Goal: Task Accomplishment & Management: Complete application form

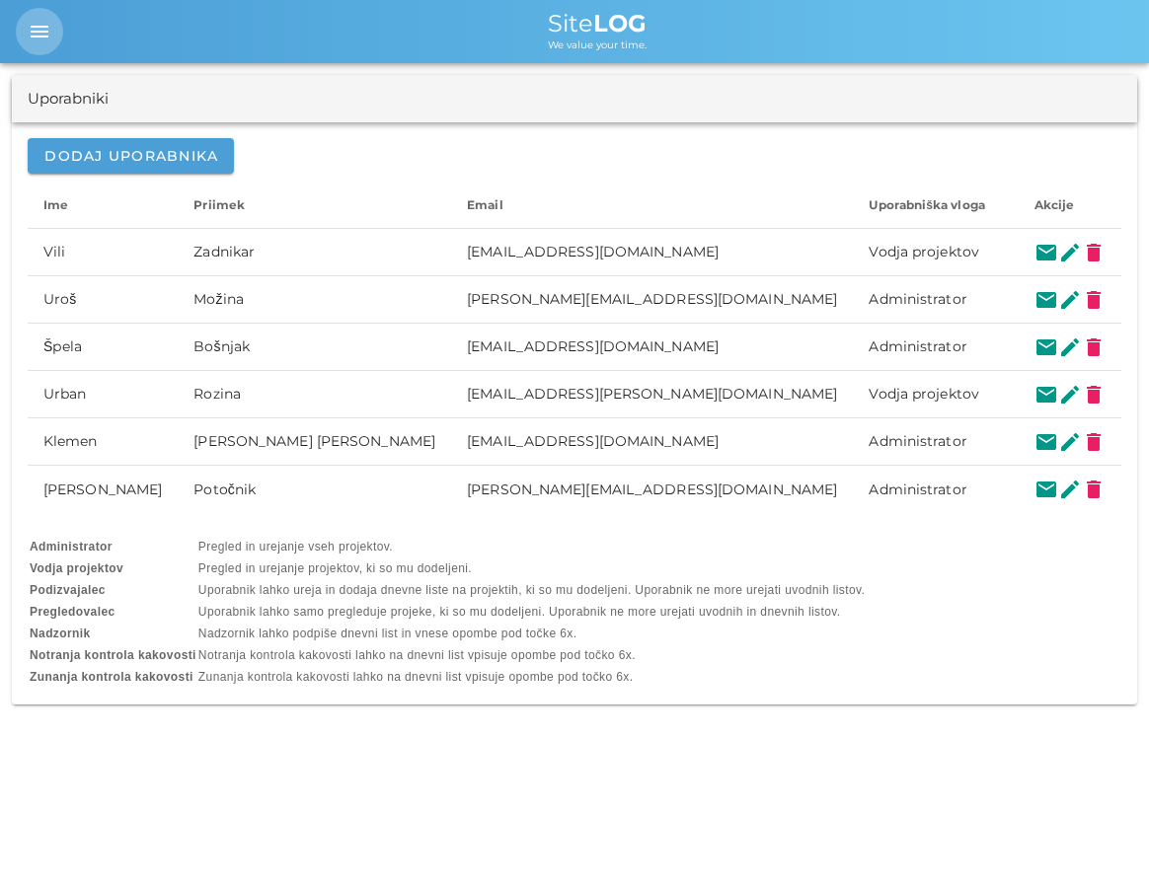
click at [36, 14] on button "menu" at bounding box center [39, 31] width 47 height 47
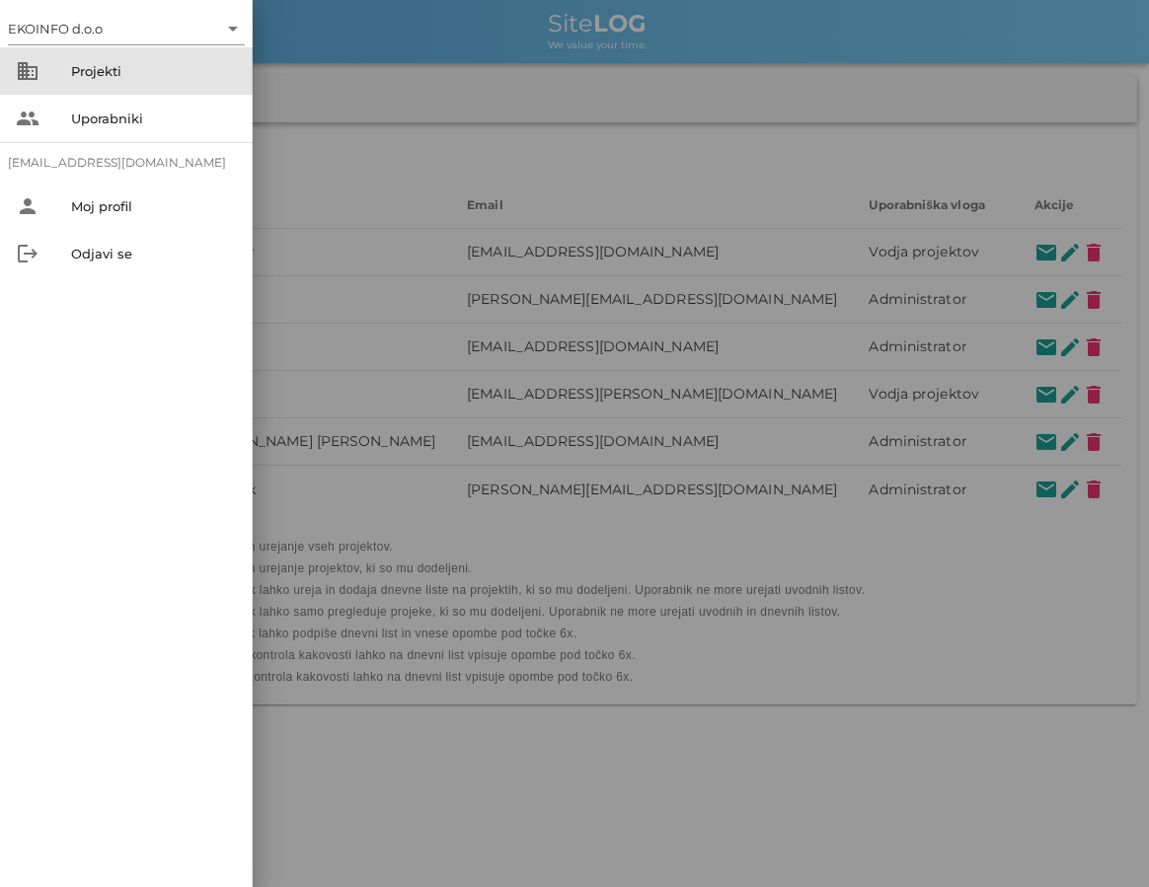
click at [65, 76] on div "business Projekti" at bounding box center [126, 70] width 253 height 47
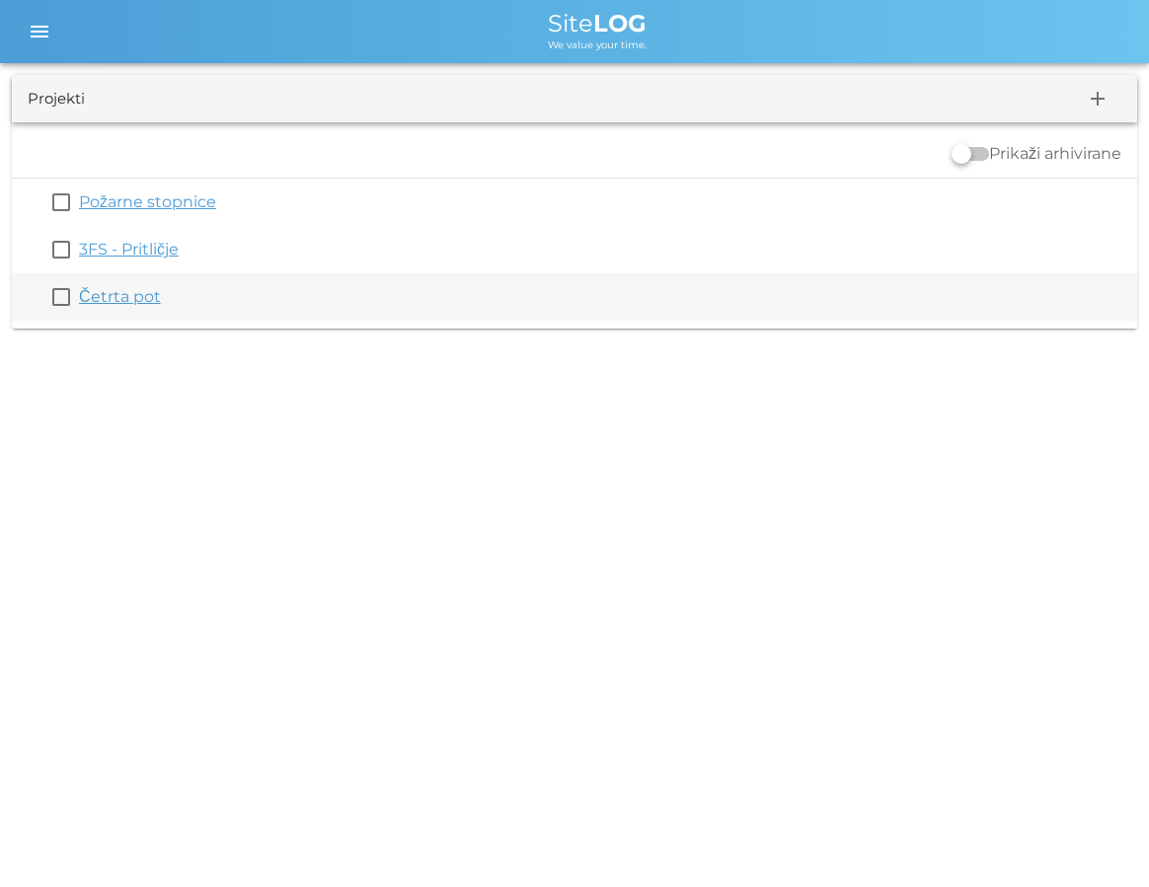
click at [102, 292] on link "Četrta pot" at bounding box center [120, 296] width 82 height 19
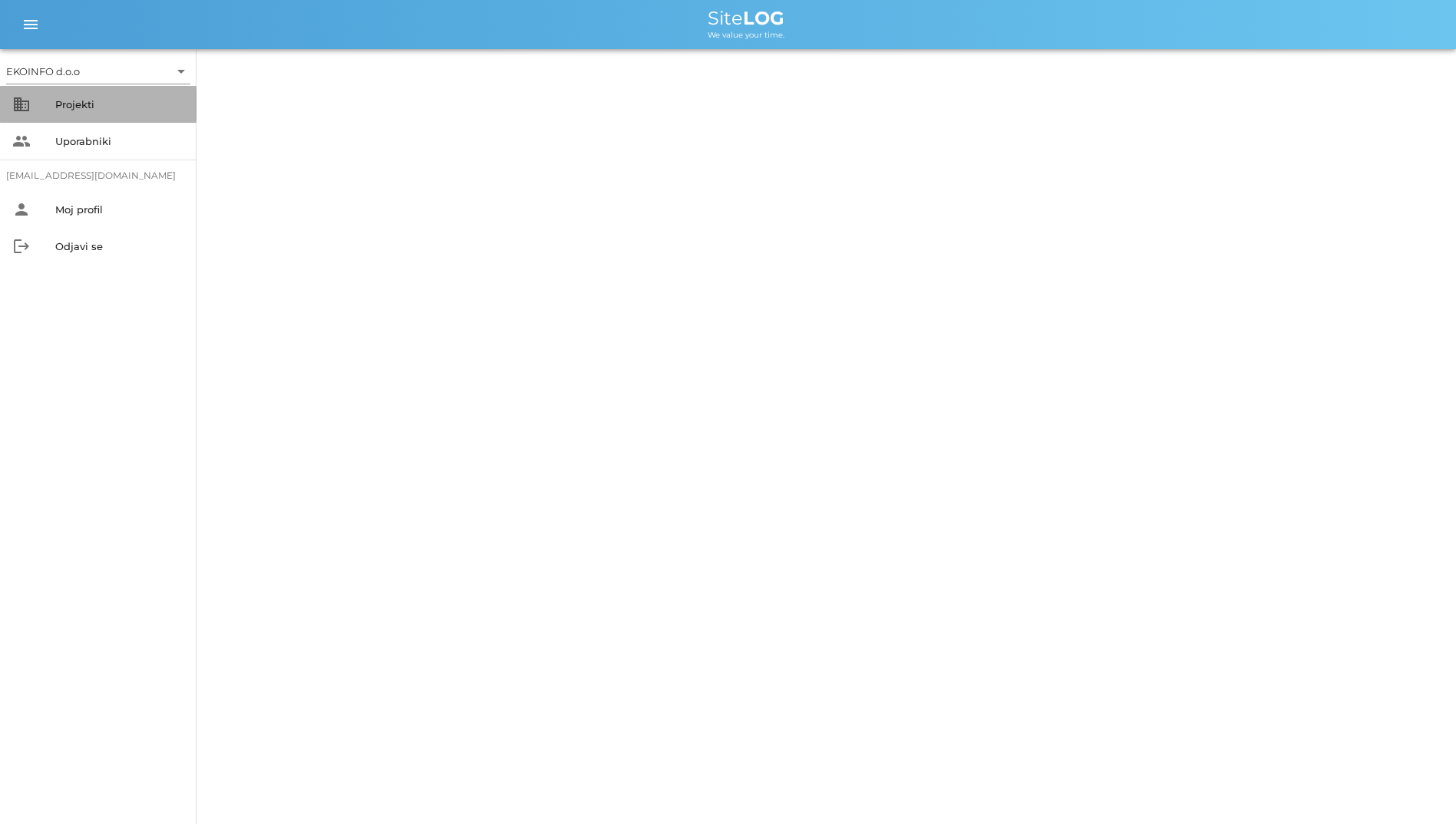
click at [89, 95] on div "Projekti" at bounding box center [120, 104] width 129 height 25
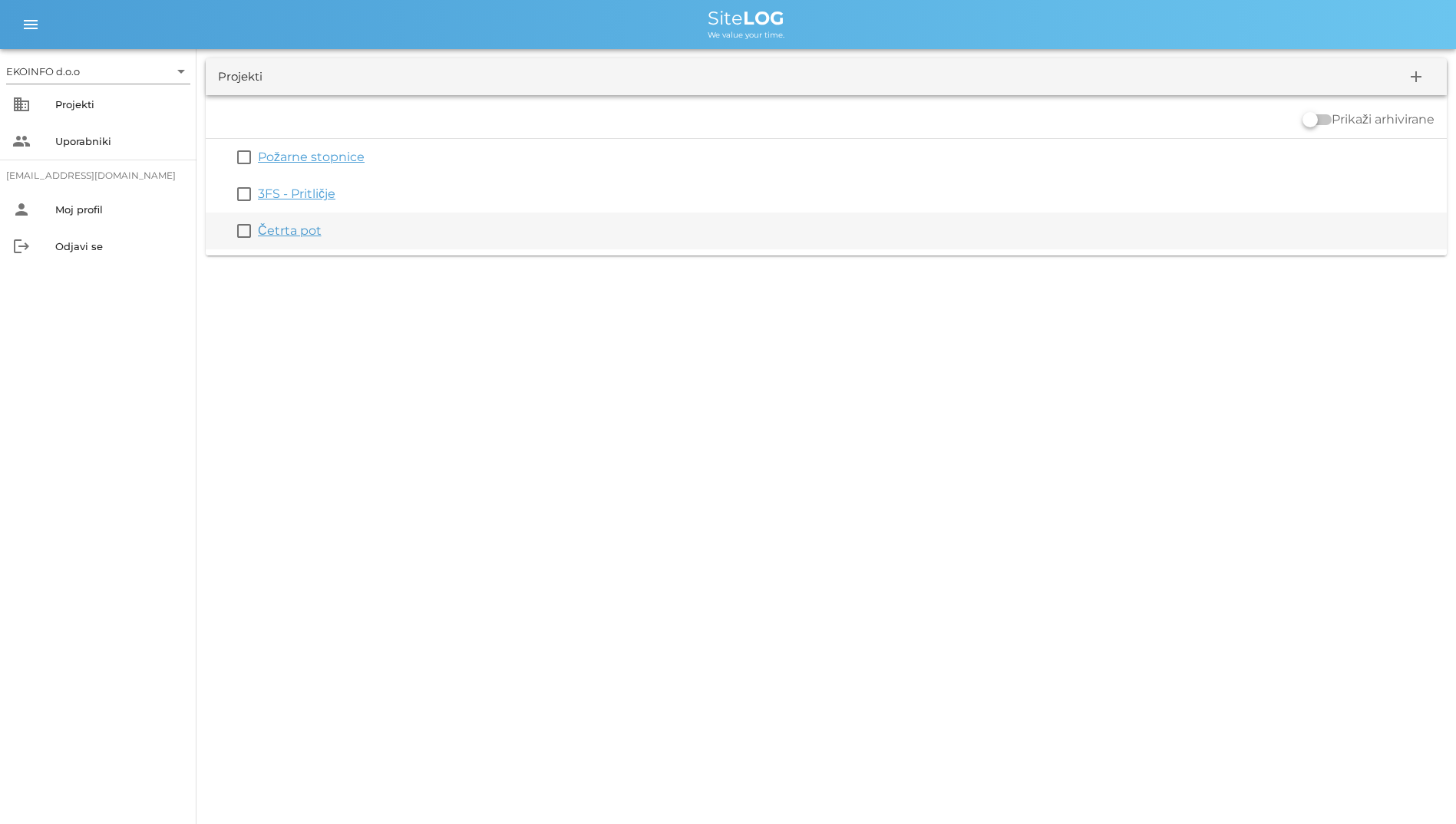
click at [299, 227] on link "Četrta pot" at bounding box center [290, 230] width 64 height 15
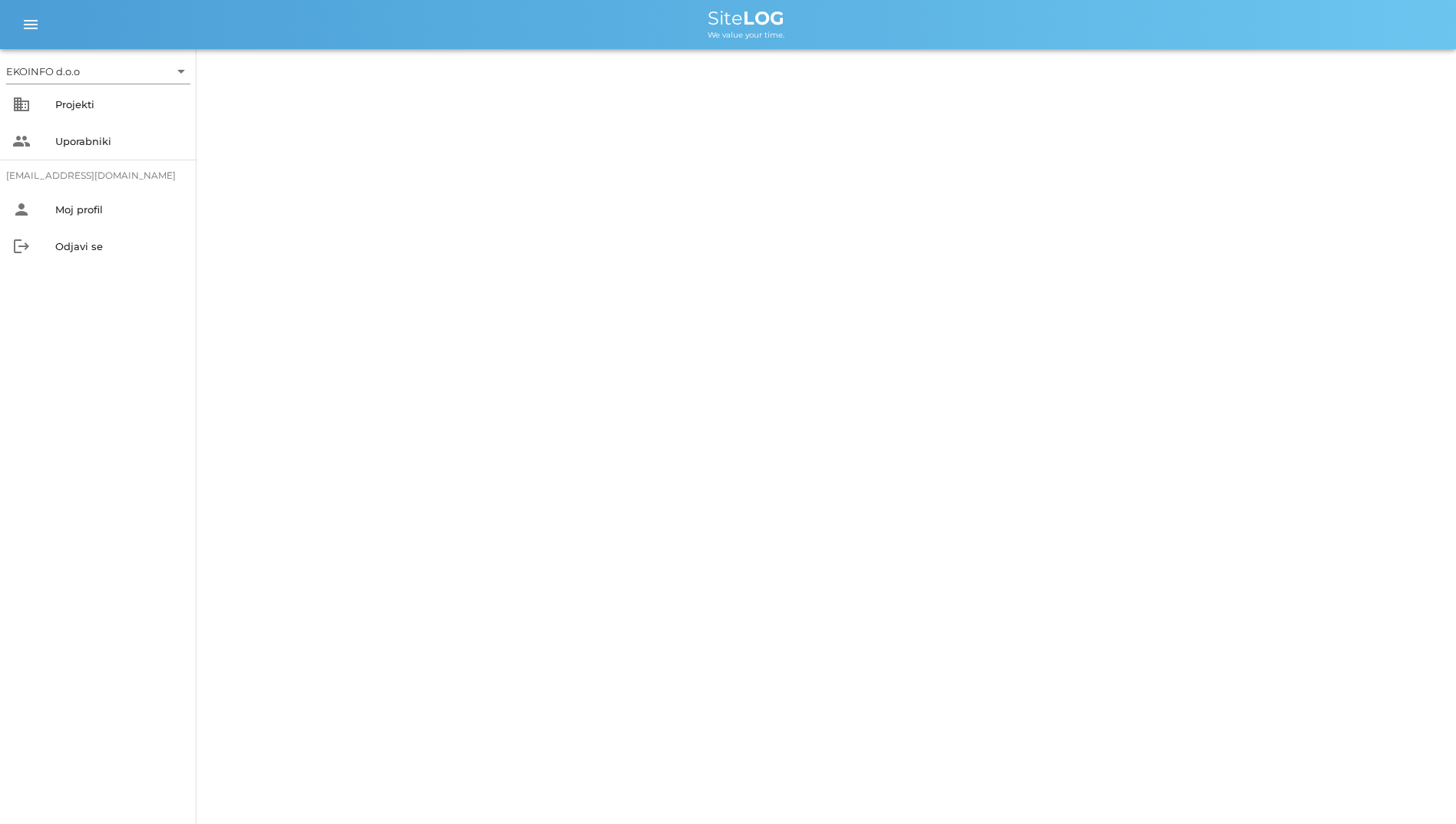
click at [359, 173] on div "EKOINFO d.o.o arrow_drop_down business Projekti people Uporabniki [EMAIL_ADDRES…" at bounding box center [728, 412] width 1456 height 824
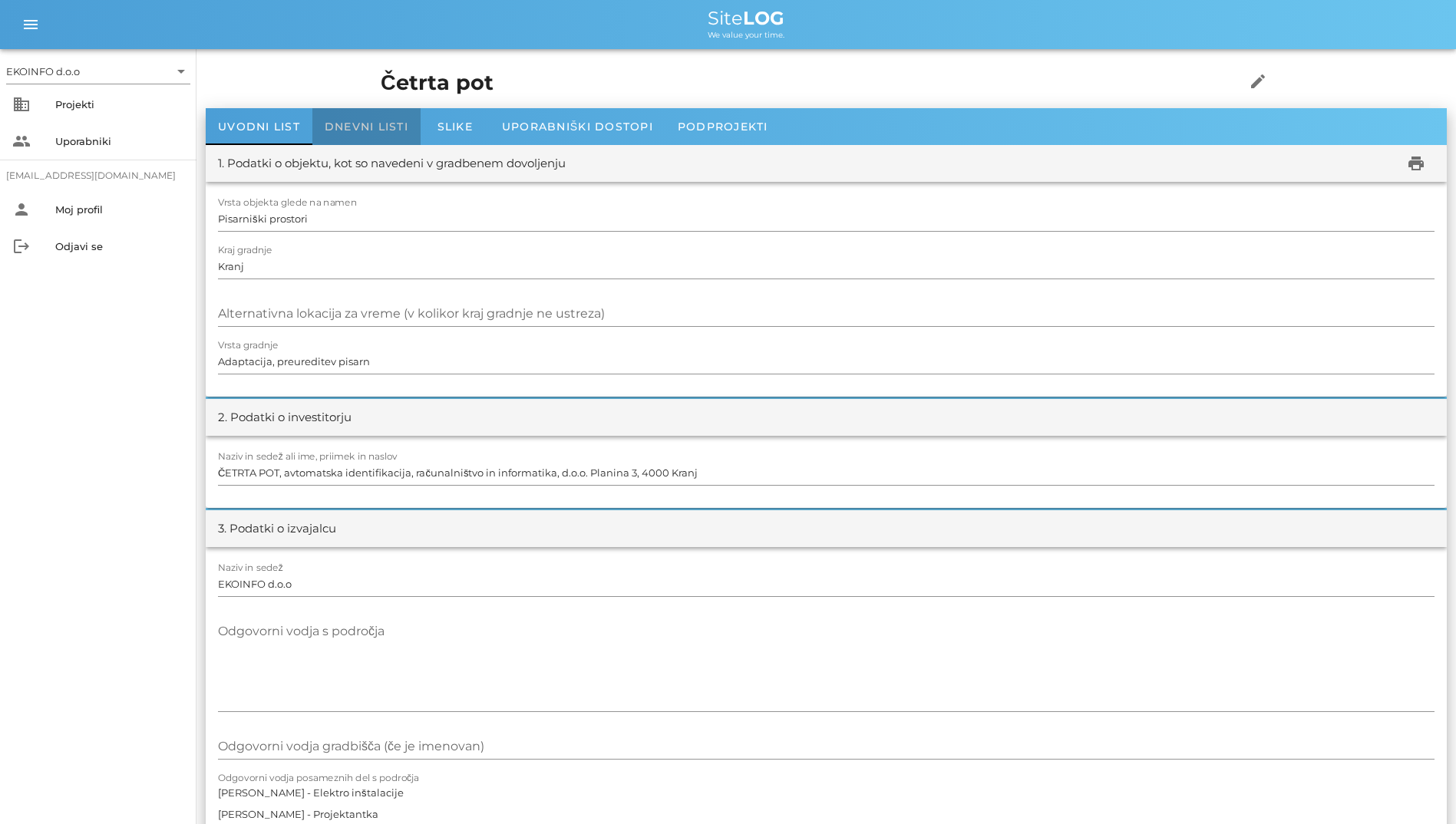
click at [378, 134] on div "Dnevni listi" at bounding box center [366, 126] width 108 height 37
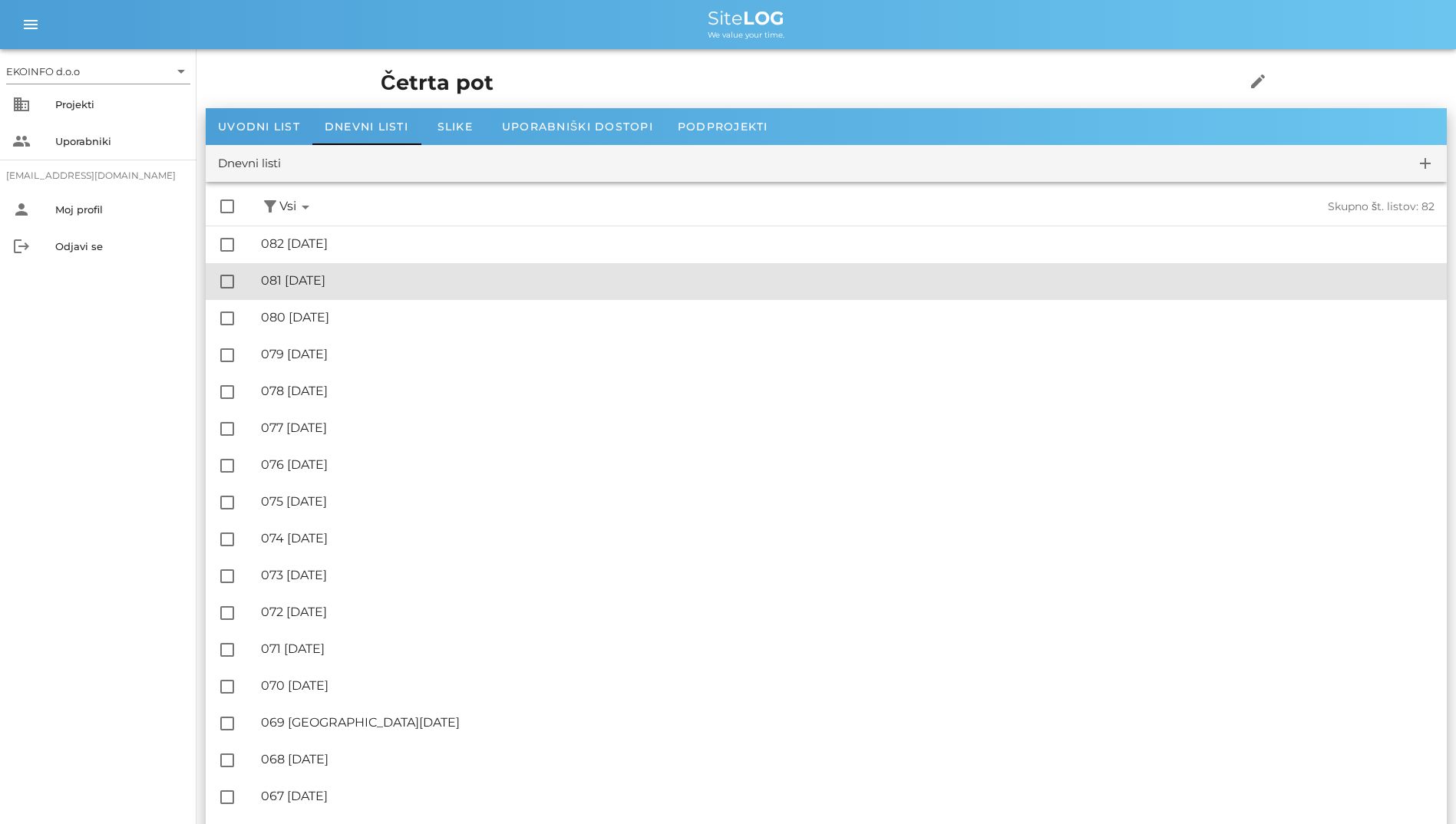
click at [405, 281] on div "🔏 081 [DATE]" at bounding box center [848, 280] width 1174 height 15
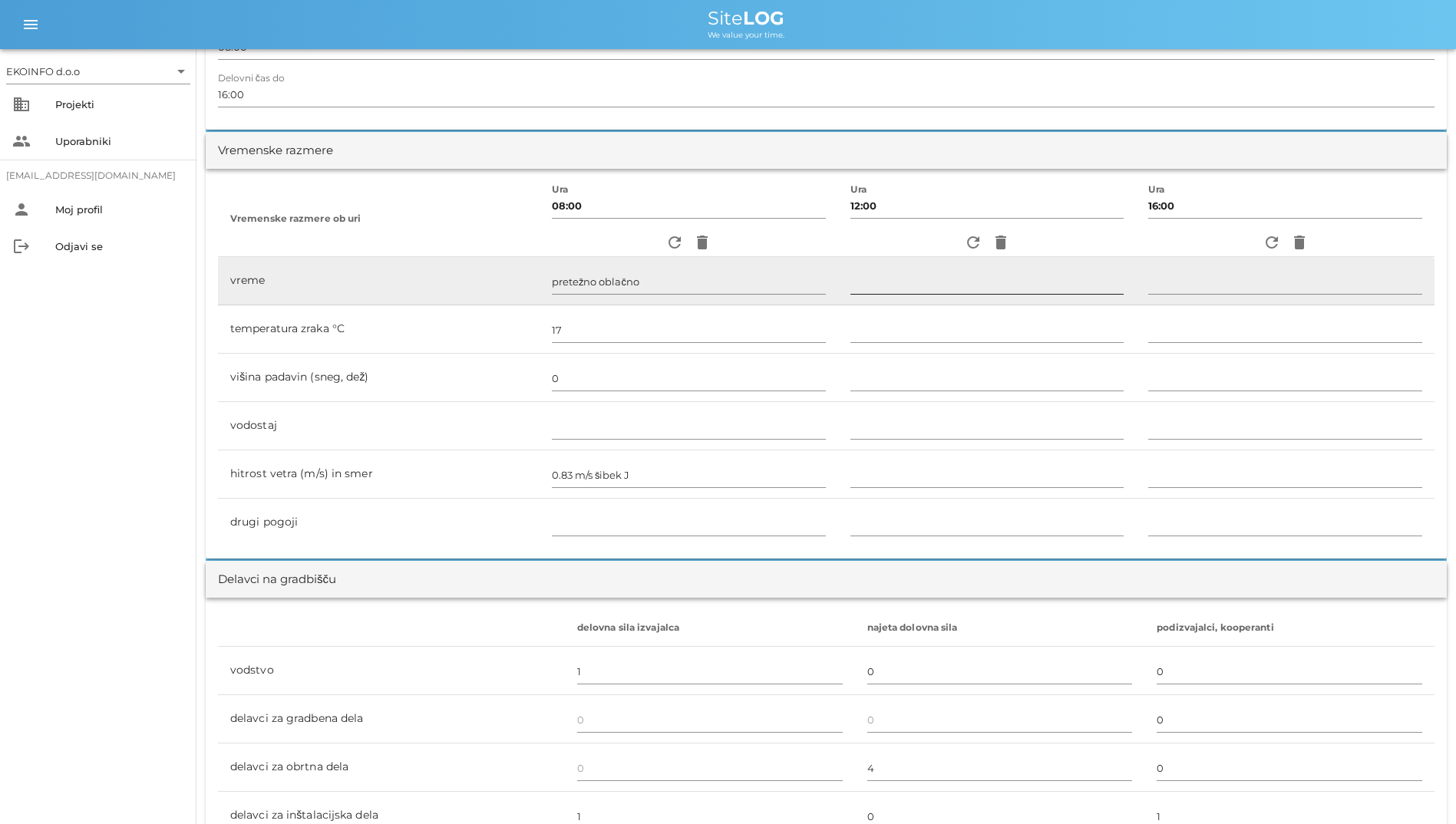
scroll to position [307, 0]
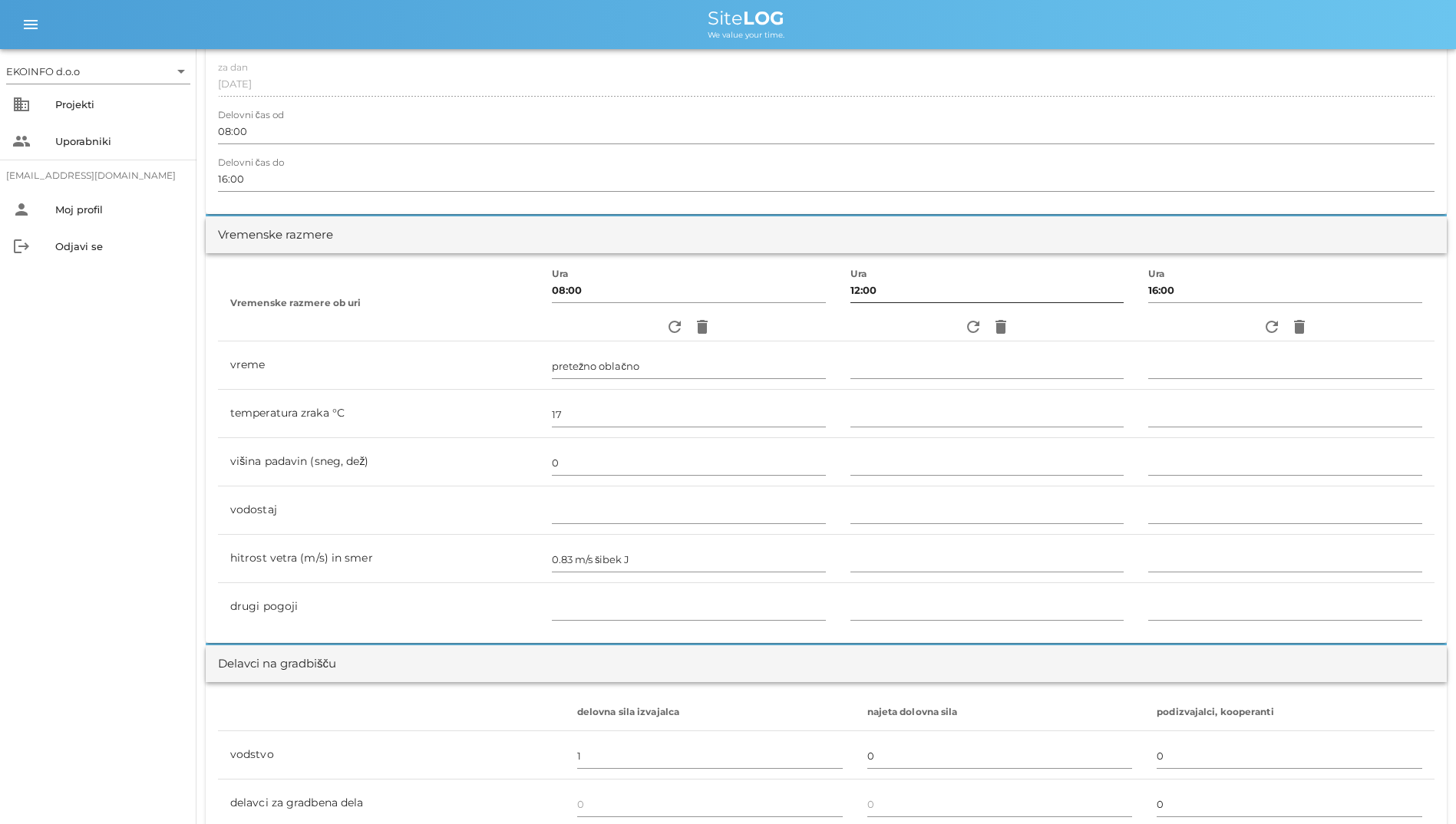
click at [963, 306] on div at bounding box center [987, 308] width 274 height 11
click at [964, 314] on button "refresh" at bounding box center [974, 327] width 28 height 28
type input "jasno"
type input "25"
type input "0"
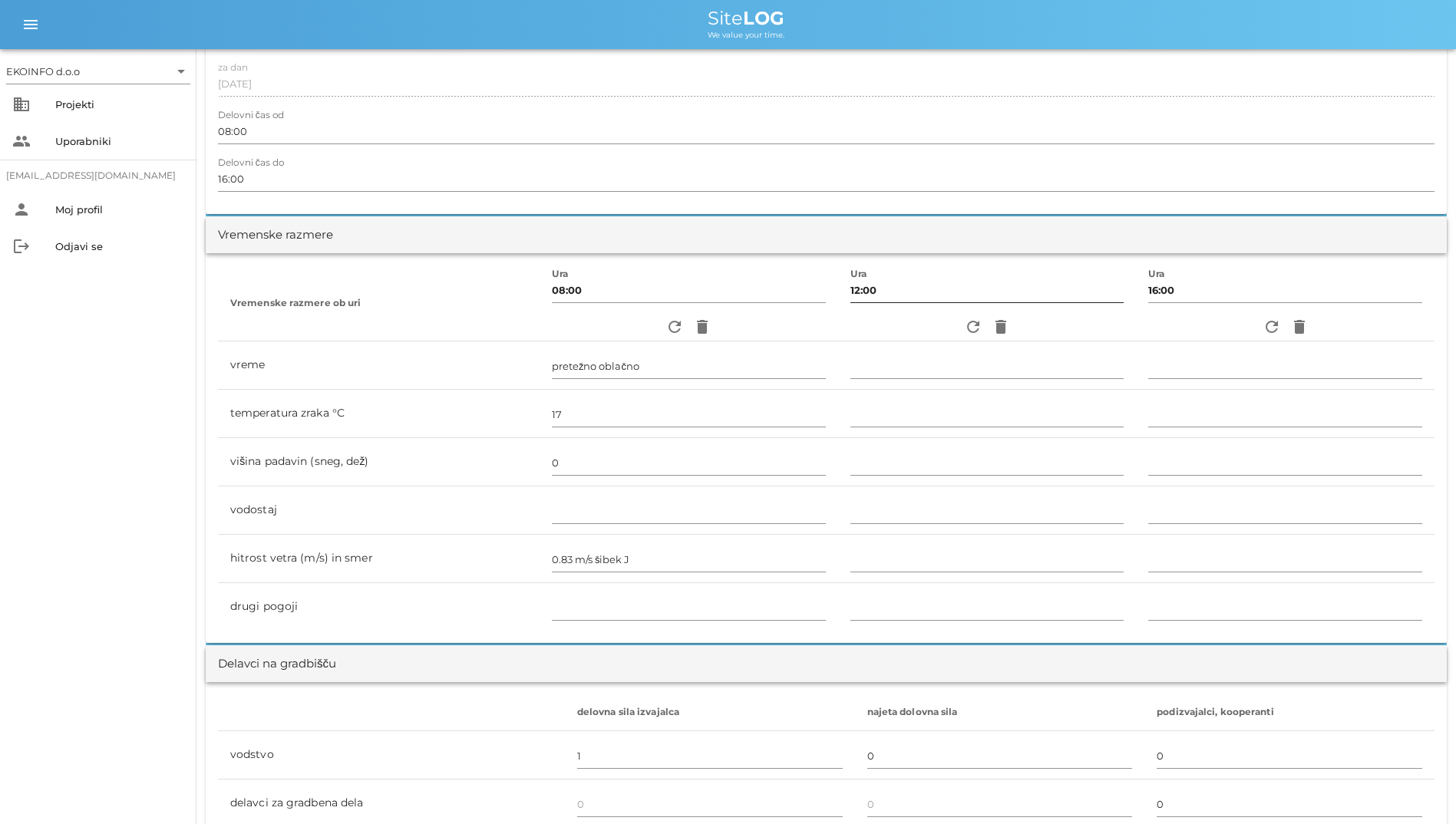
type input "0.83 m/s [PERSON_NAME]"
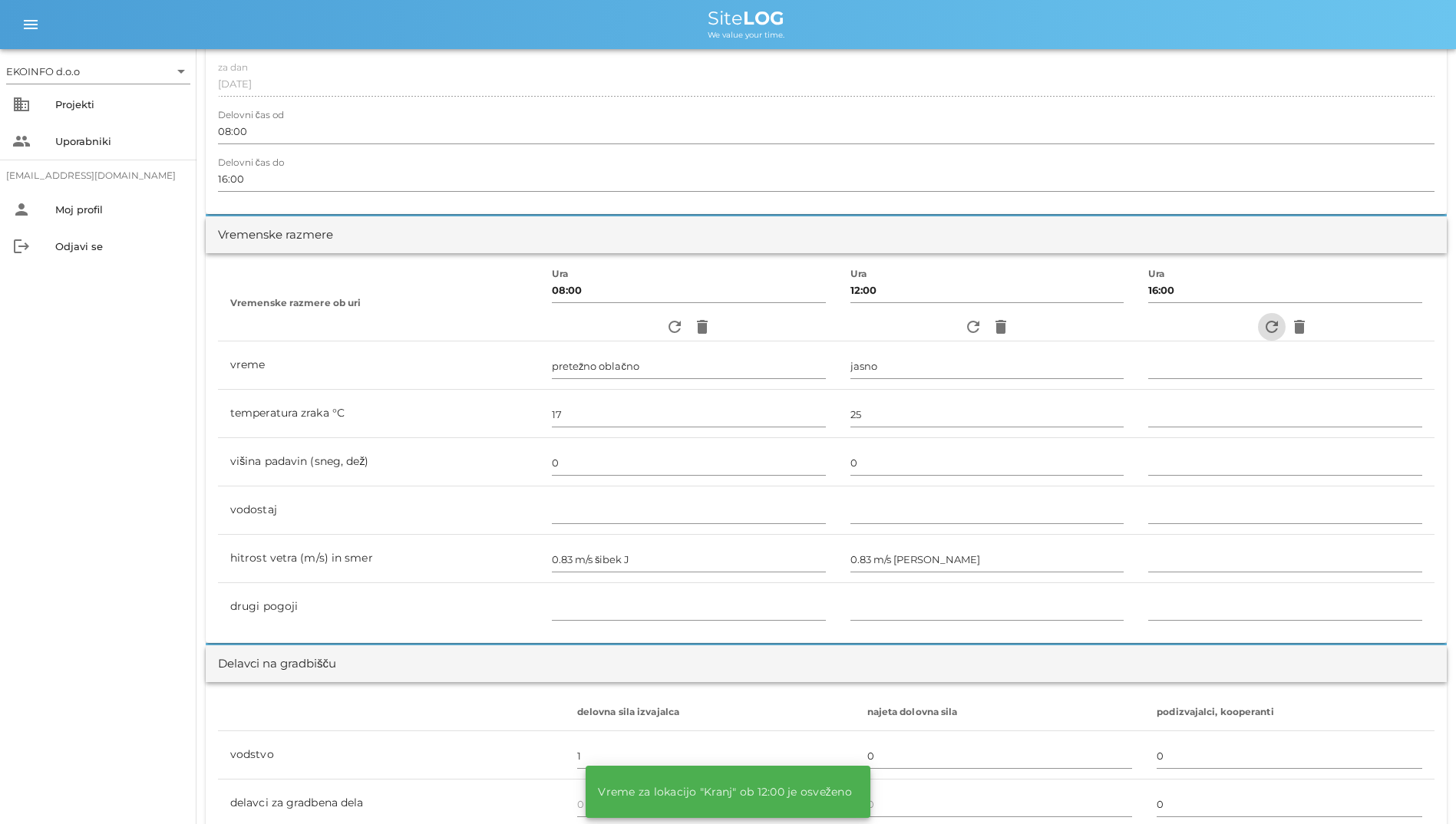
click at [1278, 323] on icon "refresh" at bounding box center [1272, 327] width 19 height 19
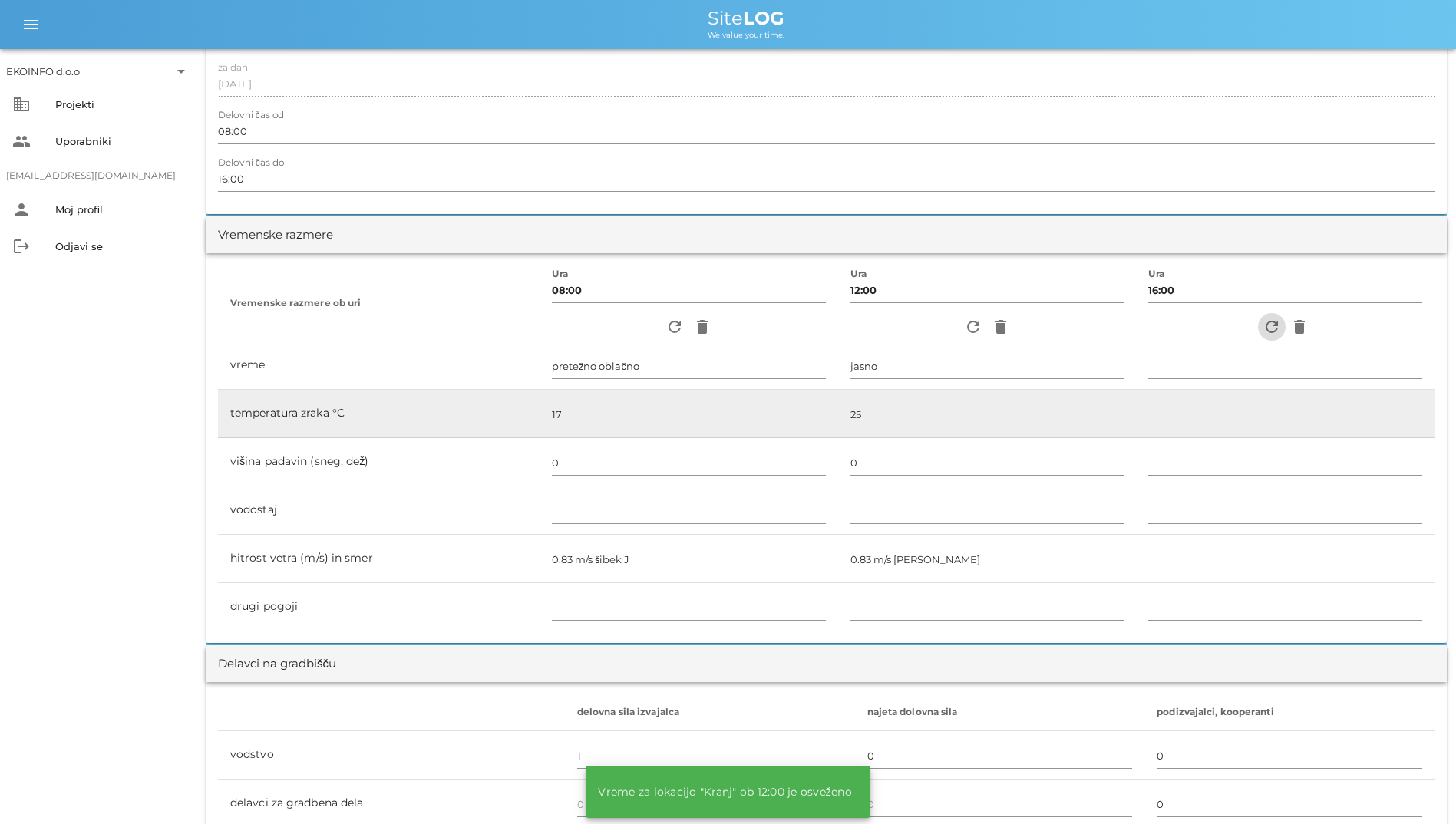
type input "jasno"
type input "24"
type input "0"
type input "3.33 m/s šibek J"
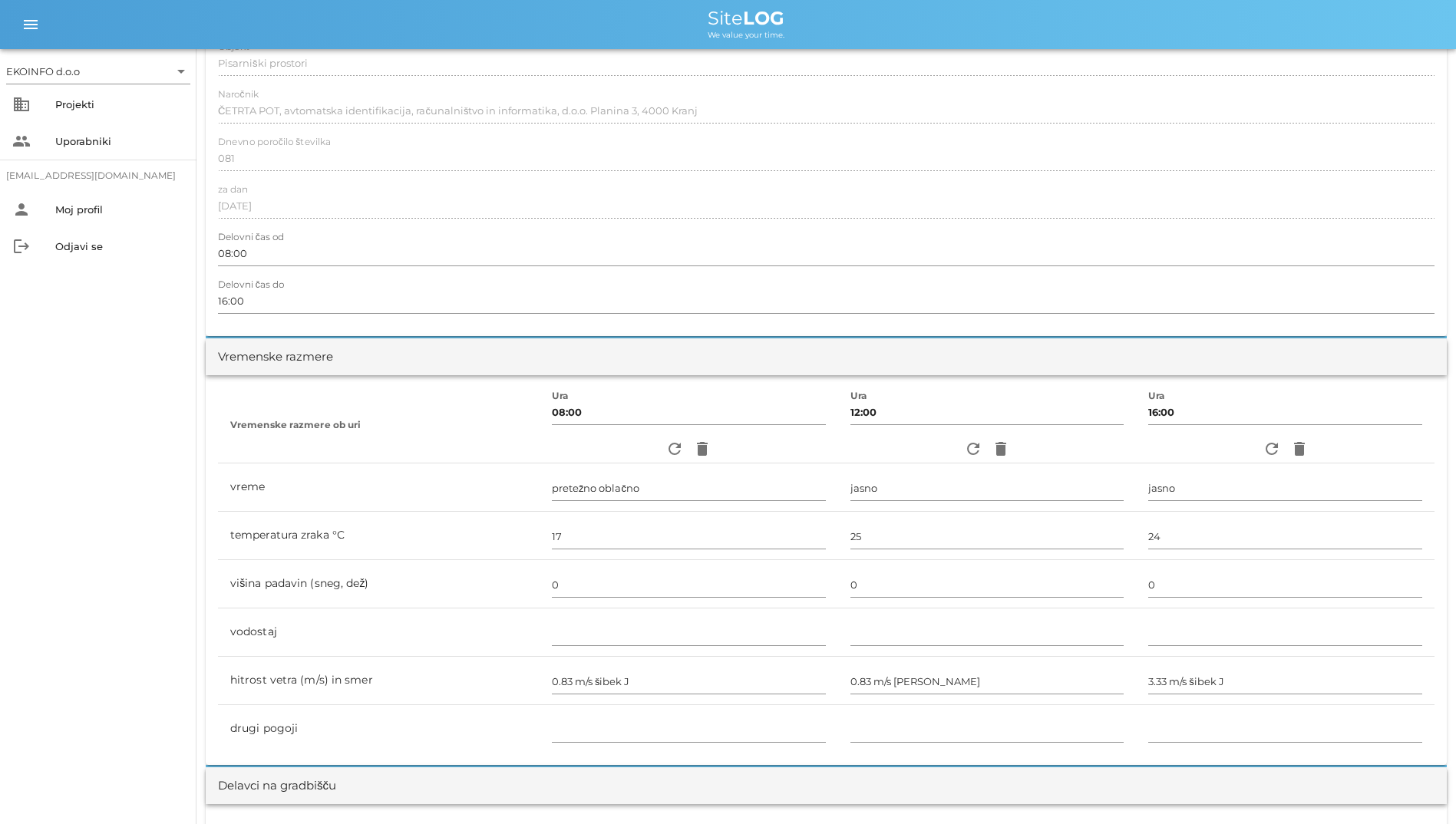
scroll to position [0, 0]
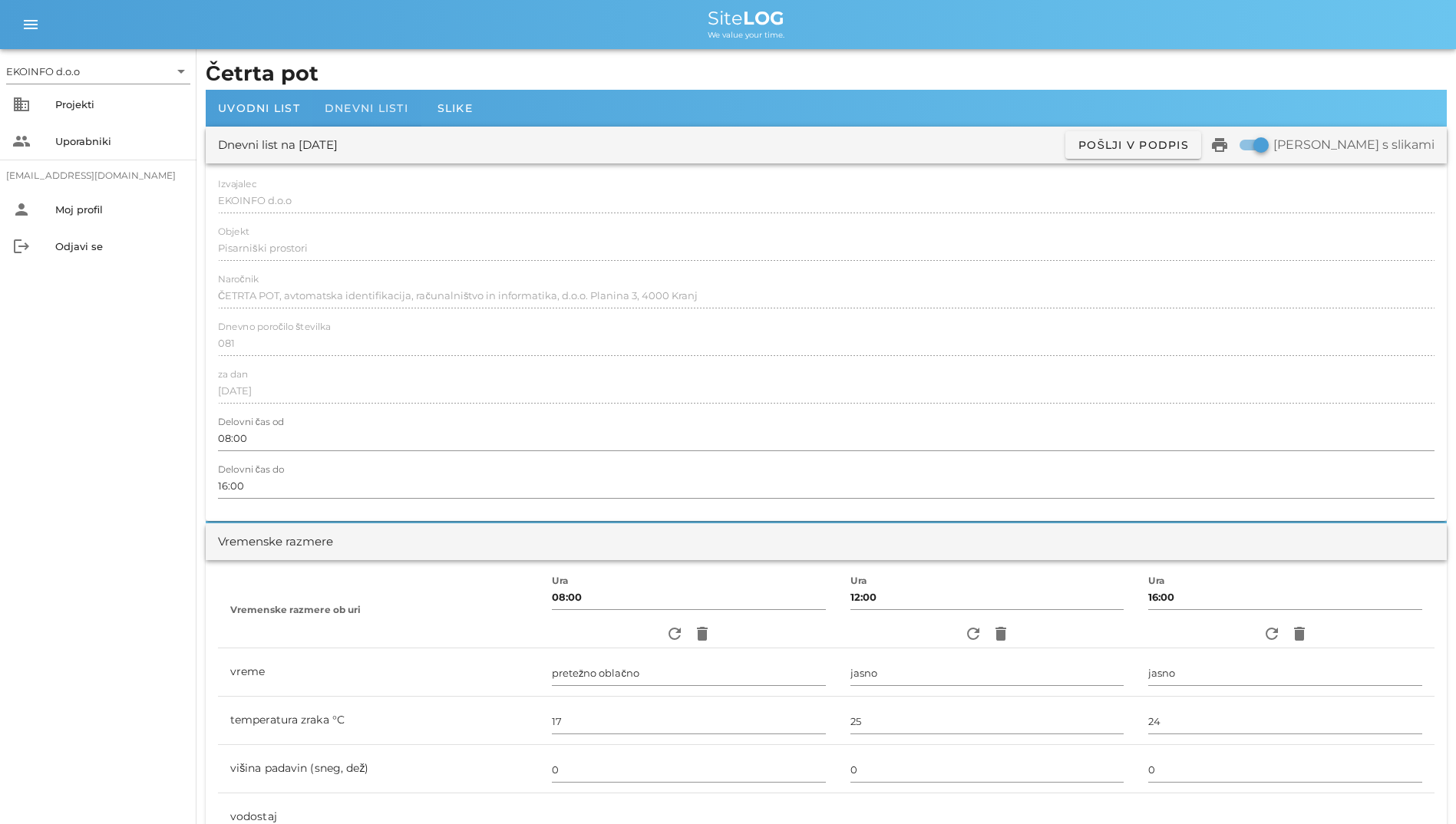
click at [360, 111] on span "Dnevni listi" at bounding box center [366, 108] width 84 height 14
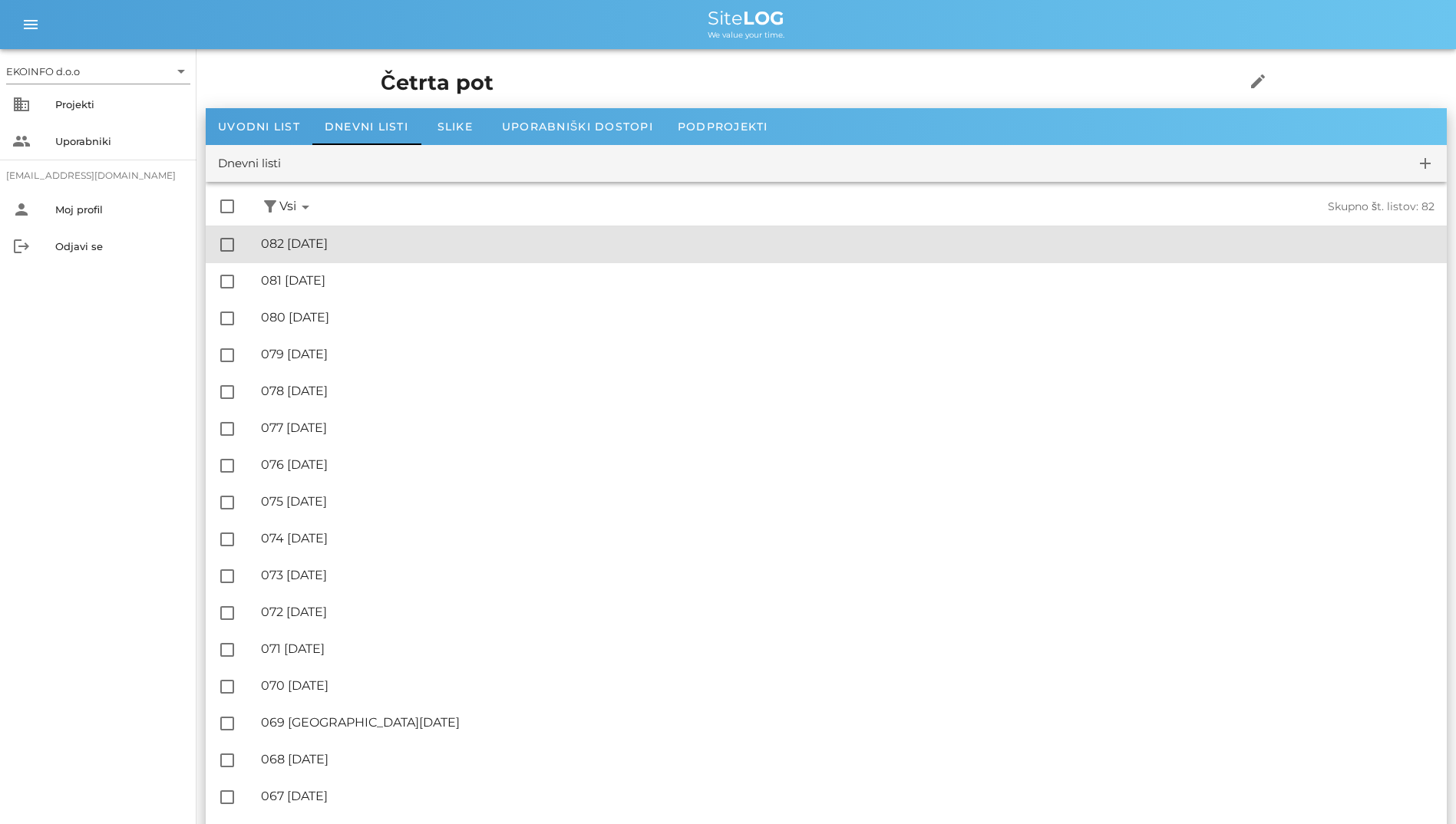
click at [345, 229] on div "🔏 082 [DATE] ✓ Podpisal: Nadzornik ✓ Podpisal: Sestavljalec ✓ Podpisal: Odgovor…" at bounding box center [848, 244] width 1174 height 34
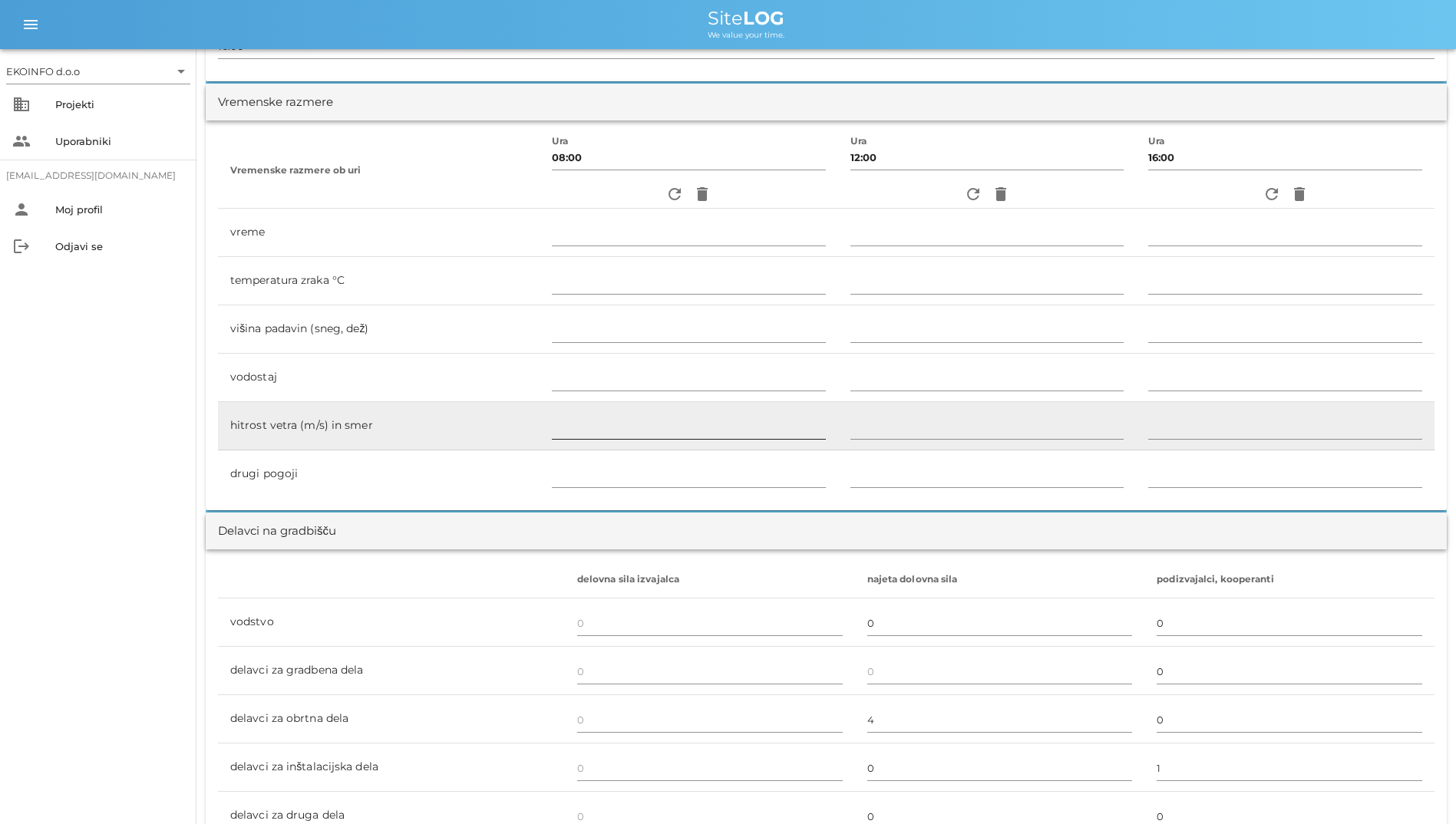
scroll to position [383, 0]
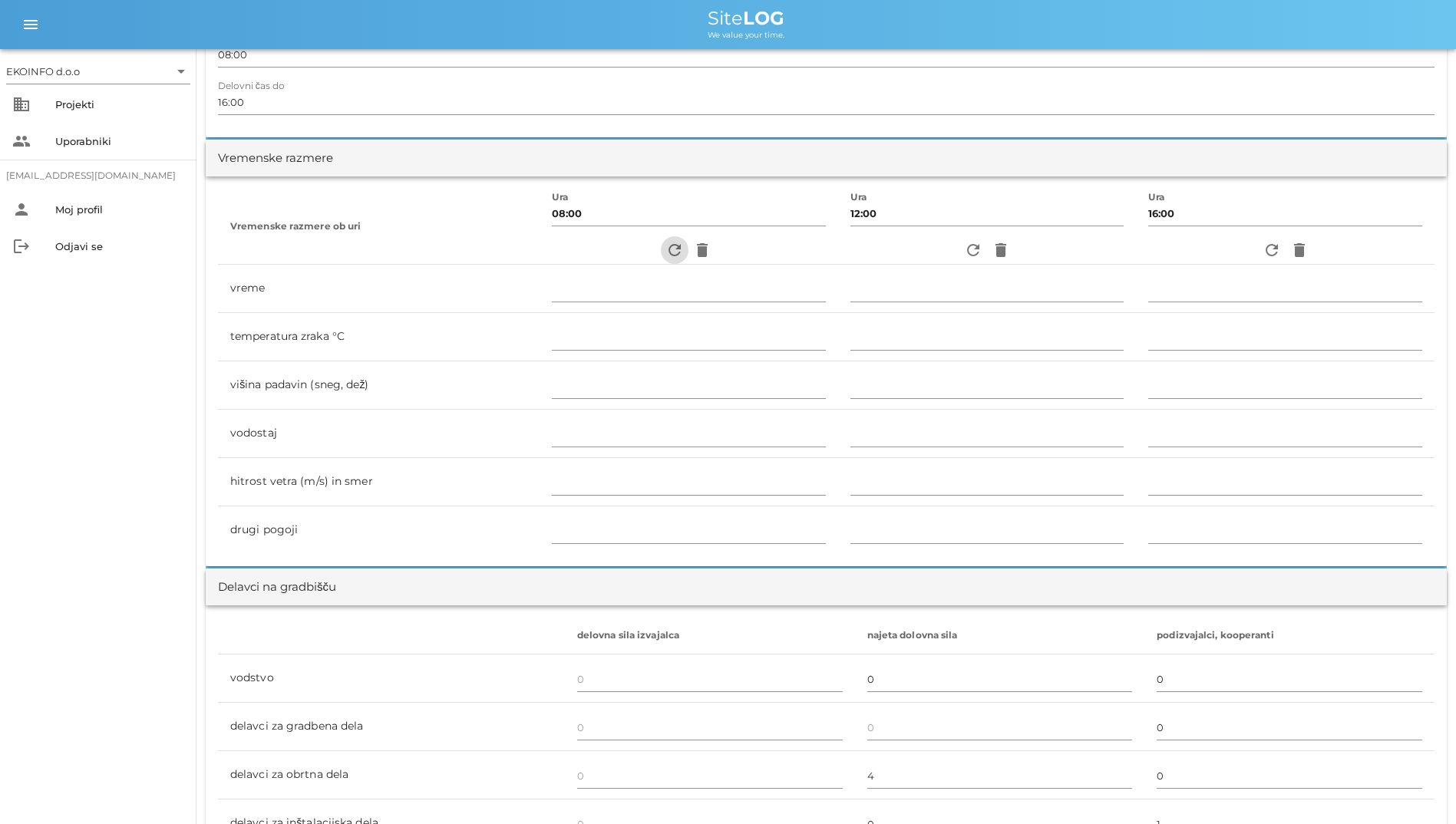
click at [671, 250] on icon "refresh" at bounding box center [675, 250] width 19 height 19
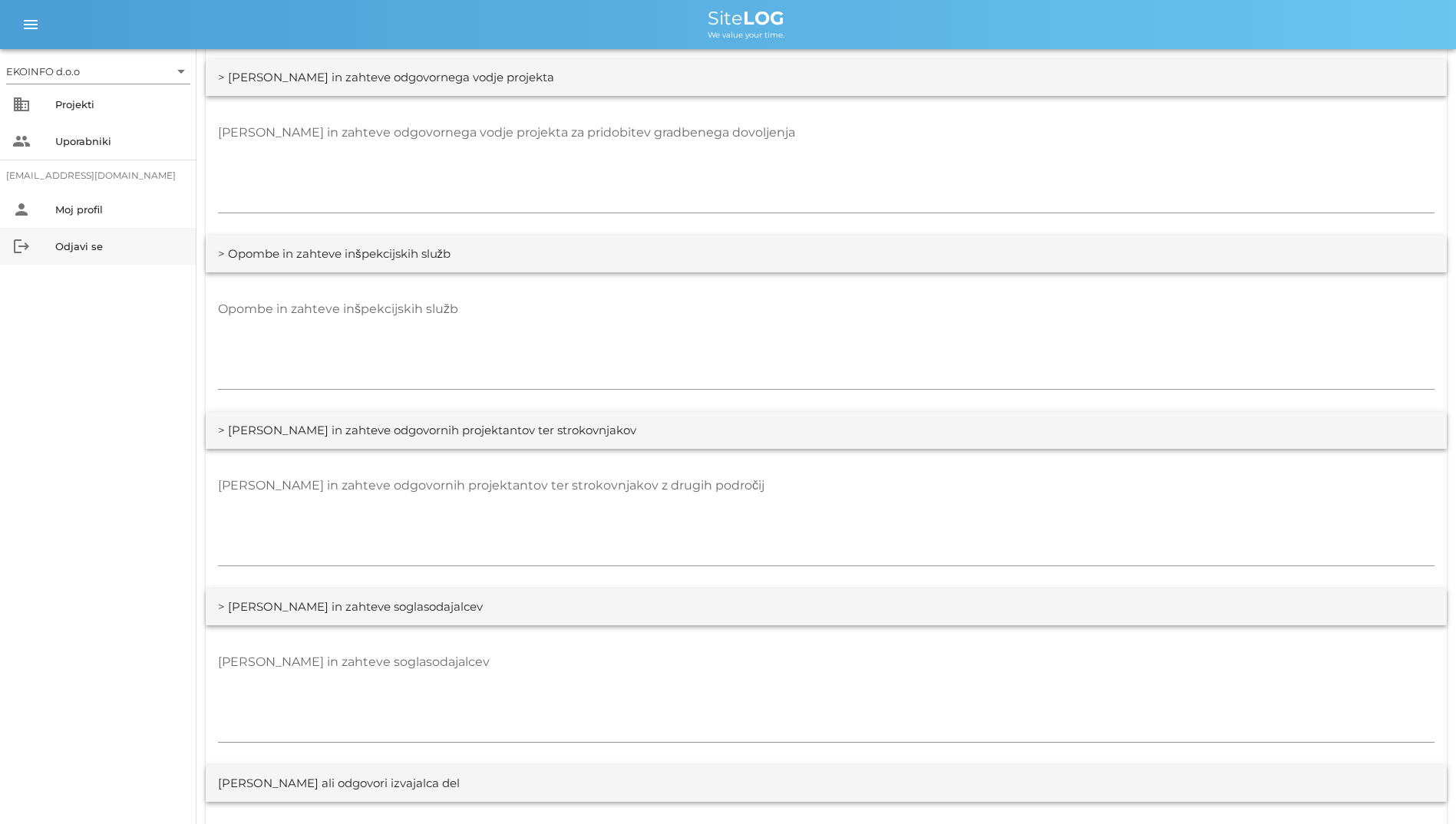
scroll to position [2302, 0]
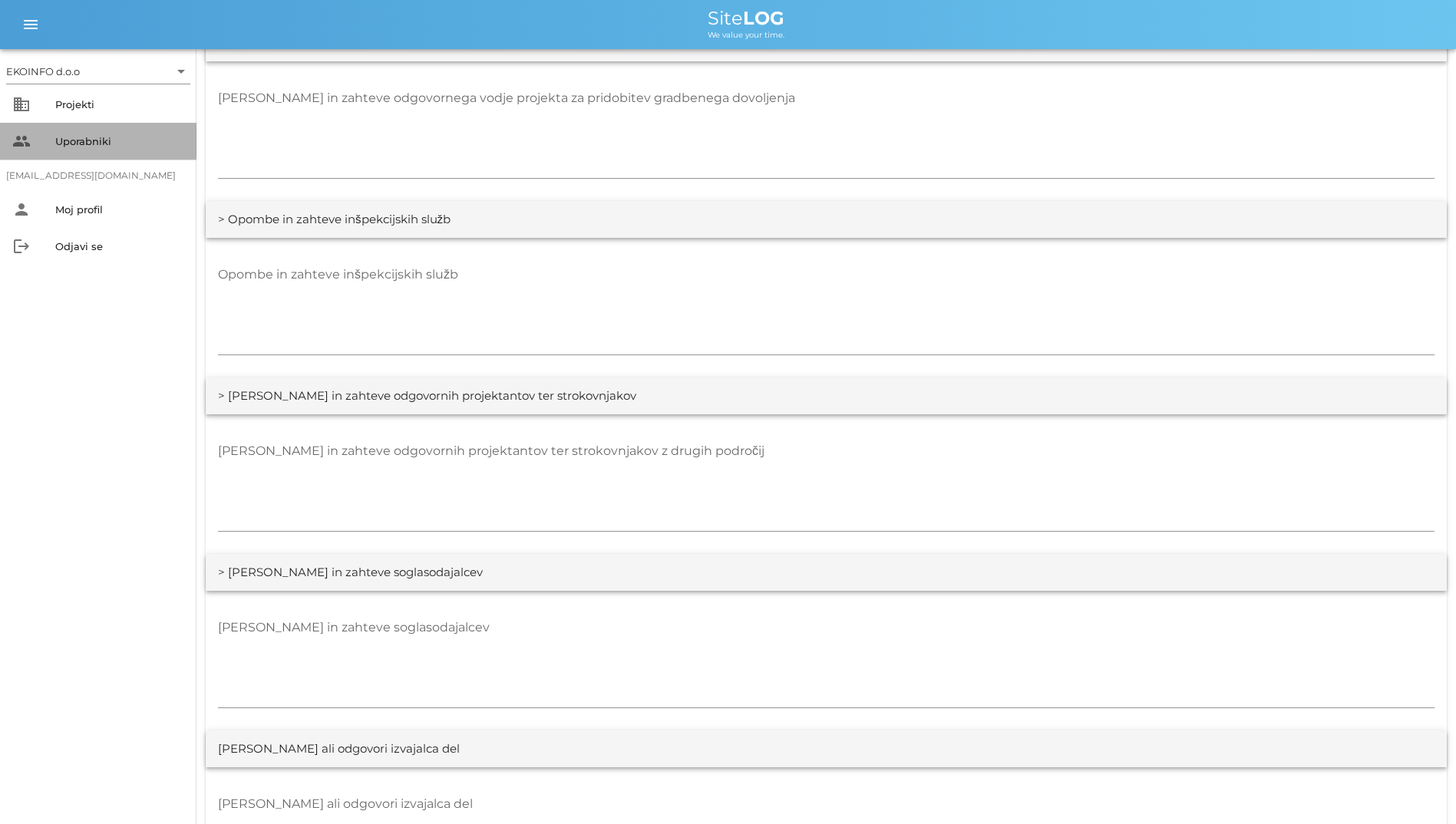
click at [70, 147] on div "Uporabniki" at bounding box center [120, 141] width 129 height 25
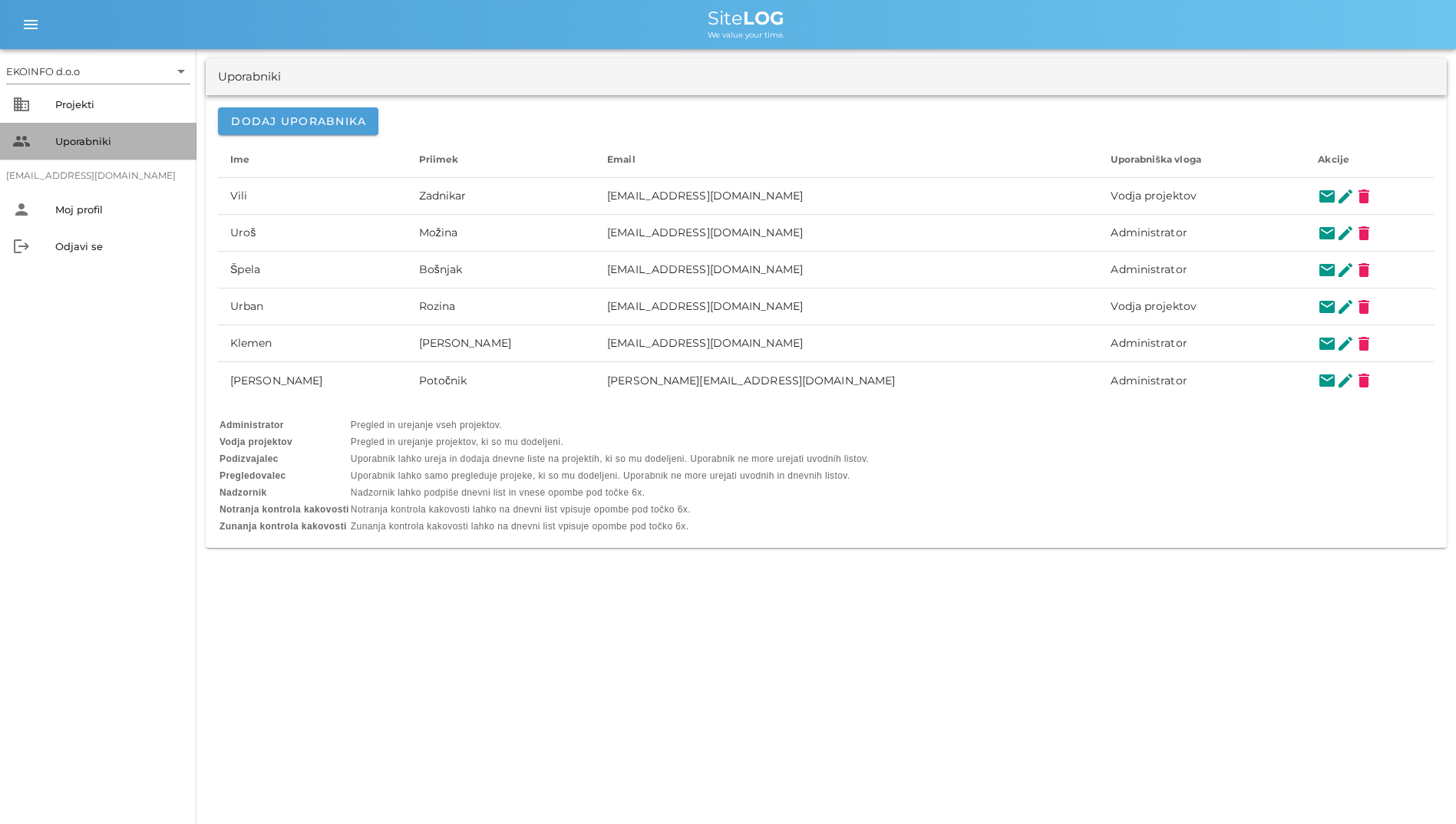
click at [72, 127] on div "people Uporabniki" at bounding box center [98, 141] width 197 height 37
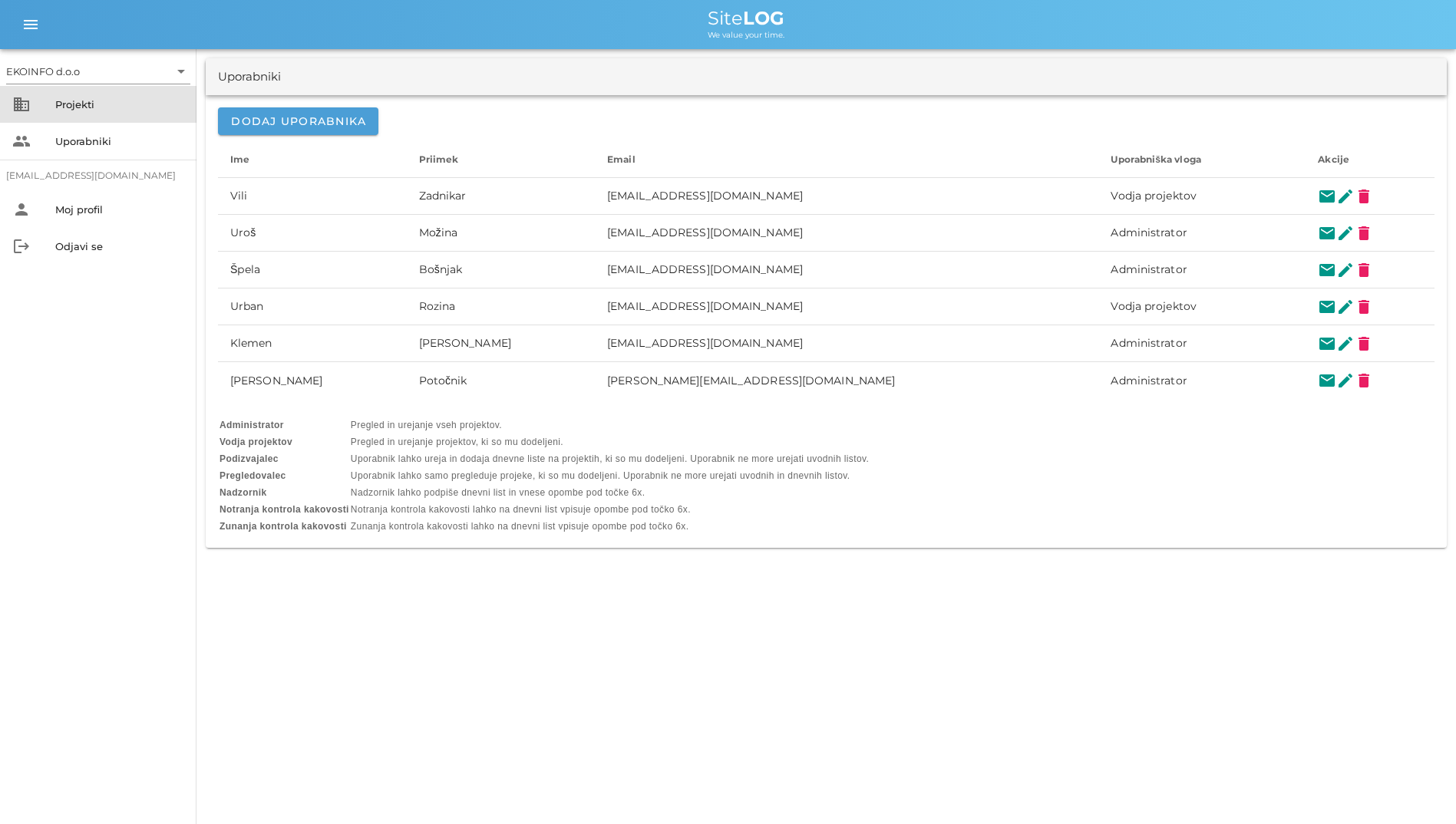
click at [76, 115] on div "Projekti" at bounding box center [120, 104] width 129 height 25
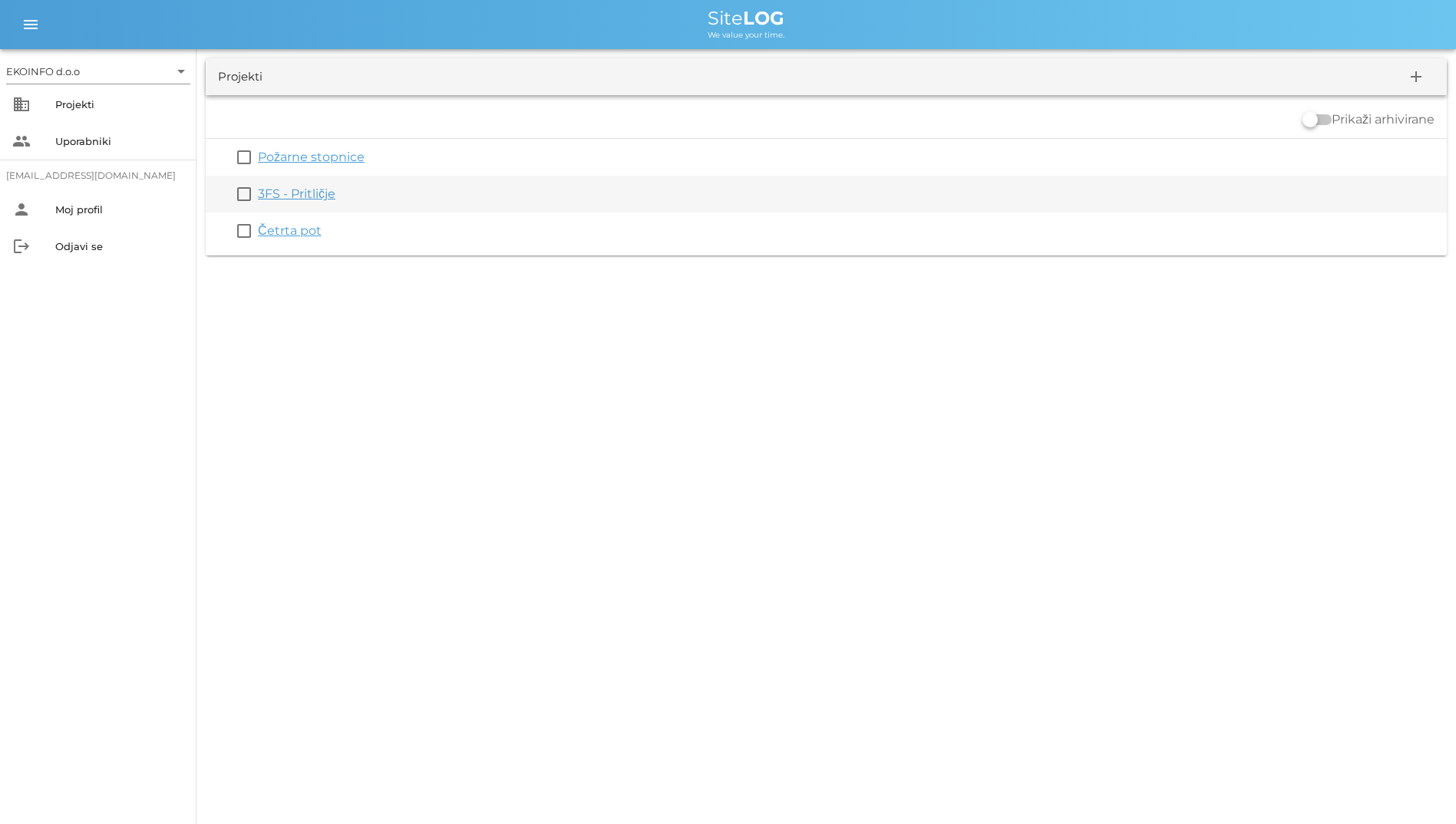
click at [299, 200] on link "3FS - Pritličje" at bounding box center [297, 194] width 78 height 15
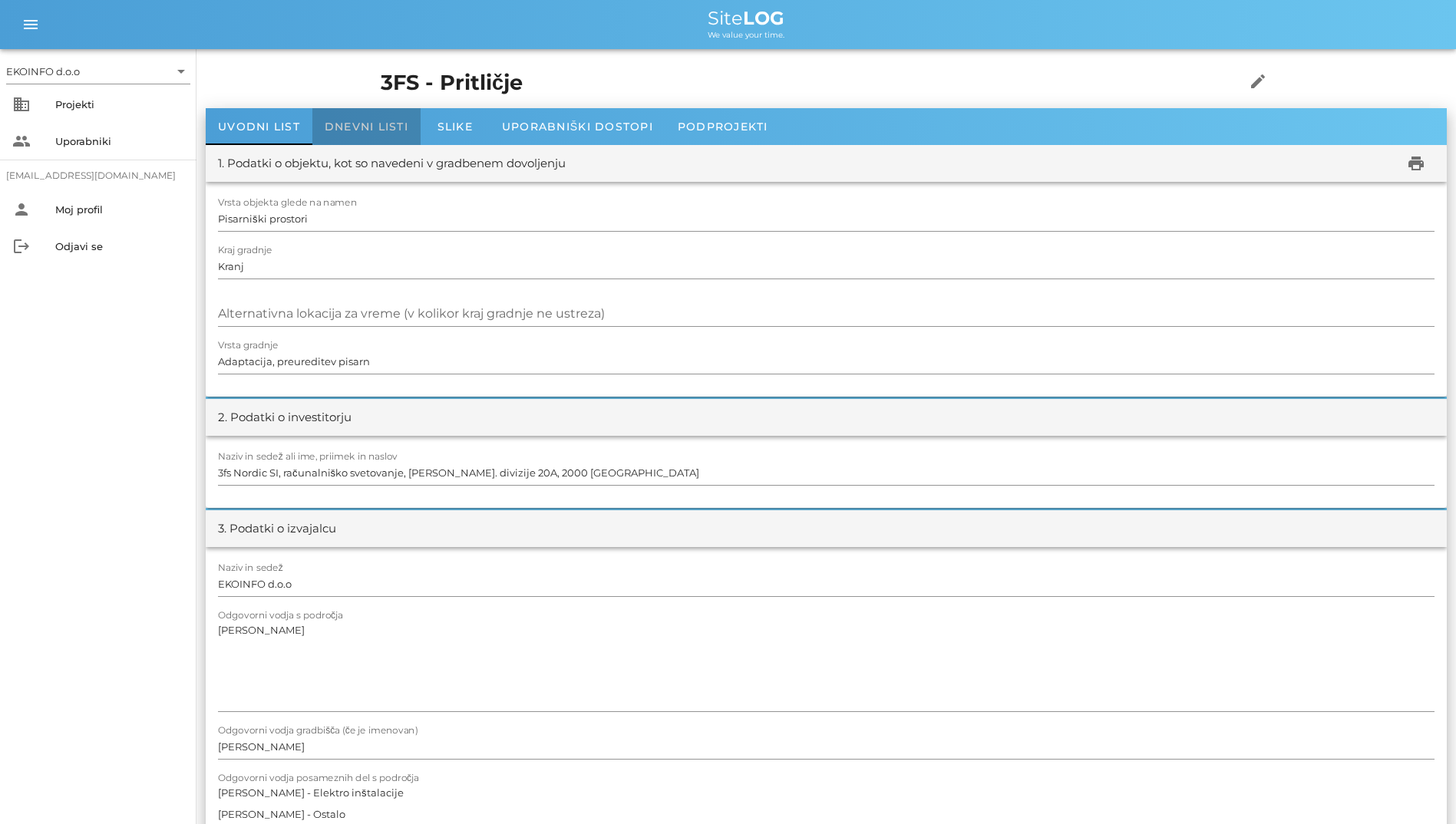
click at [388, 142] on div "Dnevni listi" at bounding box center [366, 126] width 108 height 37
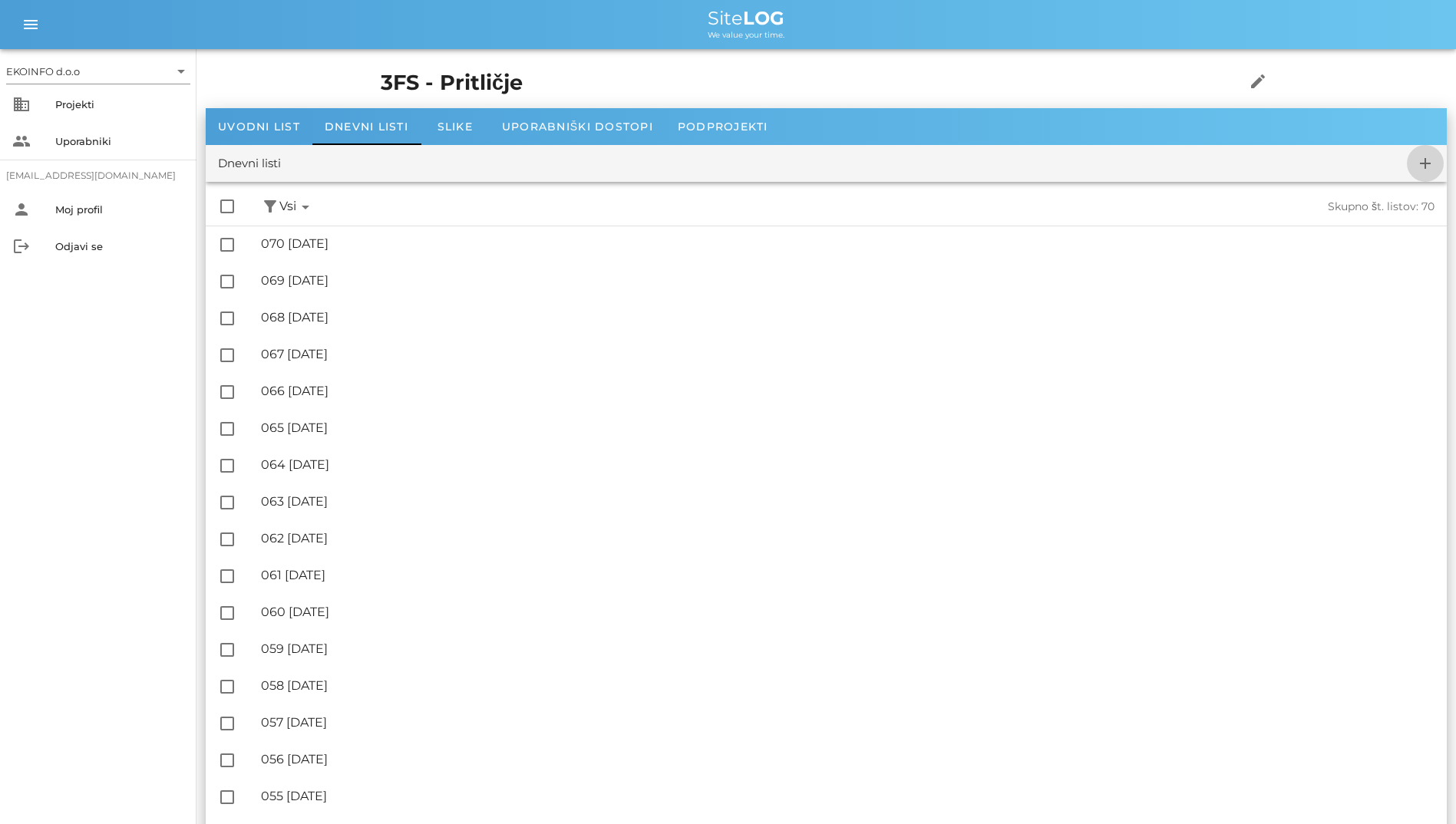
click at [1419, 162] on icon "add" at bounding box center [1426, 163] width 19 height 19
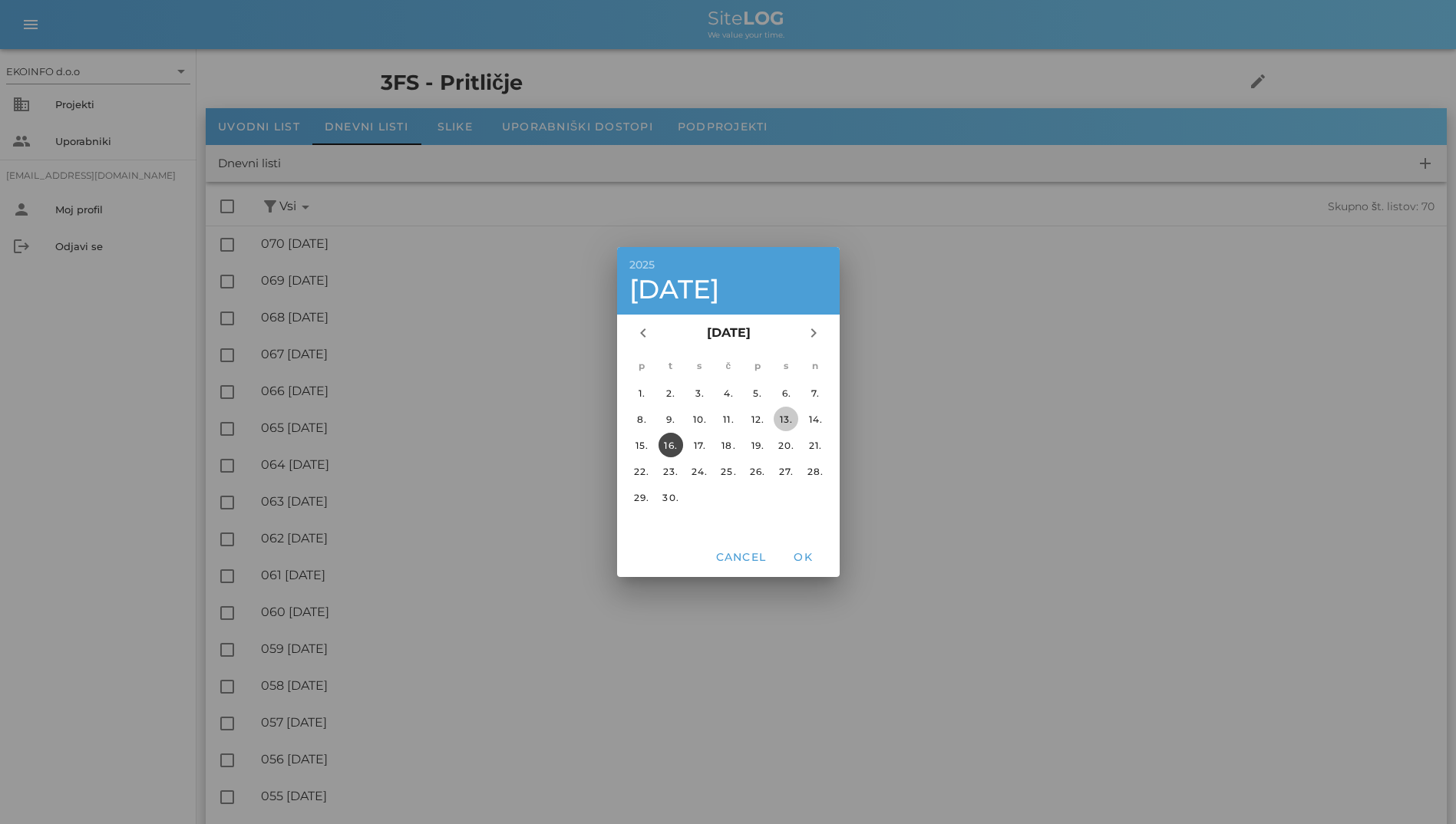
click at [782, 421] on div "13." at bounding box center [786, 419] width 25 height 12
click at [807, 557] on span "OK" at bounding box center [803, 557] width 37 height 14
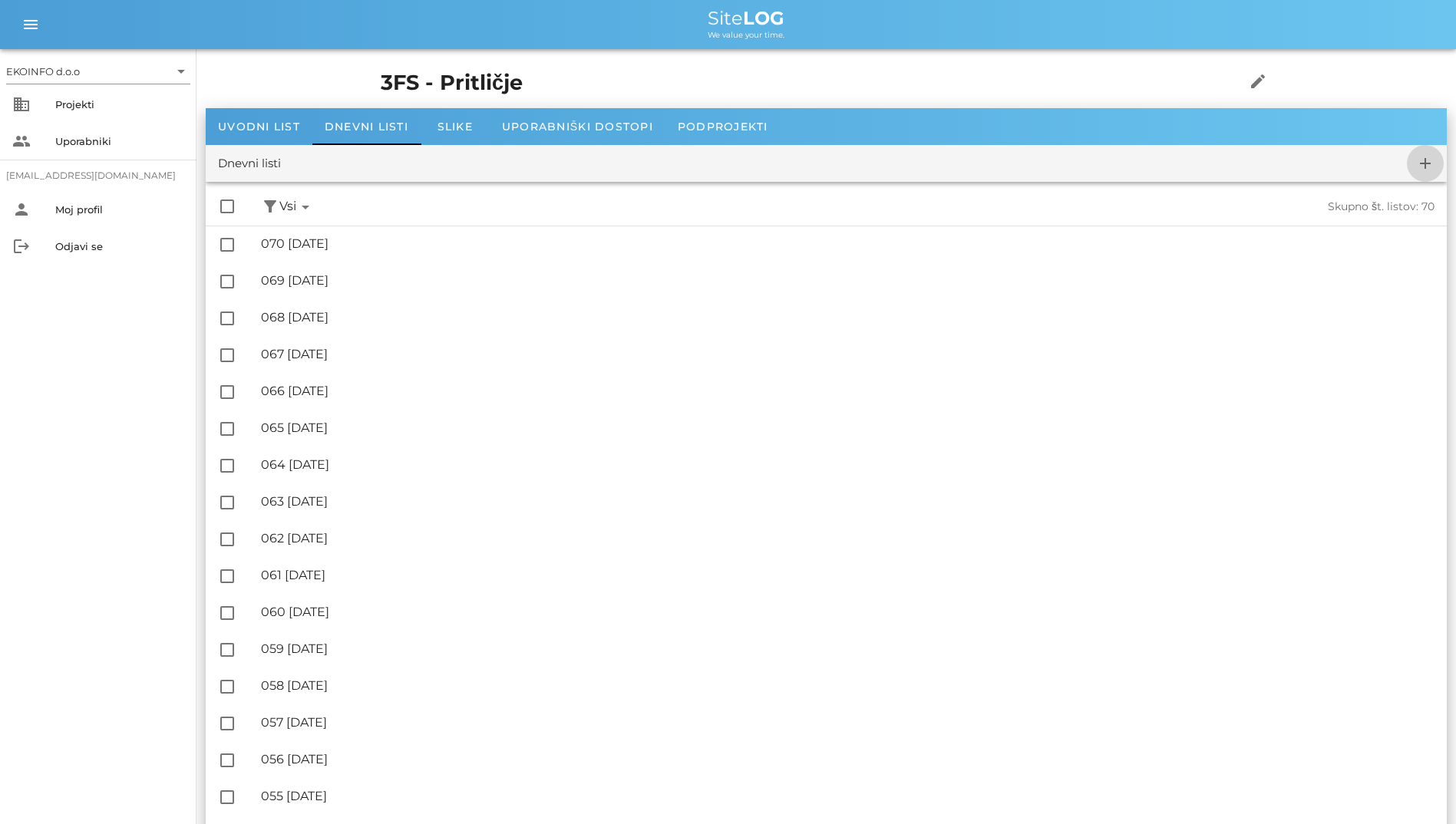
checkbox input "false"
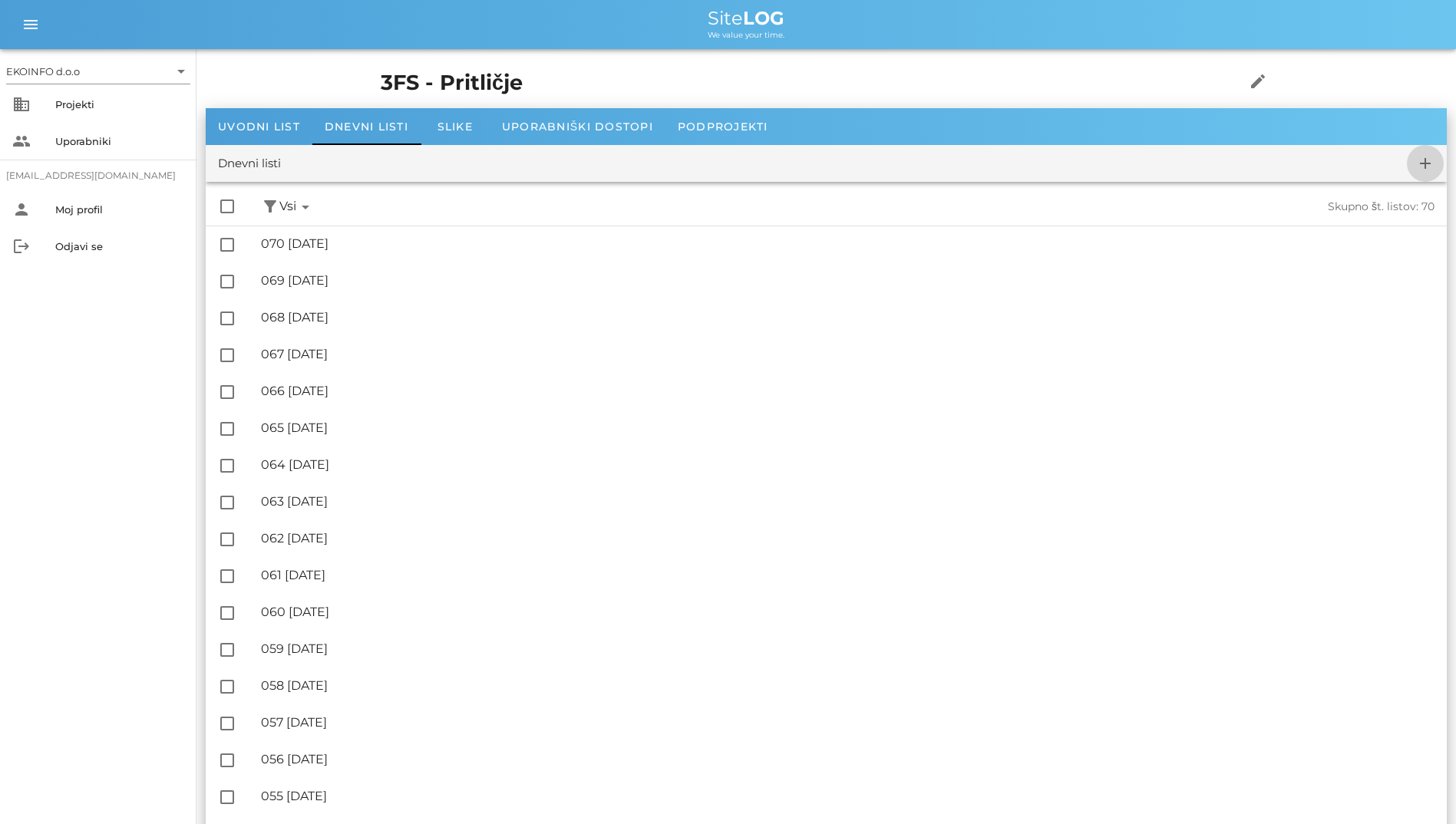
checkbox input "false"
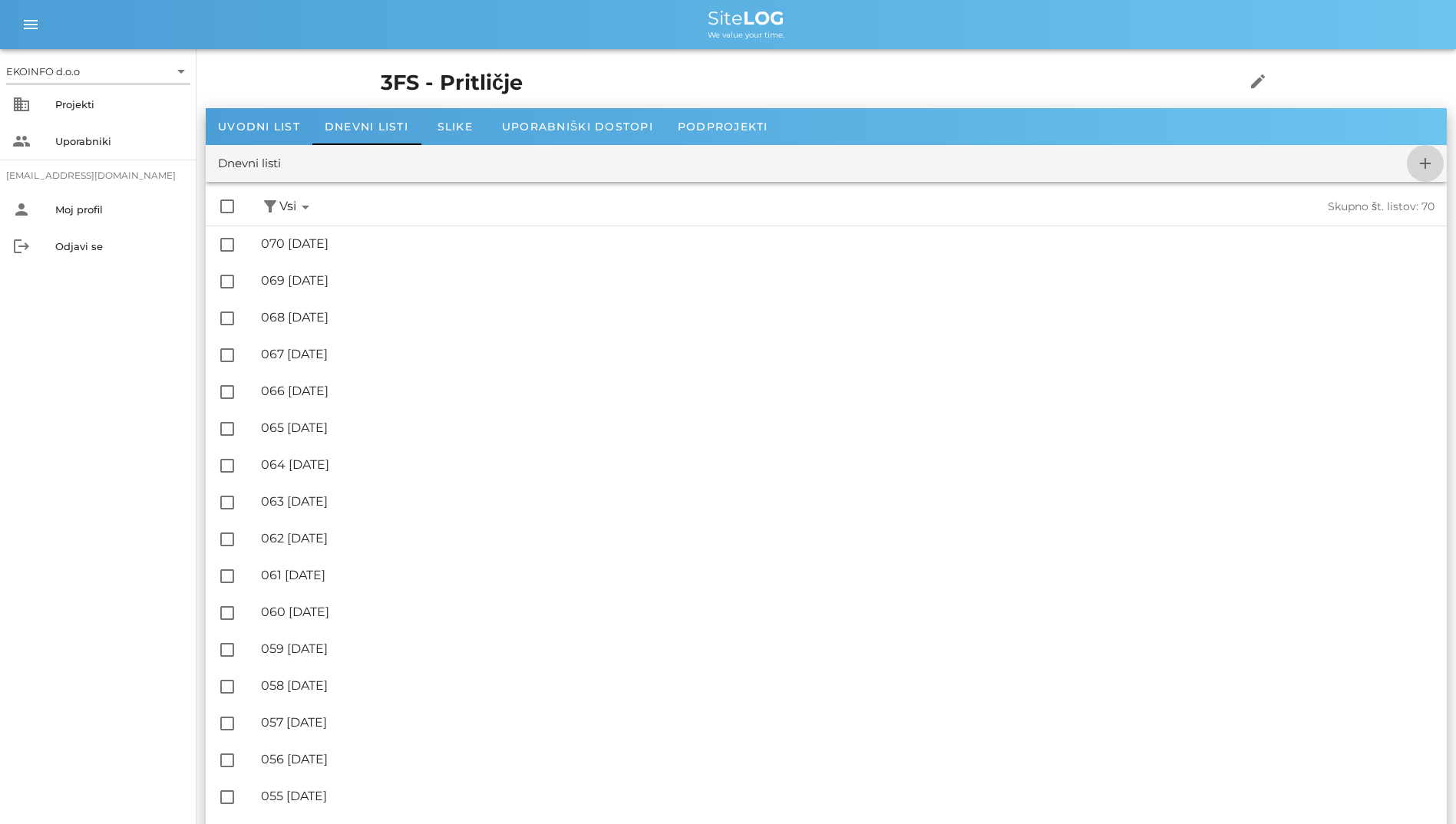
checkbox input "false"
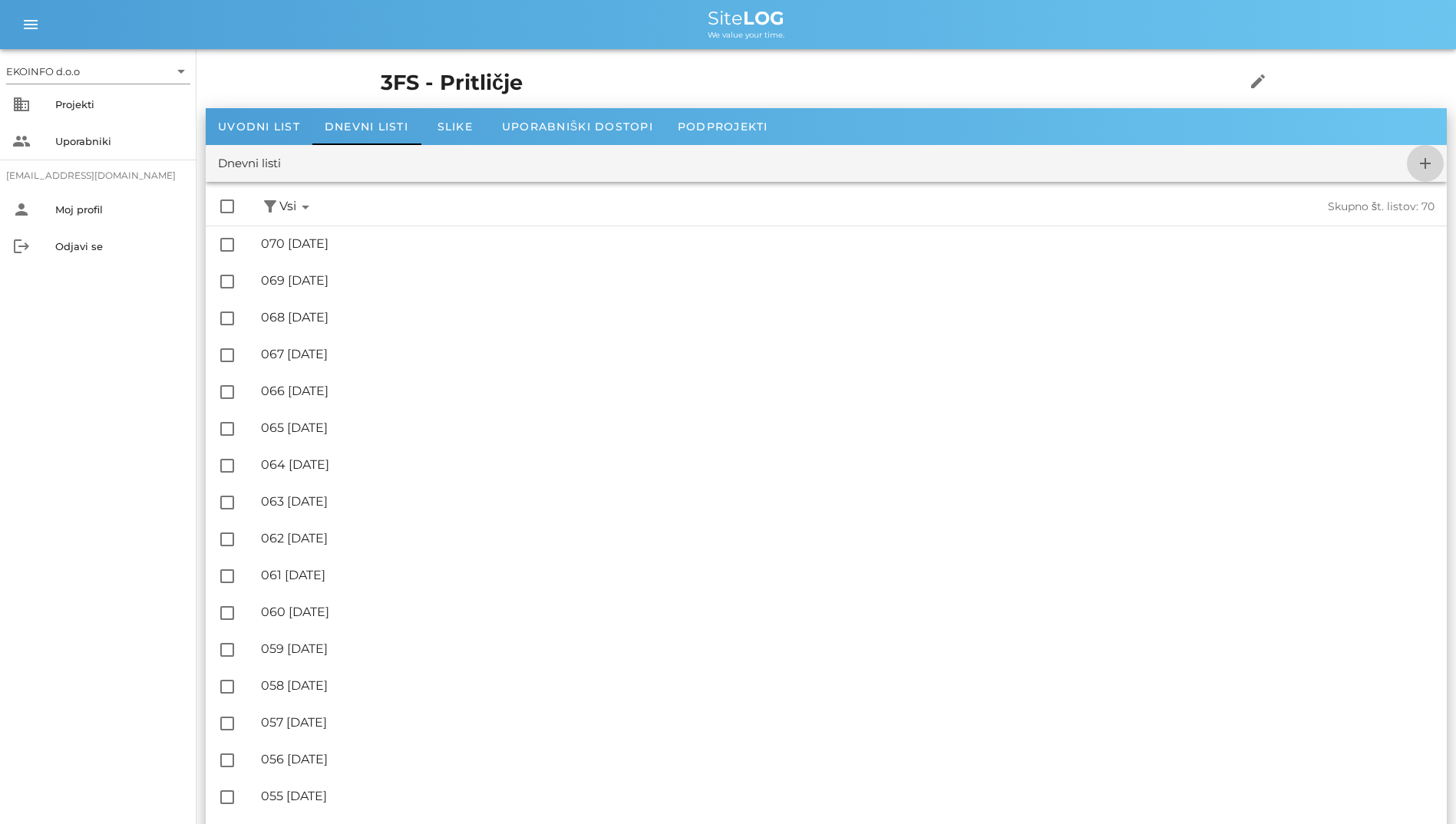
checkbox input "false"
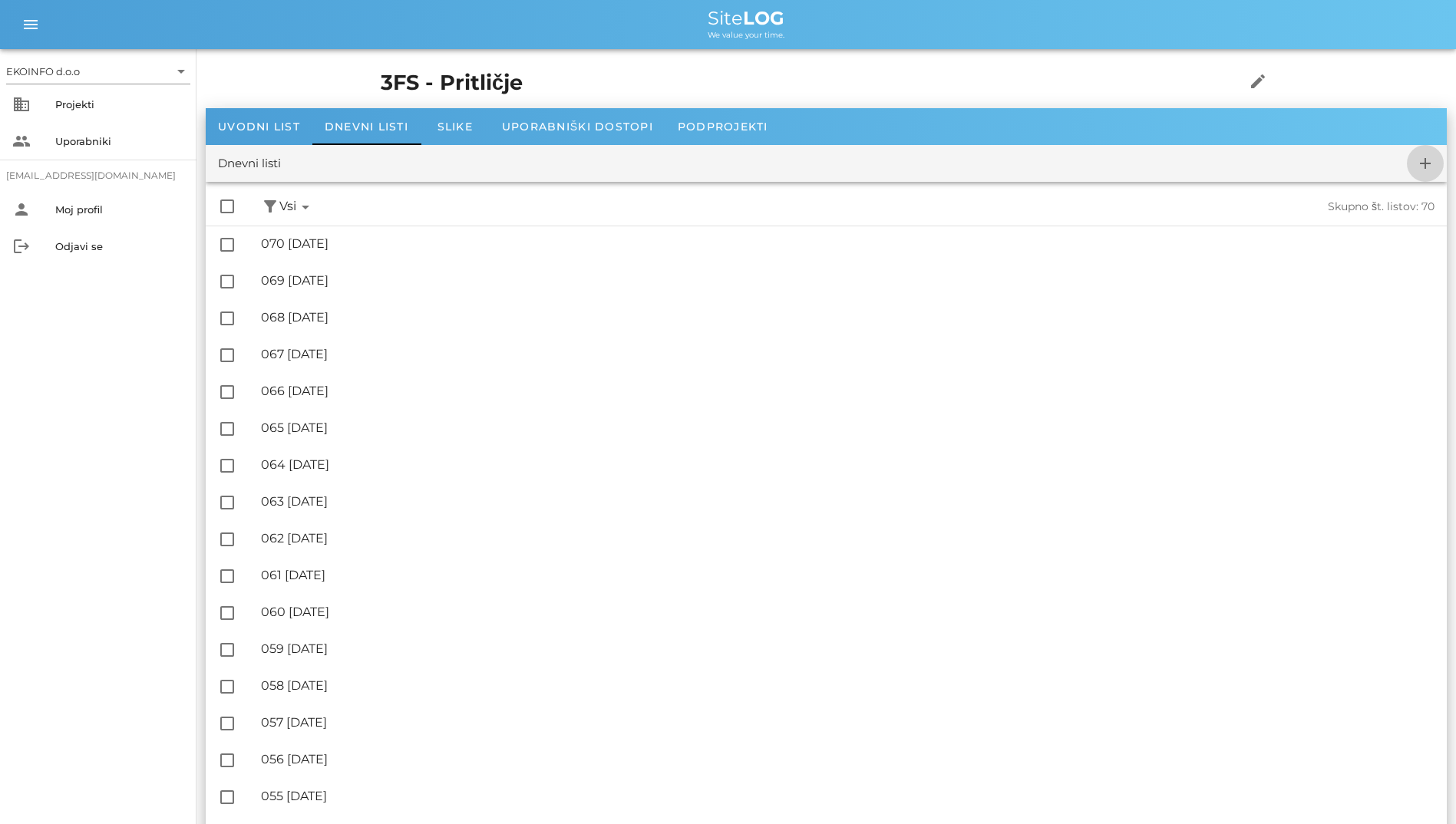
checkbox input "false"
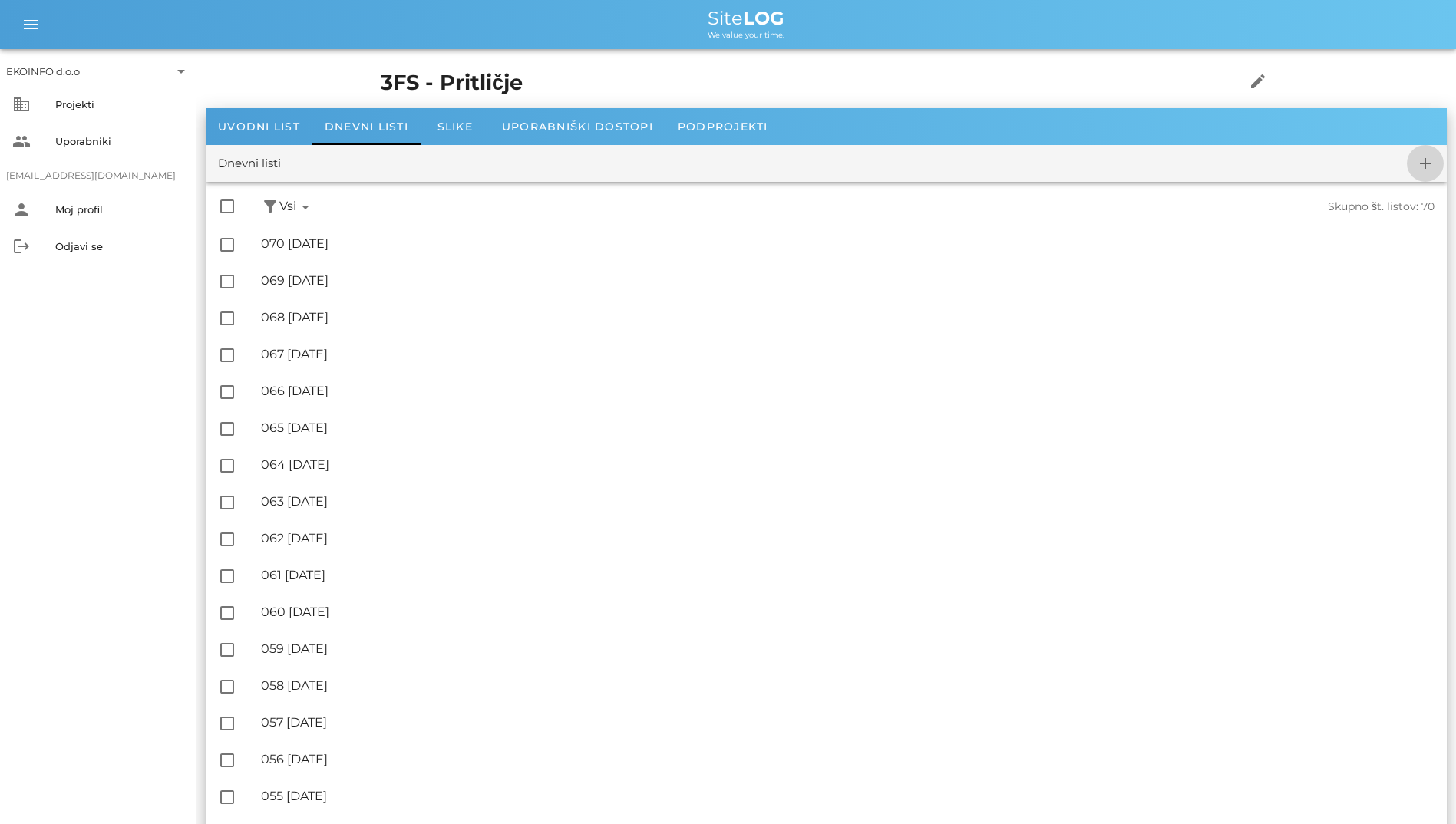
checkbox input "false"
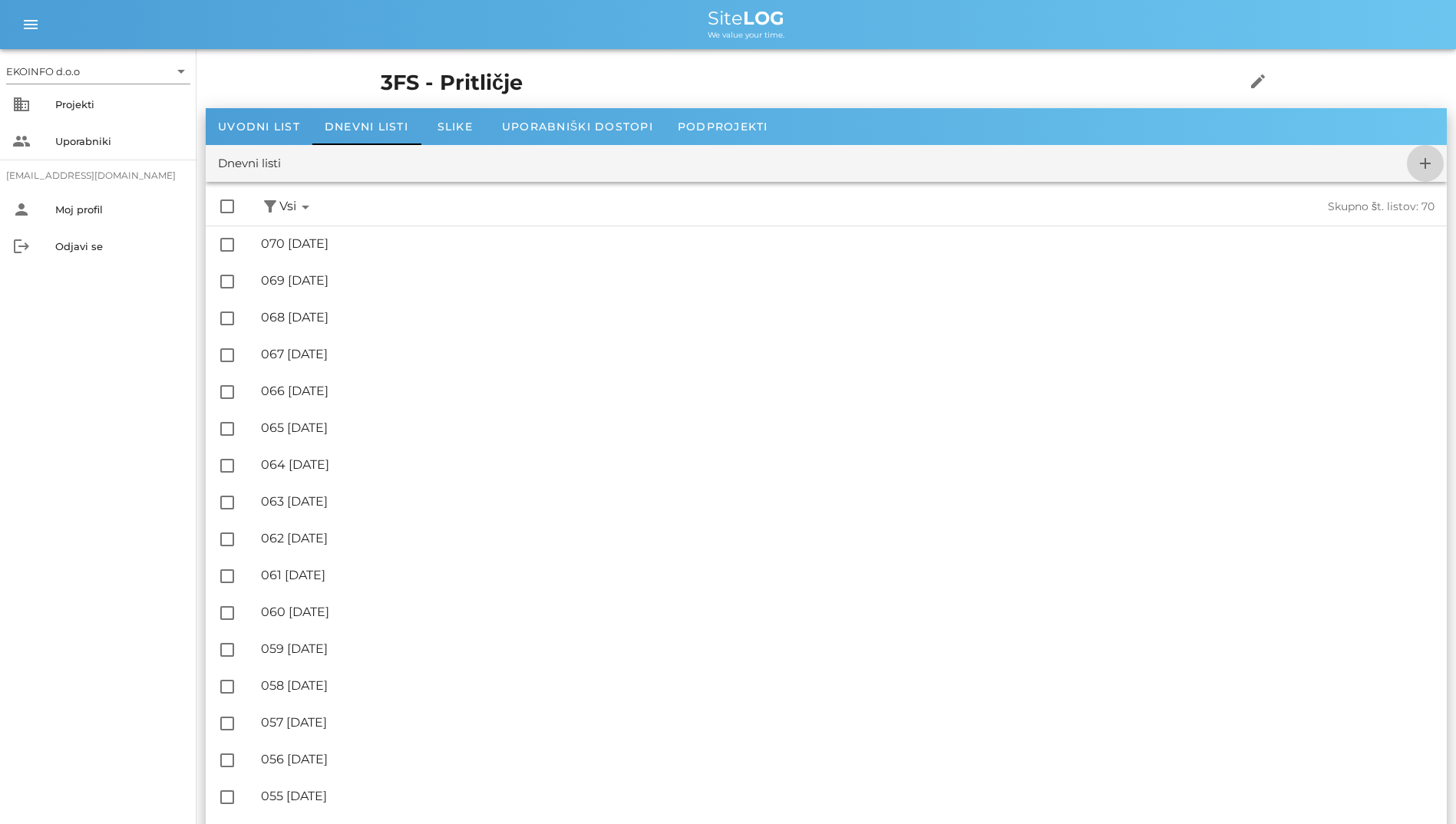
checkbox input "false"
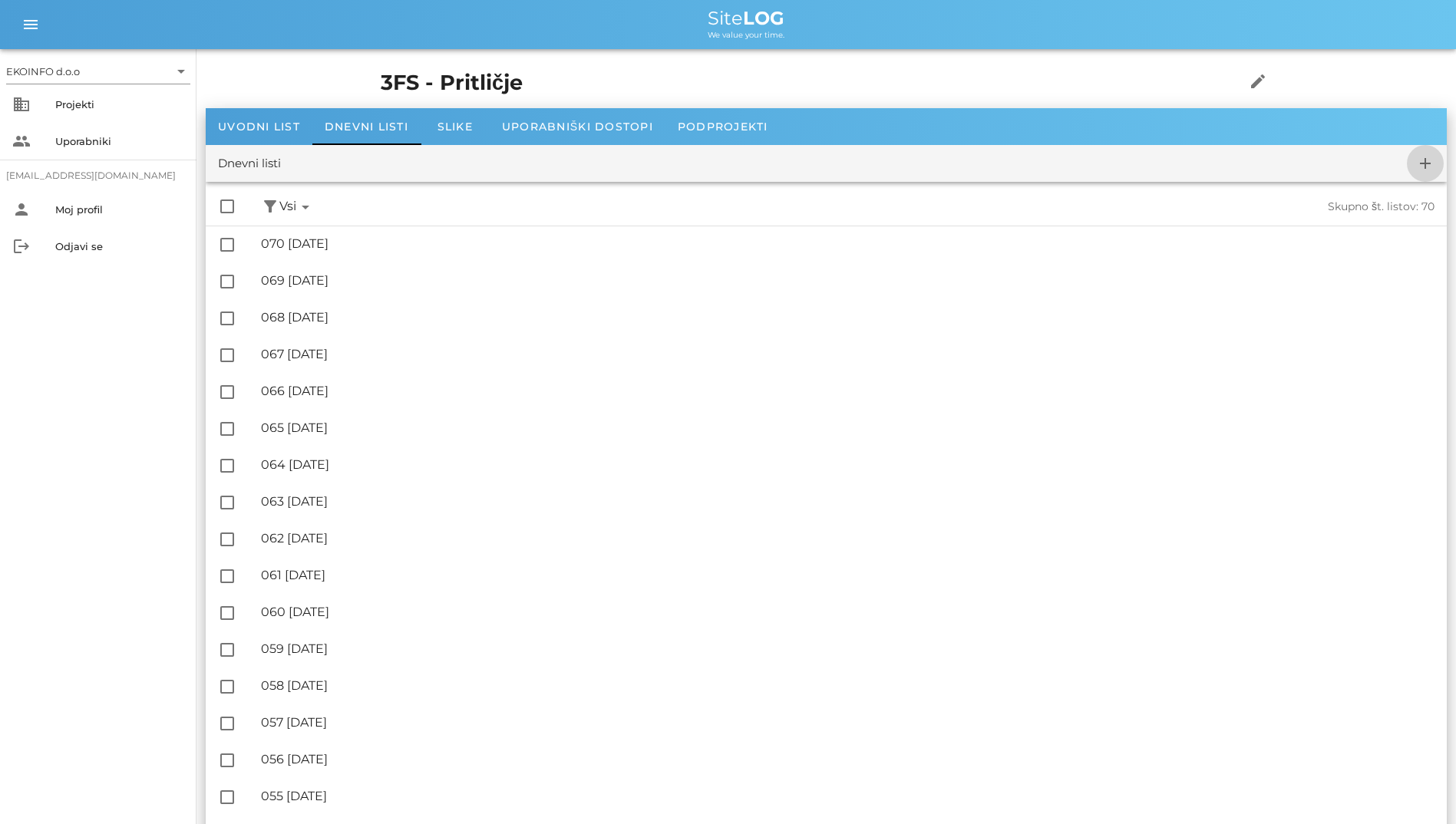
checkbox input "false"
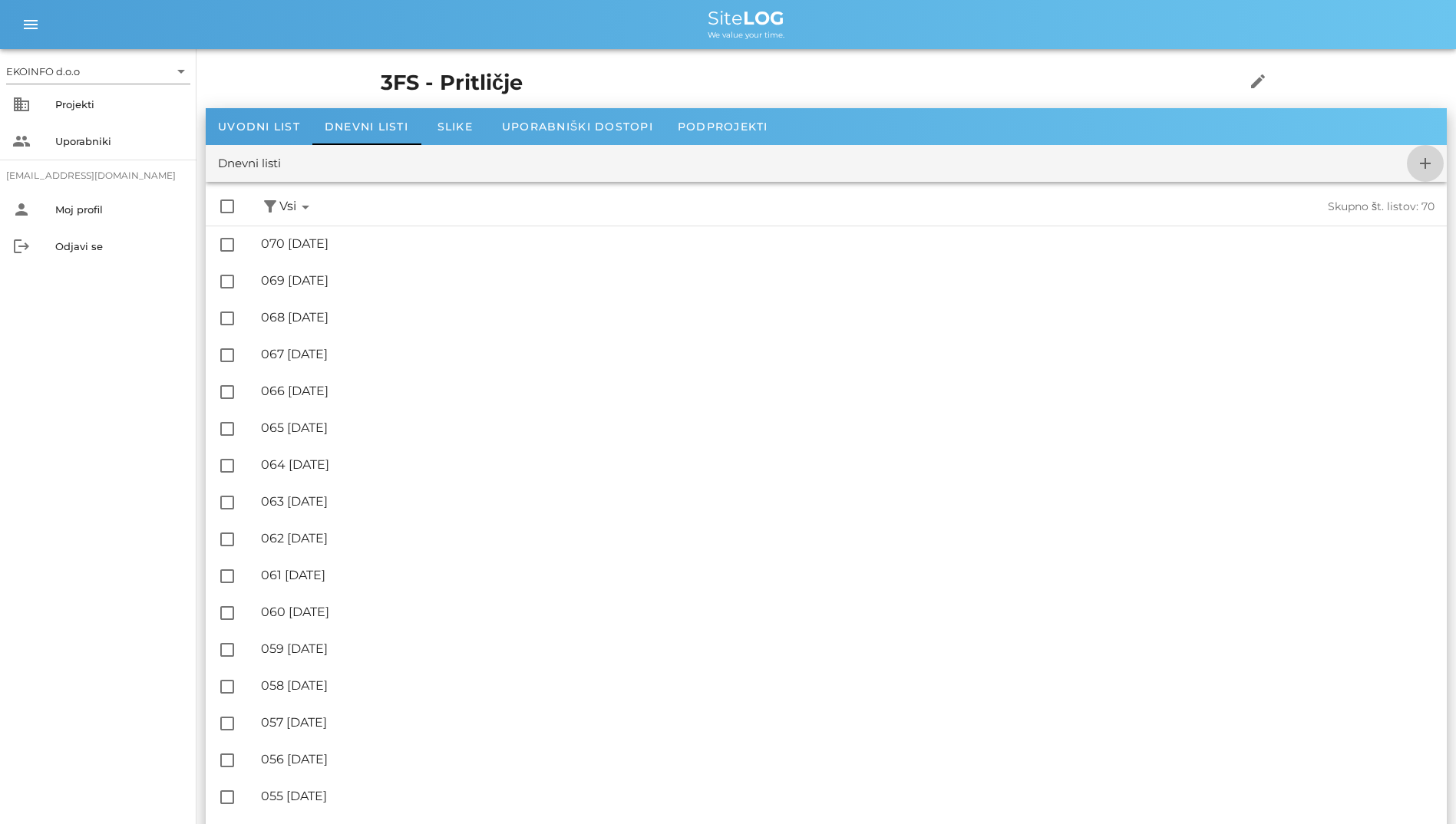
checkbox input "false"
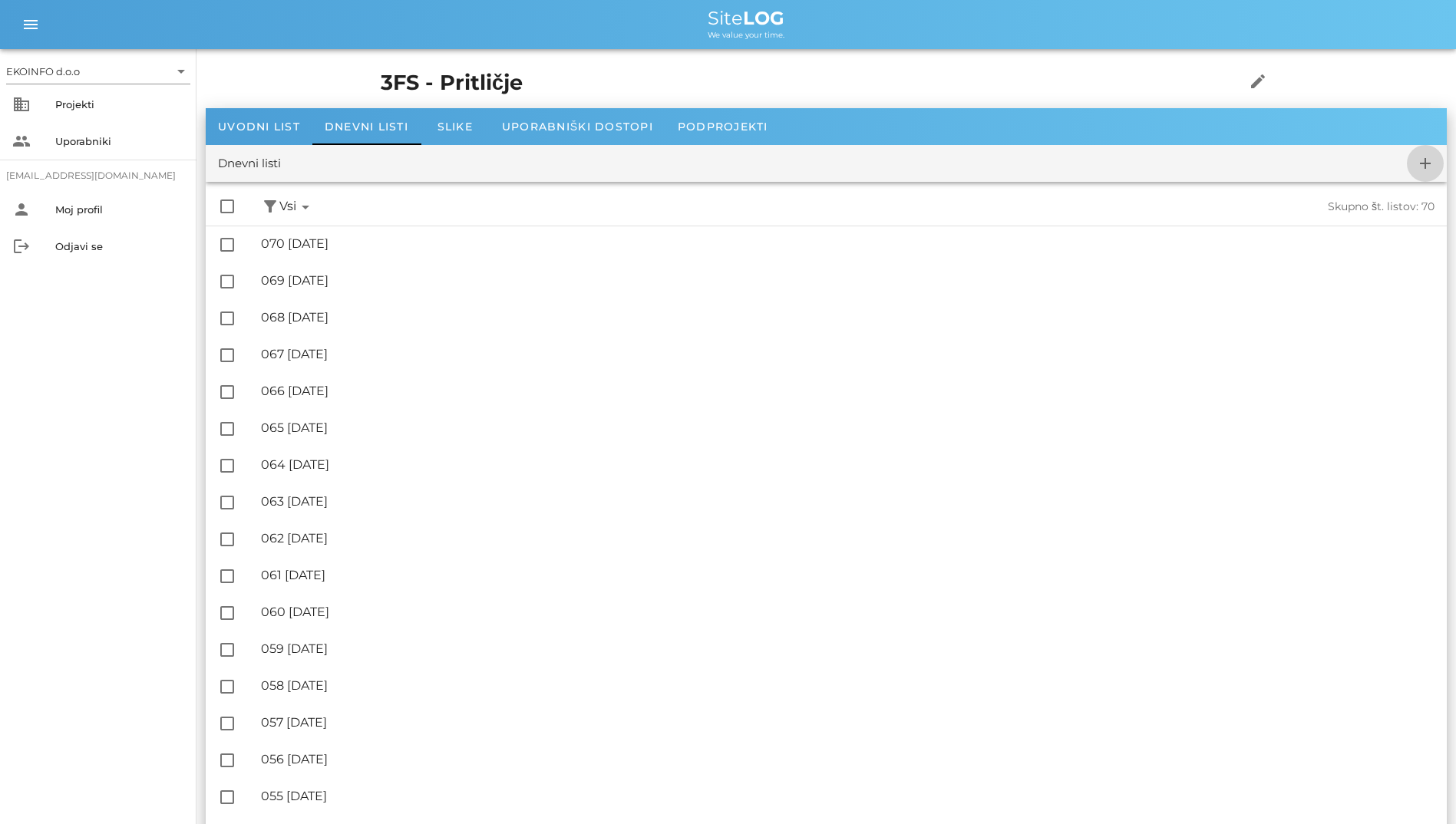
checkbox input "false"
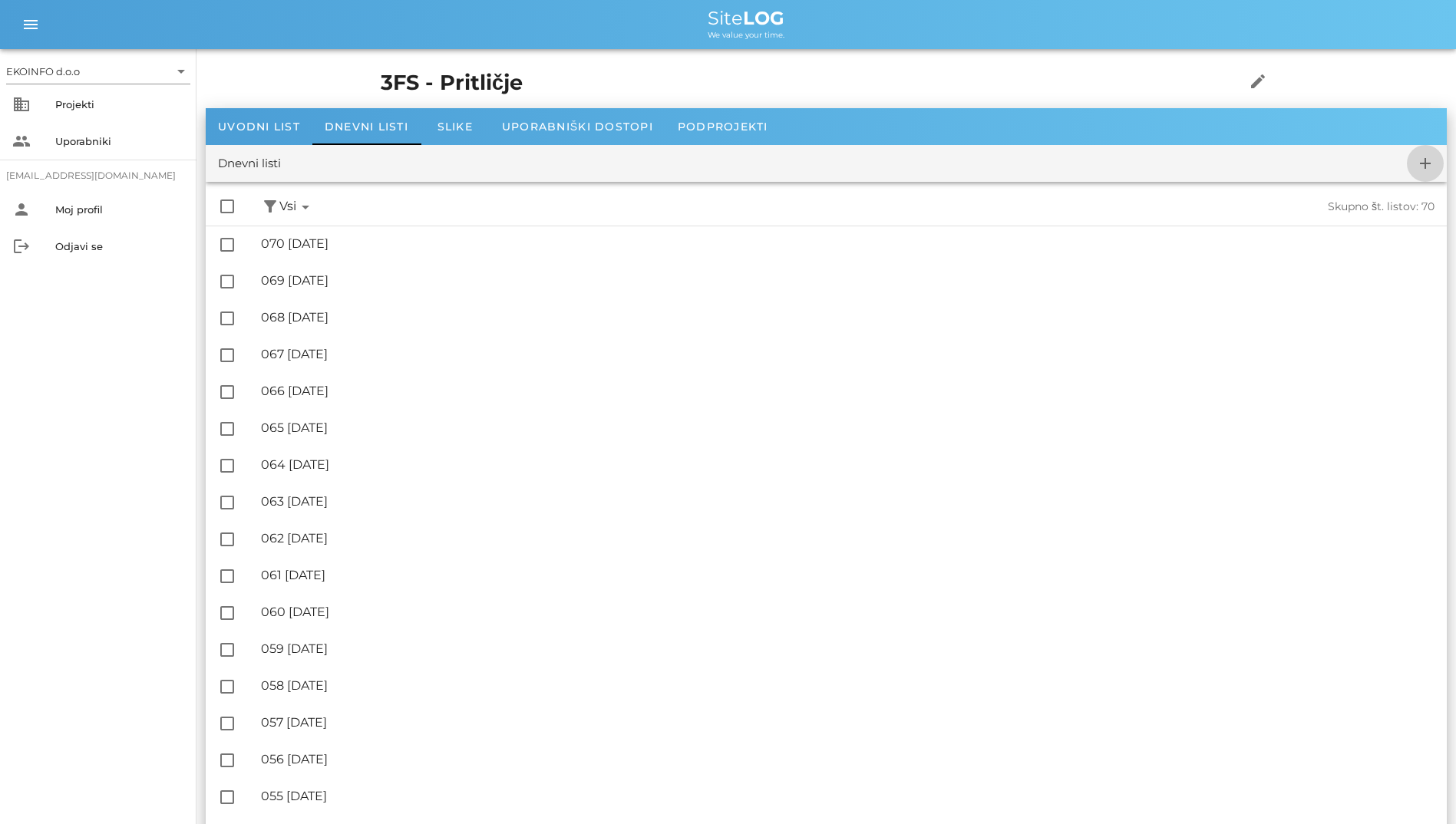
checkbox input "false"
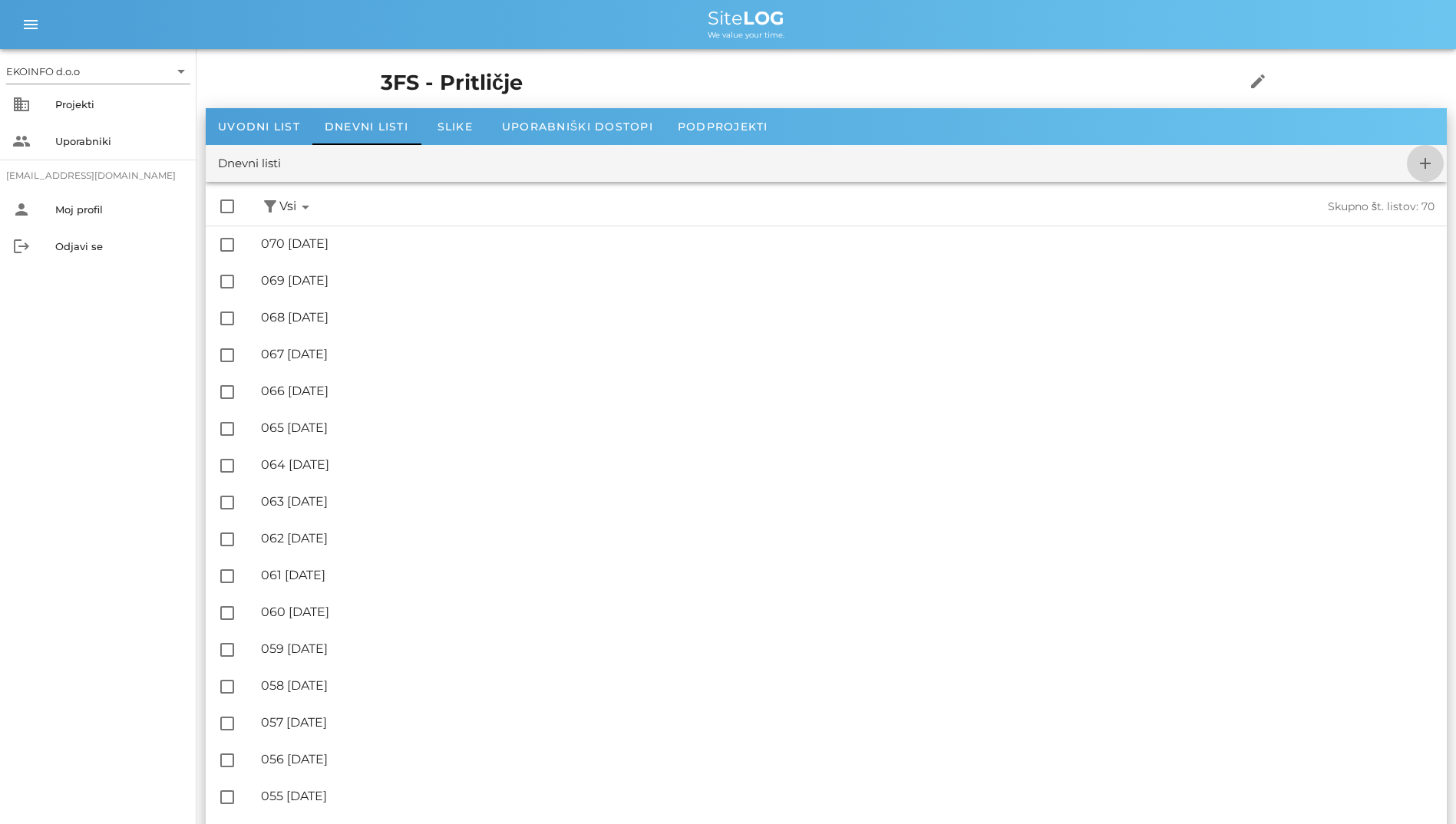
checkbox input "false"
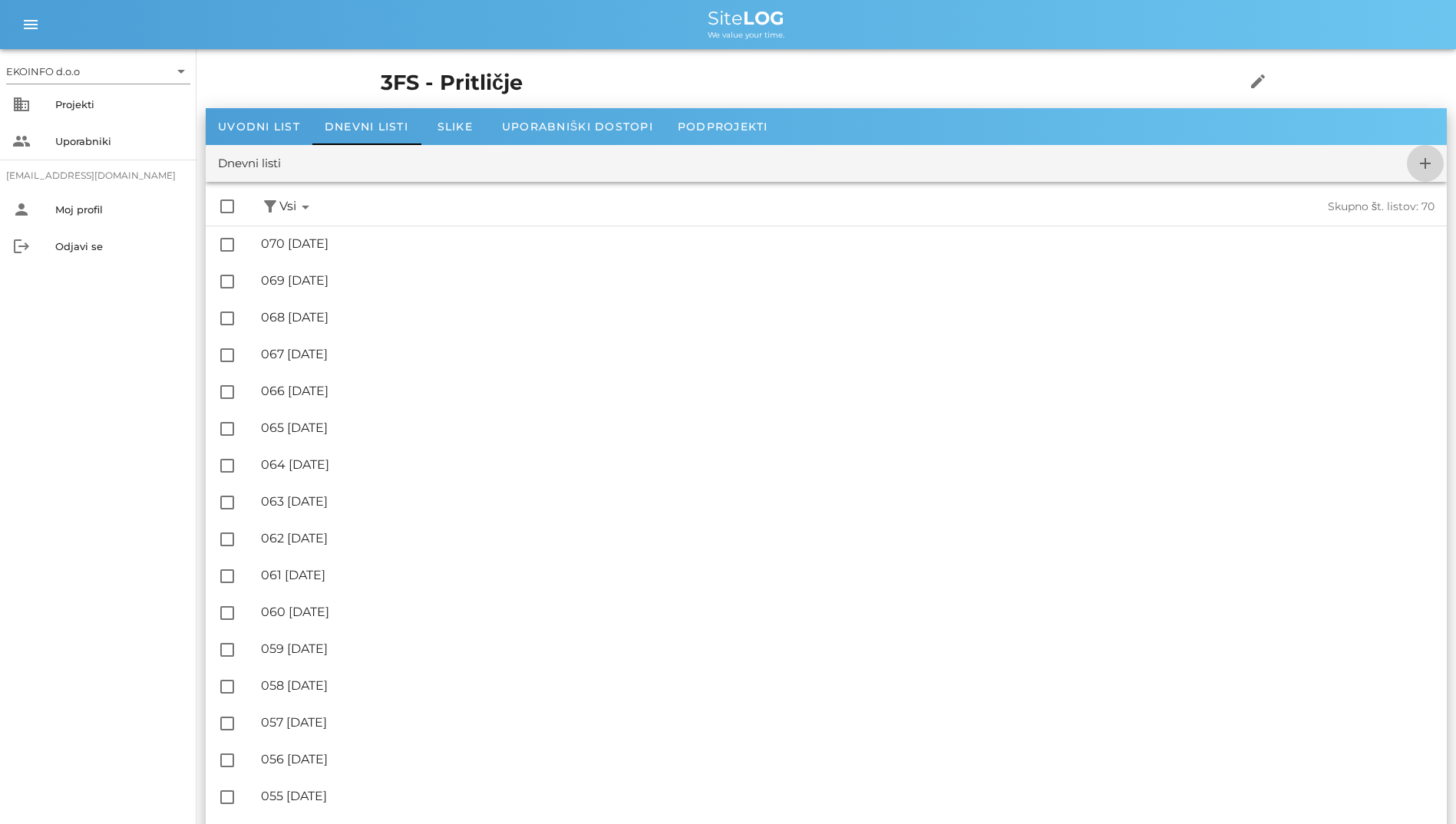
checkbox input "false"
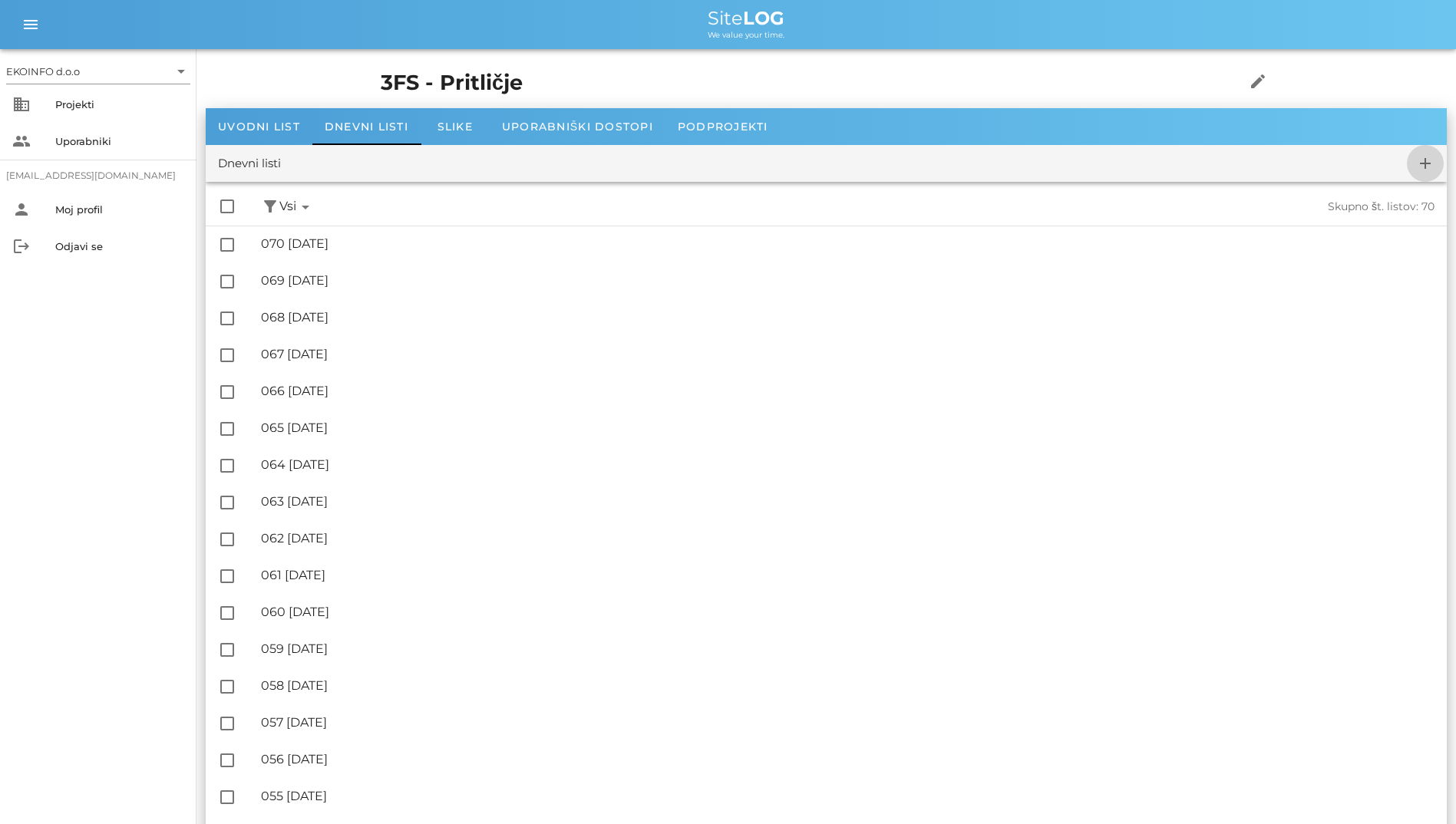
checkbox input "false"
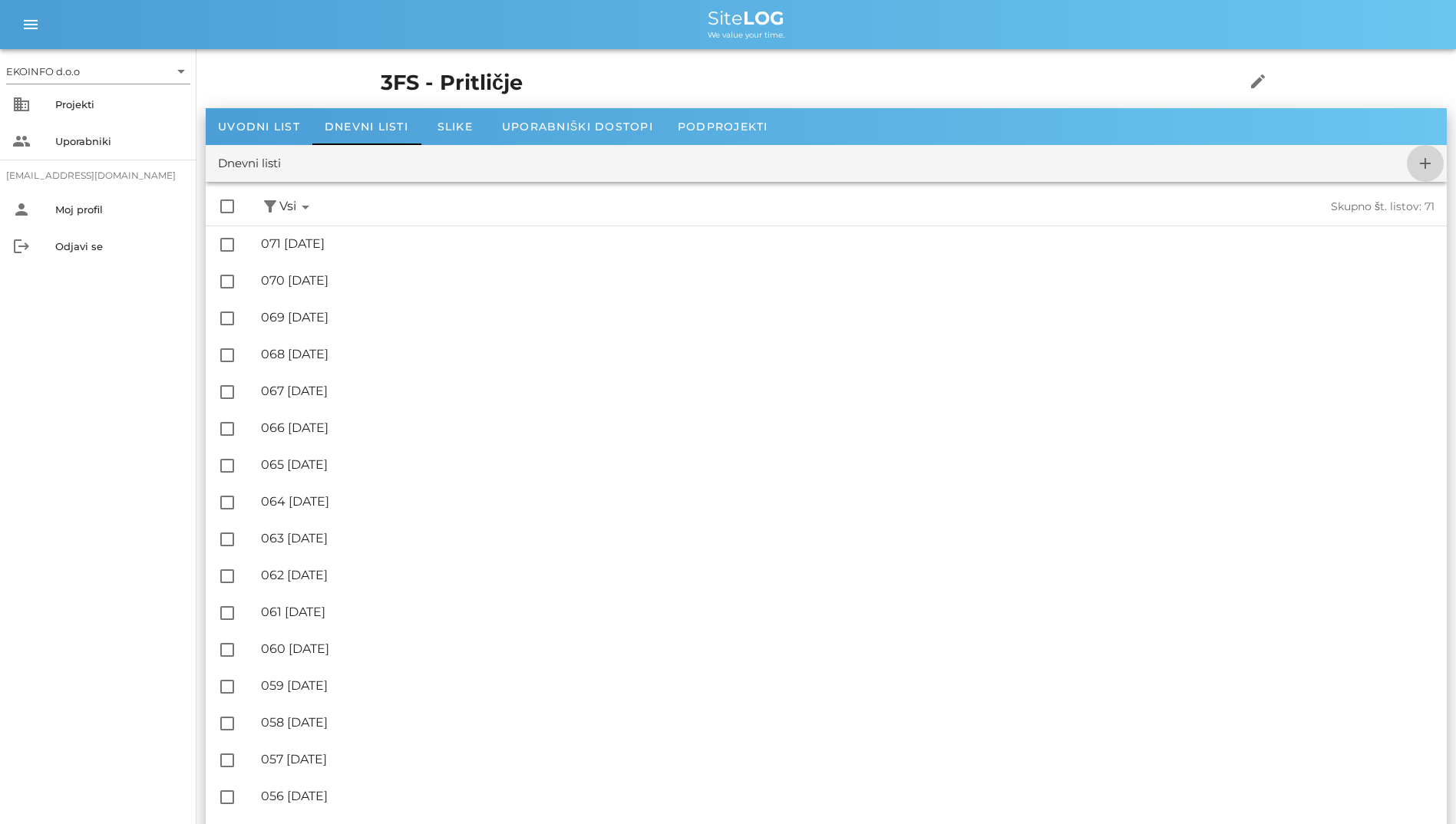
click at [1427, 166] on icon "add" at bounding box center [1426, 163] width 19 height 19
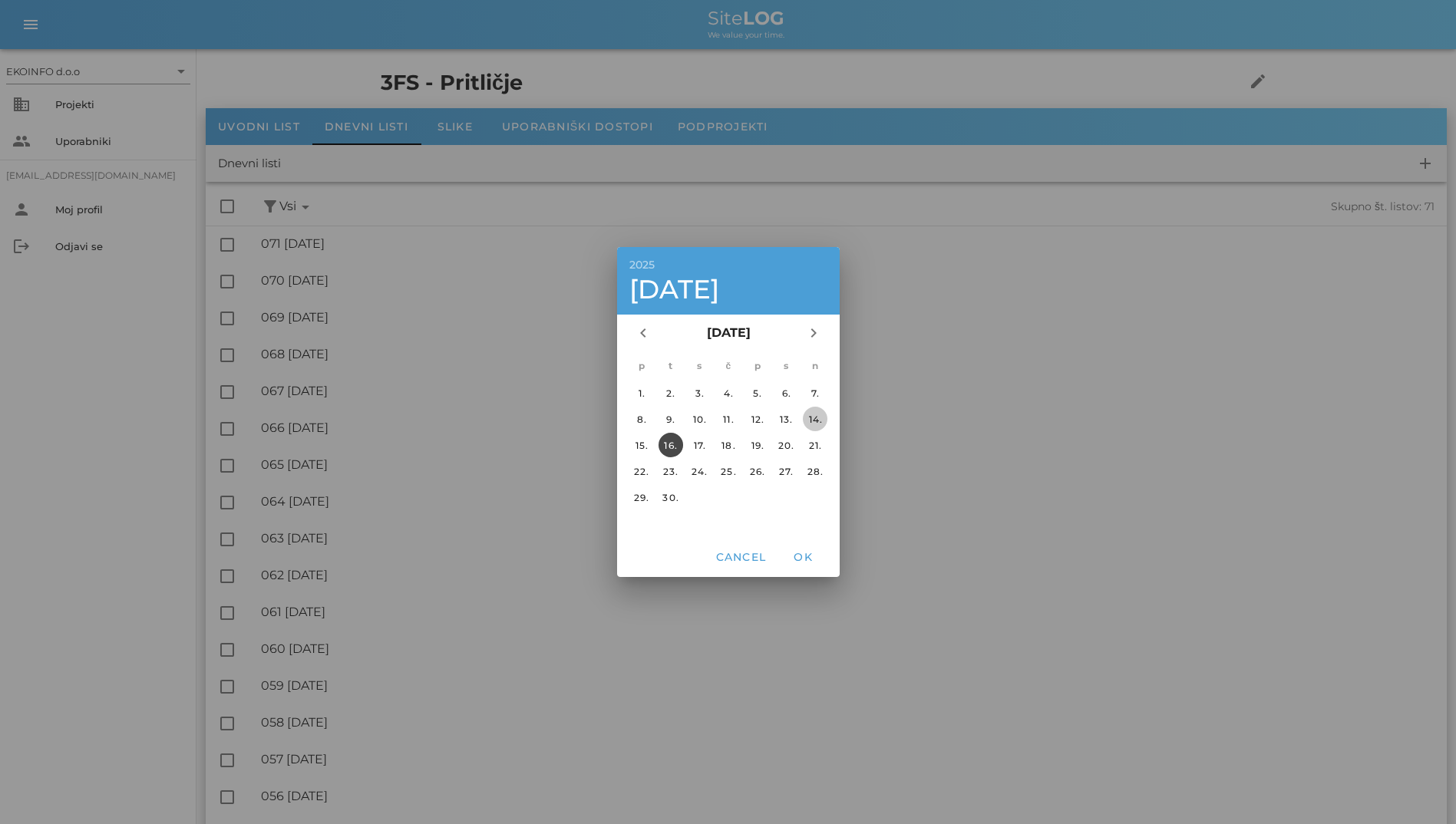
click at [811, 424] on div "14." at bounding box center [815, 419] width 25 height 12
click at [811, 550] on button "OK" at bounding box center [803, 557] width 49 height 28
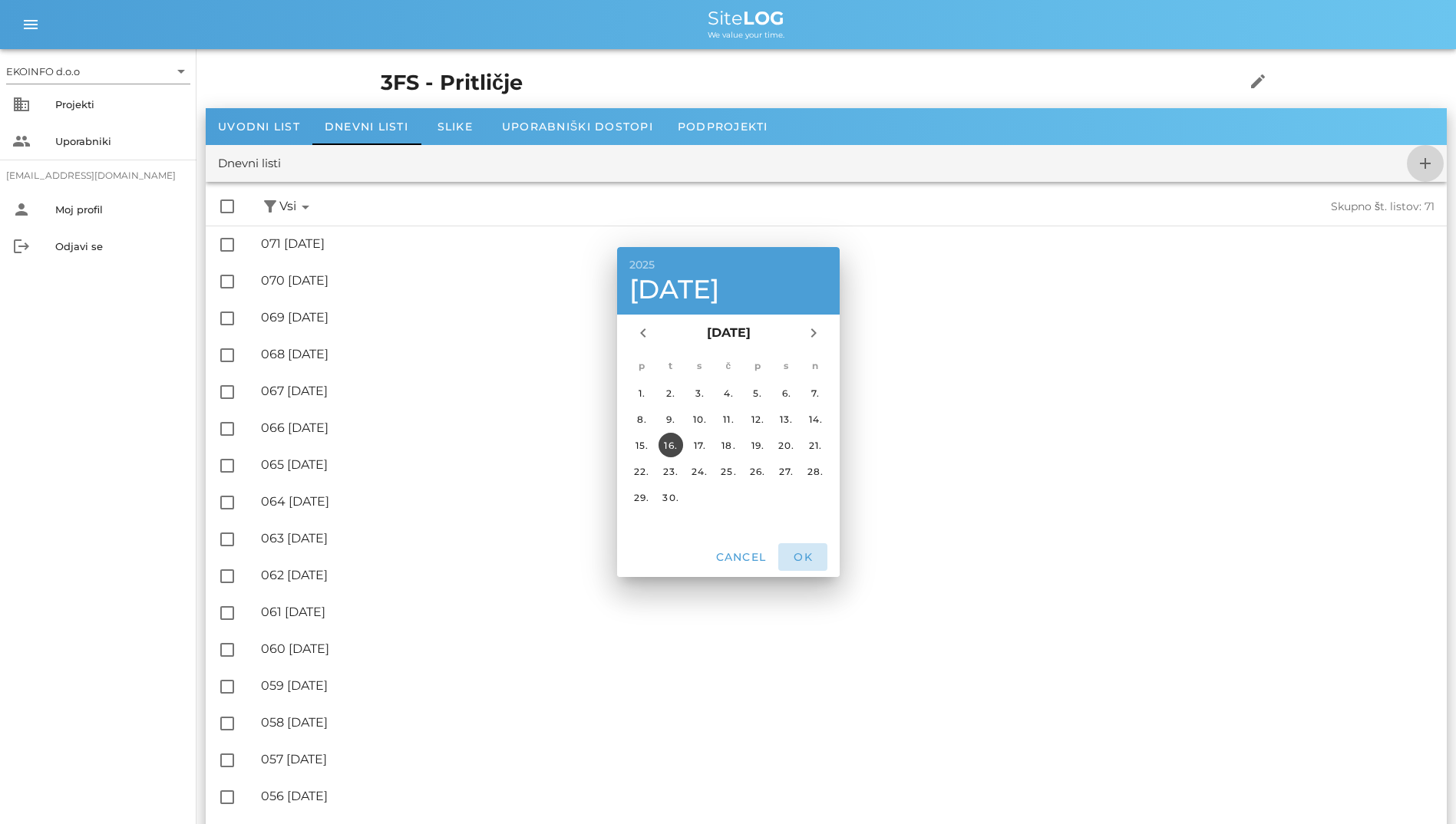
checkbox input "false"
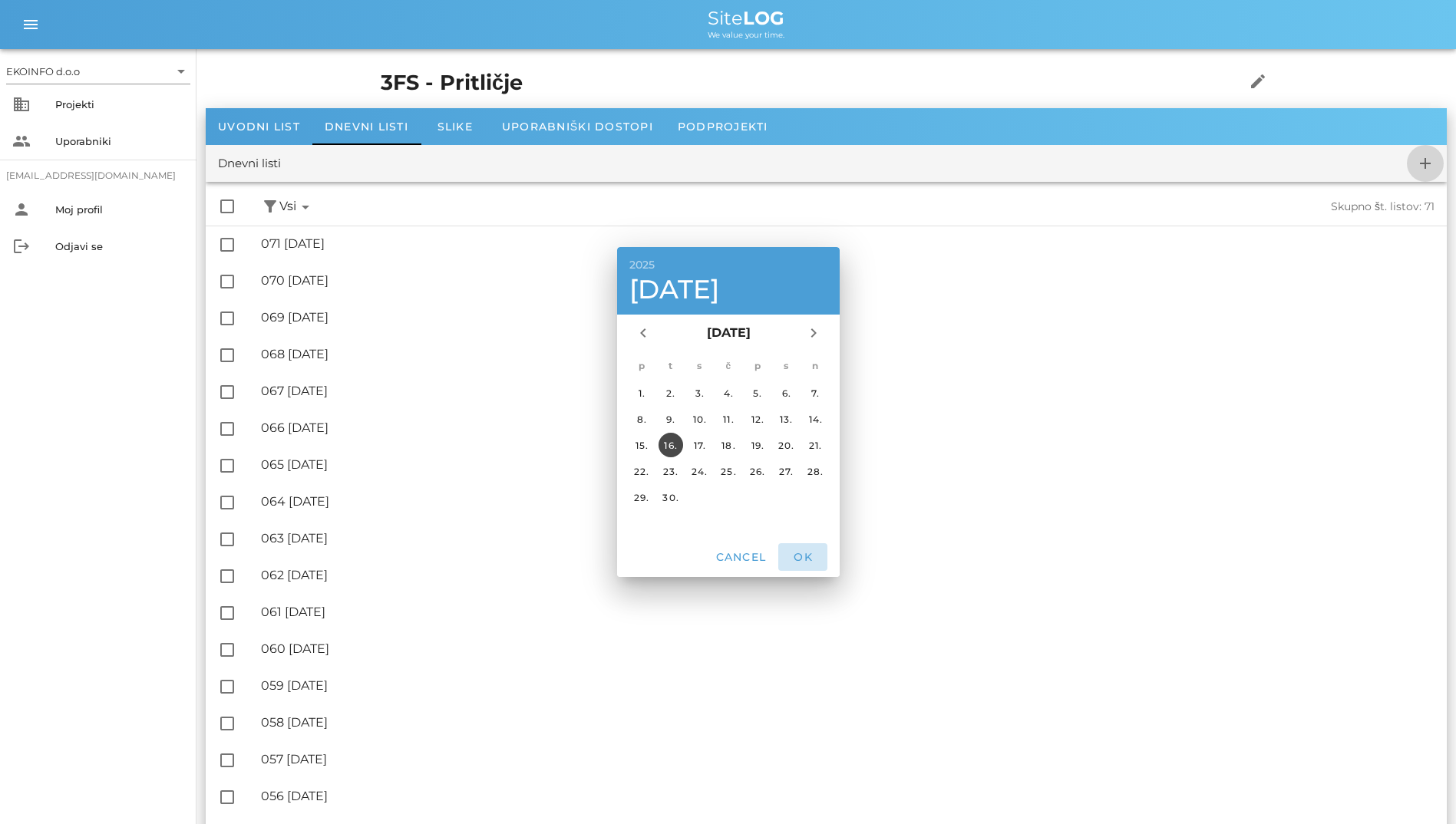
checkbox input "false"
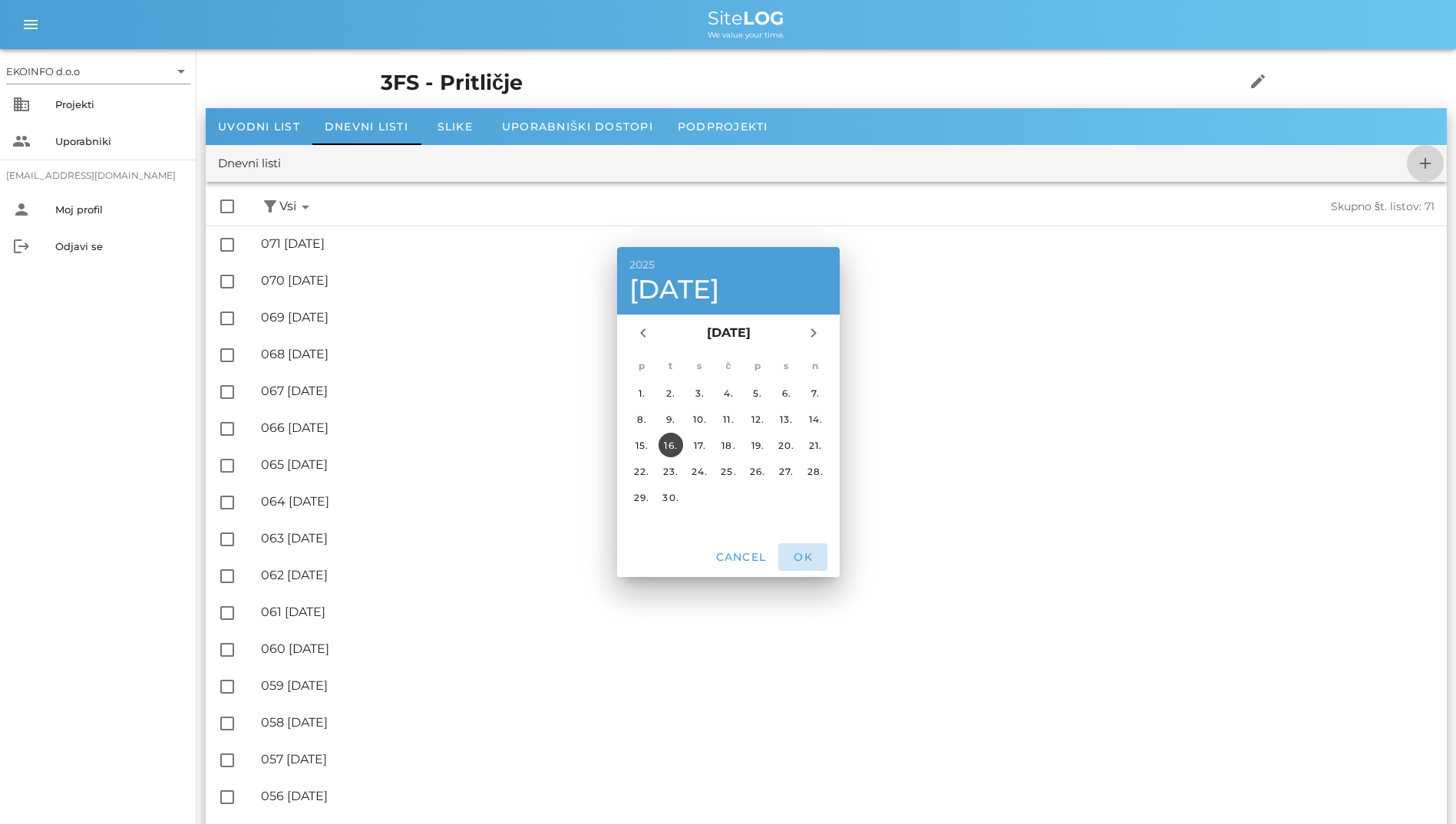
checkbox input "false"
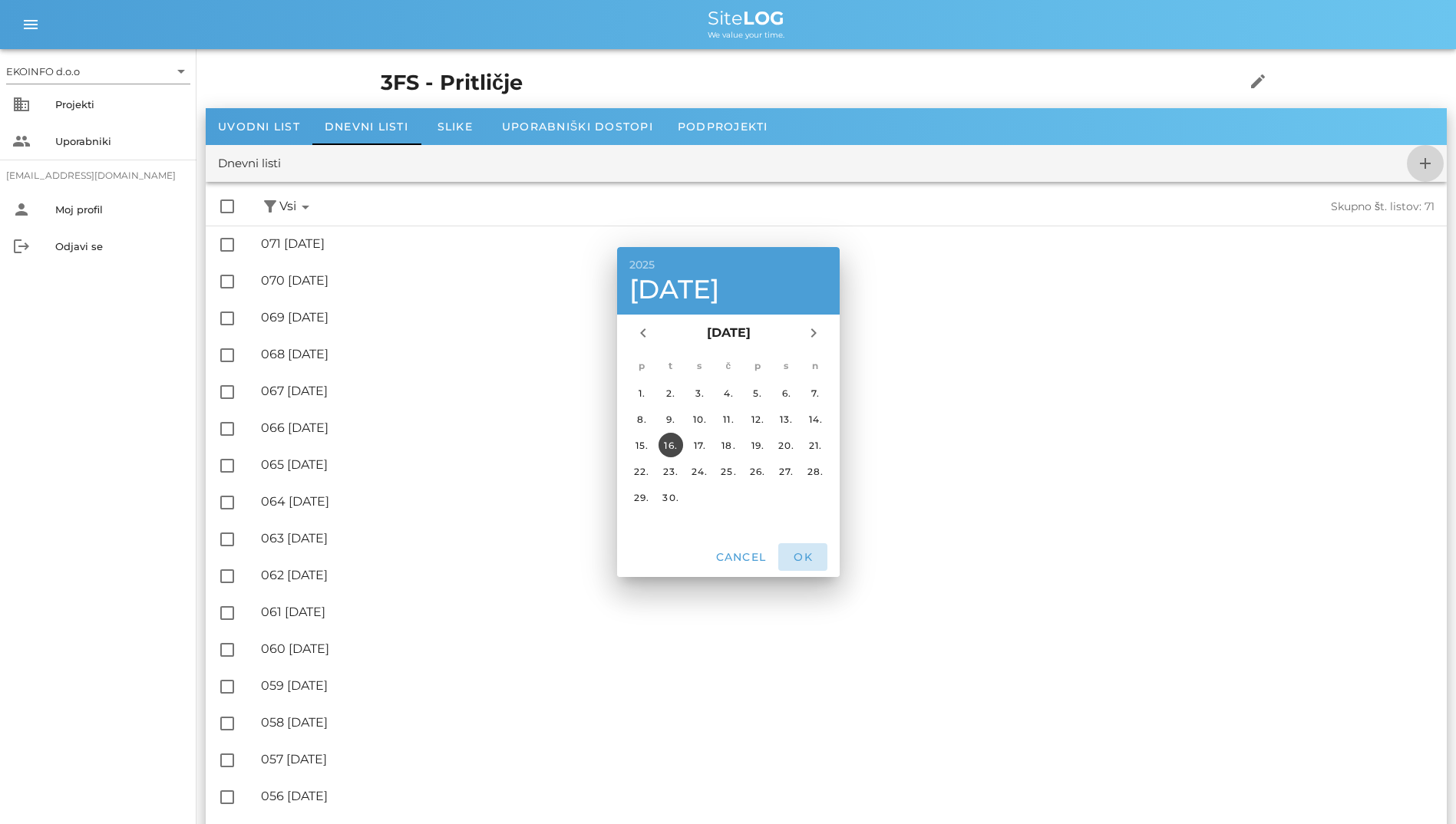
checkbox input "false"
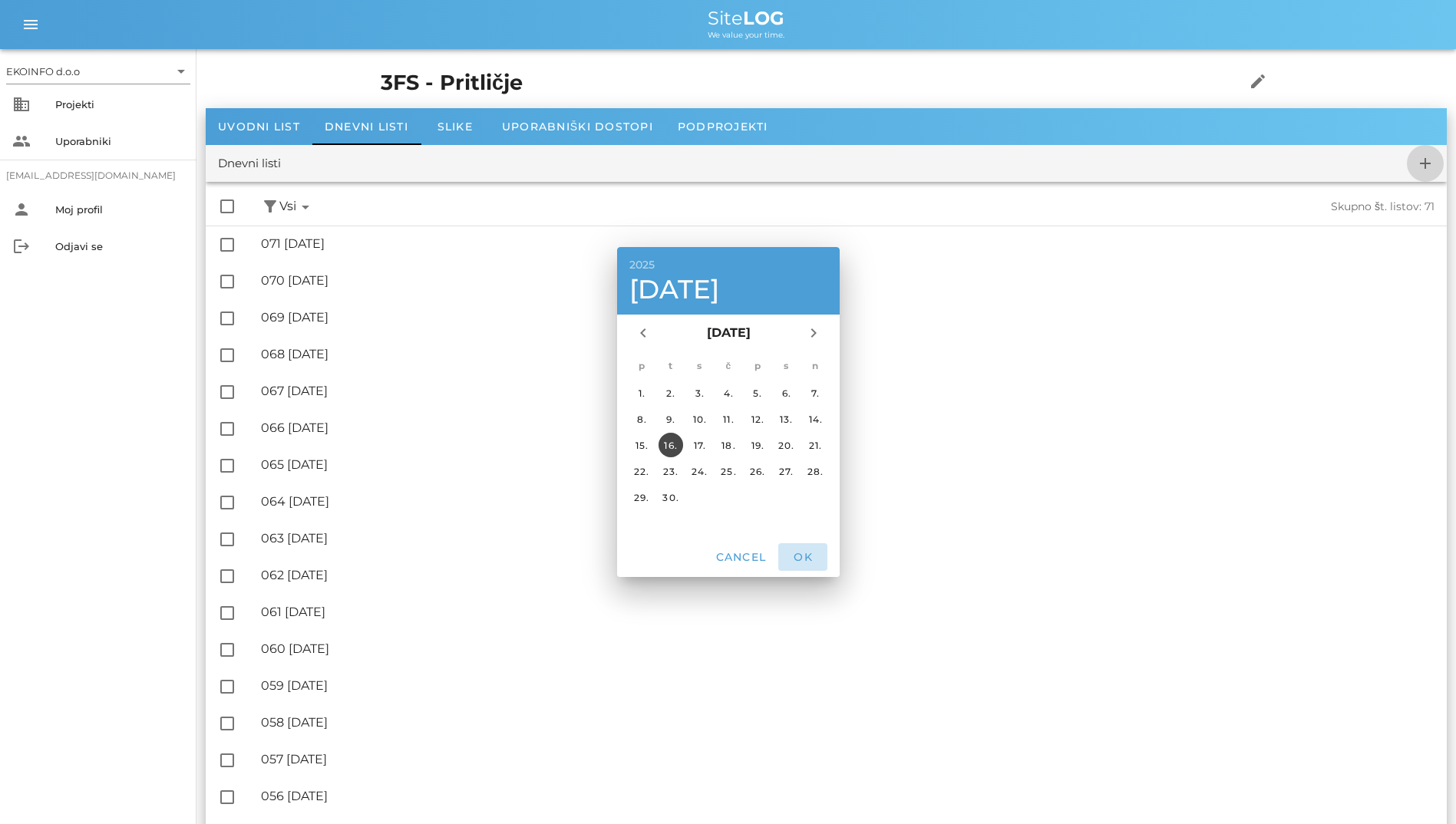
checkbox input "false"
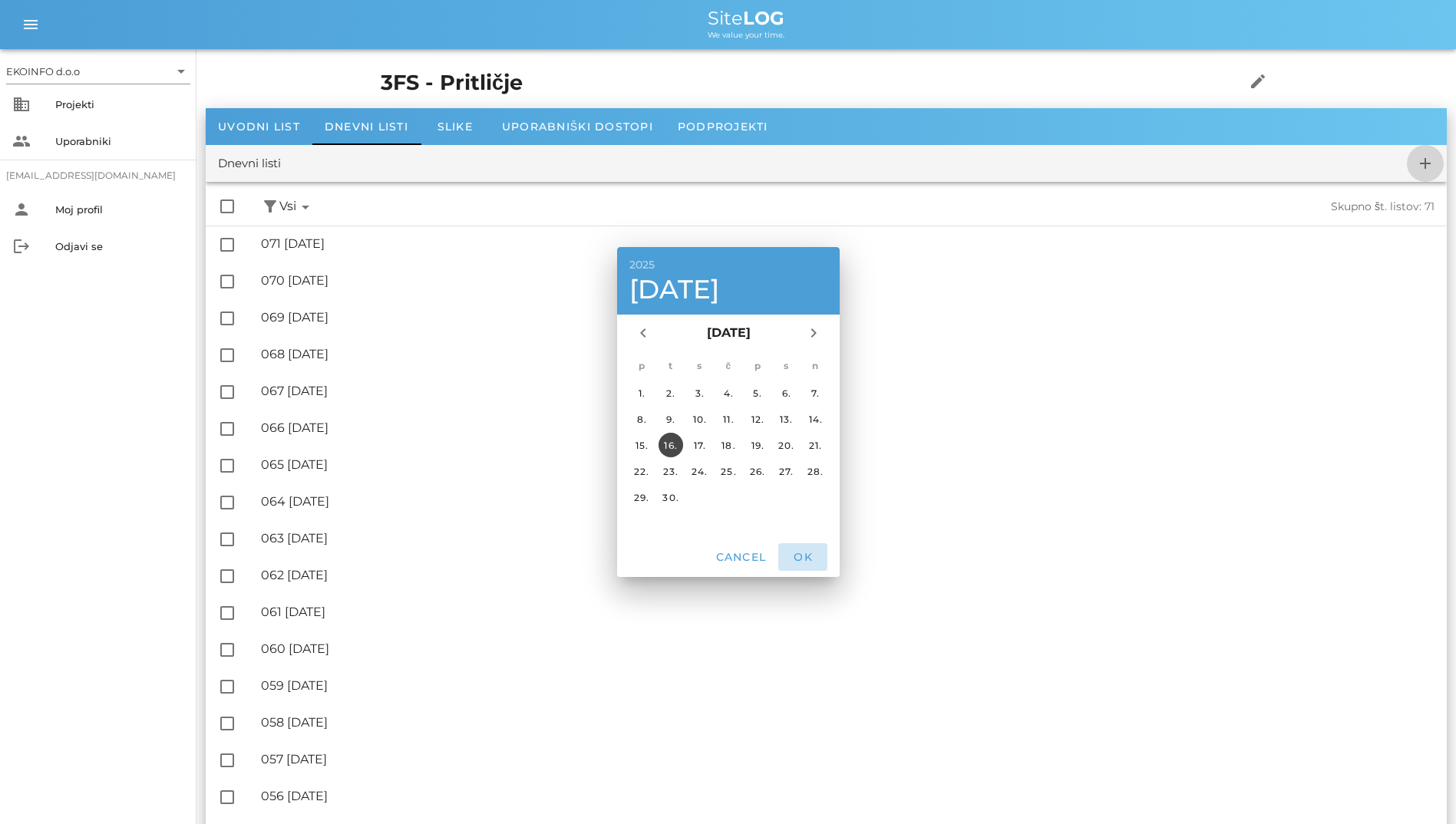
checkbox input "false"
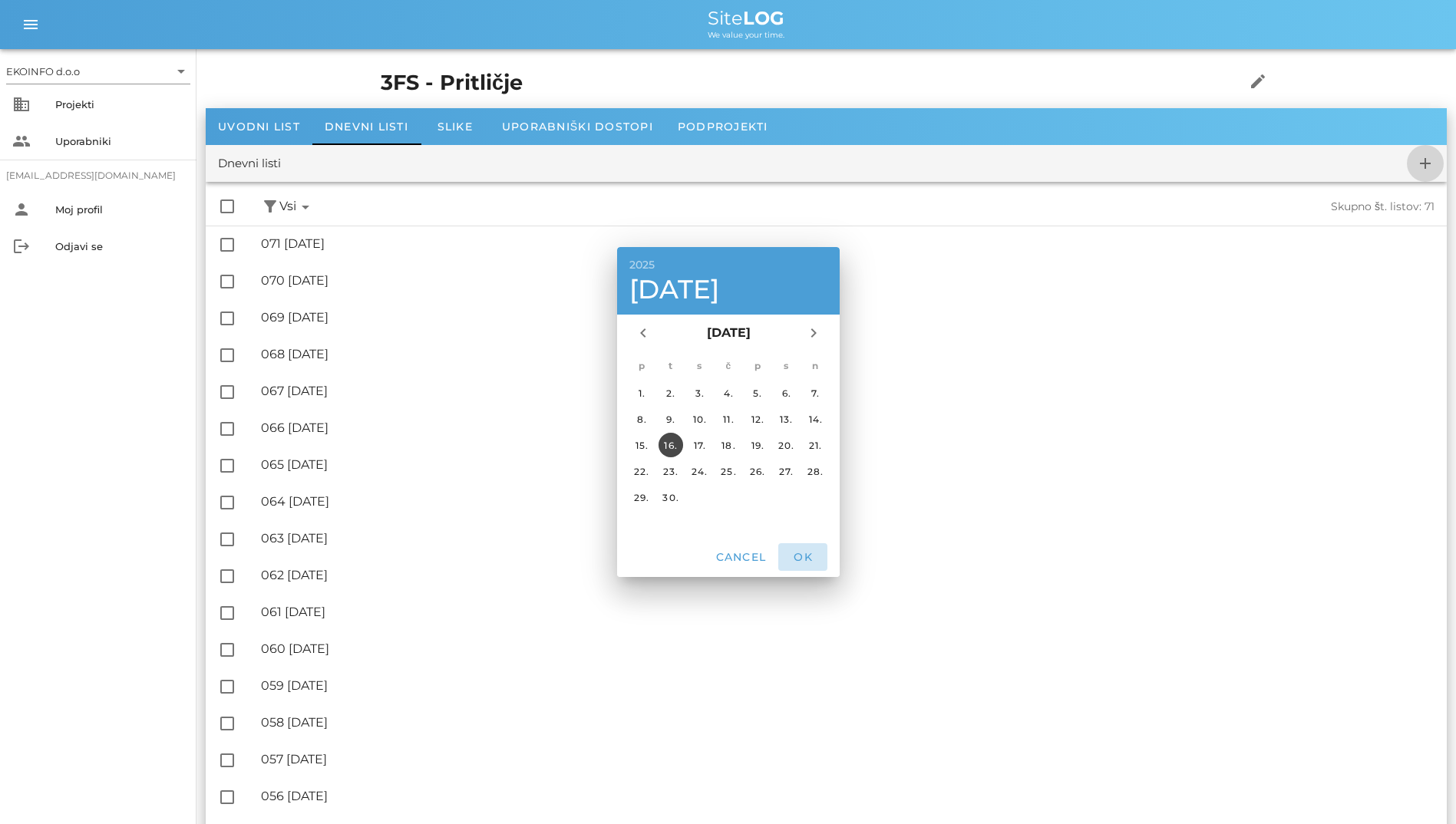
checkbox input "false"
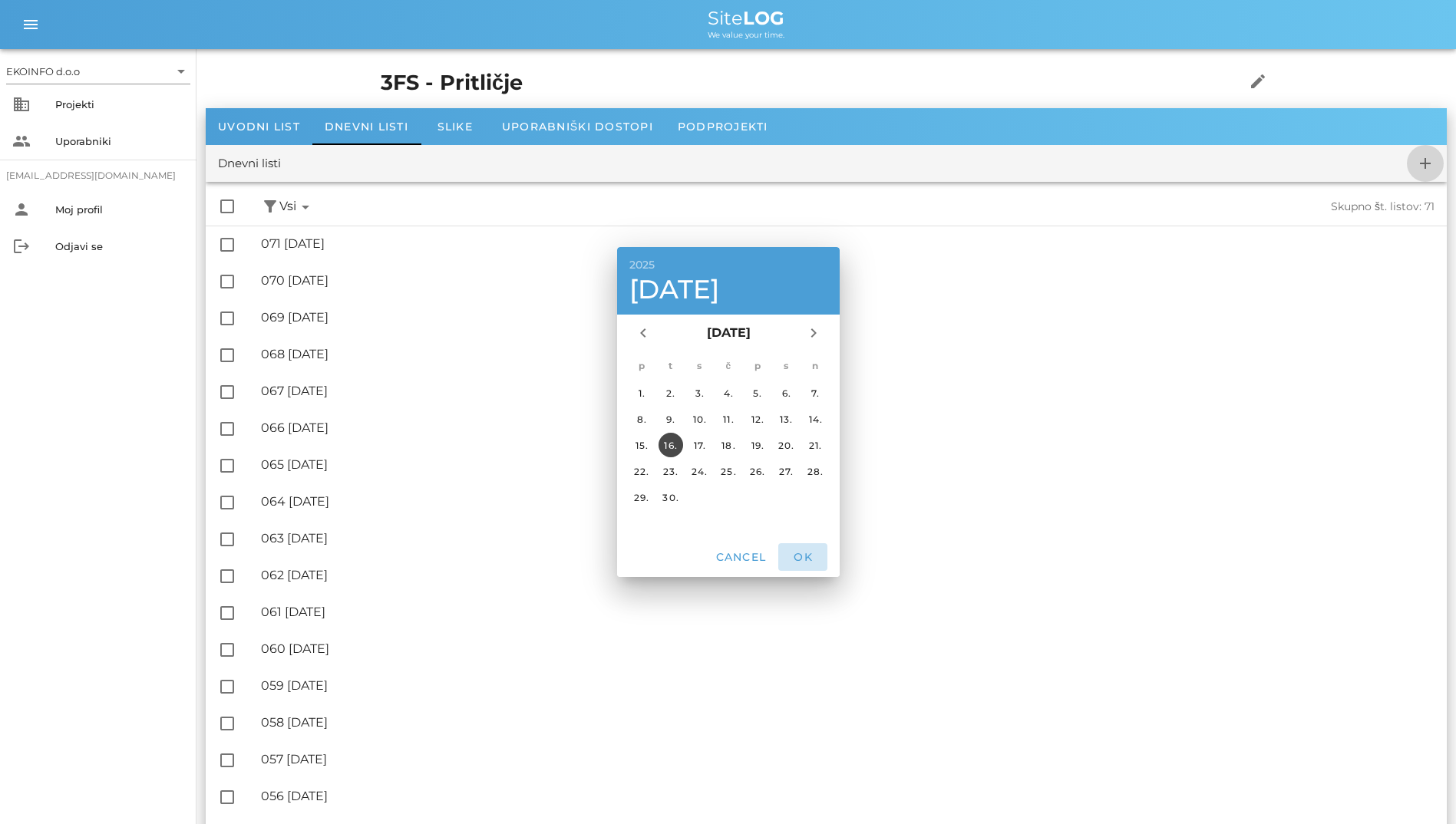
checkbox input "false"
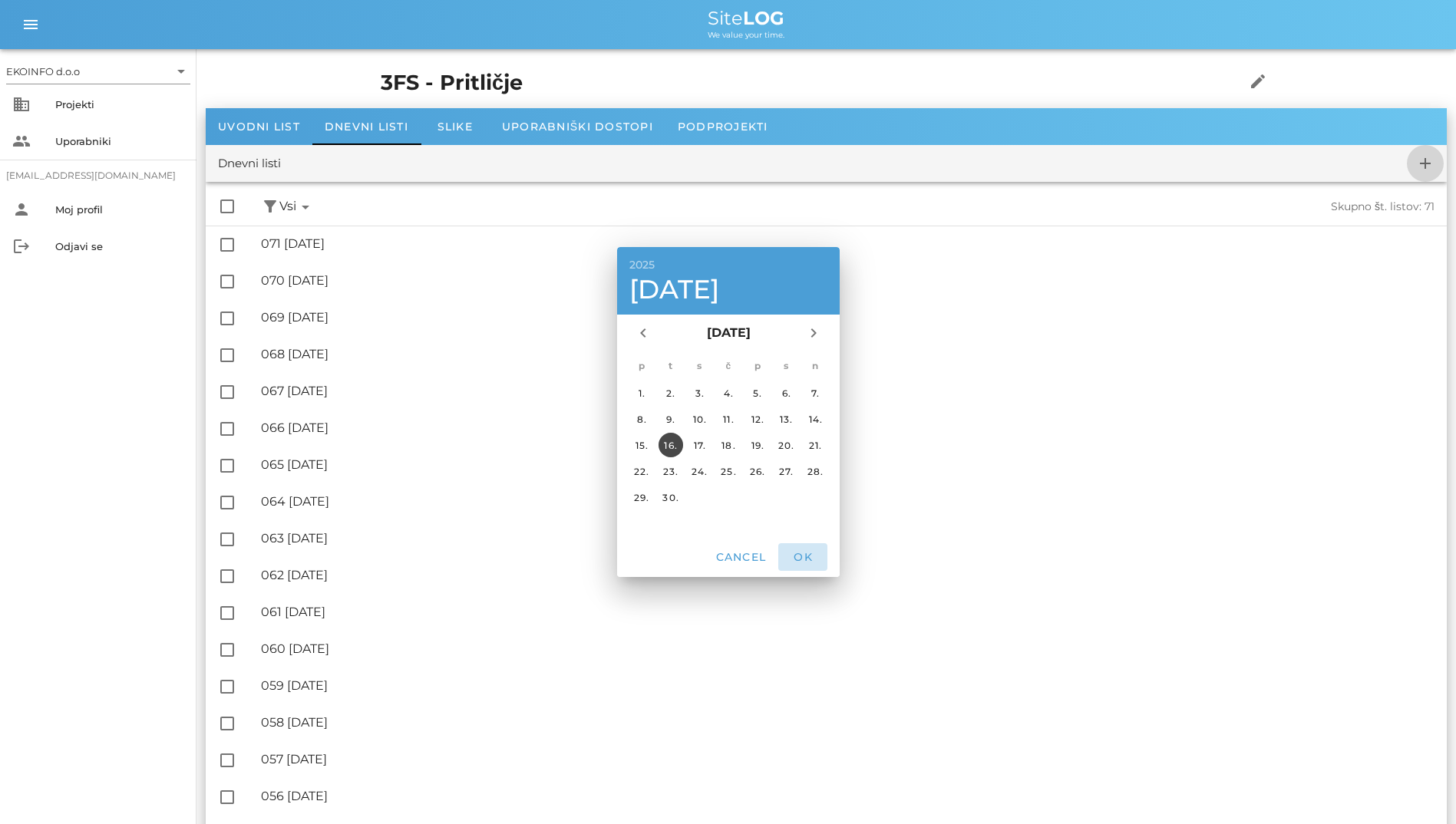
checkbox input "false"
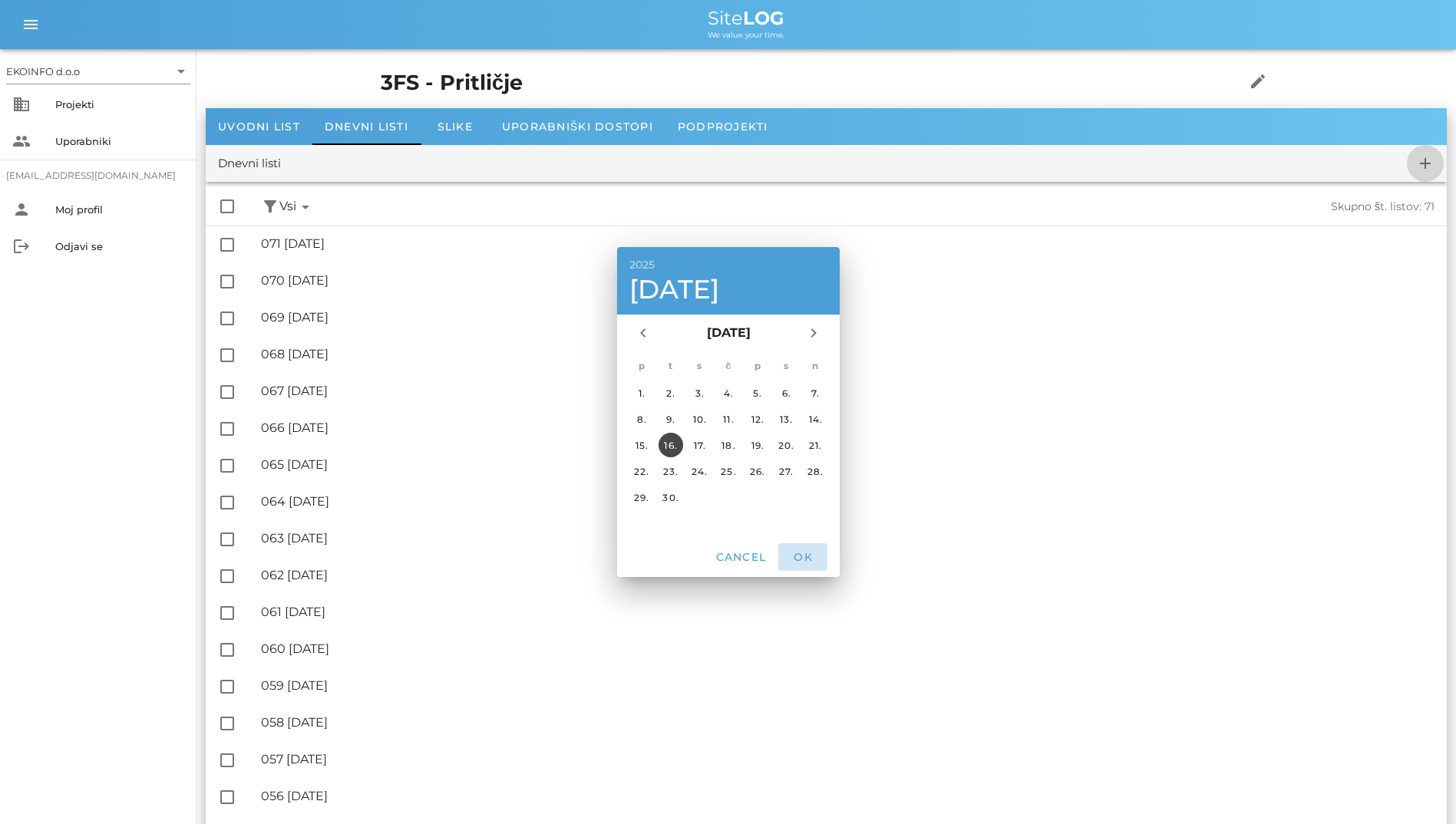
checkbox input "false"
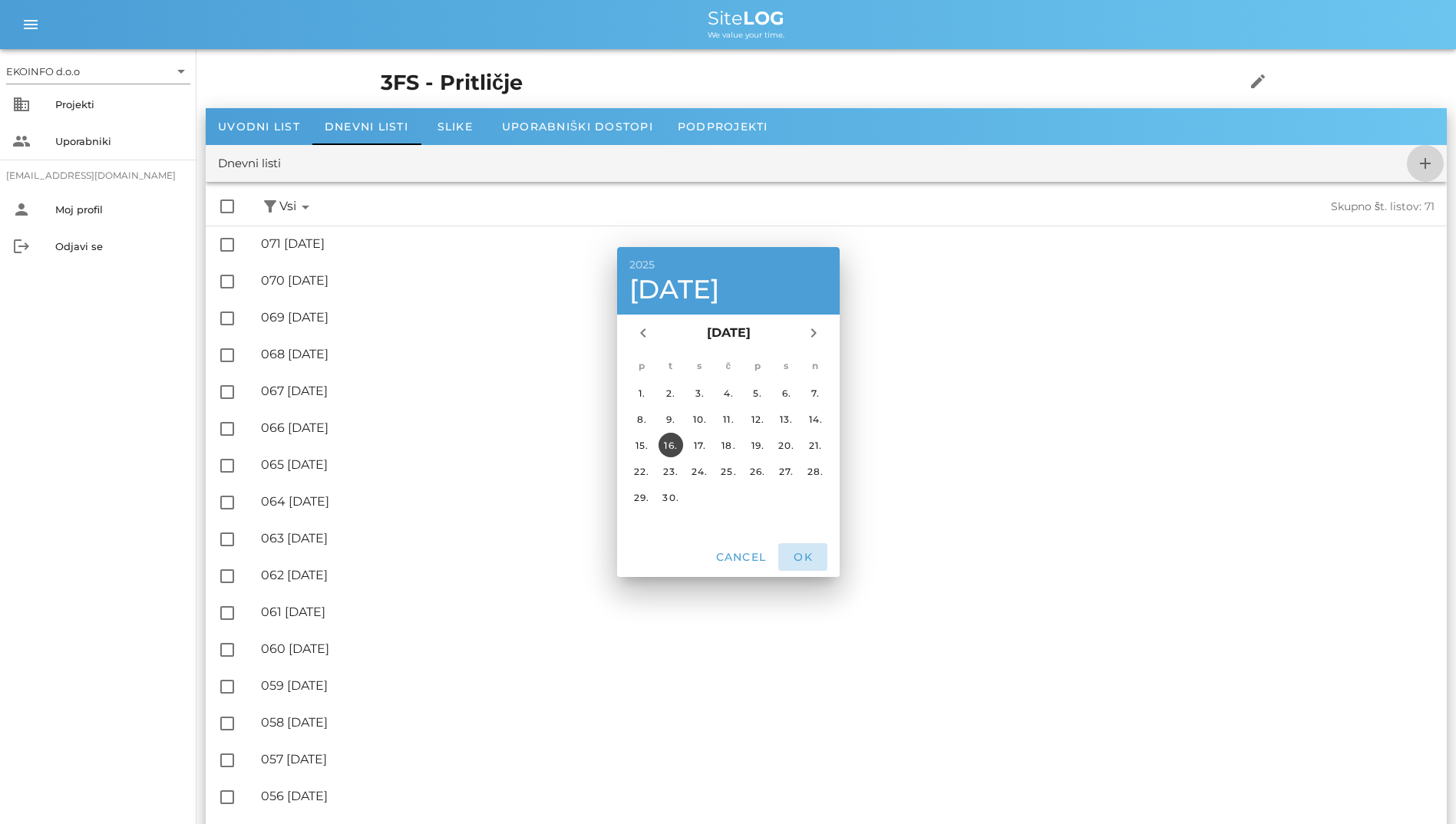
checkbox input "false"
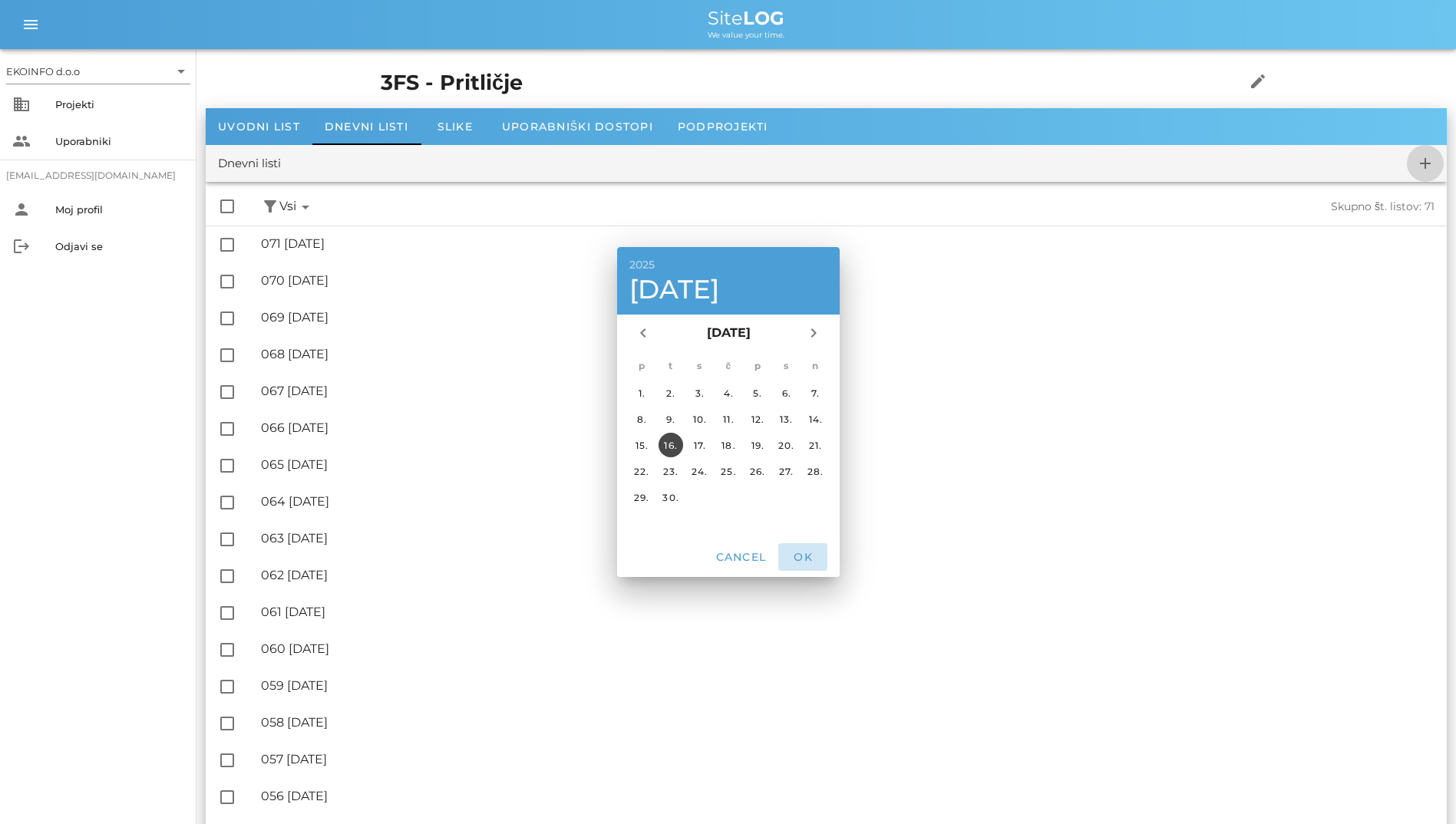
checkbox input "false"
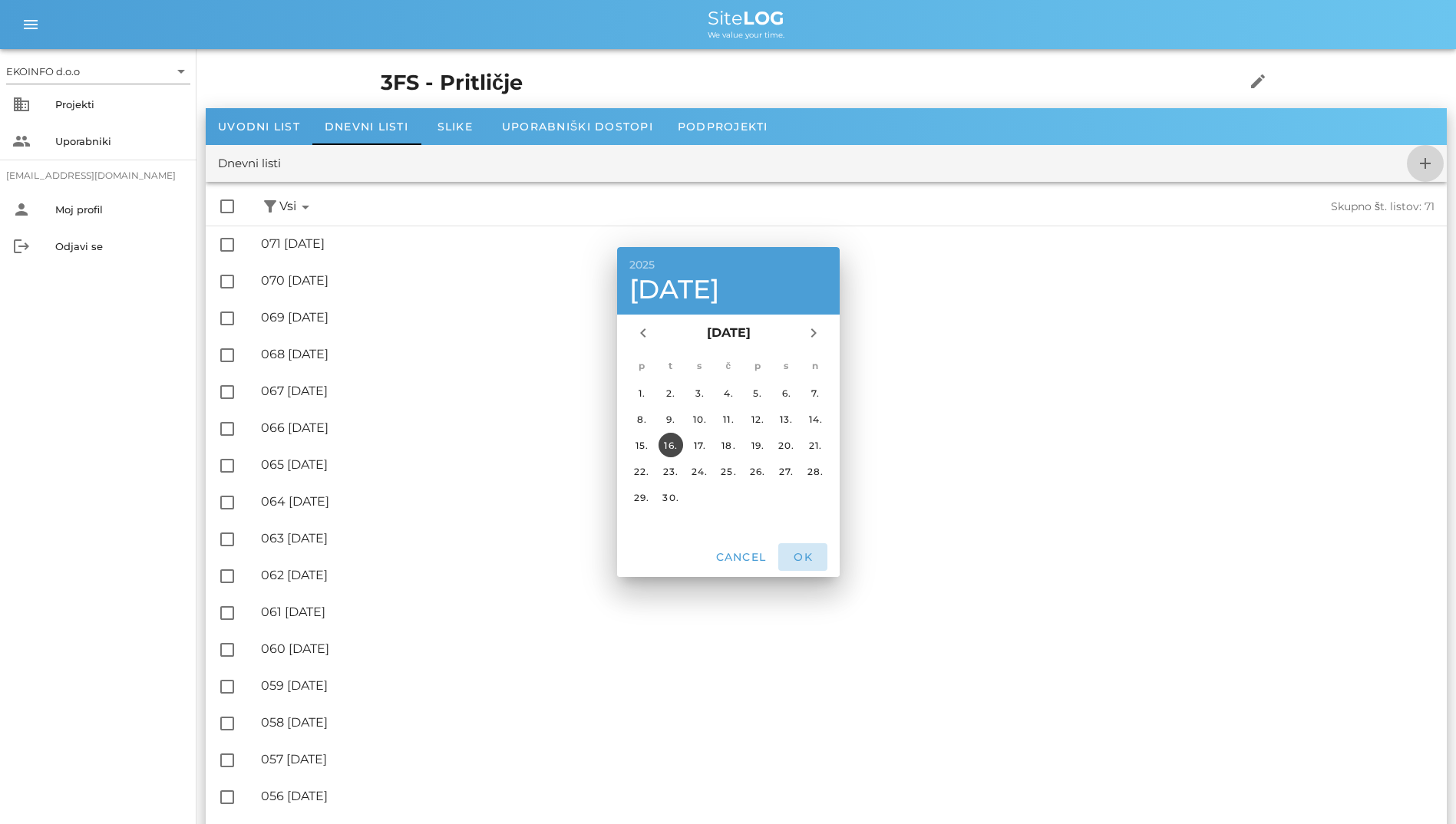
checkbox input "false"
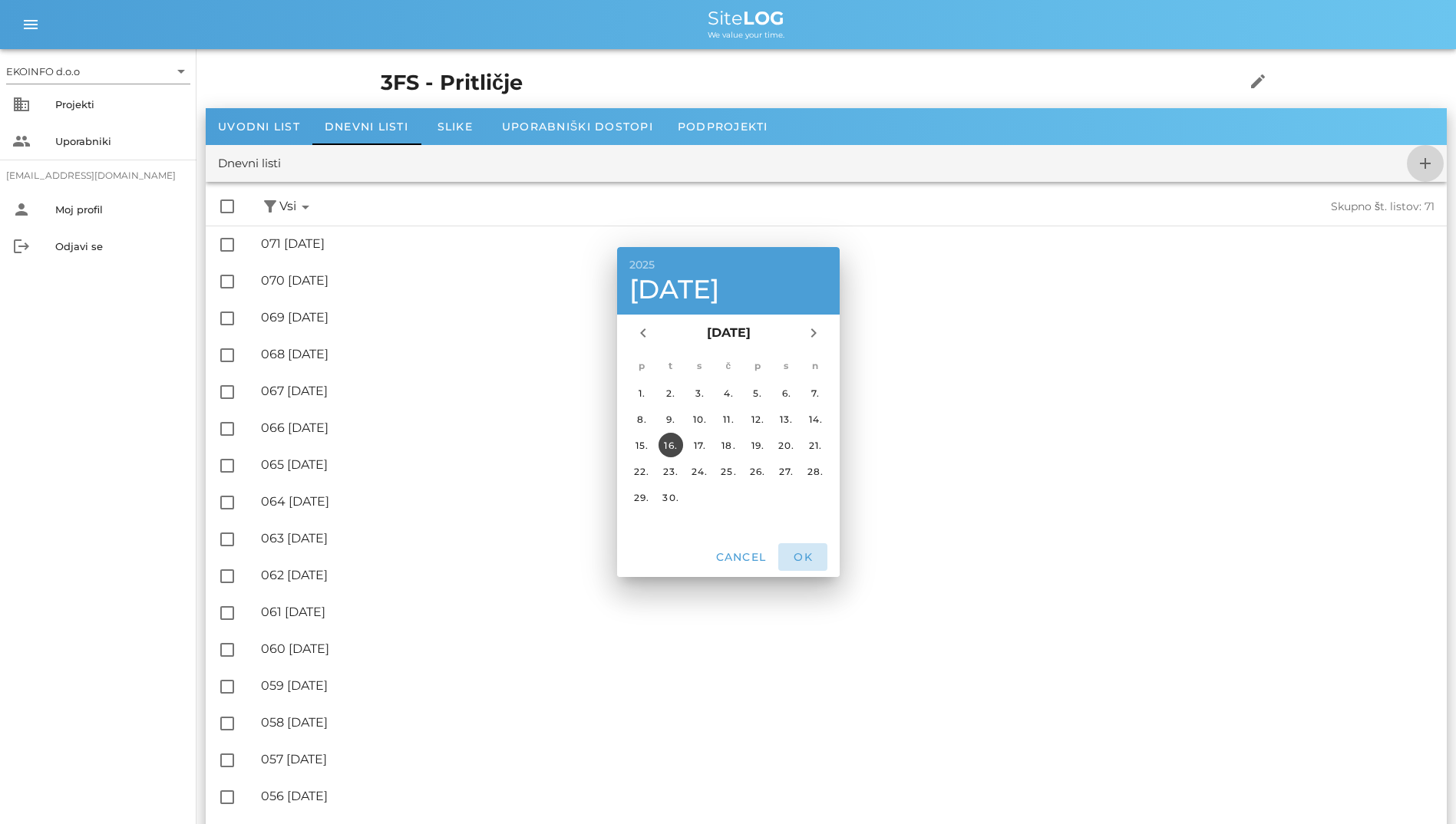
checkbox input "false"
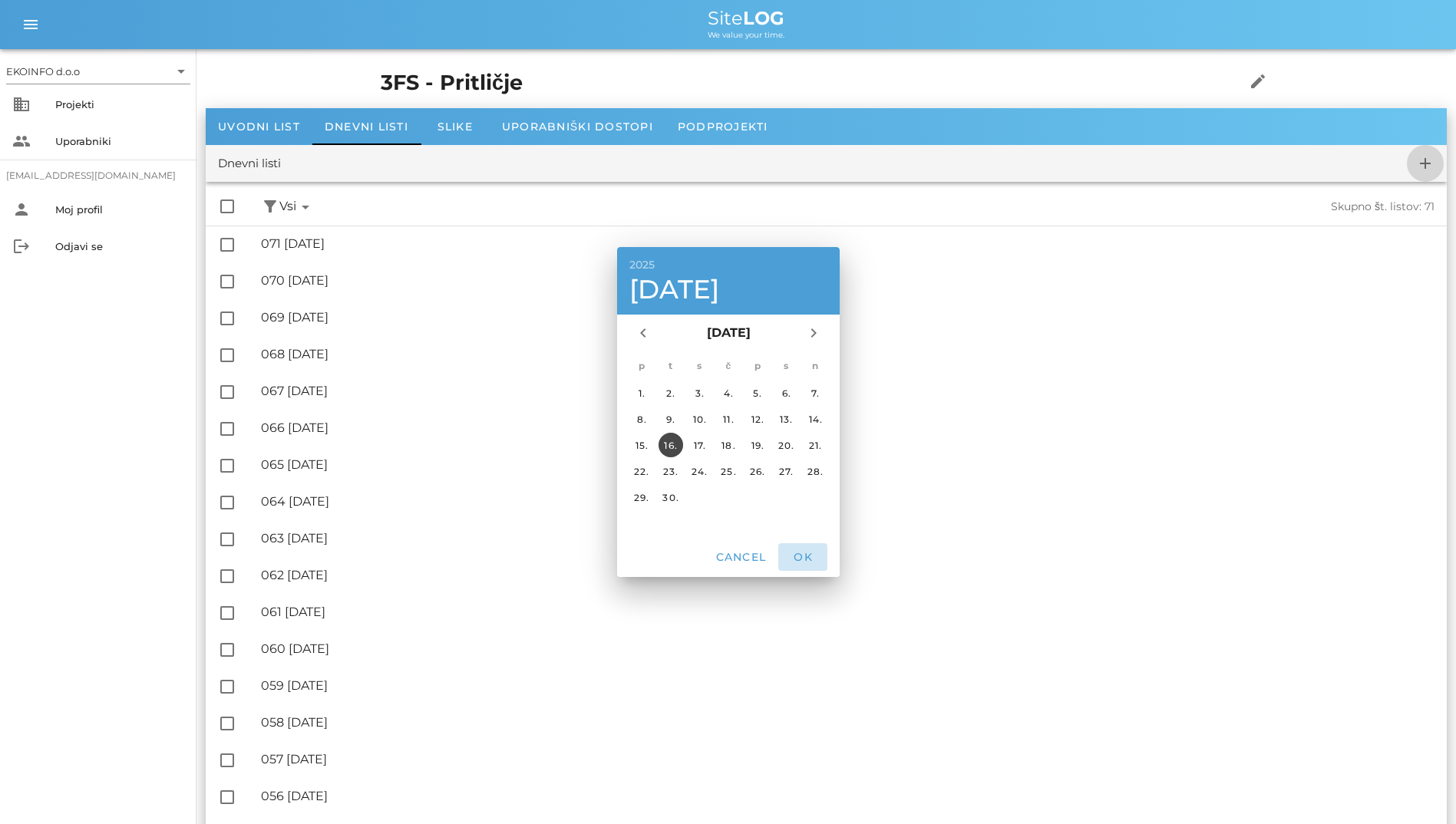
checkbox input "false"
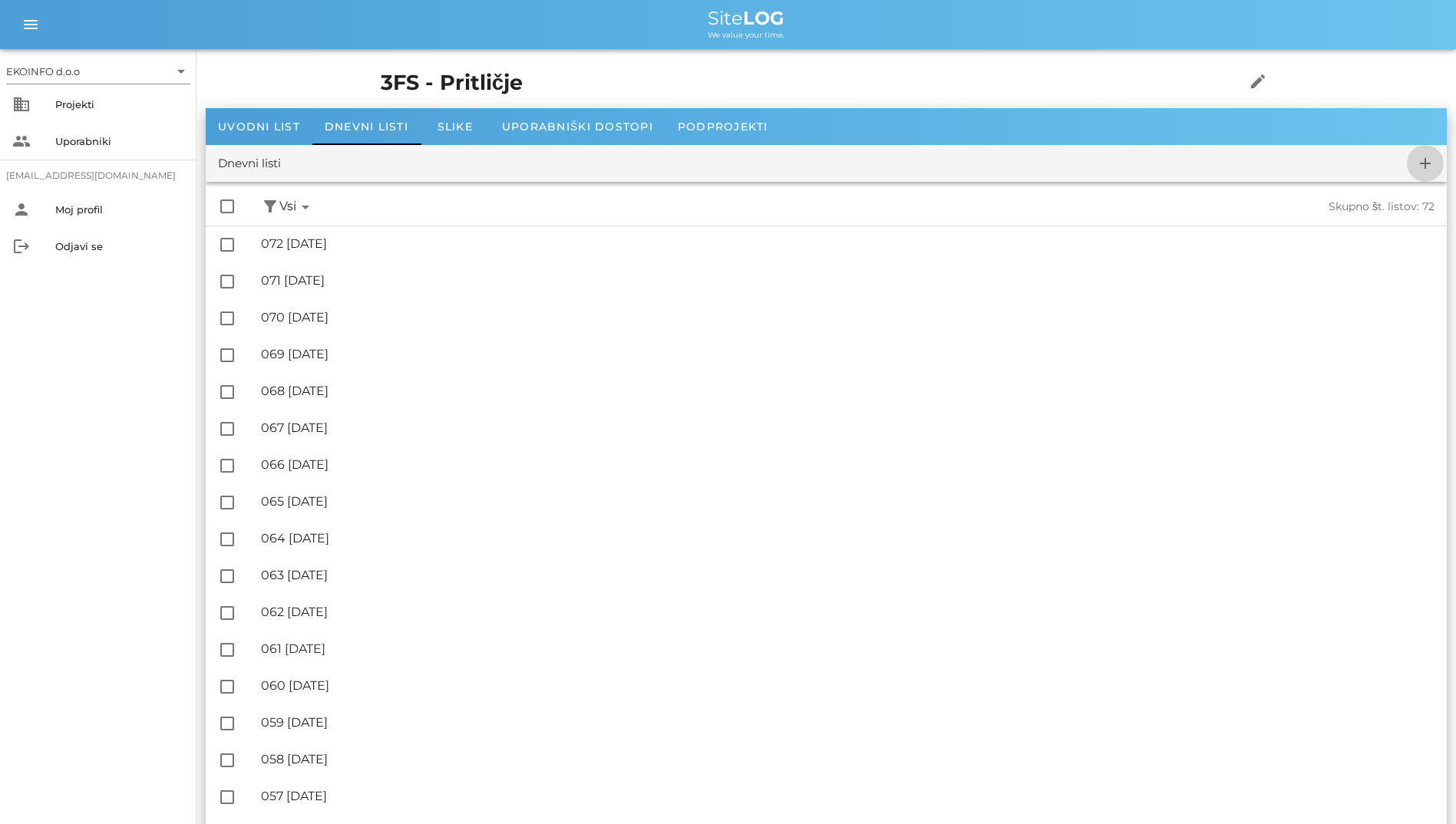
click at [1430, 156] on icon "add" at bounding box center [1426, 163] width 19 height 19
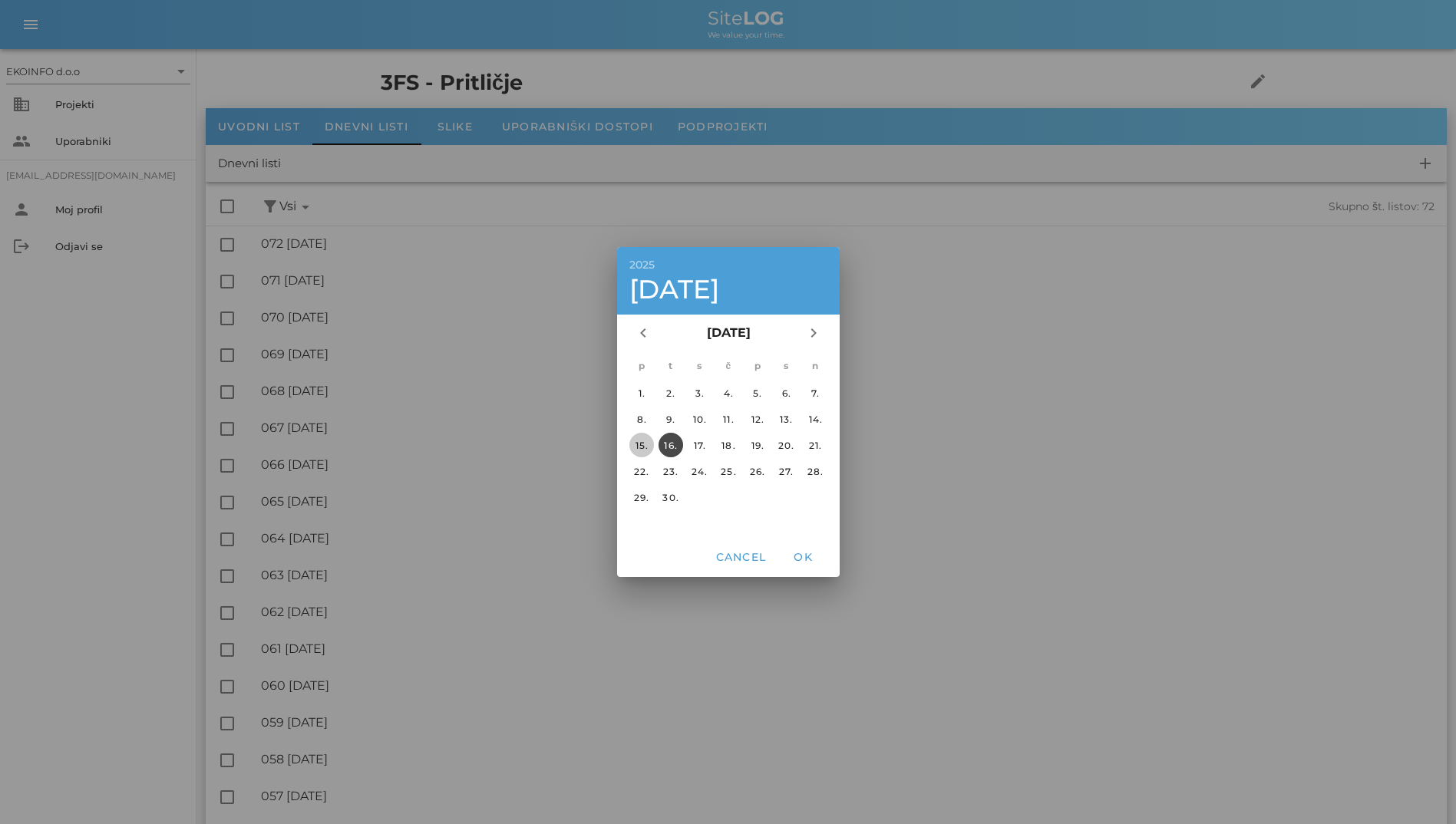
click at [640, 456] on button "15." at bounding box center [641, 445] width 25 height 25
click at [801, 555] on span "OK" at bounding box center [803, 557] width 37 height 14
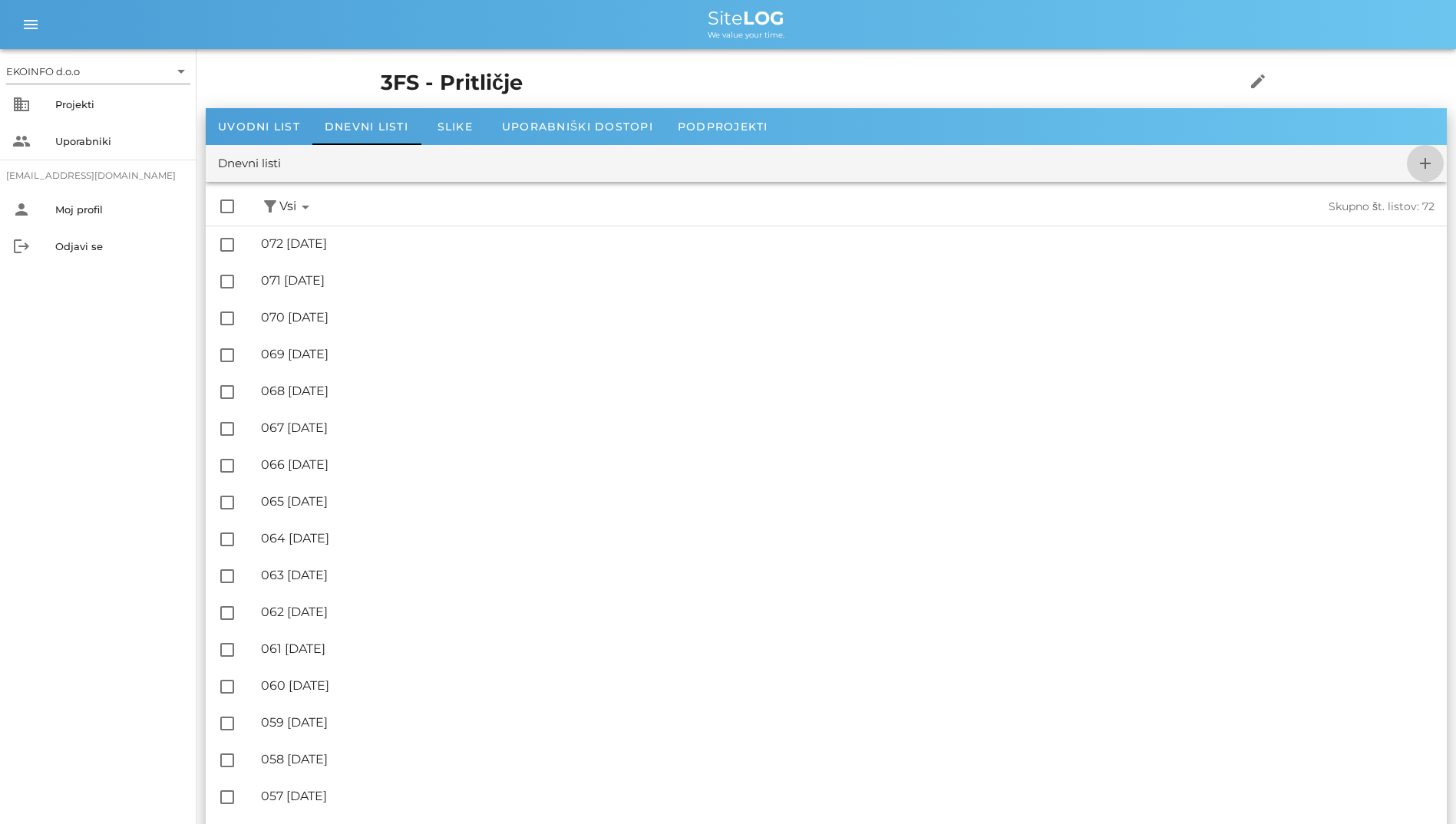
checkbox input "false"
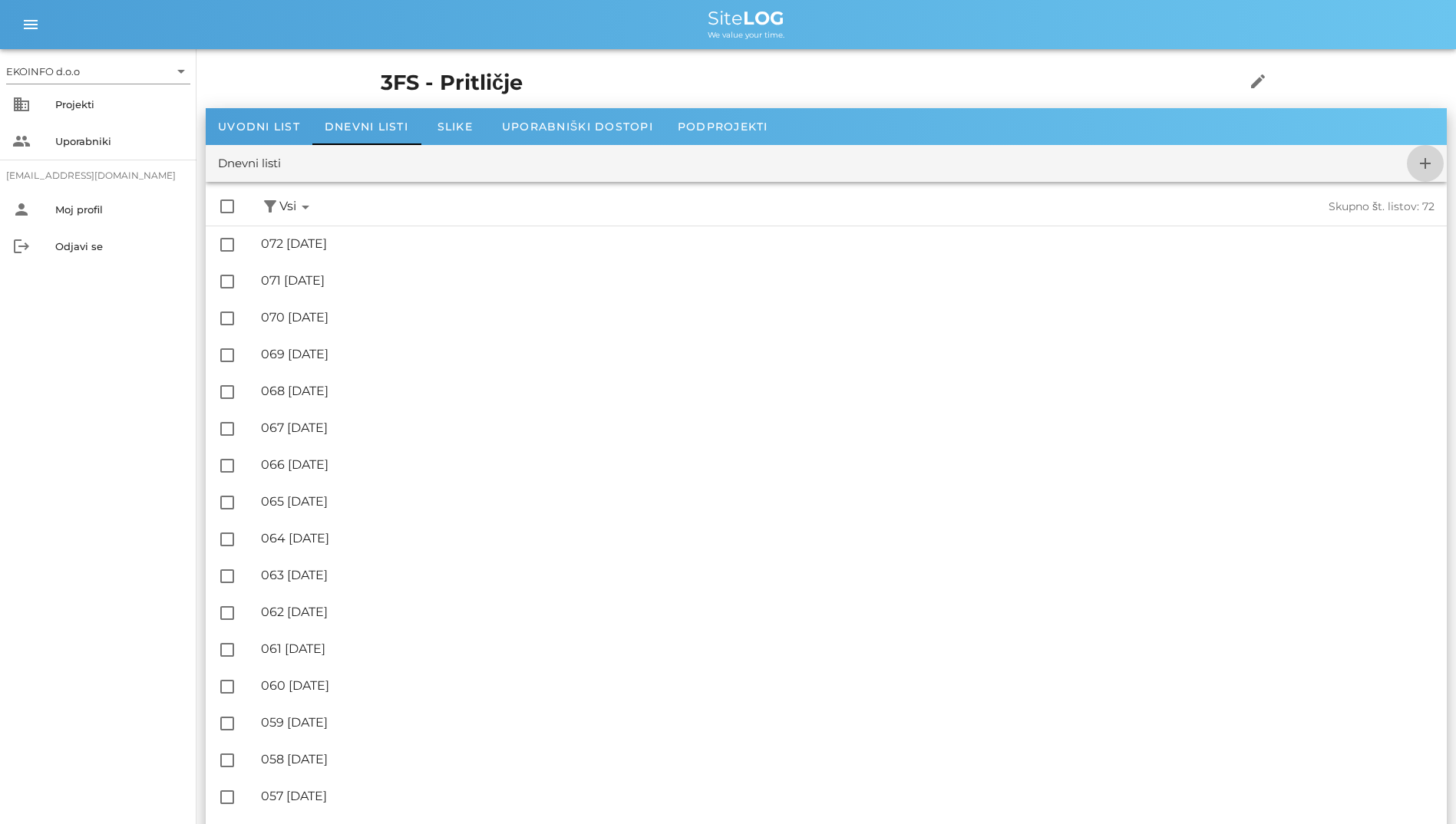
checkbox input "false"
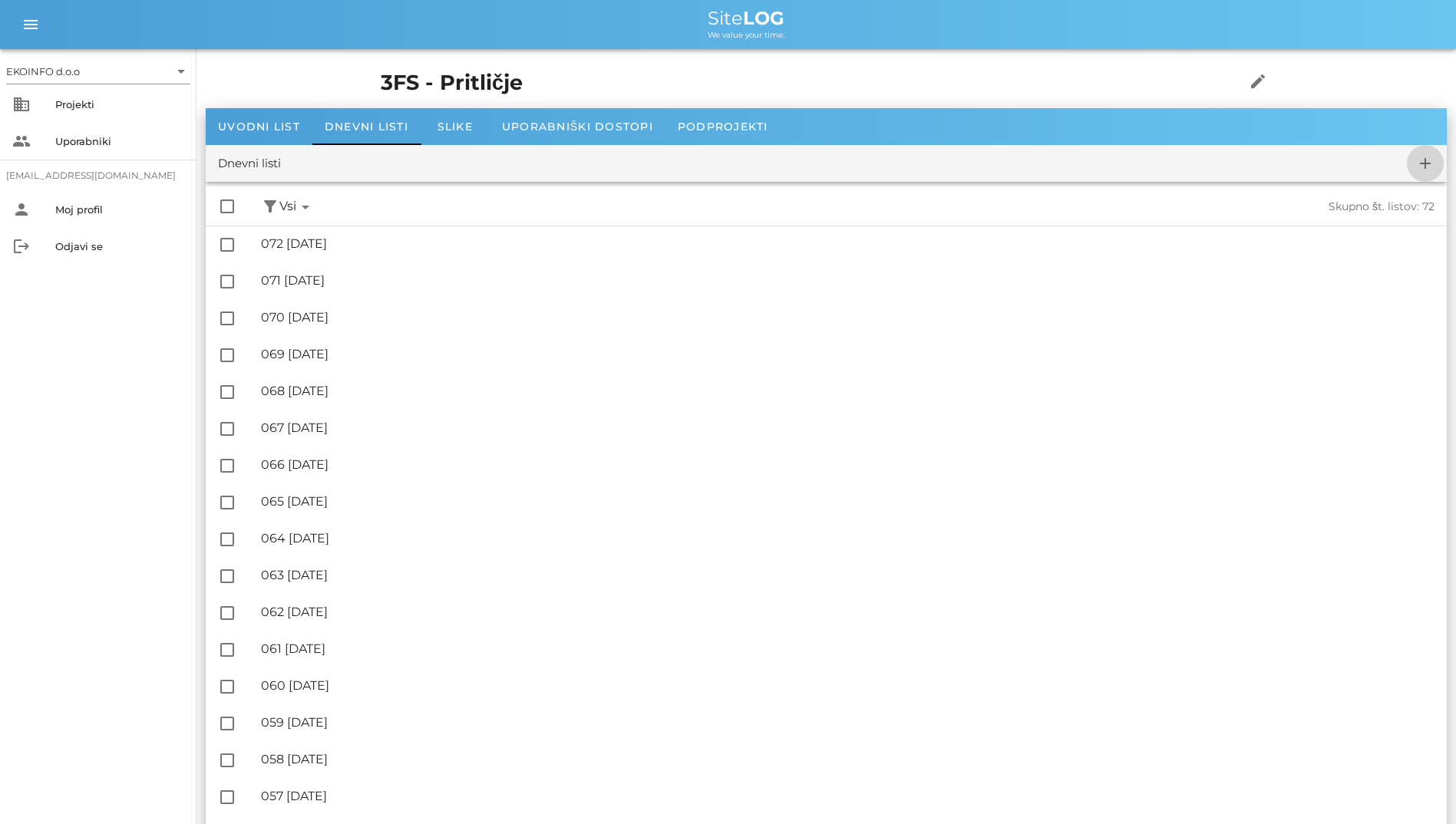
checkbox input "false"
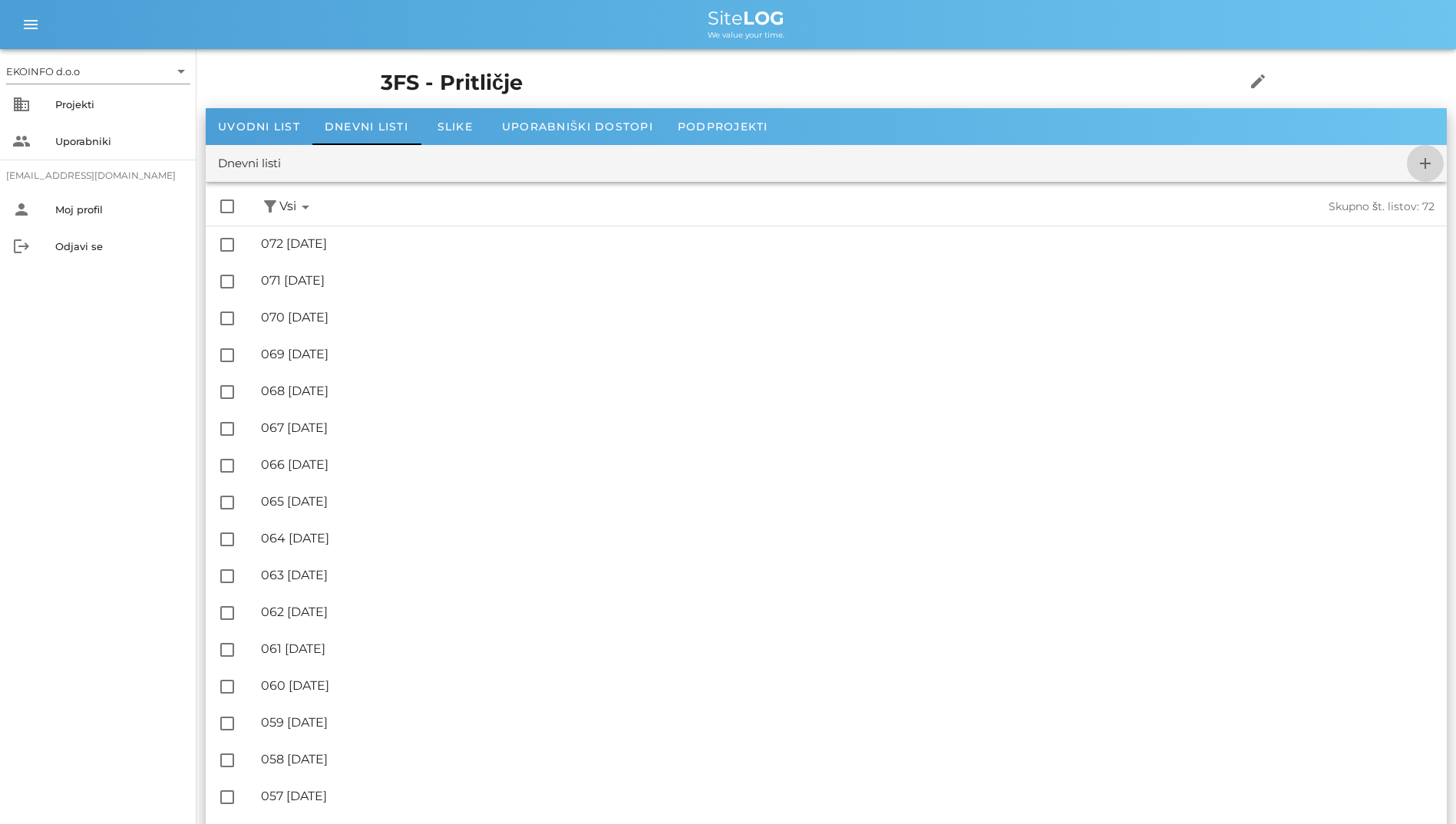
checkbox input "false"
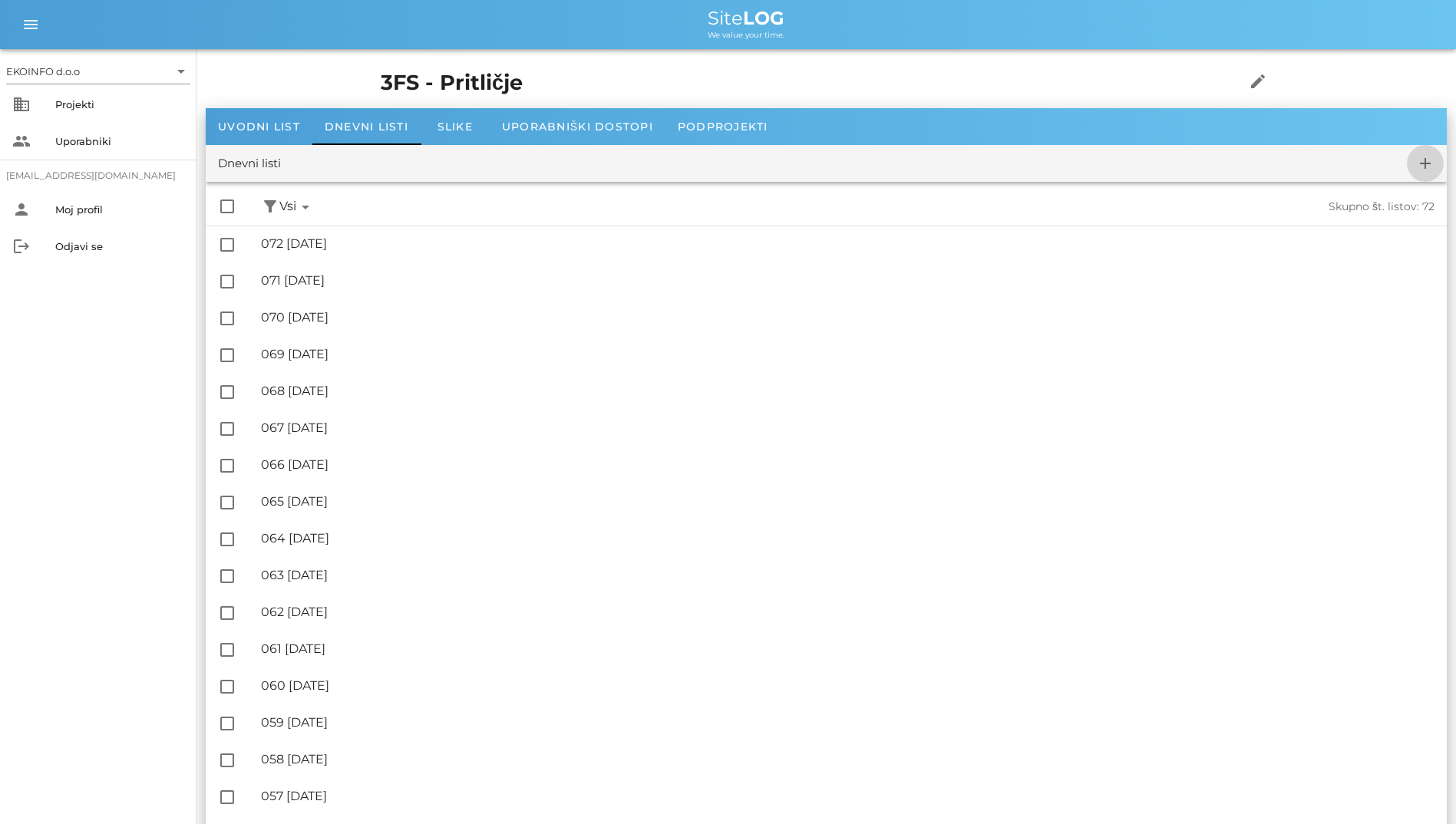
checkbox input "false"
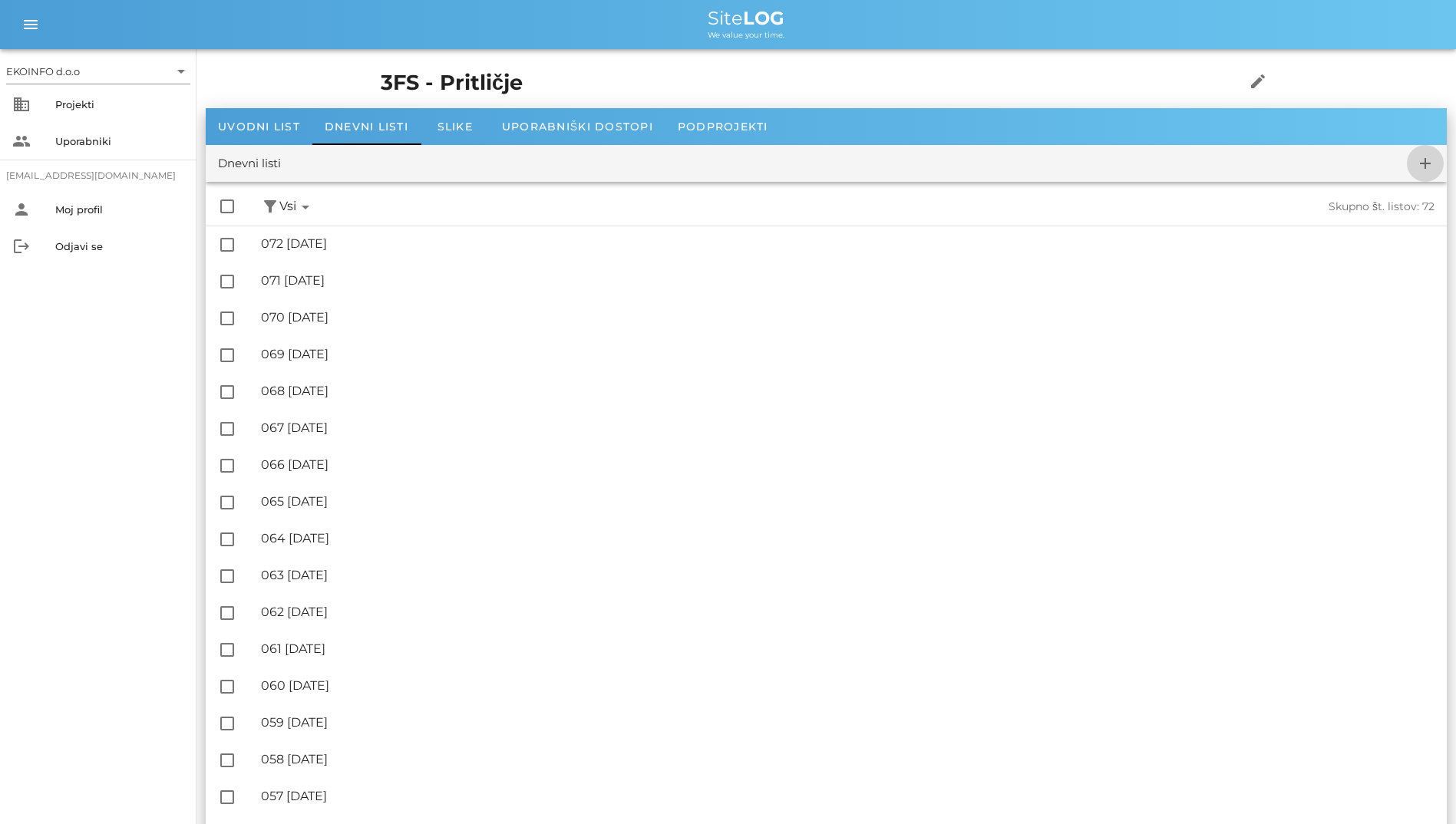
checkbox input "false"
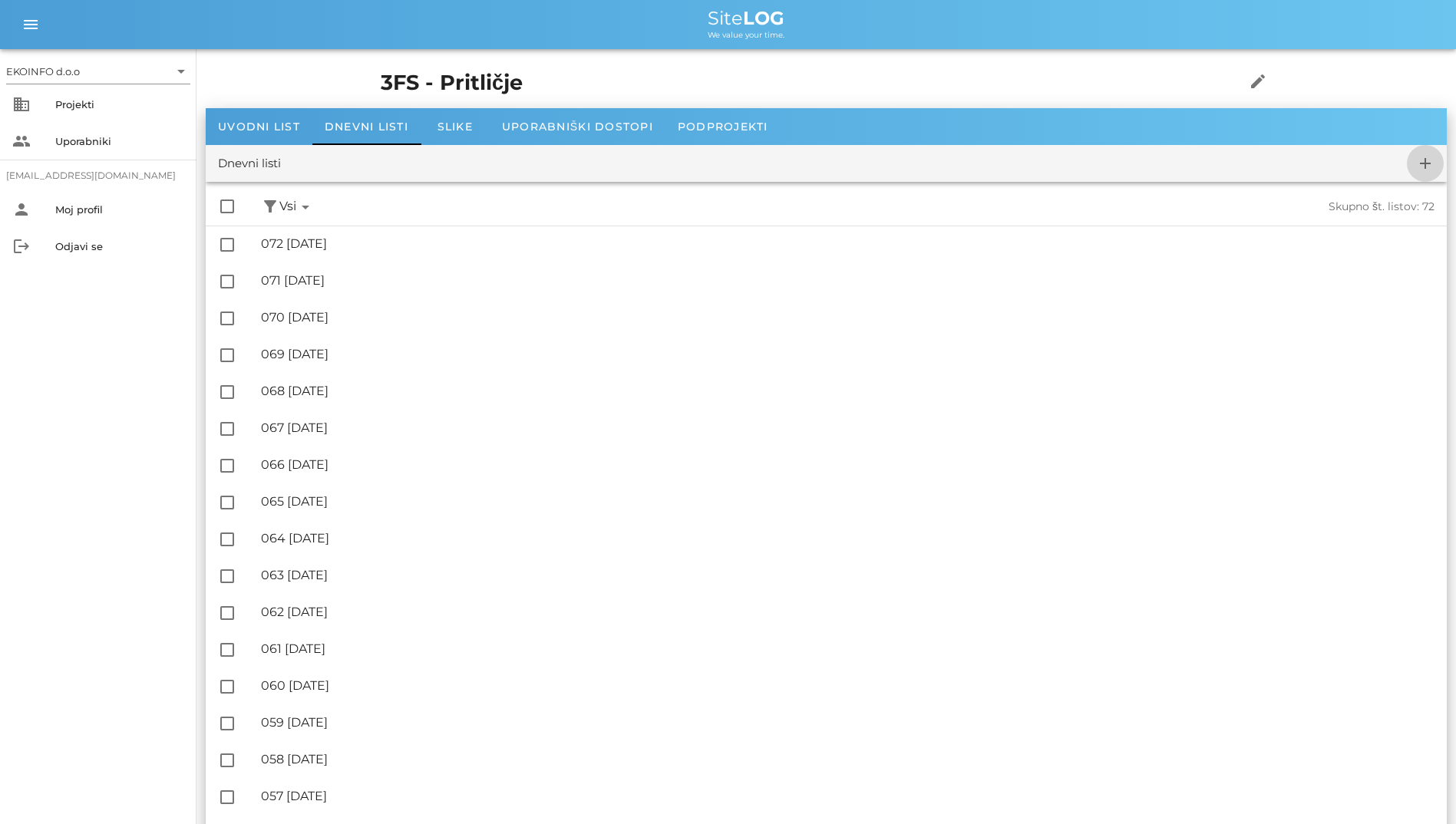
checkbox input "false"
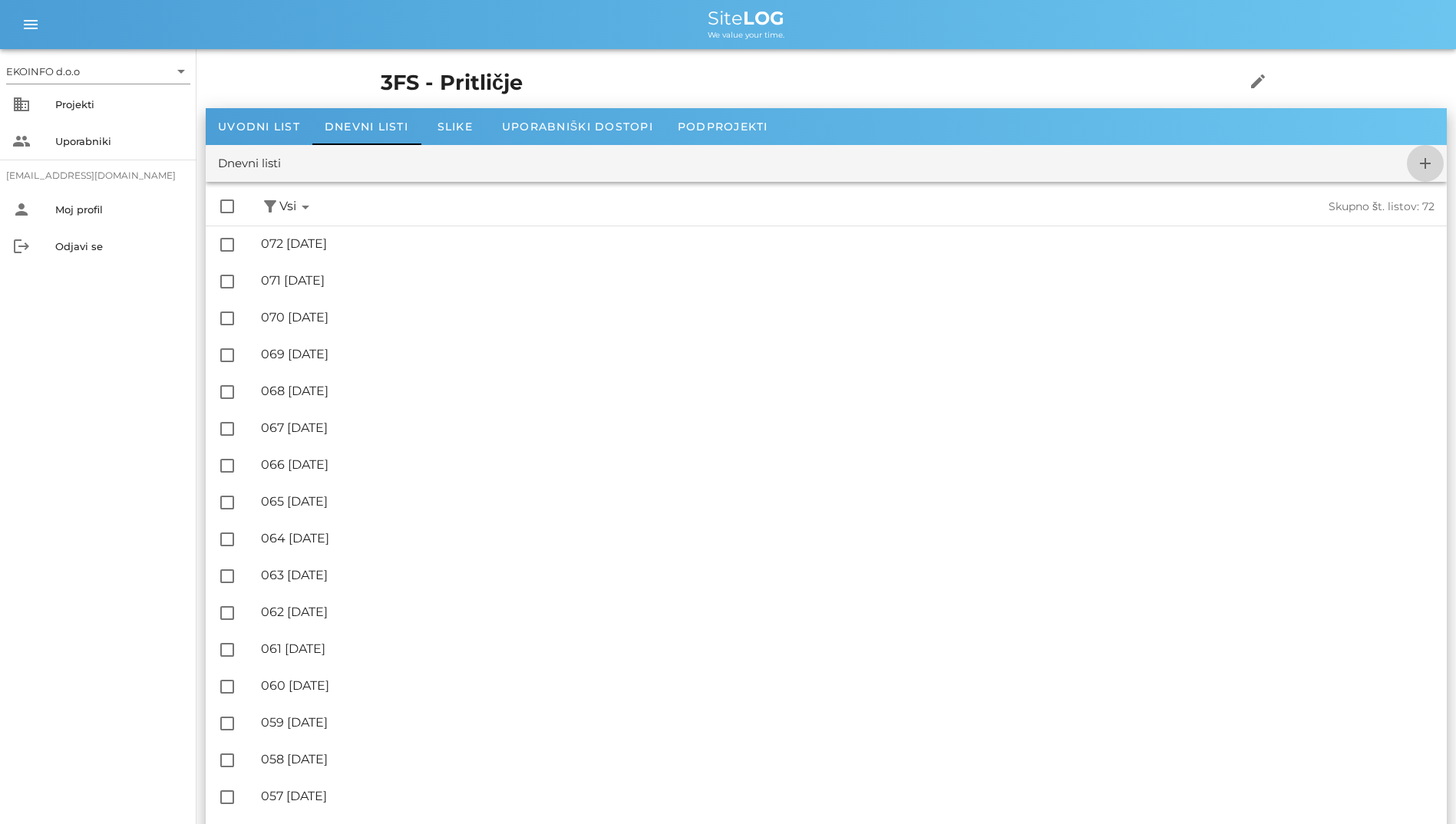
checkbox input "false"
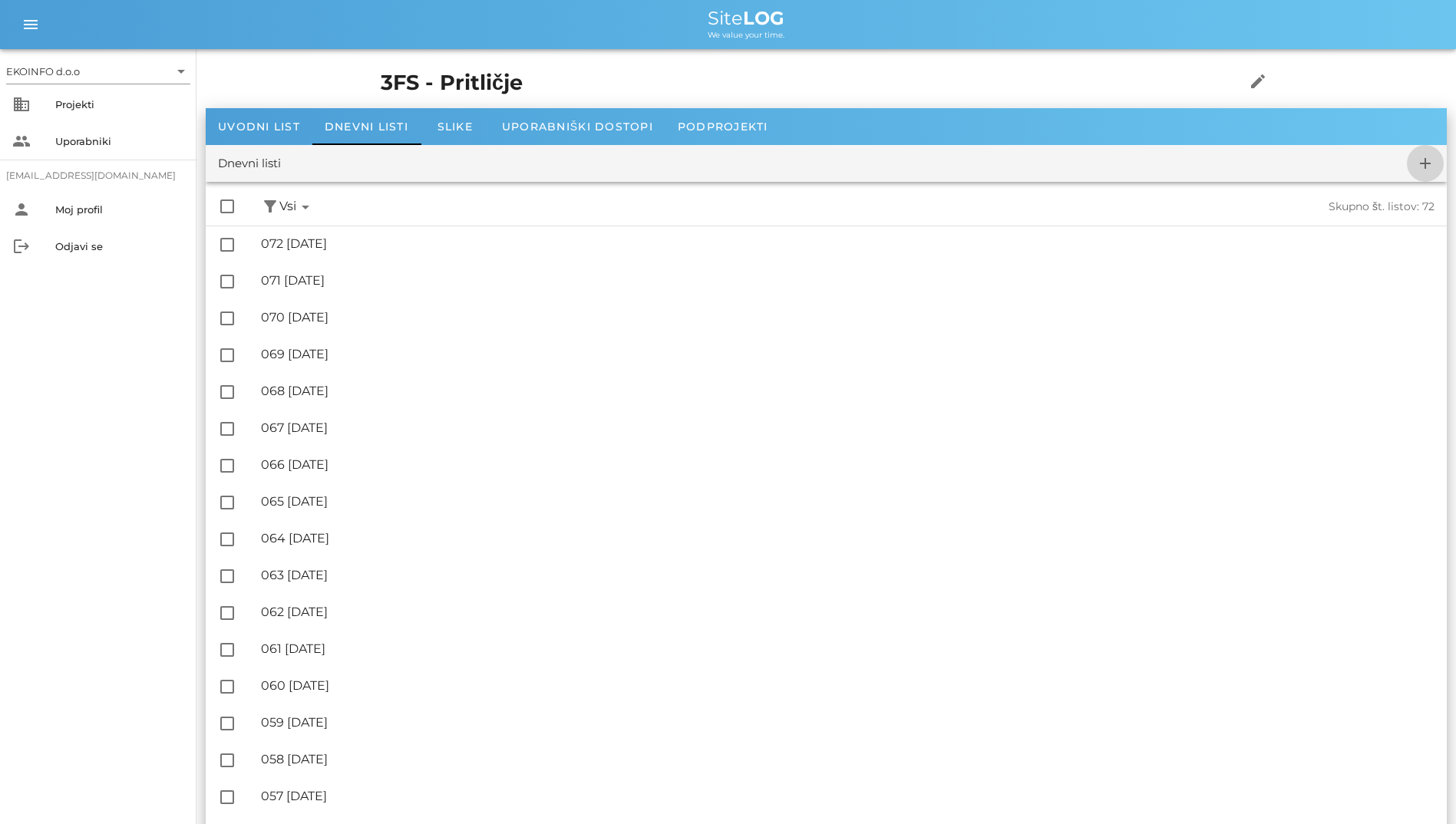
checkbox input "false"
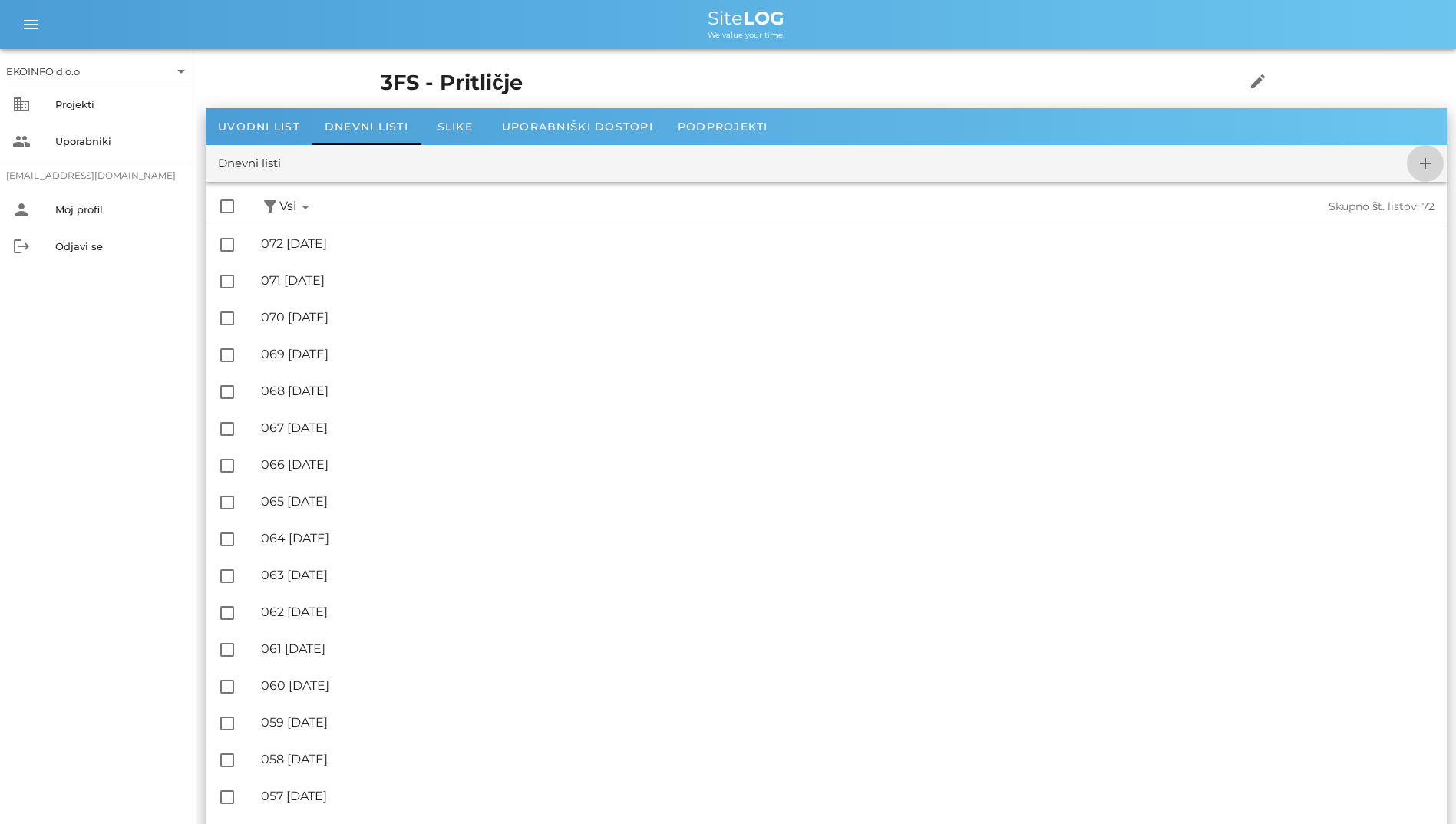
checkbox input "false"
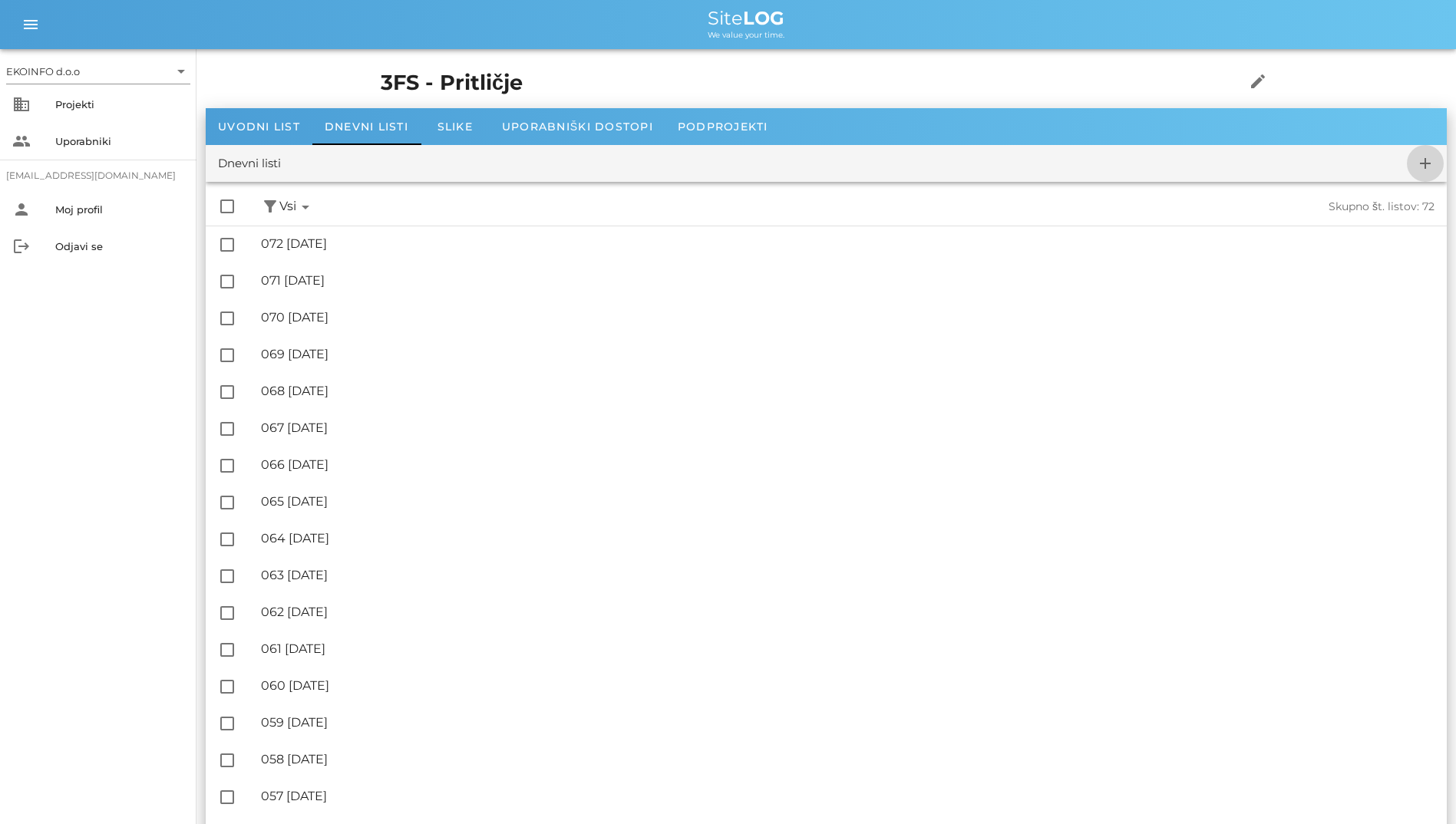
checkbox input "false"
click at [1420, 169] on icon "add" at bounding box center [1426, 163] width 19 height 19
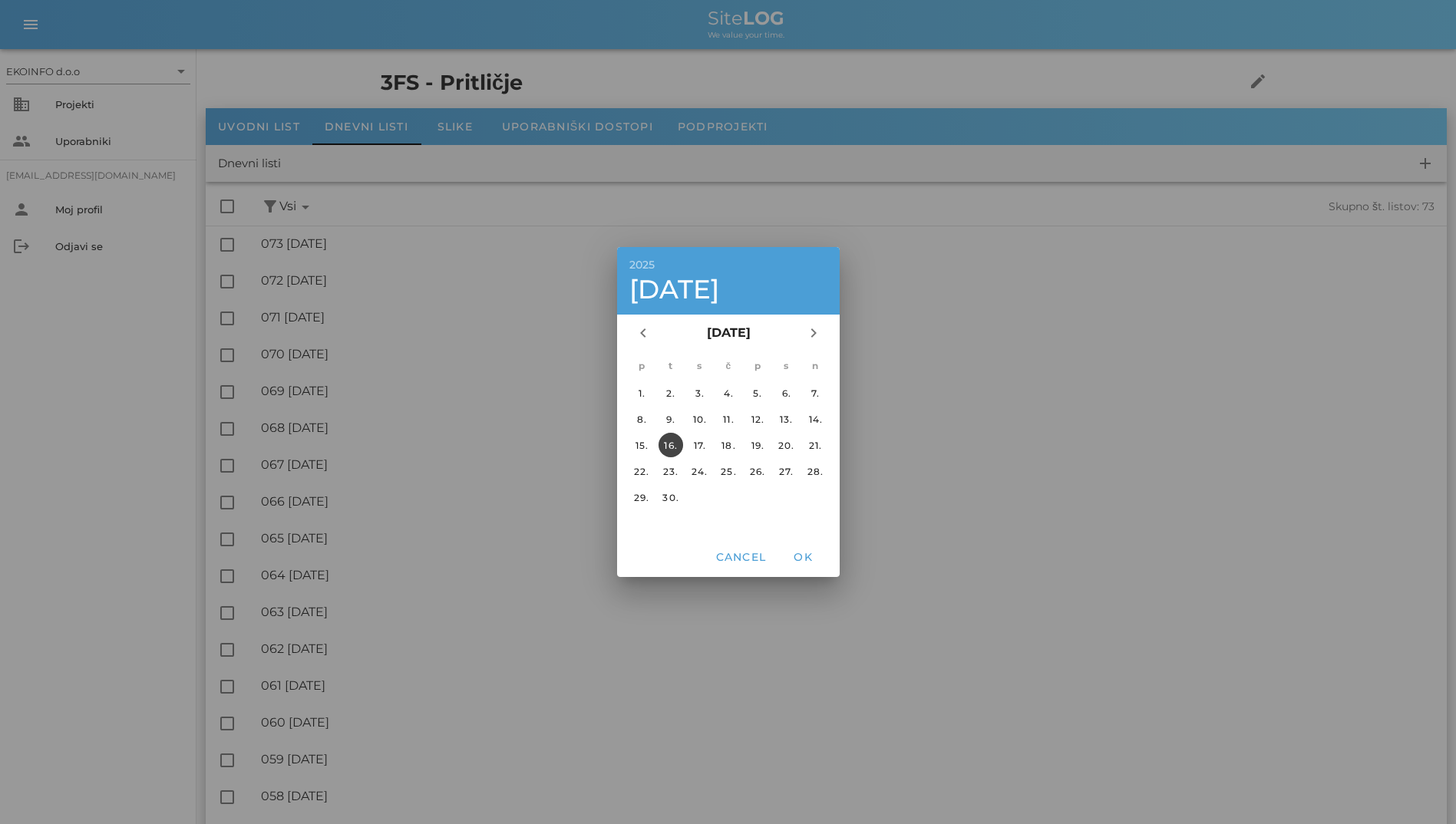
click at [671, 440] on div "16." at bounding box center [670, 445] width 25 height 12
click at [814, 550] on button "OK" at bounding box center [803, 557] width 49 height 28
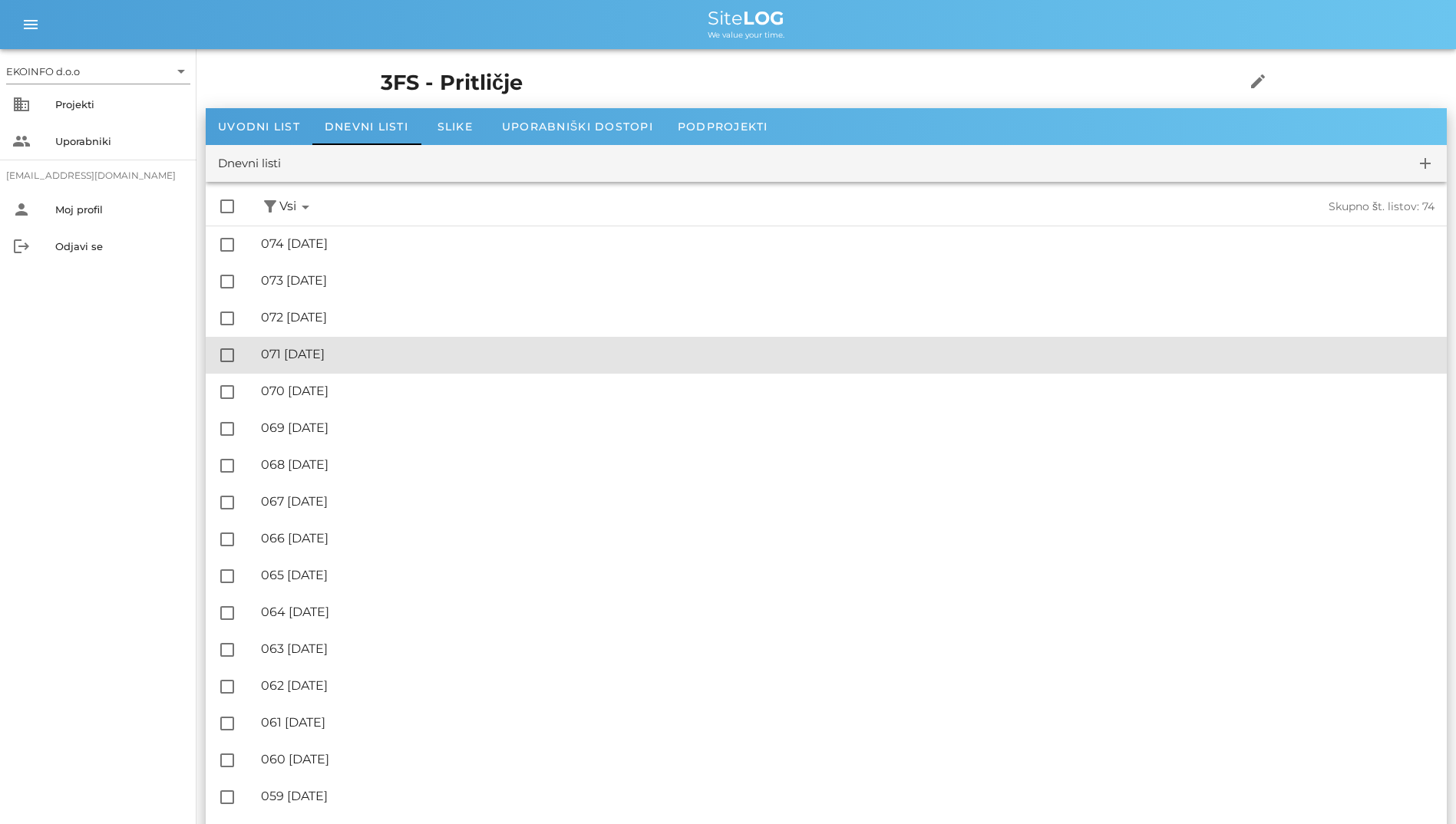
click at [322, 351] on div "🔏 071 [DATE]" at bounding box center [848, 354] width 1174 height 15
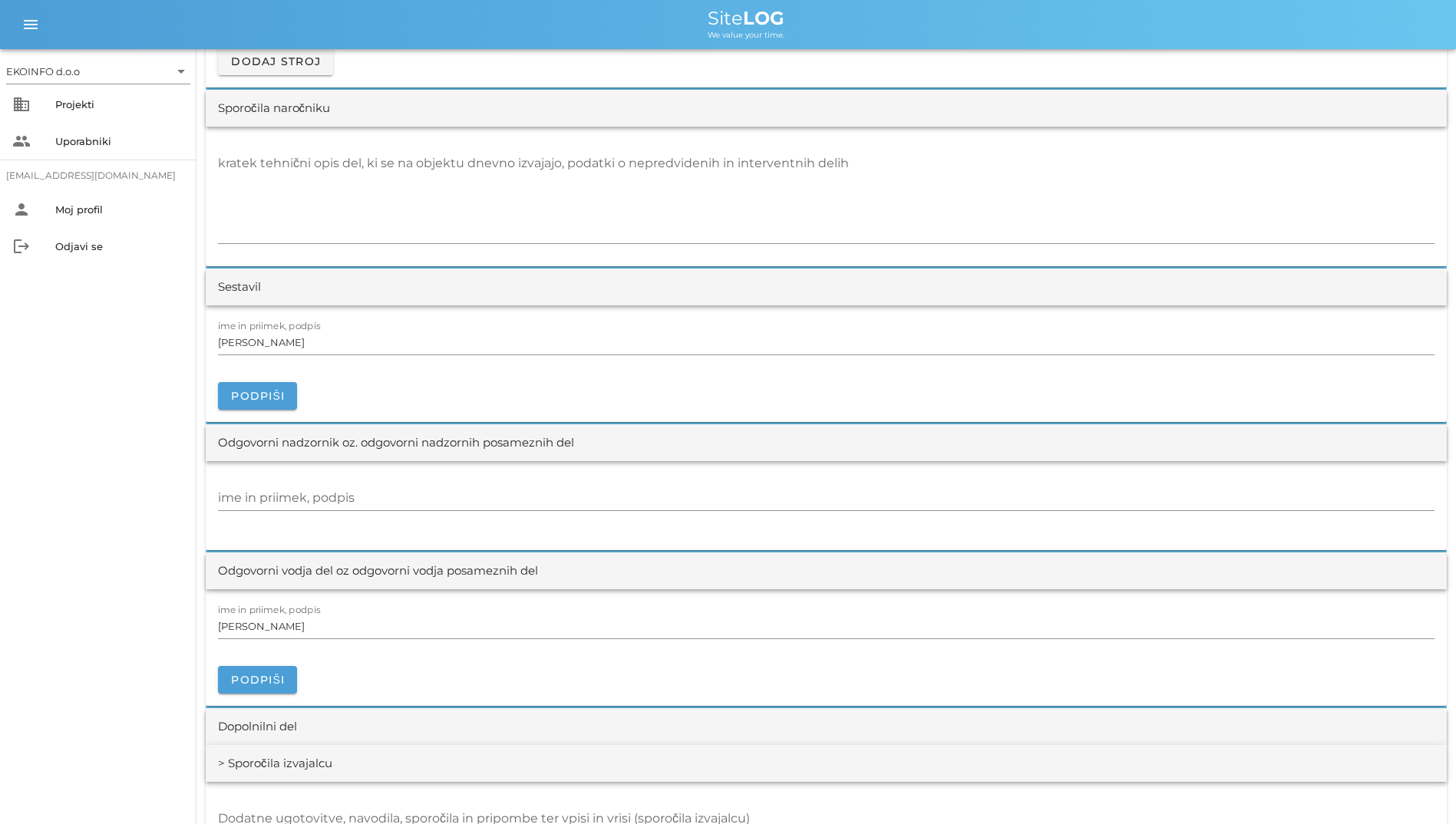
scroll to position [1458, 0]
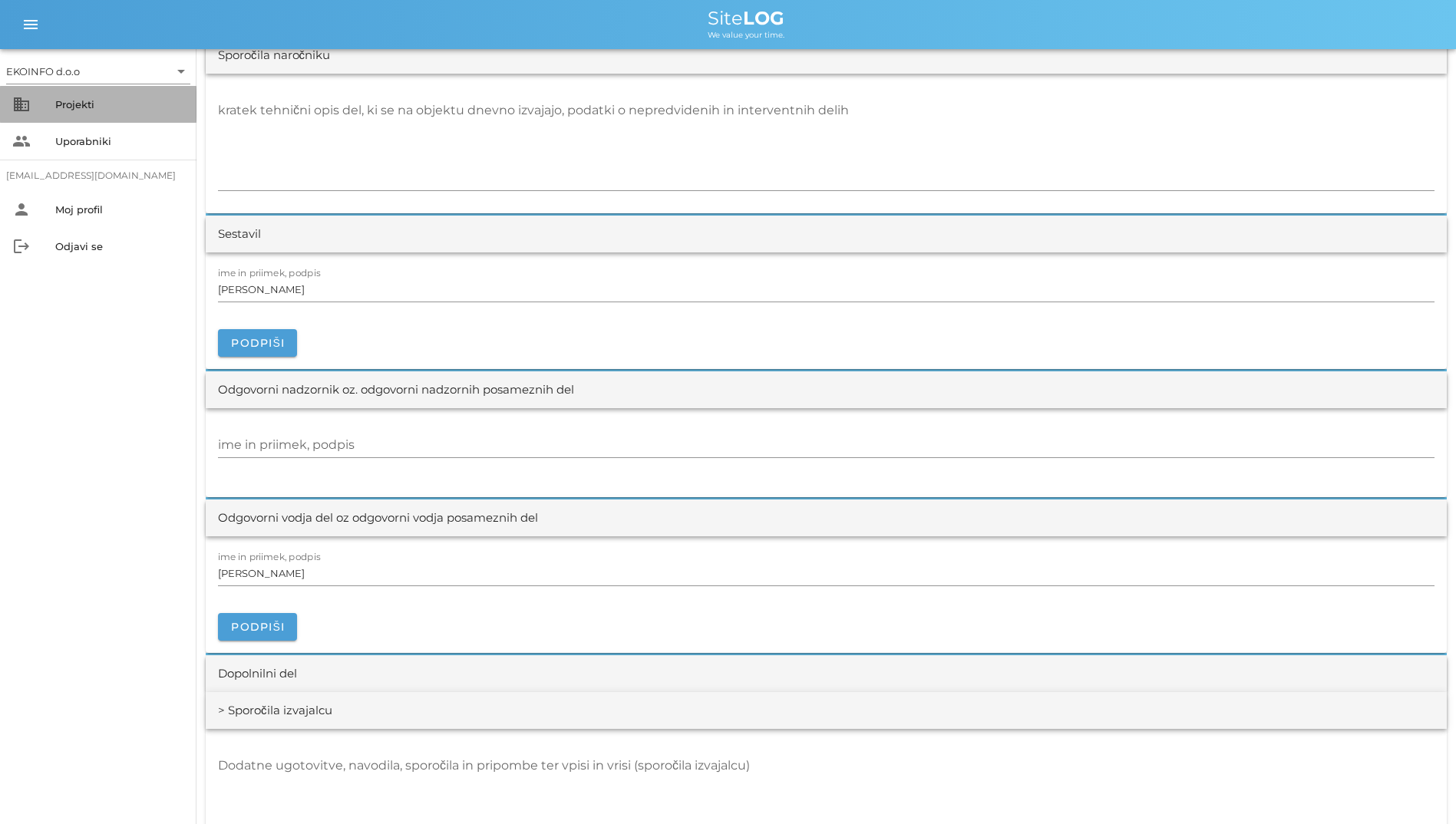
click at [149, 112] on div "Projekti" at bounding box center [120, 104] width 129 height 25
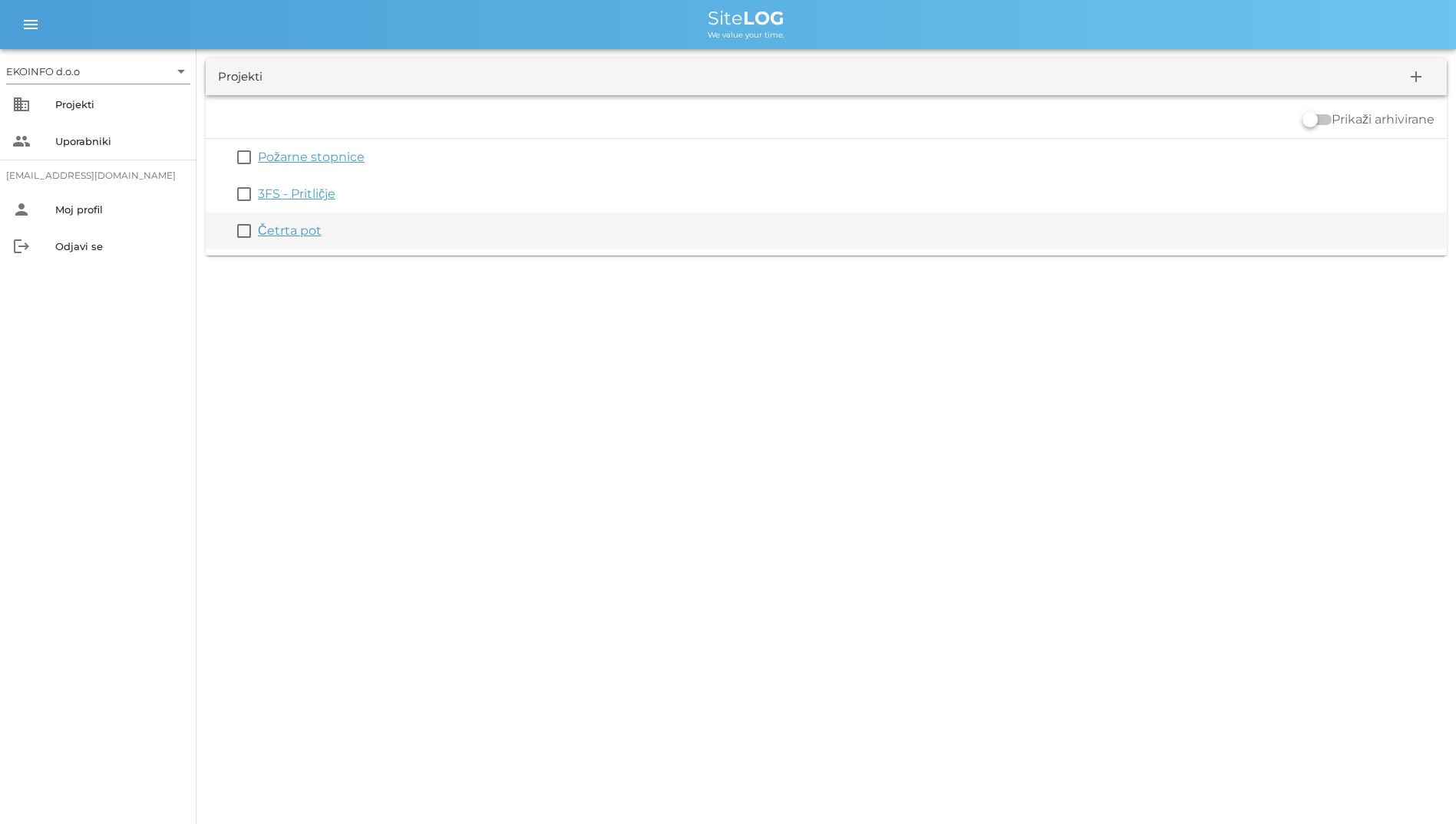
click at [274, 232] on link "Četrta pot" at bounding box center [290, 230] width 64 height 15
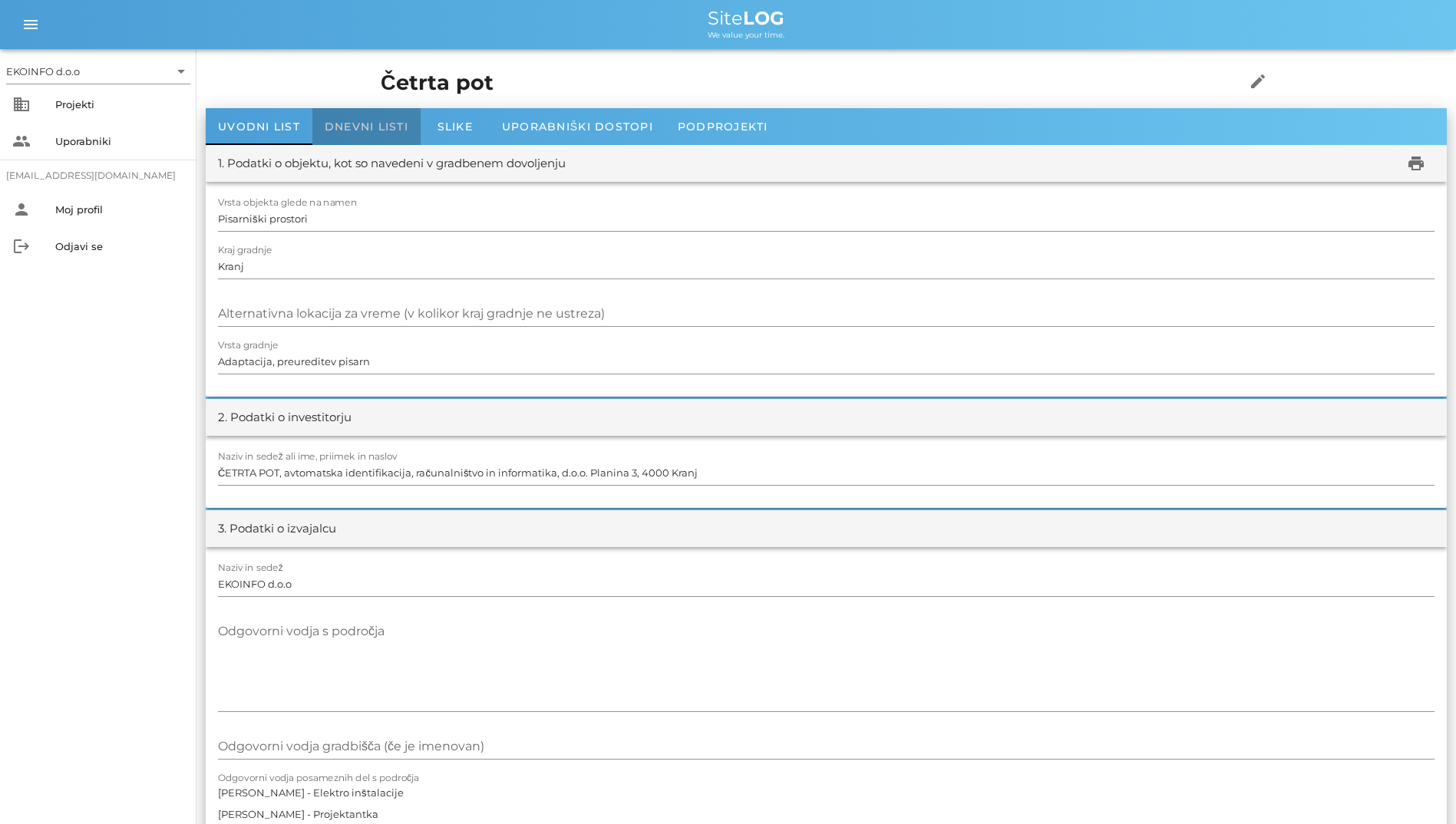
click at [346, 139] on div "Dnevni listi" at bounding box center [366, 126] width 108 height 37
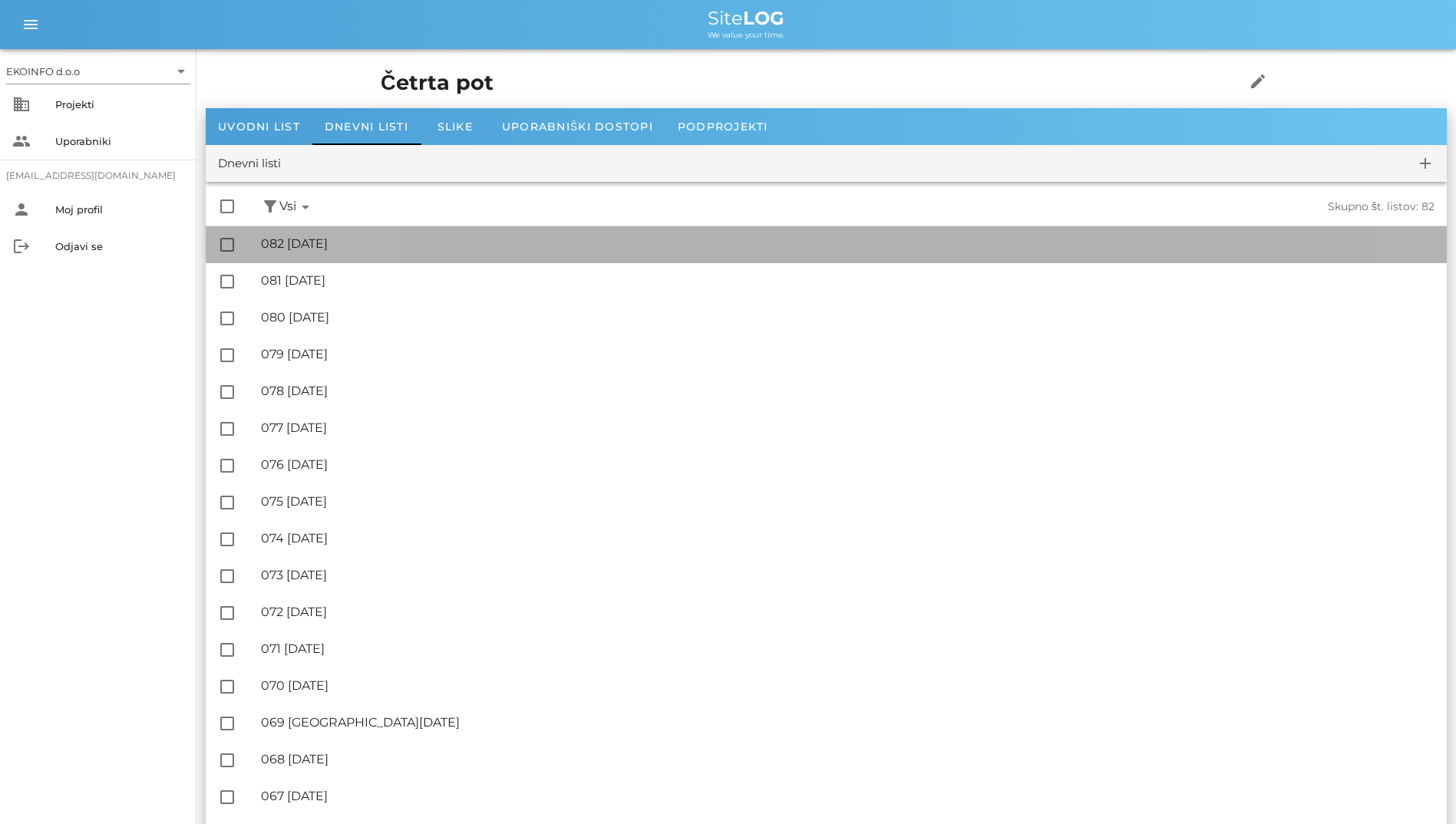
click at [367, 236] on div "🔏 082 [DATE]" at bounding box center [848, 243] width 1174 height 15
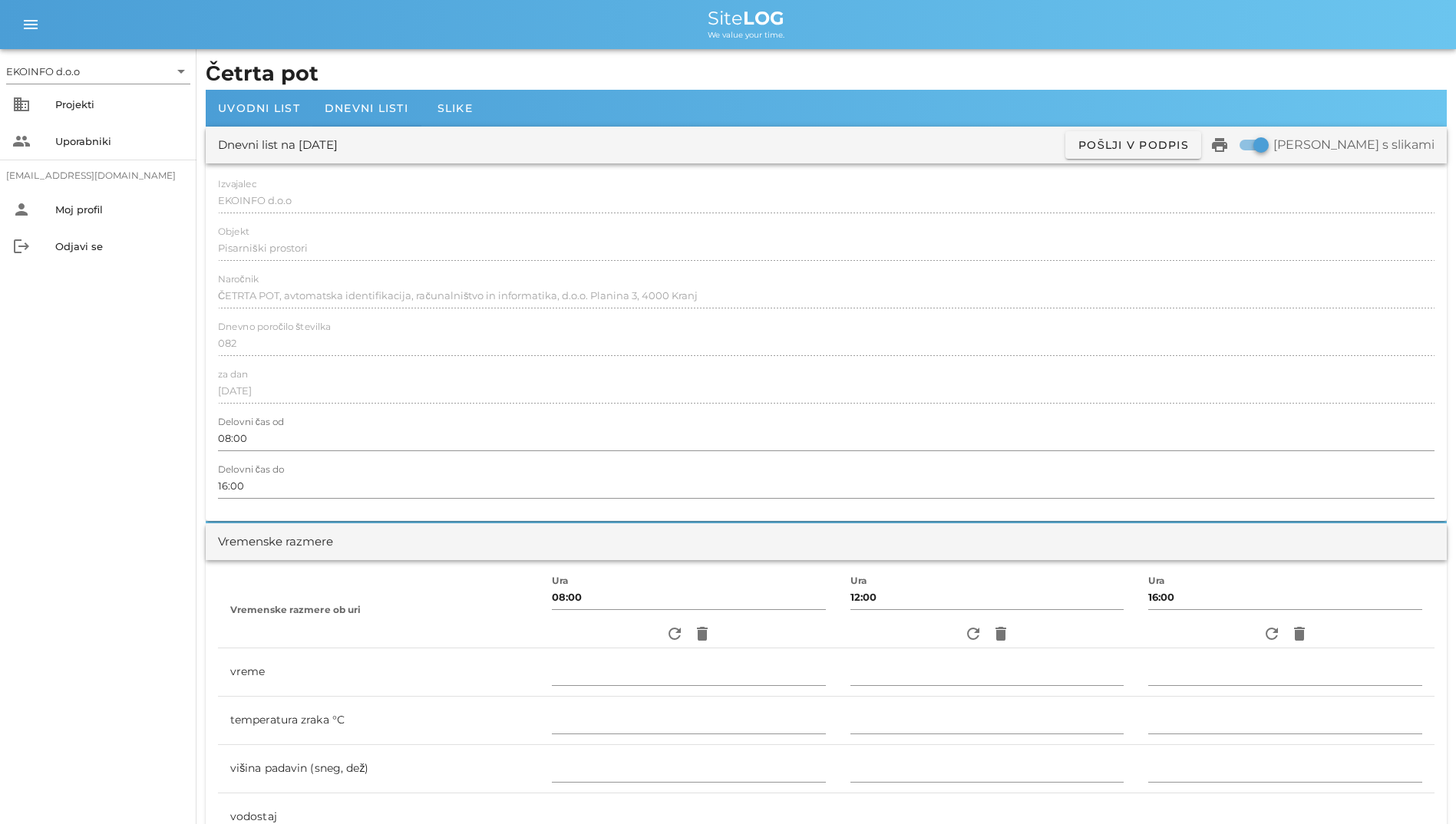
click at [362, 67] on h1 "Četrta pot" at bounding box center [826, 74] width 1241 height 31
click at [373, 113] on span "Dnevni listi" at bounding box center [366, 108] width 84 height 14
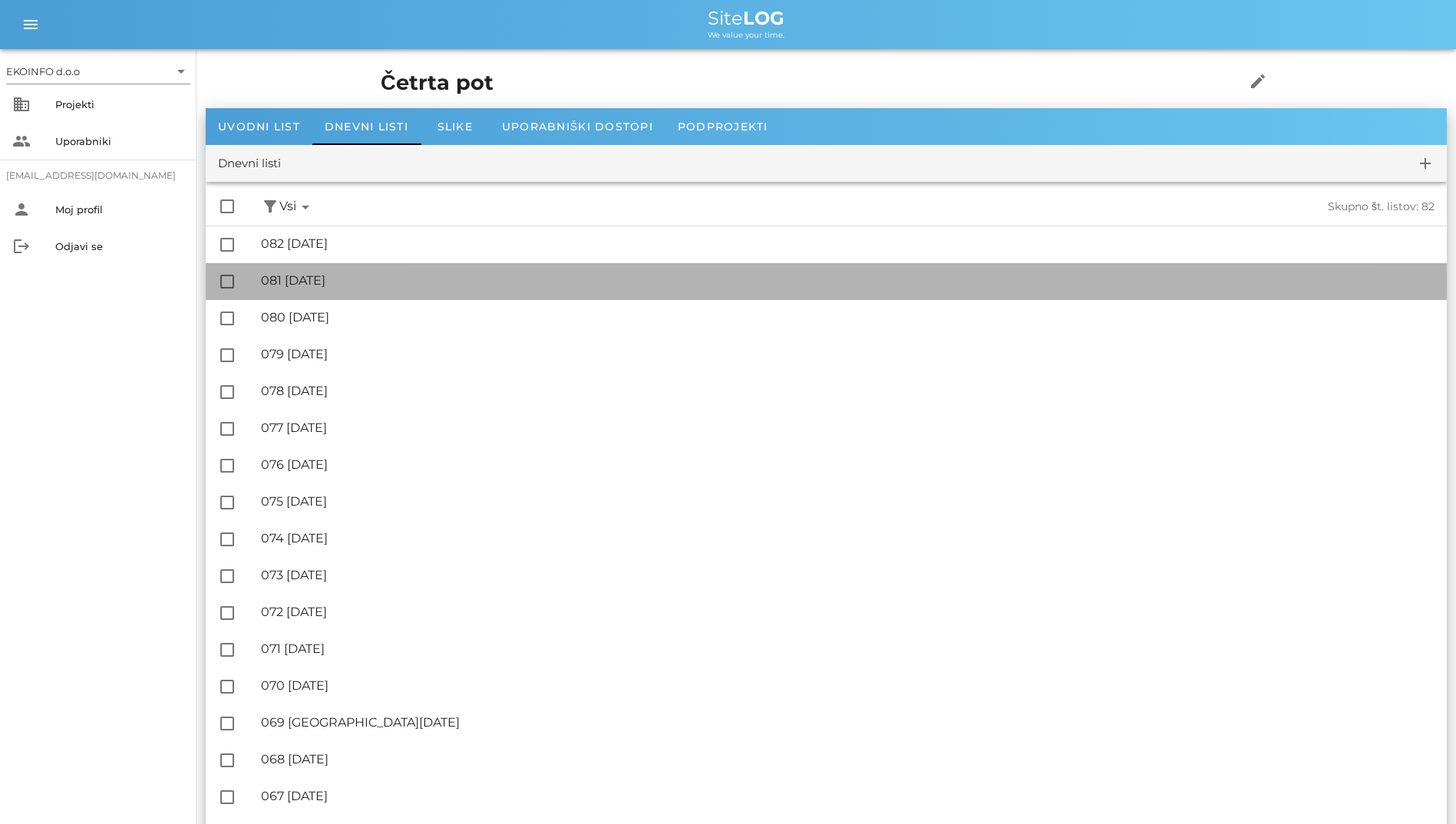
click at [346, 276] on div "🔏 081 [DATE]" at bounding box center [848, 280] width 1174 height 15
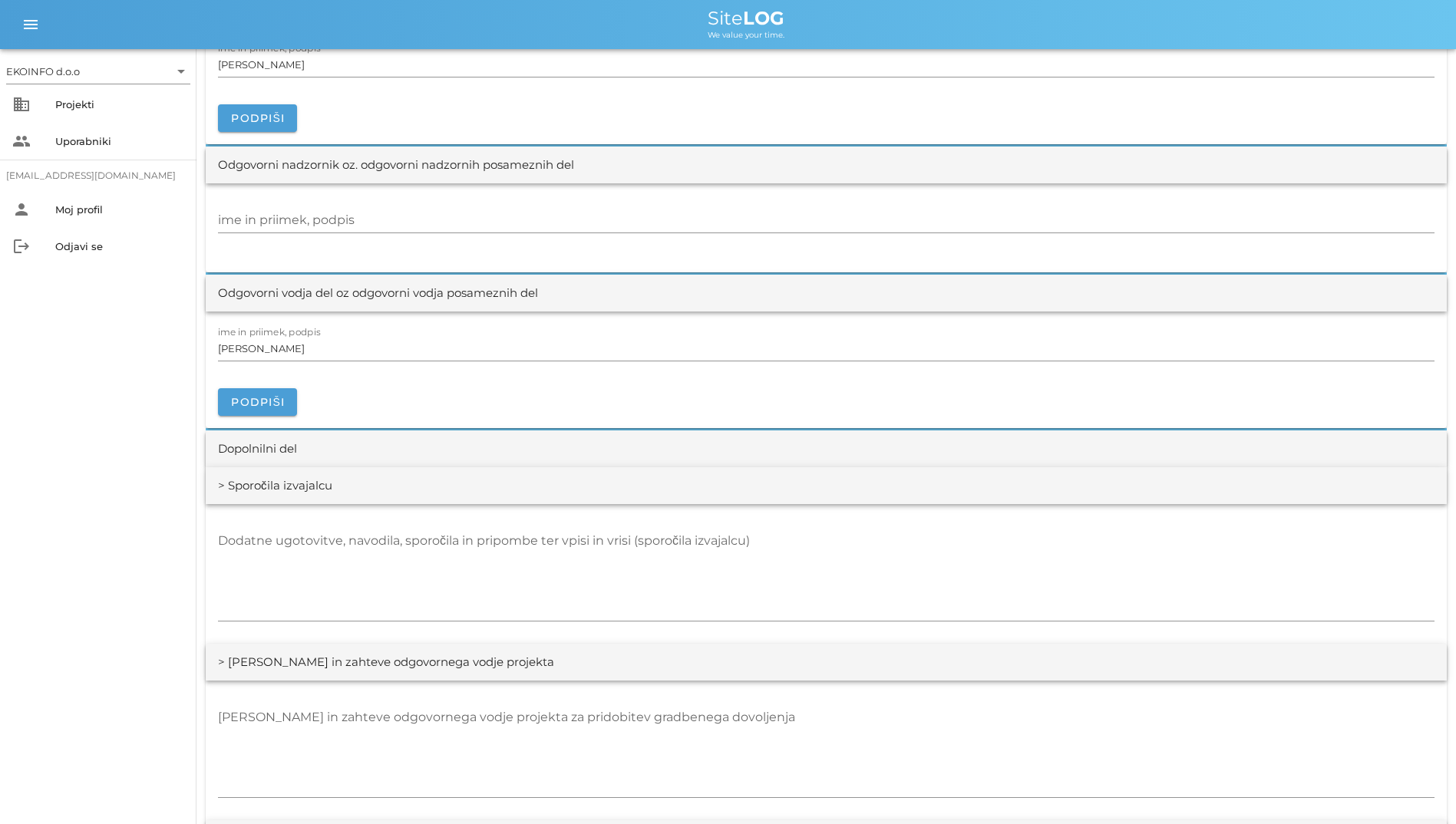
scroll to position [2148, 0]
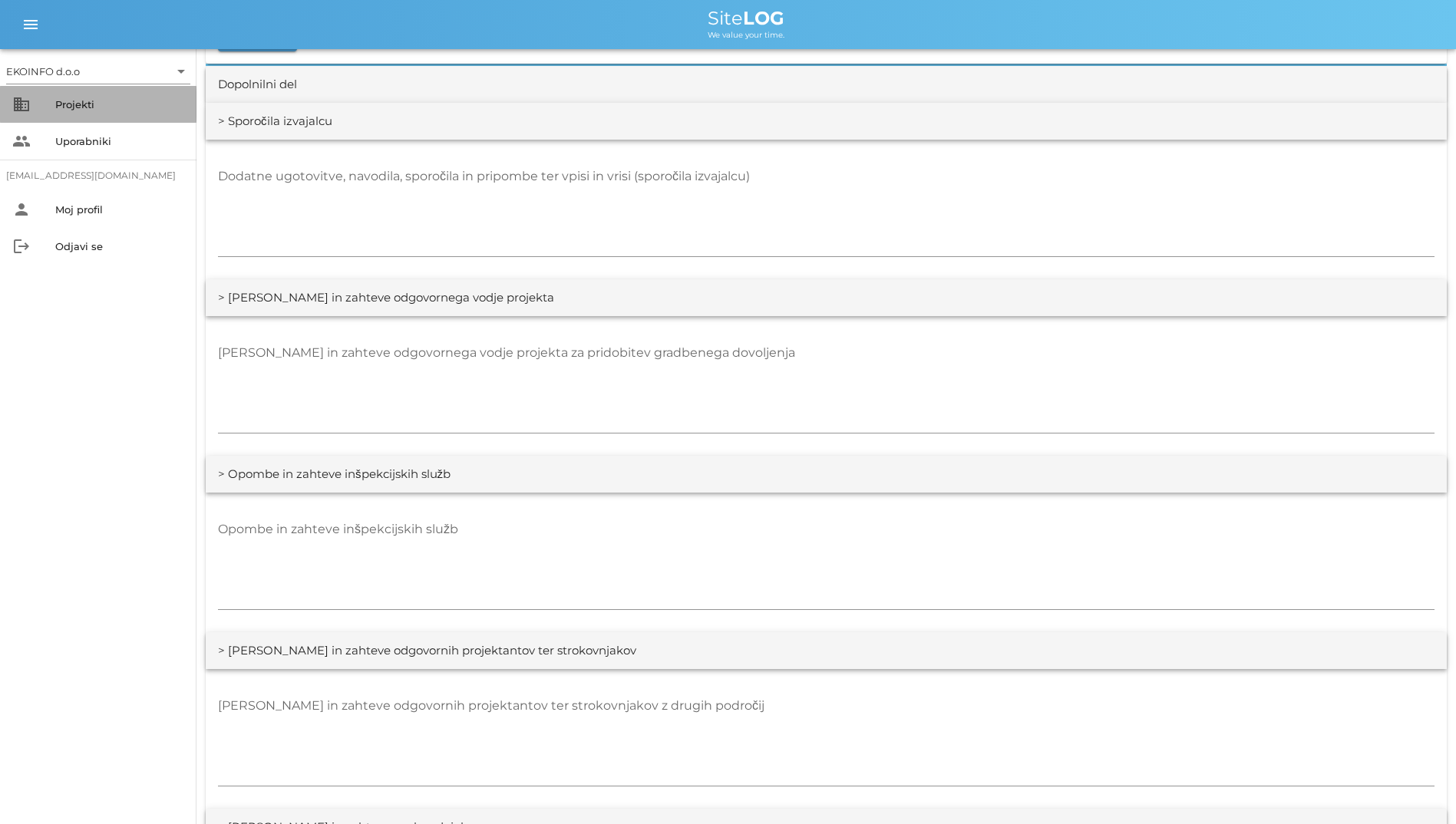
click at [35, 117] on div "business Projekti" at bounding box center [98, 104] width 197 height 37
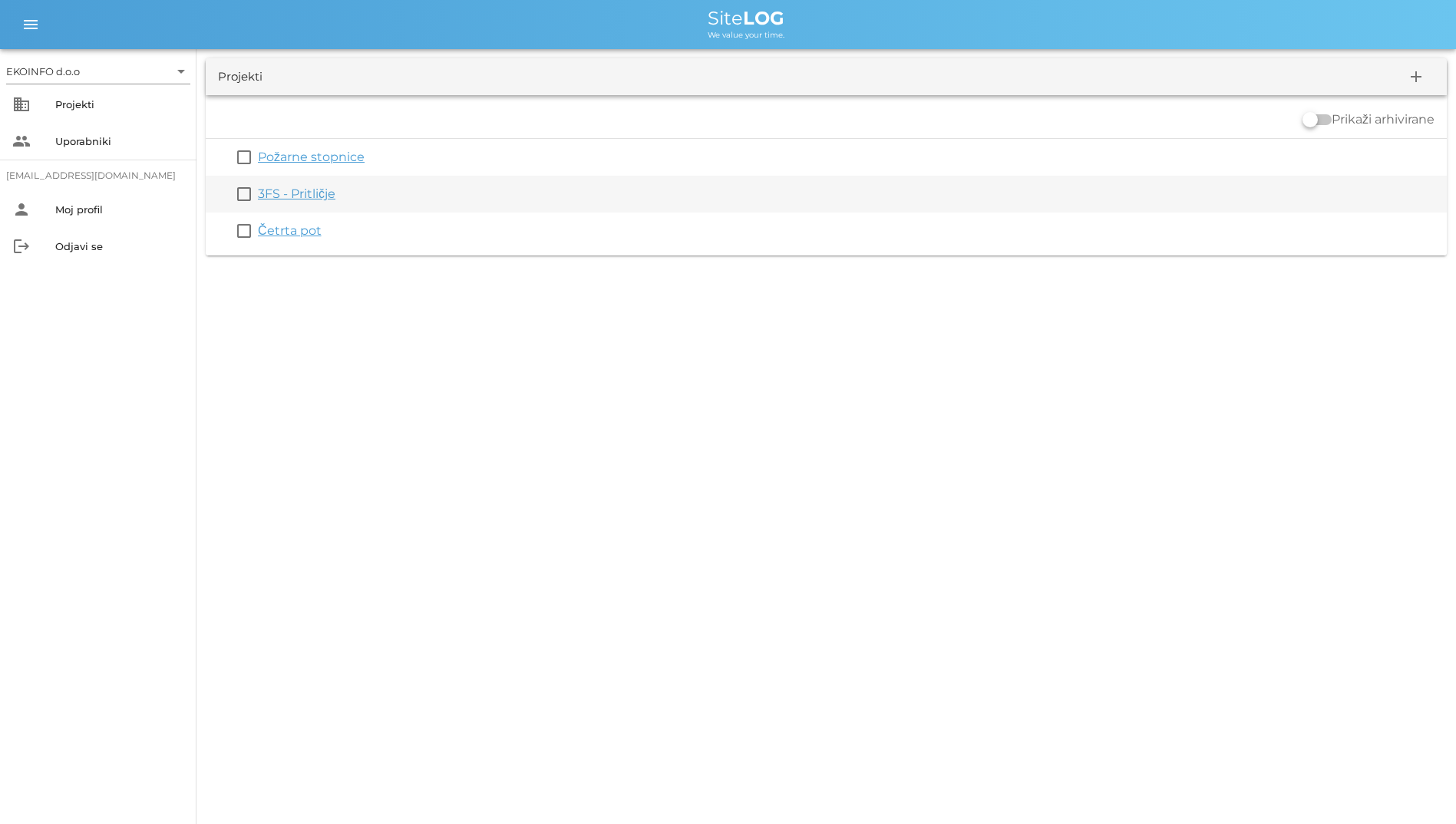
click at [323, 195] on link "3FS - Pritličje" at bounding box center [297, 194] width 78 height 15
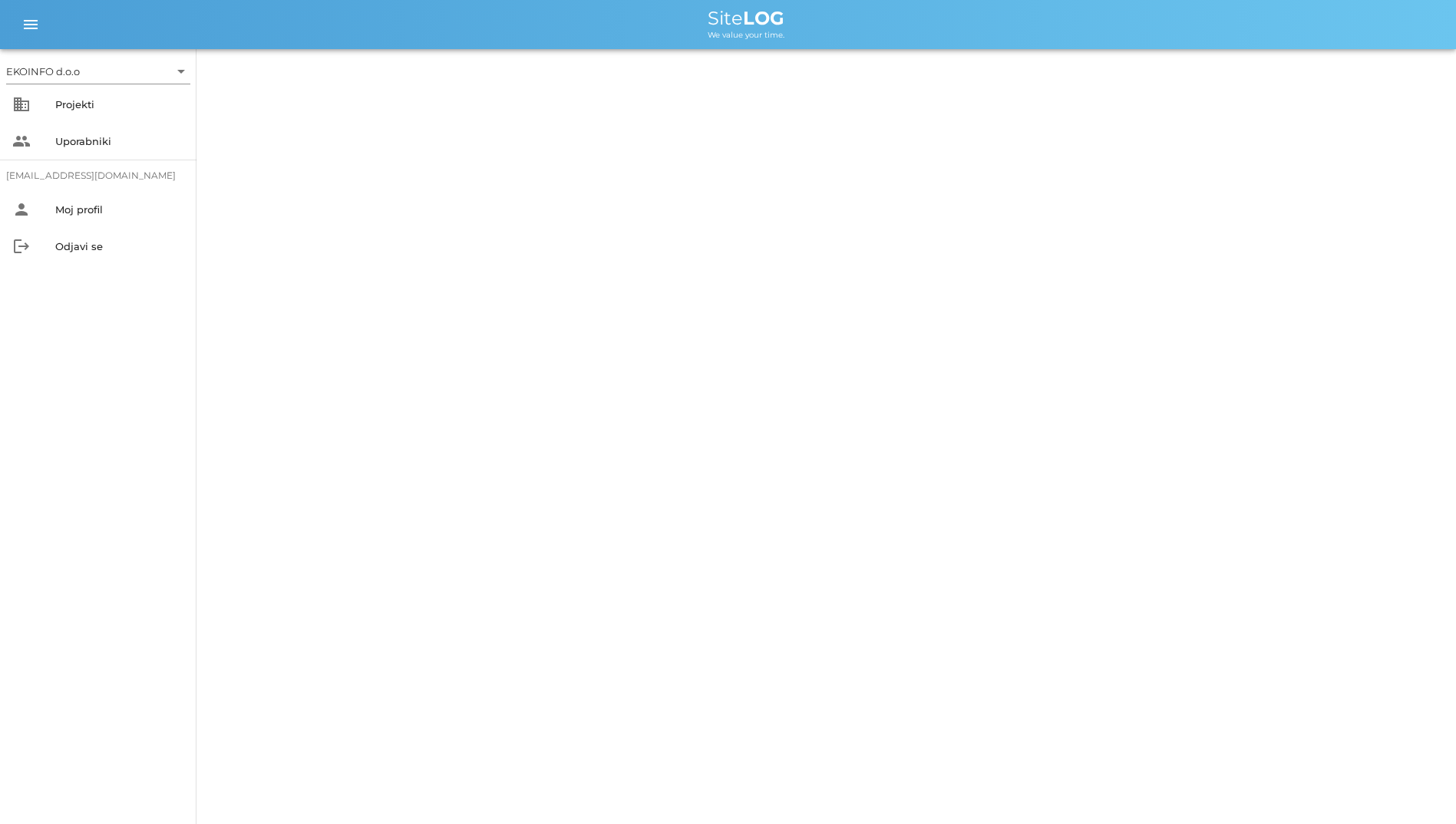
click at [842, 41] on div "menu menu Site LOG We value your time." at bounding box center [728, 24] width 1456 height 49
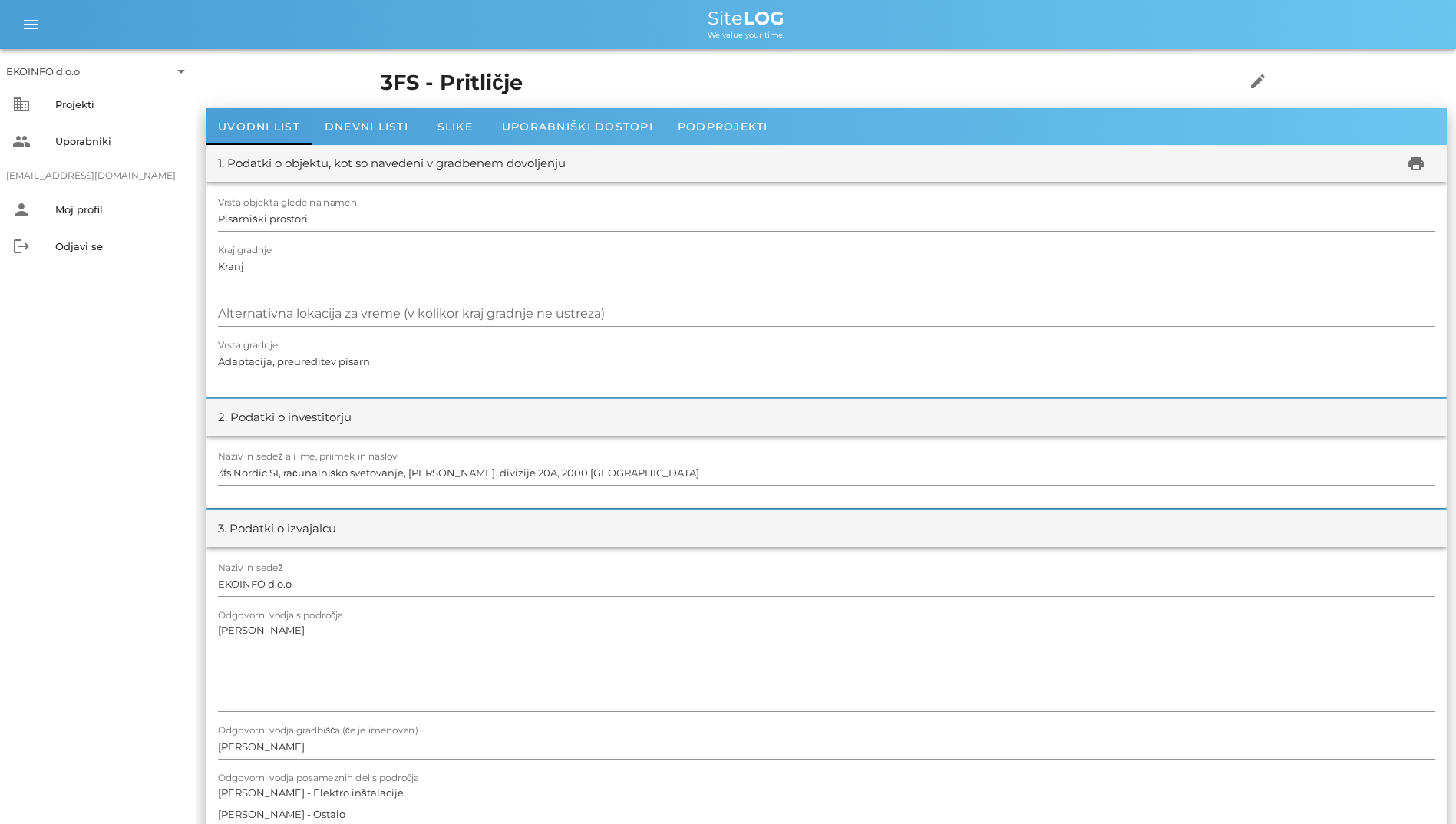
drag, startPoint x: 842, startPoint y: 41, endPoint x: 680, endPoint y: 27, distance: 162.6
click at [680, 27] on div "Site LOG" at bounding box center [746, 19] width 1395 height 19
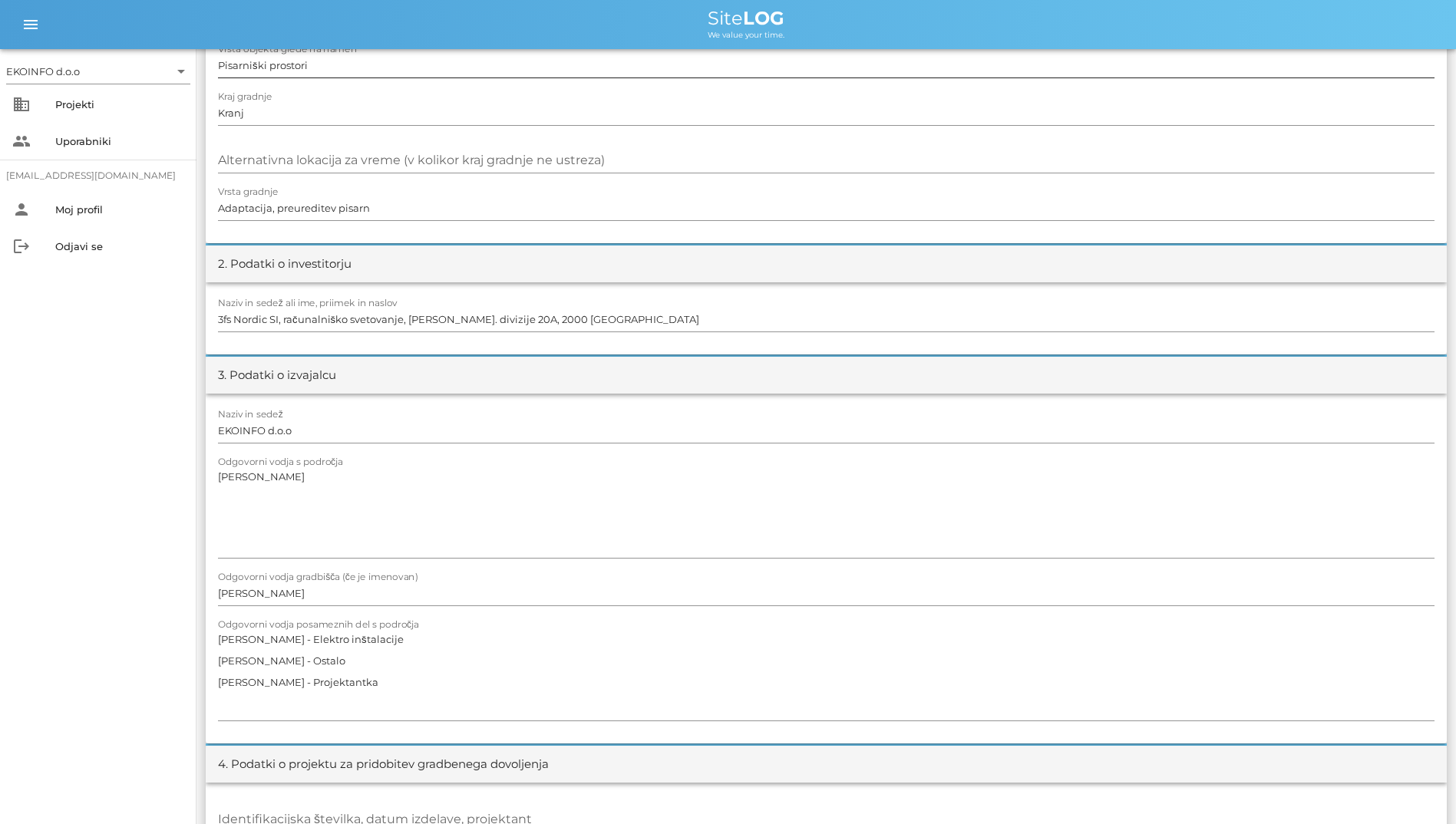
scroll to position [77, 0]
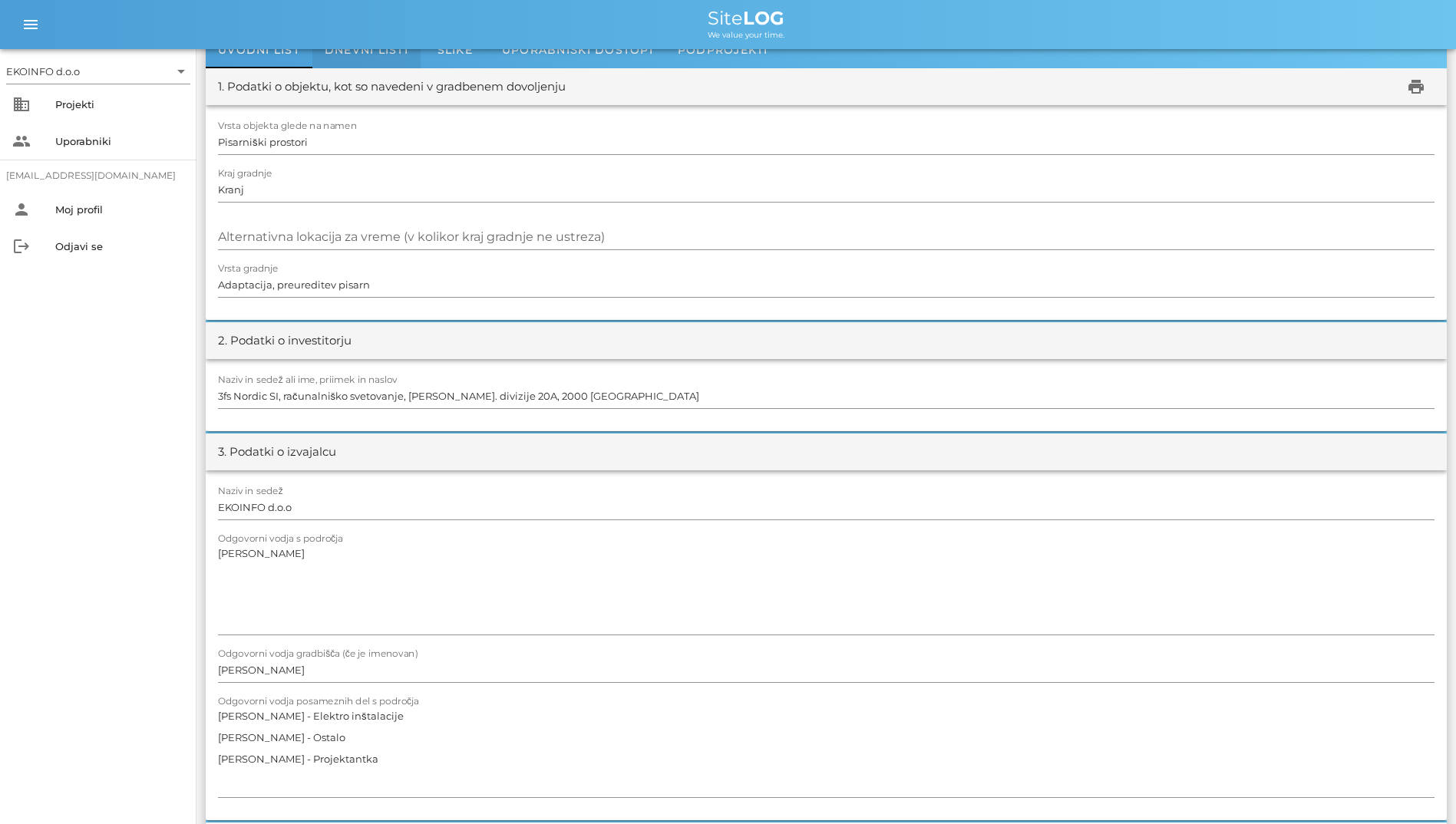
click at [359, 54] on span "Dnevni listi" at bounding box center [366, 50] width 84 height 14
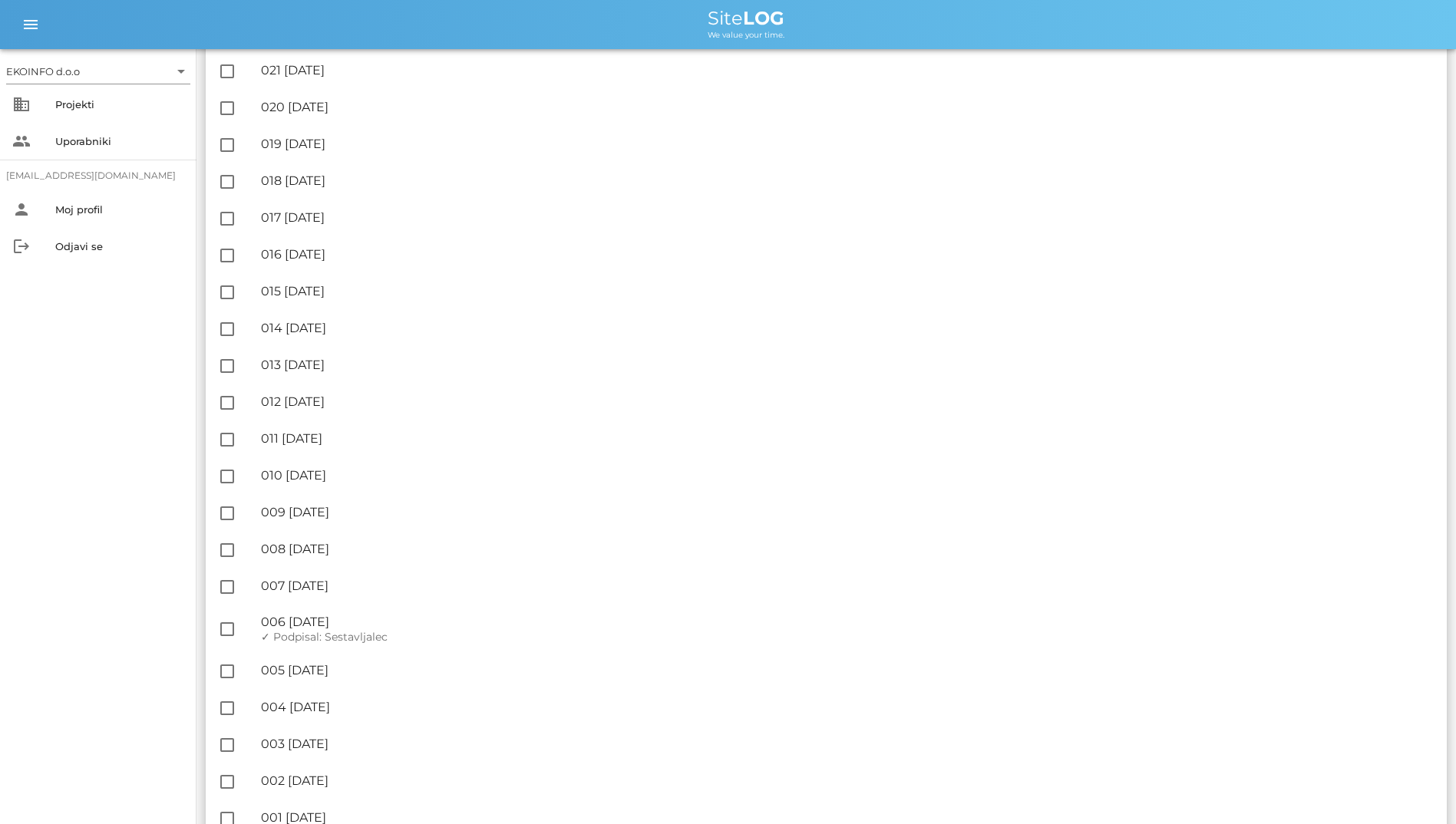
scroll to position [2153, 0]
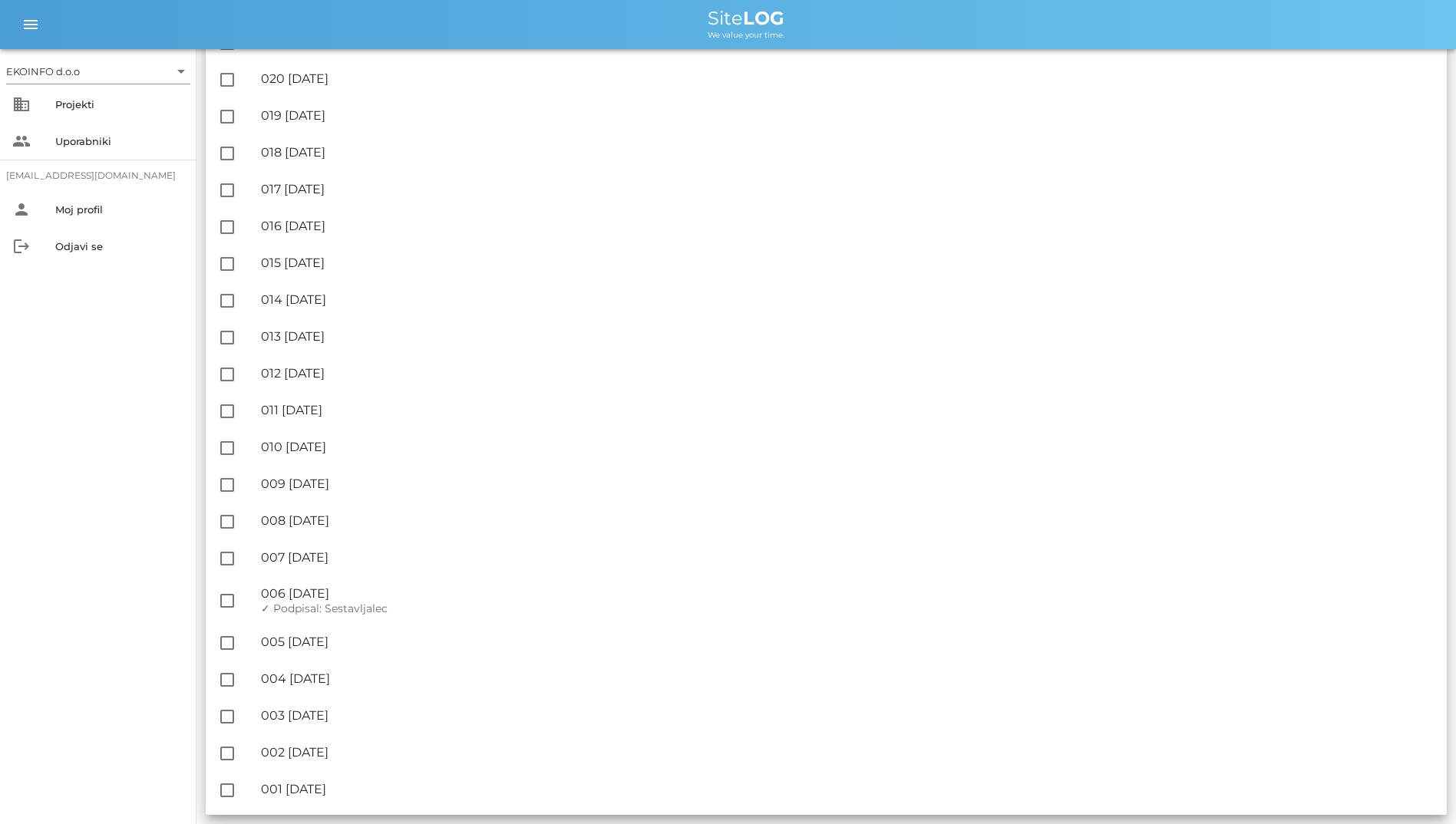
drag, startPoint x: 223, startPoint y: 90, endPoint x: 390, endPoint y: 823, distance: 751.8
click at [163, 745] on div "EKOINFO d.o.o arrow_drop_down business Projekti people Uporabniki [EMAIL_ADDRES…" at bounding box center [98, 436] width 197 height 775
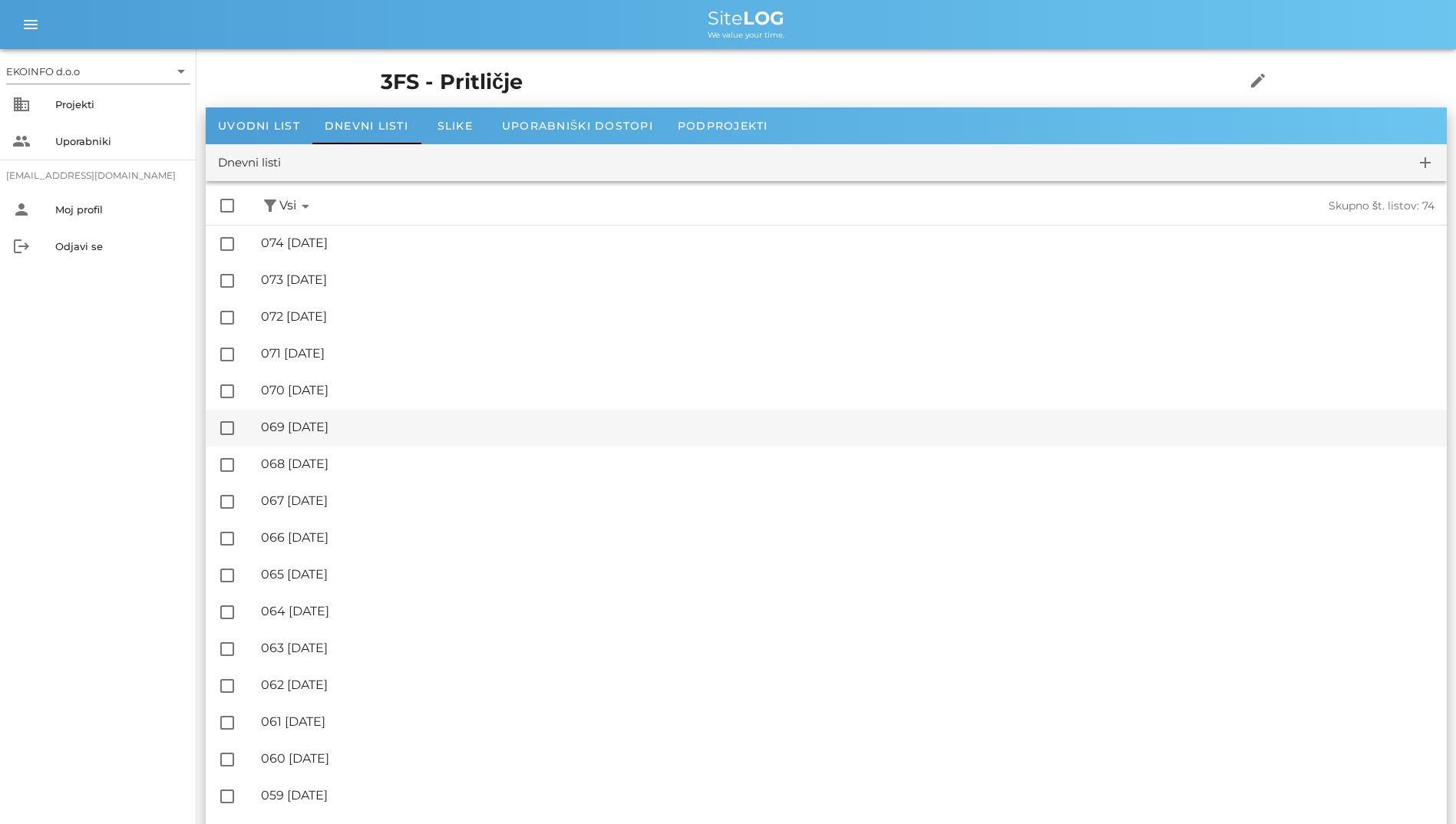
scroll to position [0, 0]
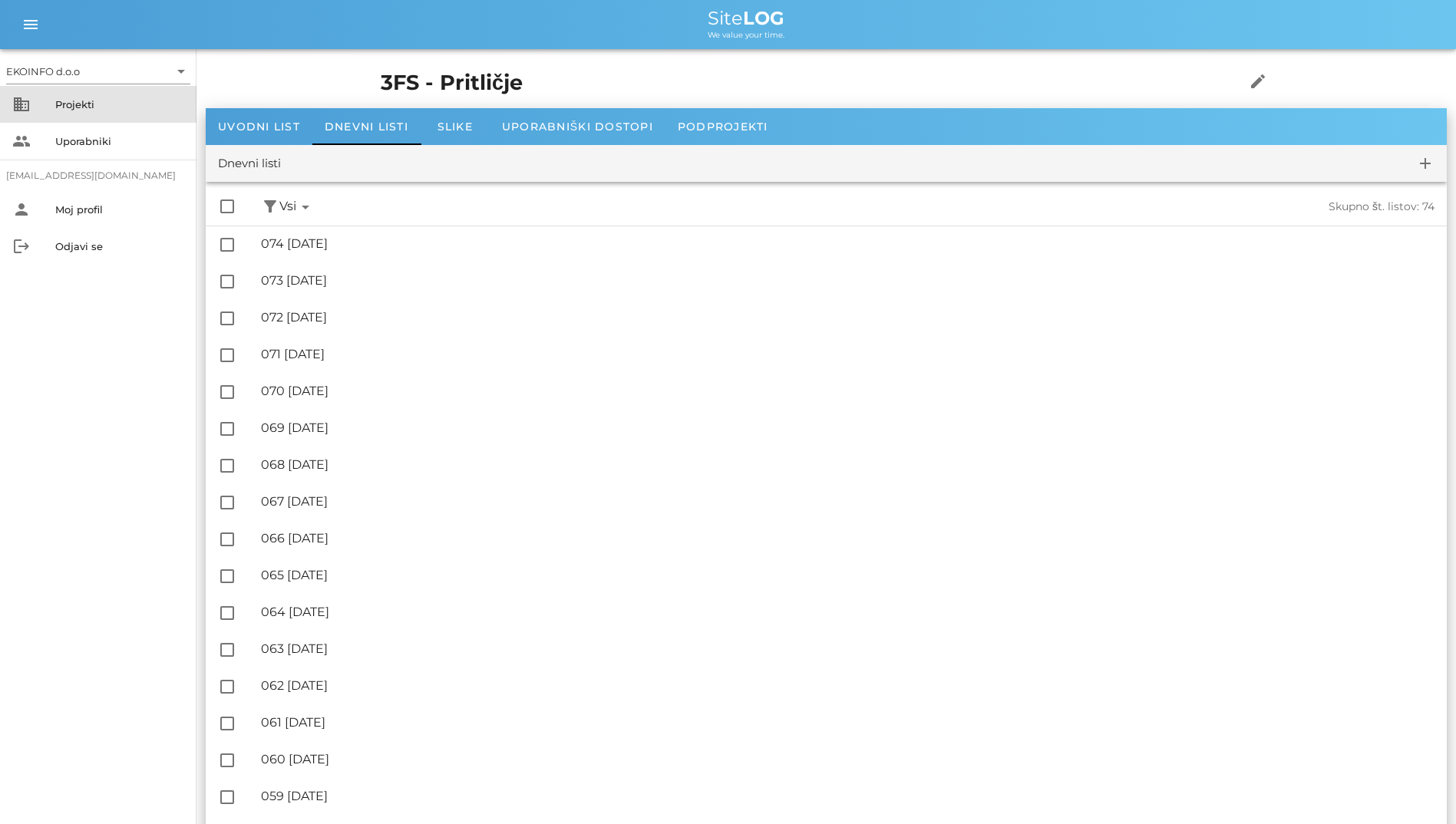
click at [121, 94] on div "Projekti" at bounding box center [120, 104] width 129 height 25
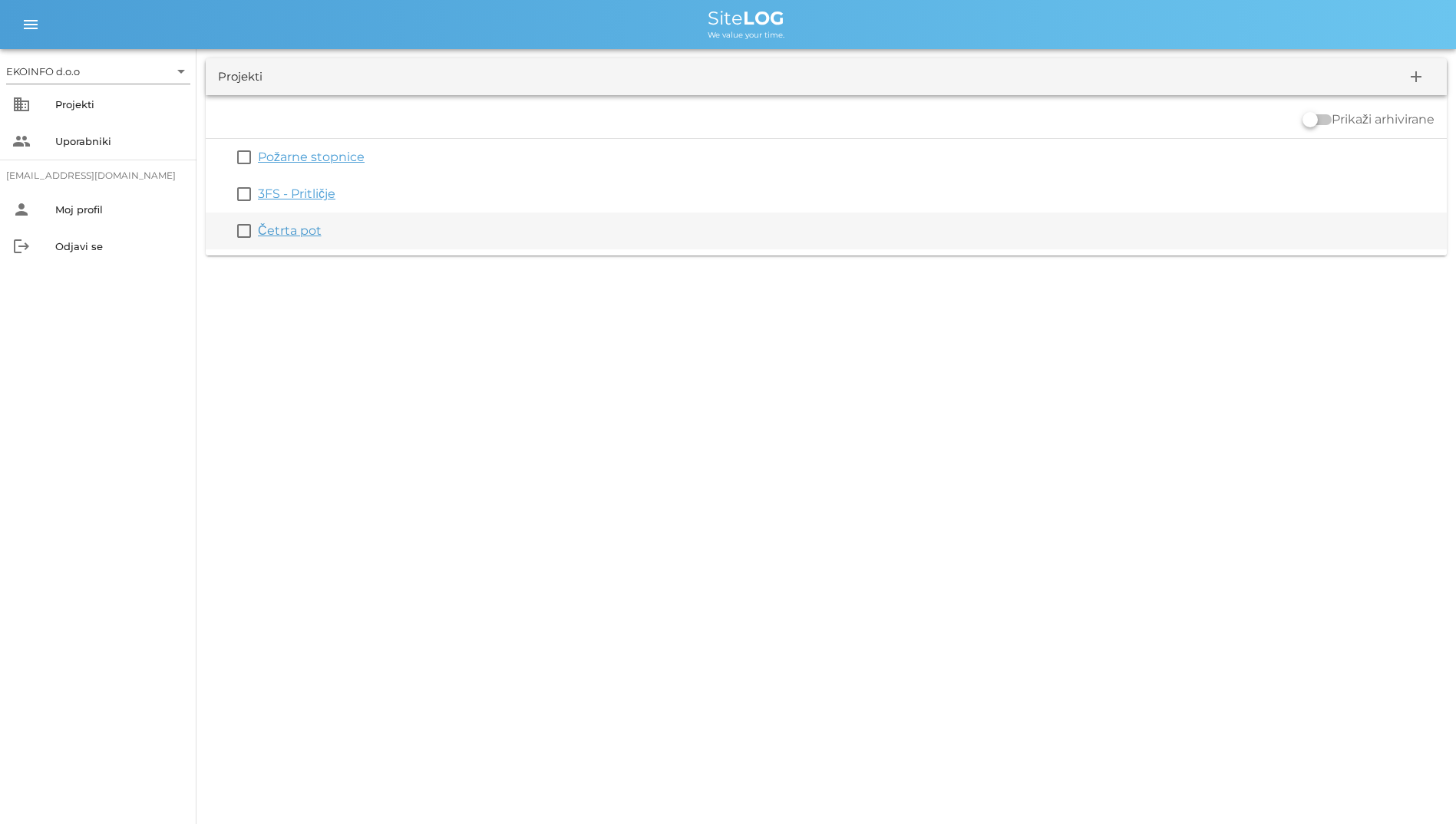
click at [289, 232] on link "Četrta pot" at bounding box center [290, 230] width 64 height 15
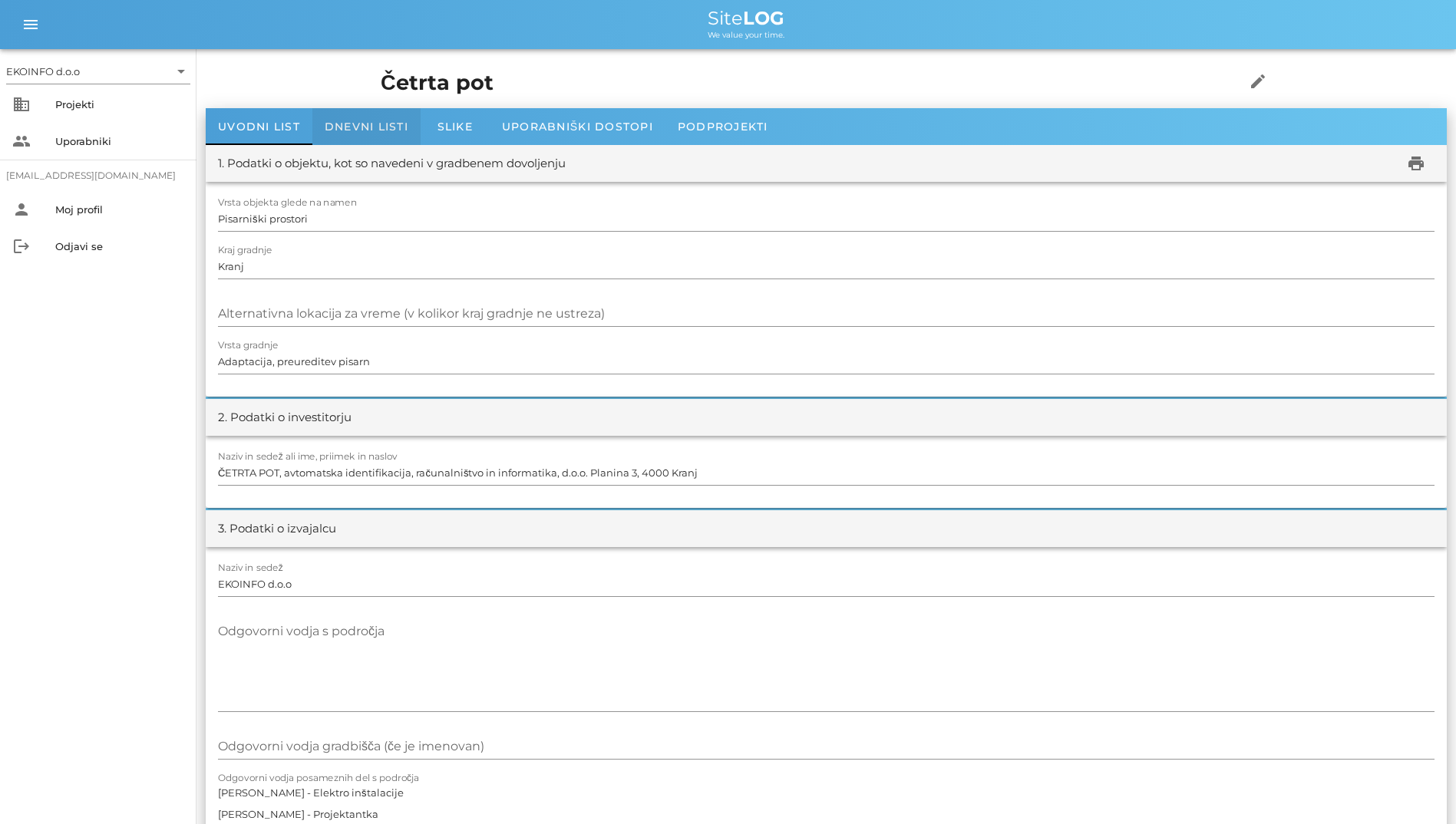
click at [358, 123] on span "Dnevni listi" at bounding box center [366, 127] width 84 height 14
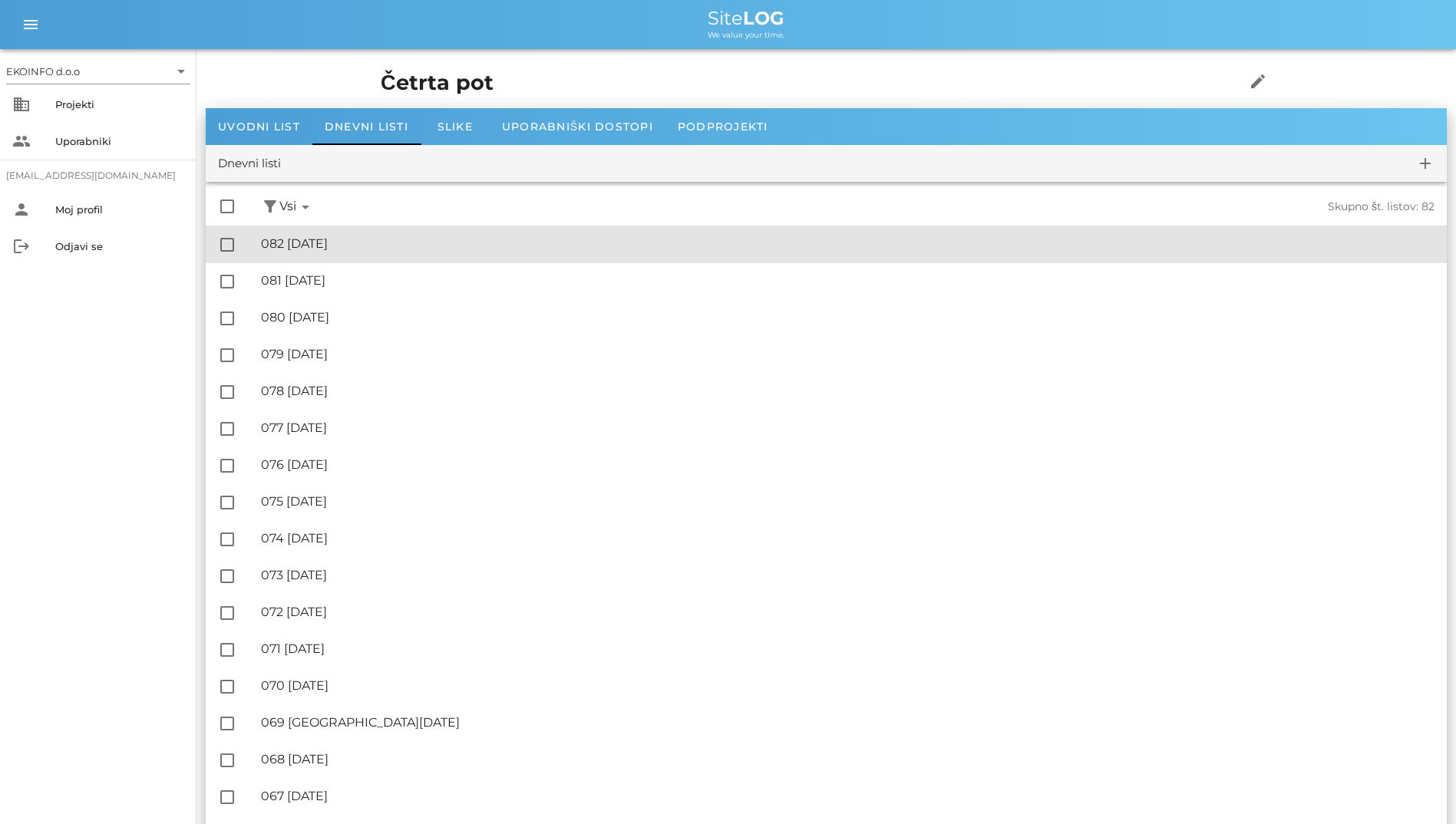
click at [360, 234] on div "🔏 082 [DATE] ✓ Podpisal: Nadzornik ✓ Podpisal: Sestavljalec ✓ Podpisal: Odgovor…" at bounding box center [848, 244] width 1174 height 34
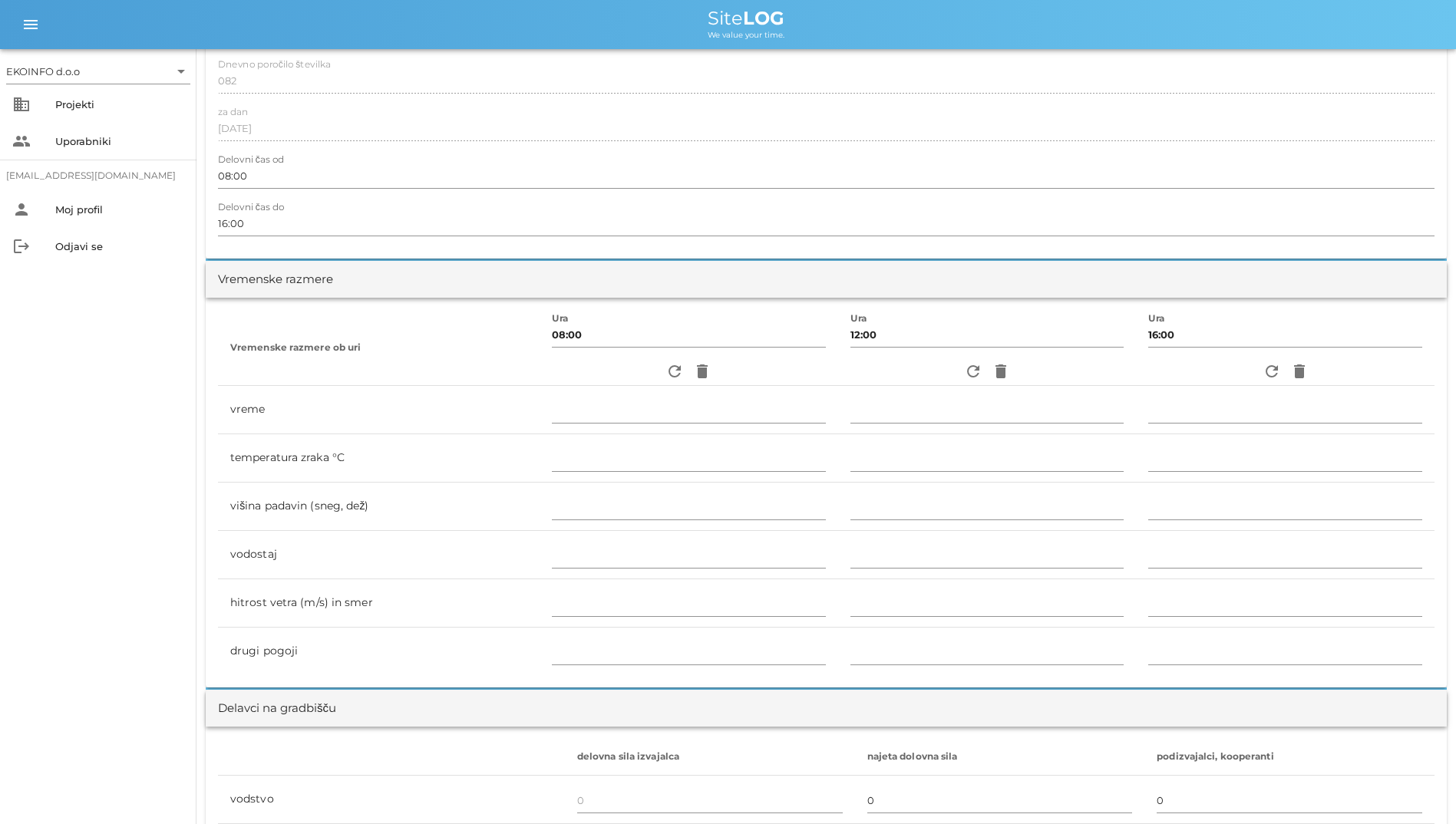
scroll to position [383, 0]
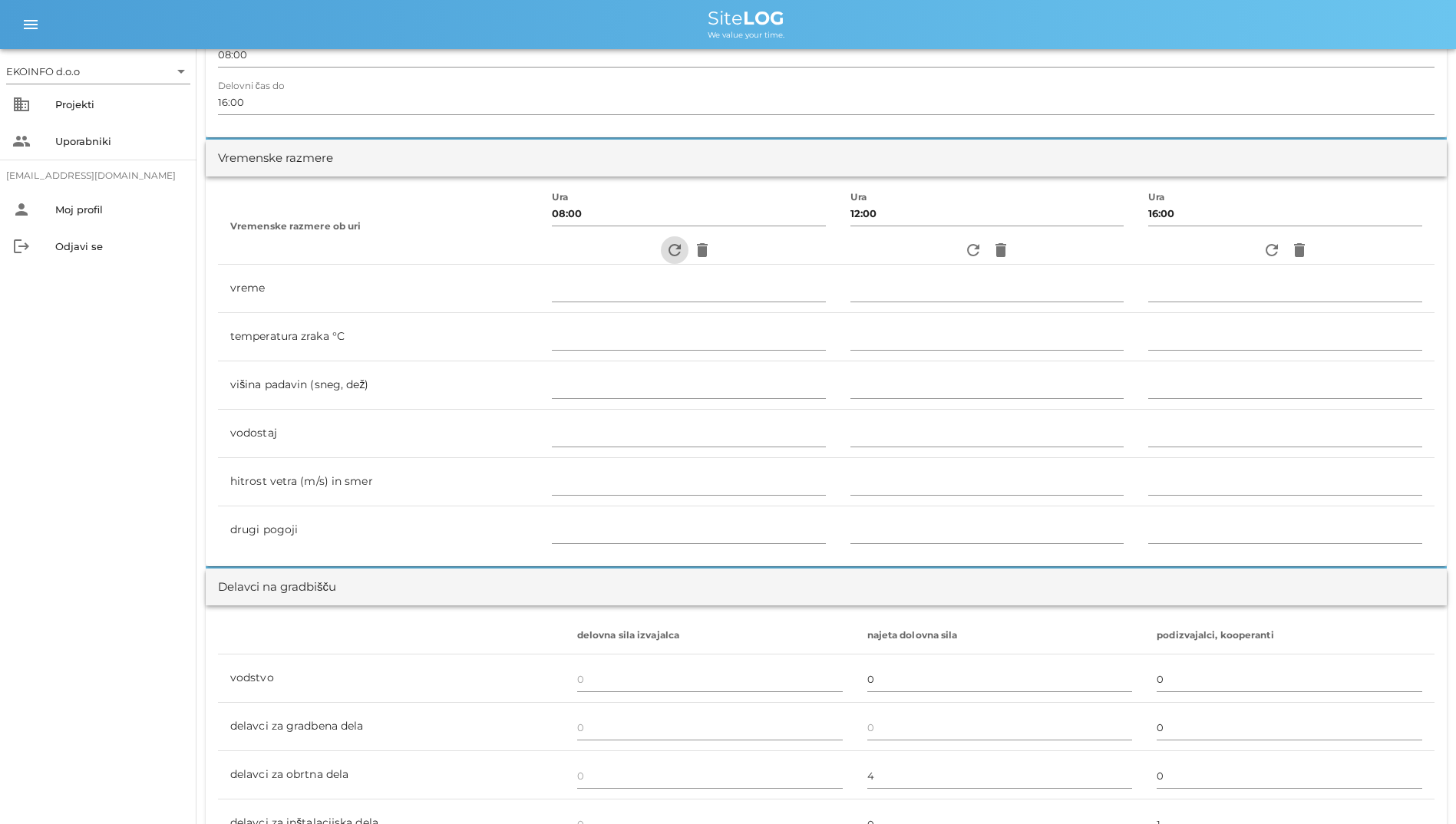
click at [666, 247] on icon "refresh" at bounding box center [675, 250] width 19 height 19
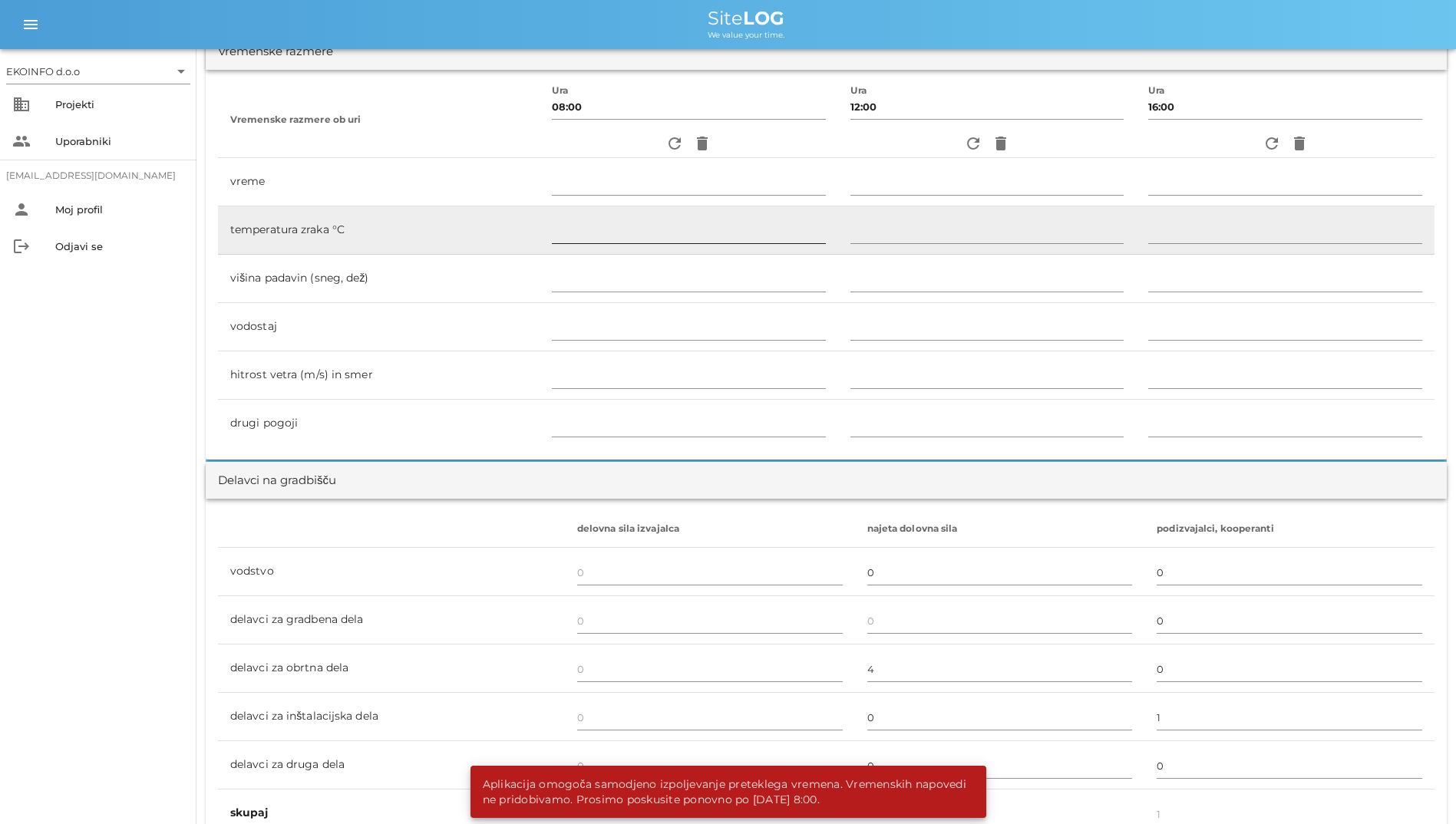
scroll to position [460, 0]
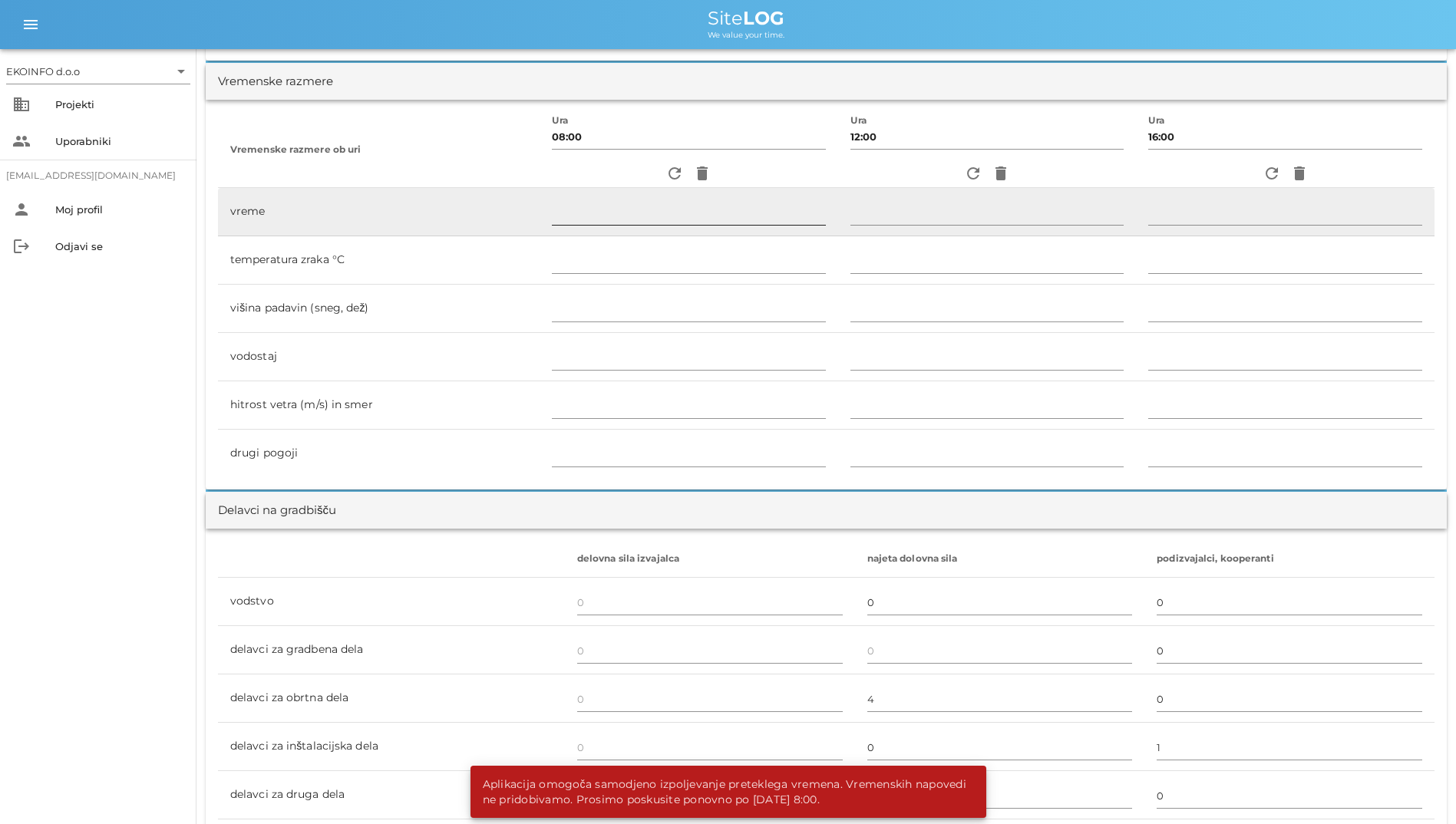
click at [686, 210] on input "text" at bounding box center [689, 213] width 274 height 25
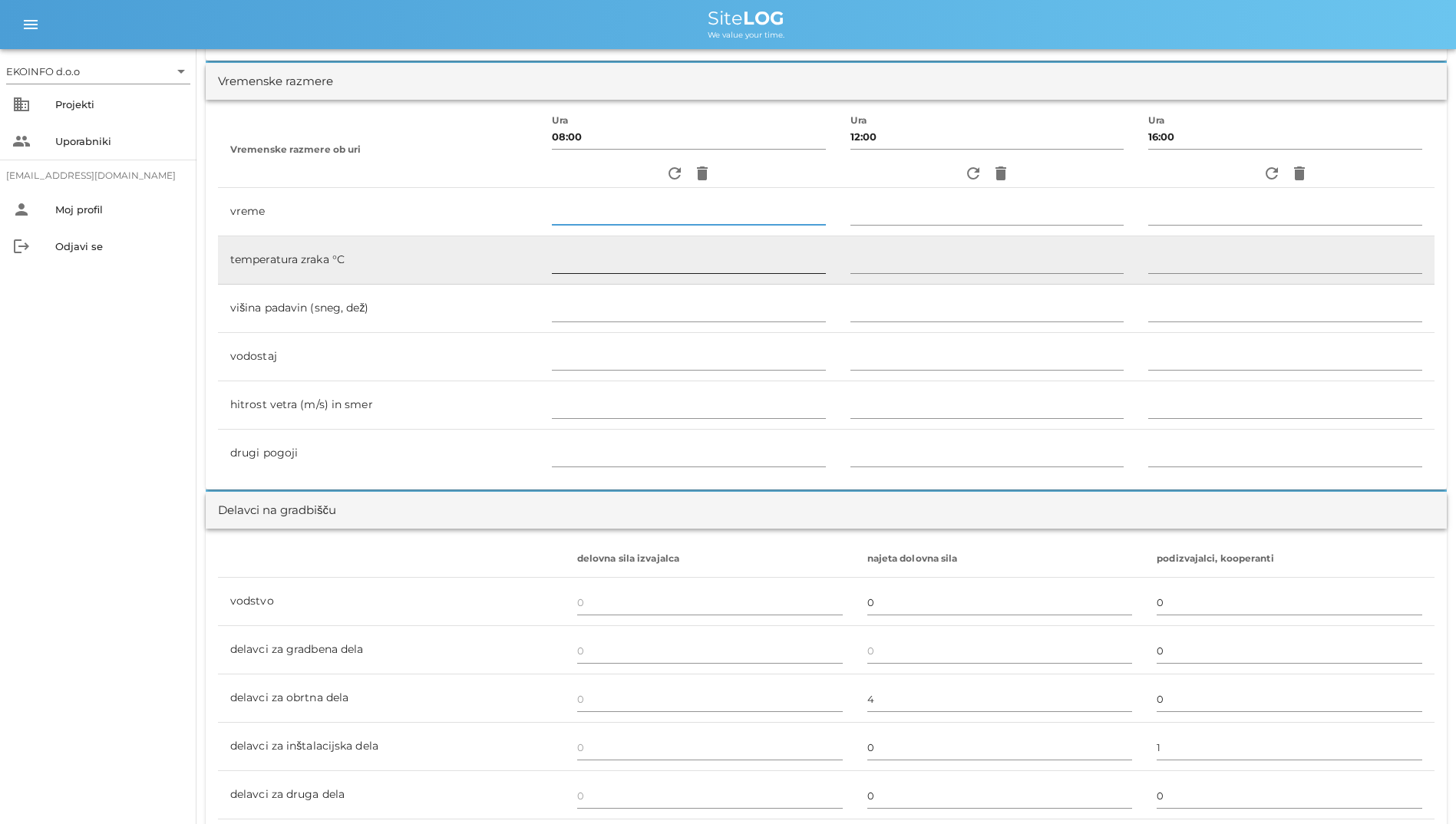
click at [681, 264] on input "text" at bounding box center [689, 261] width 274 height 25
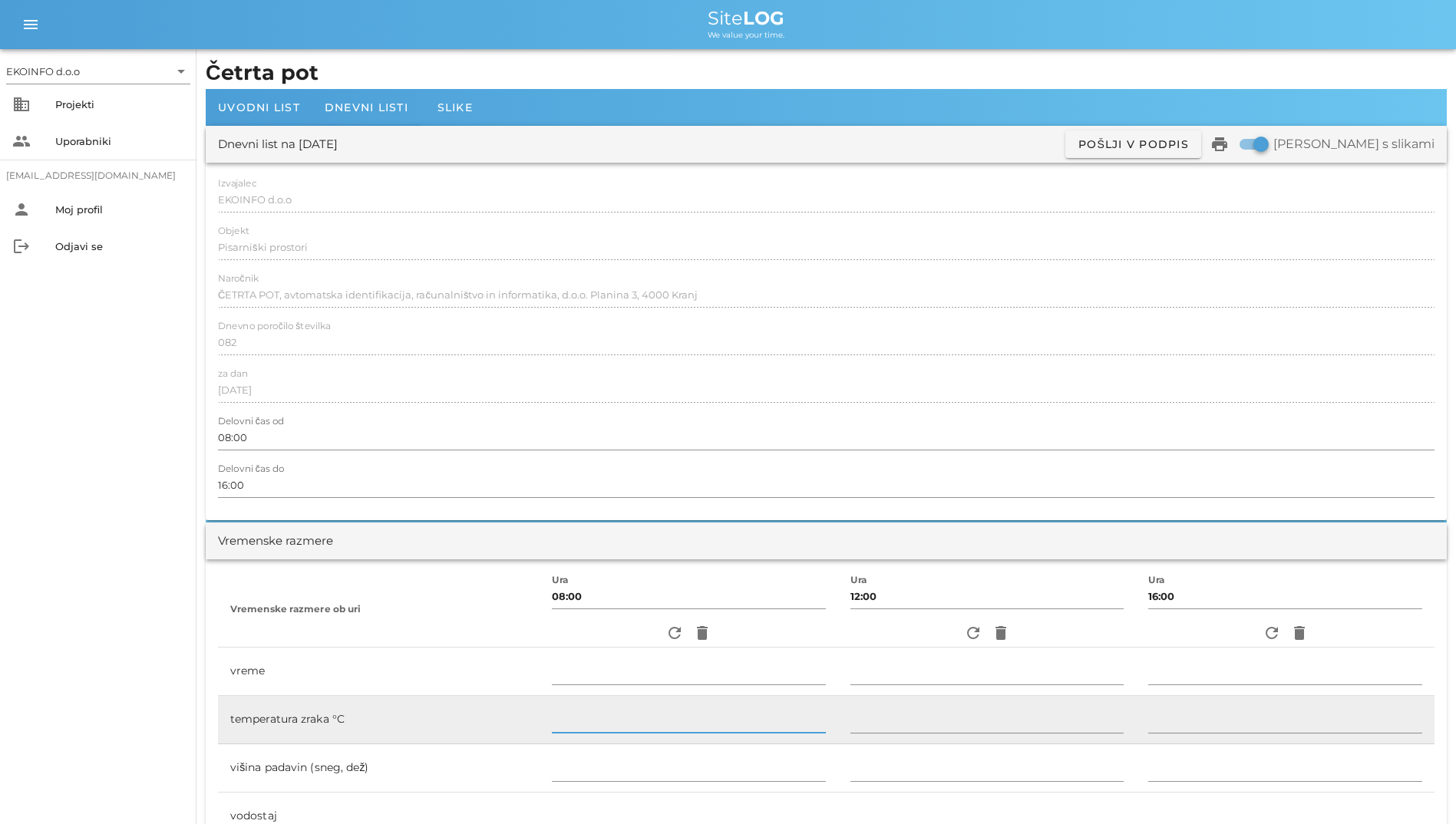
scroll to position [0, 0]
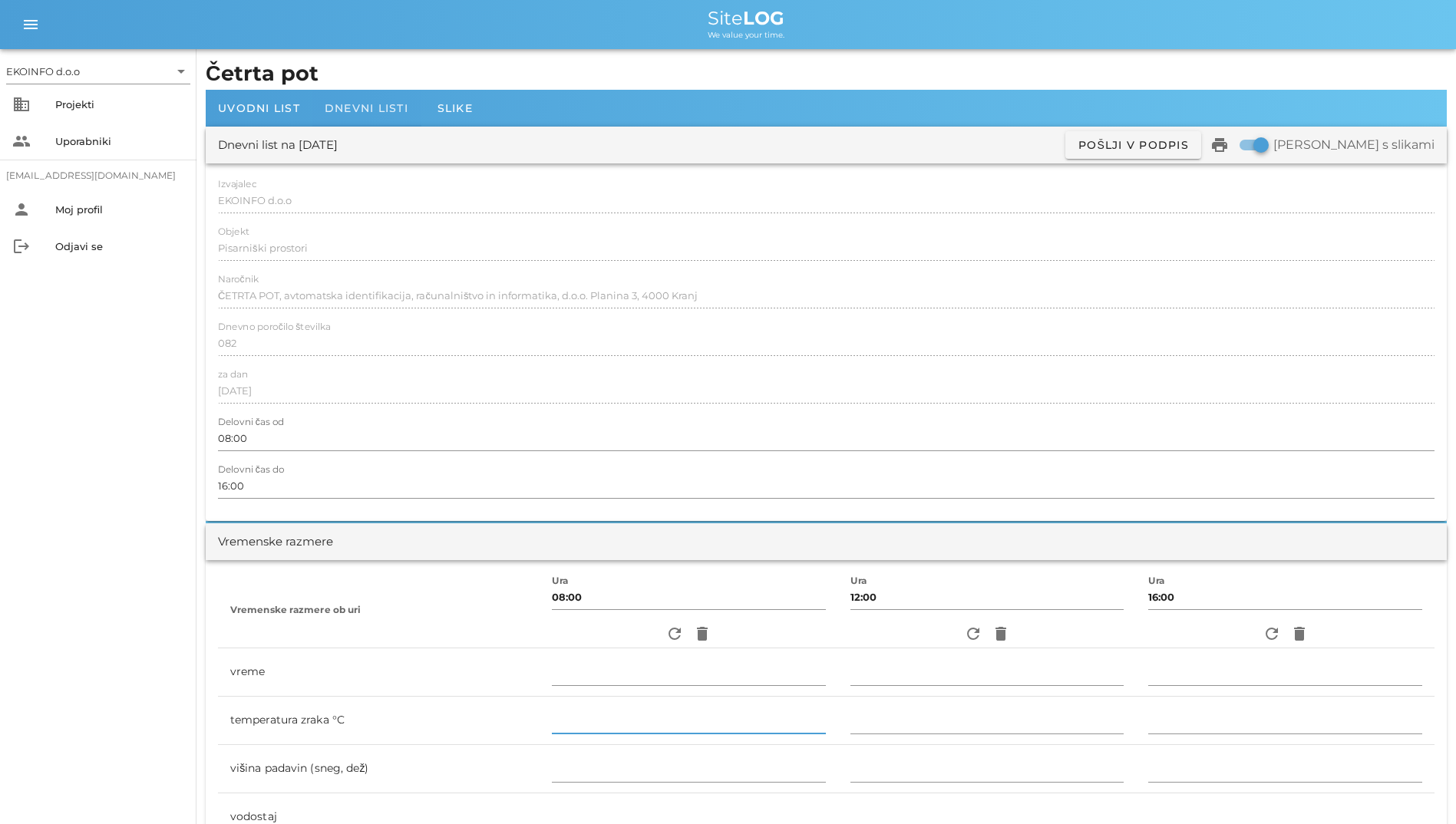
click at [349, 91] on div "Dnevni listi" at bounding box center [366, 107] width 108 height 37
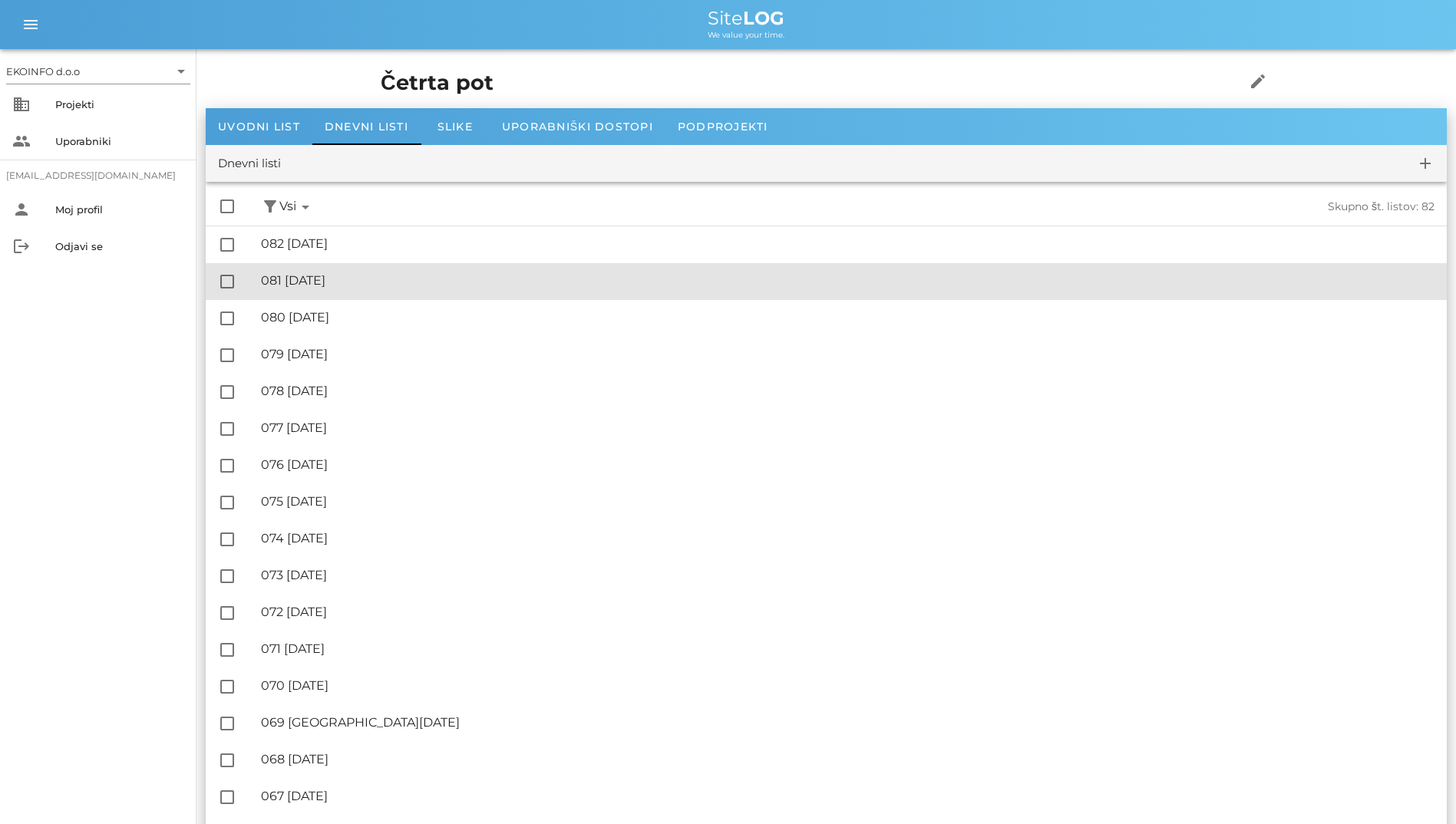
click at [420, 286] on div "🔏 081 [DATE]" at bounding box center [848, 280] width 1174 height 15
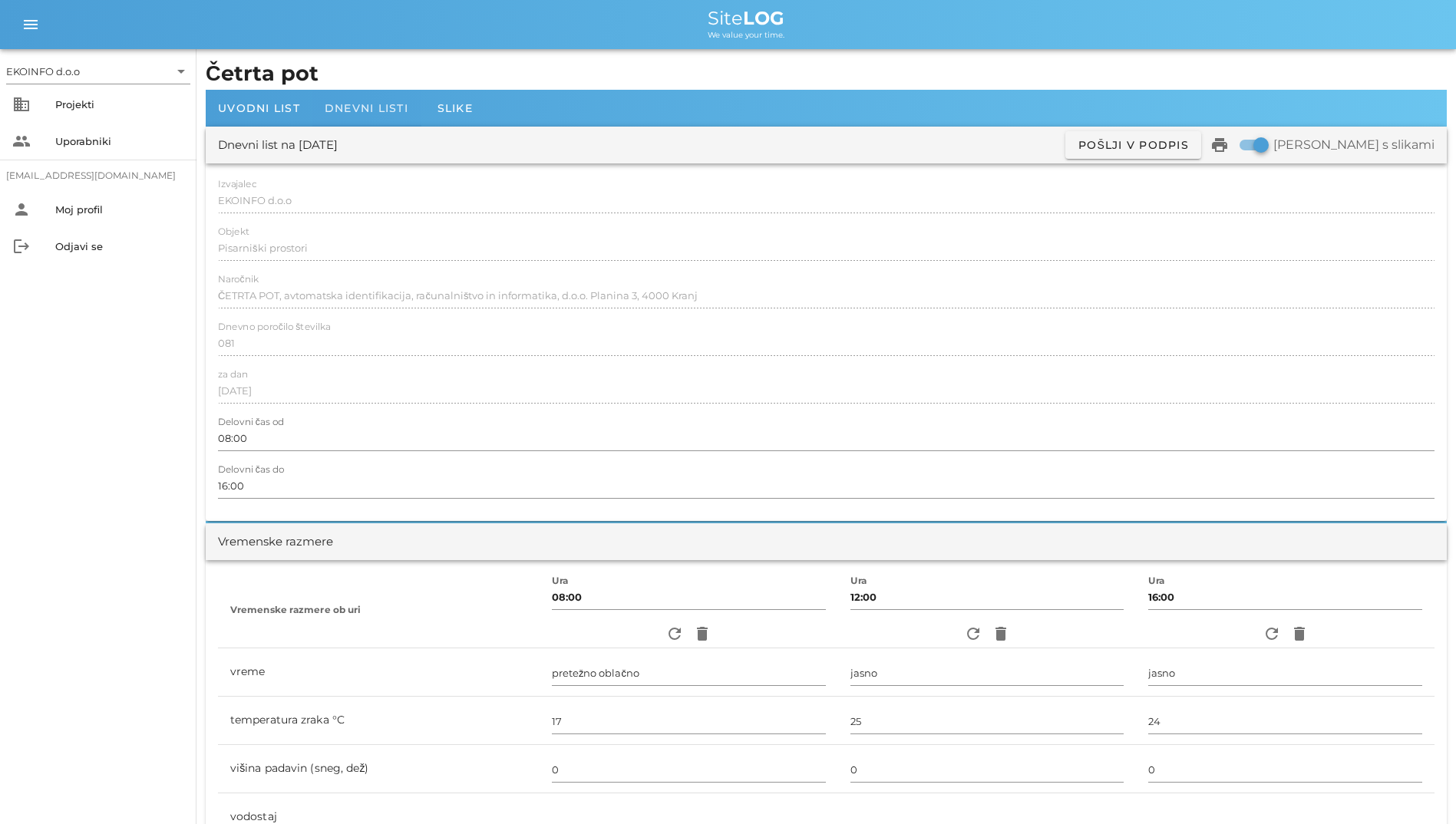
click at [338, 107] on span "Dnevni listi" at bounding box center [366, 108] width 84 height 14
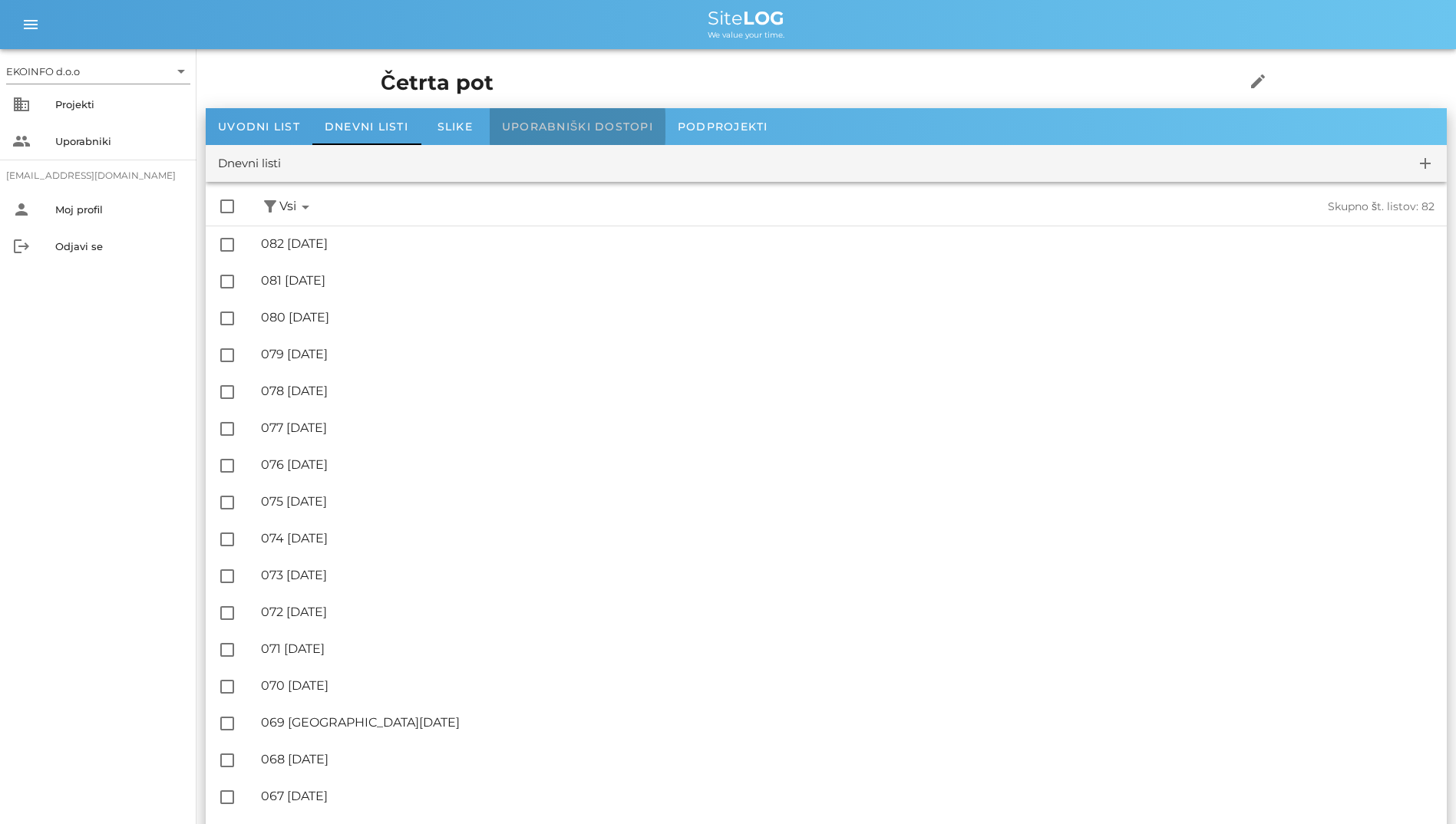
click at [536, 123] on span "Uporabniški dostopi" at bounding box center [577, 127] width 151 height 14
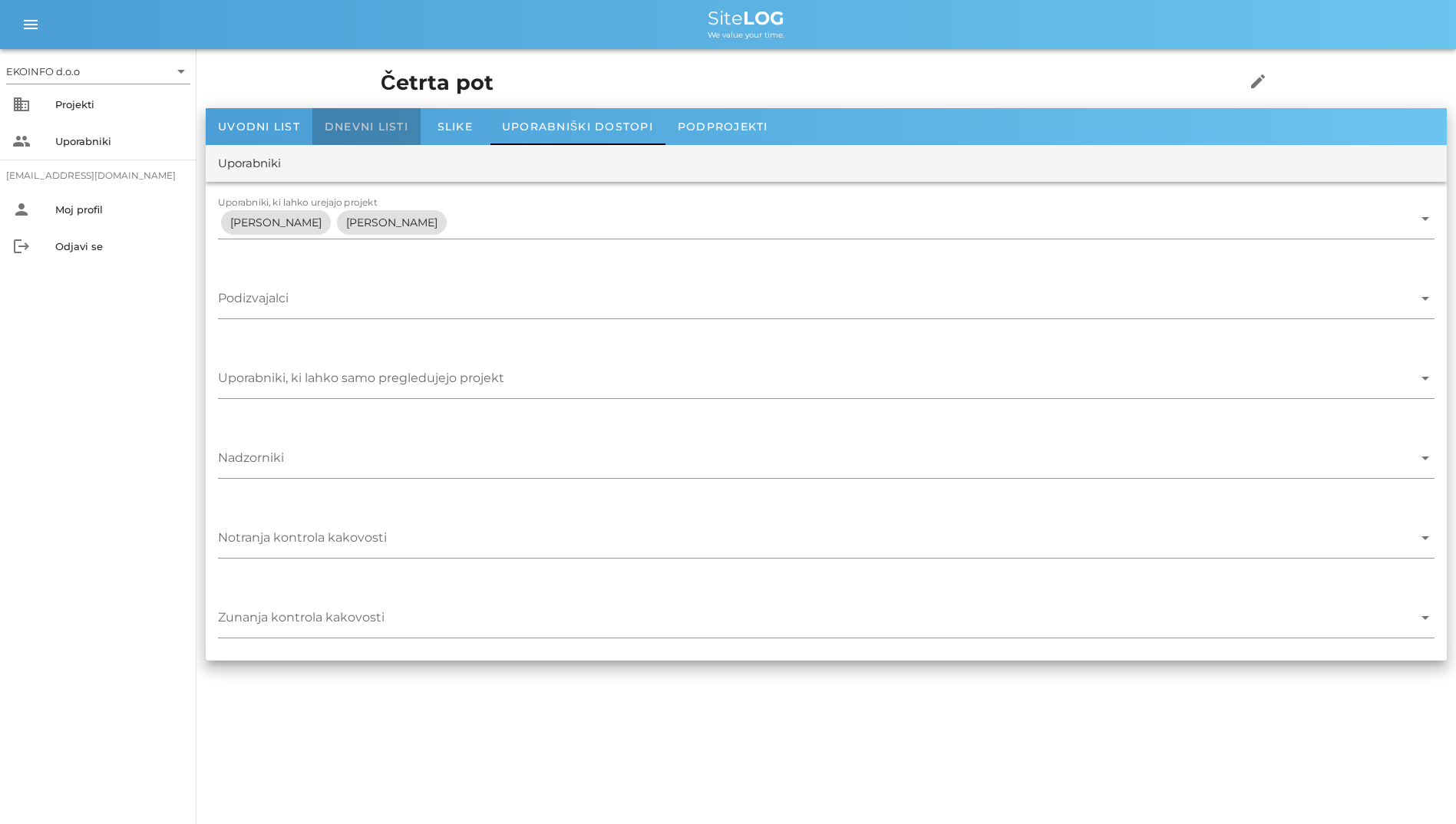
click at [391, 129] on span "Dnevni listi" at bounding box center [366, 127] width 84 height 14
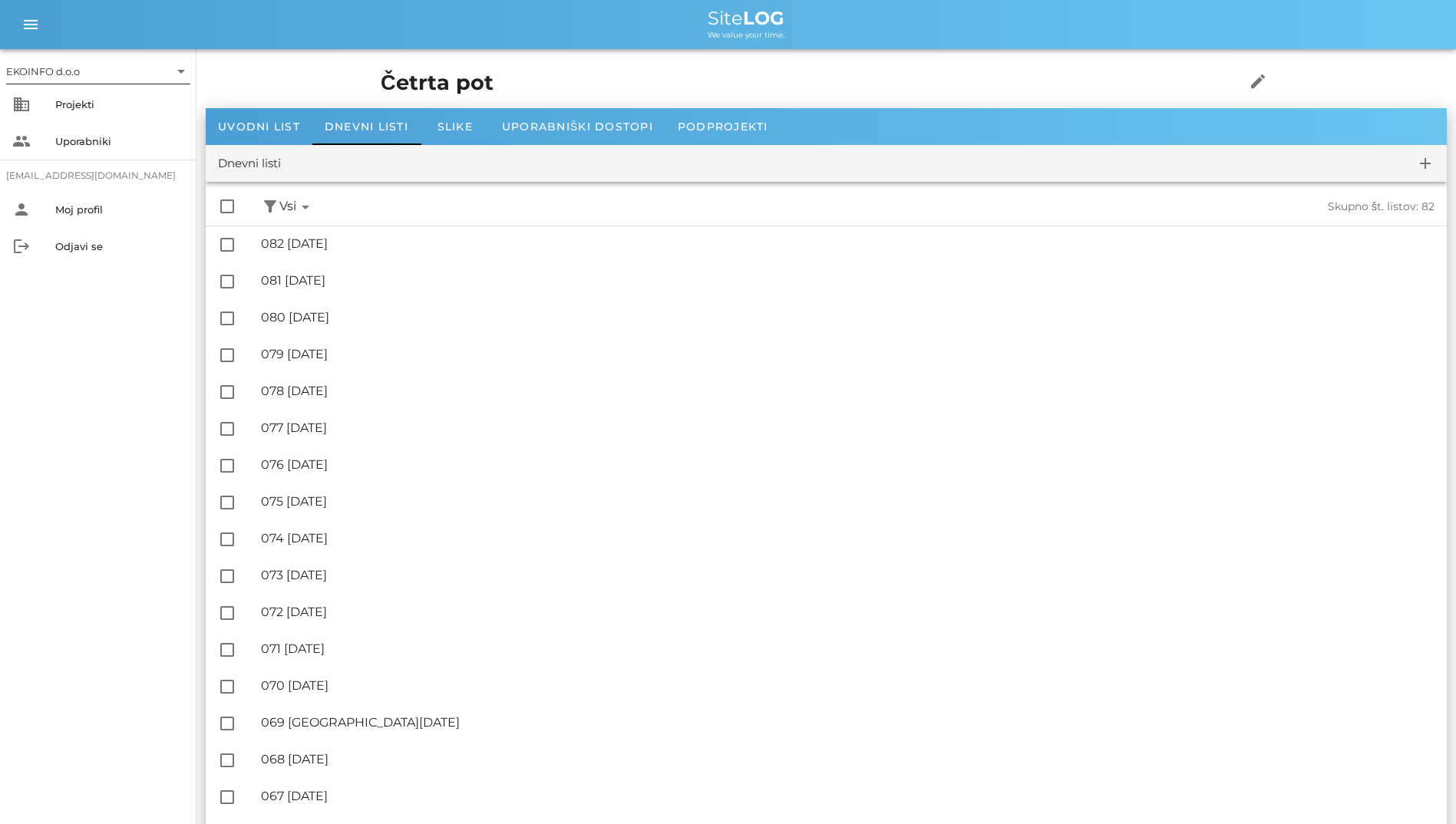
click at [41, 77] on div "EKOINFO d.o.o" at bounding box center [43, 72] width 74 height 14
click at [54, 84] on div "EKOINFO d.o.o" at bounding box center [101, 83] width 159 height 15
click at [70, 94] on div "Projekti" at bounding box center [120, 104] width 129 height 25
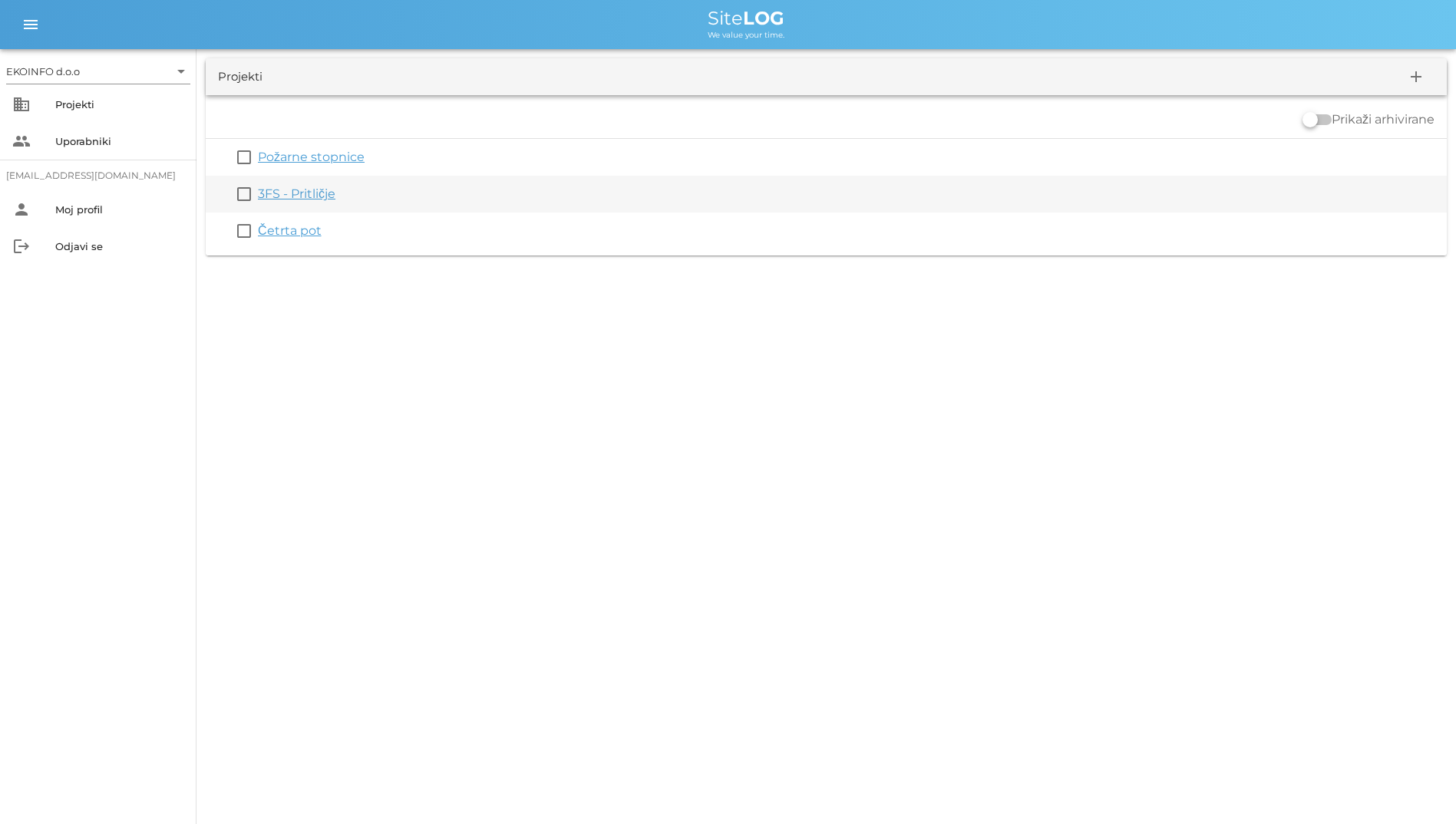
click at [311, 186] on div "3FS - Pritličje" at bounding box center [849, 194] width 1183 height 19
click at [311, 191] on link "3FS - Pritličje" at bounding box center [297, 194] width 78 height 15
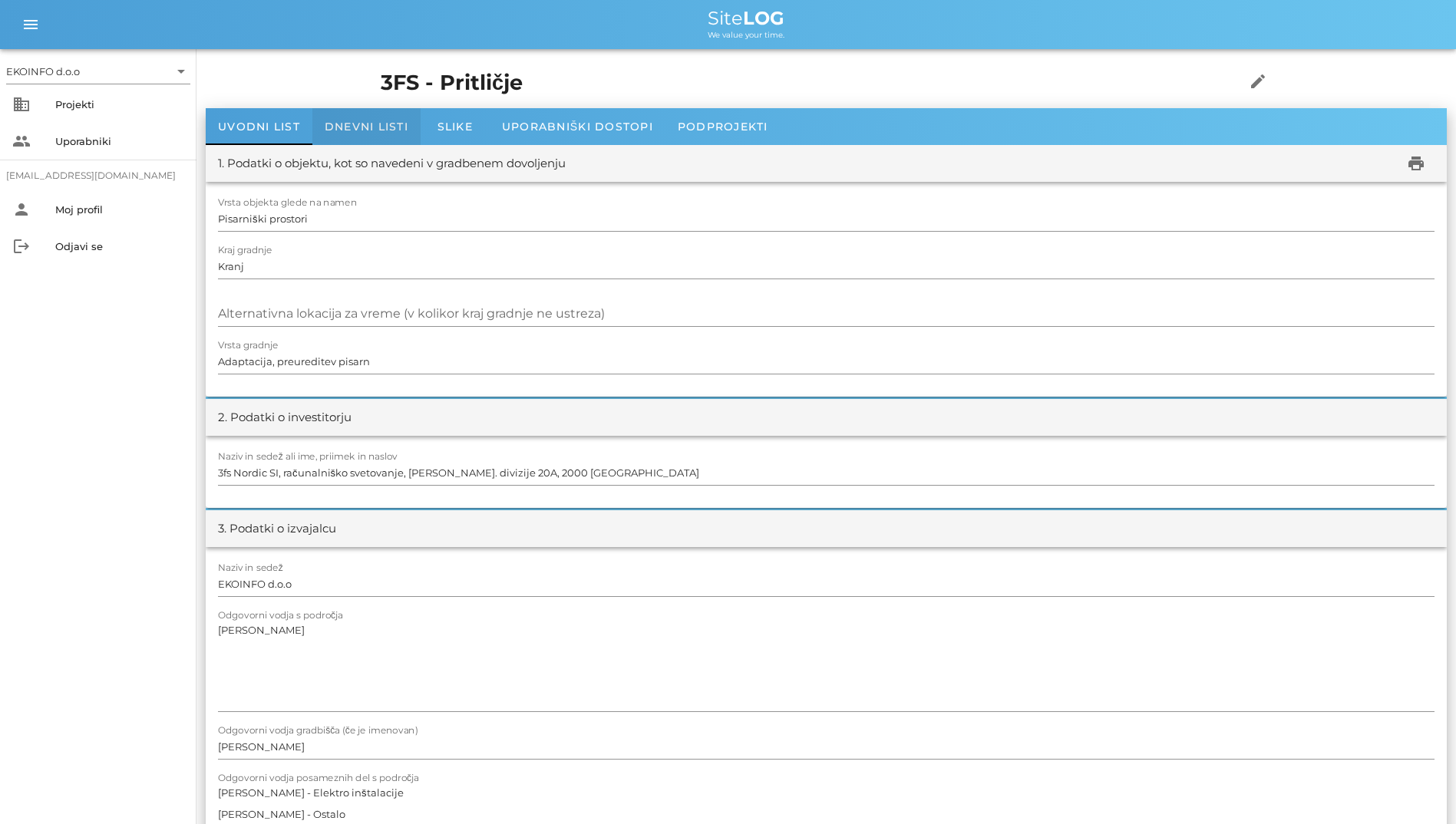
click at [338, 115] on div "Dnevni listi" at bounding box center [366, 126] width 108 height 37
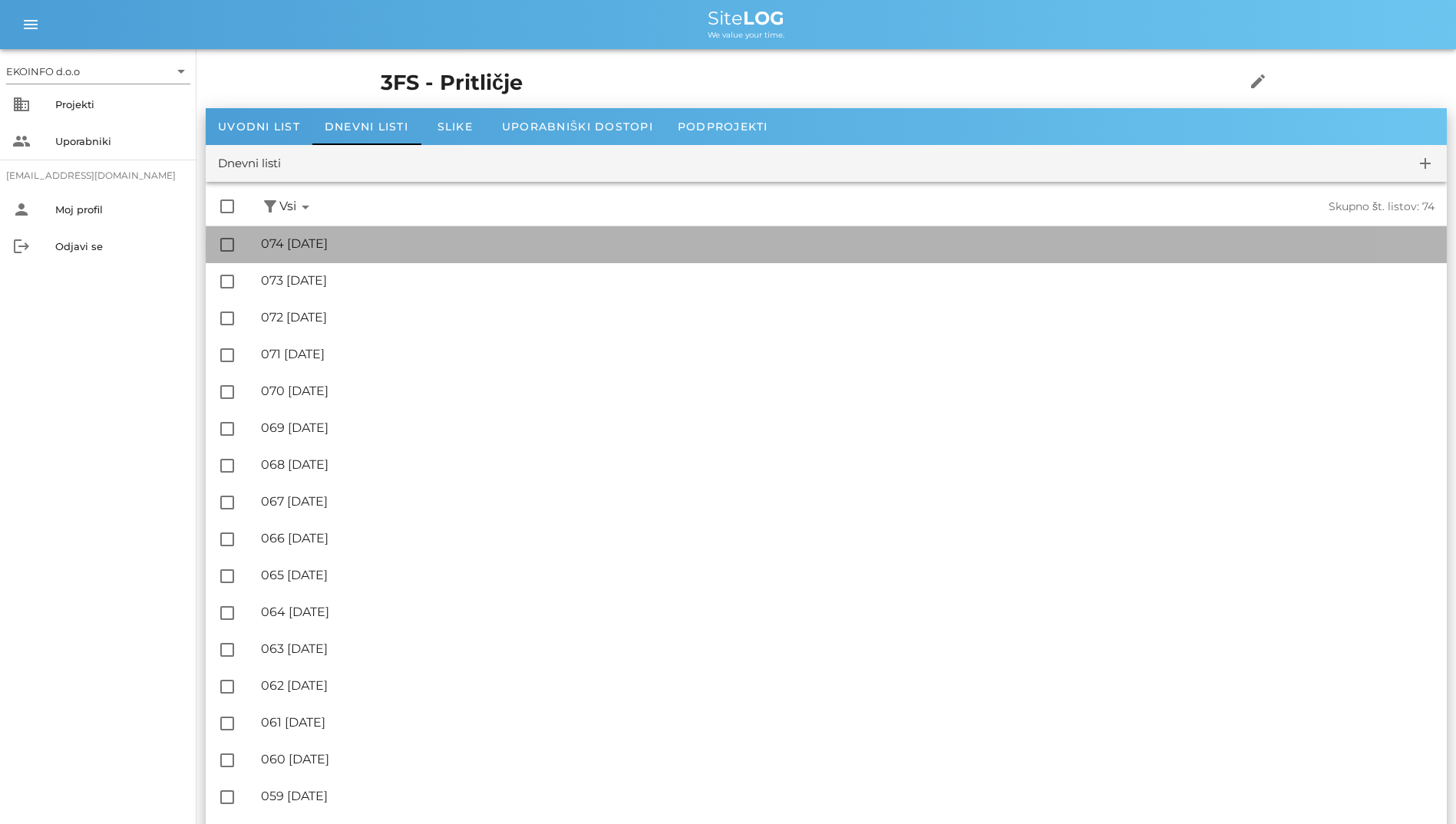
click at [366, 253] on div "🔏 074 [DATE] ✓ Podpisal: Nadzornik ✓ Podpisal: Sestavljalec ✓ Podpisal: Odgovor…" at bounding box center [848, 244] width 1174 height 34
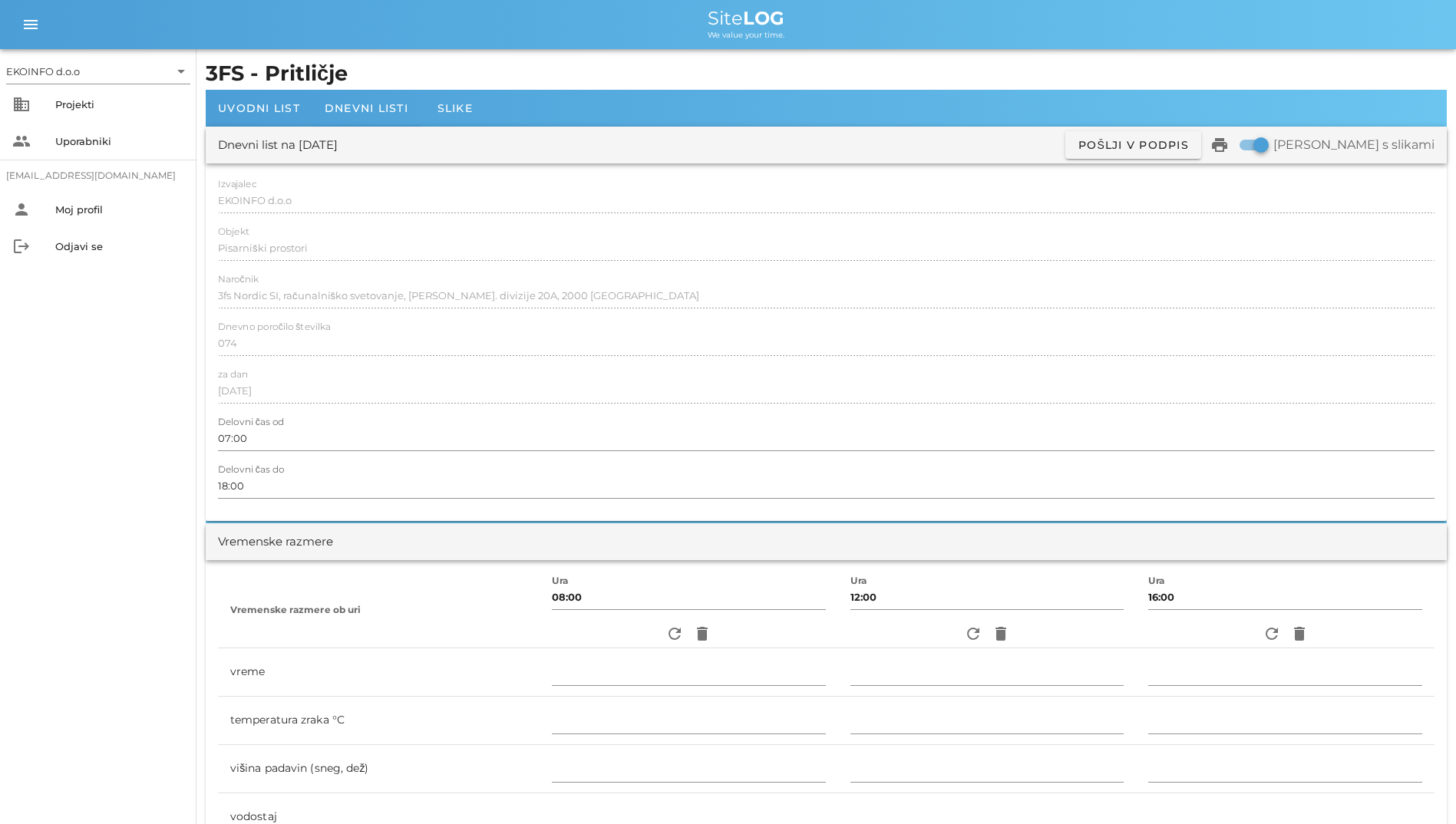
click at [225, 184] on div "Izvajalec EKOINFO d.o.o Objekt Pisarniški prostori Naročnik 3fs Nordic SI, raču…" at bounding box center [826, 342] width 1241 height 358
click at [247, 410] on div at bounding box center [826, 408] width 1216 height 11
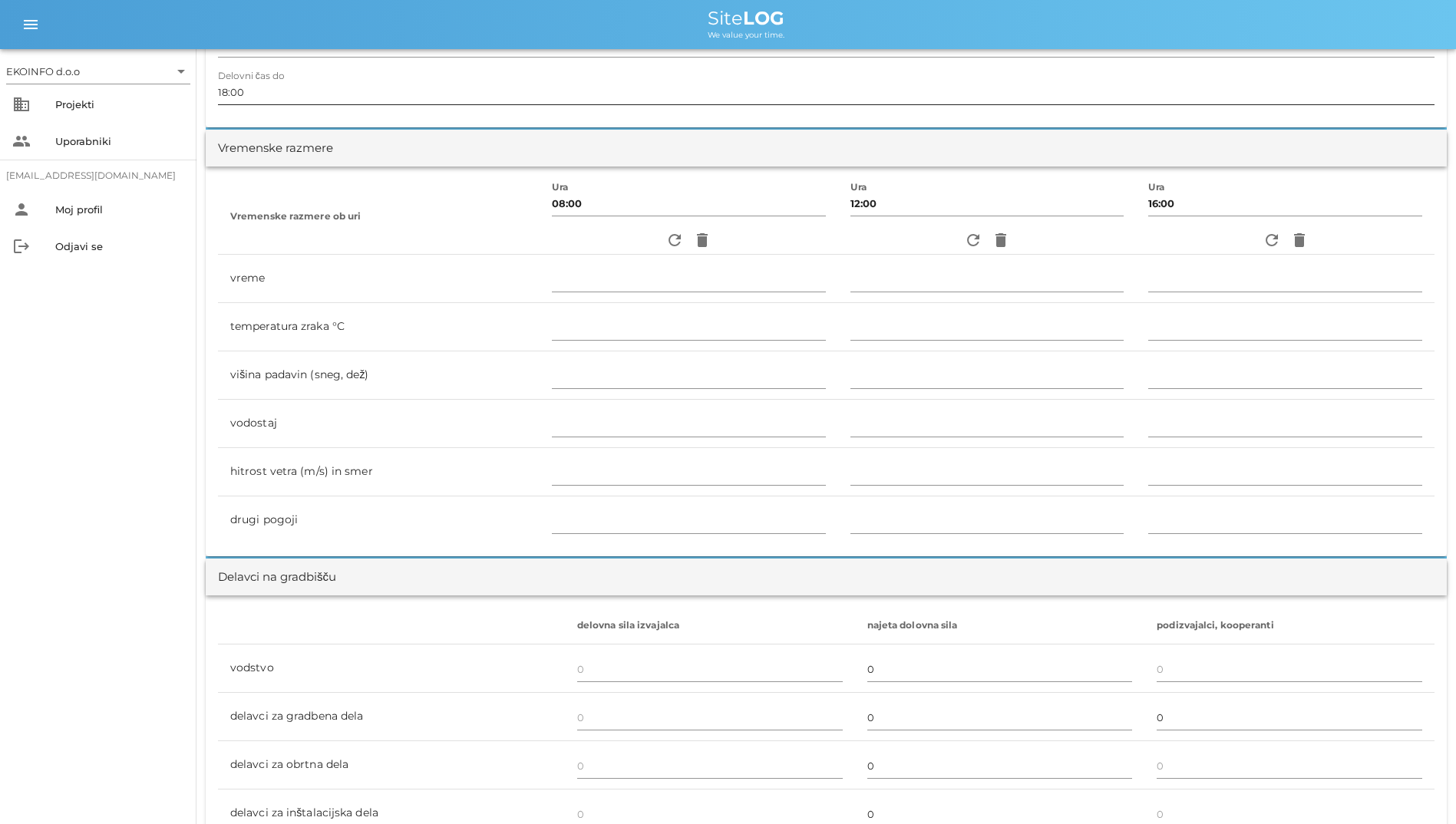
scroll to position [383, 0]
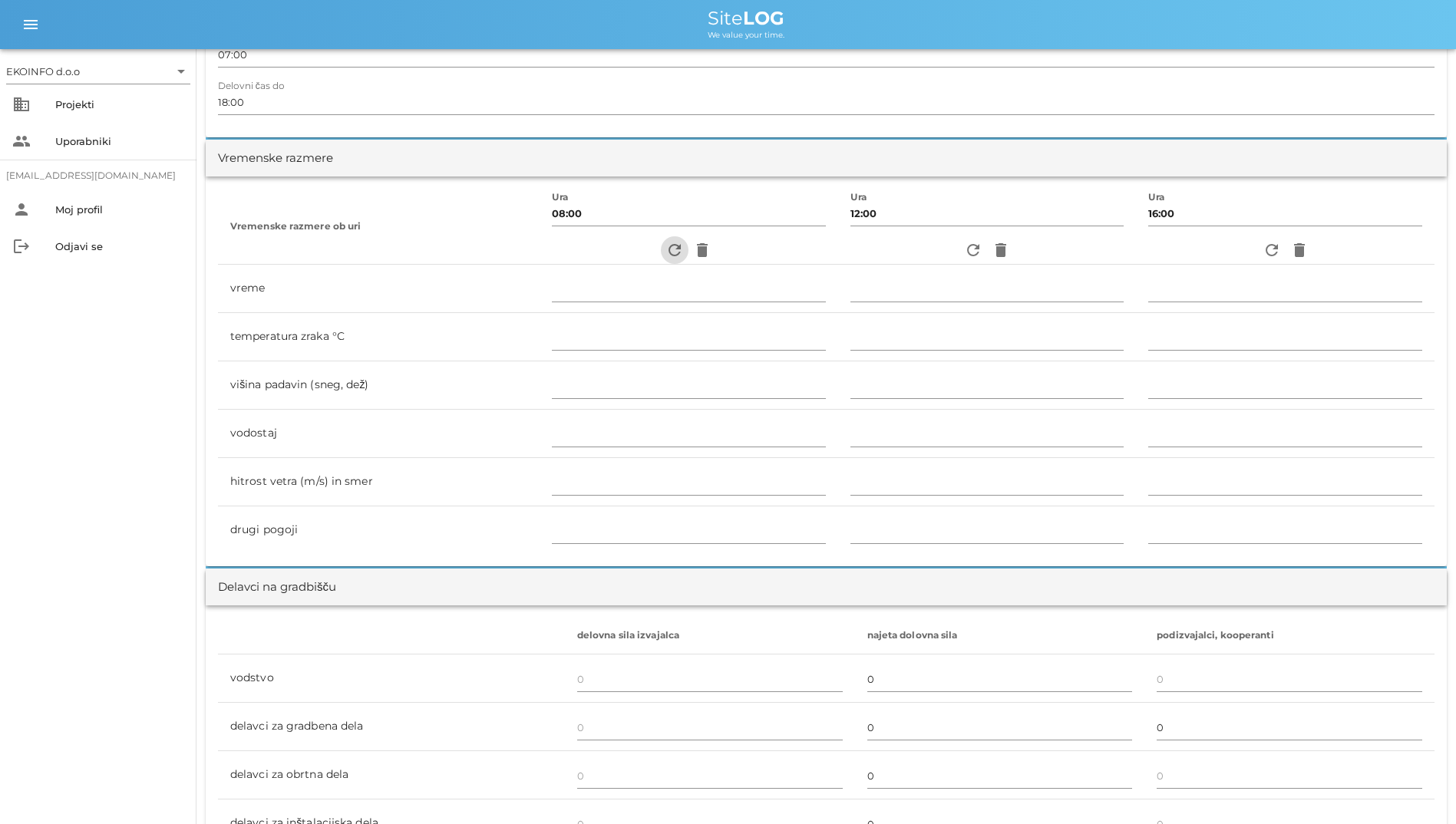
click at [670, 250] on icon "refresh" at bounding box center [675, 250] width 19 height 19
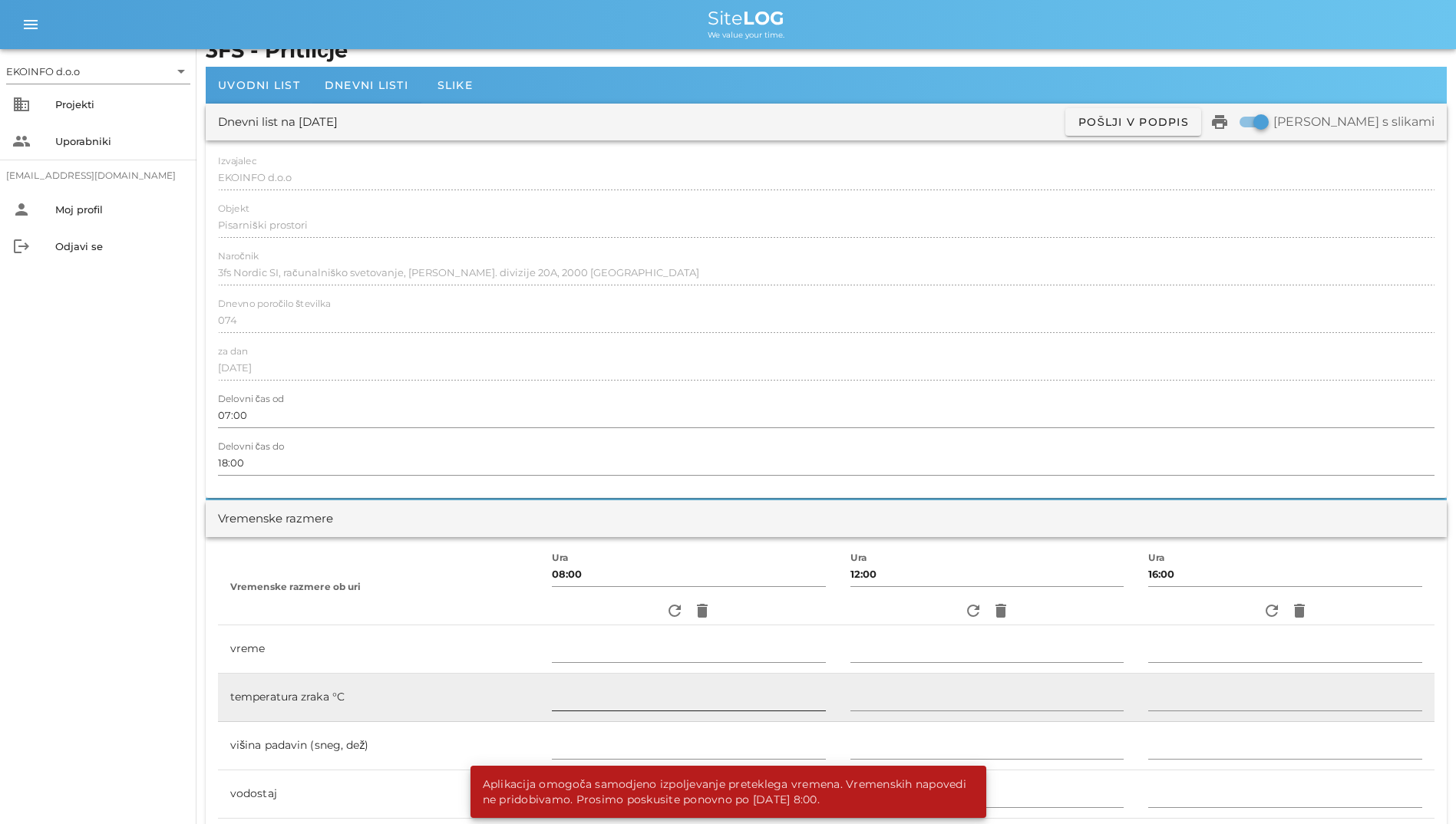
scroll to position [0, 0]
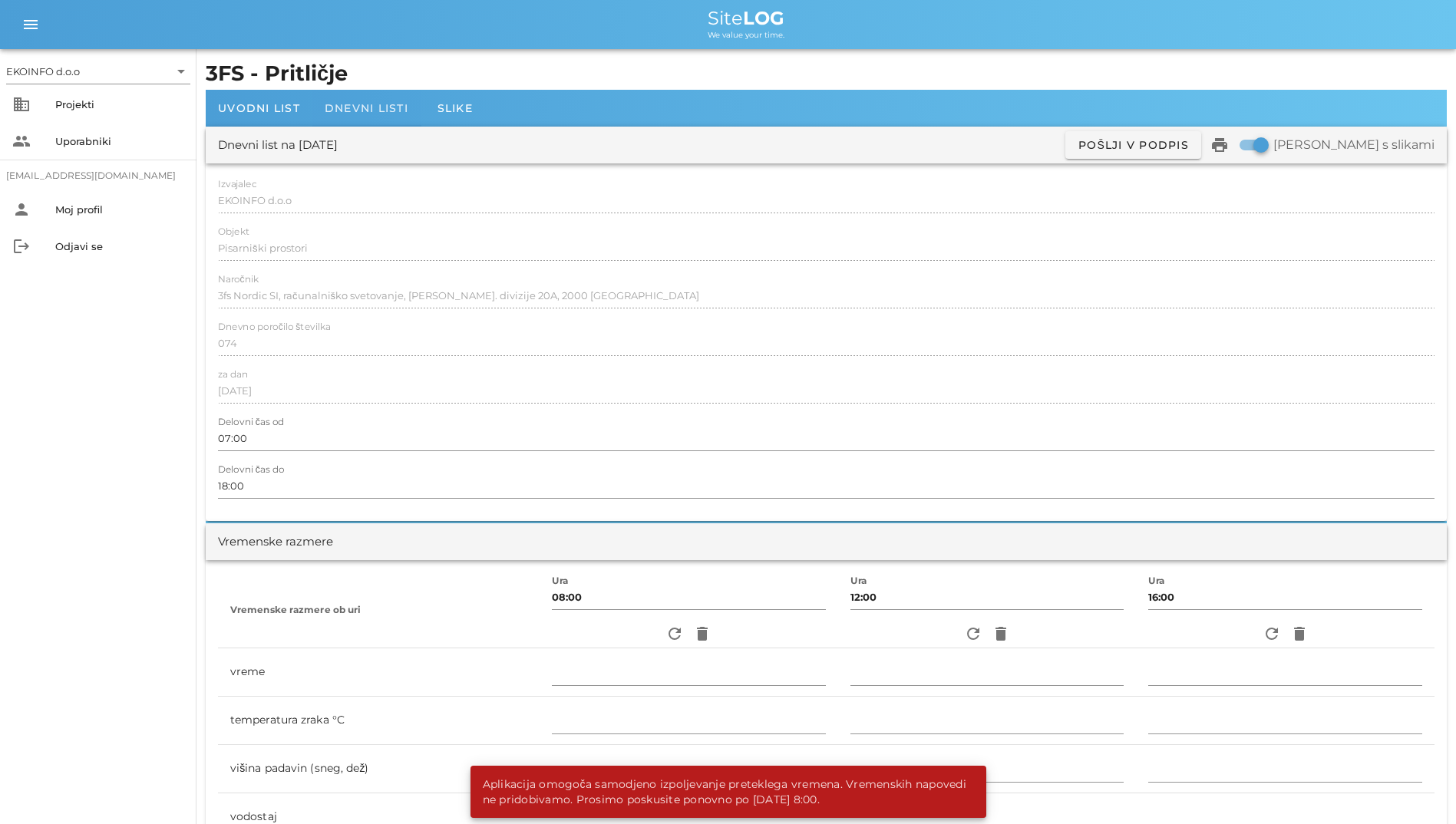
click at [372, 116] on div "Dnevni listi" at bounding box center [366, 107] width 108 height 37
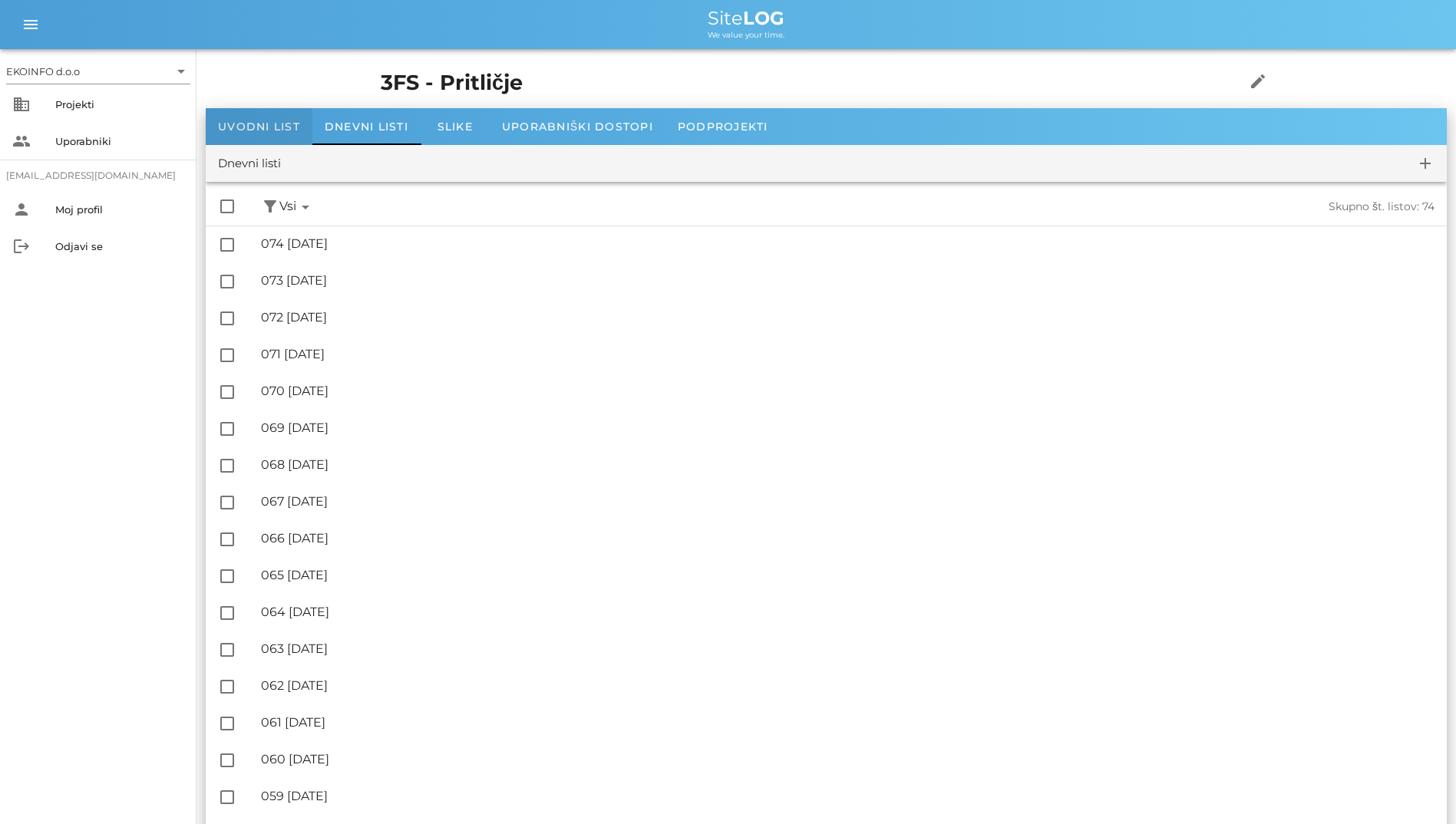
click at [266, 111] on div "Uvodni list" at bounding box center [258, 126] width 107 height 37
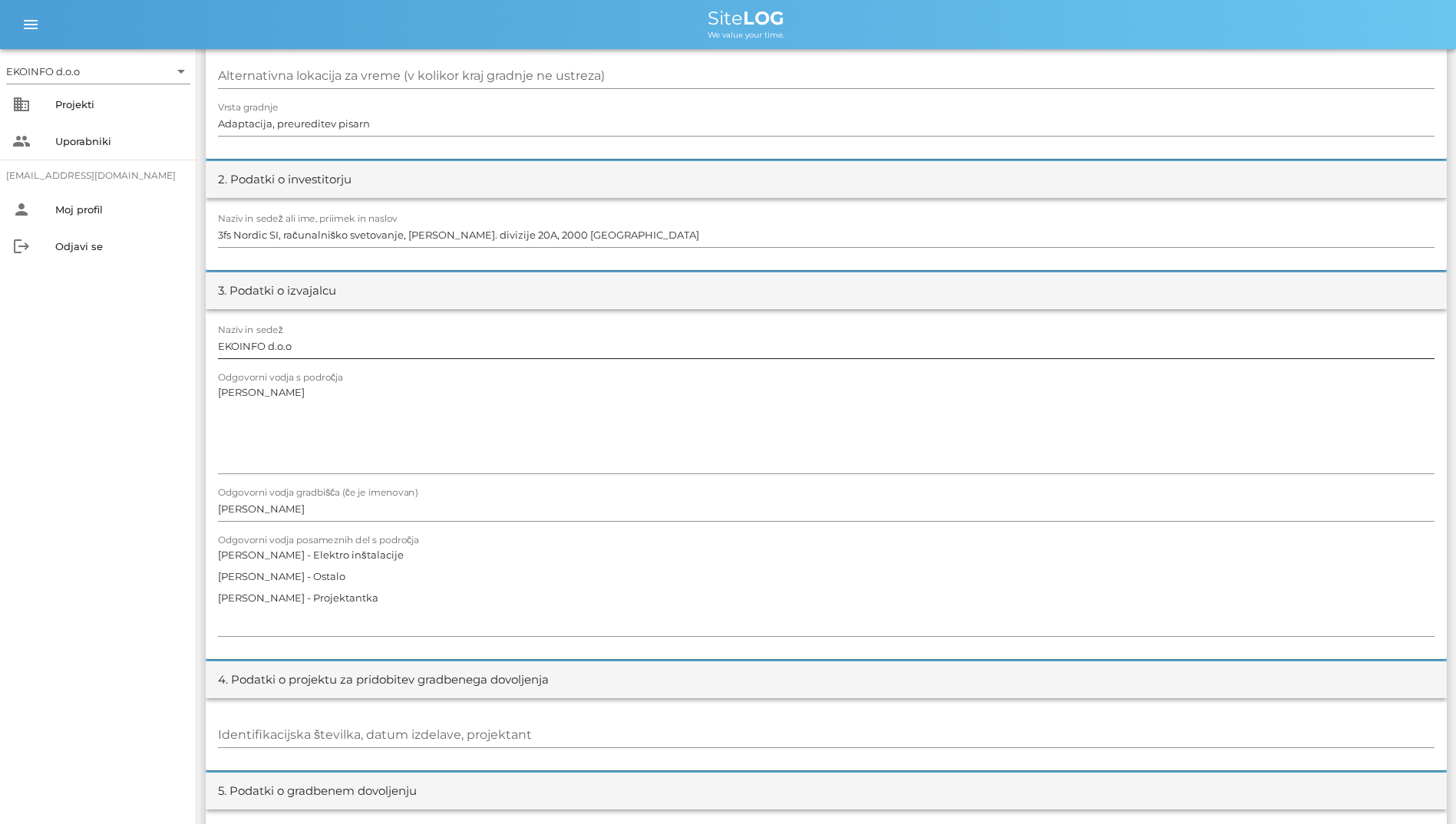
scroll to position [460, 0]
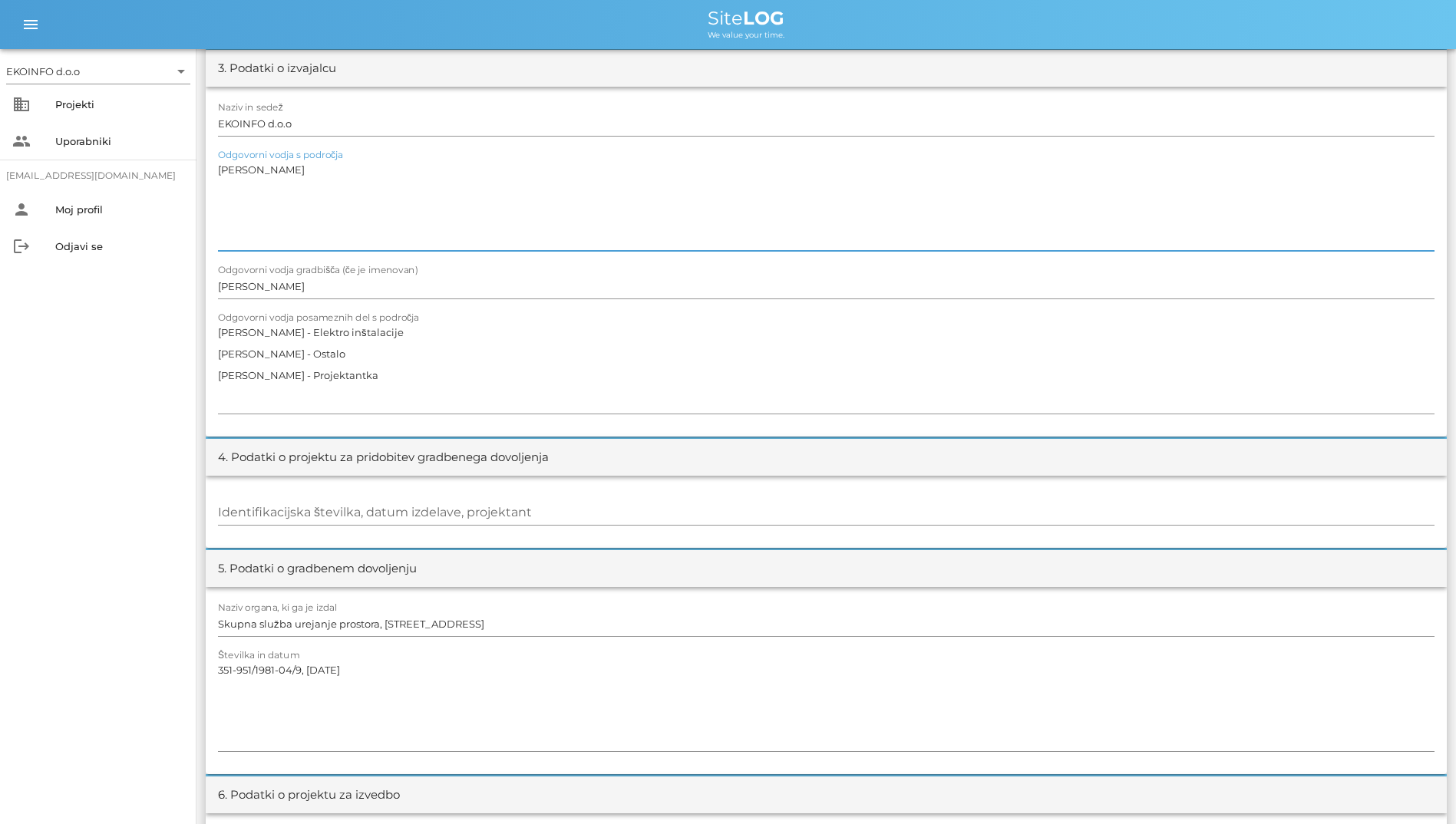
click at [970, 236] on textarea "[PERSON_NAME]" at bounding box center [826, 204] width 1216 height 92
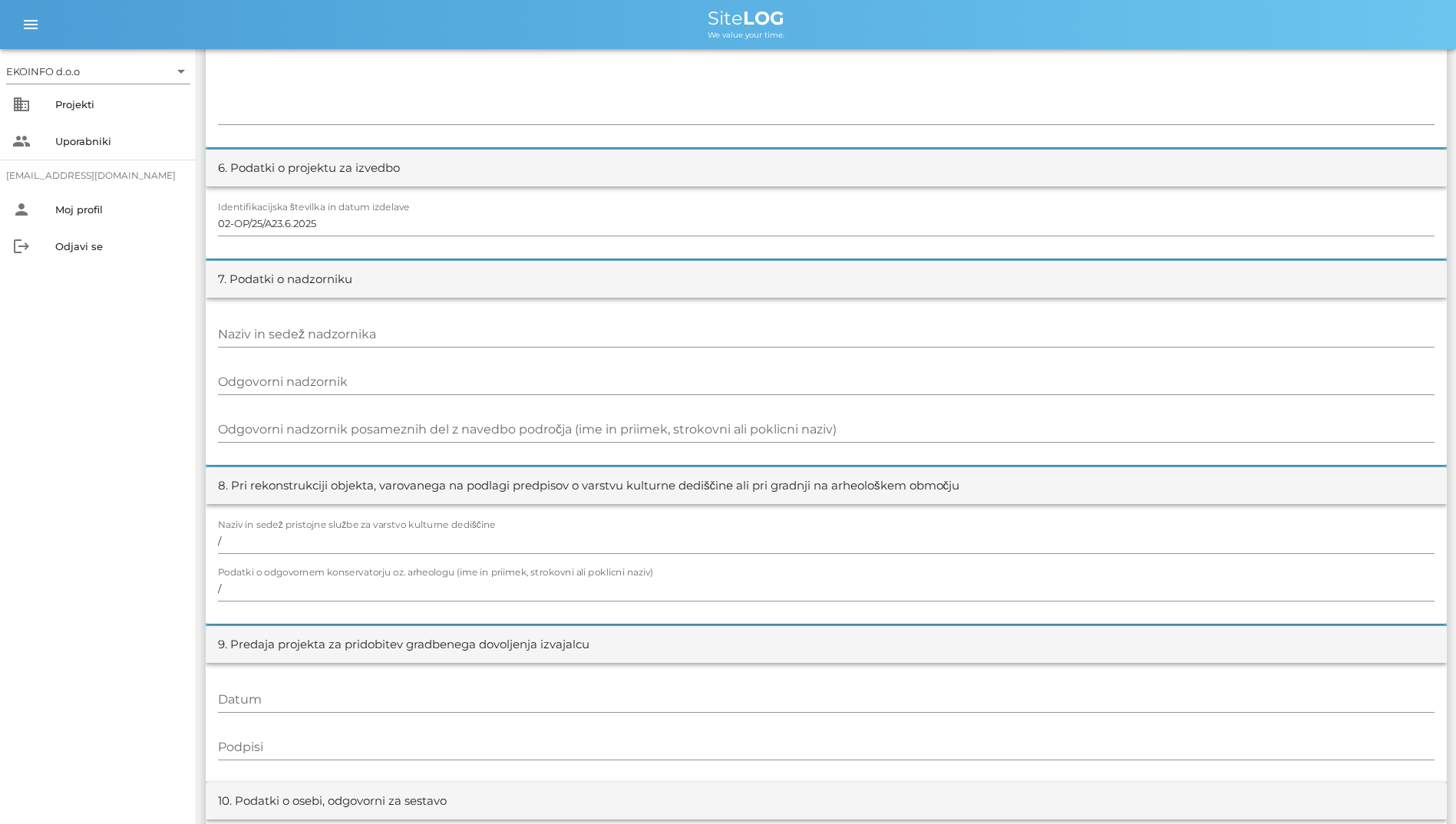
scroll to position [1227, 0]
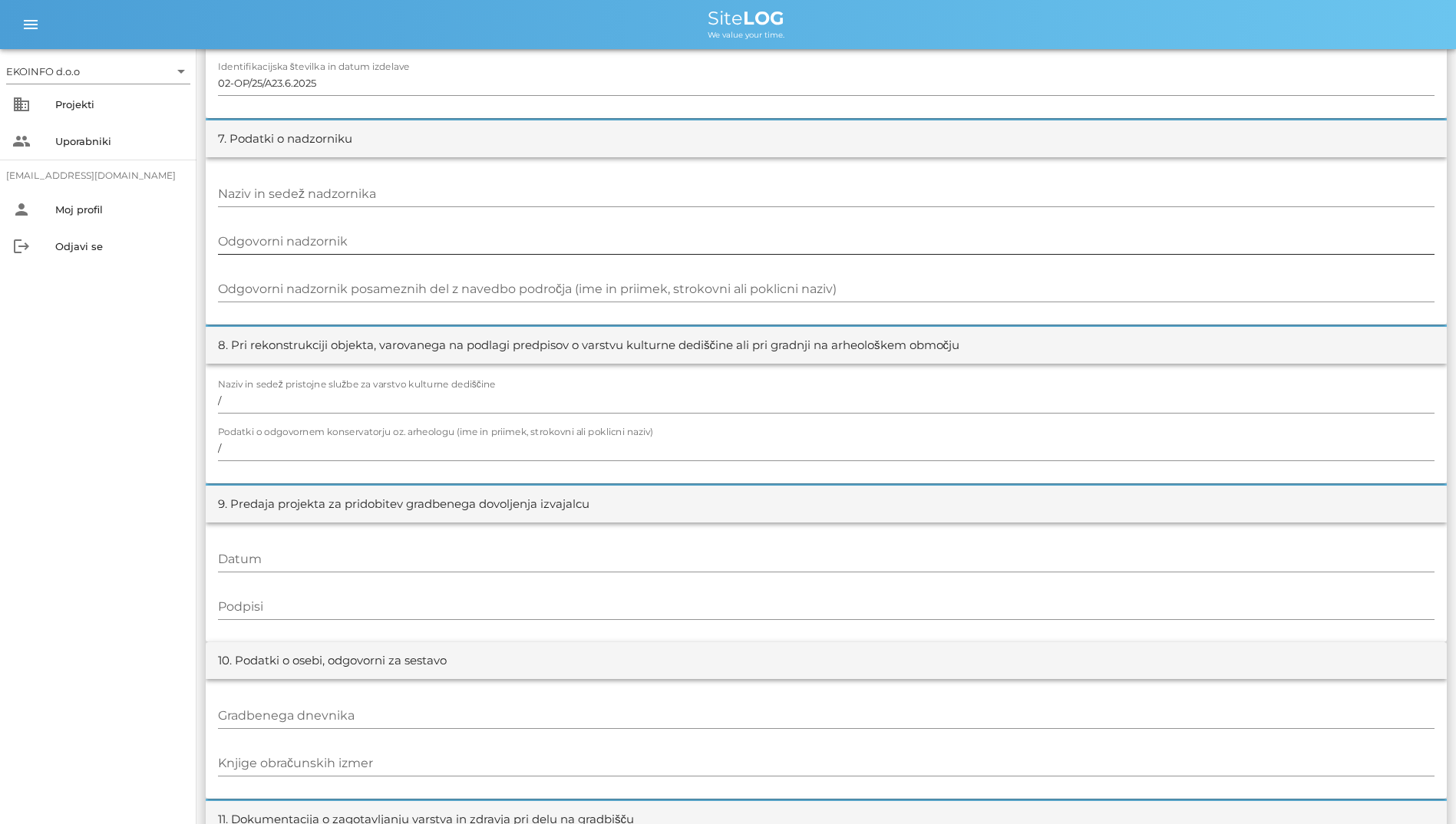
click at [784, 257] on div at bounding box center [826, 260] width 1216 height 11
click at [775, 236] on input "Odgovorni nadzornik" at bounding box center [826, 242] width 1216 height 25
click at [782, 212] on div at bounding box center [826, 211] width 1216 height 11
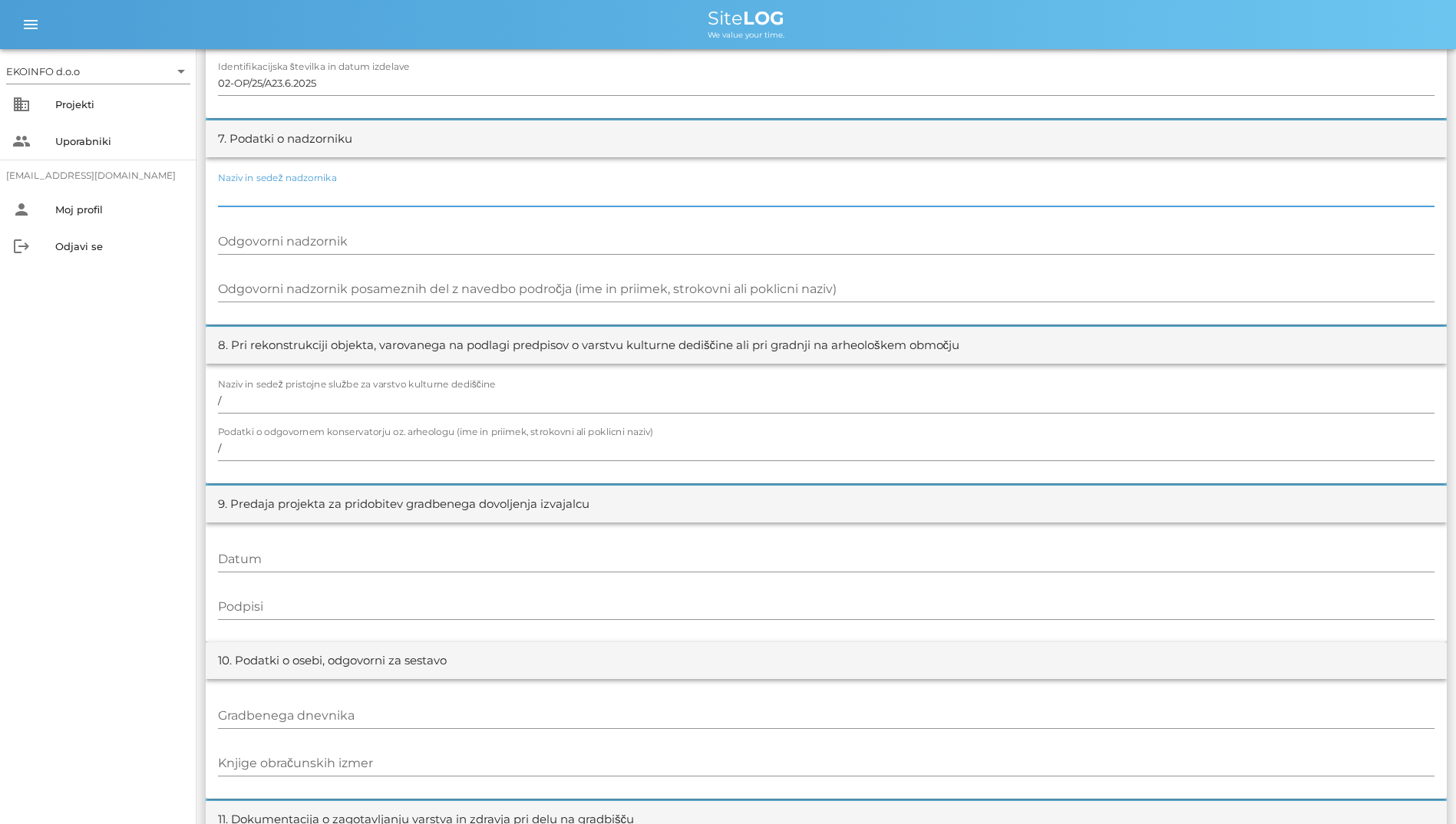
click at [789, 197] on input "Naziv in sedež nadzornika" at bounding box center [826, 194] width 1216 height 25
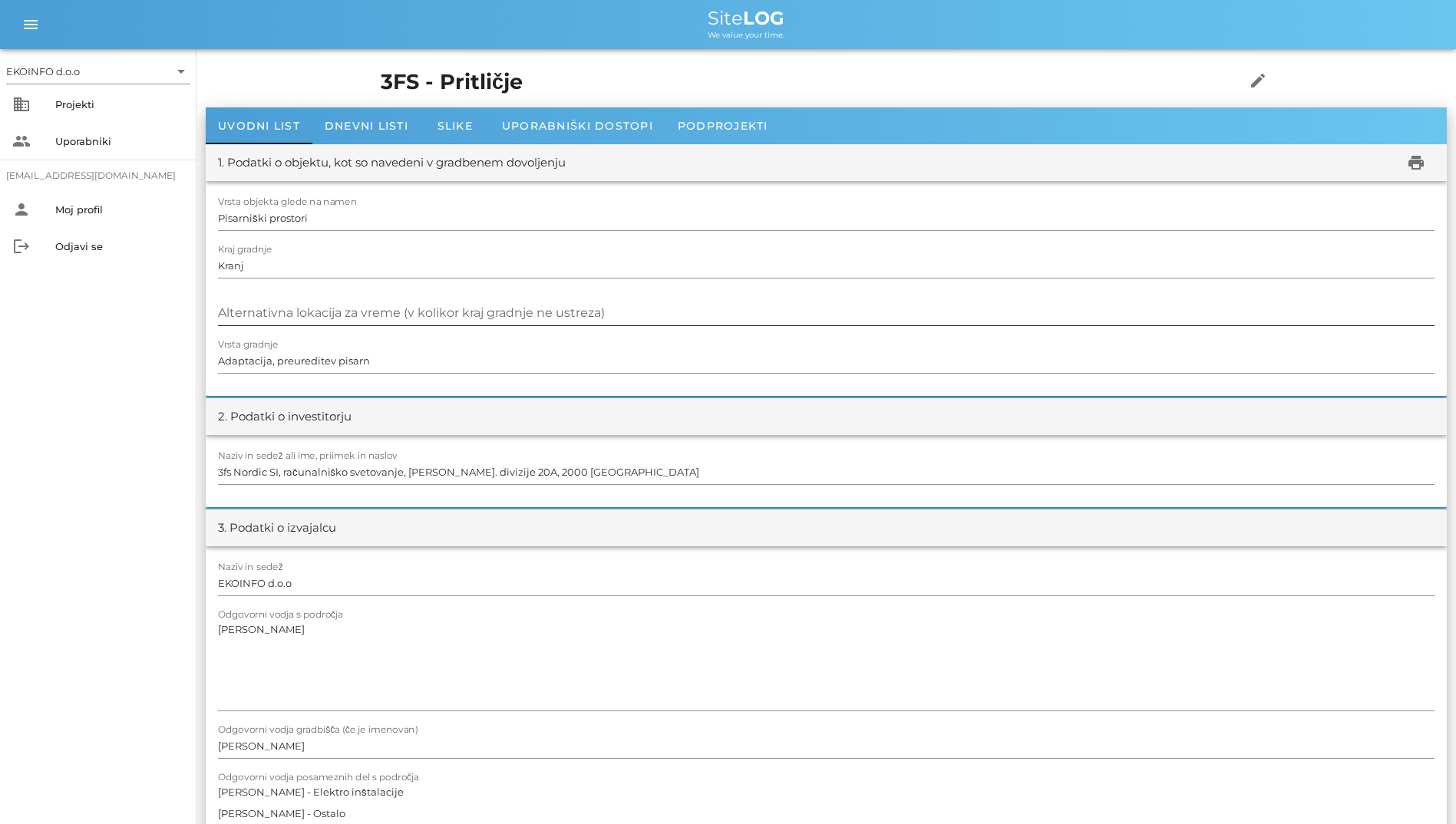
scroll to position [0, 0]
drag, startPoint x: 418, startPoint y: 449, endPoint x: 220, endPoint y: 162, distance: 348.7
click at [220, 169] on div "1. Podatki o objektu, kot so navedeni v gradbenem dovoljenju" at bounding box center [391, 163] width 348 height 18
click at [37, 103] on div "business Projekti" at bounding box center [98, 104] width 197 height 37
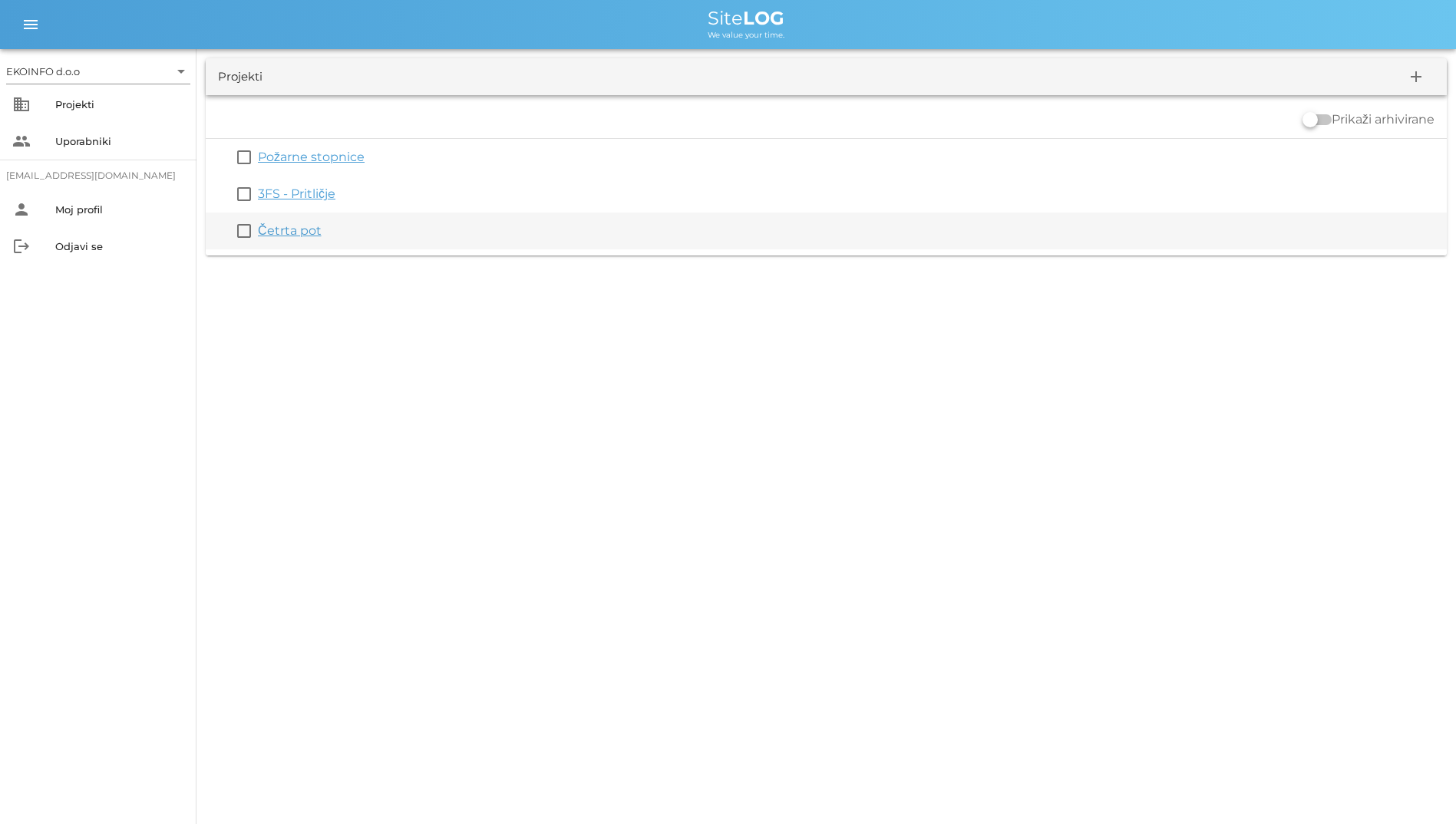
click at [275, 223] on link "Četrta pot" at bounding box center [290, 230] width 64 height 15
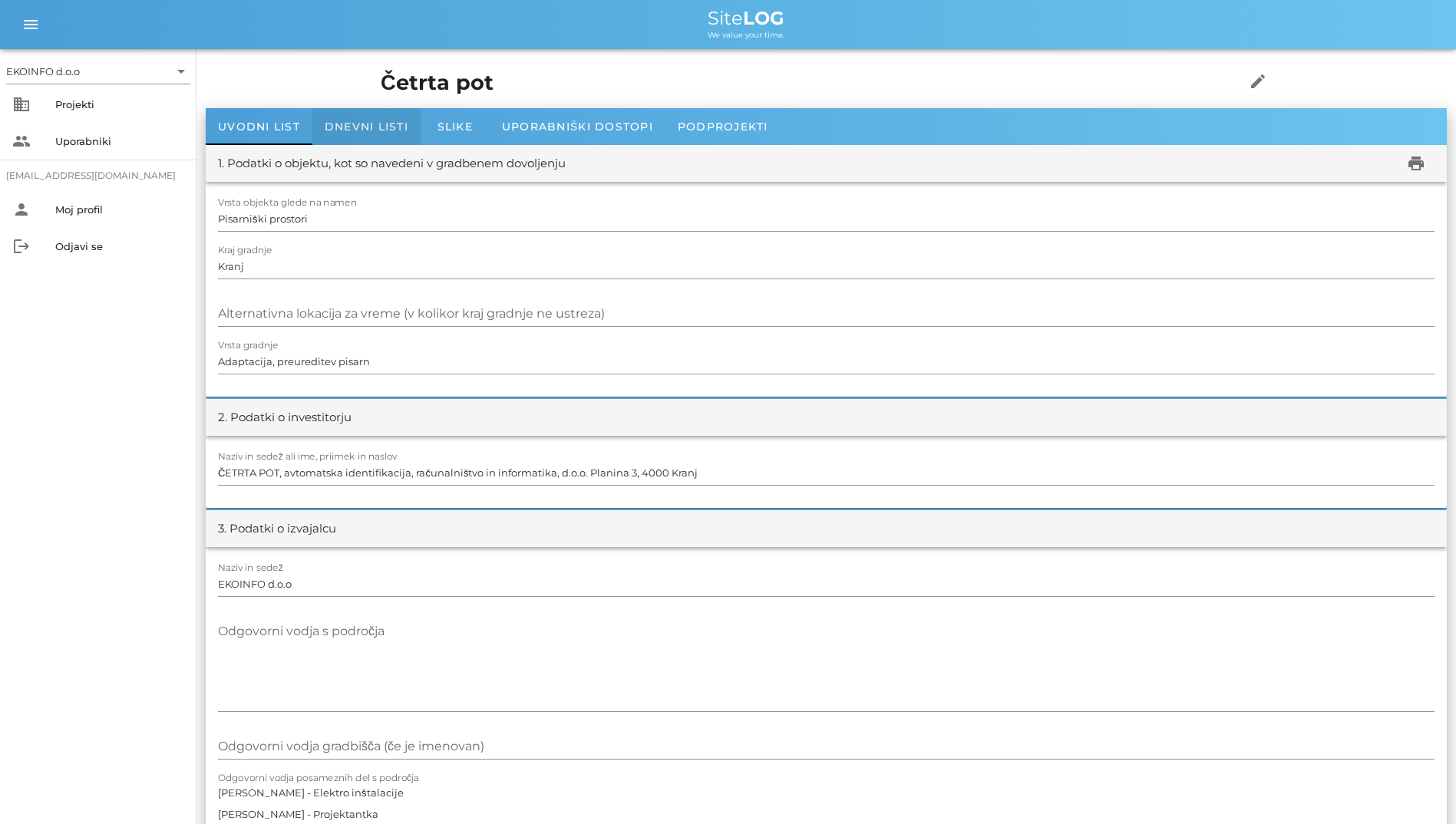
click at [347, 110] on div "Dnevni listi" at bounding box center [366, 126] width 108 height 37
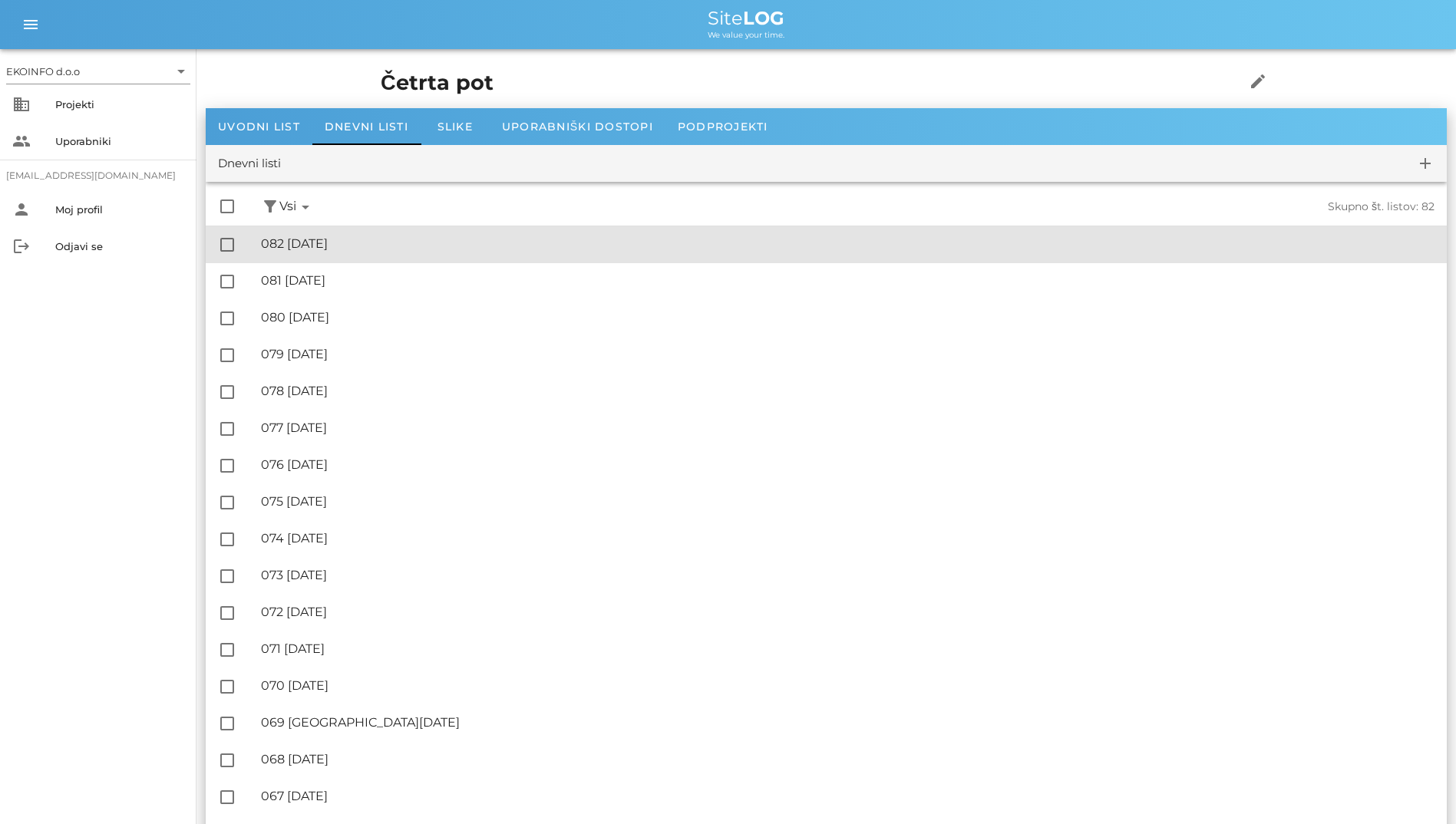
click at [399, 243] on div "🔏 082 [DATE]" at bounding box center [848, 243] width 1174 height 15
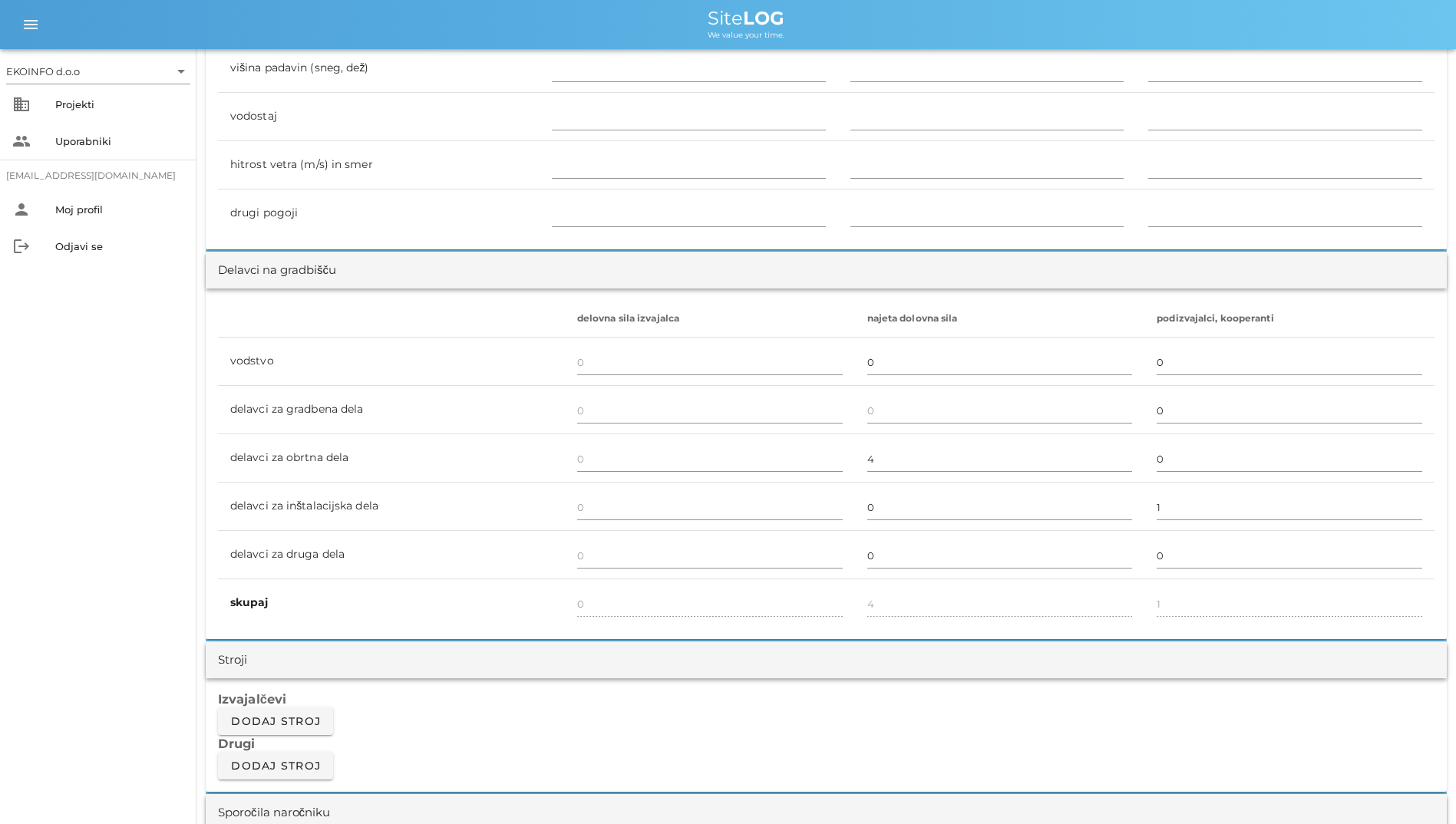
scroll to position [537, 0]
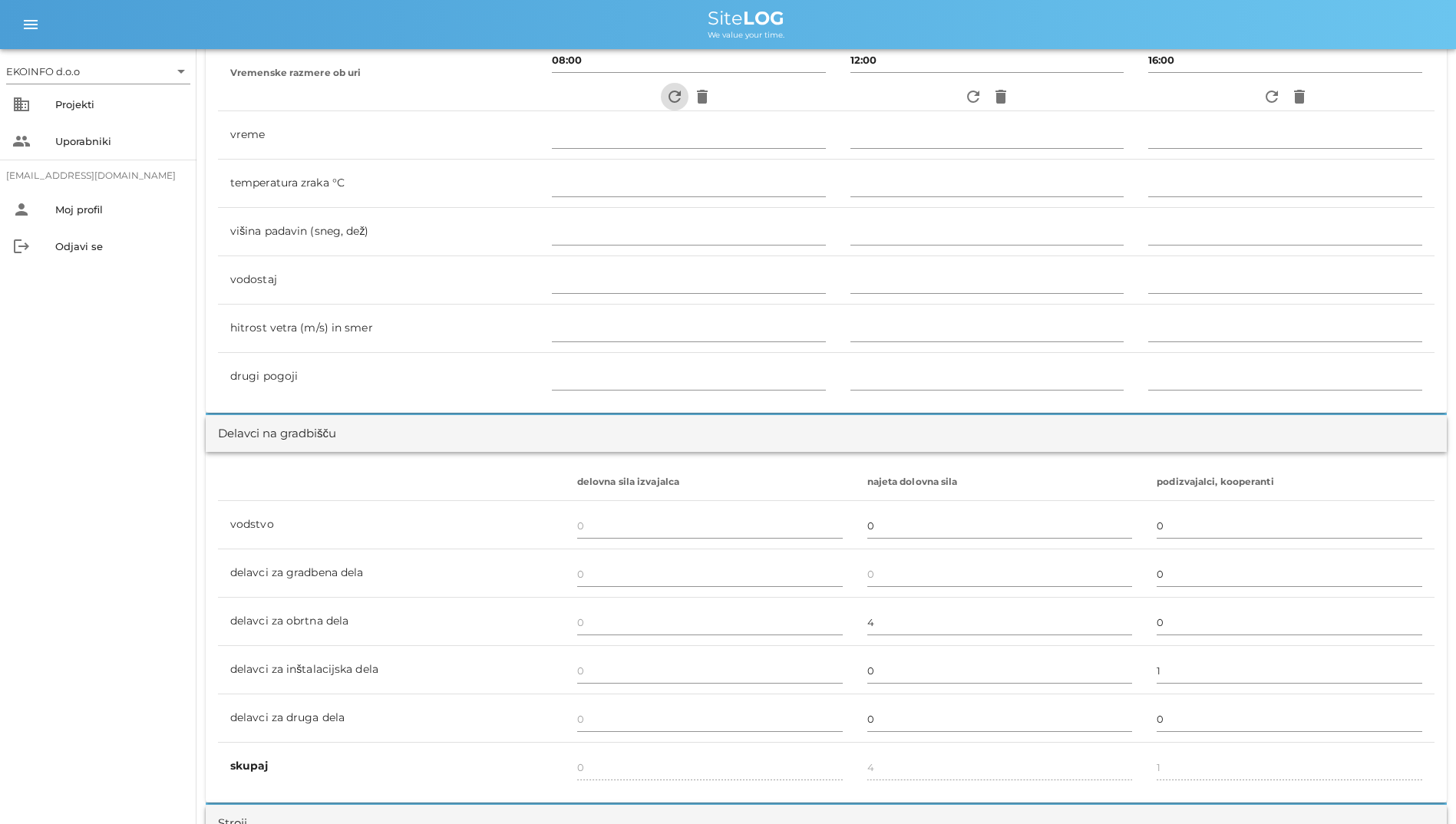
click at [666, 102] on icon "refresh" at bounding box center [675, 97] width 19 height 19
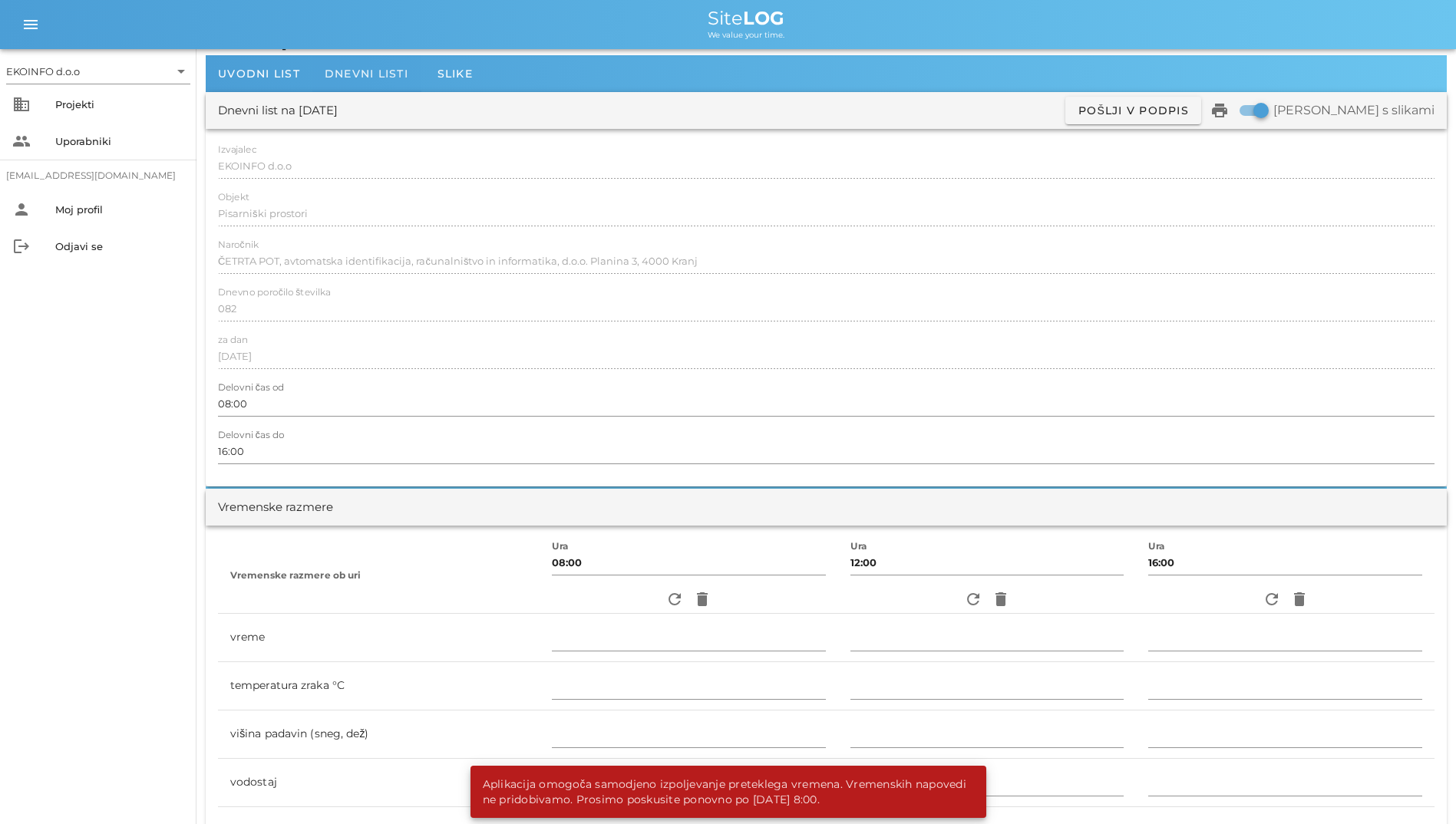
scroll to position [0, 0]
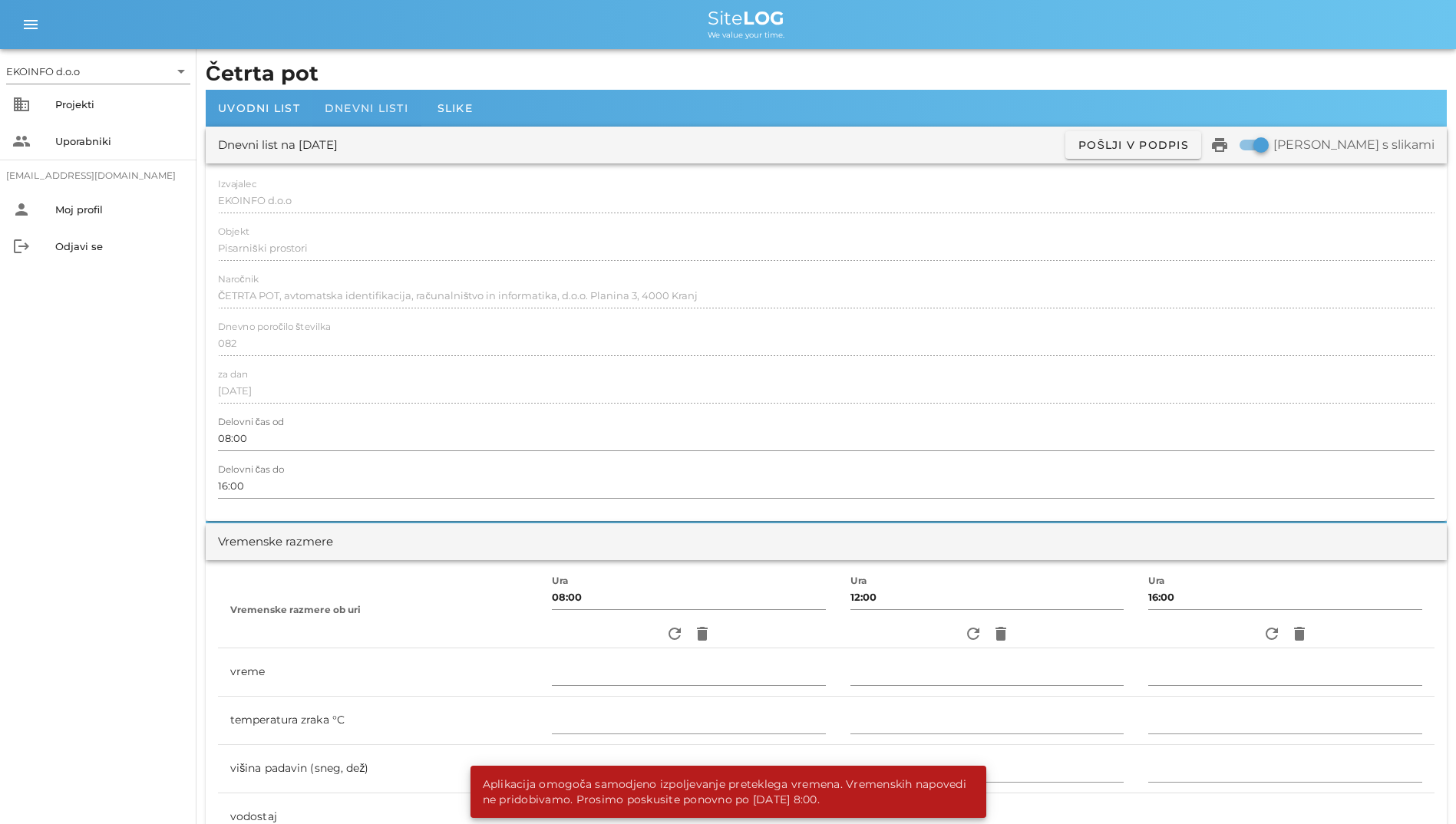
click at [339, 96] on div "Dnevni listi" at bounding box center [366, 107] width 108 height 37
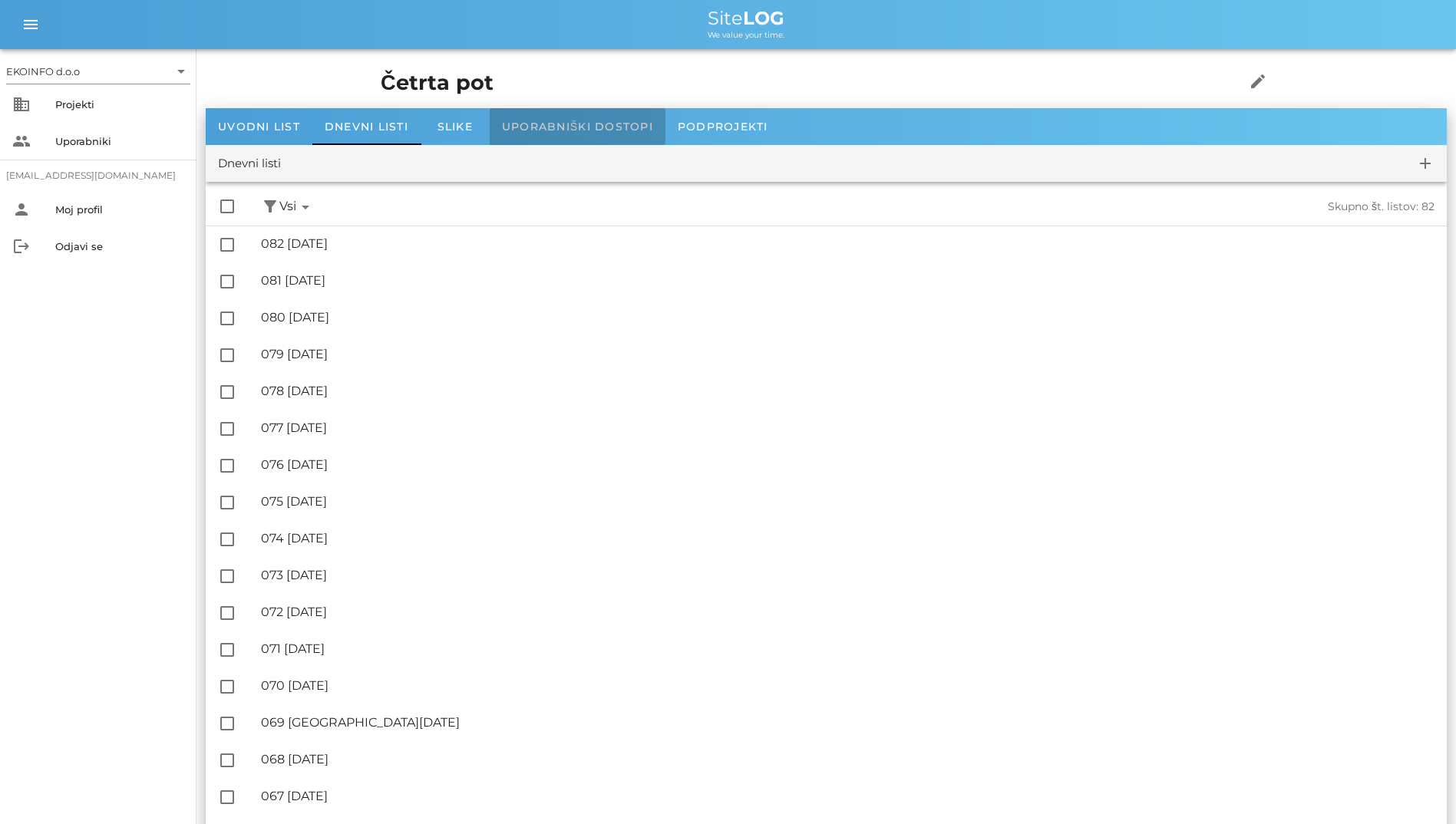
click at [570, 129] on span "Uporabniški dostopi" at bounding box center [577, 127] width 151 height 14
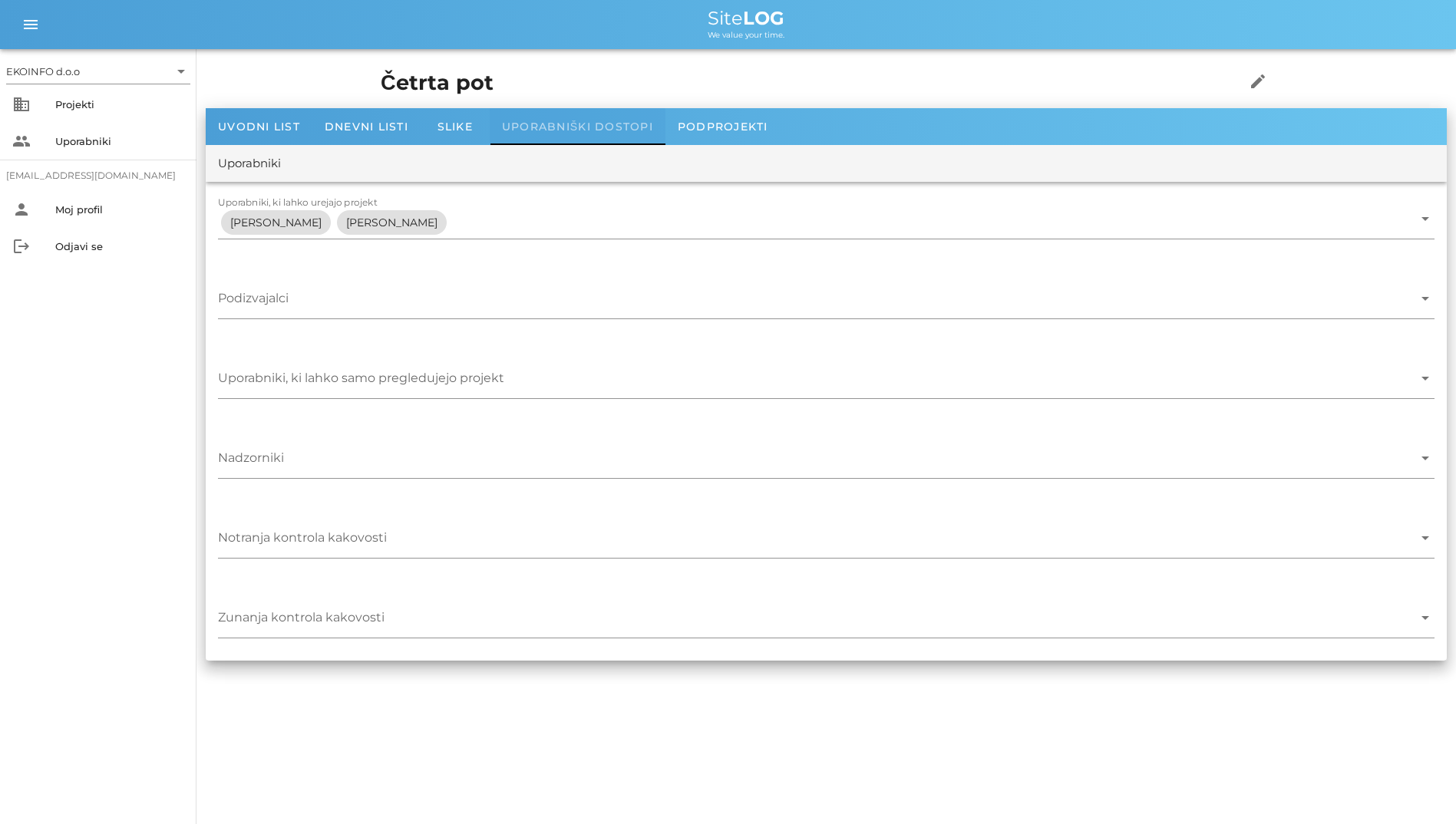
click at [570, 129] on span "Uporabniški dostopi" at bounding box center [577, 127] width 151 height 14
click at [691, 131] on span "Podprojekti" at bounding box center [723, 127] width 90 height 14
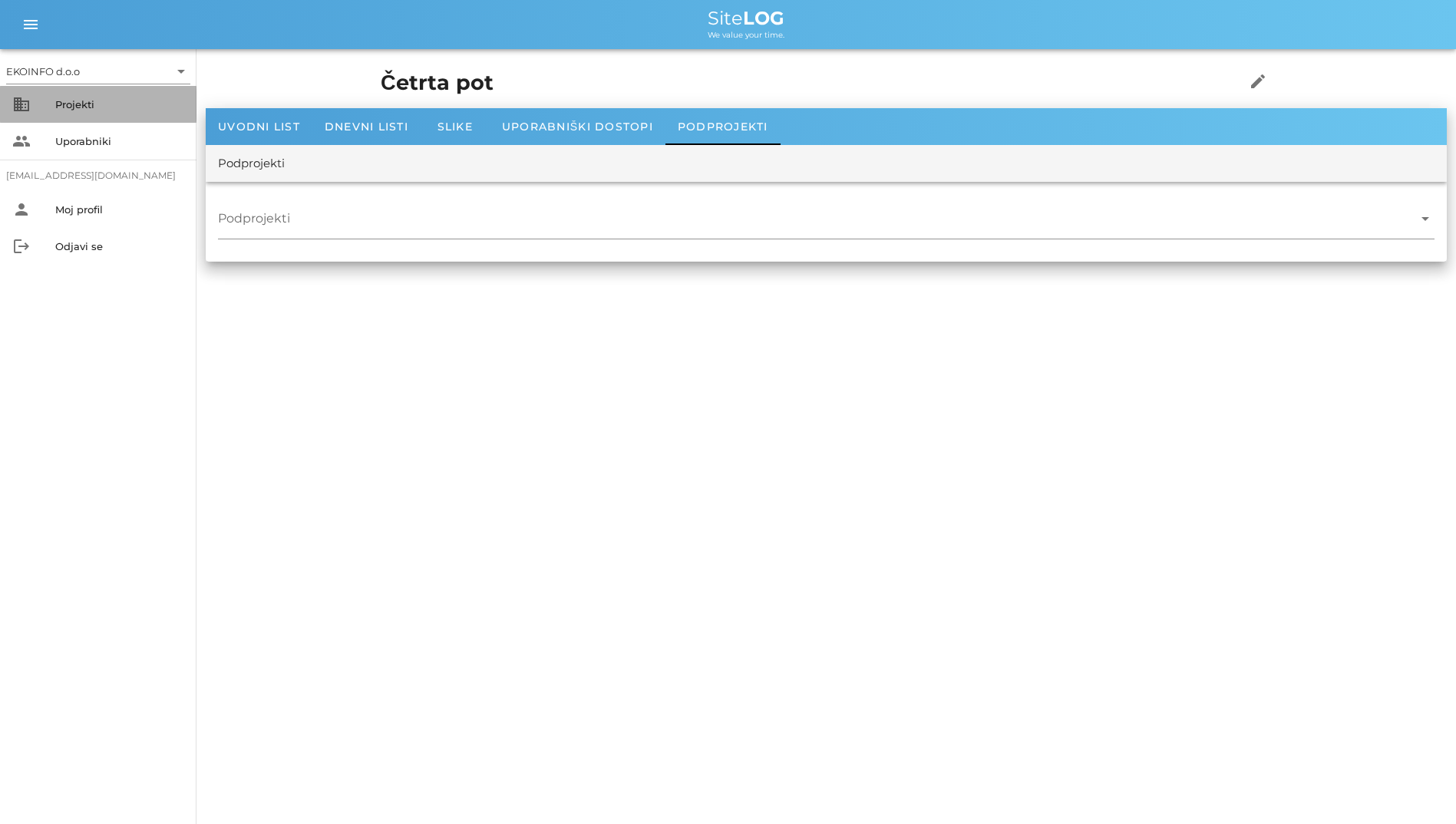
click at [86, 93] on div "Projekti" at bounding box center [120, 104] width 129 height 25
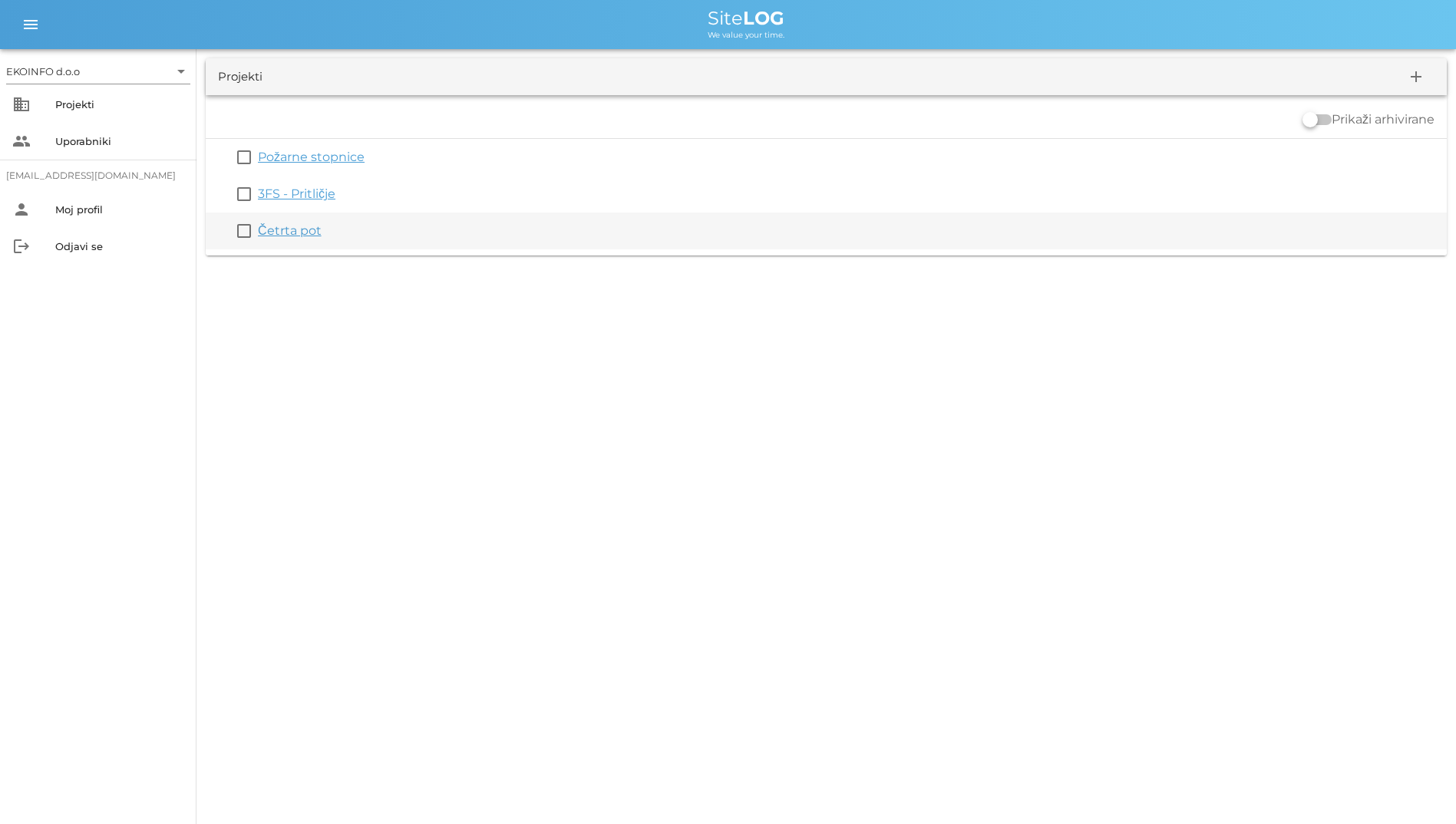
click at [299, 226] on link "Četrta pot" at bounding box center [290, 230] width 64 height 15
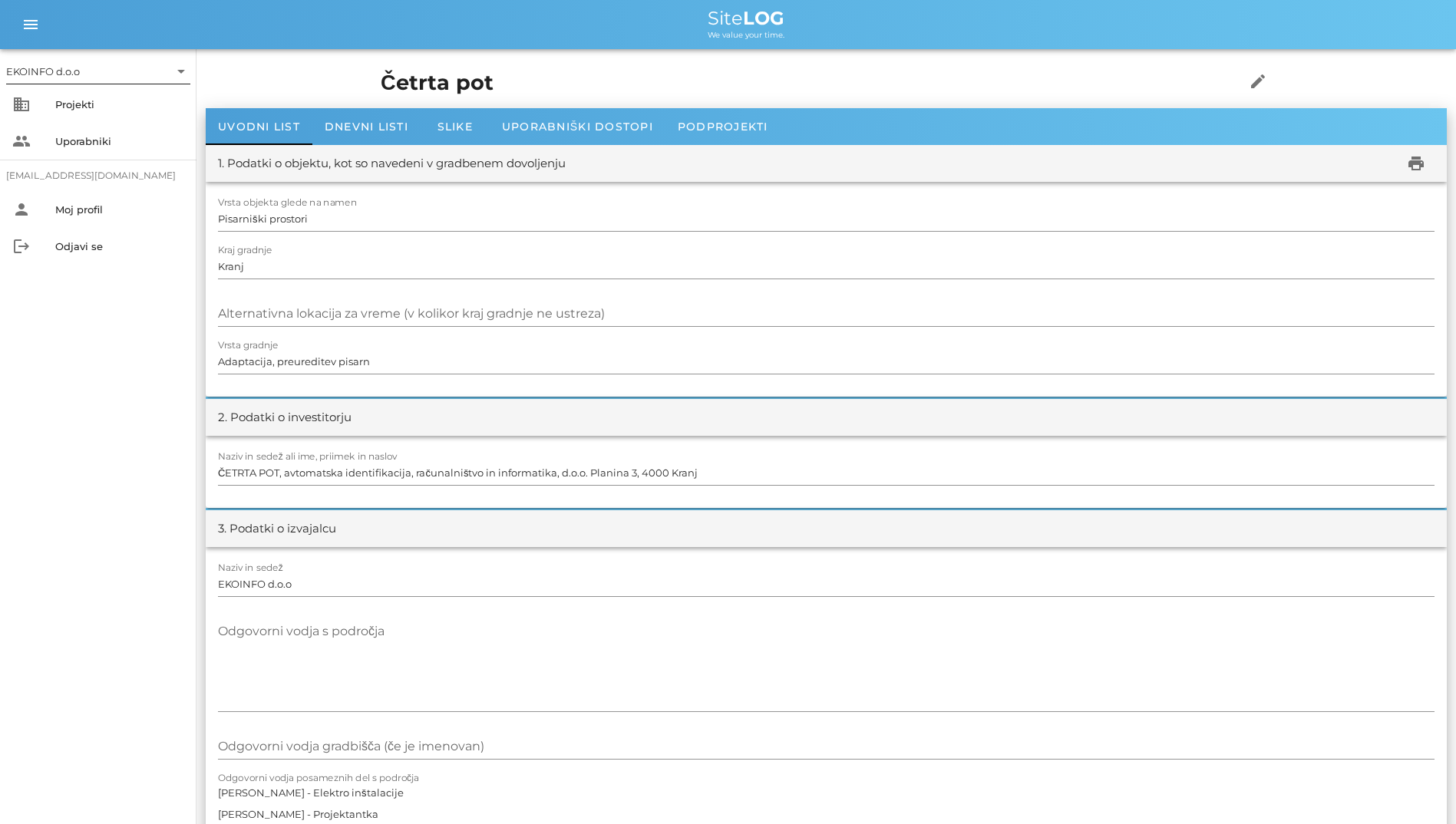
click at [187, 79] on icon "arrow_drop_down" at bounding box center [181, 72] width 19 height 19
click at [184, 84] on div "EKOINFO d.o.o" at bounding box center [101, 83] width 184 height 37
click at [170, 68] on div "arrow_drop_down" at bounding box center [180, 72] width 22 height 19
click at [156, 89] on div "EKOINFO d.o.o" at bounding box center [101, 83] width 159 height 15
click at [161, 76] on input "text" at bounding box center [126, 72] width 86 height 25
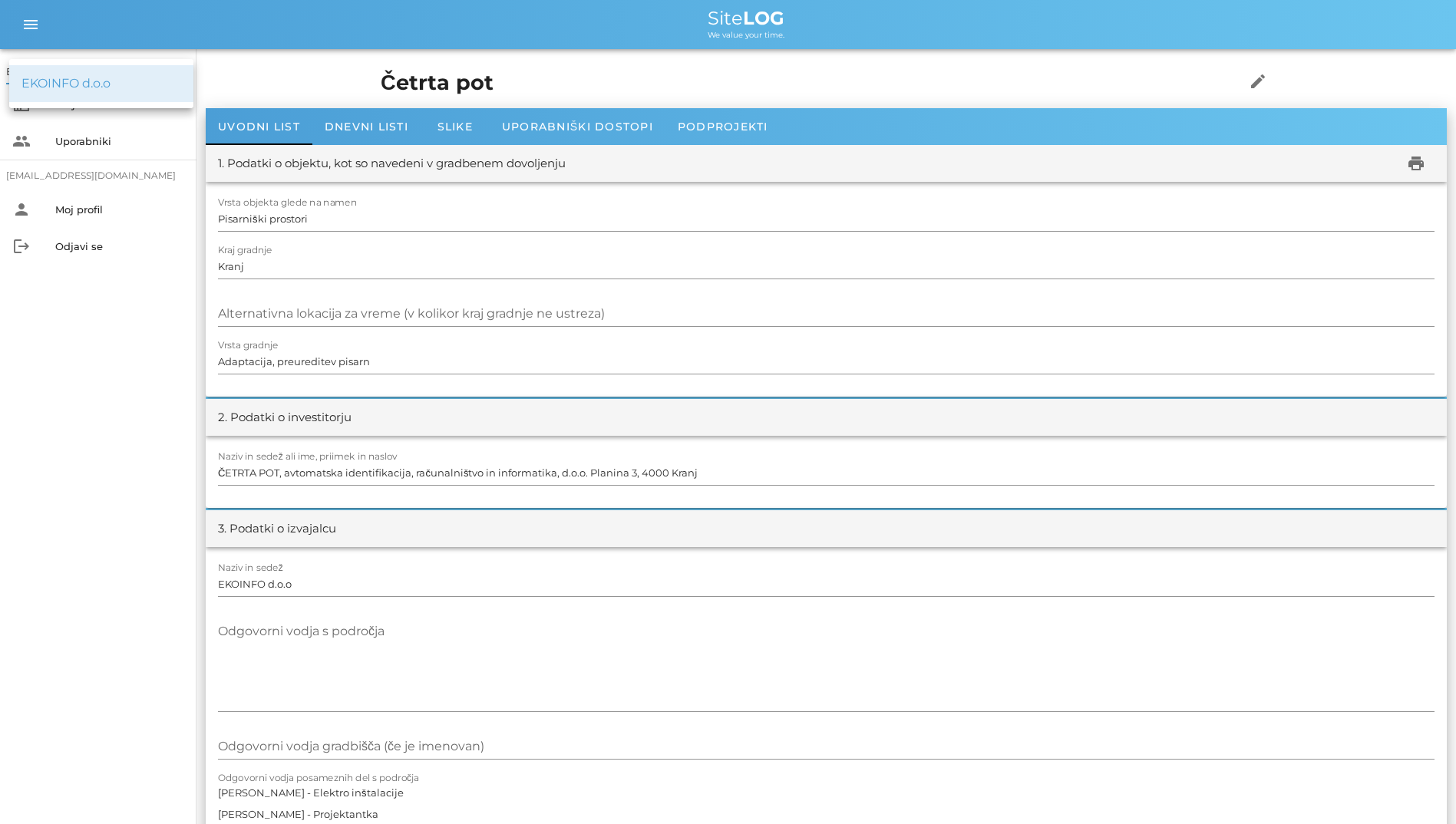
click at [175, 79] on div "EKOINFO d.o.o" at bounding box center [101, 83] width 159 height 15
click at [176, 73] on icon "arrow_drop_down" at bounding box center [181, 72] width 19 height 19
click at [170, 76] on div "EKOINFO d.o.o" at bounding box center [101, 83] width 159 height 15
click at [501, 126] on div "Uporabniški dostopi" at bounding box center [578, 126] width 176 height 37
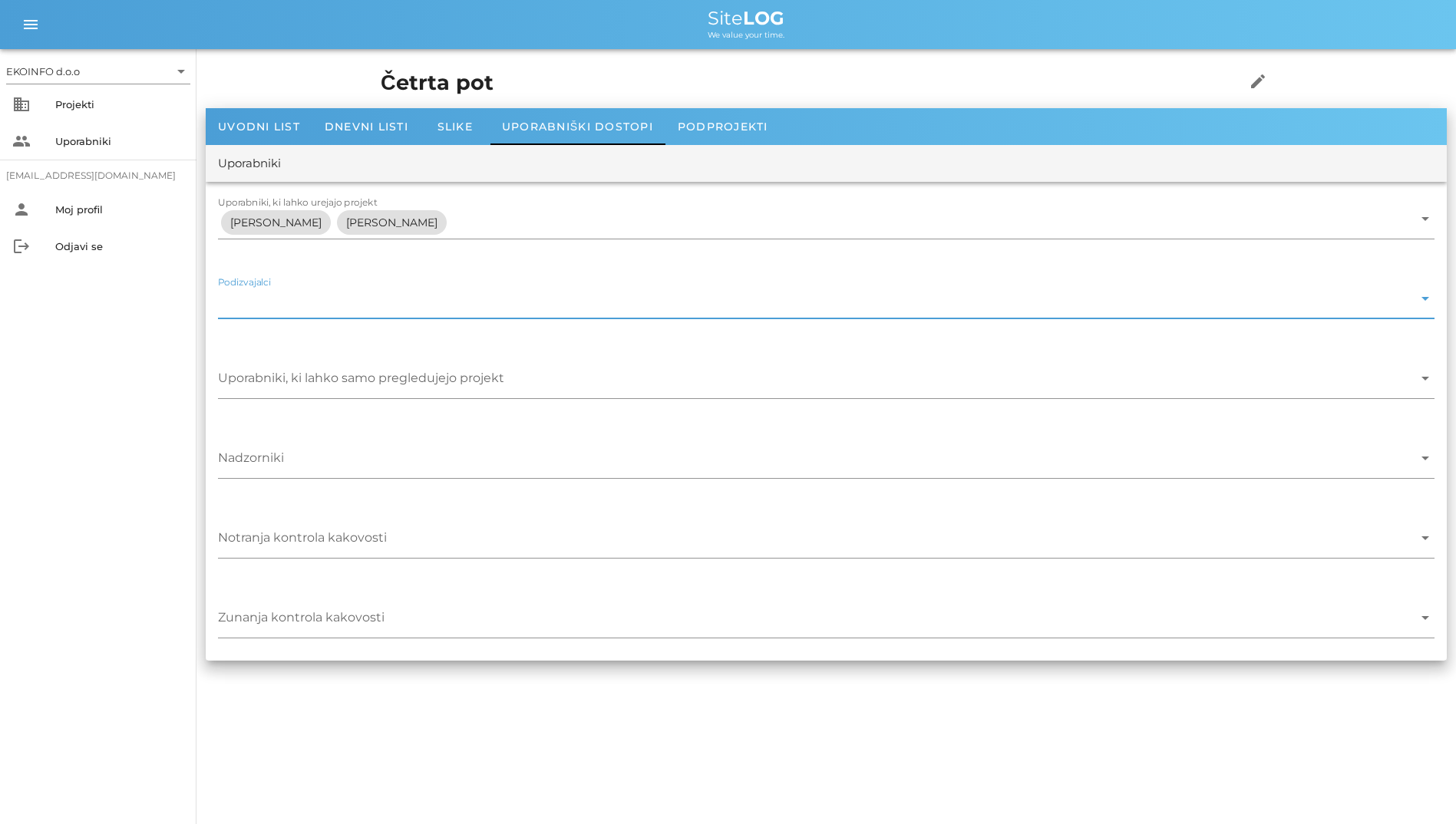
click at [386, 313] on input "Podizvajalci" at bounding box center [815, 302] width 1195 height 25
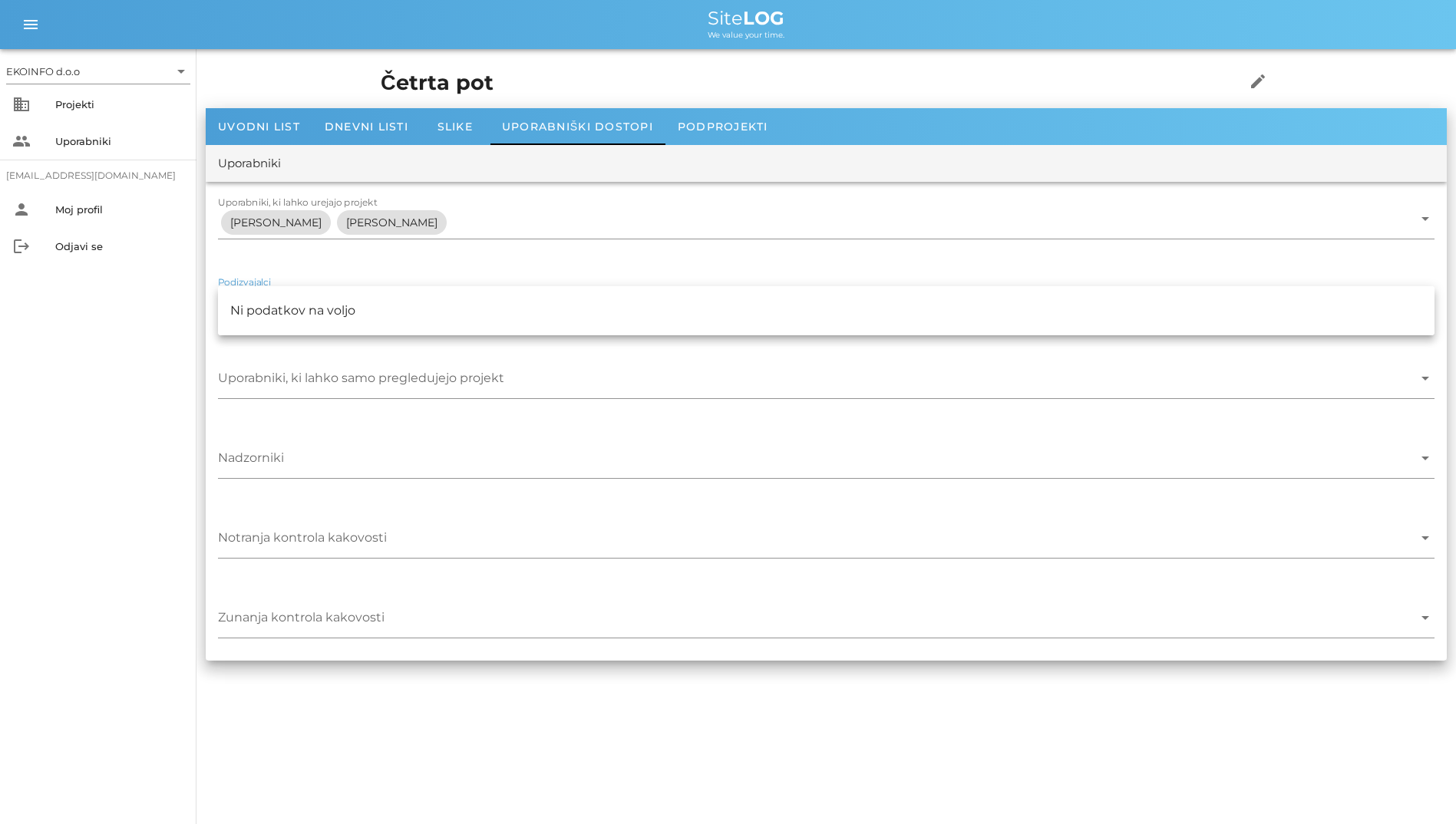
click at [317, 409] on div "Uporabniki, ki lahko samo pregledujejo projekt arrow_drop_down" at bounding box center [826, 381] width 1241 height 80
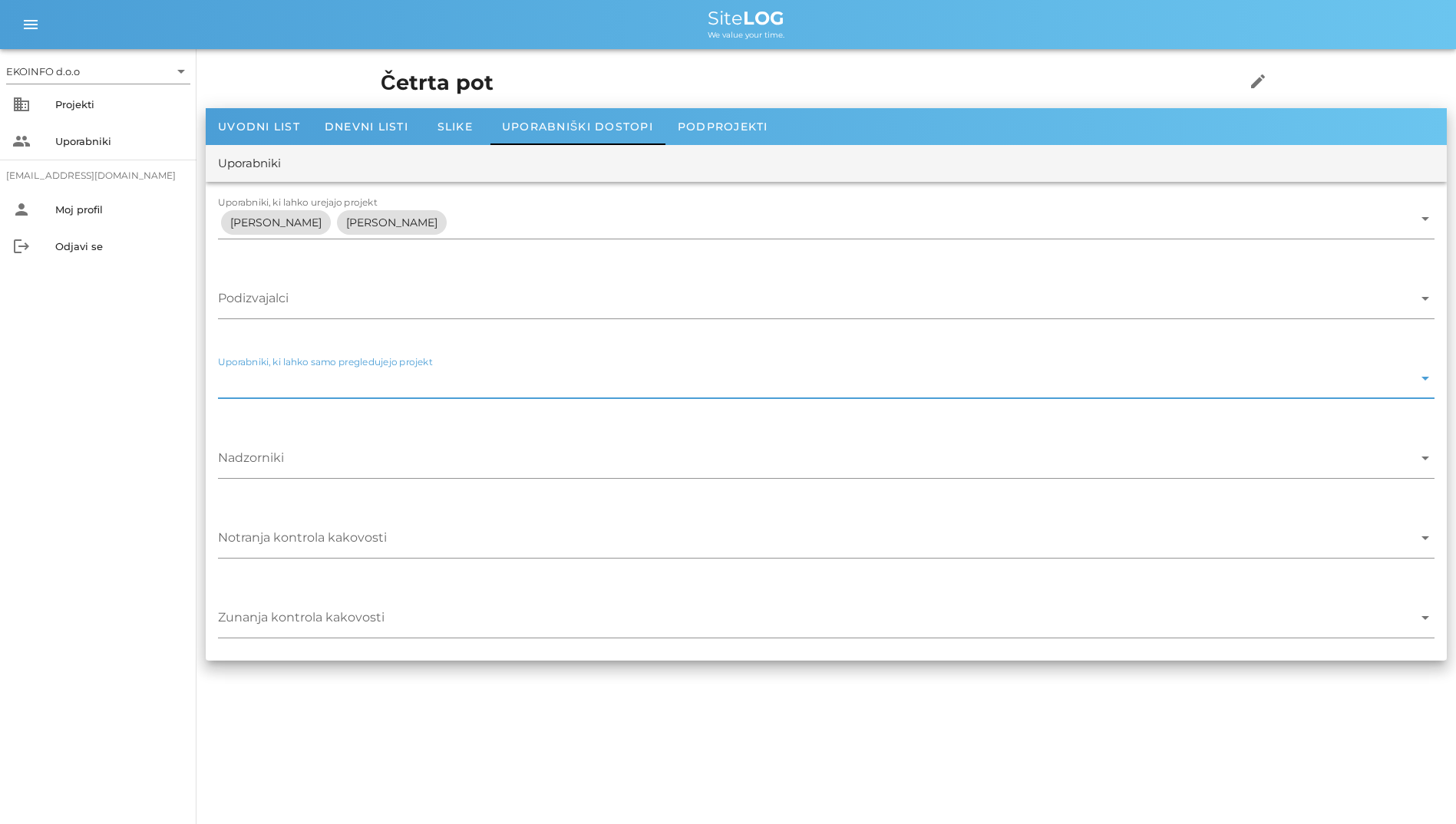
click at [327, 388] on input "Uporabniki, ki lahko samo pregledujejo projekt" at bounding box center [815, 382] width 1195 height 25
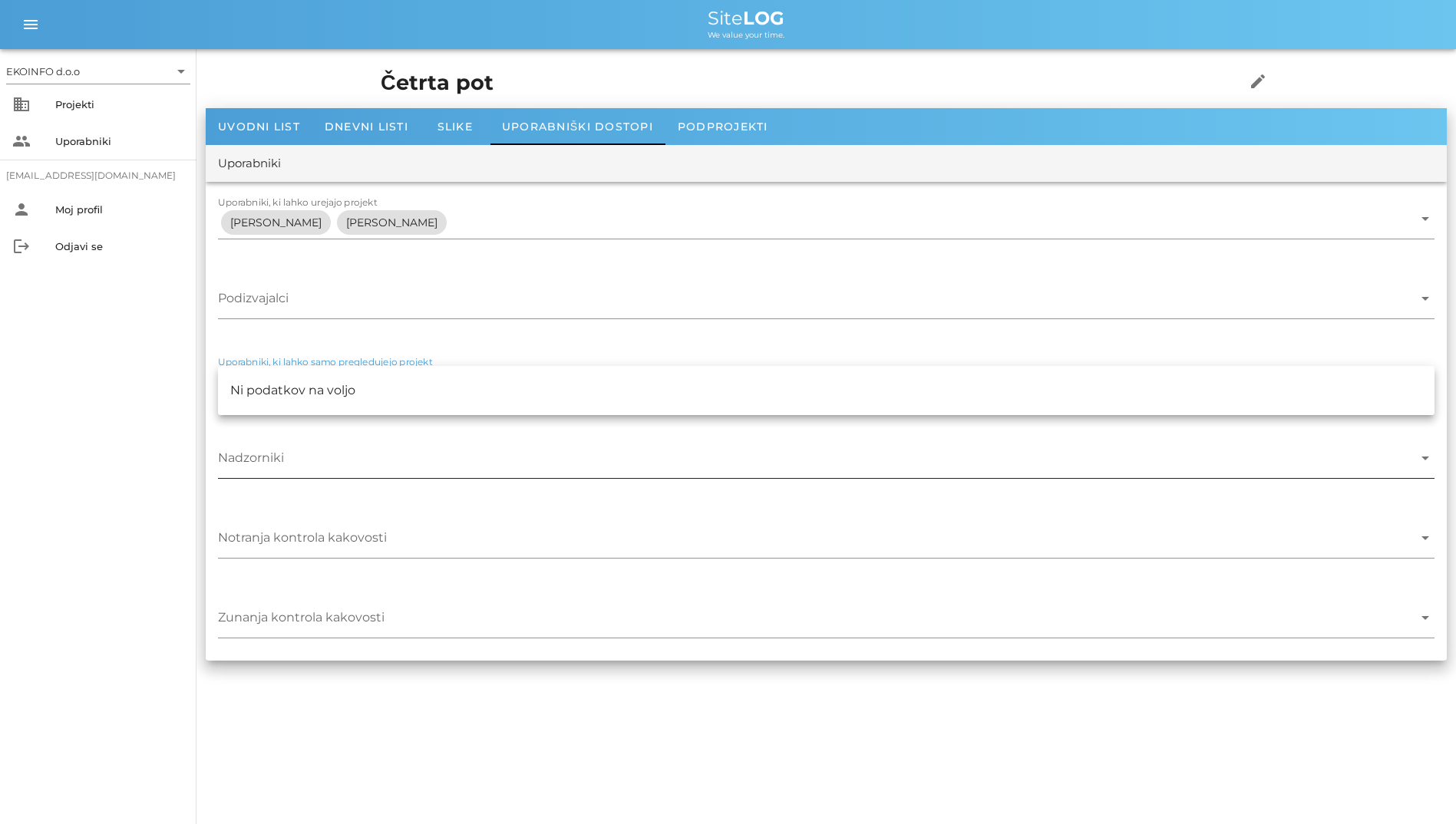
click at [310, 460] on input "Nadzorniki" at bounding box center [815, 462] width 1195 height 25
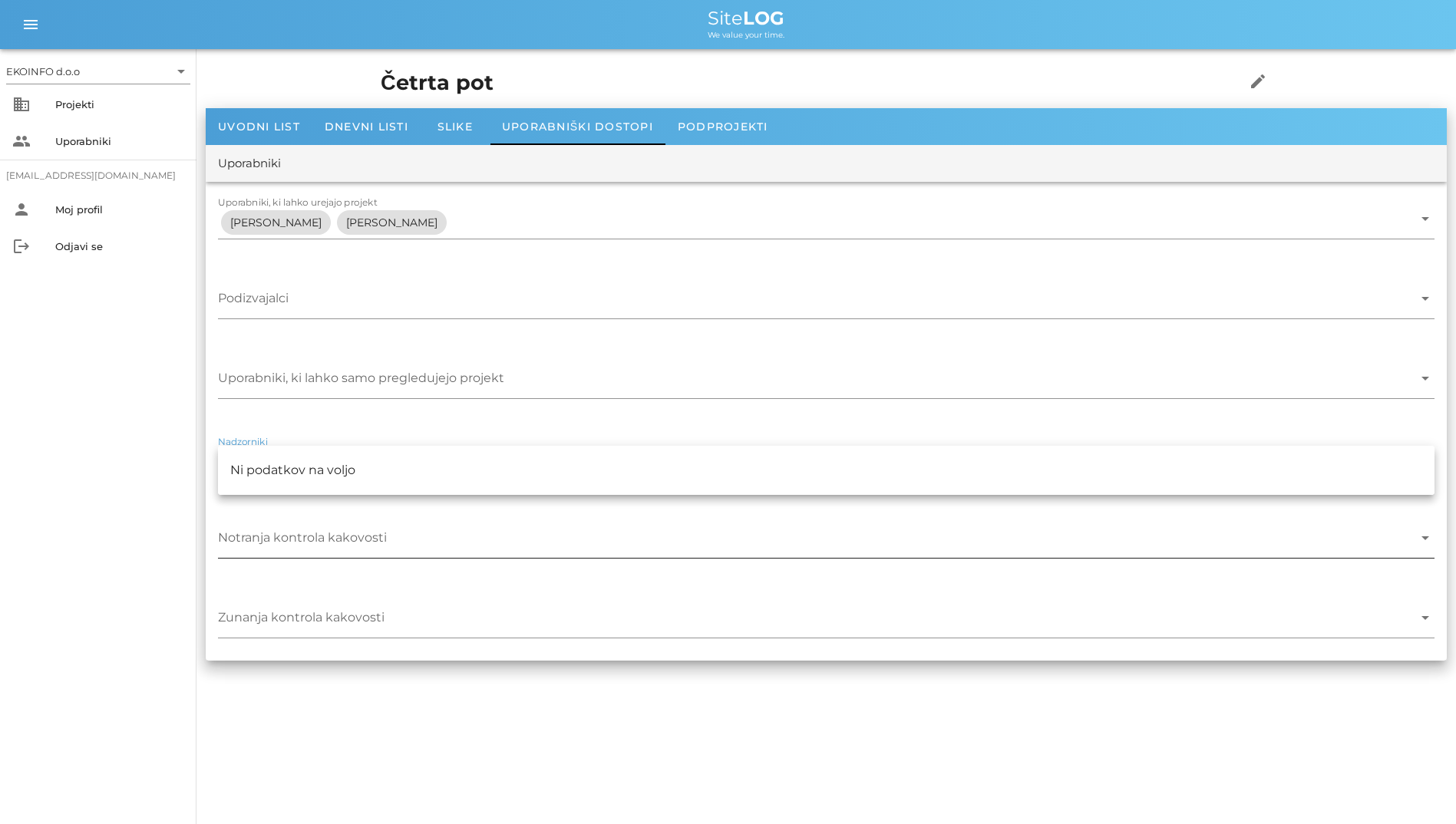
click at [324, 526] on div at bounding box center [815, 541] width 1195 height 32
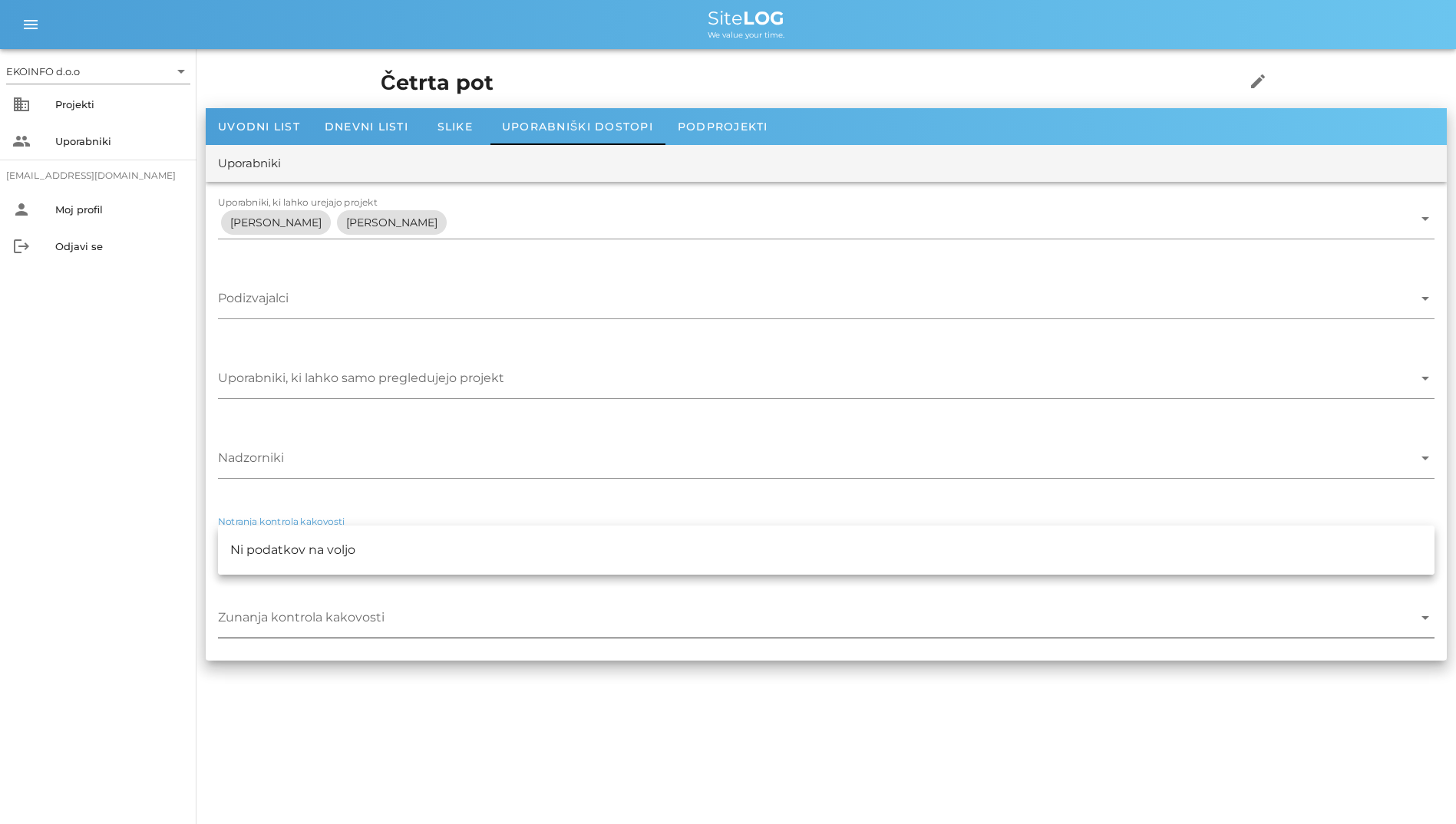
click at [314, 630] on input "Zunanja kontrola kakovosti" at bounding box center [815, 622] width 1195 height 25
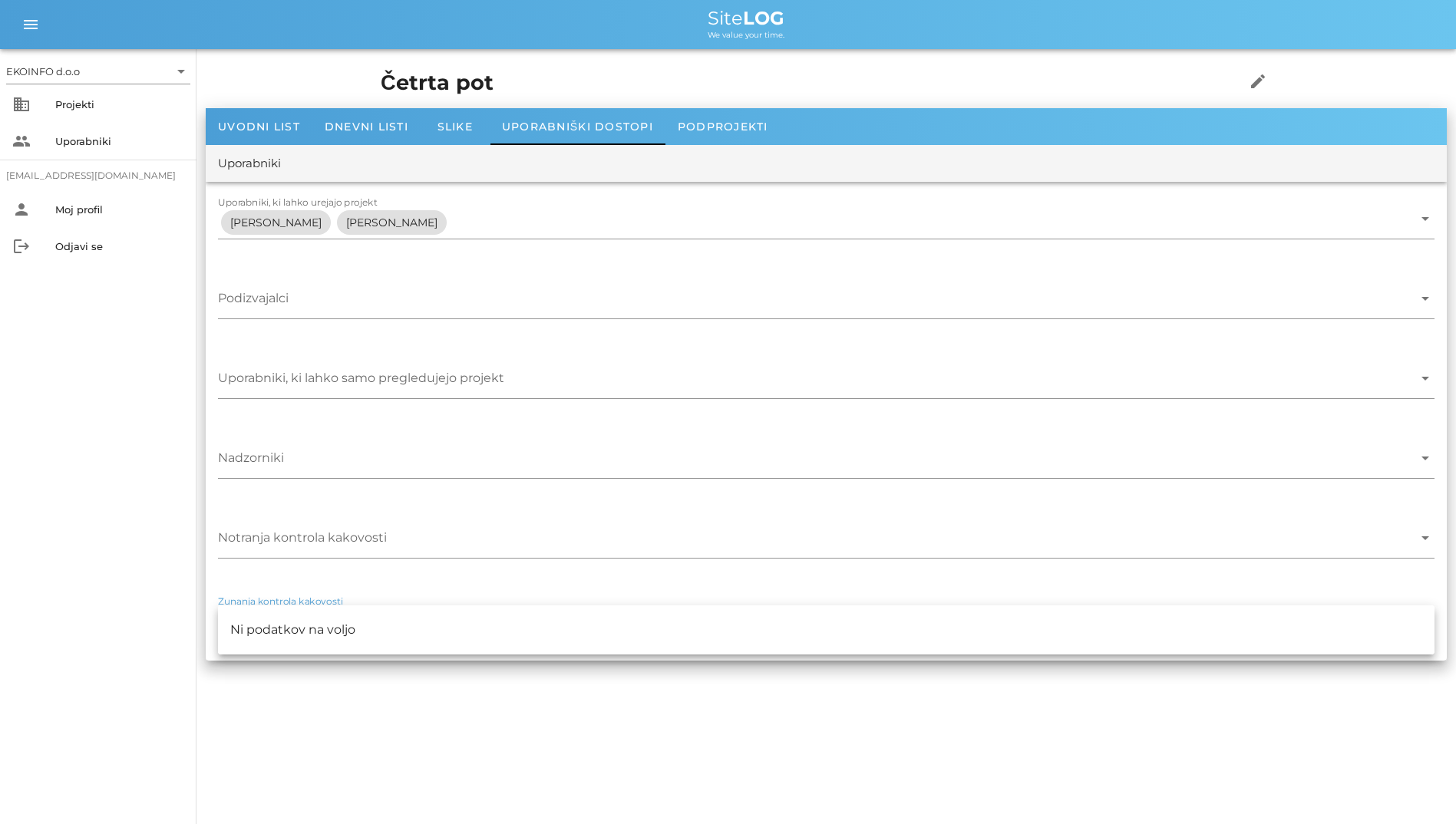
click at [180, 375] on div "EKOINFO d.o.o arrow_drop_down business Projekti people Uporabniki [EMAIL_ADDRES…" at bounding box center [98, 436] width 197 height 775
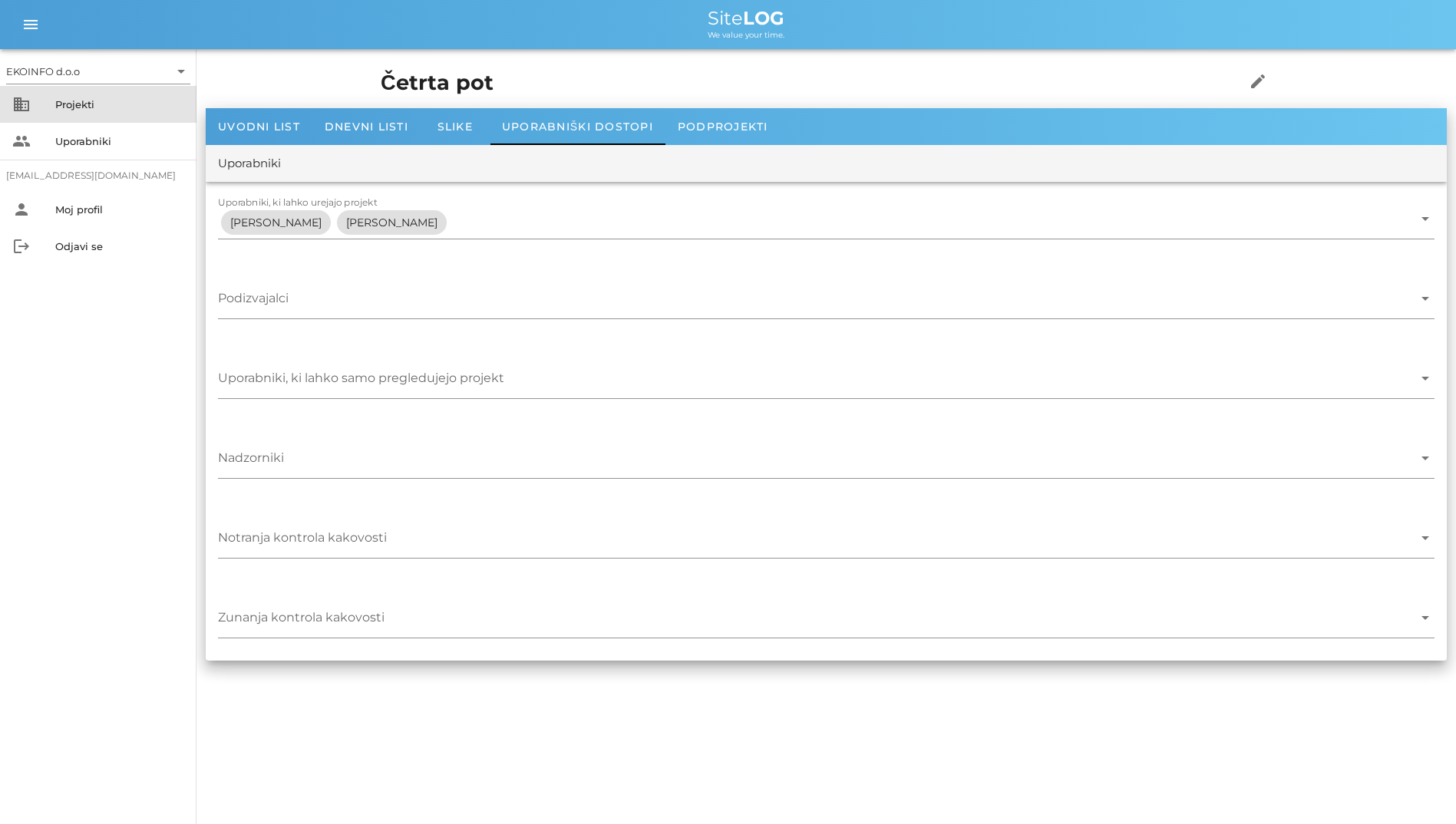
click at [104, 122] on div "business Projekti" at bounding box center [98, 104] width 197 height 37
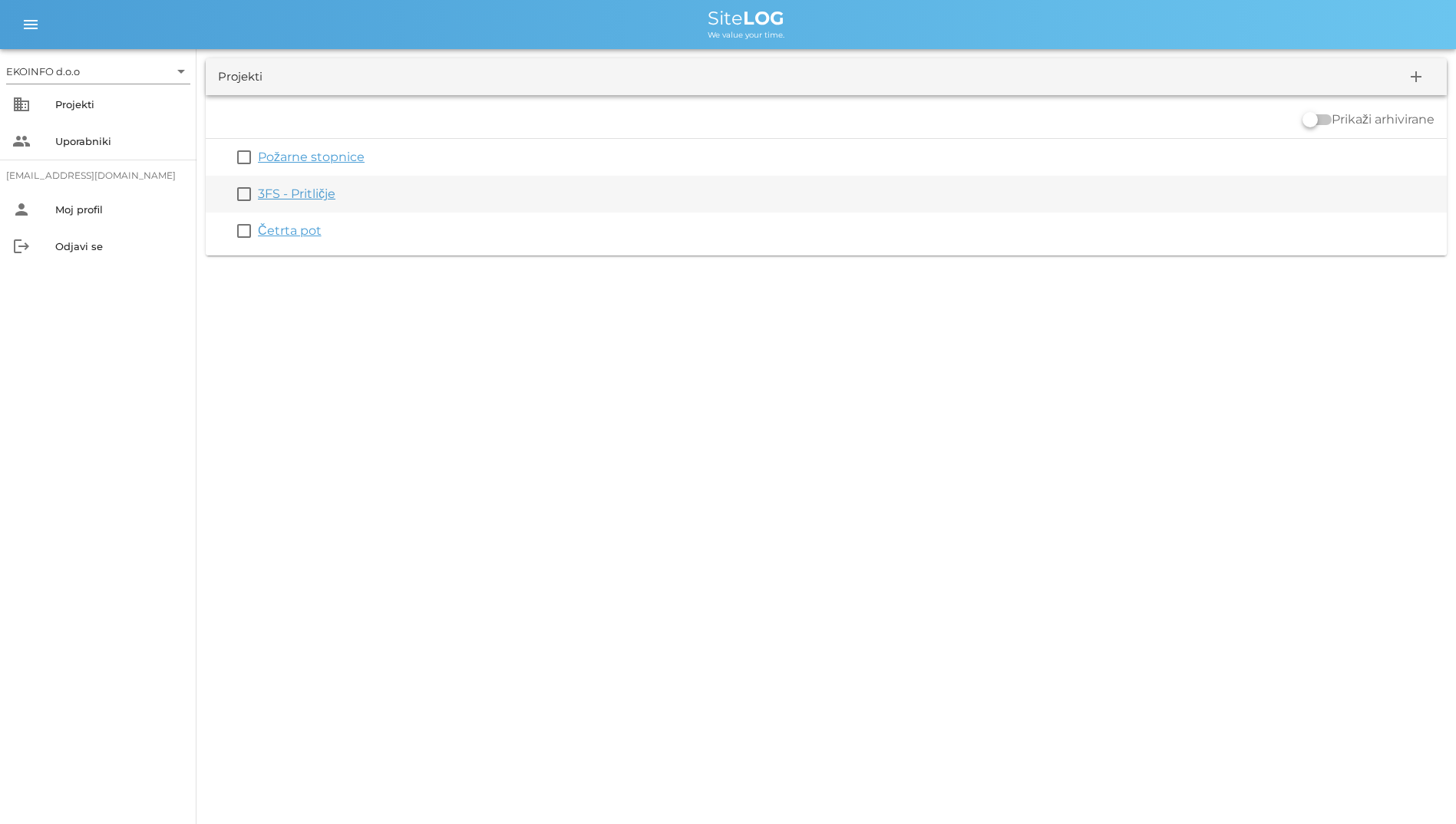
click at [289, 197] on link "3FS - Pritličje" at bounding box center [297, 194] width 78 height 15
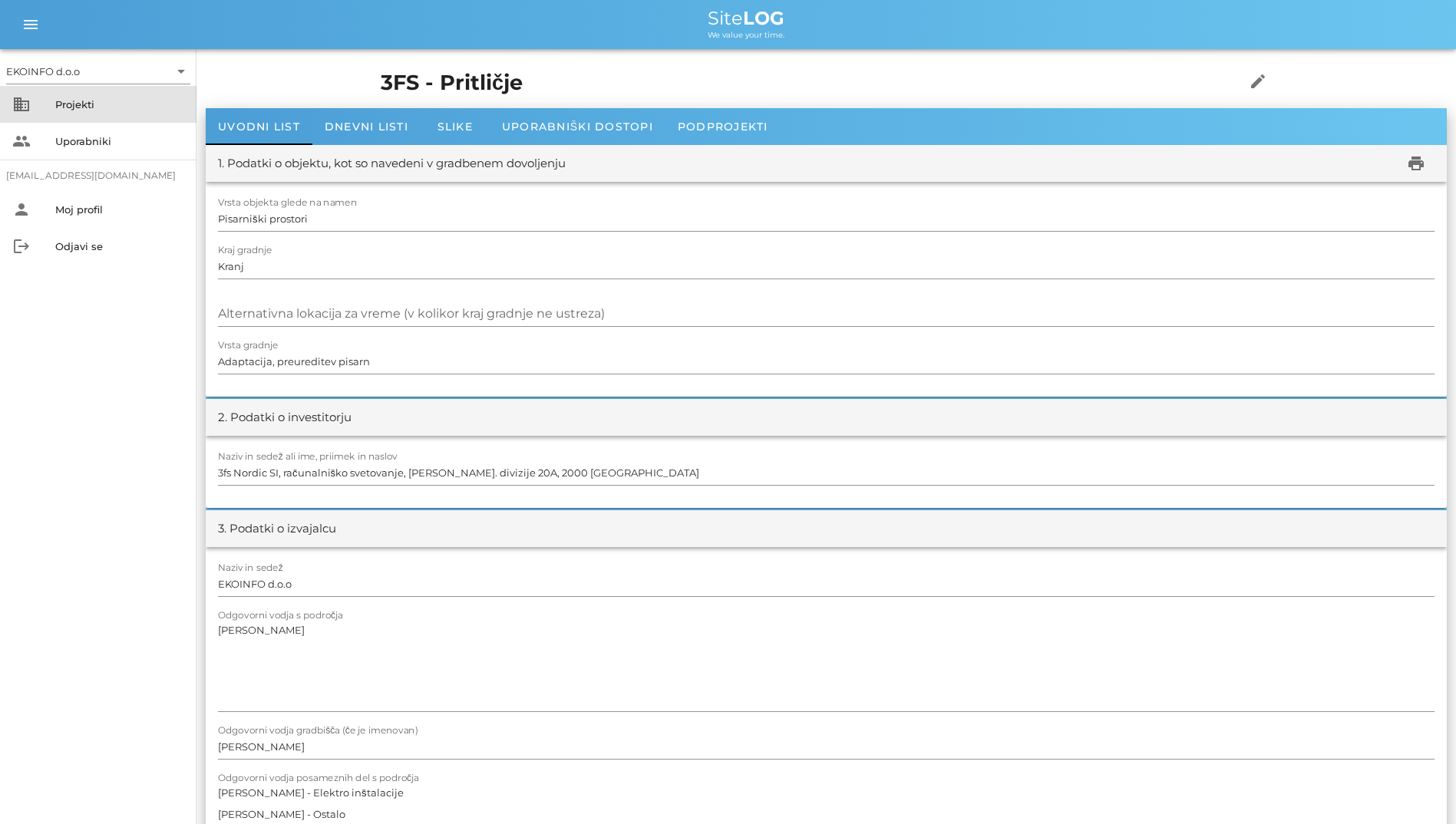
click at [124, 100] on div "Projekti" at bounding box center [120, 104] width 129 height 12
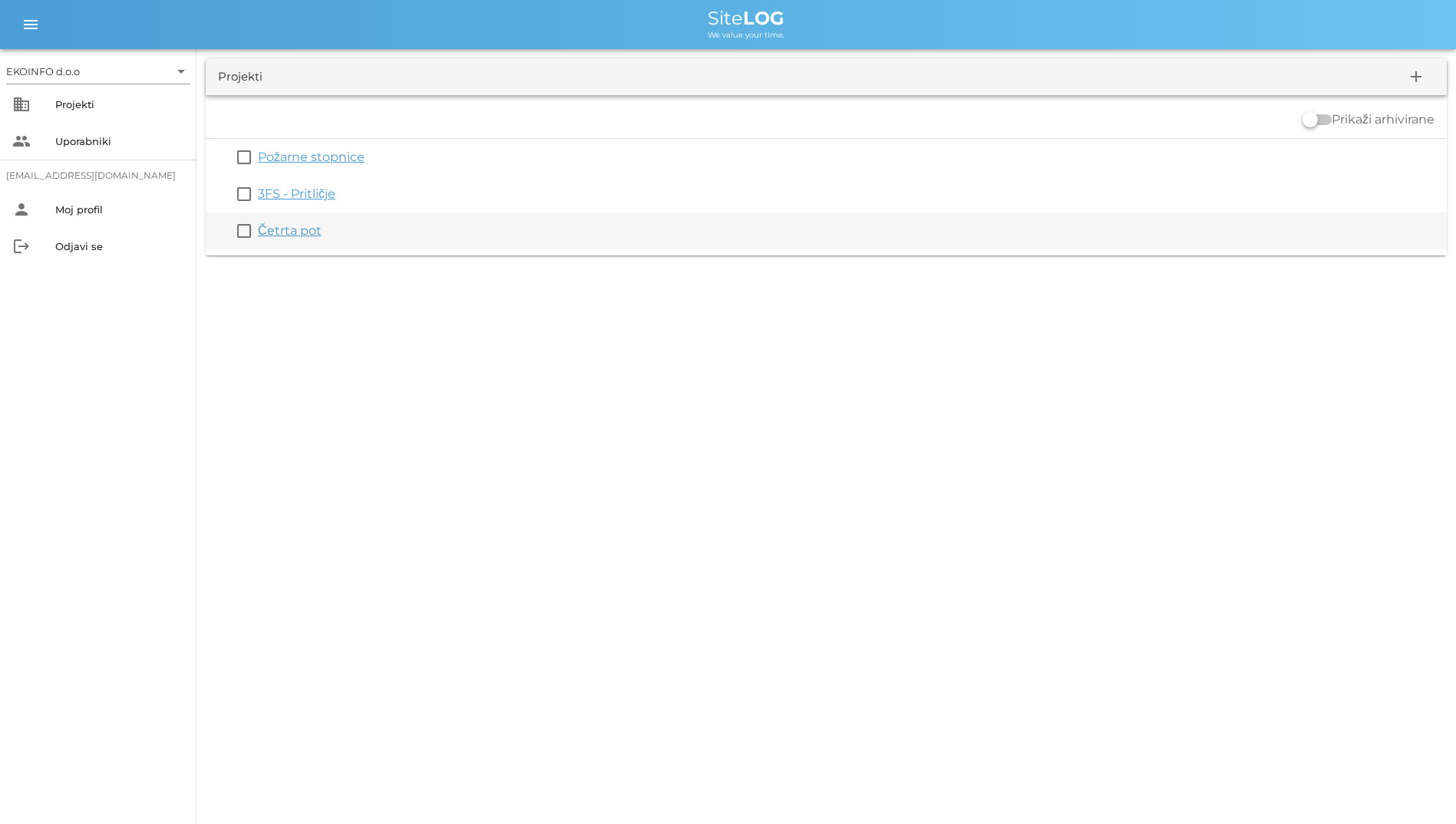
click at [316, 232] on link "Četrta pot" at bounding box center [290, 230] width 64 height 15
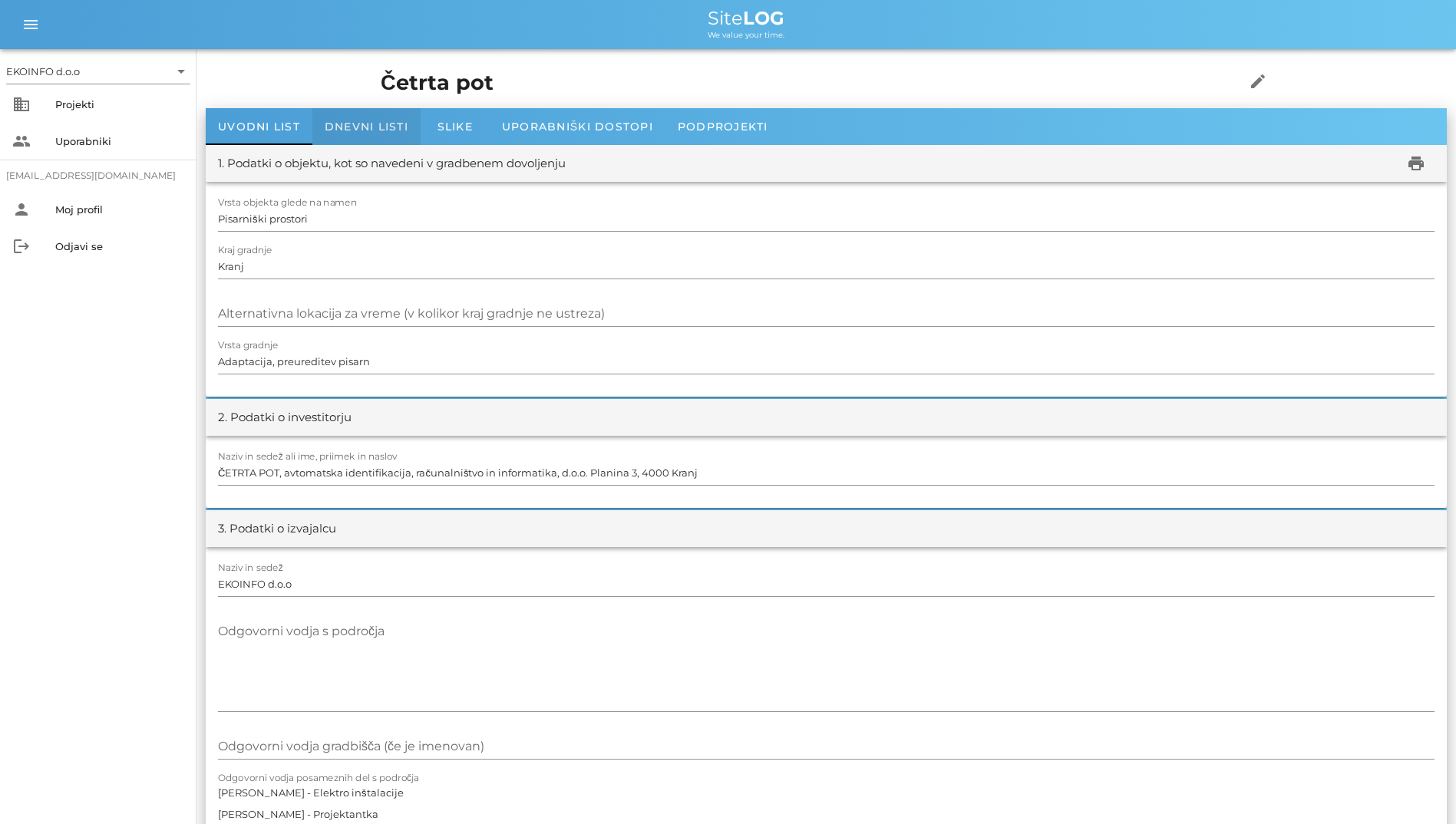
click at [366, 130] on span "Dnevni listi" at bounding box center [366, 127] width 84 height 14
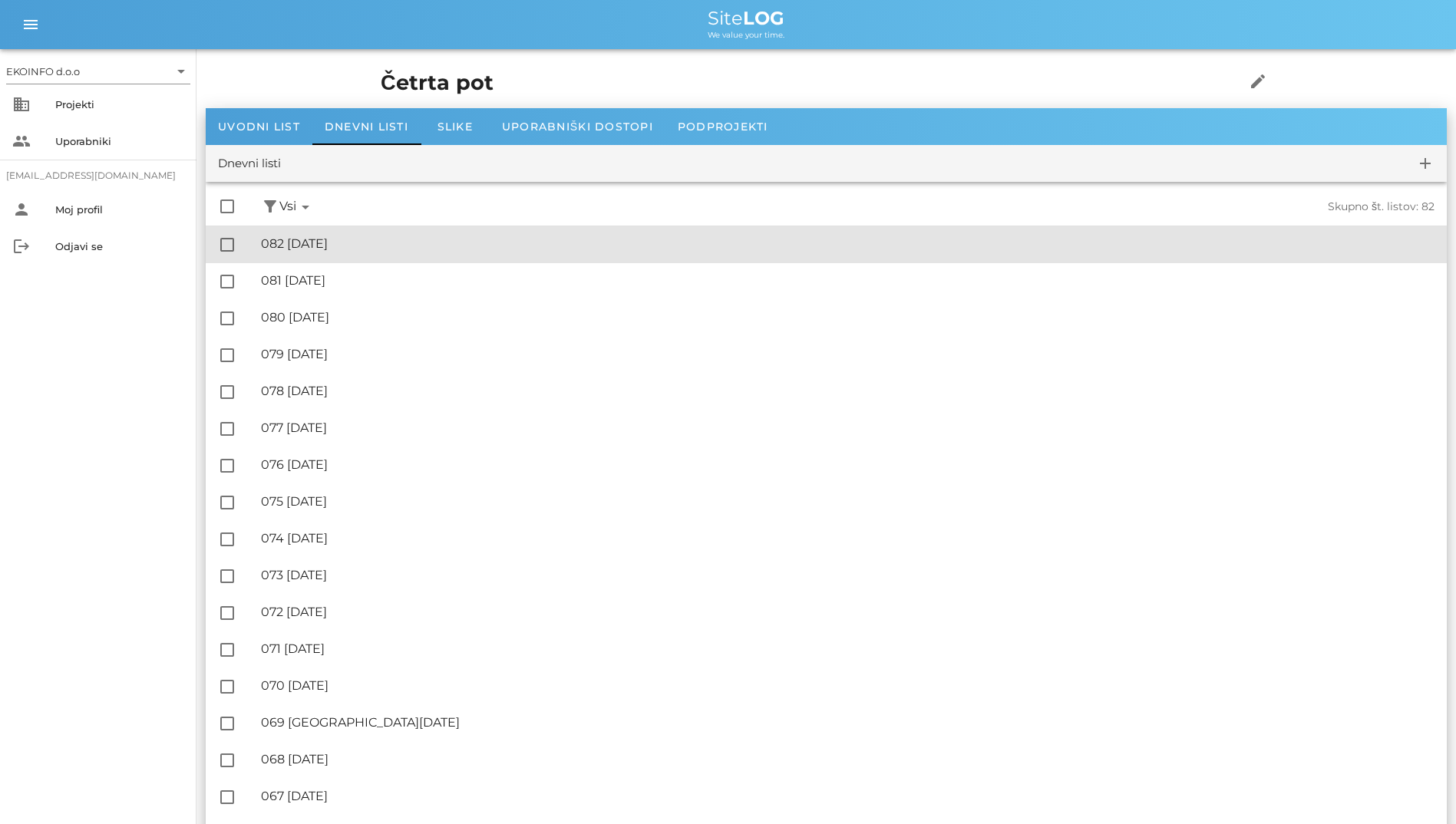
click at [404, 240] on div "🔏 082 [DATE]" at bounding box center [848, 243] width 1174 height 15
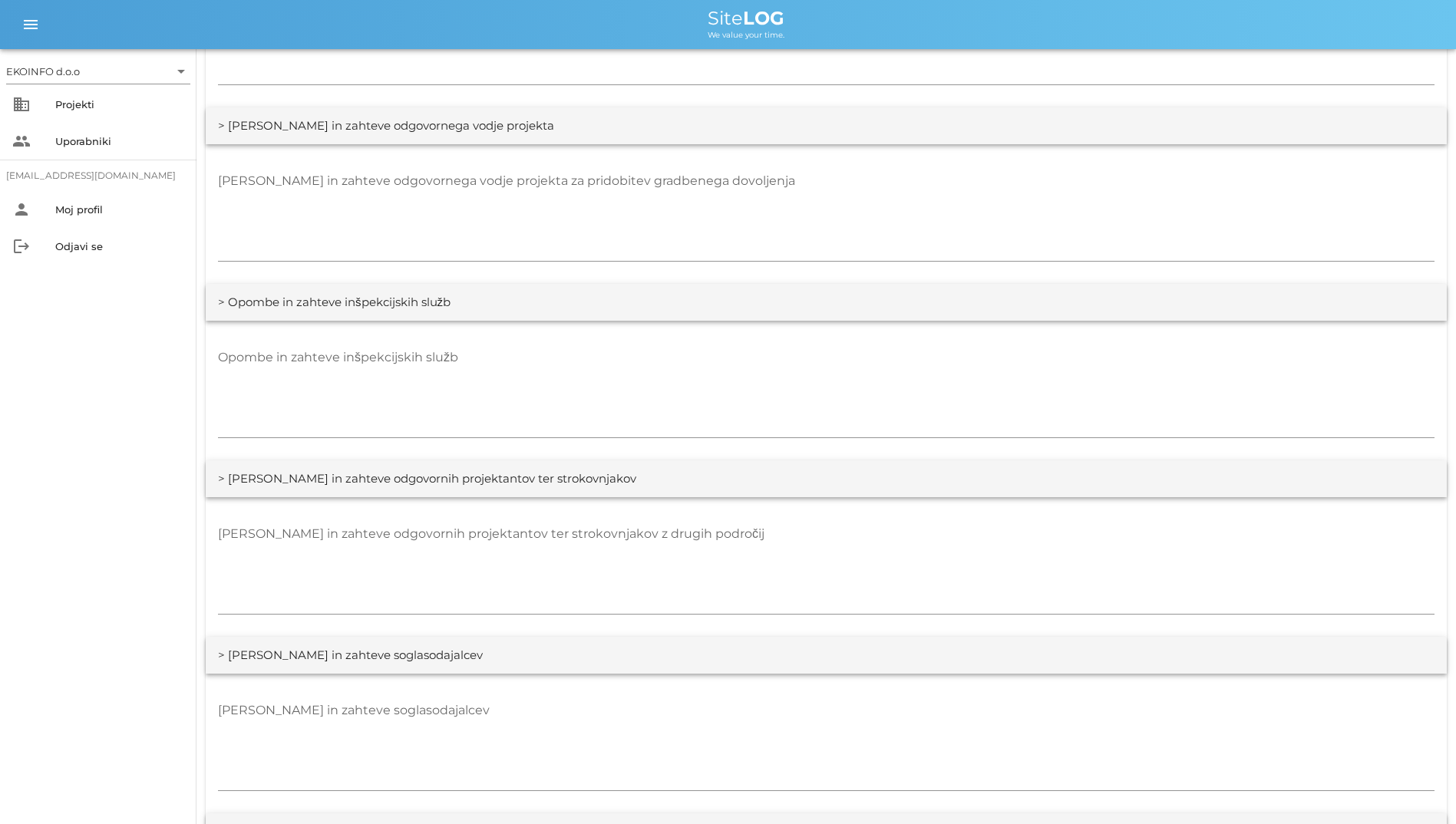
scroll to position [2378, 0]
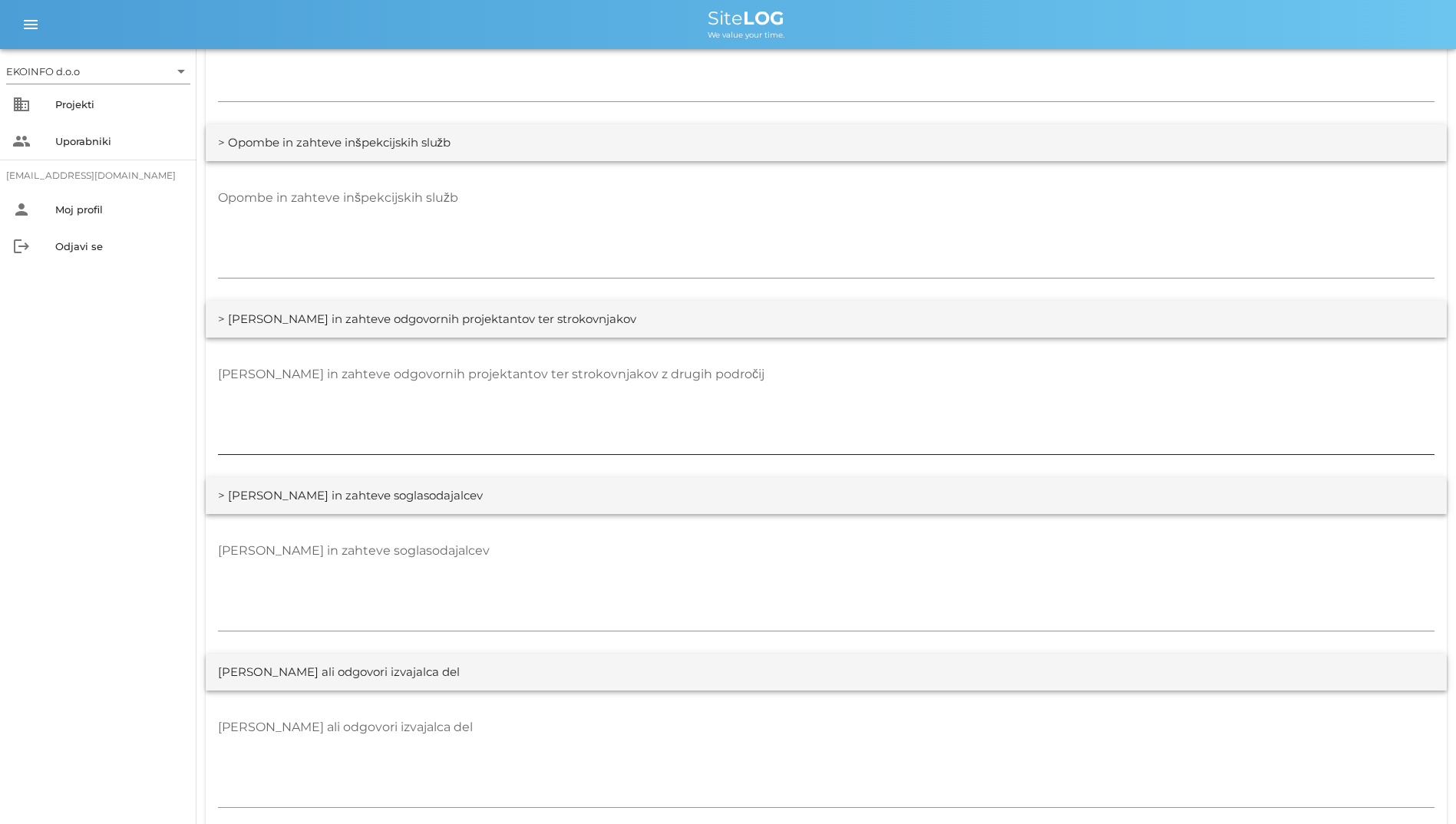
click at [1082, 414] on textarea "[PERSON_NAME] in zahteve odgovornih projektantov ter strokovnjakov z drugih pod…" at bounding box center [826, 408] width 1216 height 92
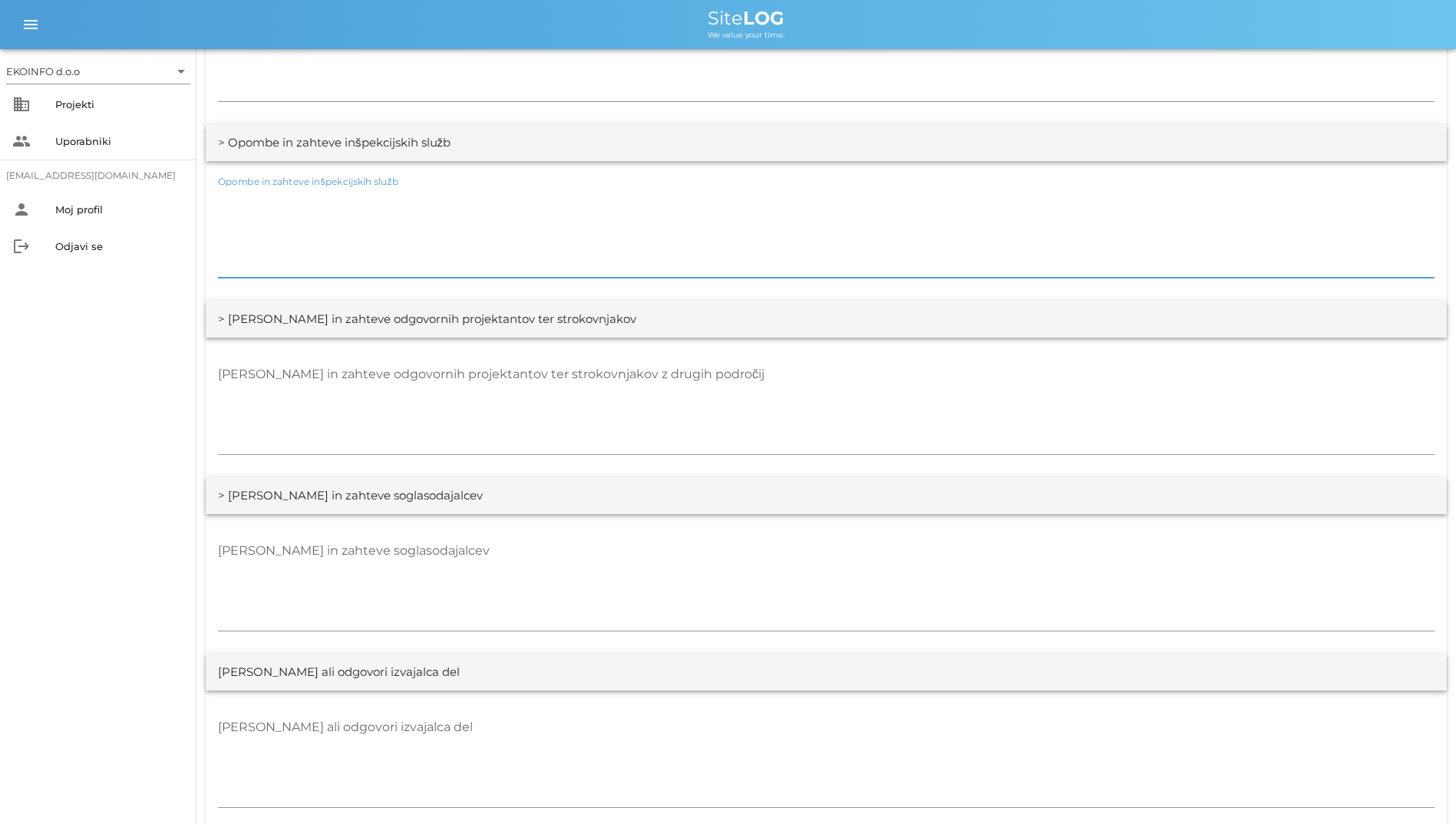
click at [802, 246] on textarea "Opombe in zahteve inšpekcijskih služb" at bounding box center [826, 232] width 1216 height 92
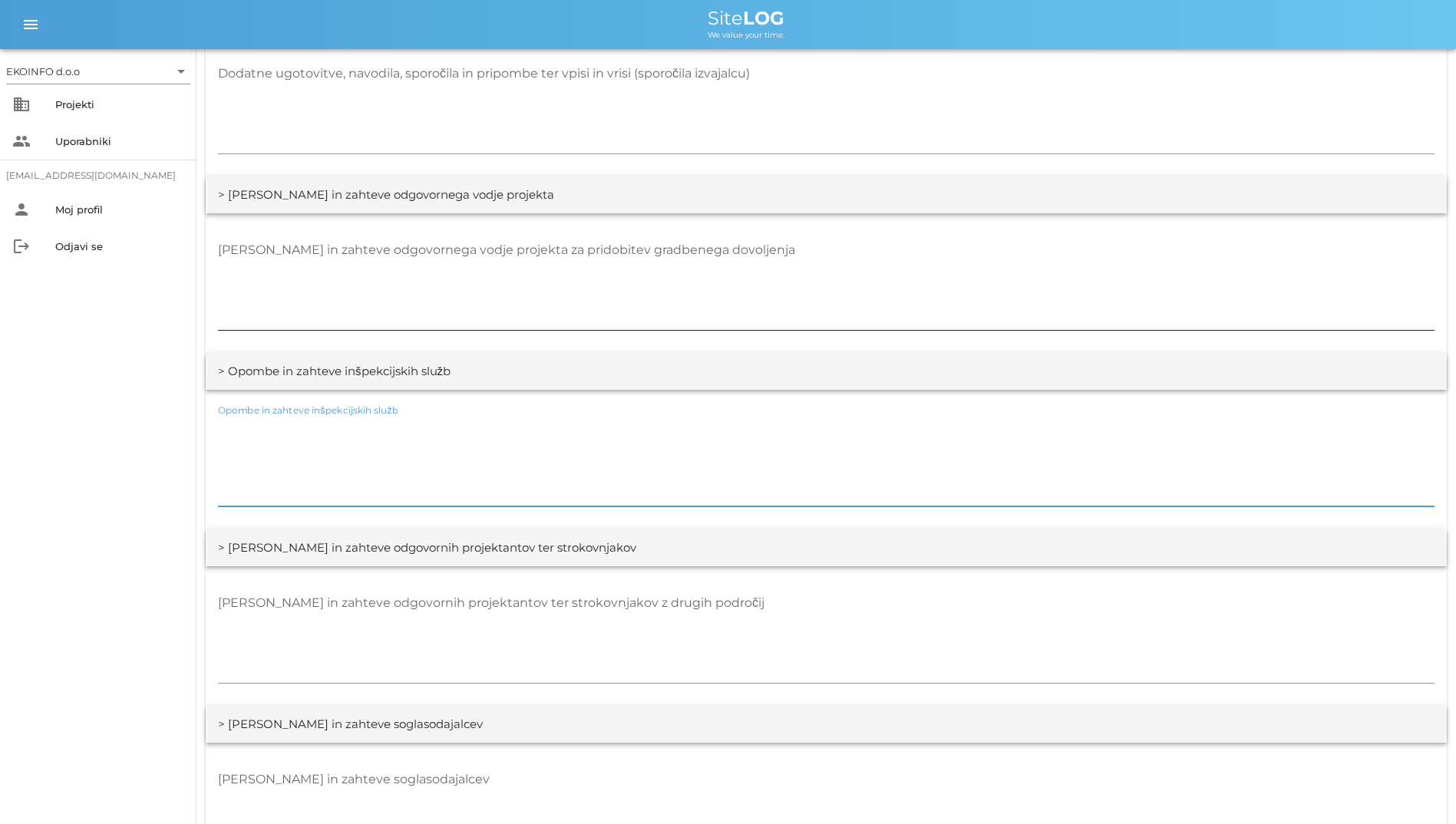
scroll to position [2148, 0]
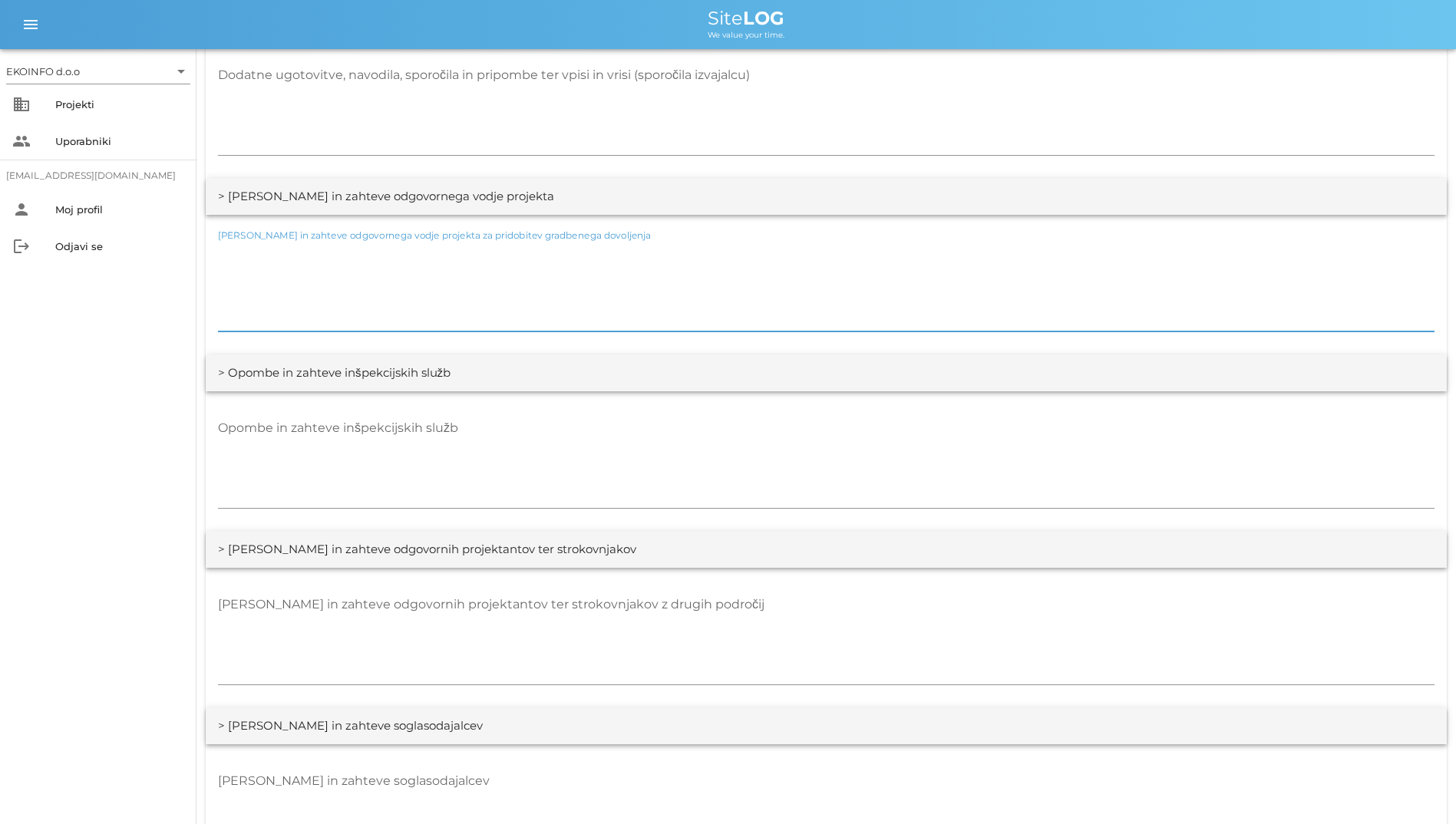
click at [709, 256] on textarea "[PERSON_NAME] in zahteve odgovornega vodje projekta za pridobitev gradbenega do…" at bounding box center [826, 285] width 1216 height 92
click at [636, 277] on textarea "[PERSON_NAME] in zahteve odgovornega vodje projekta za pridobitev gradbenega do…" at bounding box center [826, 285] width 1216 height 92
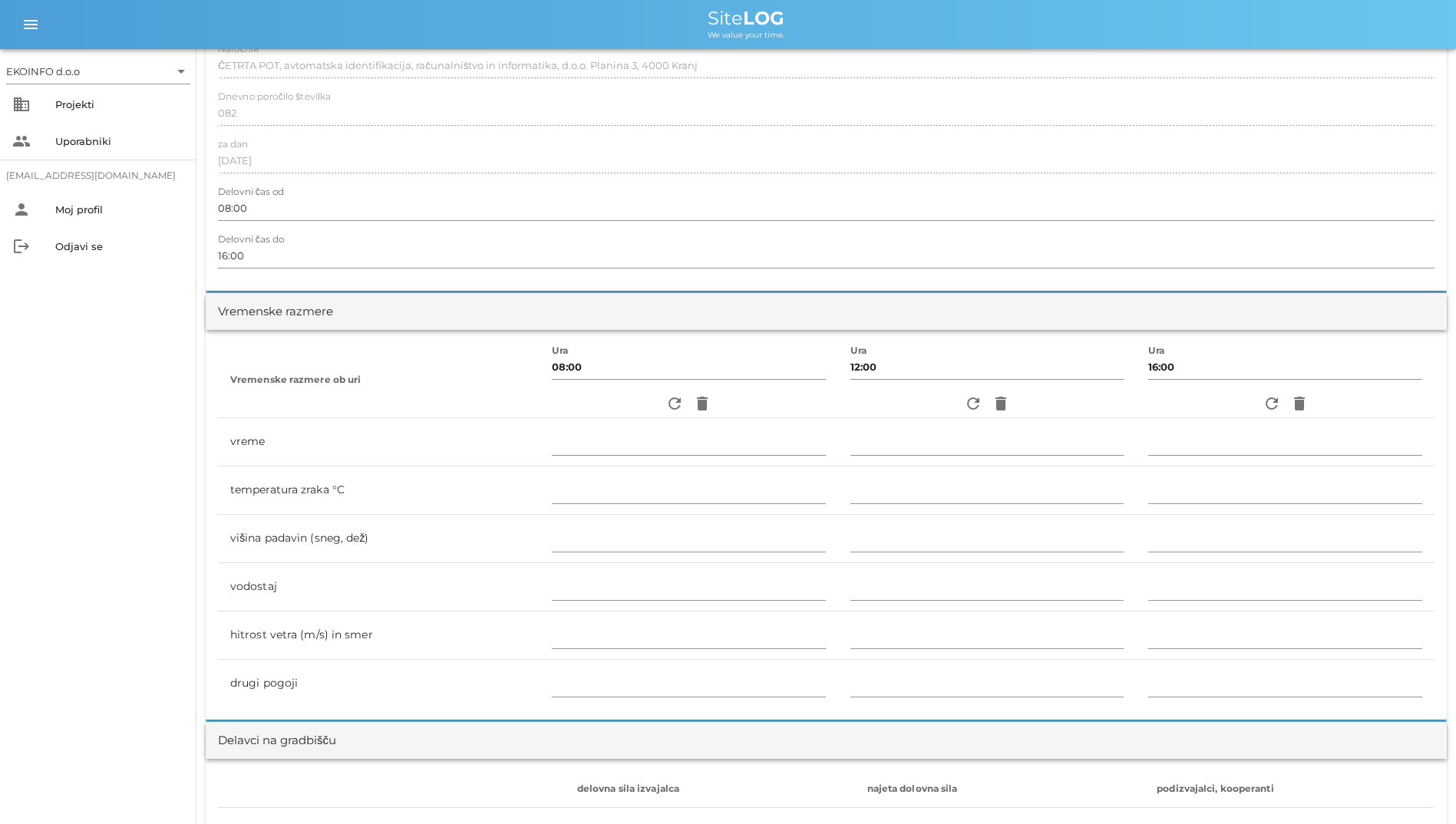
scroll to position [0, 0]
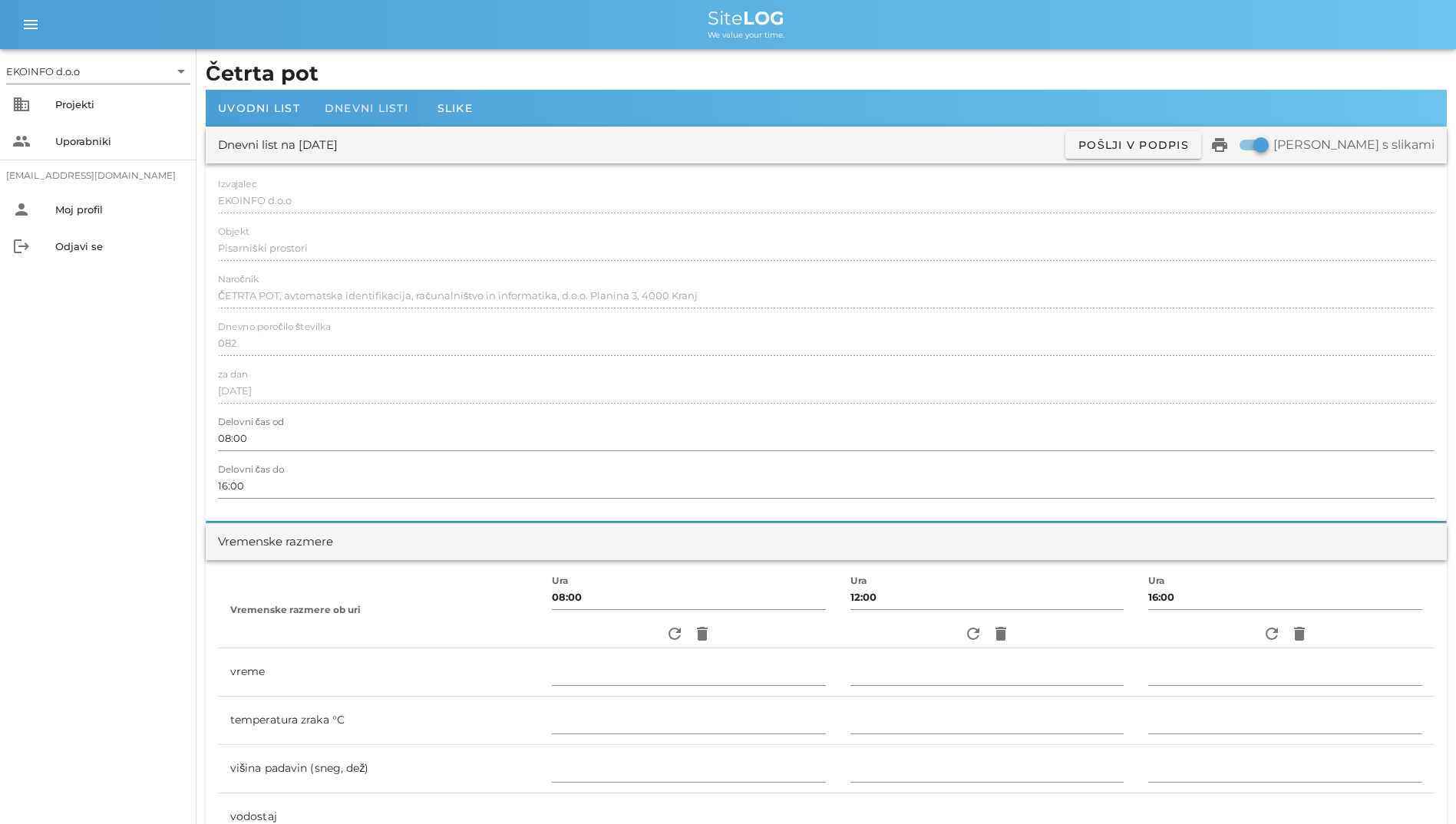
click at [401, 100] on div "Dnevni listi" at bounding box center [366, 107] width 108 height 37
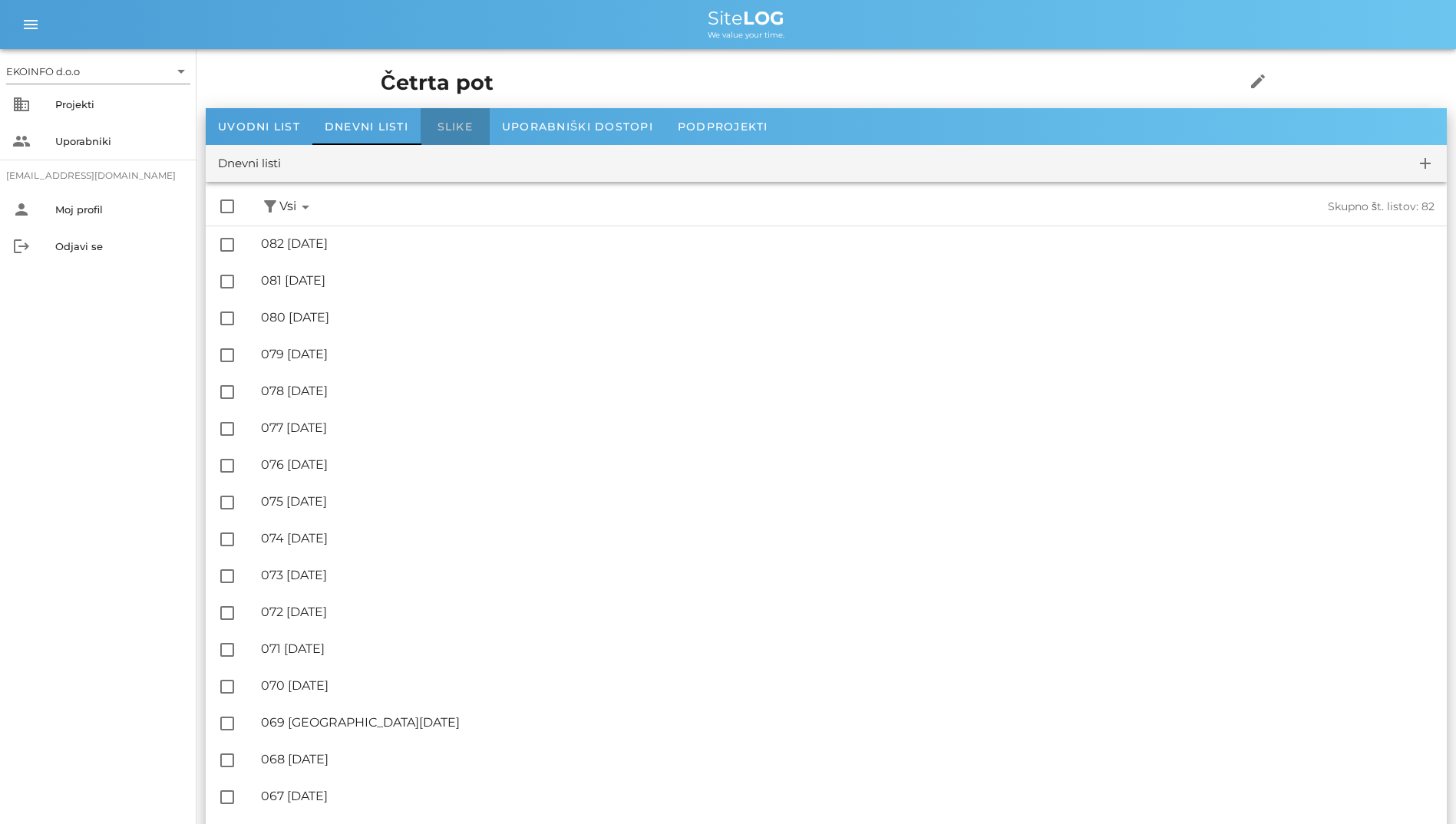
click at [436, 117] on div "Slike" at bounding box center [455, 126] width 69 height 37
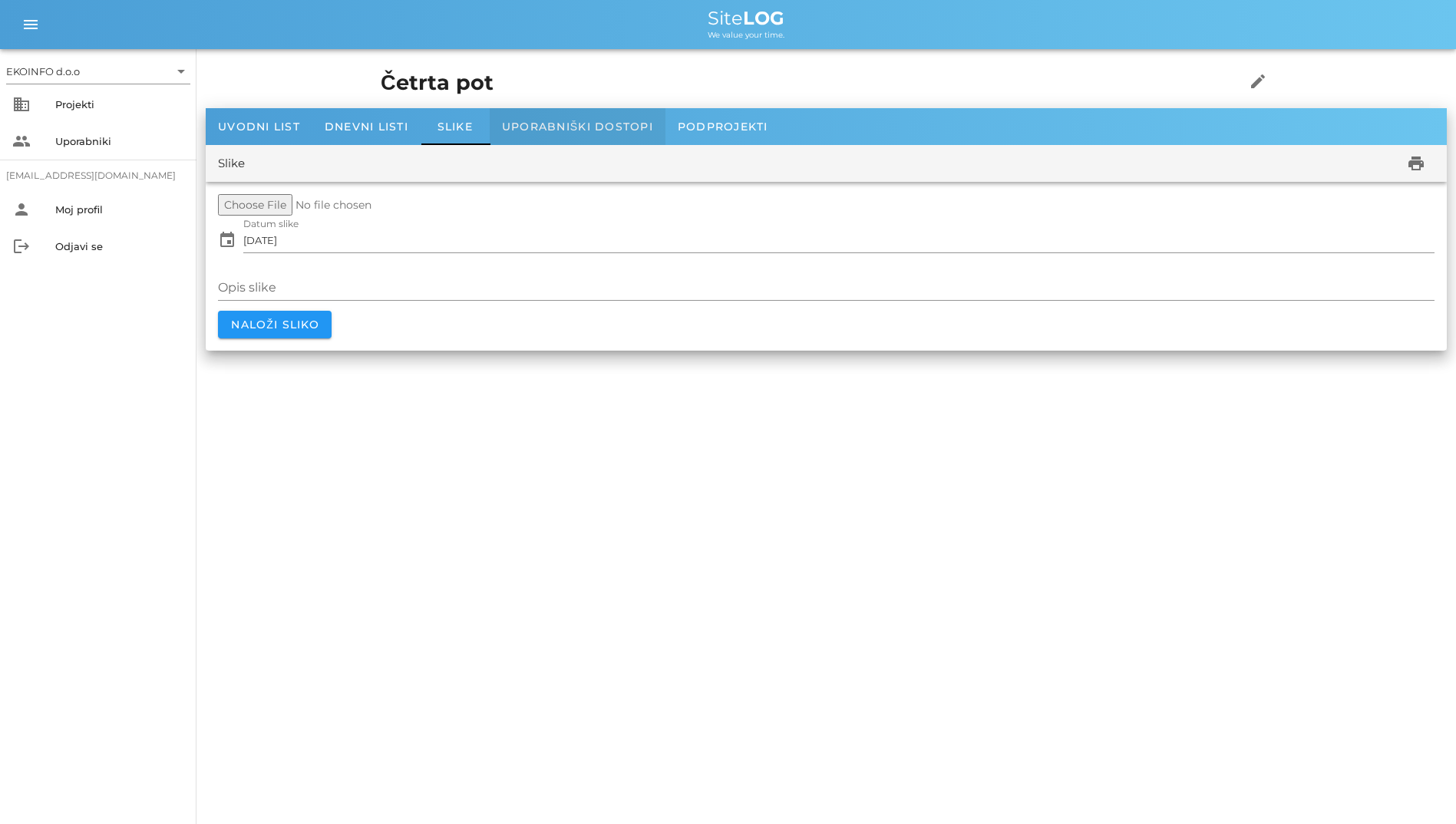
click at [512, 141] on div "Uporabniški dostopi" at bounding box center [578, 126] width 176 height 37
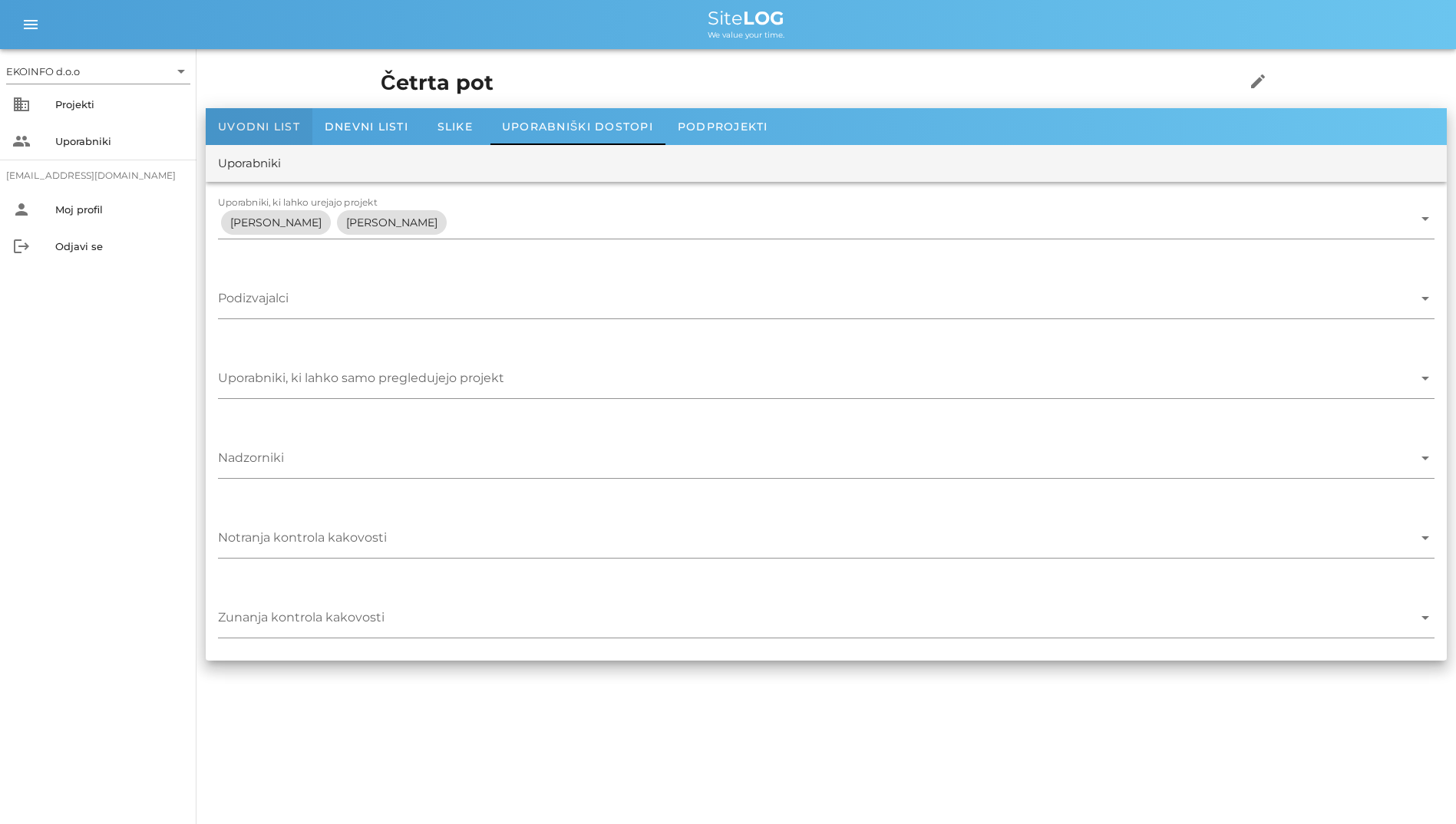
click at [250, 129] on span "Uvodni list" at bounding box center [259, 127] width 82 height 14
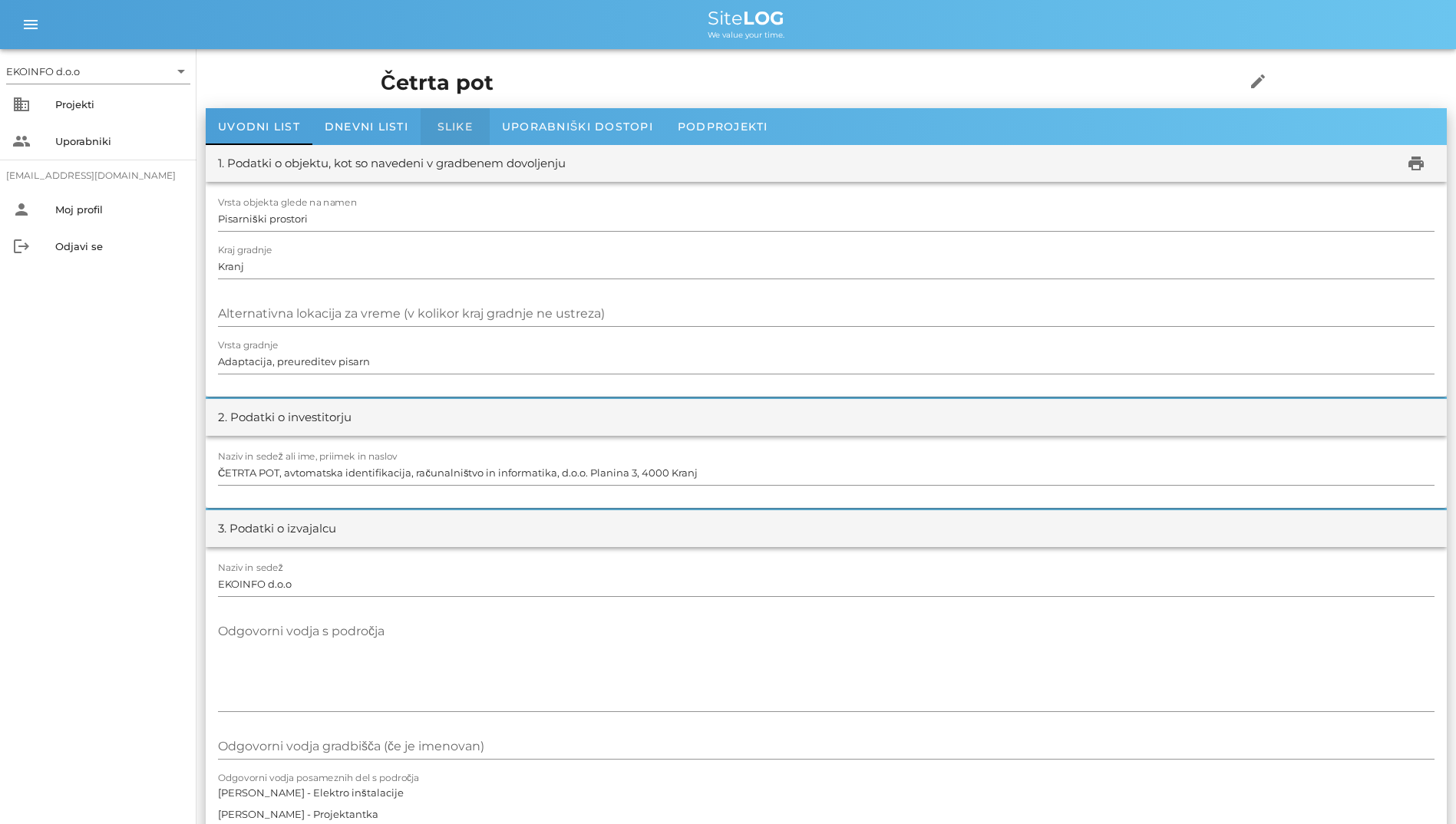
click at [475, 126] on div "Slike" at bounding box center [455, 126] width 69 height 37
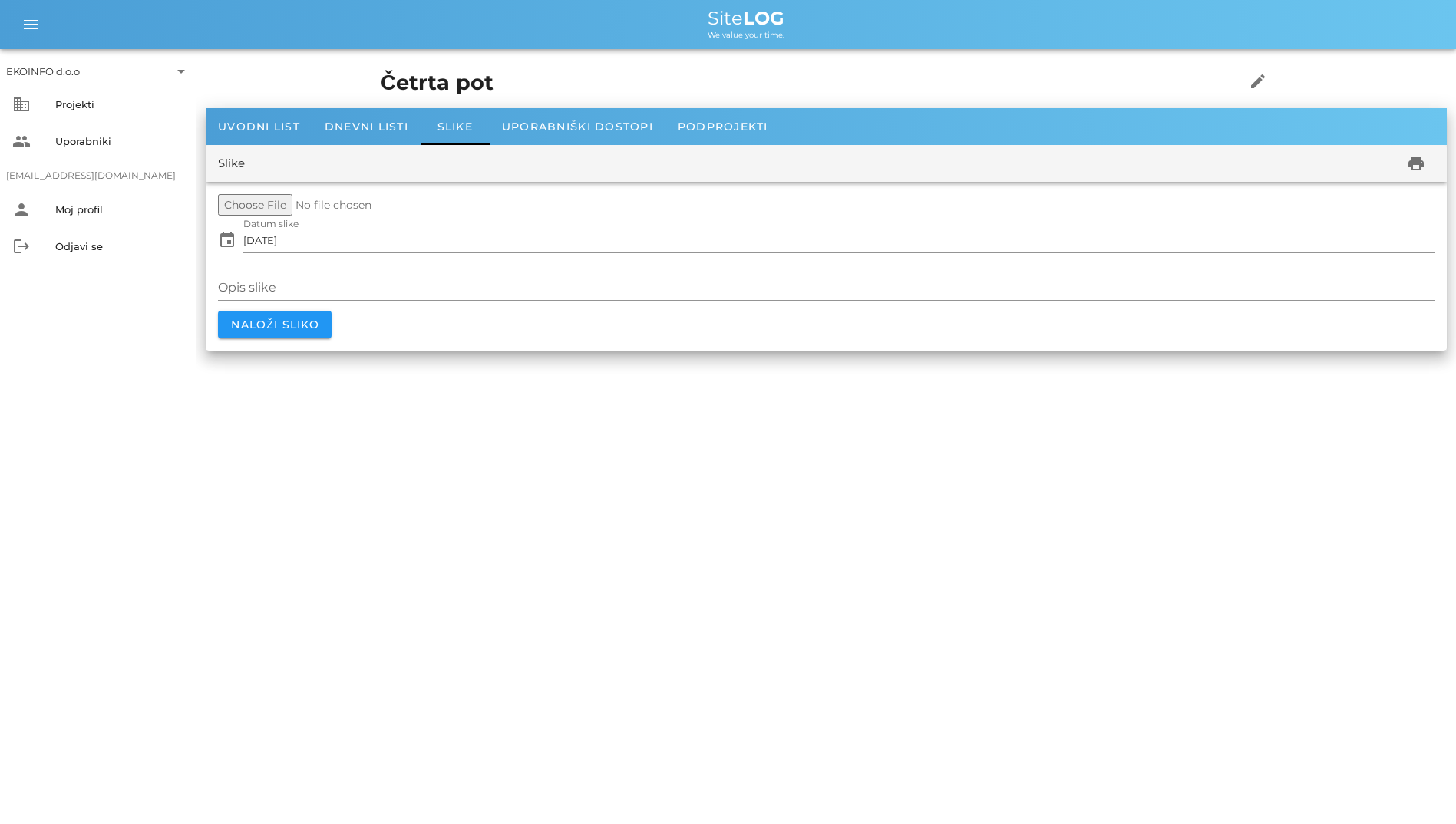
click at [114, 84] on div at bounding box center [98, 89] width 184 height 11
click at [110, 95] on div "Projekti" at bounding box center [120, 104] width 129 height 25
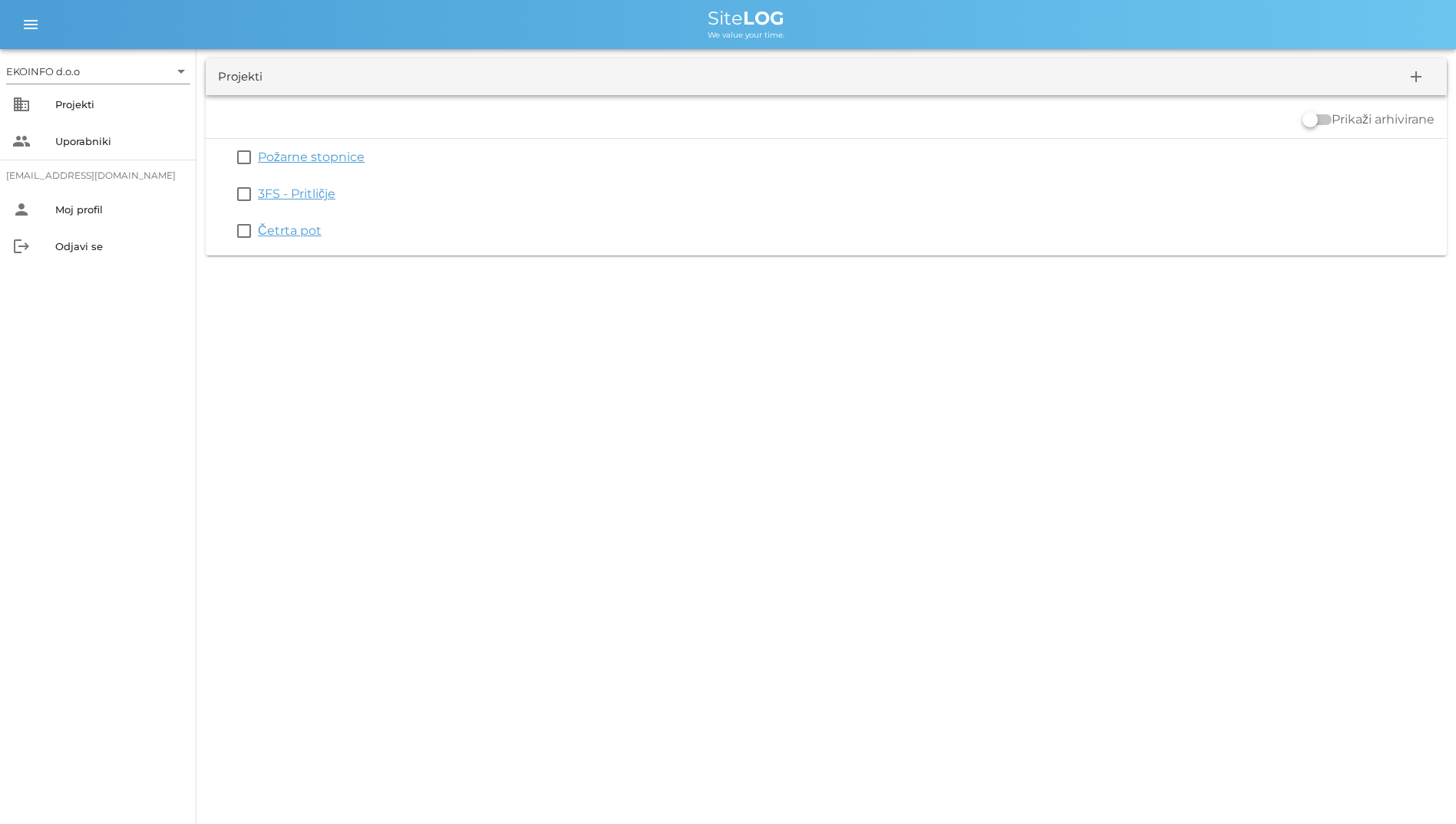
drag, startPoint x: 695, startPoint y: 16, endPoint x: 828, endPoint y: 33, distance: 134.1
click at [828, 33] on div "Site LOG We value your time." at bounding box center [746, 24] width 1395 height 30
click at [517, 32] on div "We value your time." at bounding box center [746, 34] width 1395 height 12
drag, startPoint x: 521, startPoint y: 27, endPoint x: 786, endPoint y: 292, distance: 374.8
click at [786, 292] on div "EKOINFO d.o.o arrow_drop_down business Projekti people Uporabniki [EMAIL_ADDRES…" at bounding box center [728, 412] width 1456 height 824
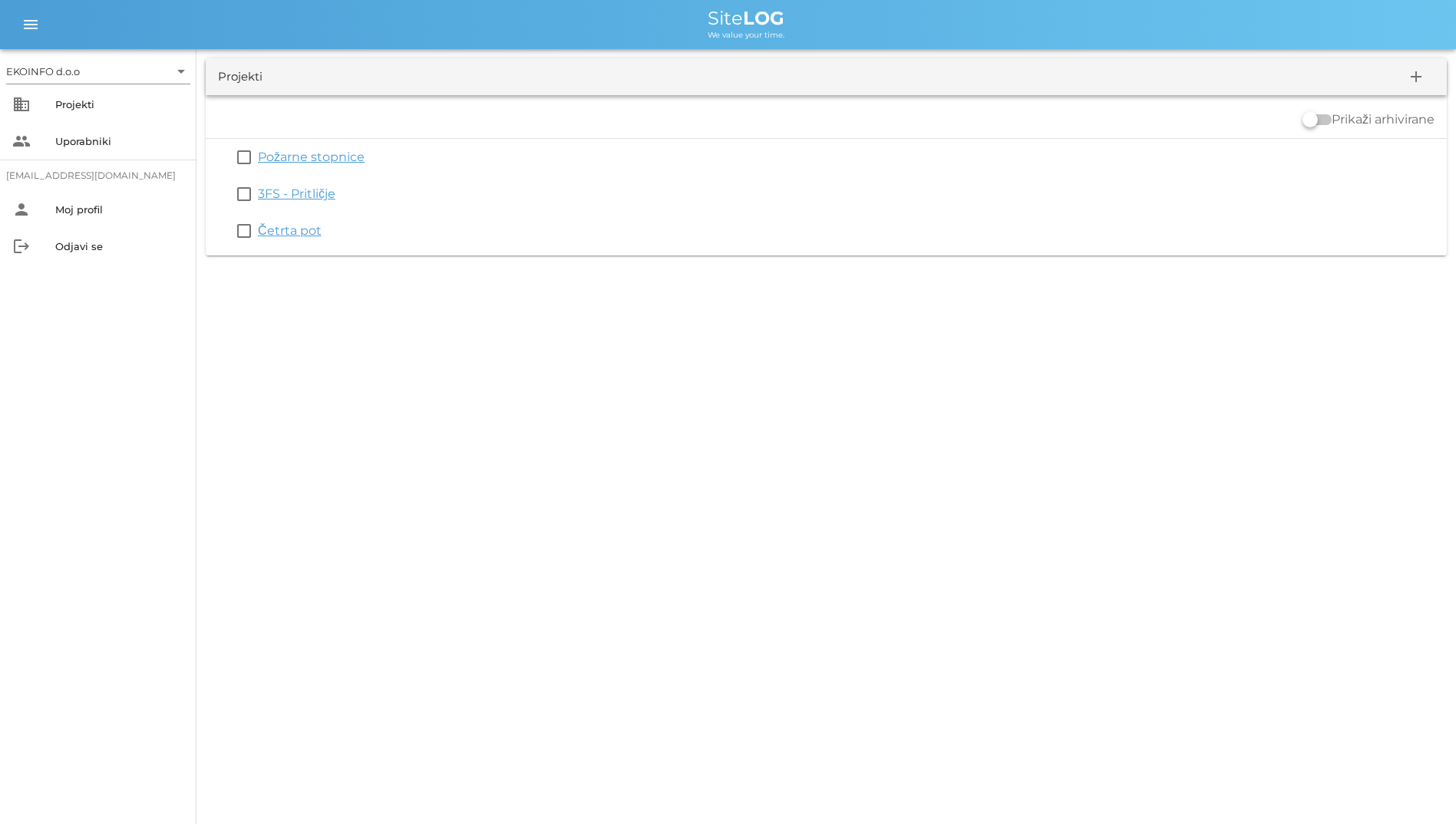
drag, startPoint x: 786, startPoint y: 292, endPoint x: 623, endPoint y: 313, distance: 164.3
click at [623, 313] on div "EKOINFO d.o.o arrow_drop_down business Projekti people Uporabniki [EMAIL_ADDRES…" at bounding box center [728, 412] width 1456 height 824
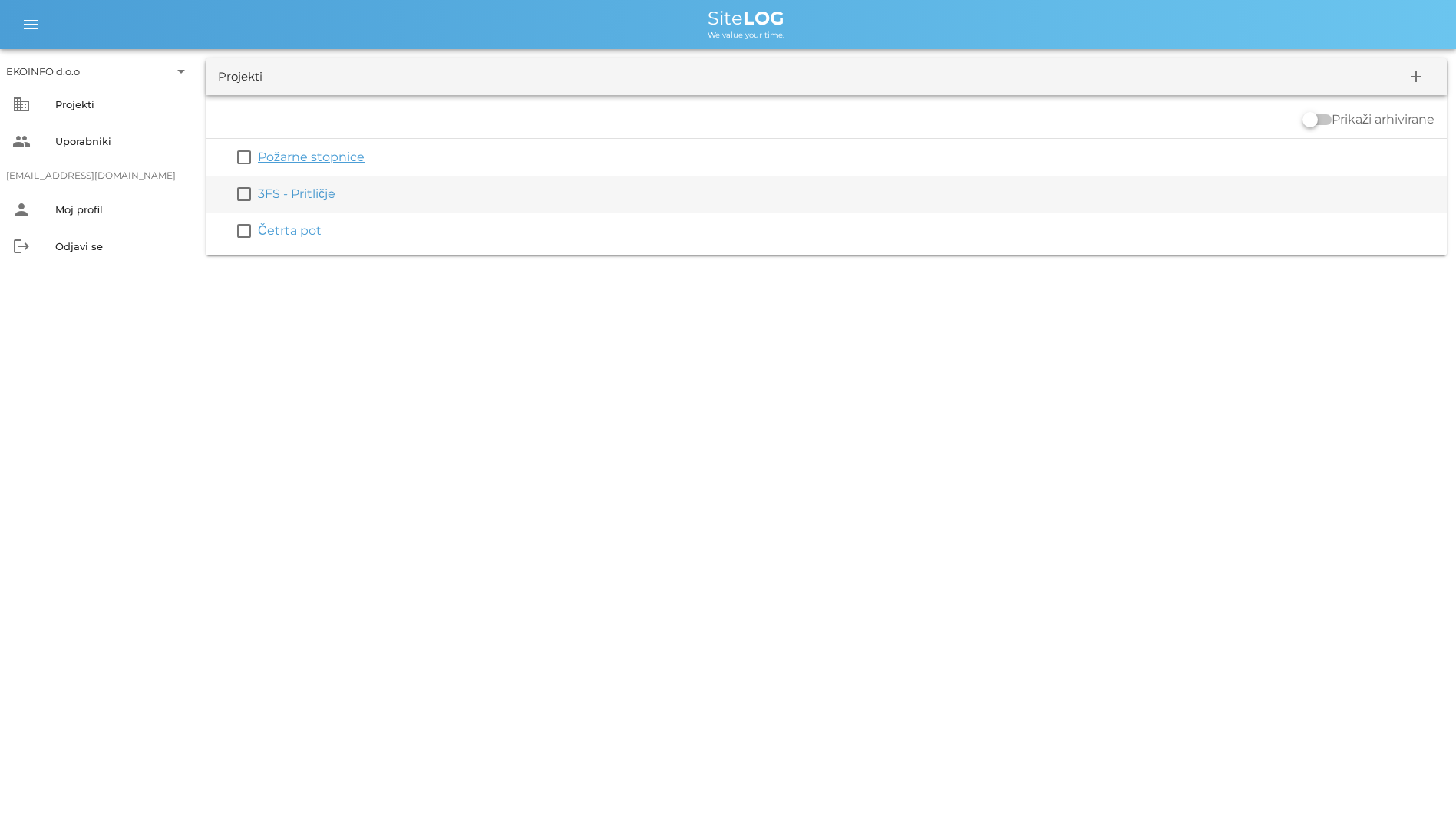
click at [260, 184] on div "check_box_outline_blank 3FS - Pritličje" at bounding box center [826, 194] width 1241 height 37
click at [269, 193] on link "3FS - Pritličje" at bounding box center [297, 194] width 78 height 15
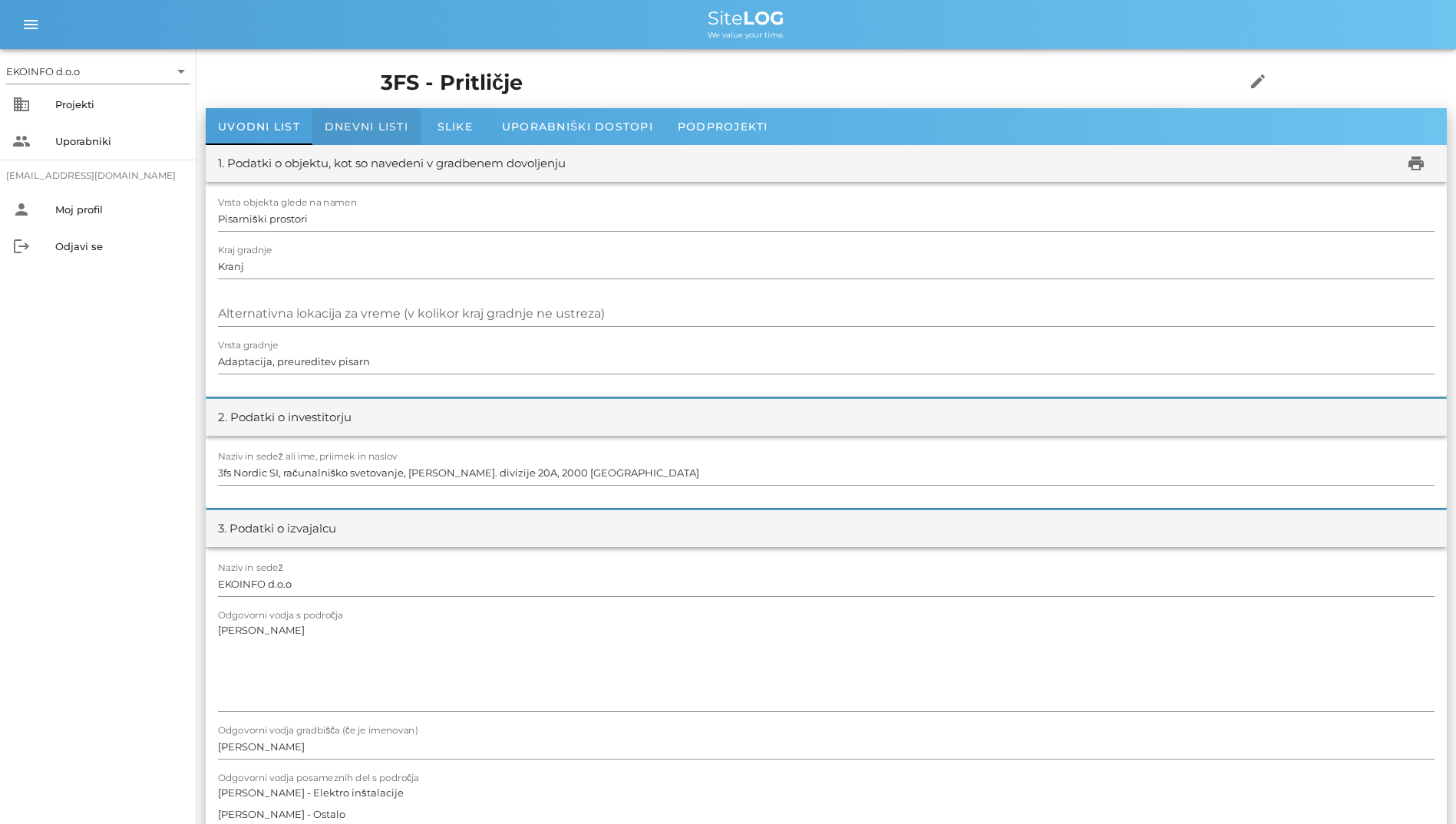
click at [317, 120] on div "Dnevni listi" at bounding box center [366, 126] width 108 height 37
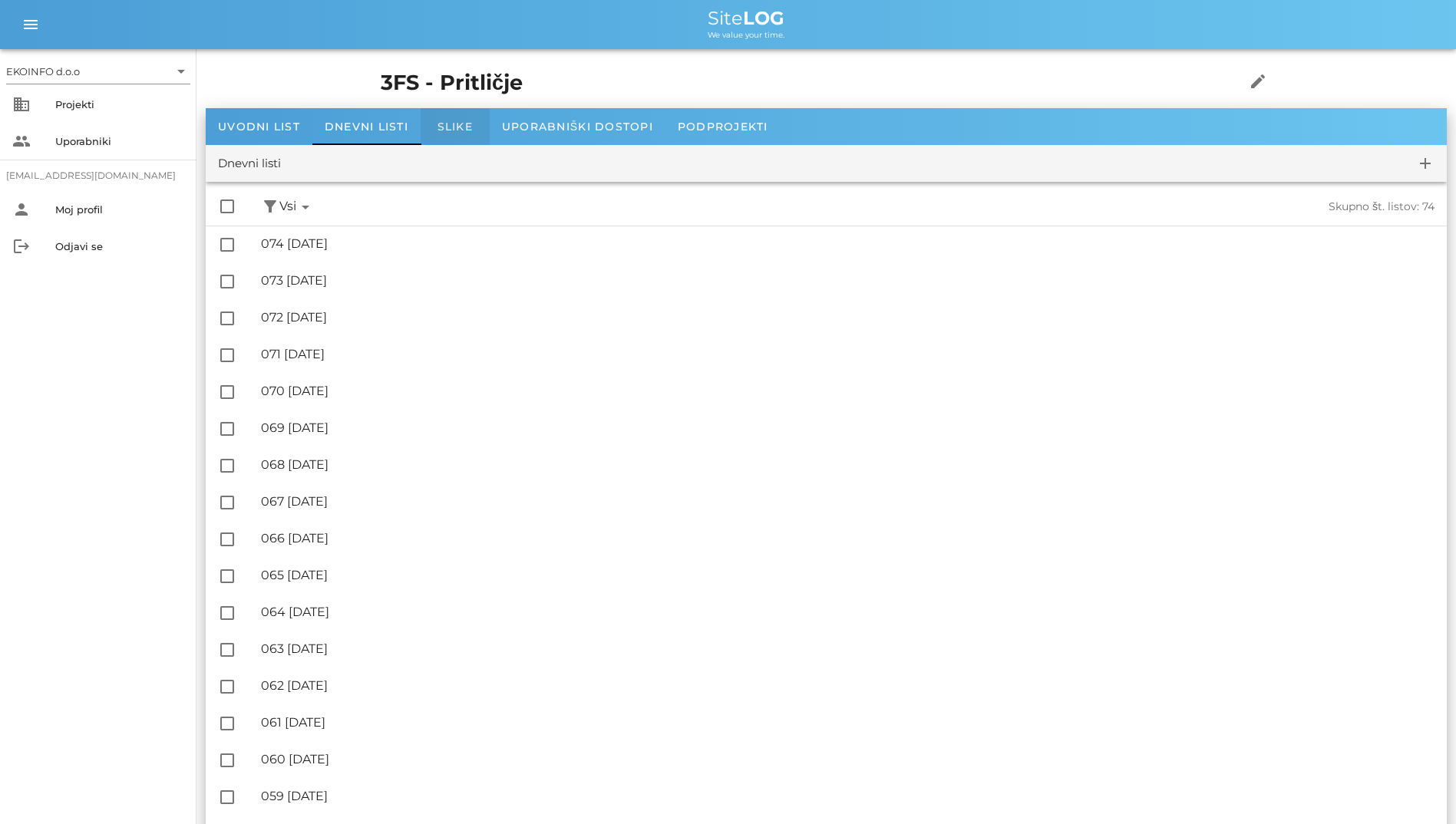
click at [455, 121] on span "Slike" at bounding box center [455, 127] width 35 height 14
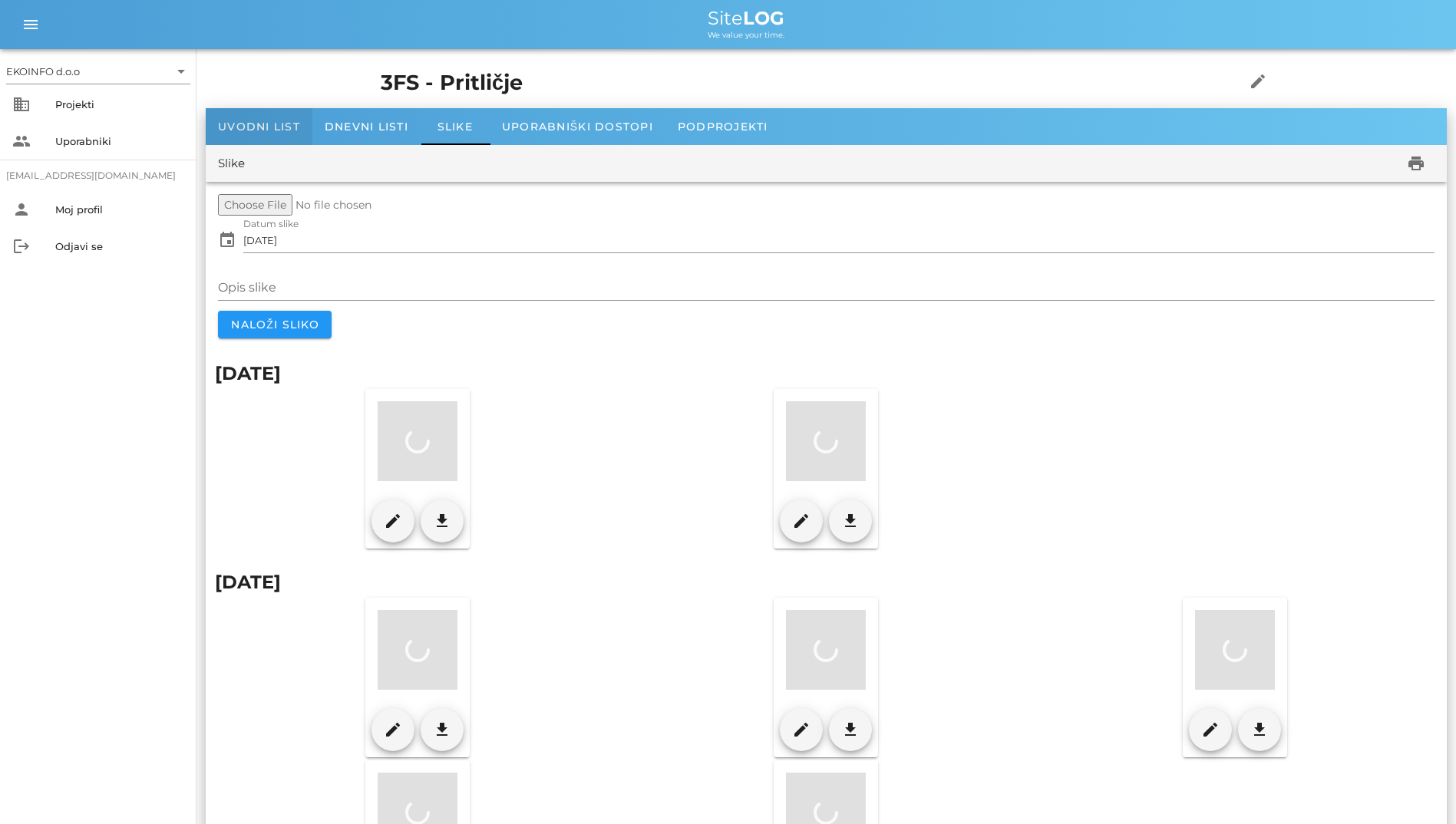
click at [307, 130] on div "Uvodni list" at bounding box center [258, 126] width 107 height 37
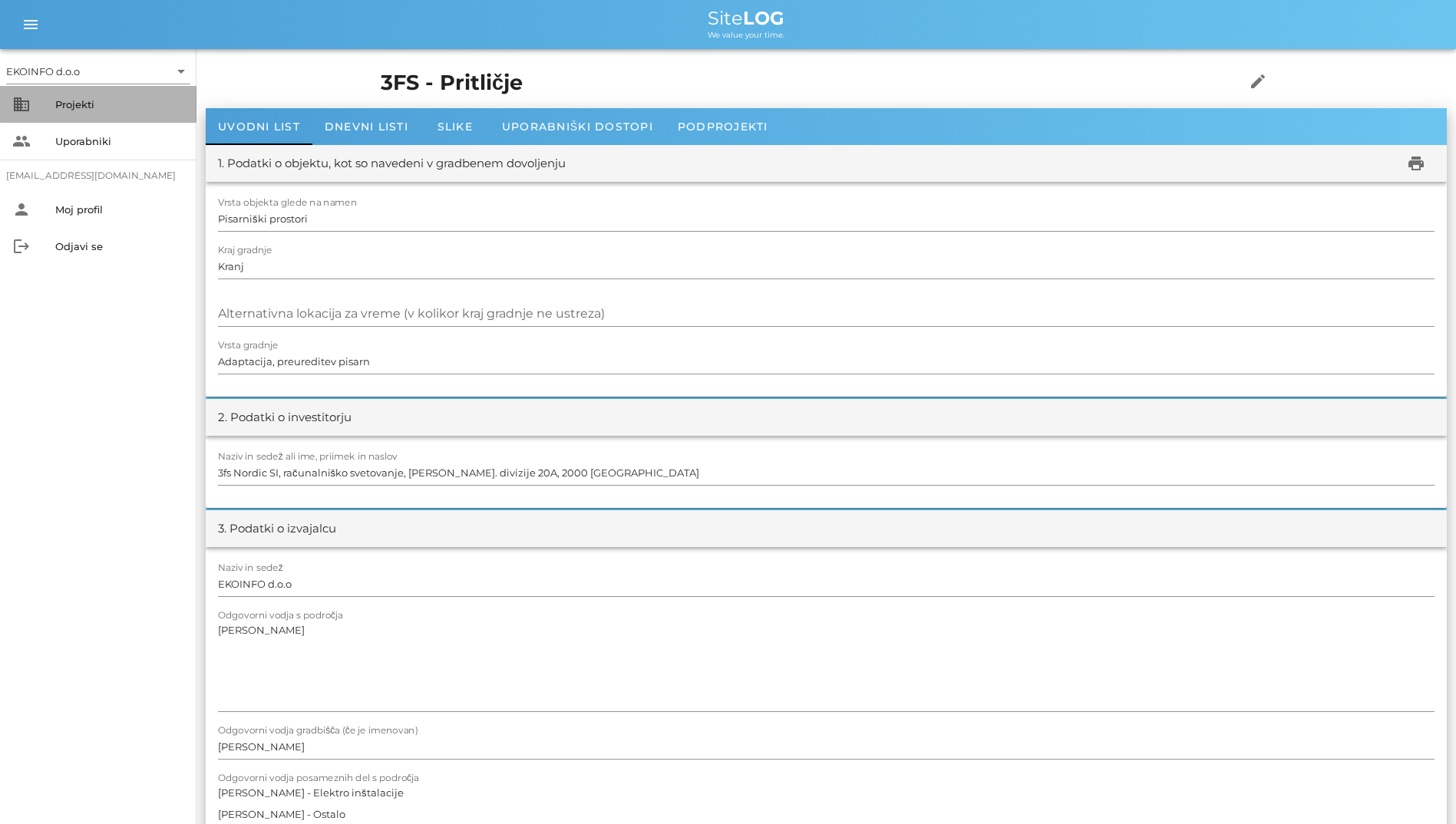
click at [103, 115] on div "Projekti" at bounding box center [120, 104] width 129 height 25
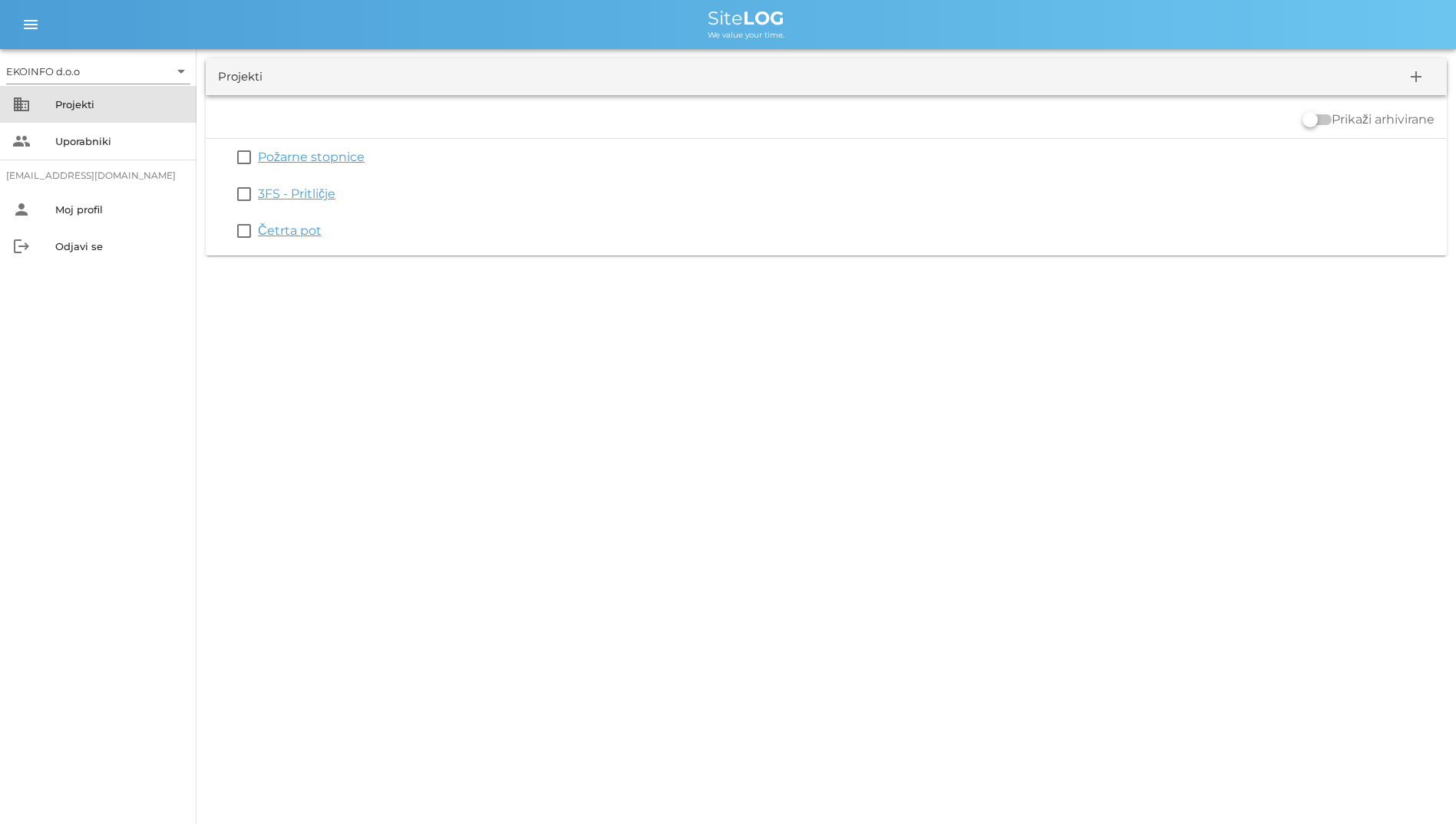
click at [108, 106] on div "Projekti" at bounding box center [120, 104] width 129 height 12
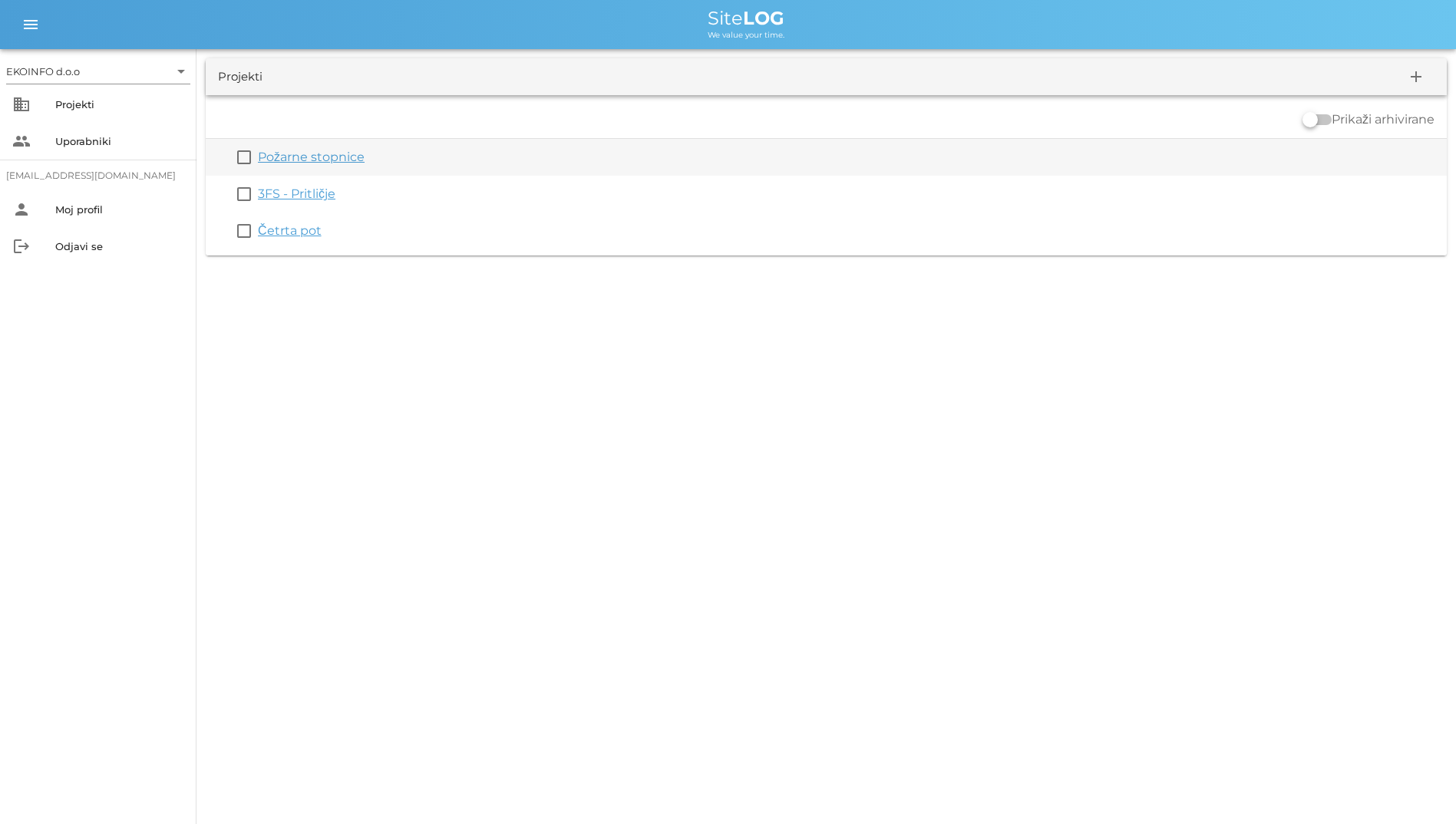
click at [341, 166] on div "Požarne stopnice" at bounding box center [849, 157] width 1183 height 19
click at [338, 162] on link "Požarne stopnice" at bounding box center [311, 156] width 107 height 15
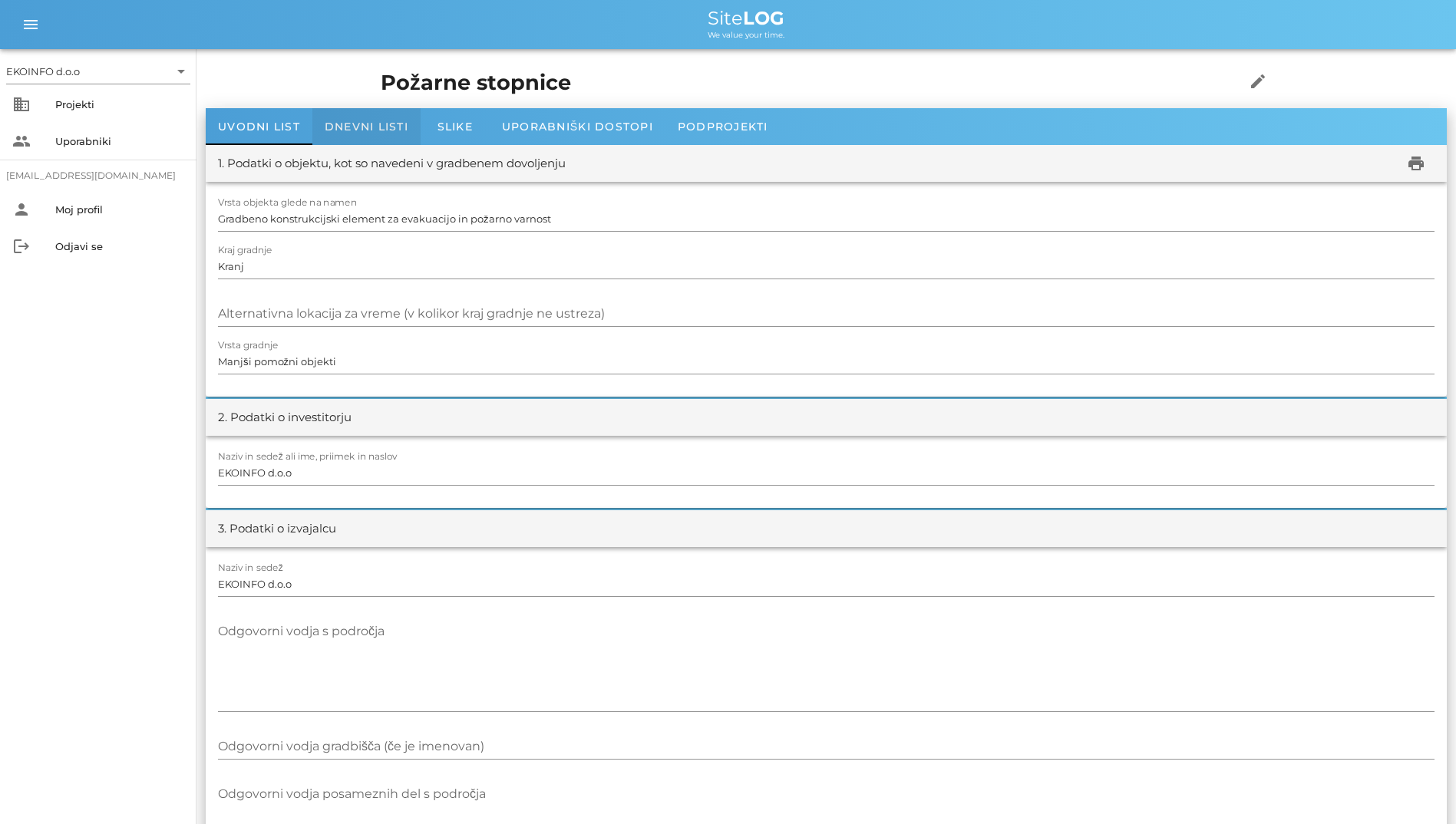
click at [394, 126] on span "Dnevni listi" at bounding box center [366, 127] width 84 height 14
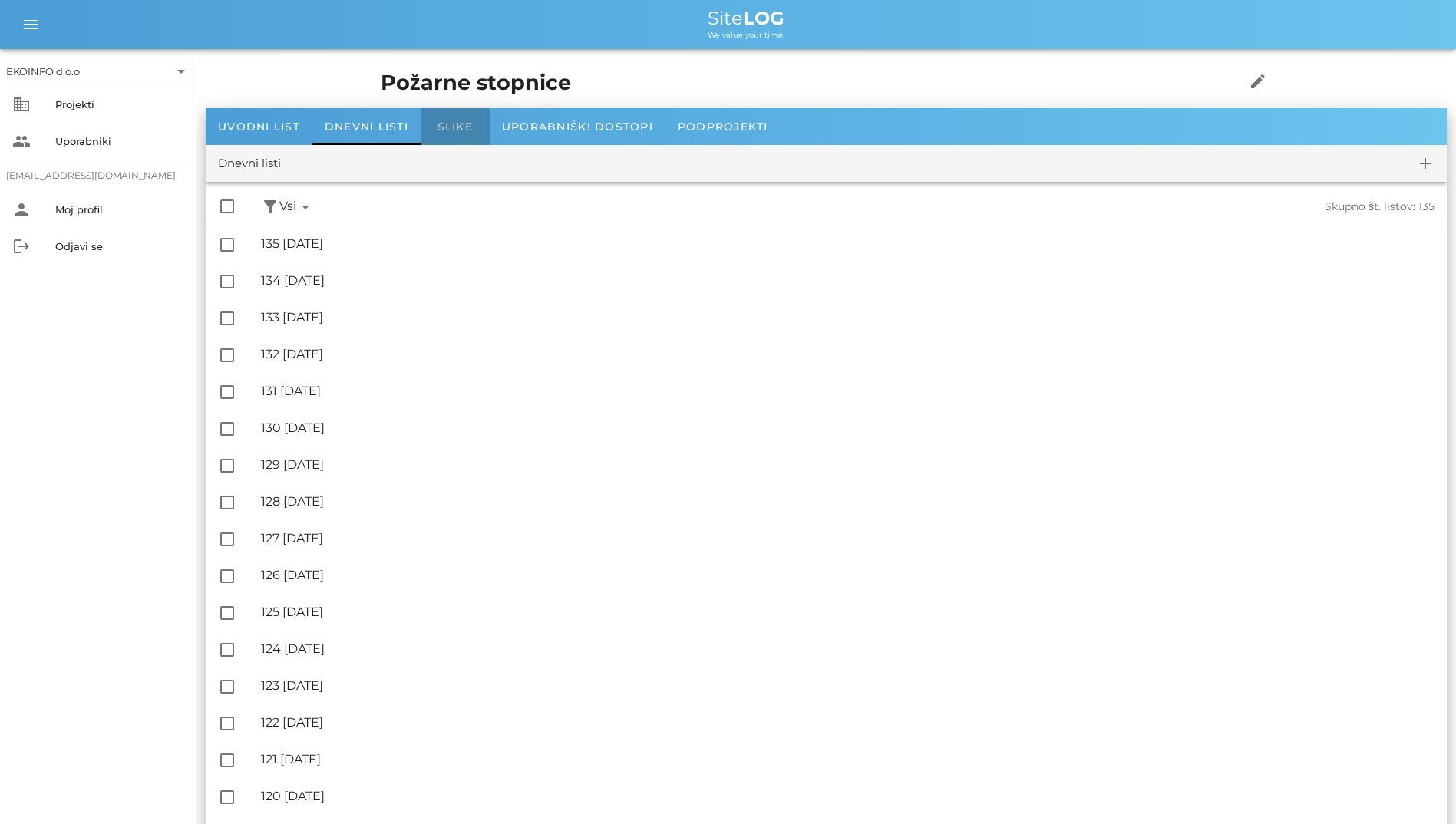
click at [443, 122] on span "Slike" at bounding box center [455, 127] width 35 height 14
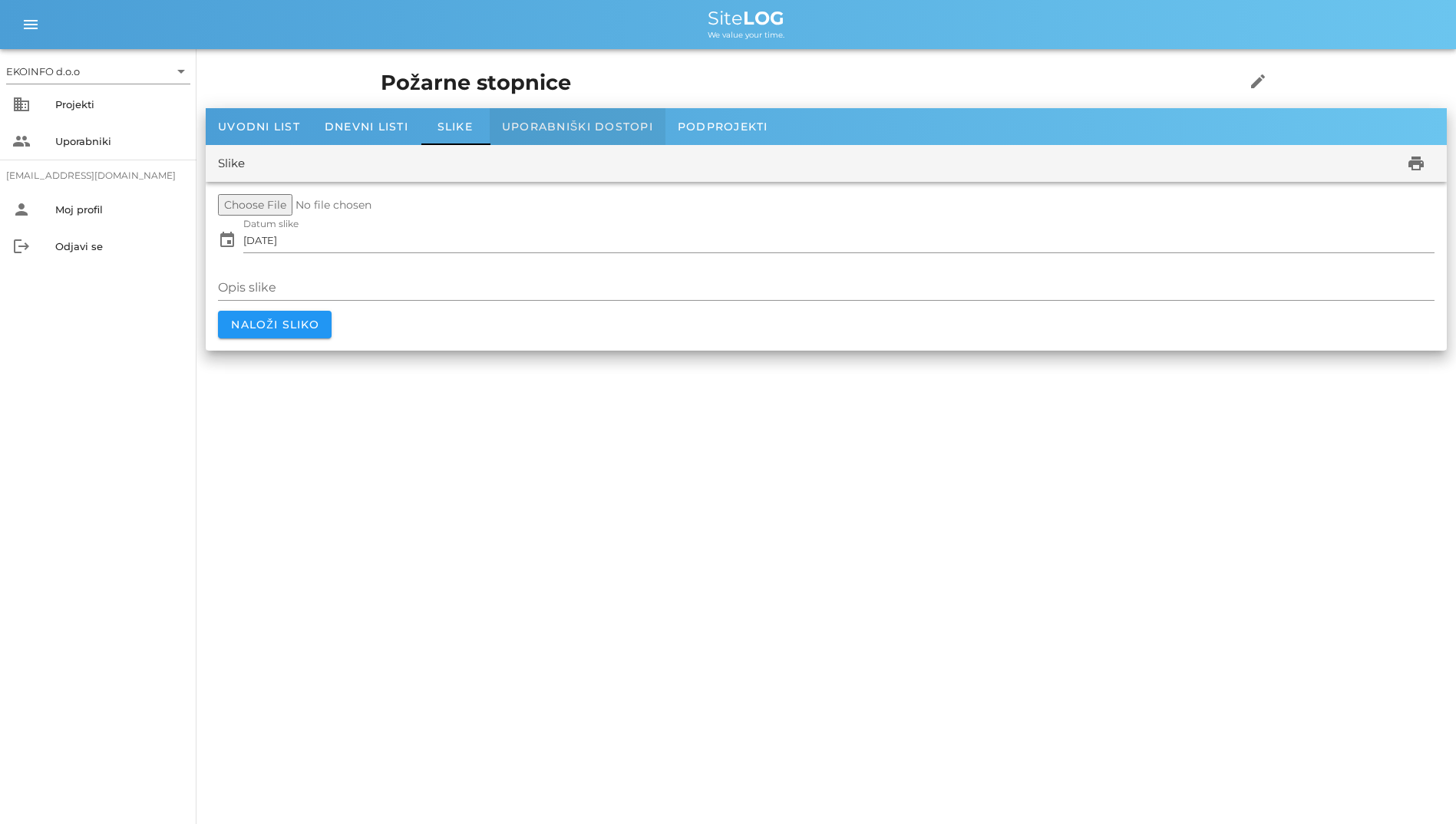
click at [519, 124] on span "Uporabniški dostopi" at bounding box center [577, 127] width 151 height 14
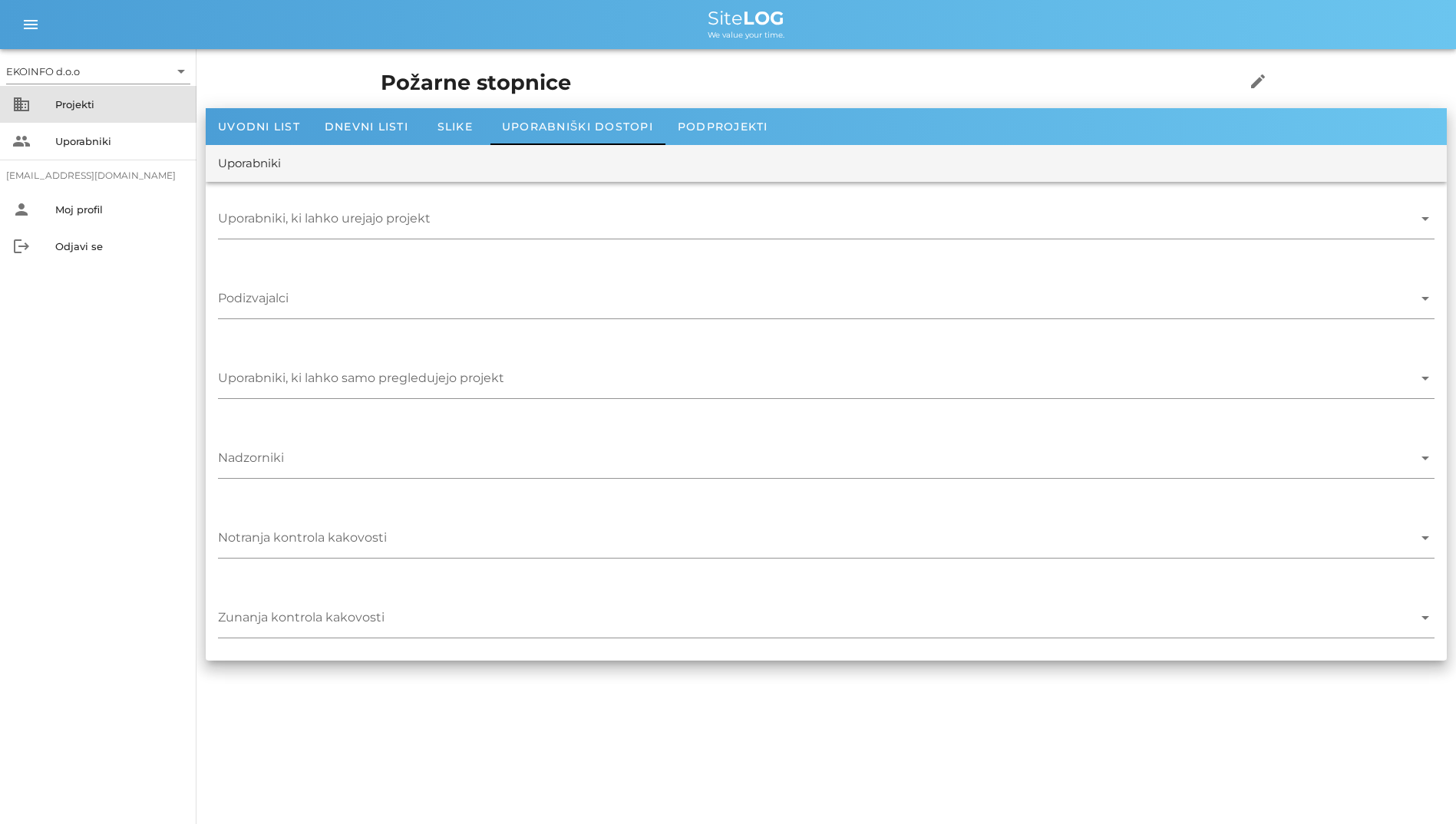
click at [138, 102] on div "Projekti" at bounding box center [120, 104] width 129 height 12
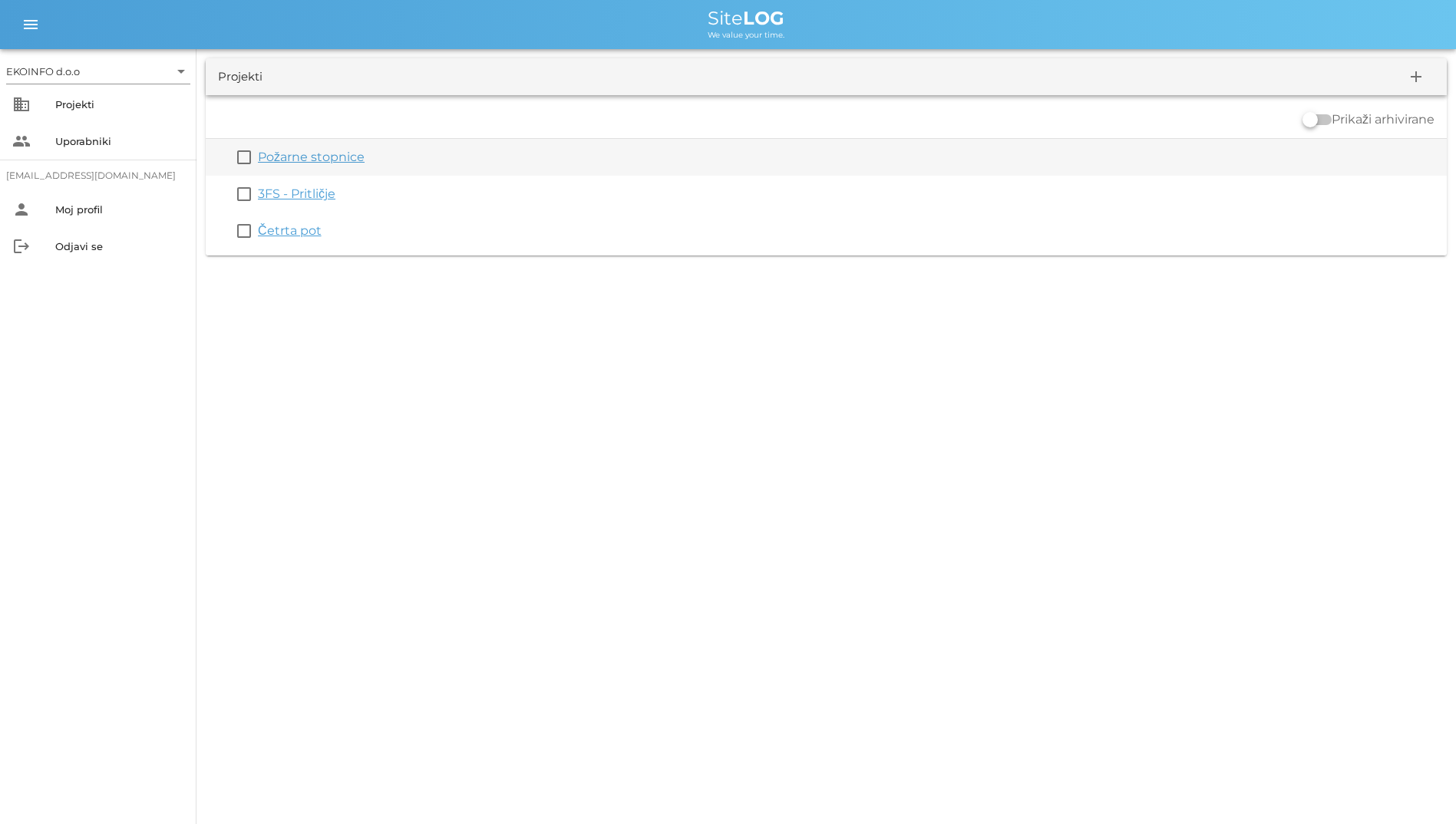
click at [297, 152] on link "Požarne stopnice" at bounding box center [311, 156] width 107 height 15
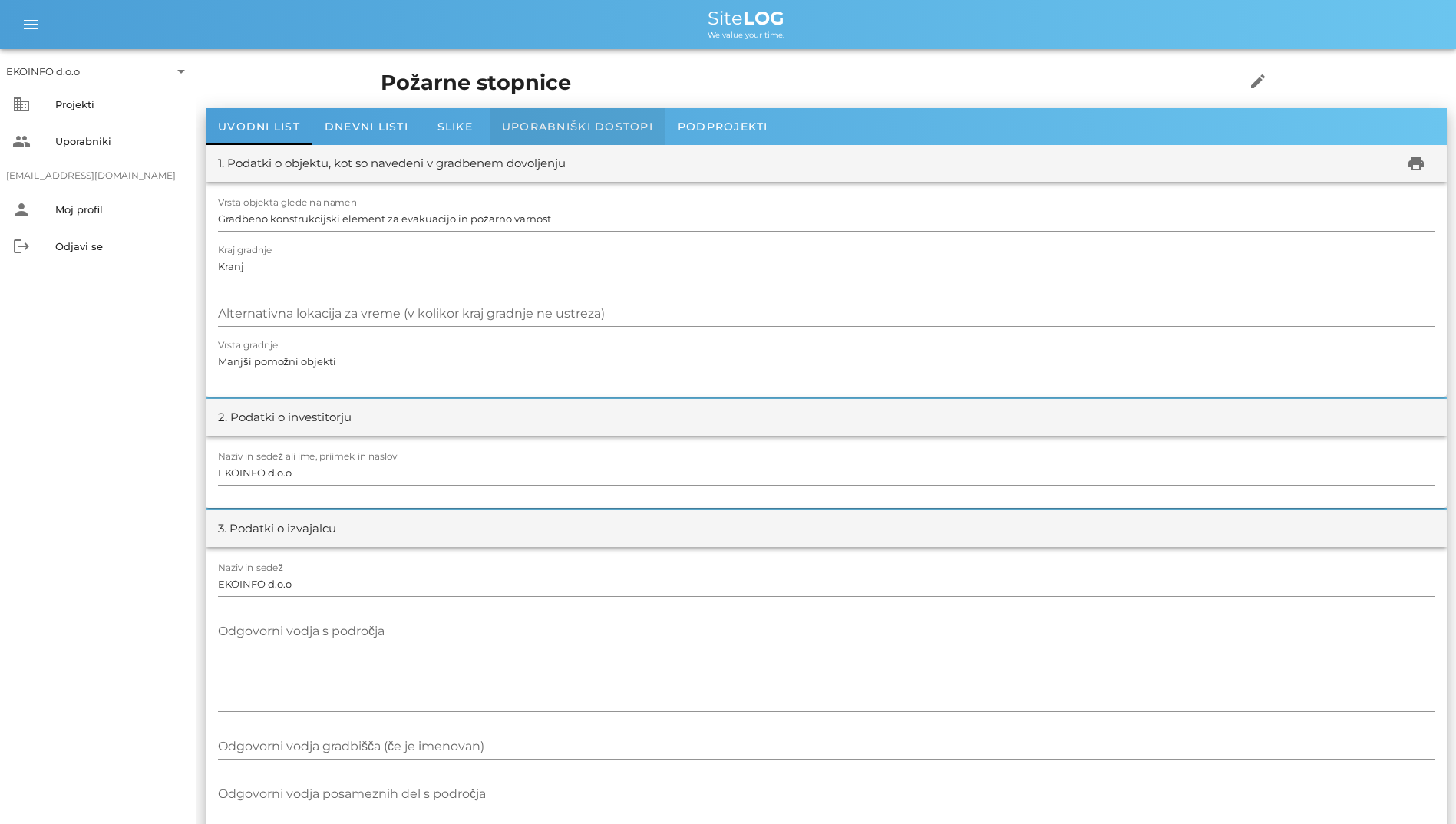
click at [610, 119] on div "Uporabniški dostopi" at bounding box center [578, 126] width 176 height 37
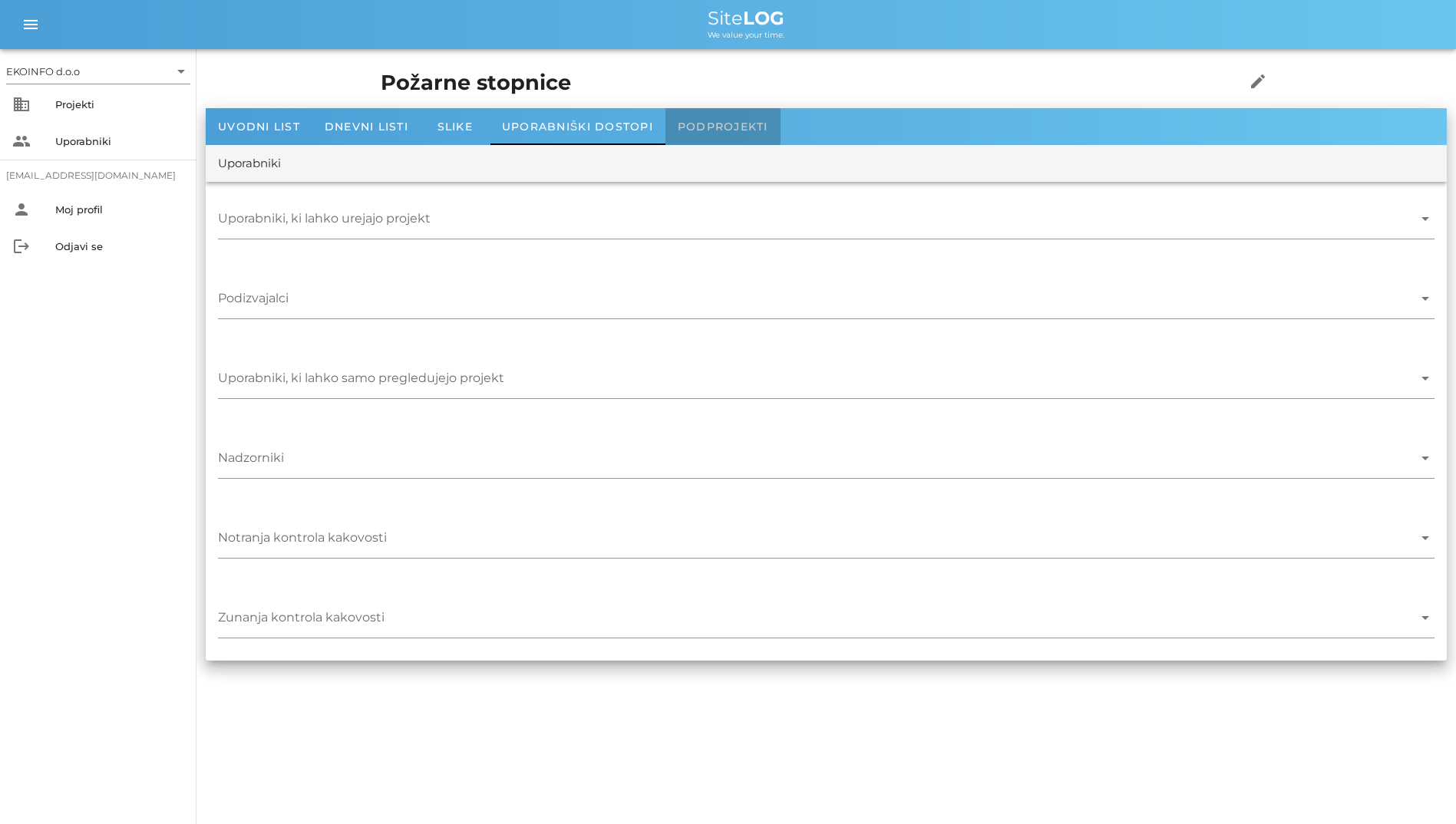
click at [718, 126] on span "Podprojekti" at bounding box center [723, 127] width 90 height 14
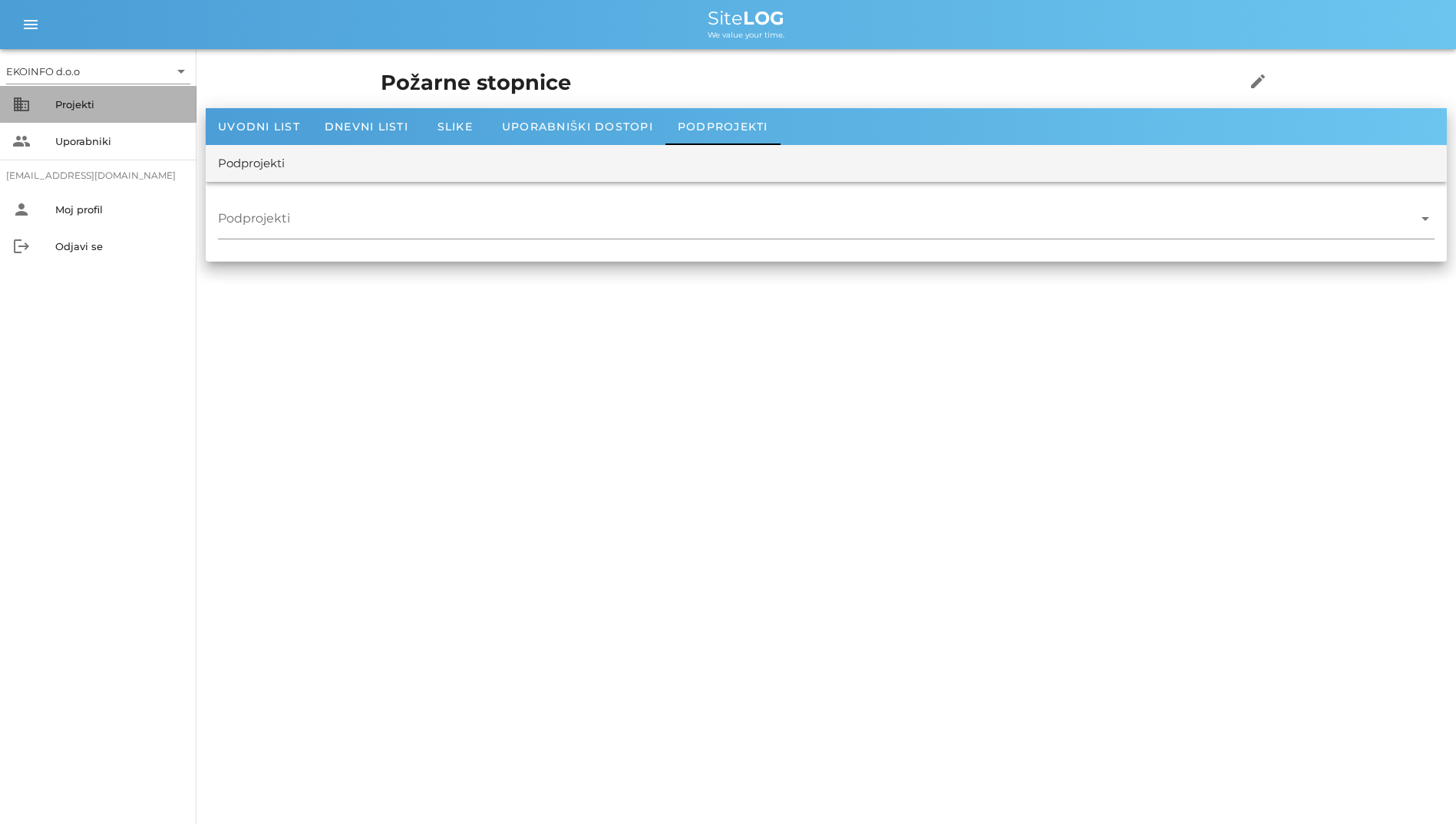
click at [82, 116] on div "Projekti" at bounding box center [120, 104] width 129 height 25
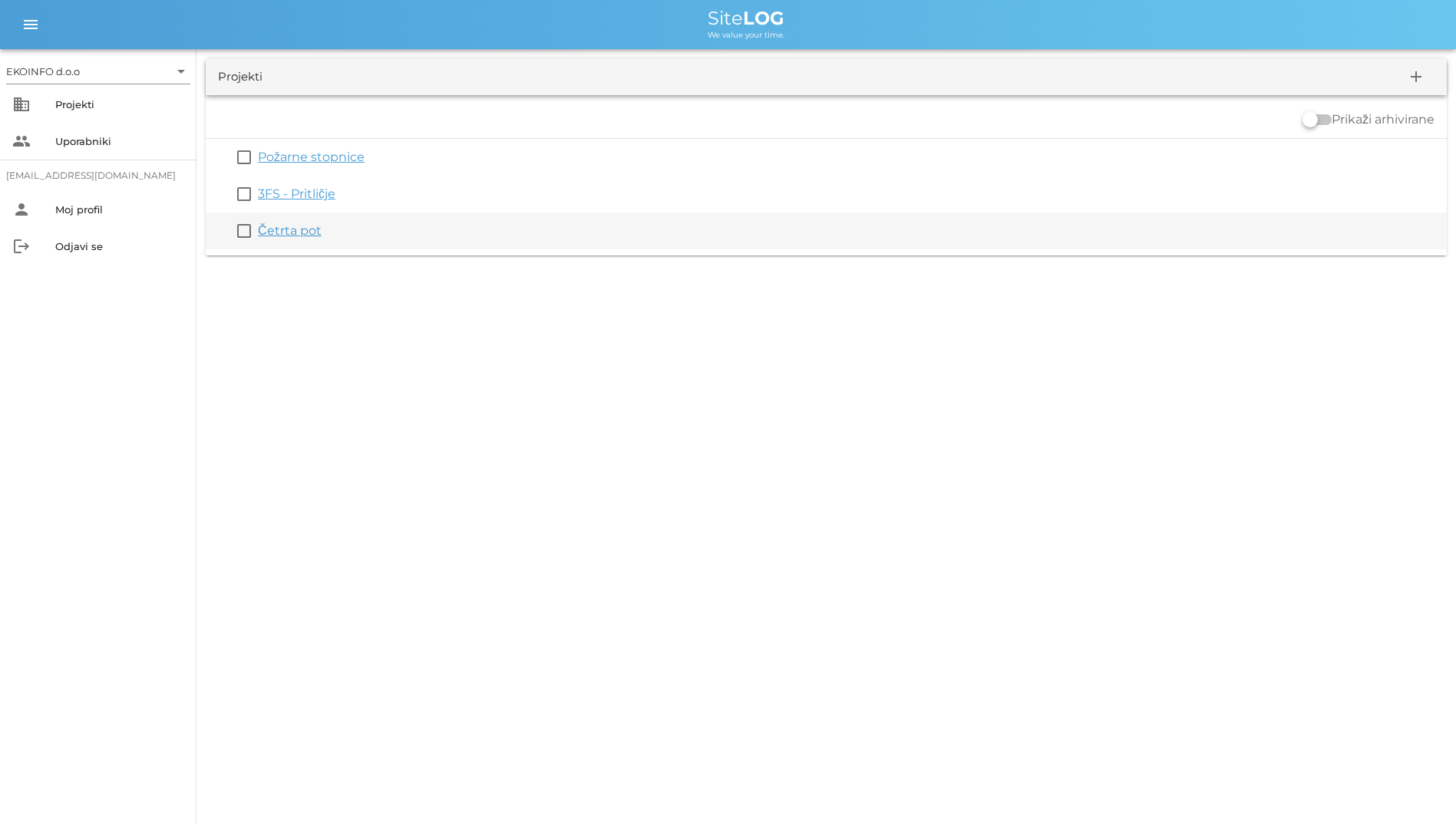
click at [276, 235] on link "Četrta pot" at bounding box center [290, 230] width 64 height 15
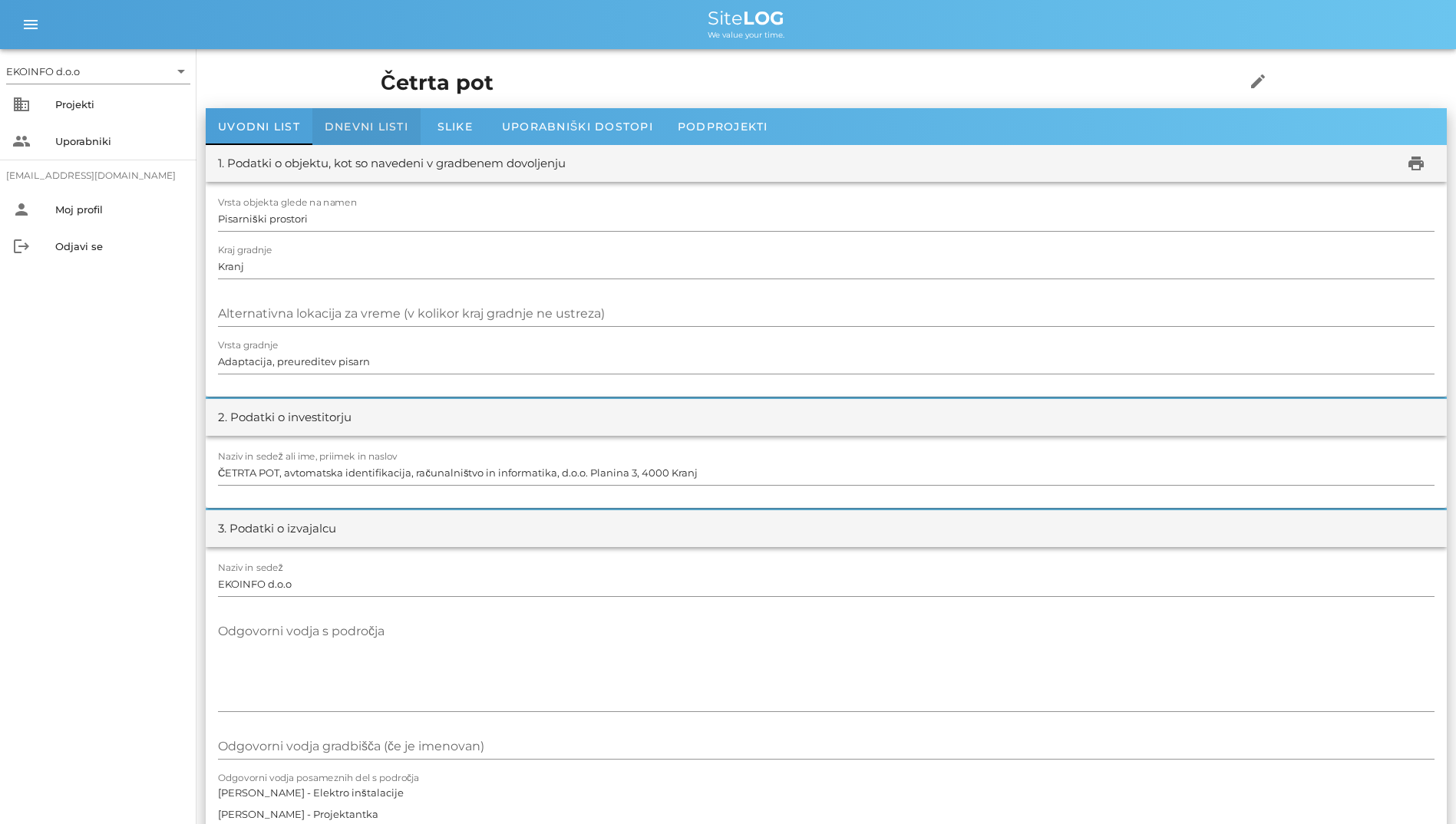
click at [384, 115] on div "Dnevni listi" at bounding box center [366, 126] width 108 height 37
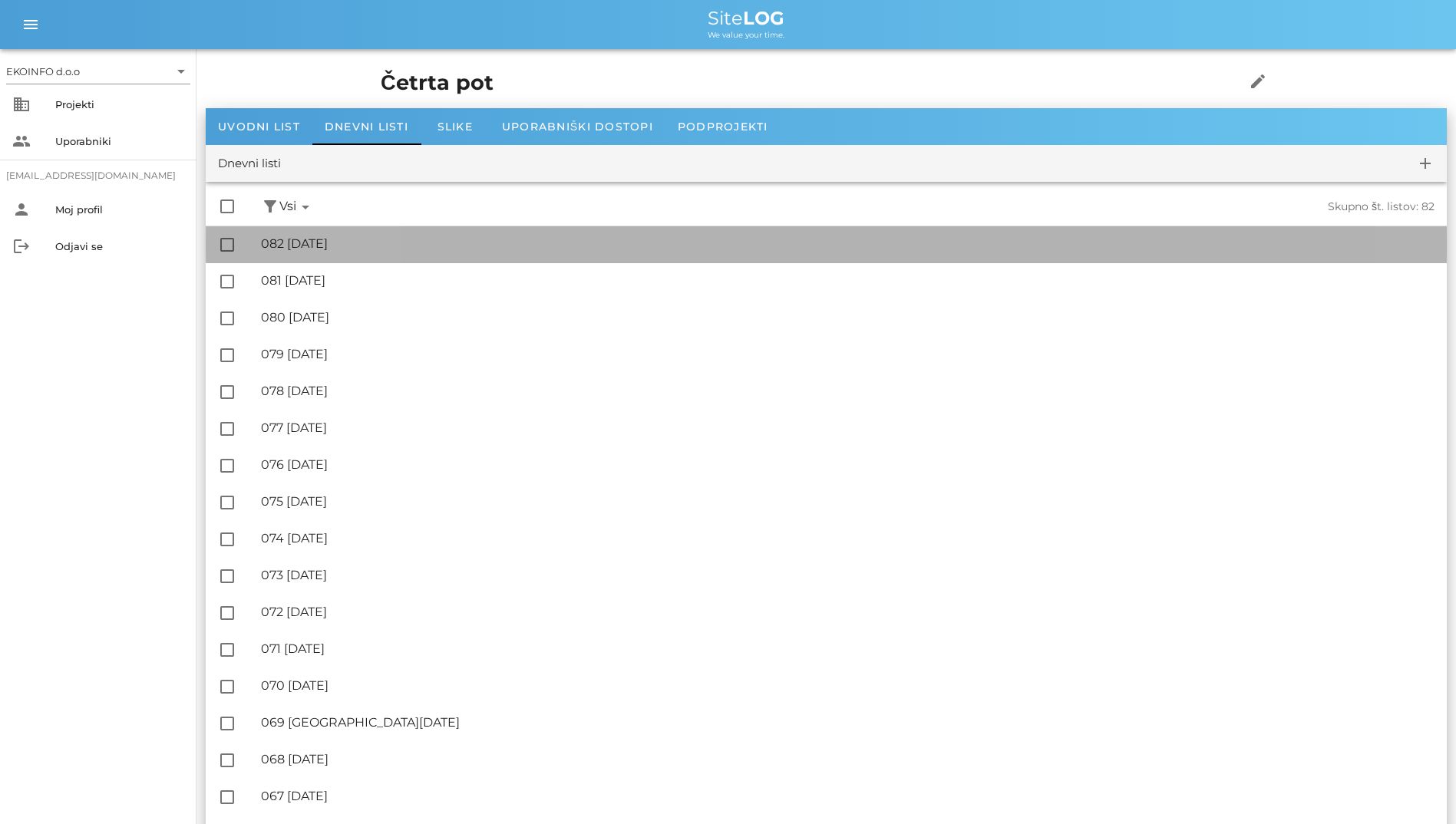
click at [394, 240] on div "🔏 082 [DATE]" at bounding box center [848, 243] width 1174 height 15
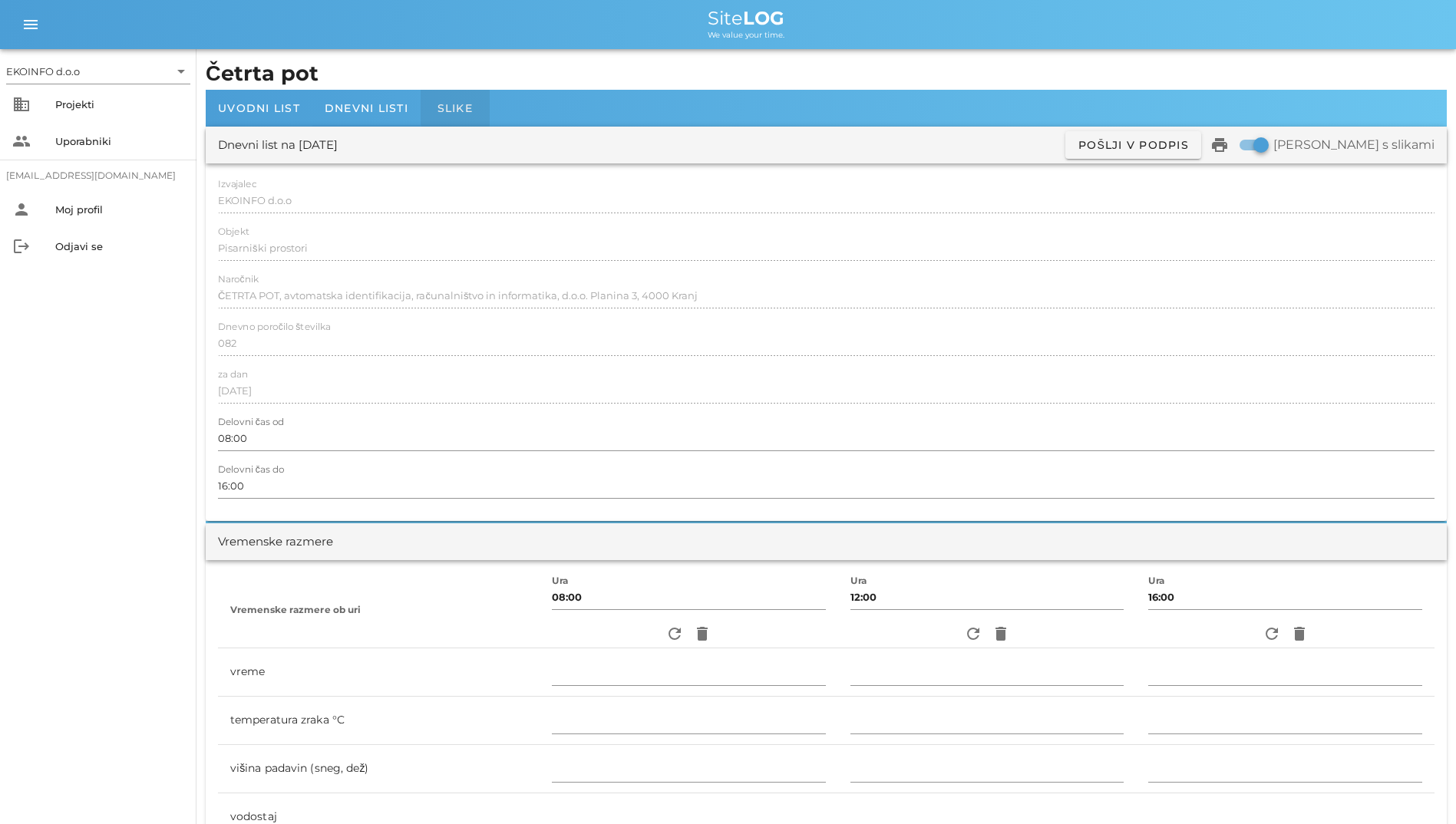
click at [443, 120] on div "Slike" at bounding box center [455, 107] width 69 height 37
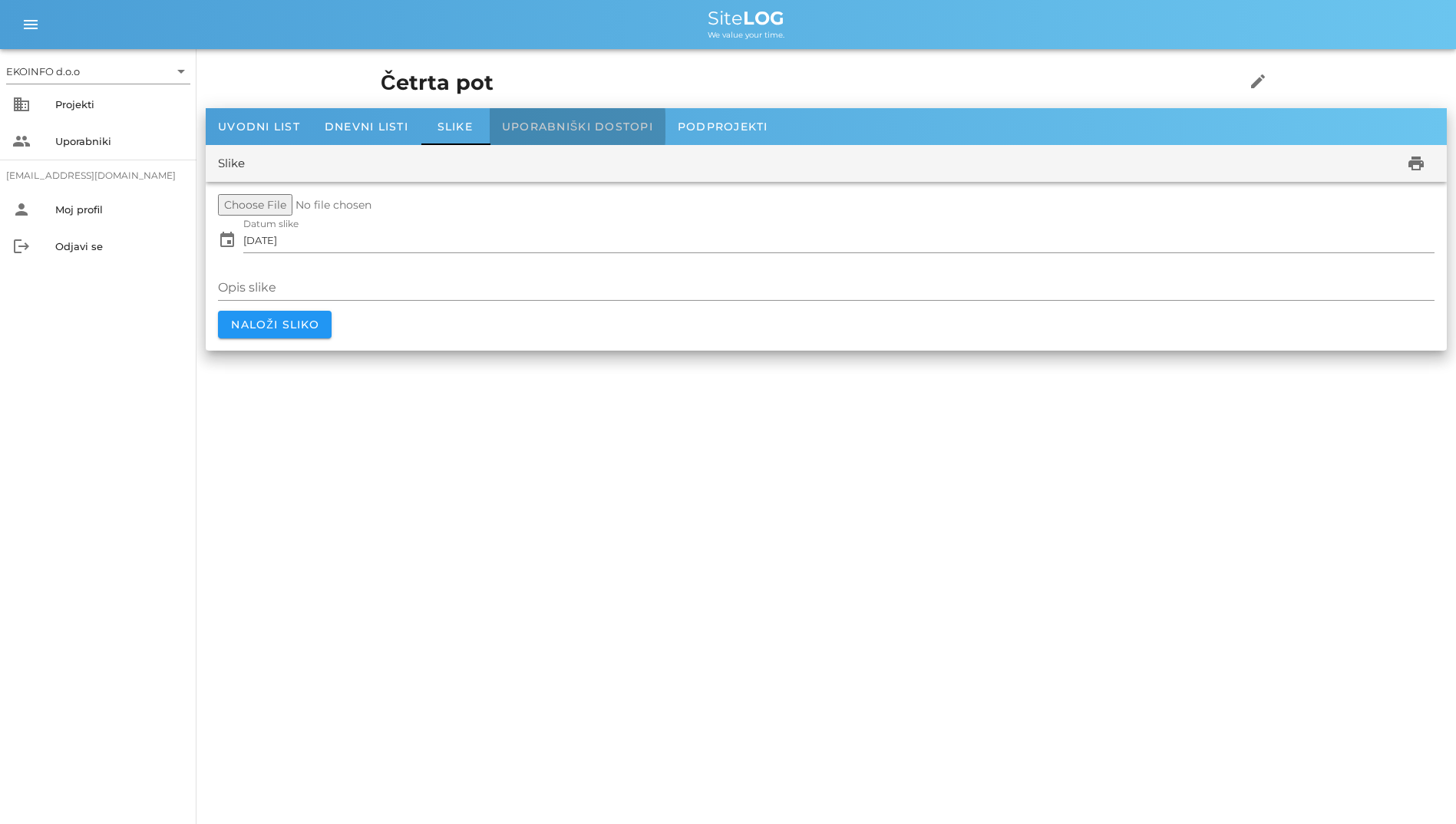
click at [618, 137] on div "Uporabniški dostopi" at bounding box center [578, 126] width 176 height 37
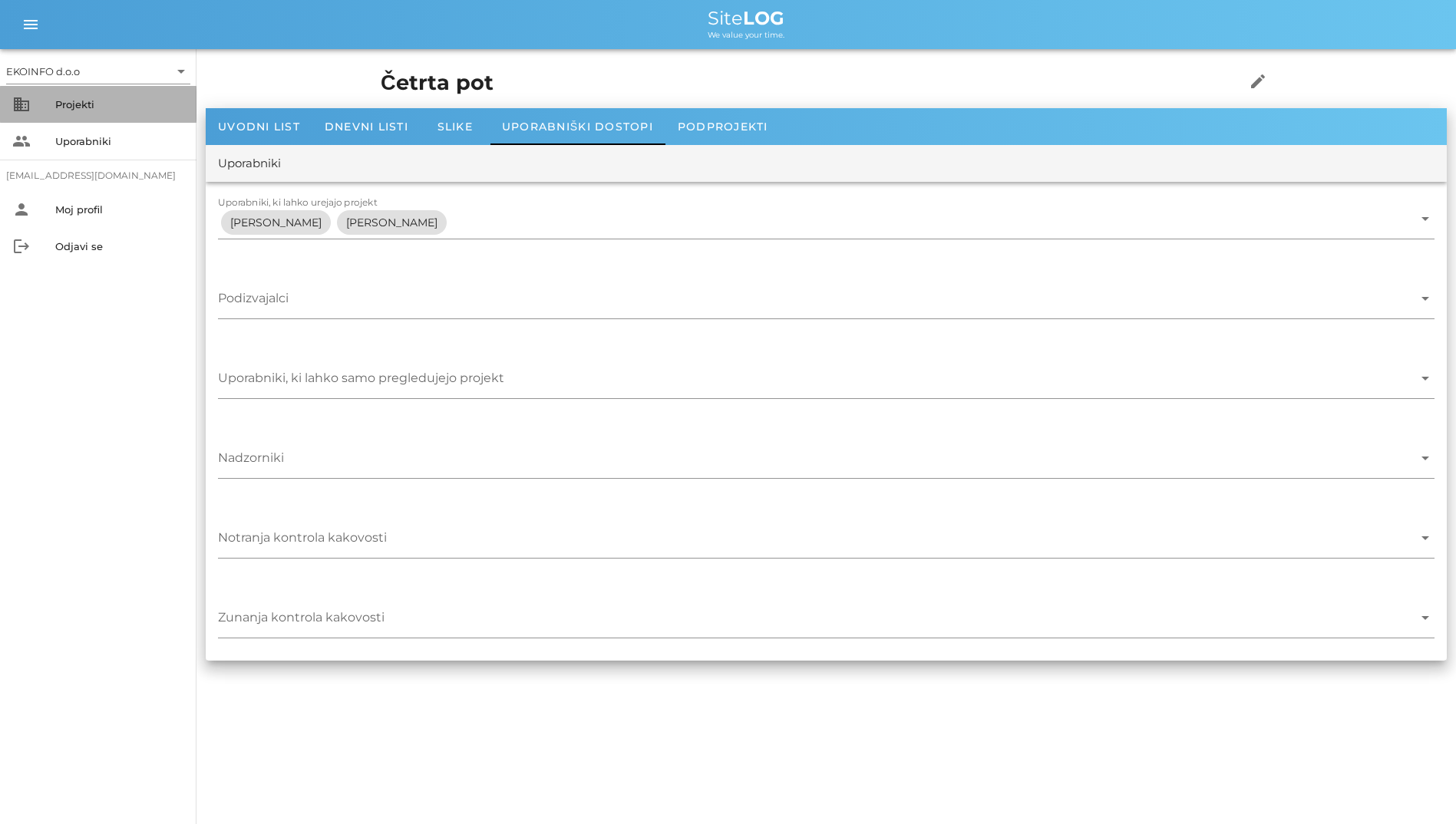
click at [110, 93] on div "Projekti" at bounding box center [120, 104] width 129 height 25
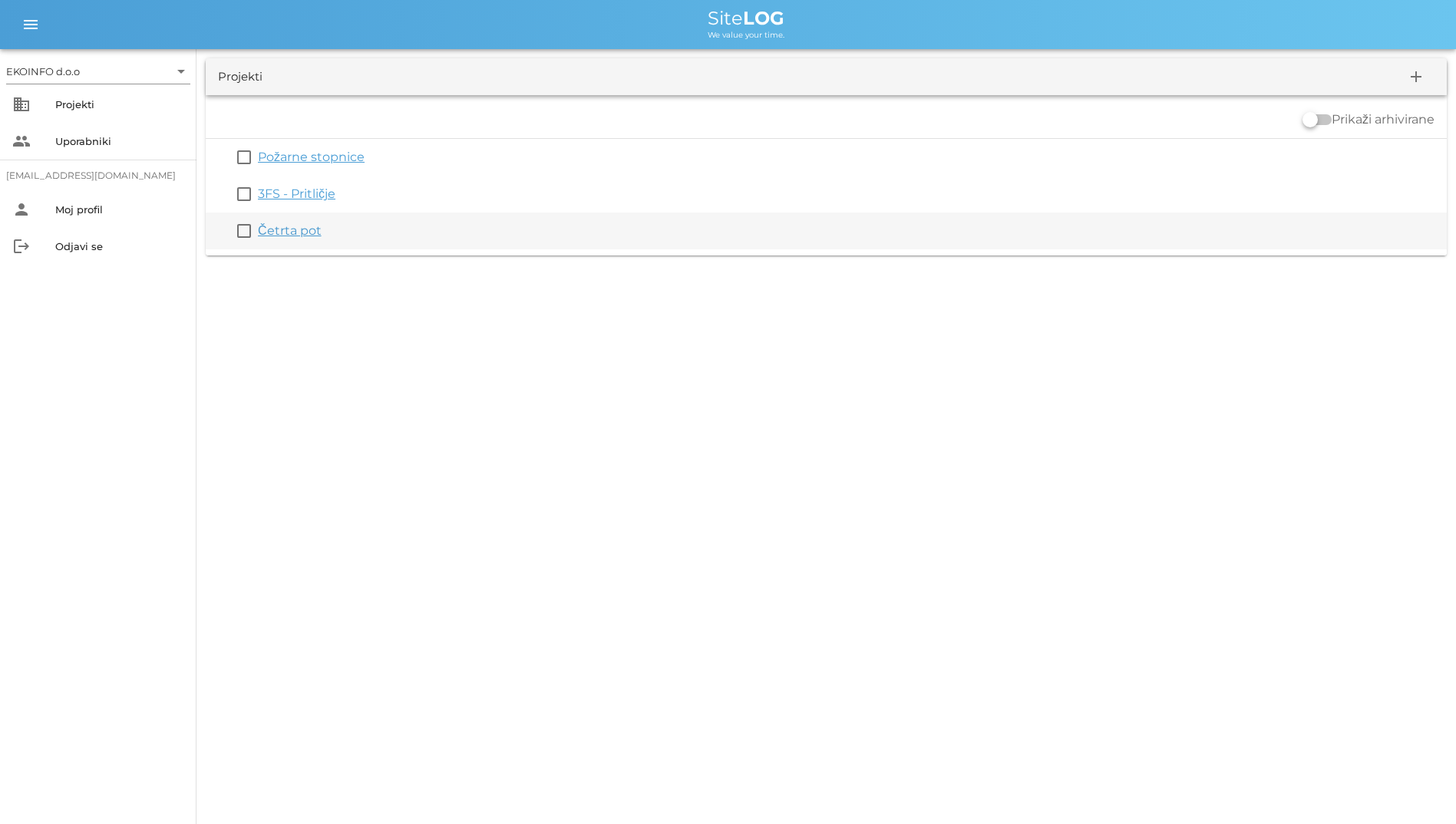
click at [306, 233] on link "Četrta pot" at bounding box center [290, 230] width 64 height 15
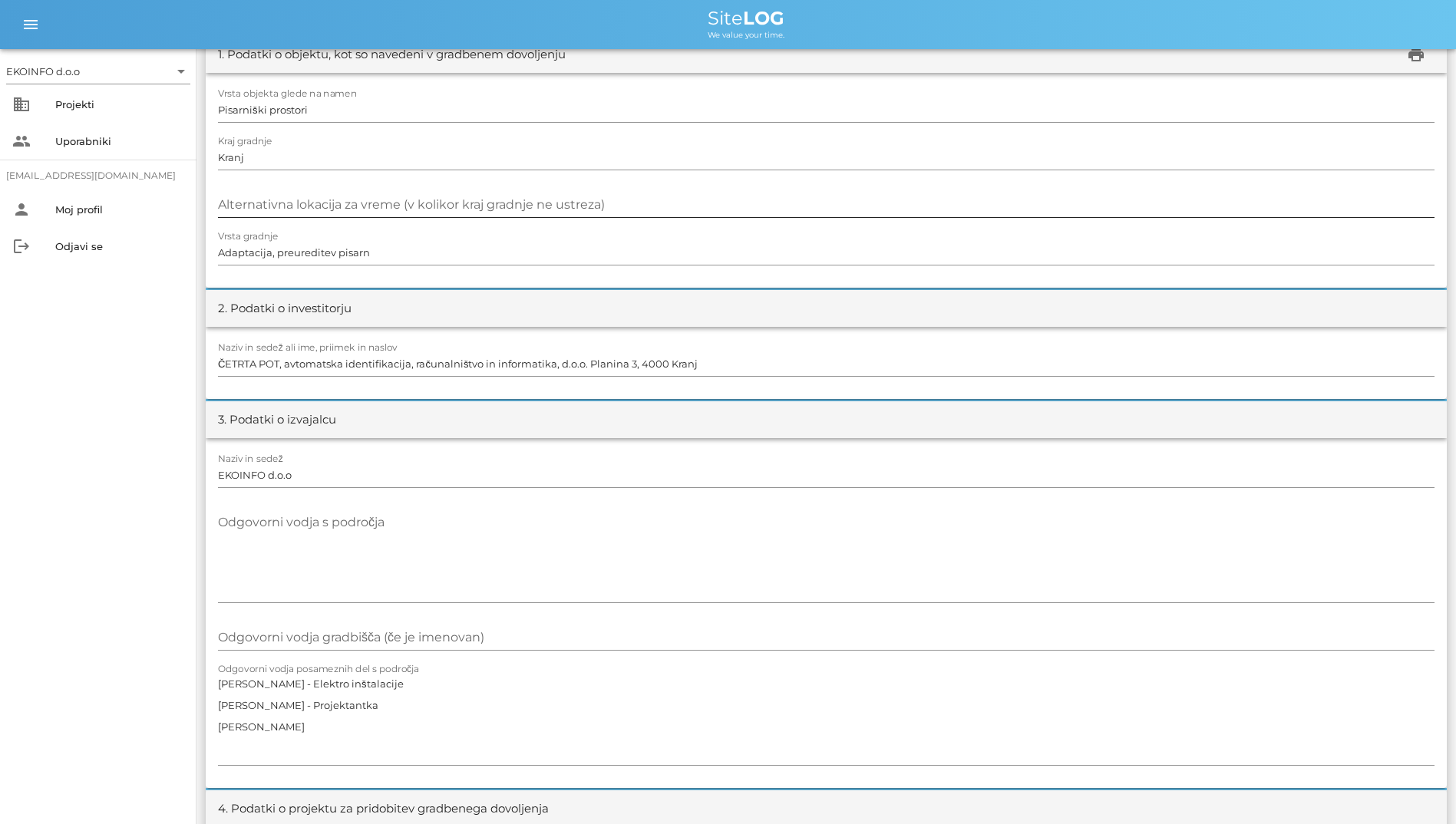
scroll to position [37, 0]
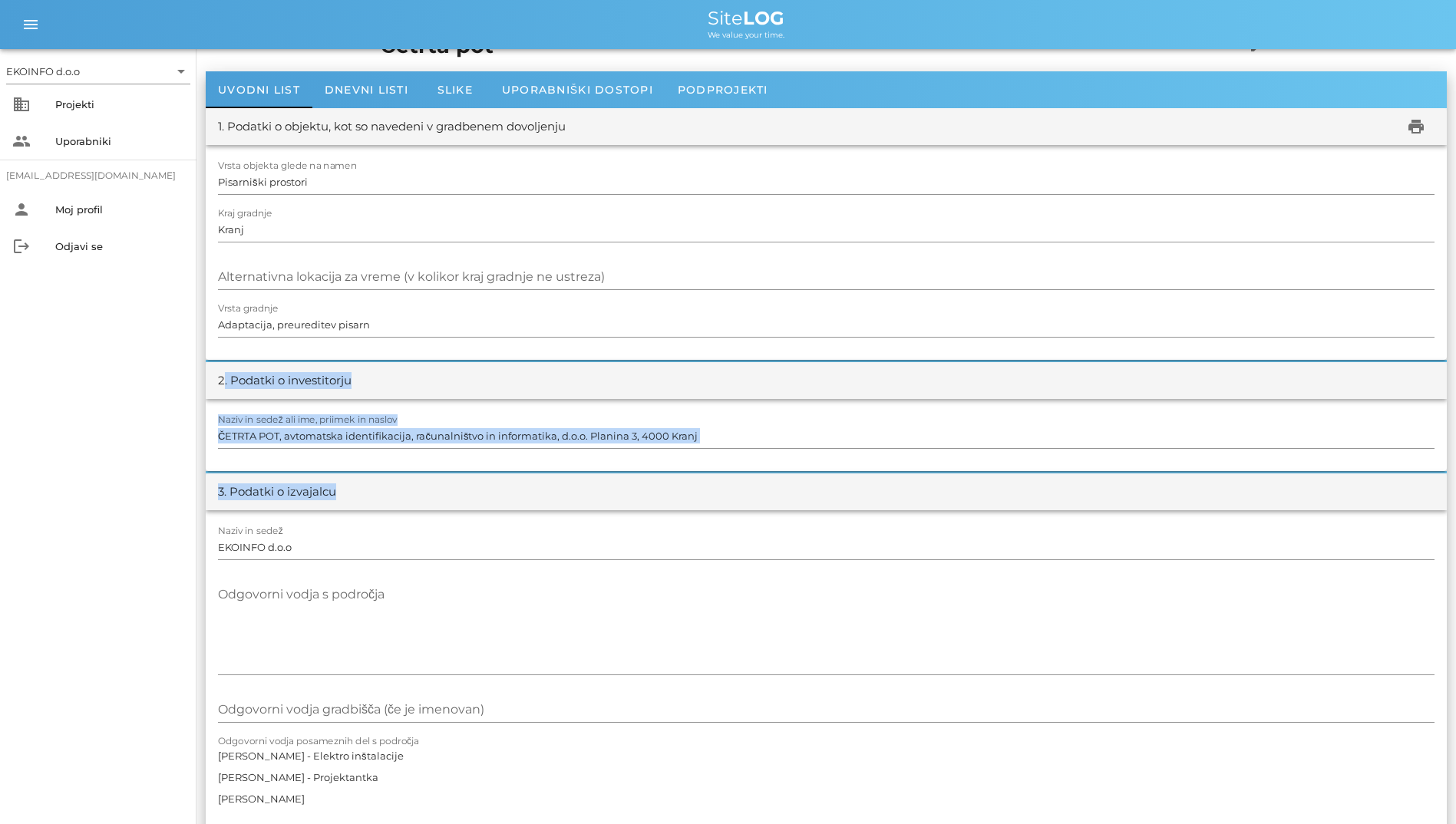
drag, startPoint x: 209, startPoint y: 382, endPoint x: 408, endPoint y: 515, distance: 239.4
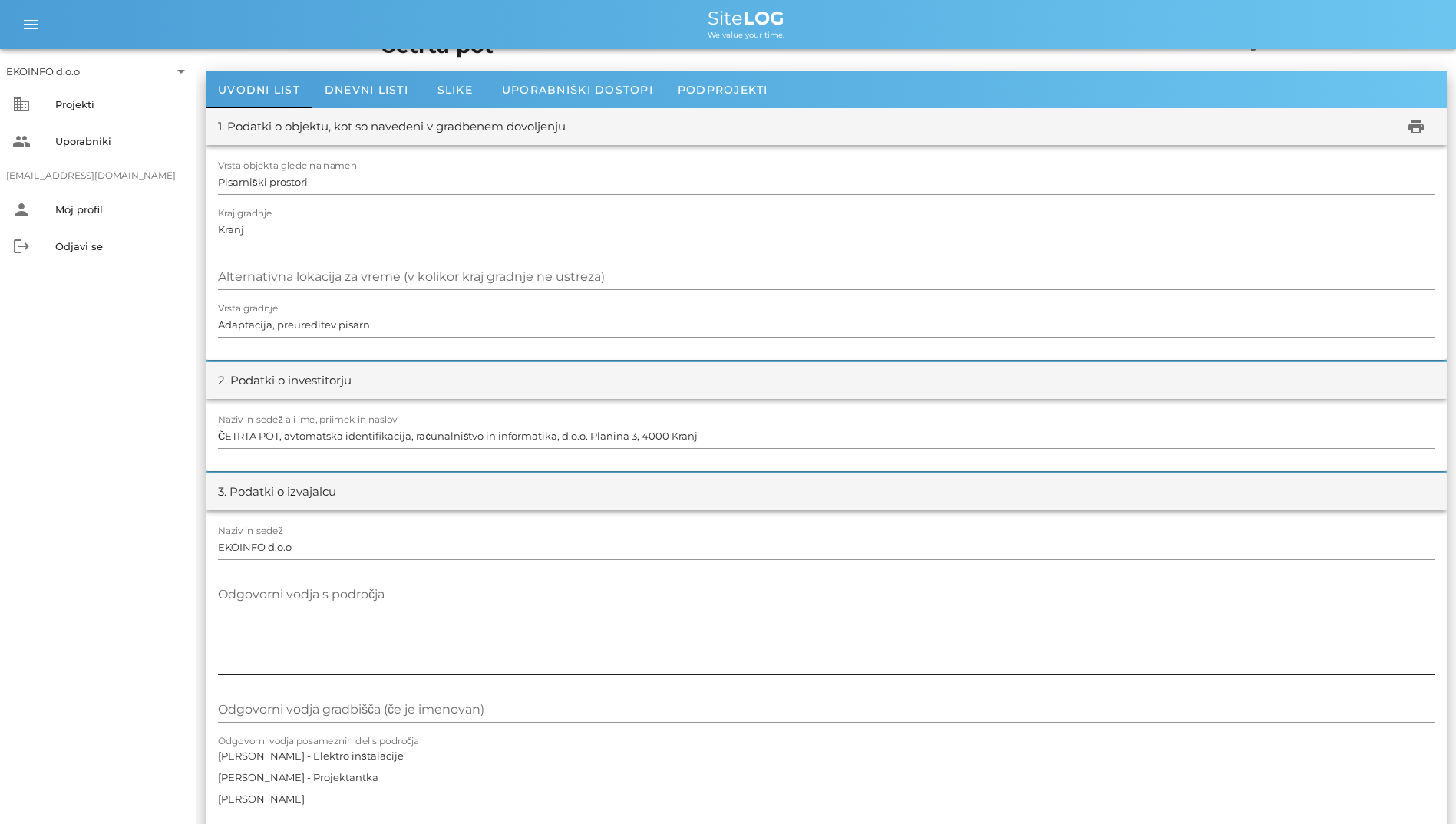
drag, startPoint x: 408, startPoint y: 515, endPoint x: 502, endPoint y: 623, distance: 143.2
click at [502, 623] on textarea "Odgovorni vodja s področja" at bounding box center [826, 628] width 1216 height 92
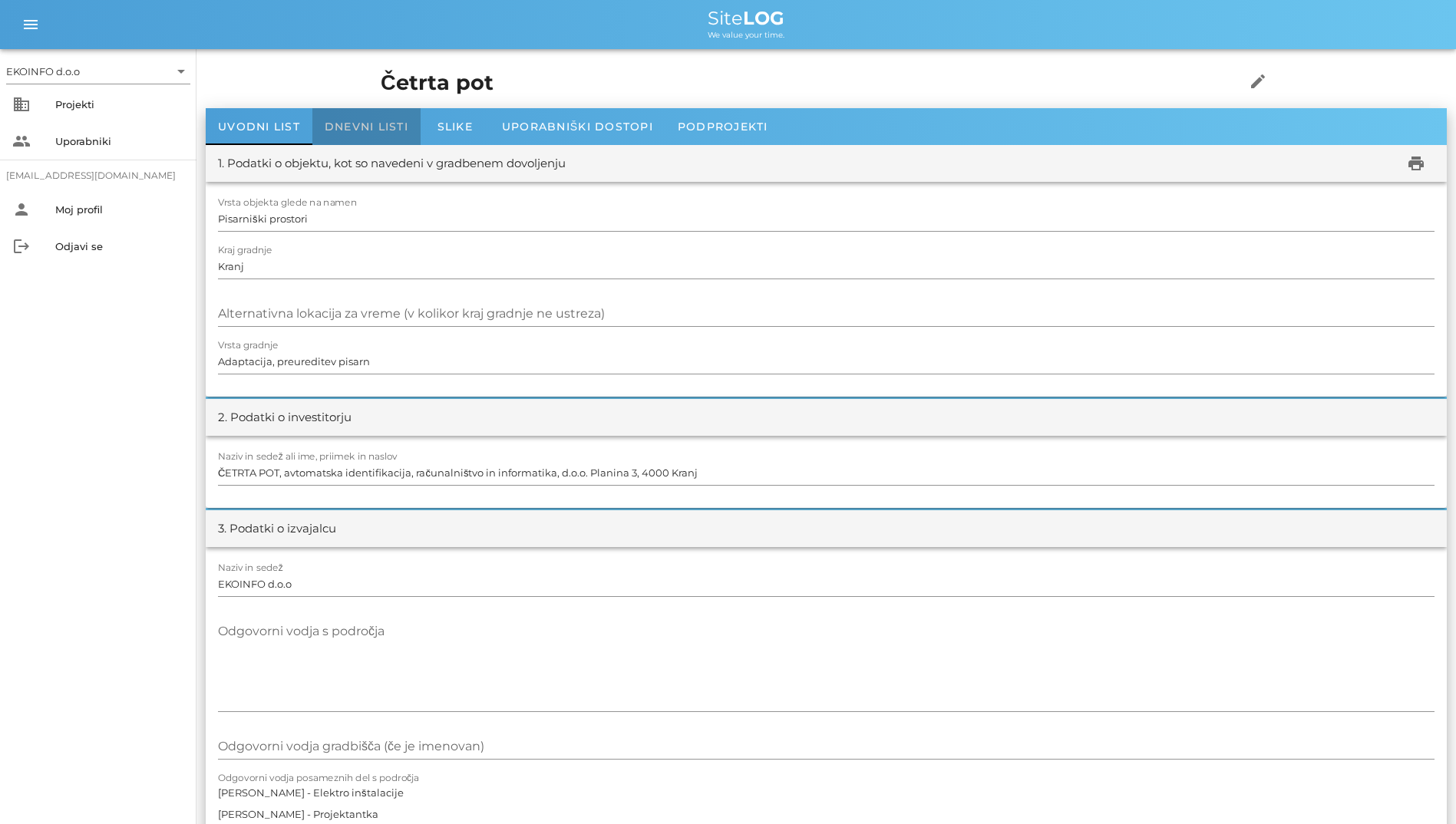
click at [365, 131] on span "Dnevni listi" at bounding box center [366, 127] width 84 height 14
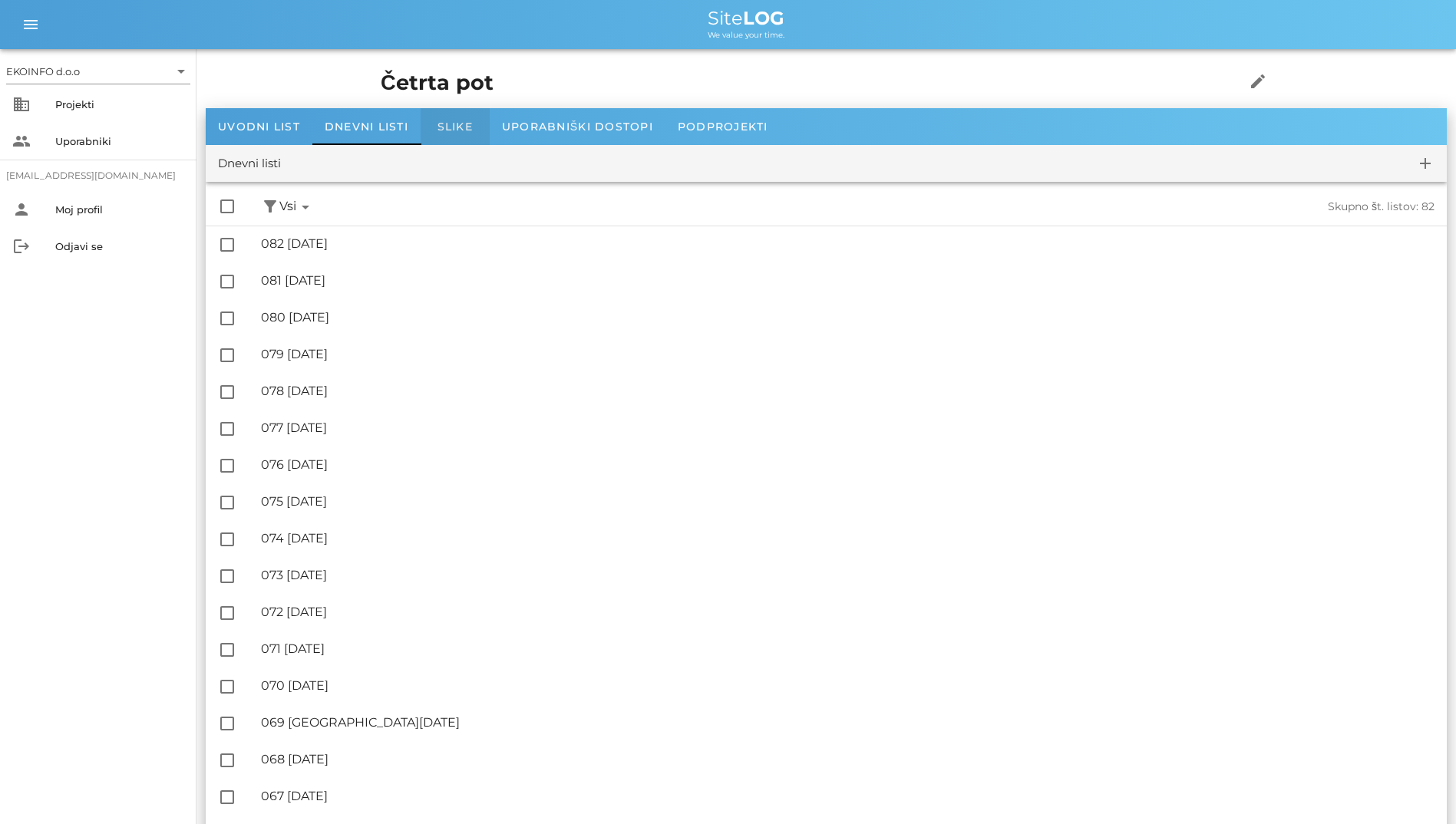
click at [445, 125] on span "Slike" at bounding box center [455, 127] width 35 height 14
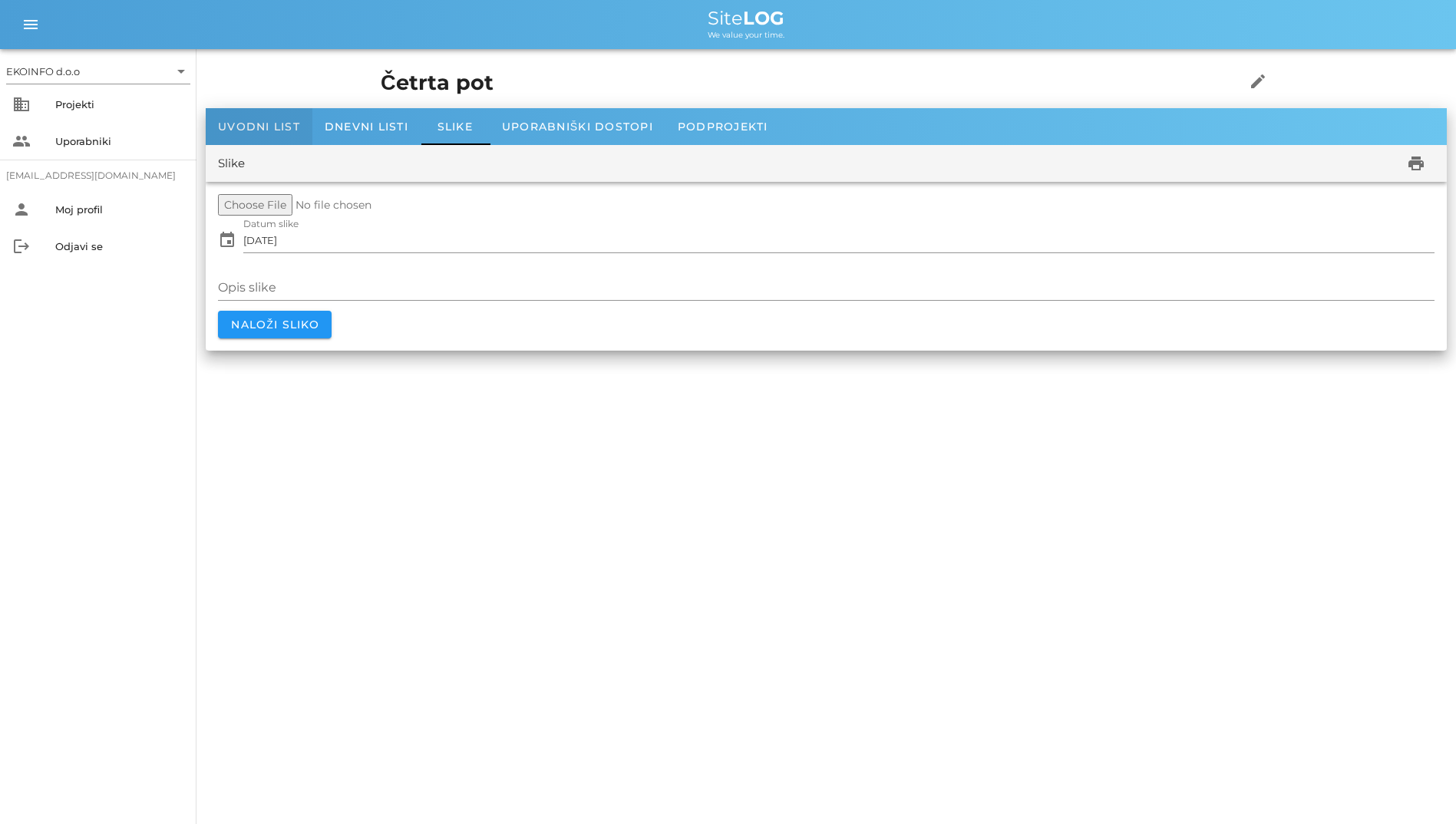
click at [247, 124] on span "Uvodni list" at bounding box center [259, 127] width 82 height 14
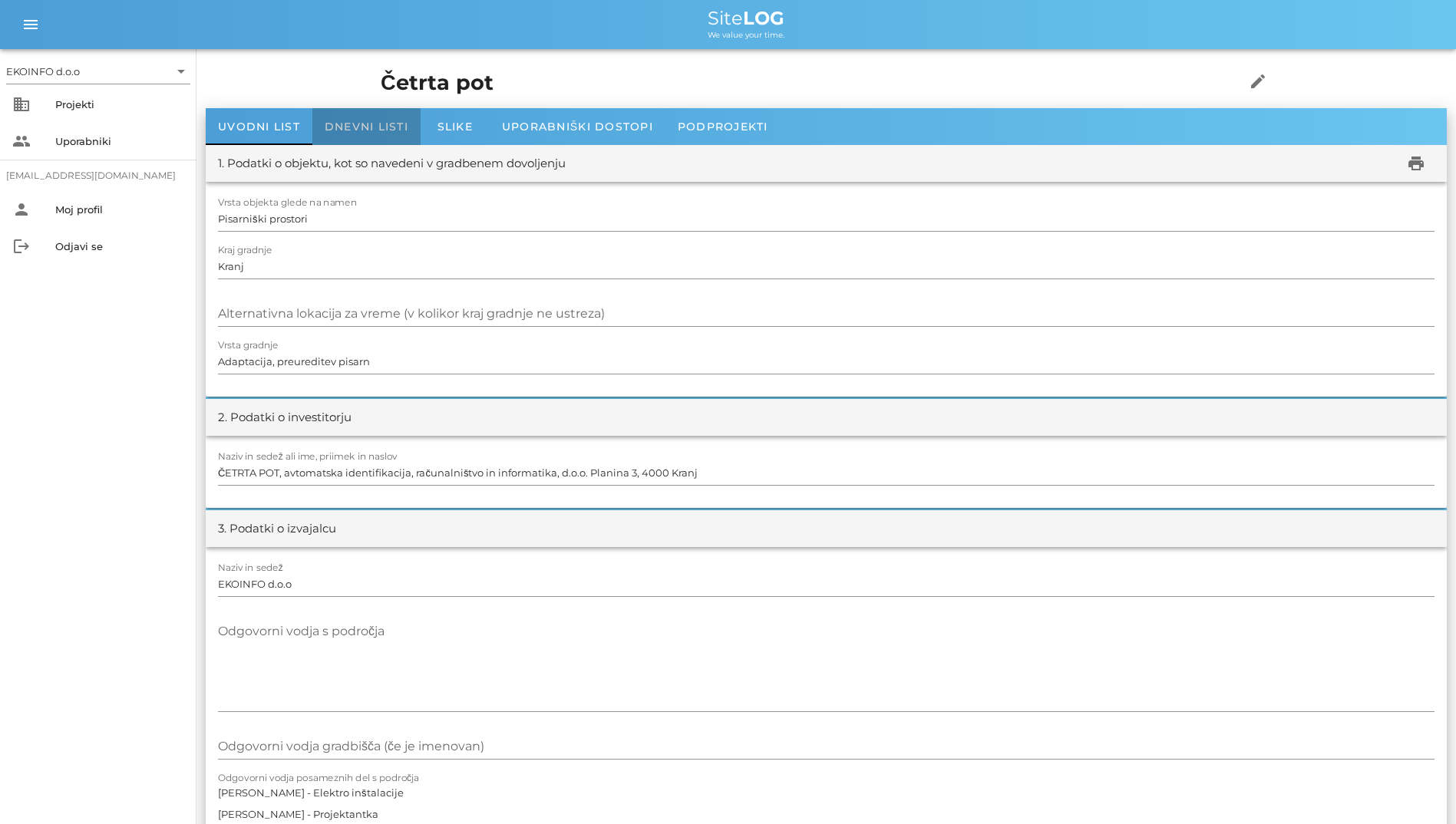
click at [344, 127] on span "Dnevni listi" at bounding box center [366, 127] width 84 height 14
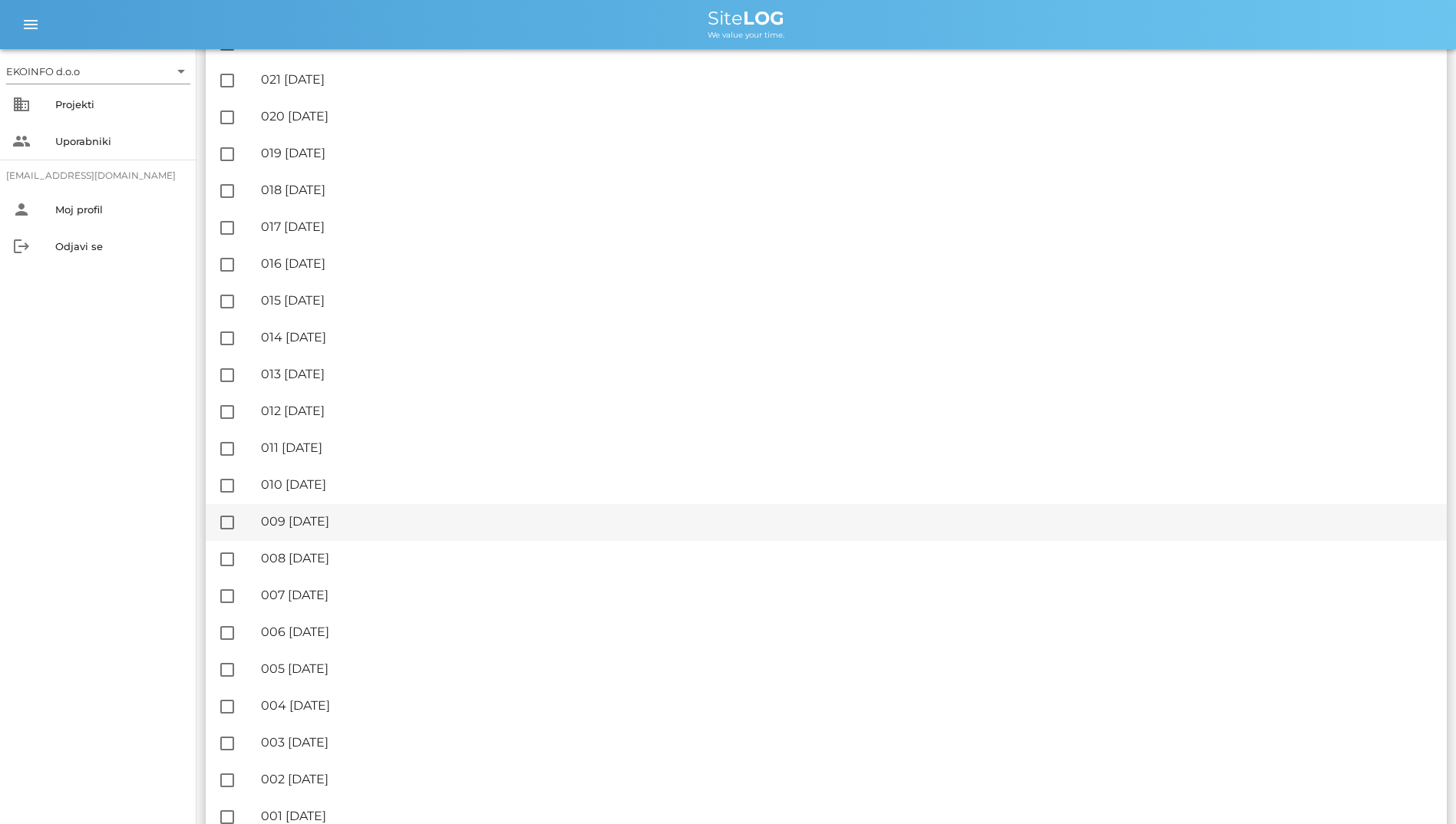
scroll to position [2437, 0]
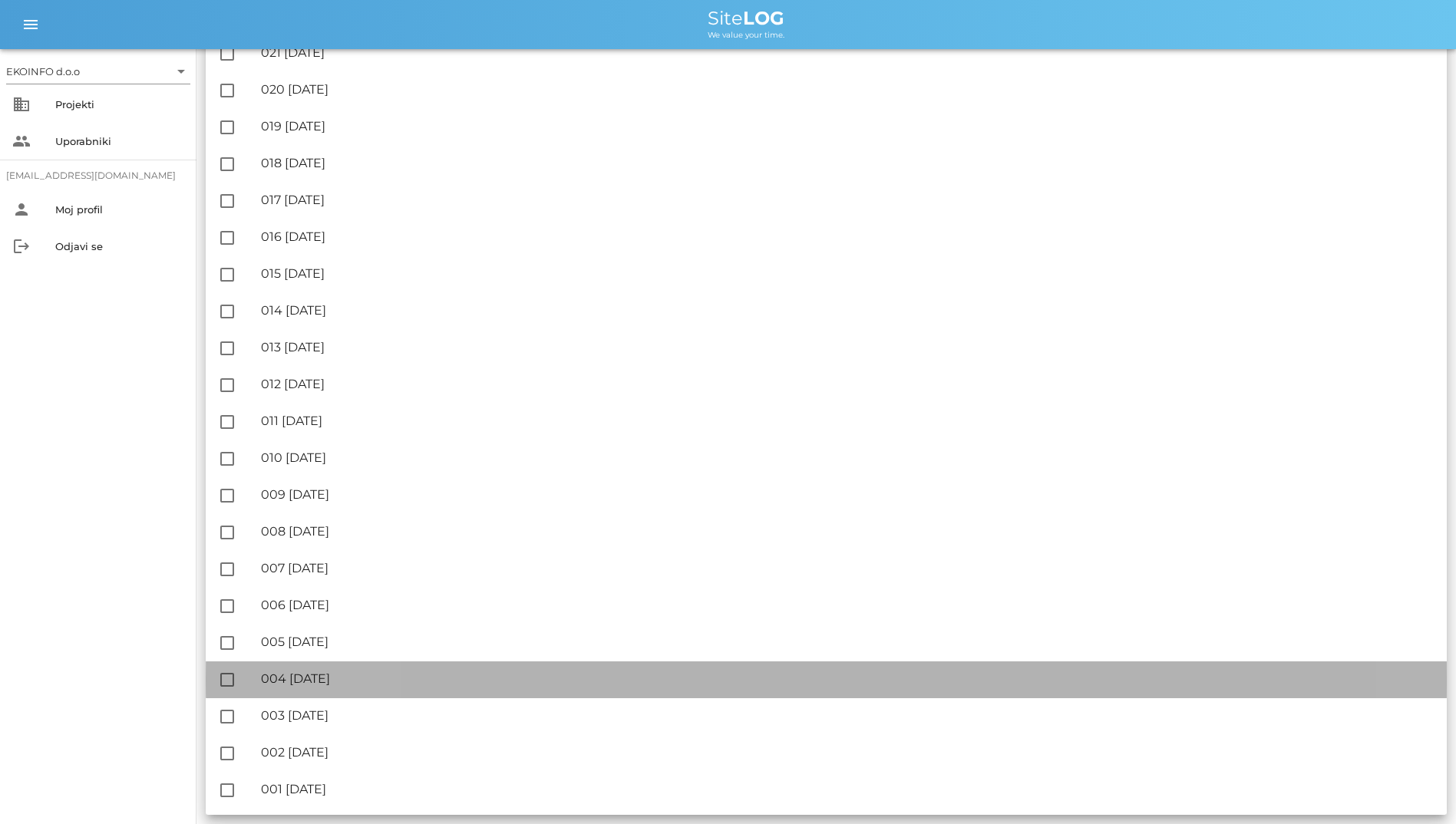
click at [440, 690] on div "🔏 004 [DATE] ✓ Podpisal: Nadzornik ✓ Podpisal: Sestavljalec ✓ Podpisal: Odgovor…" at bounding box center [848, 679] width 1174 height 34
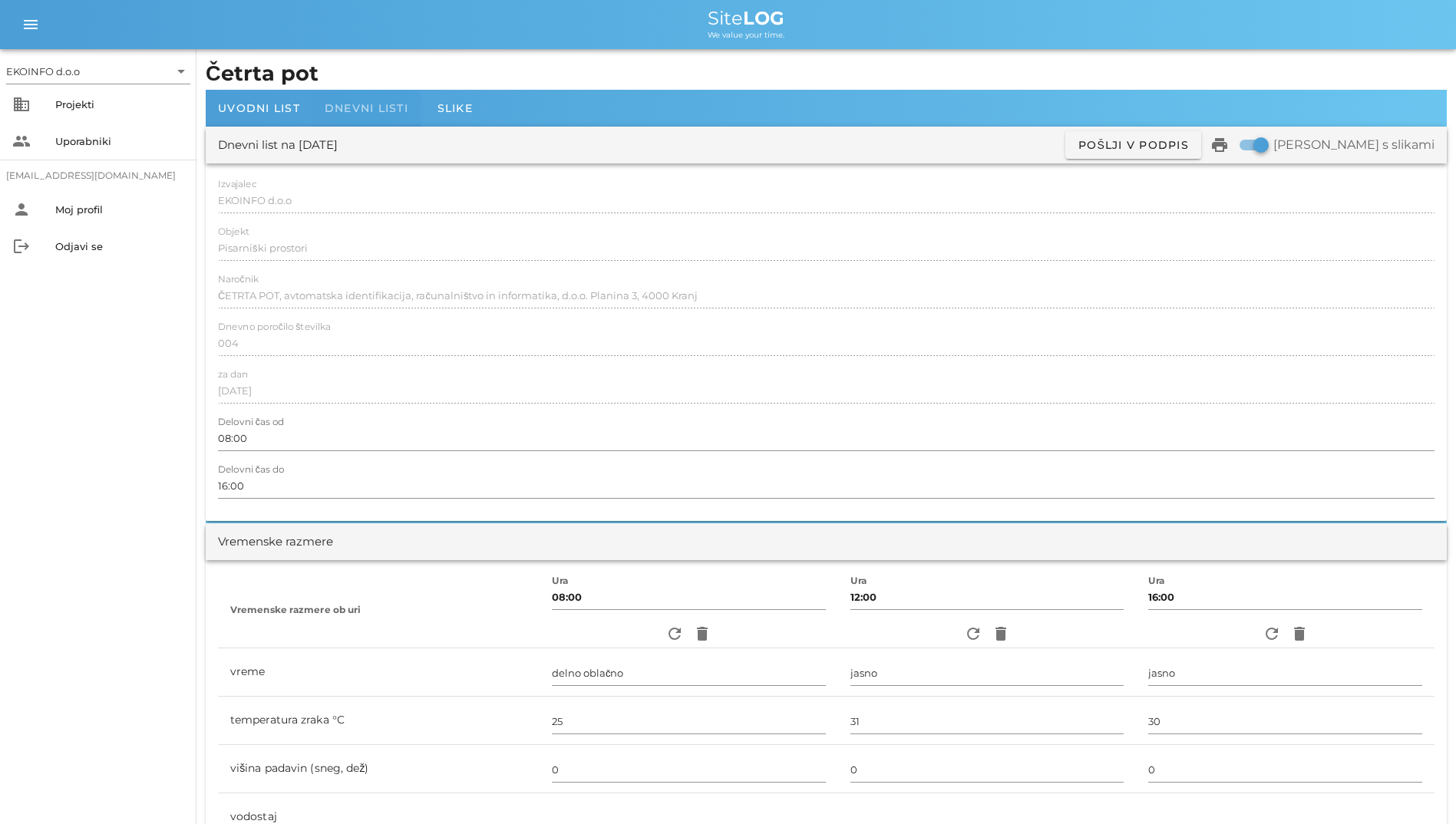
click at [355, 104] on span "Dnevni listi" at bounding box center [366, 108] width 84 height 14
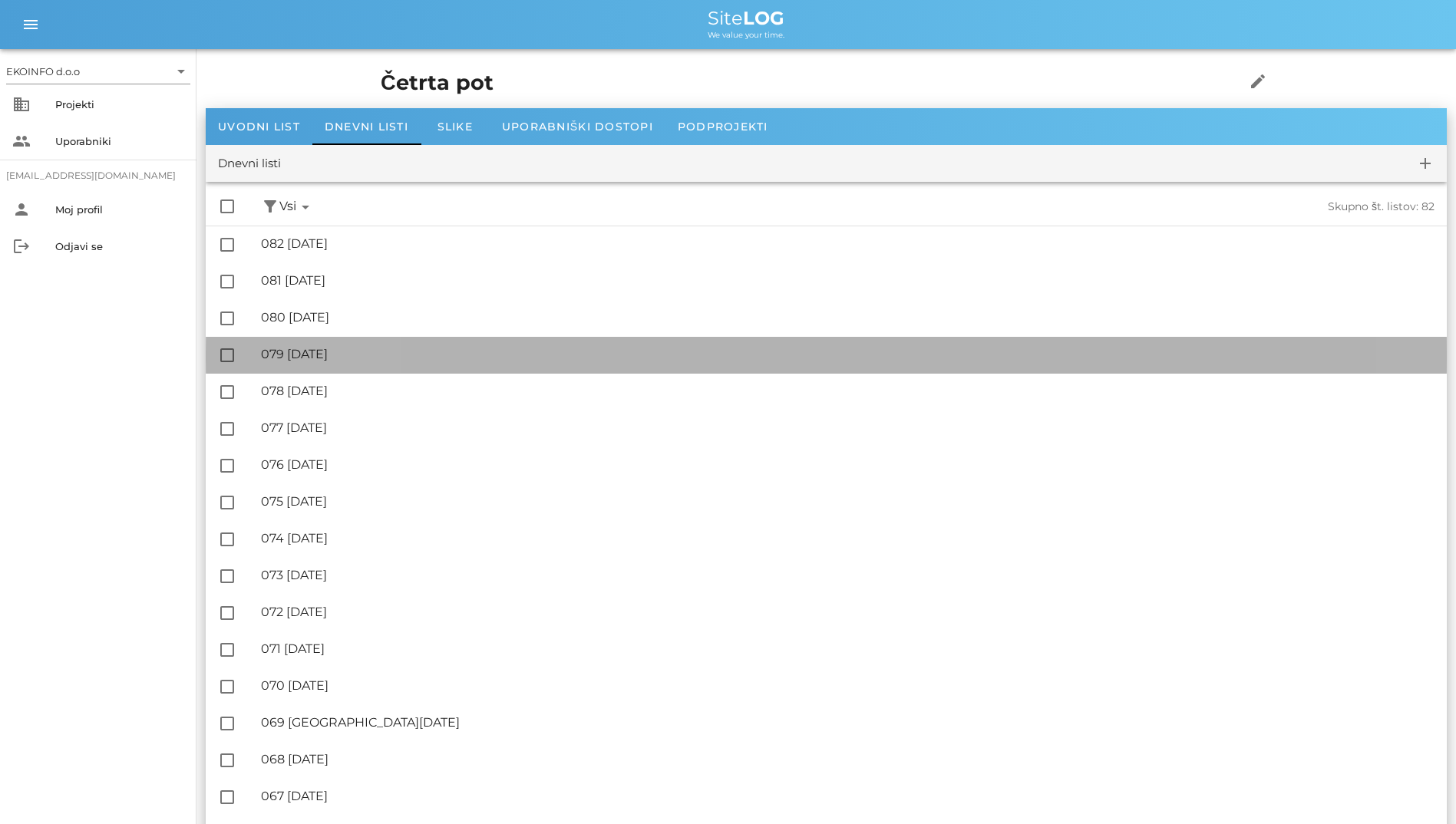
click at [359, 368] on div "🔏 079 [DATE] ✓ Podpisal: Nadzornik ✓ Podpisal: Sestavljalec ✓ Podpisal: Odgovor…" at bounding box center [848, 354] width 1174 height 34
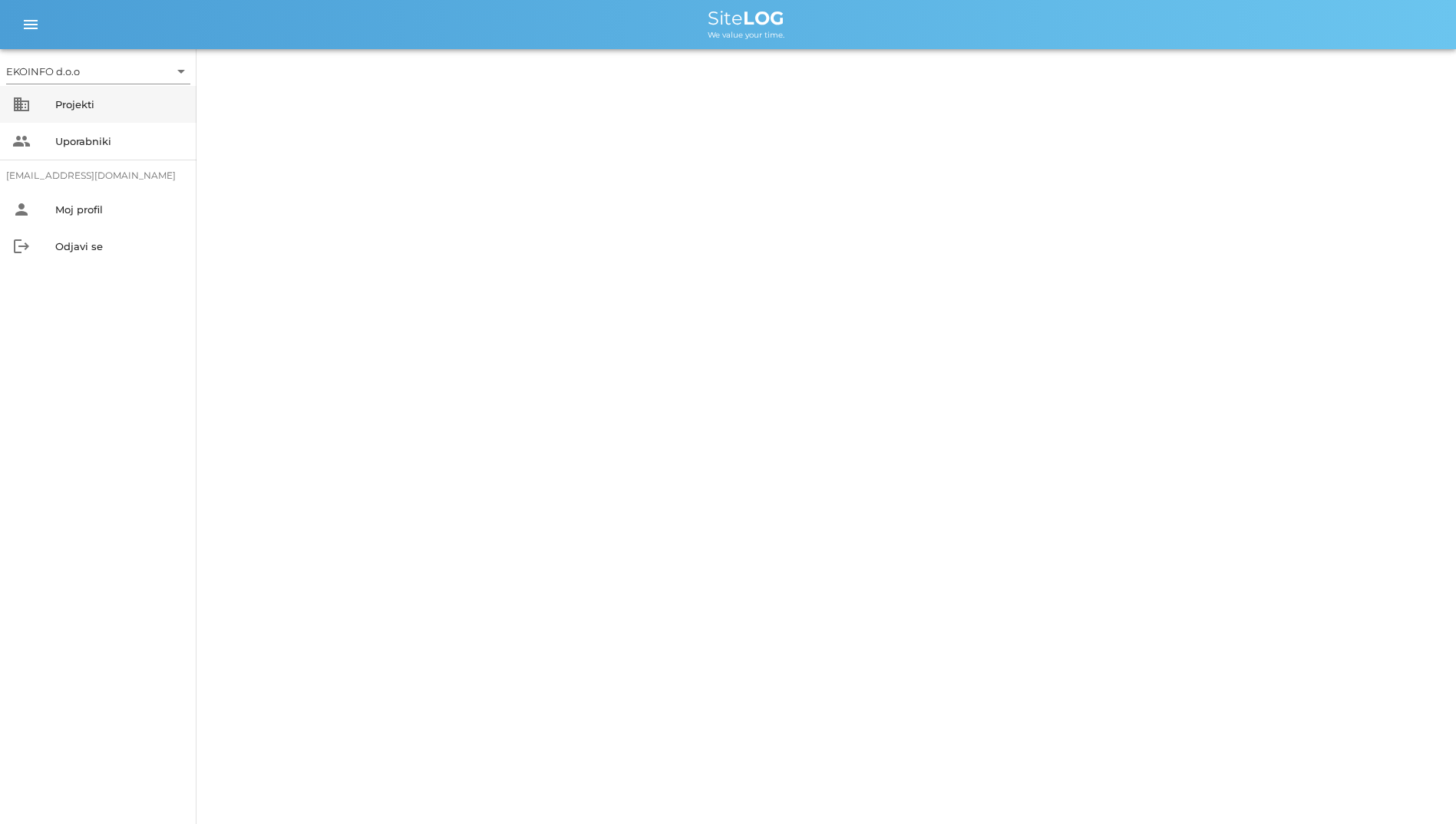
click at [98, 103] on div "Projekti" at bounding box center [120, 104] width 129 height 12
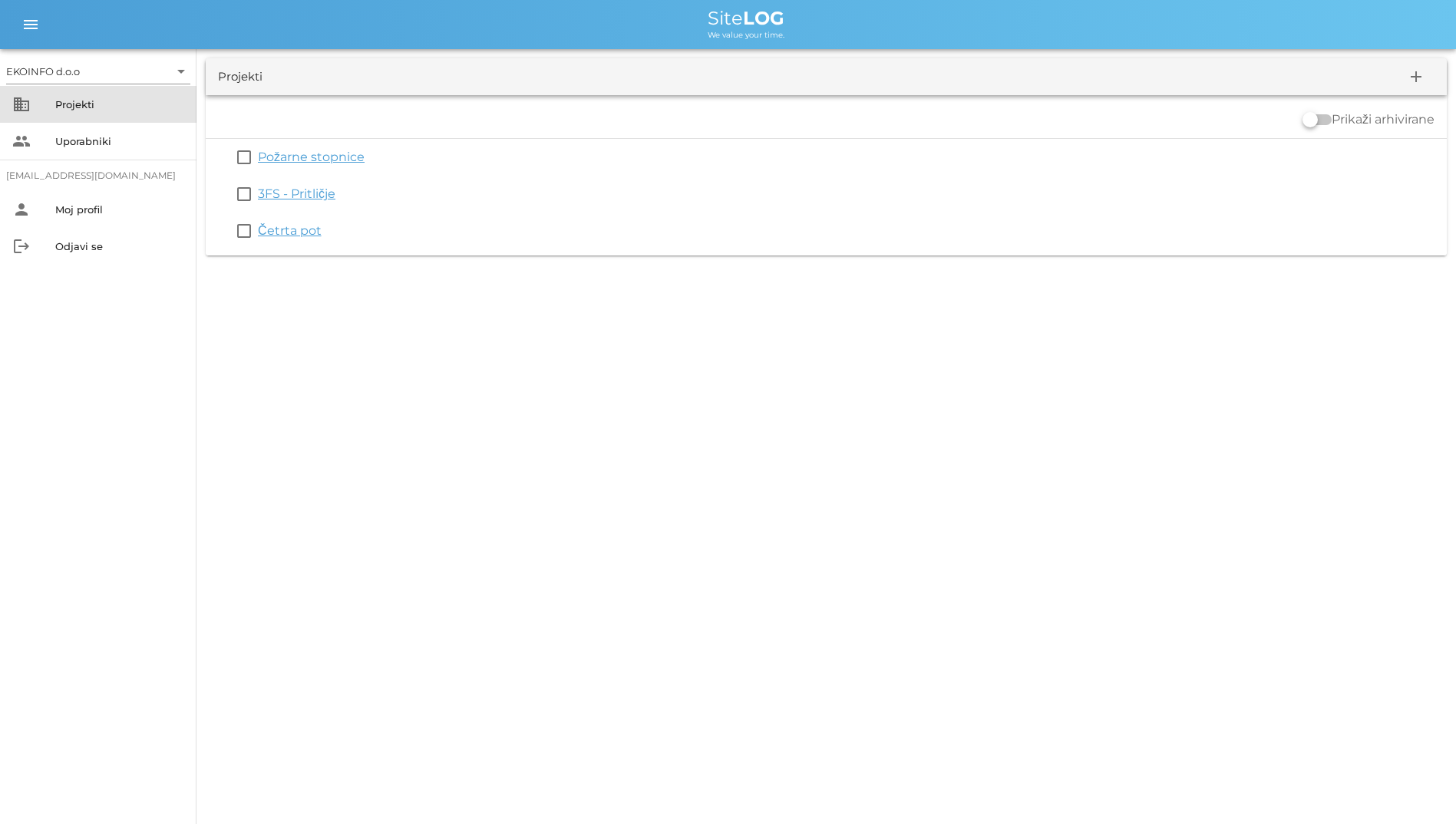
click at [69, 104] on div "Projekti" at bounding box center [120, 104] width 129 height 12
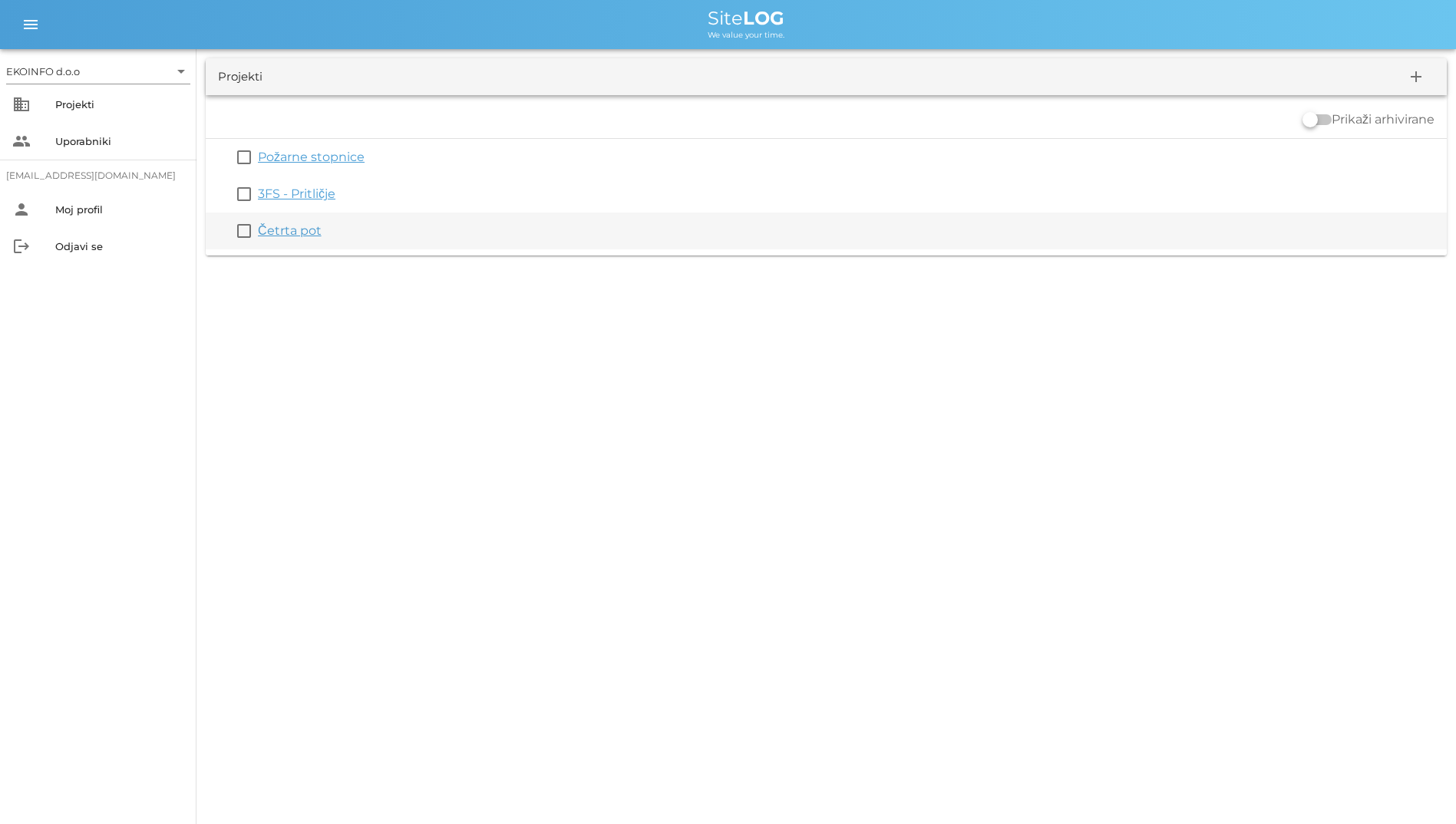
click at [292, 224] on link "Četrta pot" at bounding box center [290, 230] width 64 height 15
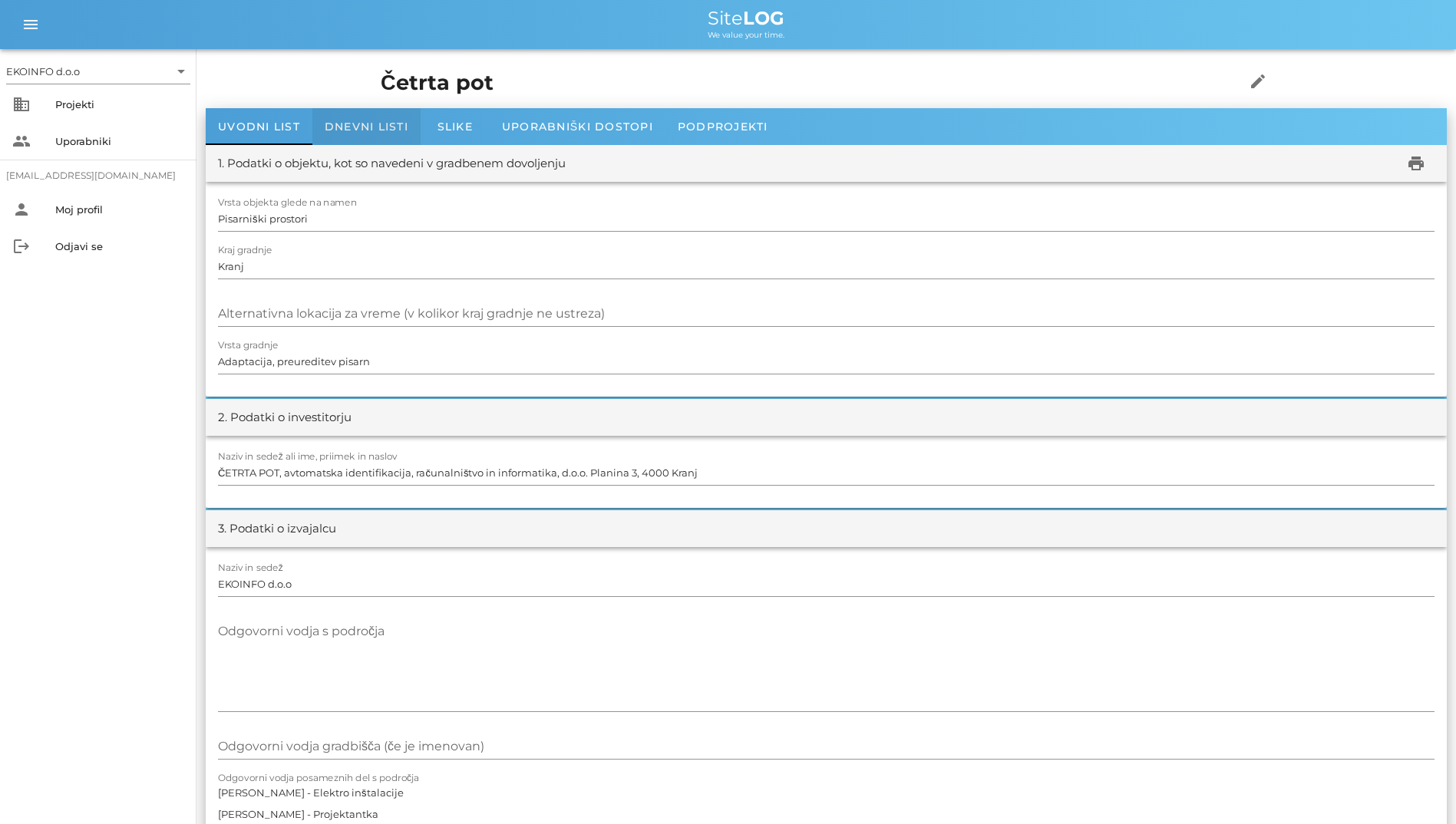
click at [345, 128] on span "Dnevni listi" at bounding box center [366, 127] width 84 height 14
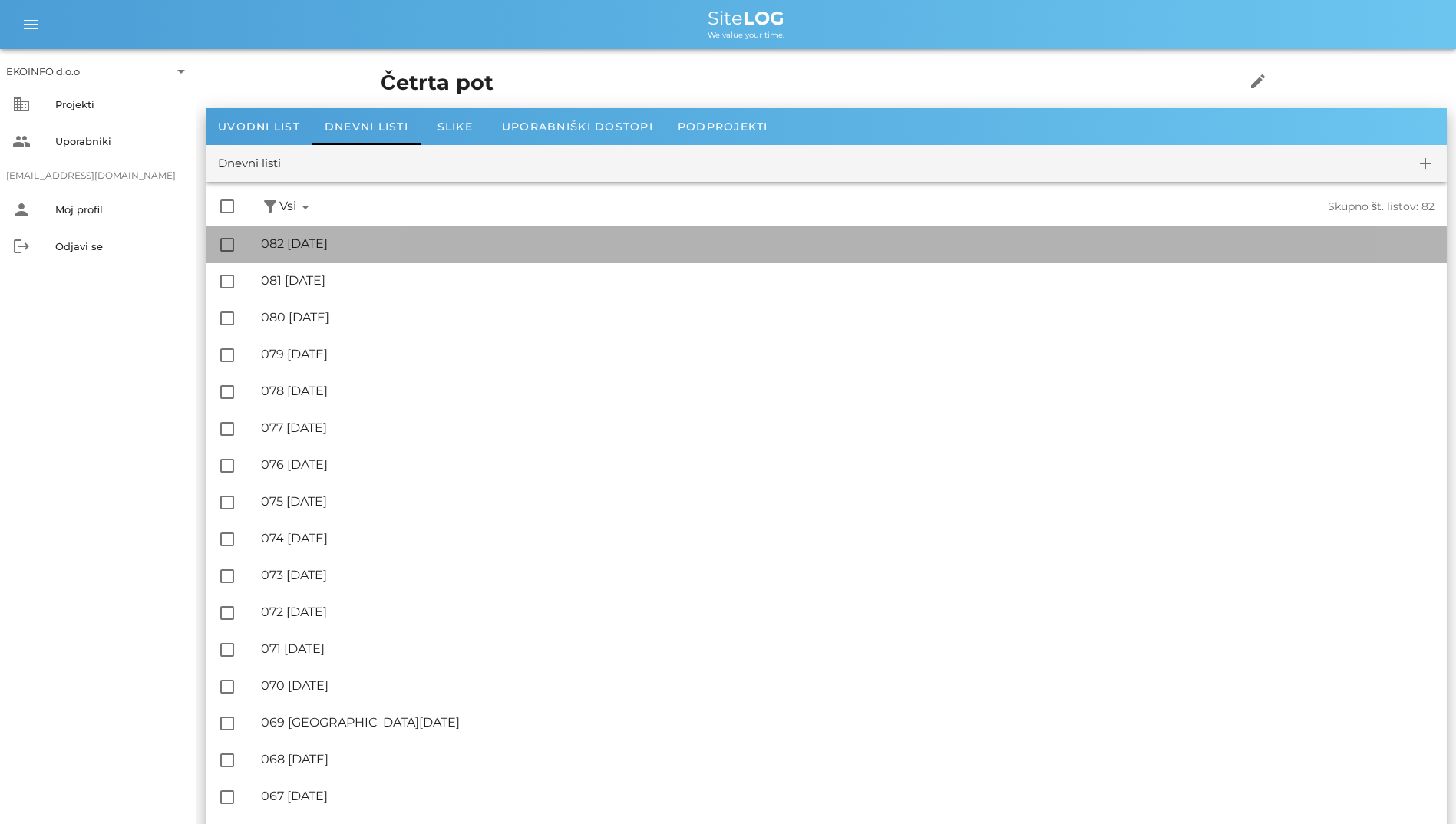
click at [356, 238] on div "🔏 082 [DATE]" at bounding box center [848, 243] width 1174 height 15
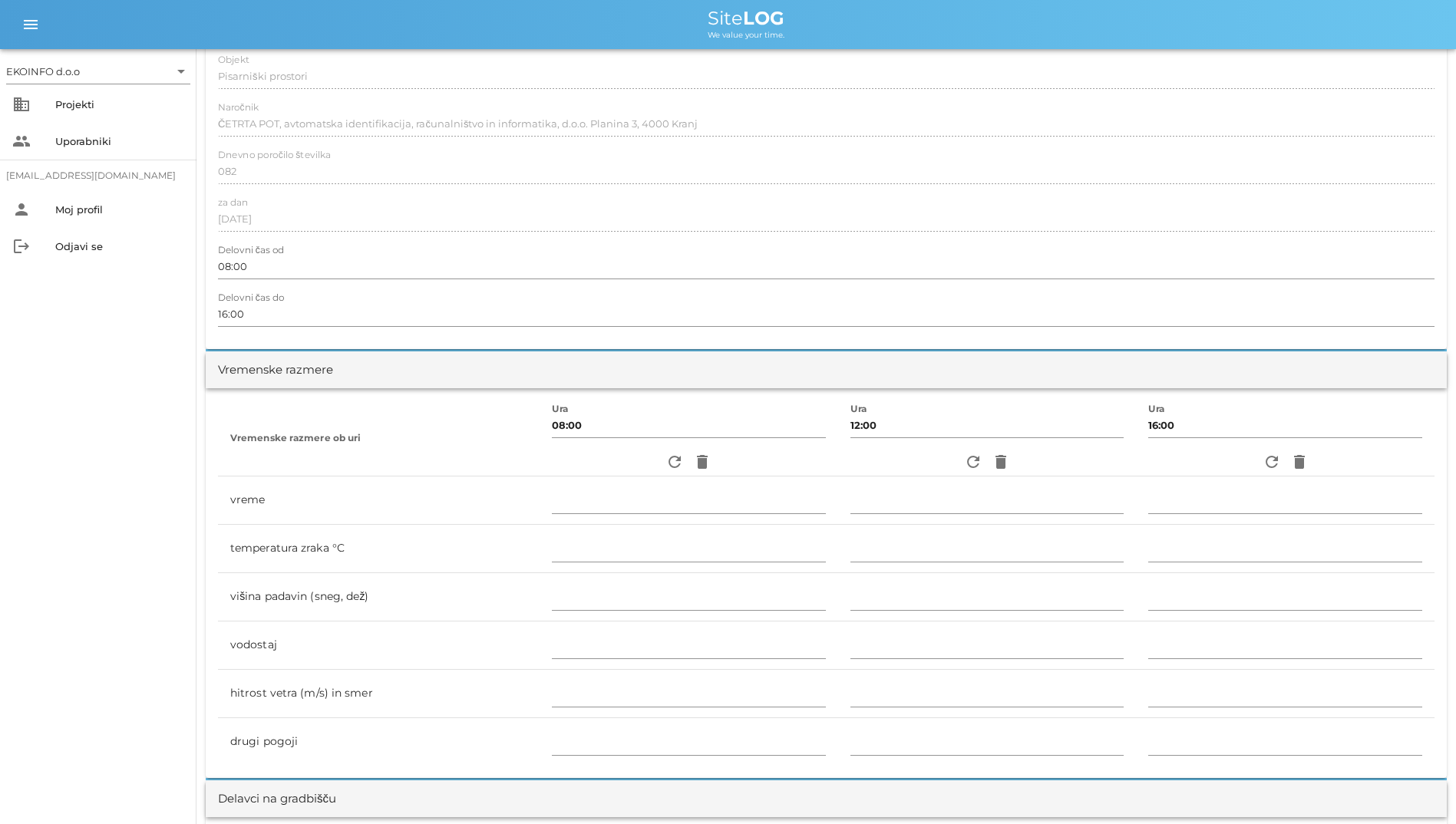
scroll to position [460, 0]
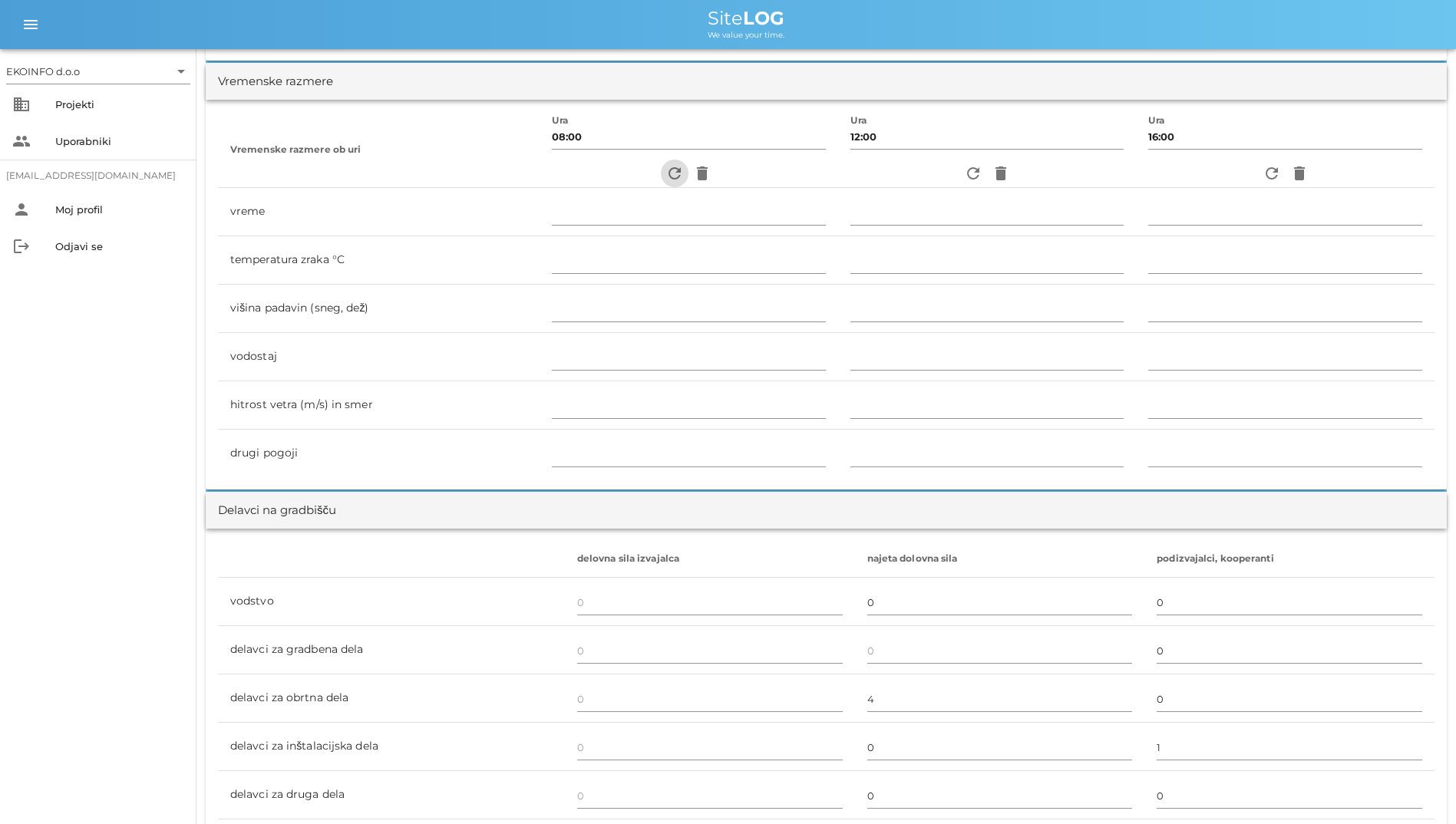
click at [666, 166] on icon "refresh" at bounding box center [675, 173] width 19 height 19
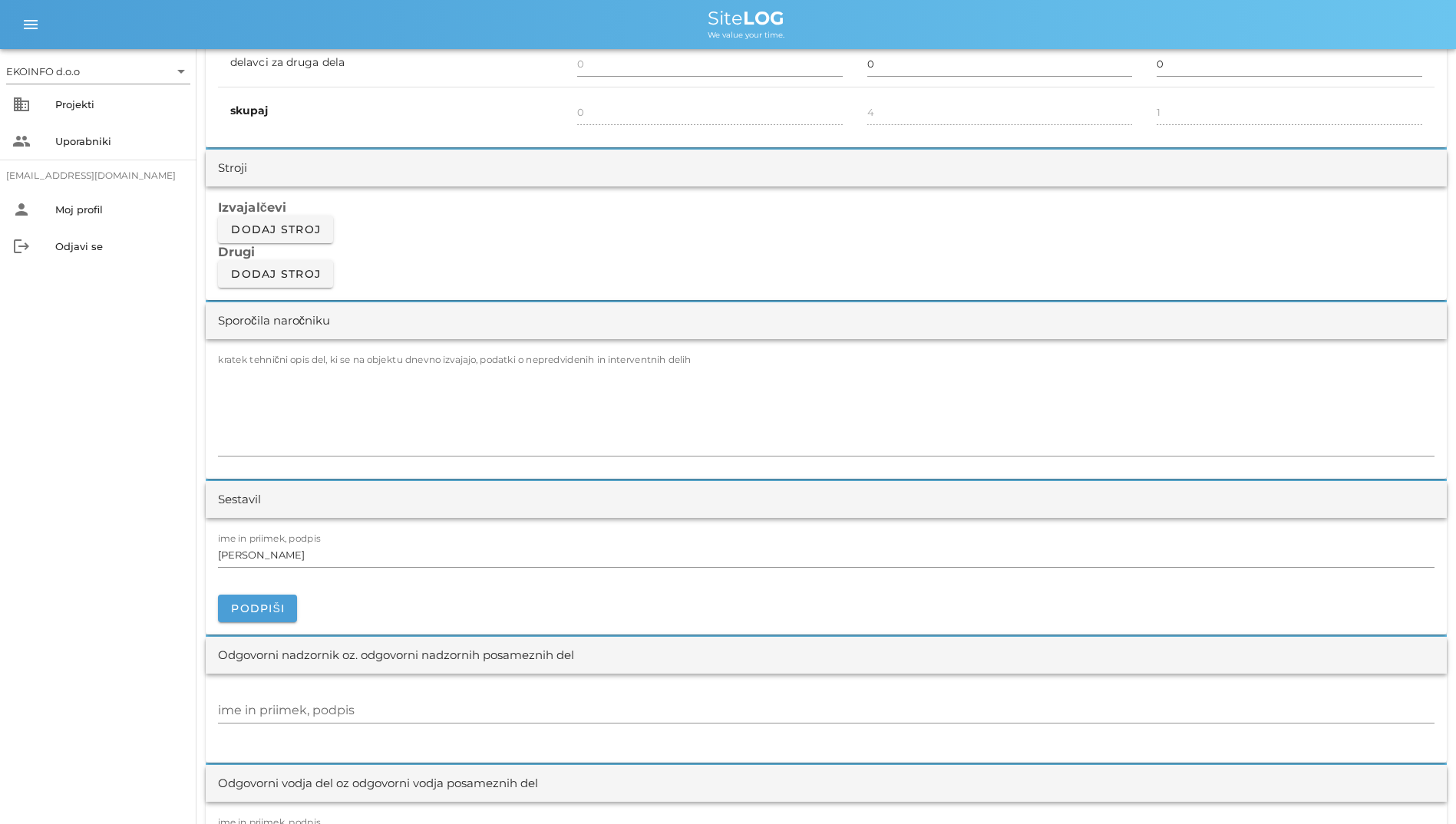
scroll to position [942, 0]
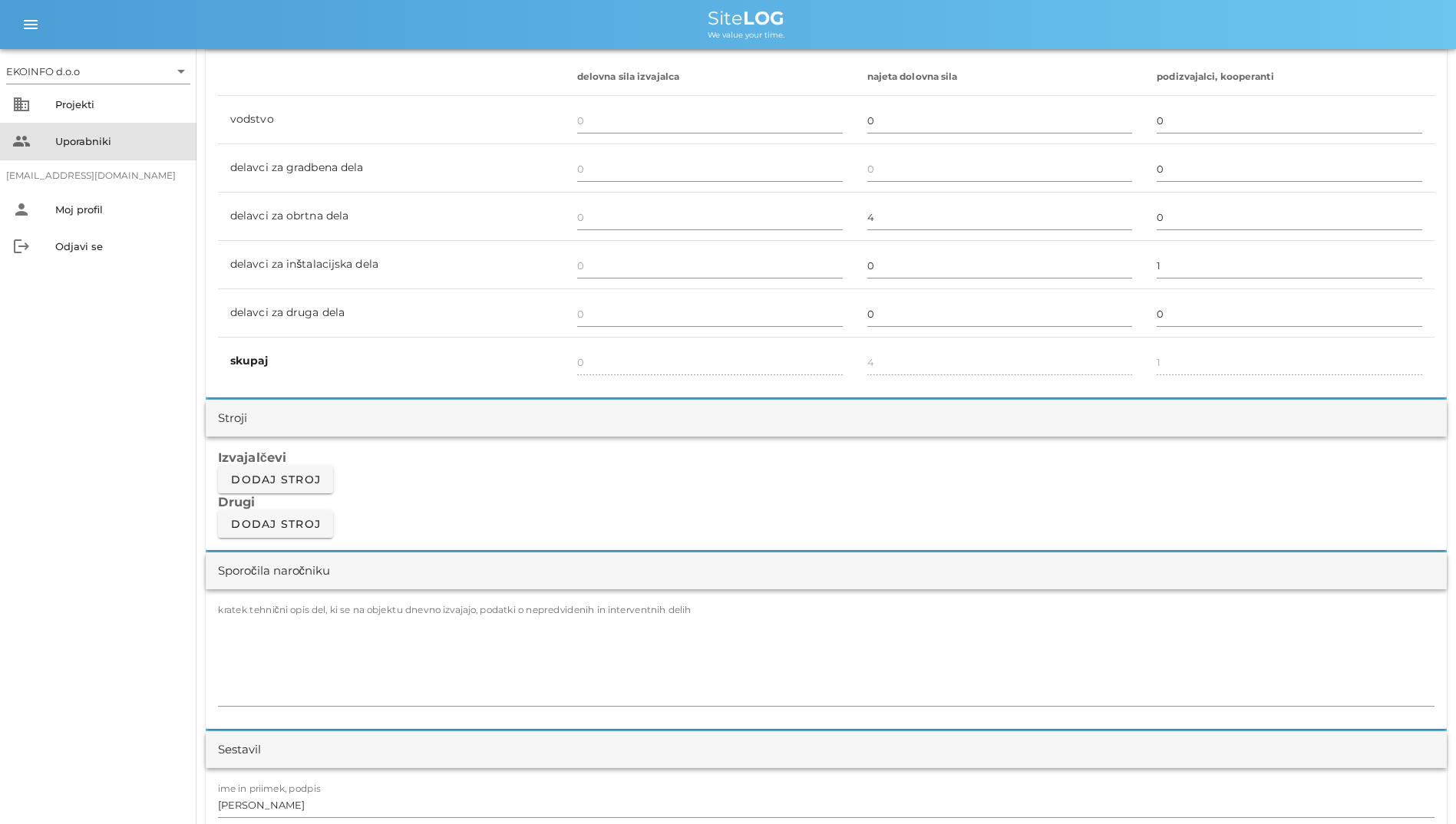
click at [70, 155] on div "people Uporabniki" at bounding box center [98, 141] width 197 height 37
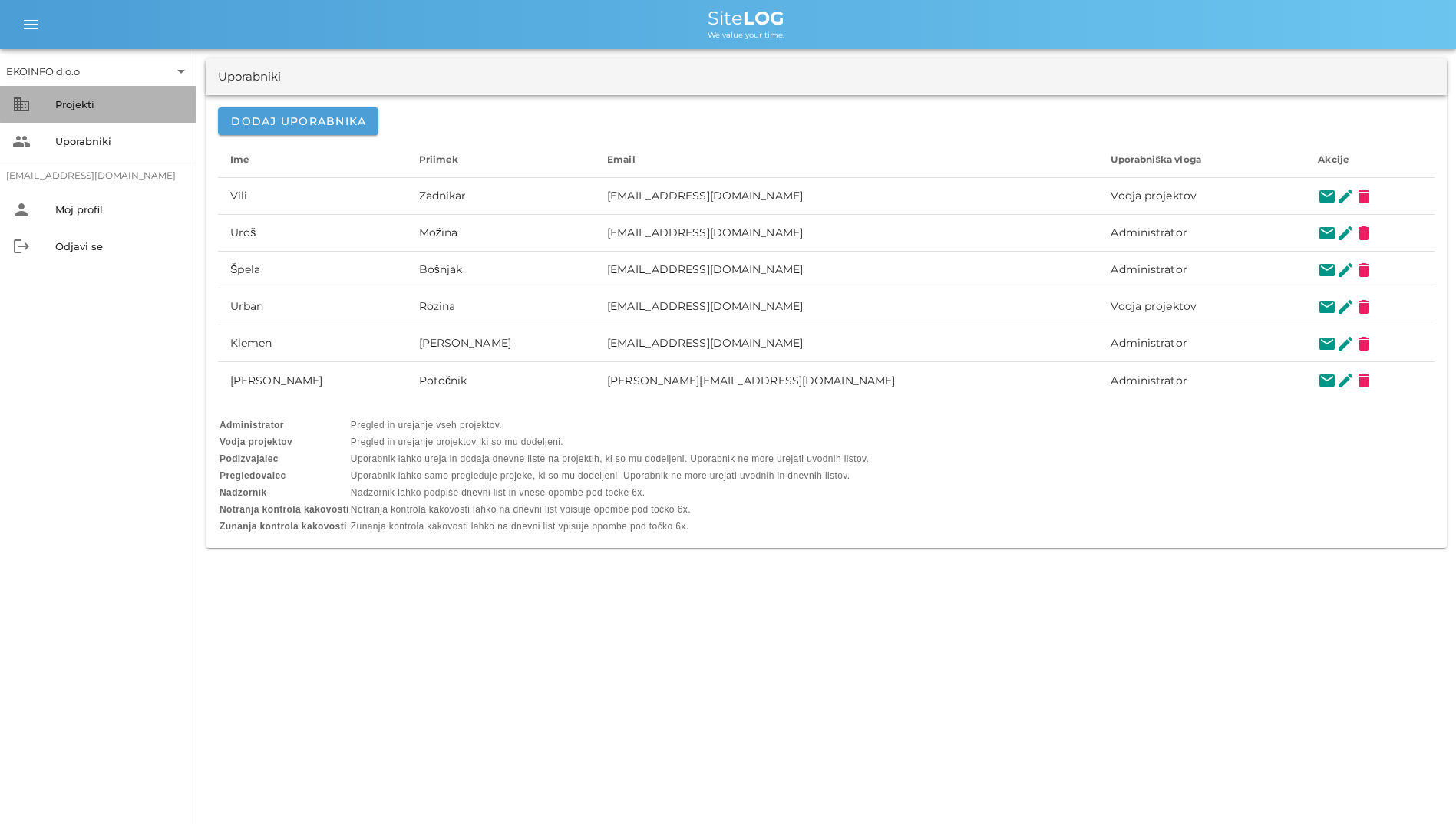
click at [59, 89] on div "business Projekti" at bounding box center [98, 104] width 197 height 37
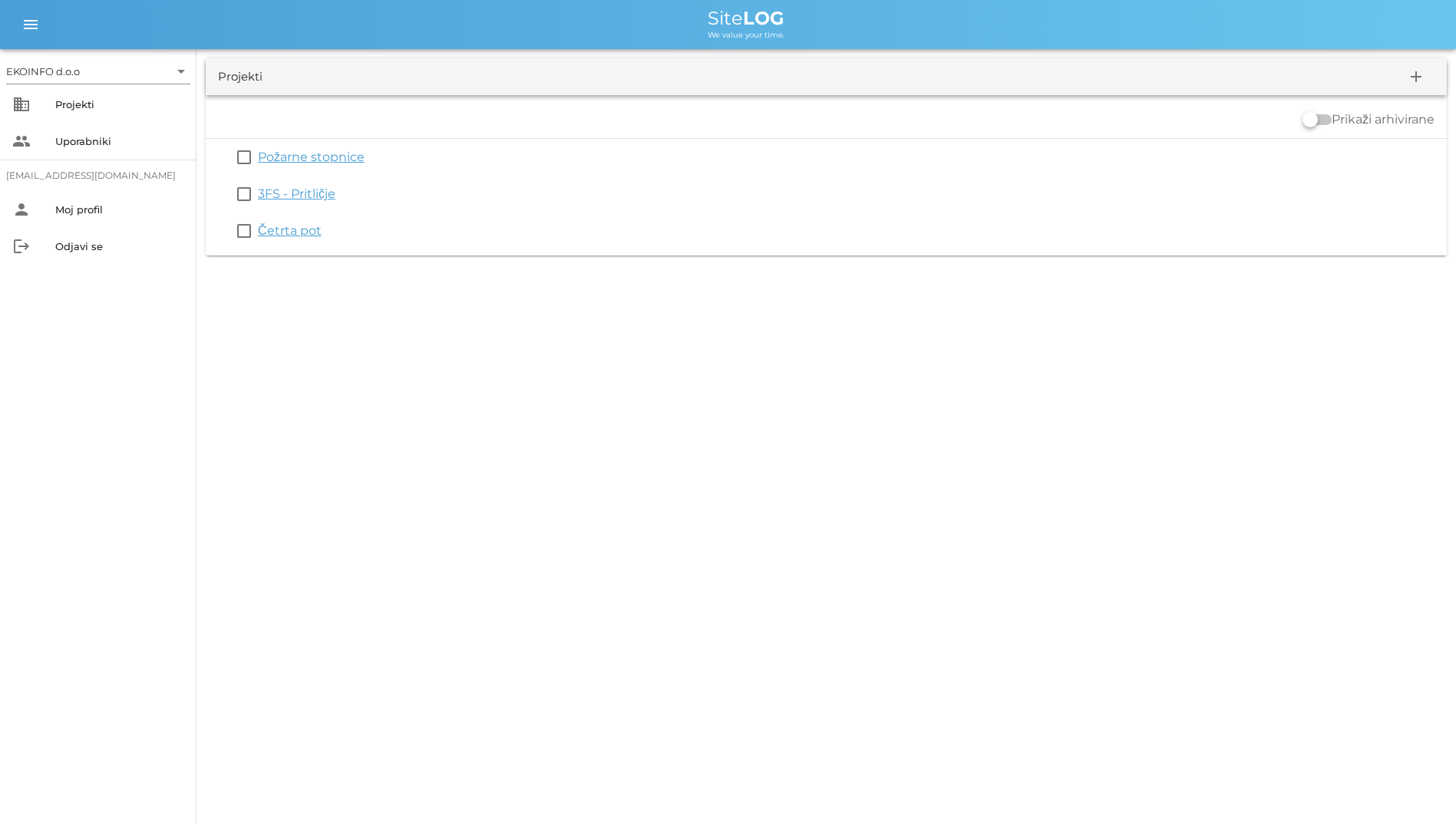
click at [229, 285] on div "EKOINFO d.o.o arrow_drop_down business Projekti people Uporabniki [EMAIL_ADDRES…" at bounding box center [728, 412] width 1456 height 824
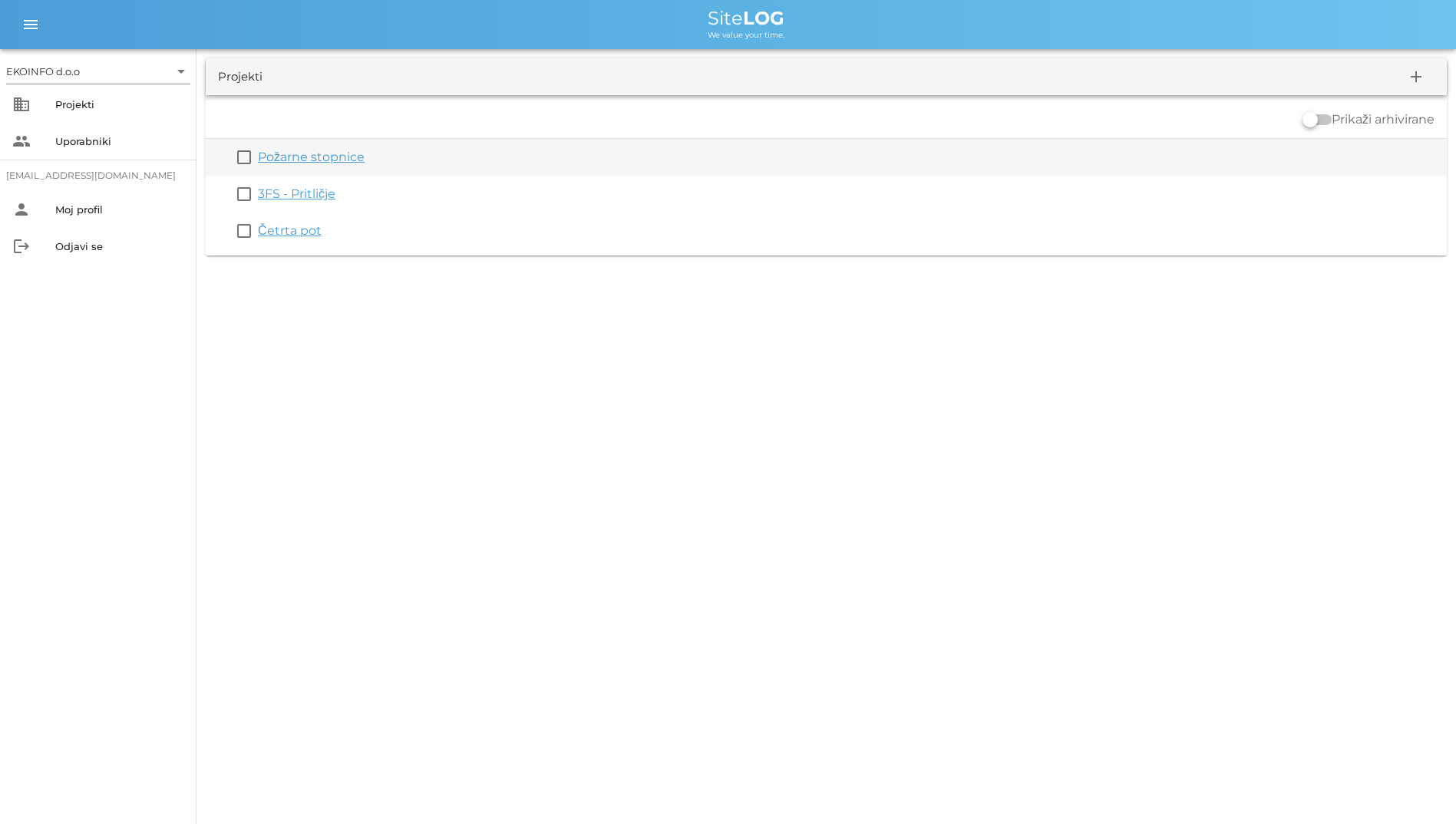
drag, startPoint x: 313, startPoint y: 235, endPoint x: 212, endPoint y: 145, distance: 135.3
click at [212, 145] on div "EKOINFO d.o.o arrow_drop_down business Projekti people Uporabniki [EMAIL_ADDRES…" at bounding box center [728, 412] width 1456 height 824
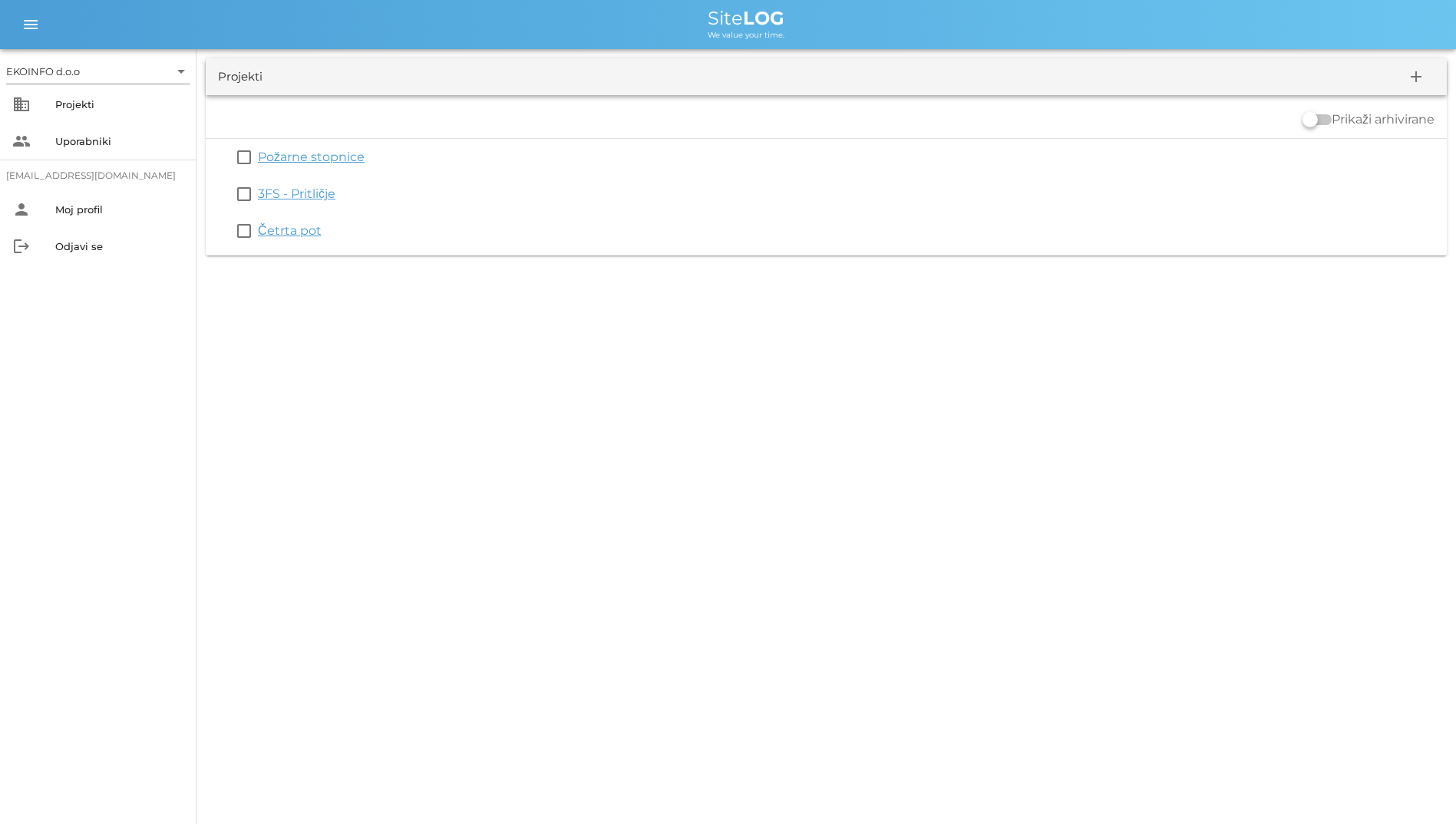
drag, startPoint x: 212, startPoint y: 145, endPoint x: 206, endPoint y: 138, distance: 9.2
click at [206, 138] on div "Prikaži arhivirane check_box_outline_blank Požarne stopnice check_box_outline_b…" at bounding box center [826, 175] width 1241 height 160
drag, startPoint x: 206, startPoint y: 138, endPoint x: 399, endPoint y: 110, distance: 195.0
click at [399, 110] on div "Prikaži arhivirane" at bounding box center [826, 119] width 1241 height 37
drag, startPoint x: 623, startPoint y: 5, endPoint x: 421, endPoint y: 305, distance: 361.7
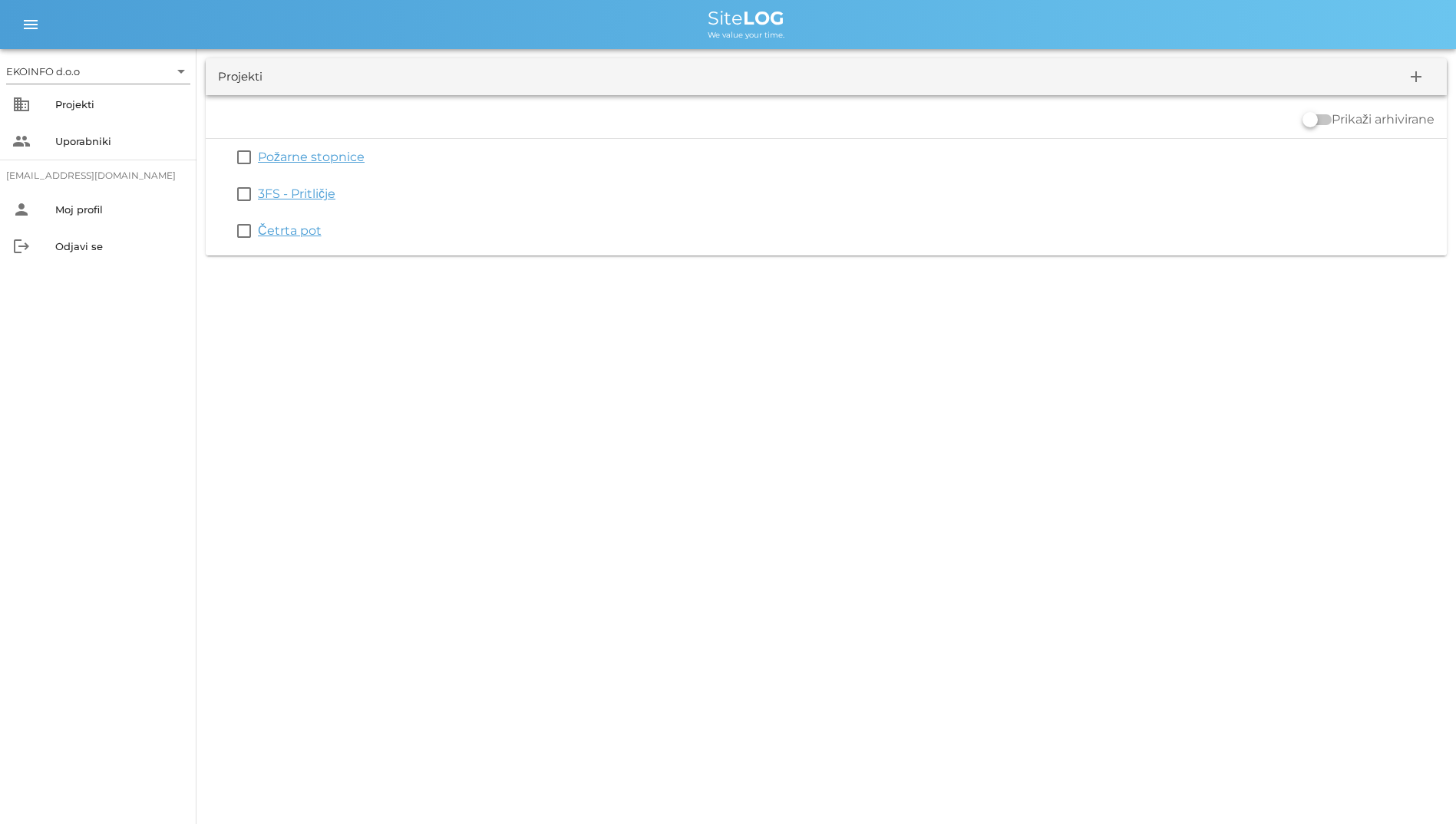
click at [421, 305] on div "EKOINFO d.o.o arrow_drop_down business Projekti people Uporabniki [EMAIL_ADDRES…" at bounding box center [728, 412] width 1456 height 824
drag, startPoint x: 421, startPoint y: 305, endPoint x: 261, endPoint y: 322, distance: 160.9
click at [261, 322] on div "EKOINFO d.o.o arrow_drop_down business Projekti people Uporabniki [EMAIL_ADDRES…" at bounding box center [728, 412] width 1456 height 824
drag, startPoint x: 0, startPoint y: 64, endPoint x: 468, endPoint y: 288, distance: 518.8
click at [468, 288] on div "EKOINFO d.o.o arrow_drop_down business Projekti people Uporabniki [EMAIL_ADDRES…" at bounding box center [728, 412] width 1456 height 824
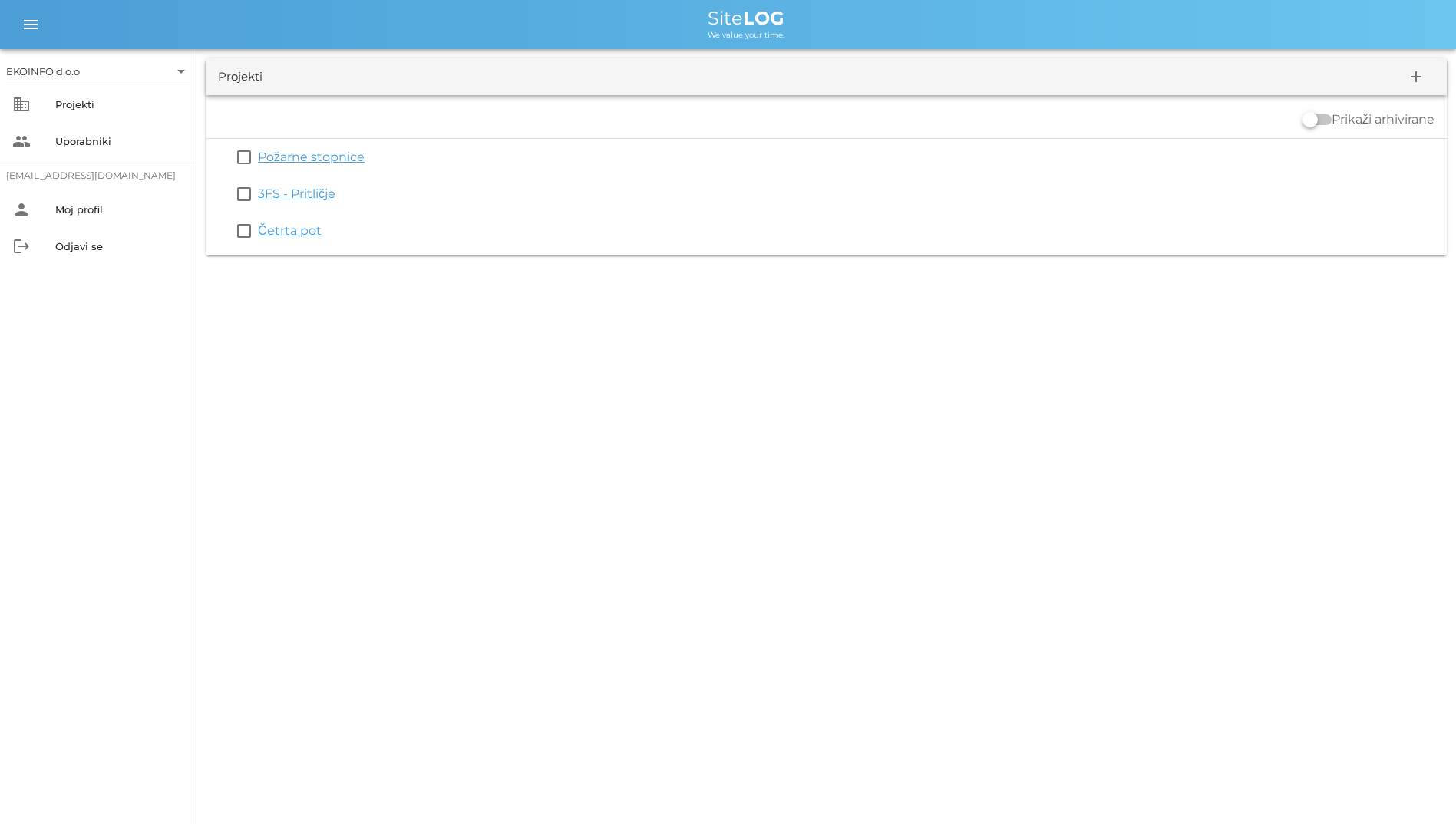
drag, startPoint x: 468, startPoint y: 288, endPoint x: 369, endPoint y: 363, distance: 124.2
click at [369, 363] on div "EKOINFO d.o.o arrow_drop_down business Projekti people Uporabniki [EMAIL_ADDRES…" at bounding box center [728, 412] width 1456 height 824
click at [23, 20] on icon "menu" at bounding box center [31, 25] width 19 height 19
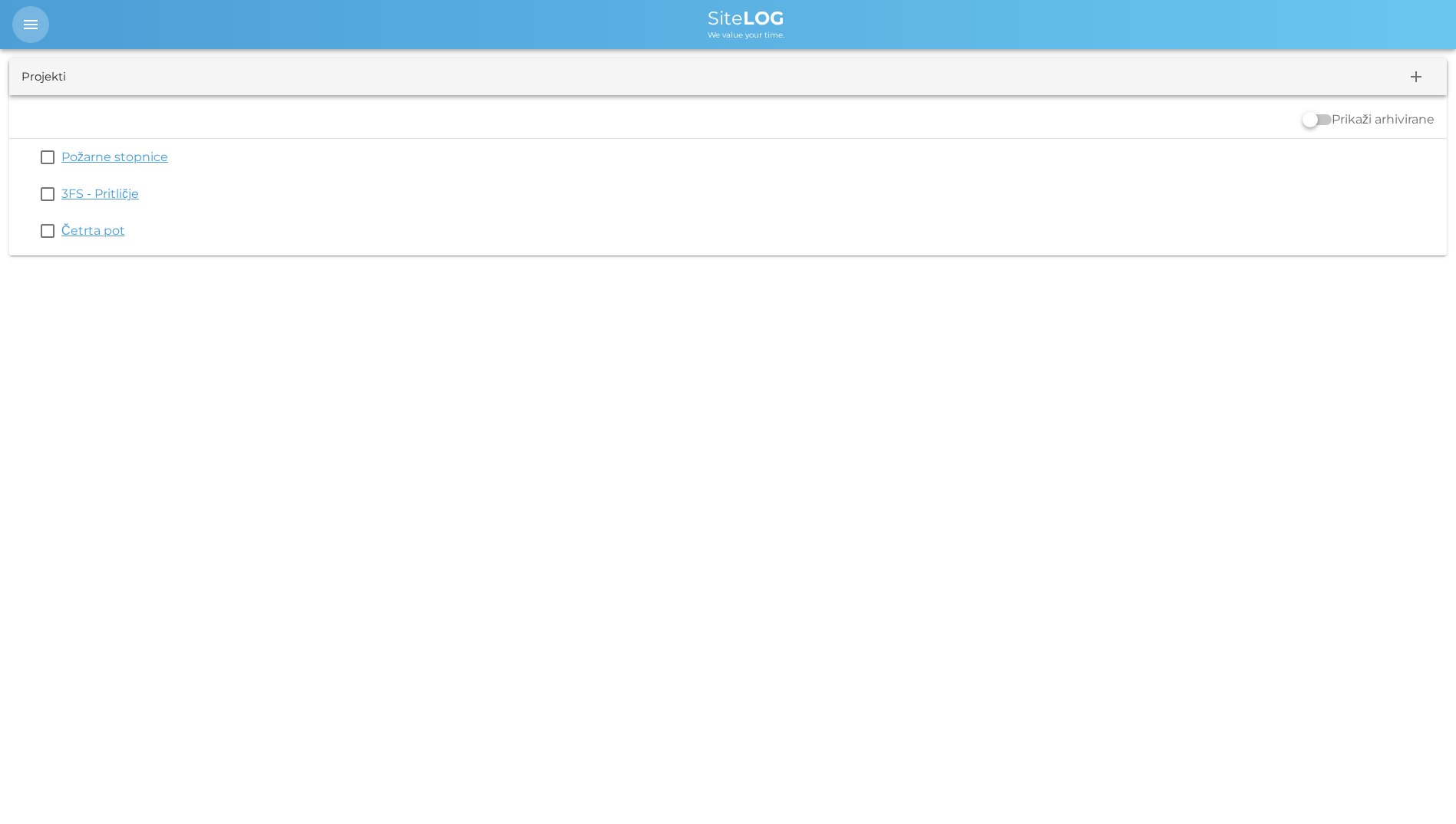
click at [23, 20] on icon "menu" at bounding box center [31, 25] width 19 height 19
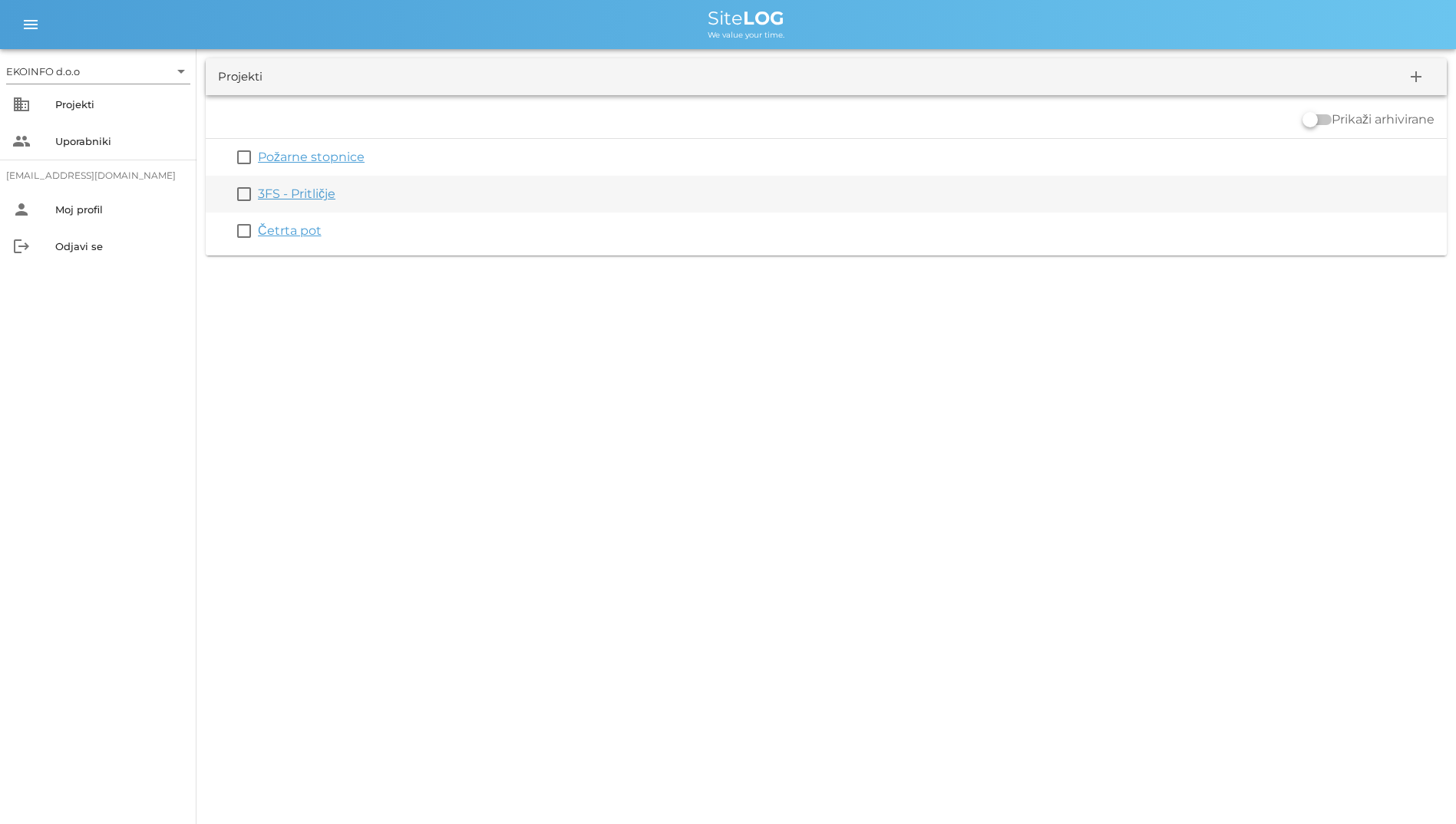
click at [306, 199] on link "3FS - Pritličje" at bounding box center [297, 194] width 78 height 15
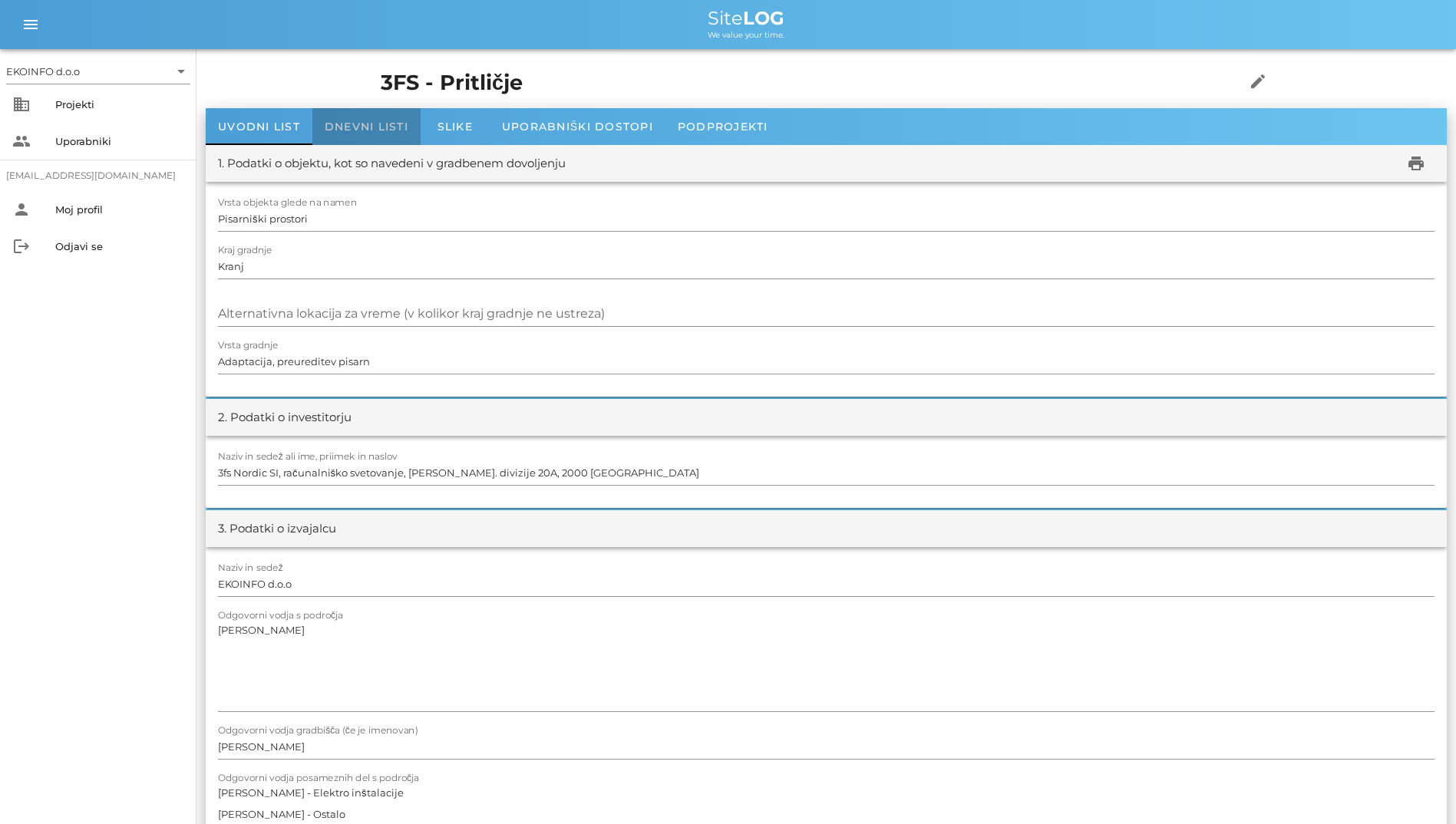
click at [353, 127] on span "Dnevni listi" at bounding box center [366, 127] width 84 height 14
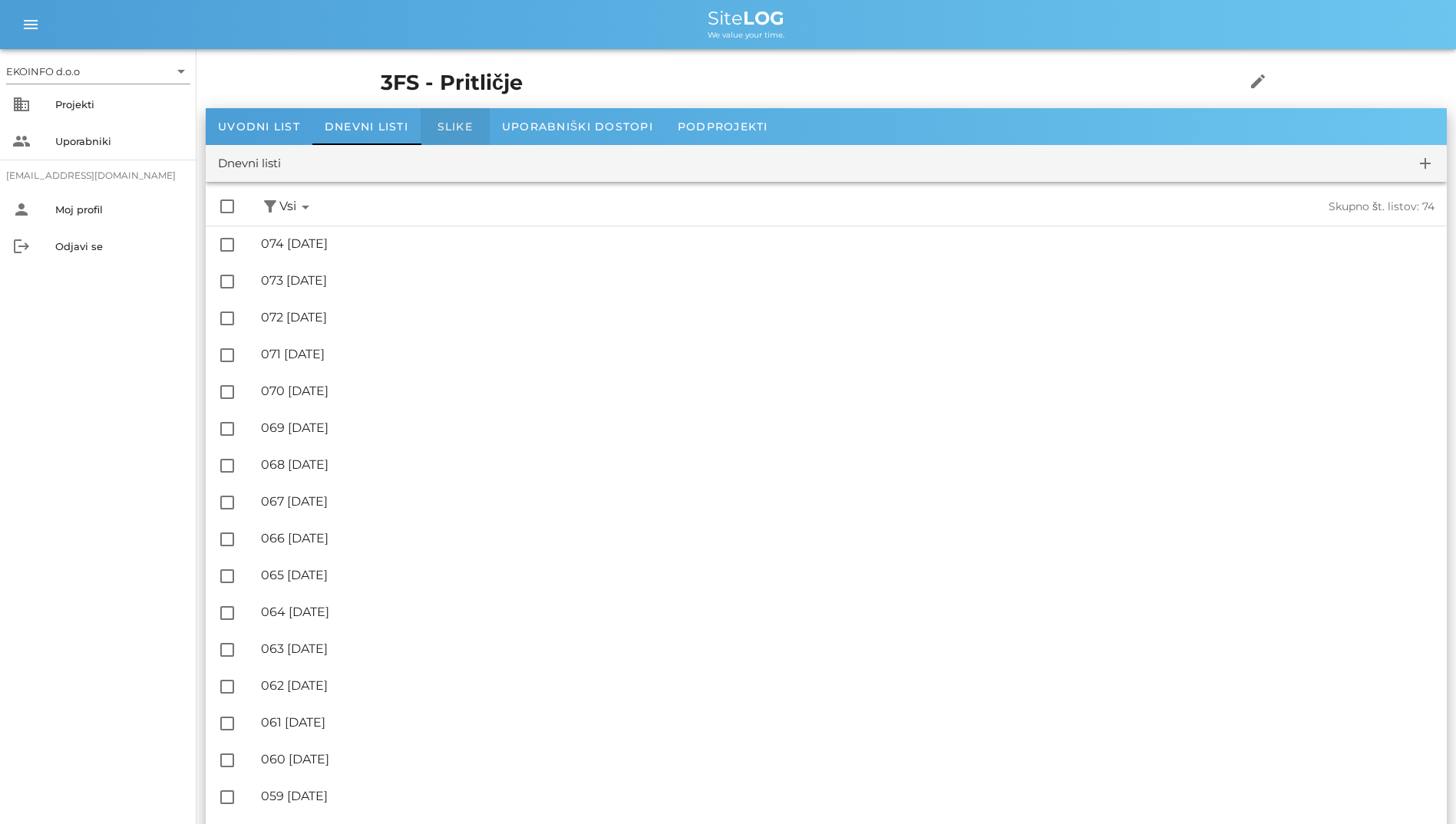
click at [433, 141] on div "Slike" at bounding box center [455, 126] width 69 height 37
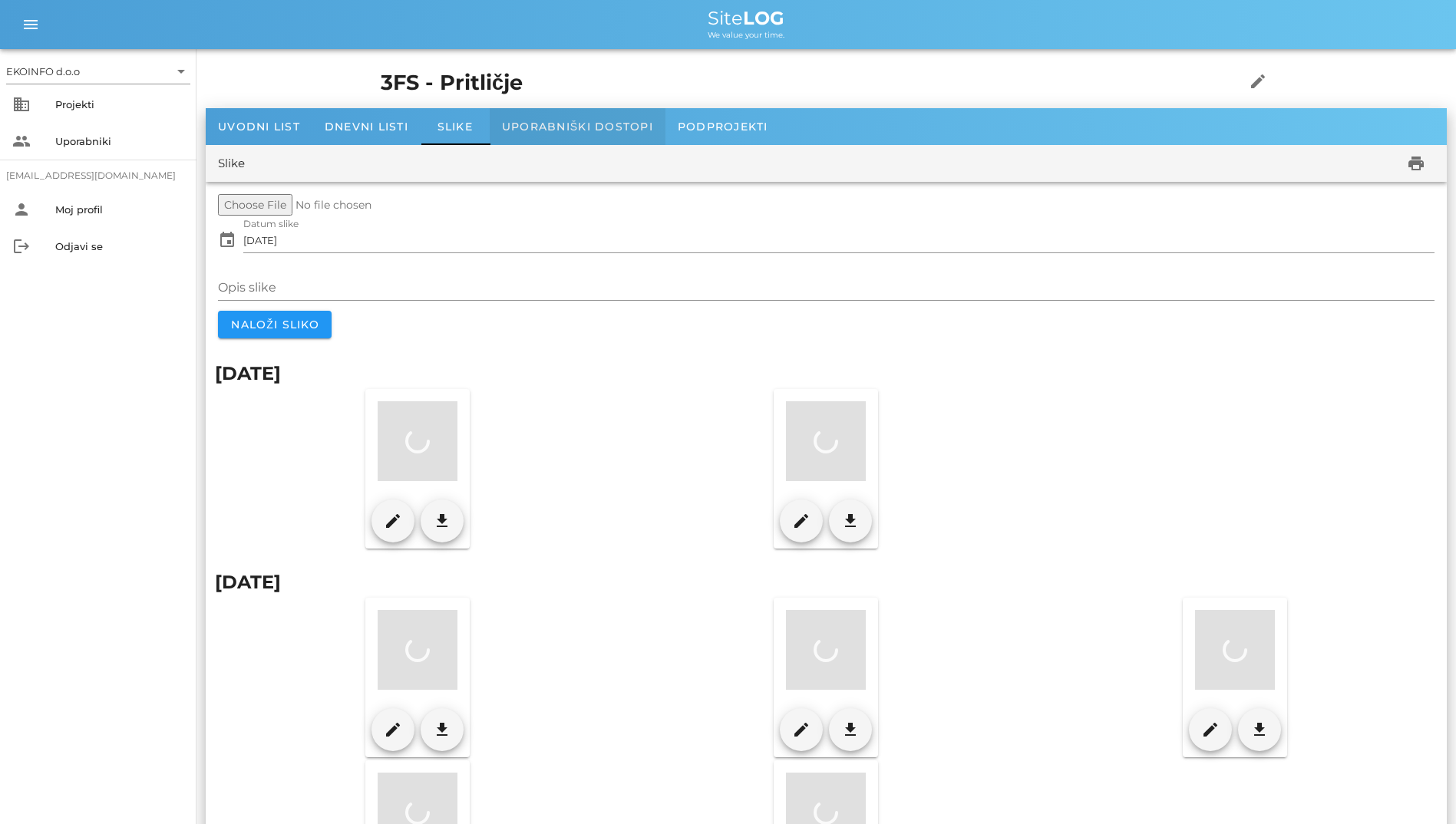
click at [525, 126] on span "Uporabniški dostopi" at bounding box center [577, 127] width 151 height 14
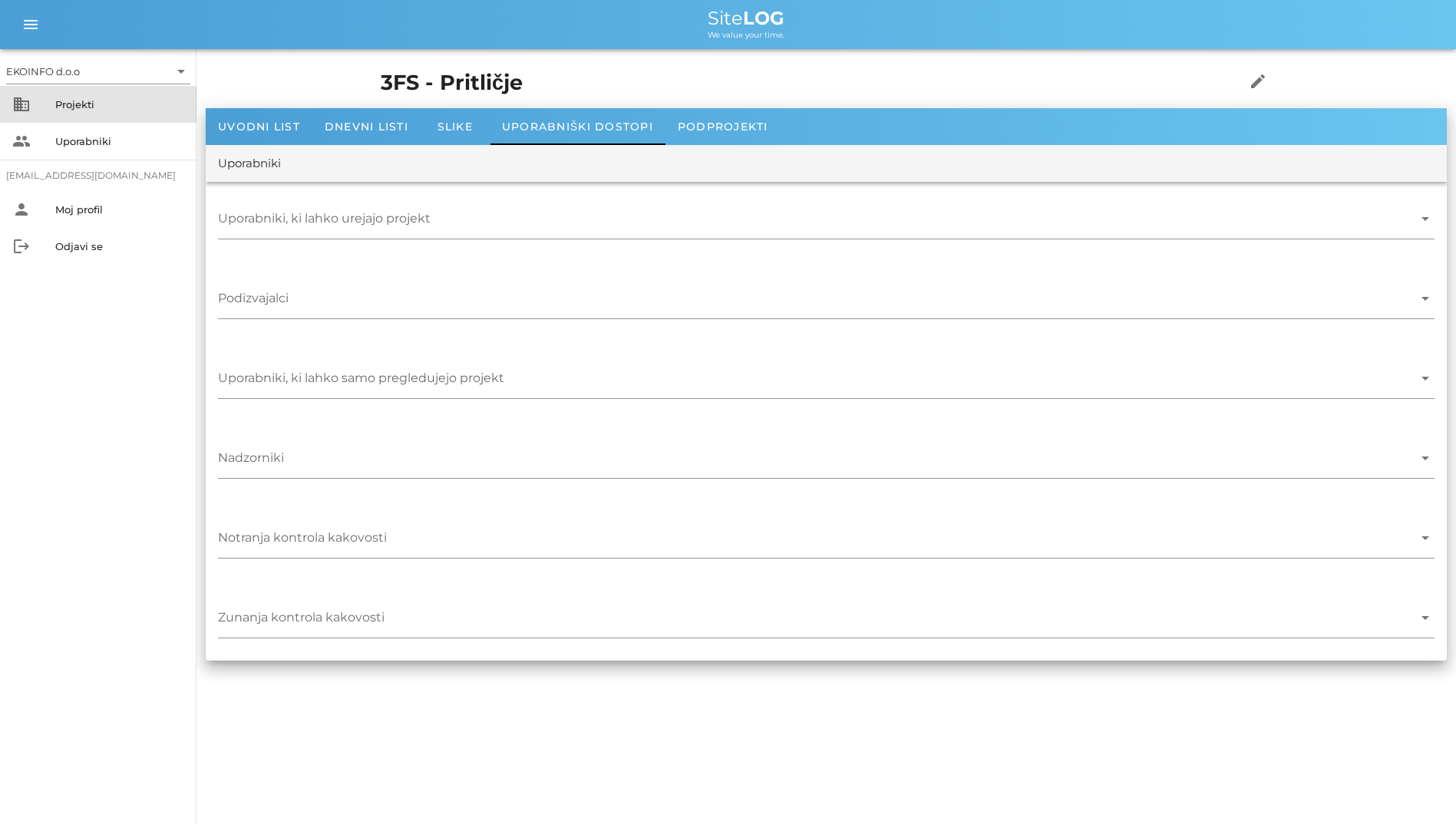
click at [114, 110] on div "Projekti" at bounding box center [120, 104] width 129 height 12
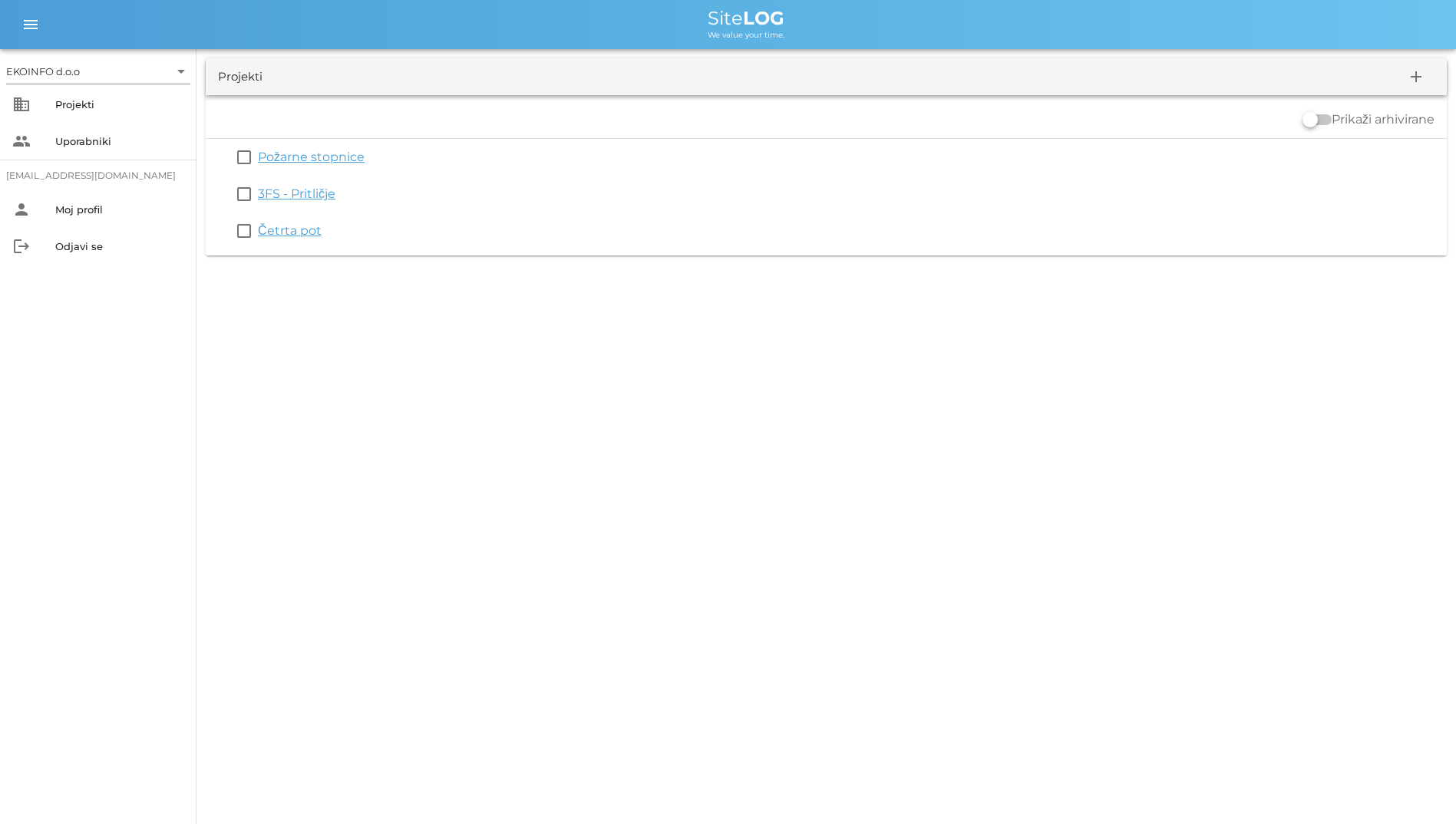
drag, startPoint x: 854, startPoint y: 33, endPoint x: 701, endPoint y: 3, distance: 155.9
click at [701, 3] on div "menu menu Site LOG We value your time." at bounding box center [728, 24] width 1456 height 49
drag, startPoint x: 701, startPoint y: 3, endPoint x: 637, endPoint y: 19, distance: 66.0
click at [637, 19] on div "Site LOG" at bounding box center [746, 19] width 1395 height 19
drag, startPoint x: 814, startPoint y: 31, endPoint x: 671, endPoint y: 18, distance: 143.6
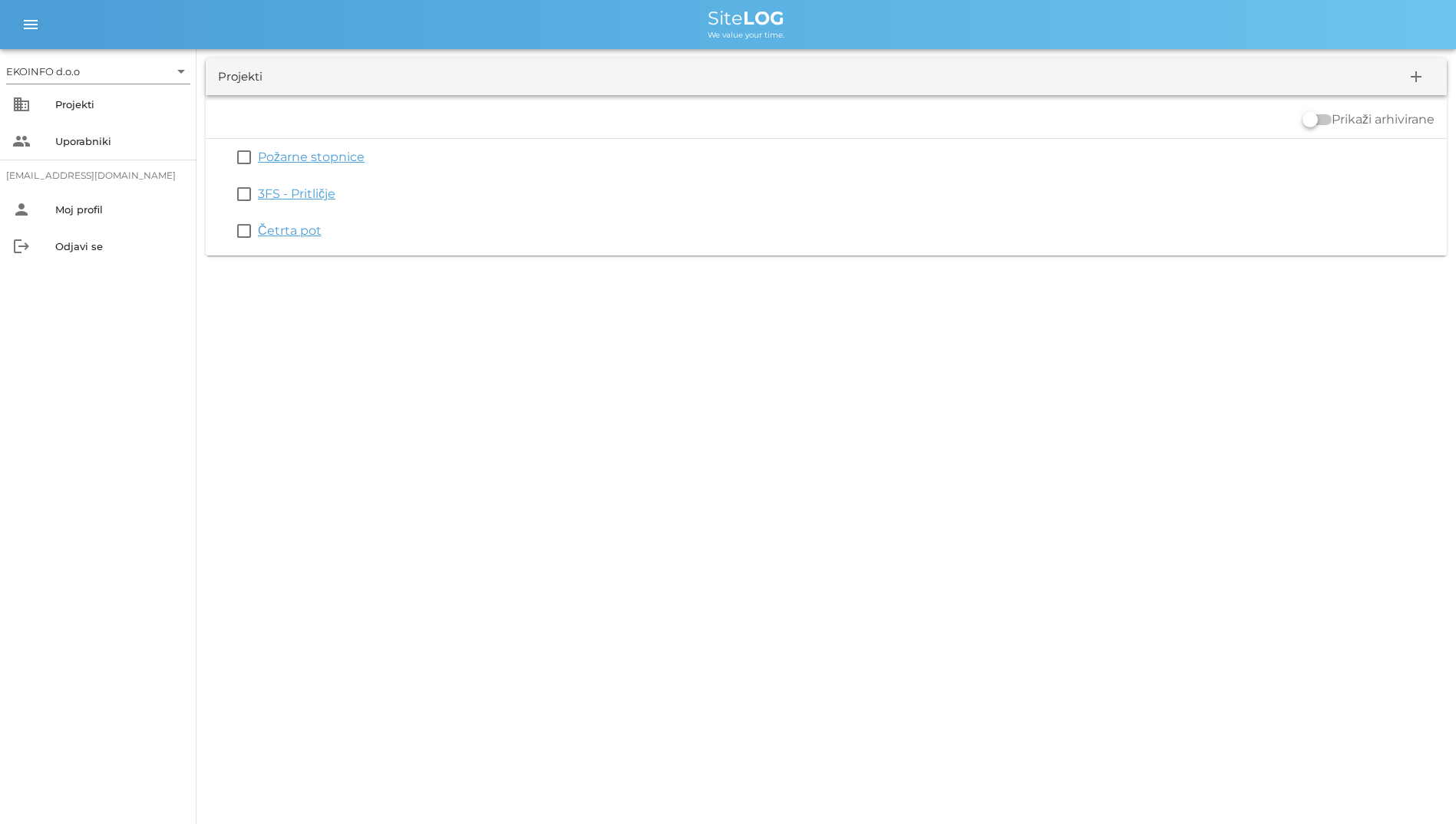
click at [671, 18] on div "Site LOG We value your time." at bounding box center [746, 24] width 1395 height 30
drag, startPoint x: 671, startPoint y: 18, endPoint x: 575, endPoint y: 26, distance: 96.3
click at [576, 25] on div "Site LOG" at bounding box center [746, 19] width 1395 height 19
click at [654, 9] on div "Site LOG" at bounding box center [746, 19] width 1395 height 19
click at [1310, 123] on div at bounding box center [1311, 120] width 26 height 26
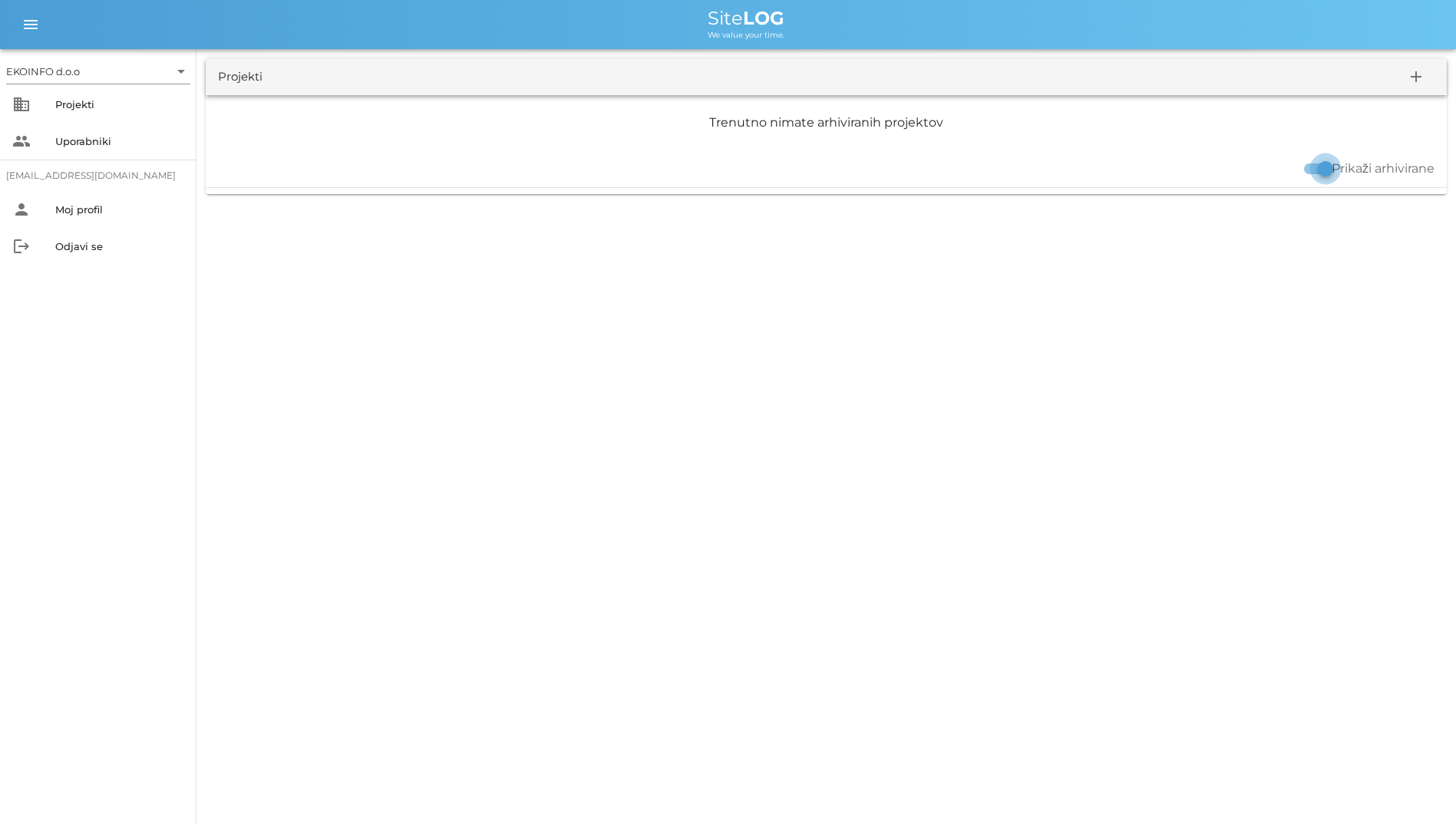
click at [1323, 166] on div at bounding box center [1326, 169] width 26 height 26
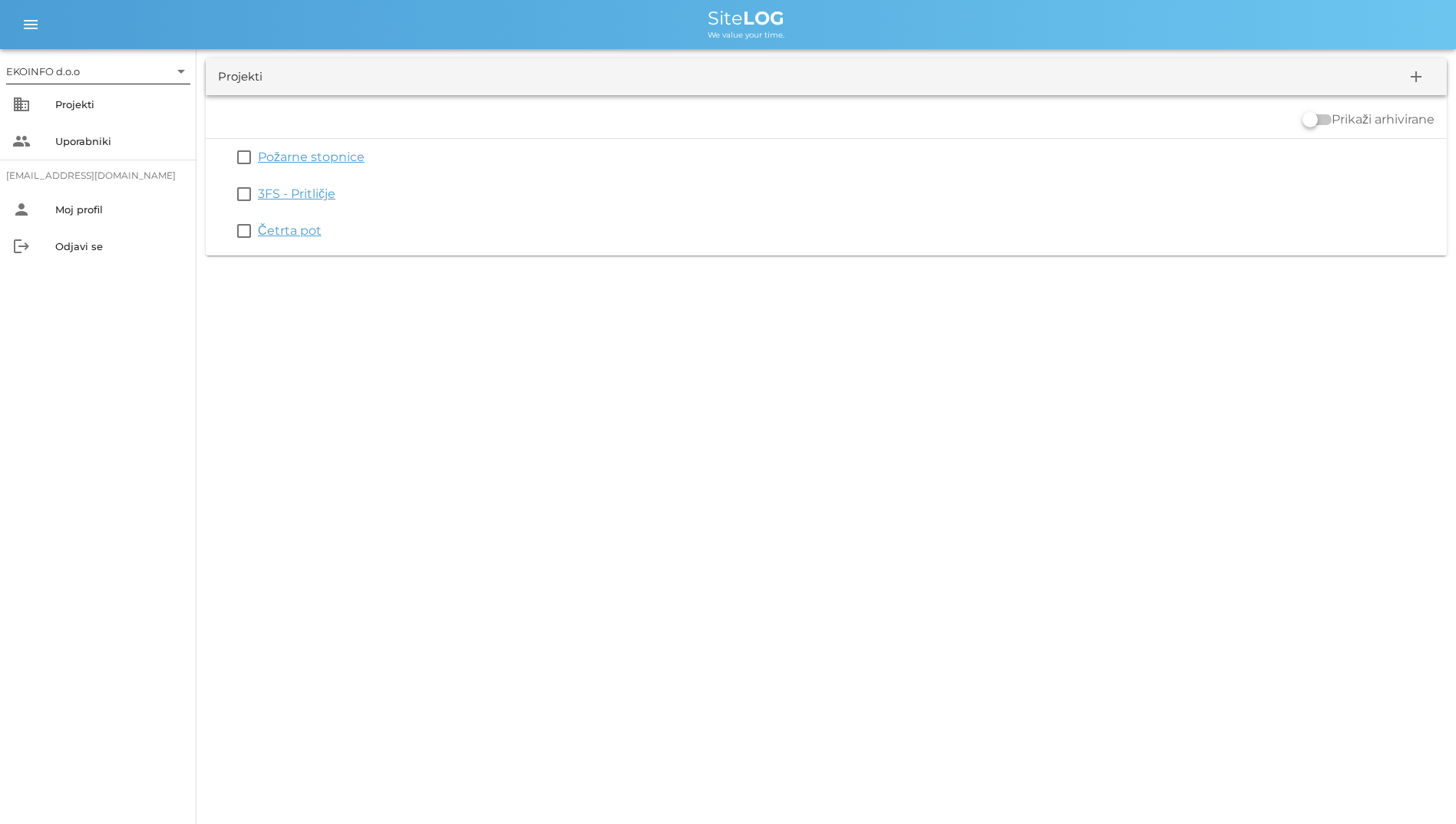
click at [140, 72] on input "text" at bounding box center [126, 72] width 86 height 25
click at [132, 103] on div "EKOINFO d.o.o" at bounding box center [101, 83] width 184 height 49
click at [138, 89] on div "EKOINFO d.o.o" at bounding box center [101, 83] width 159 height 15
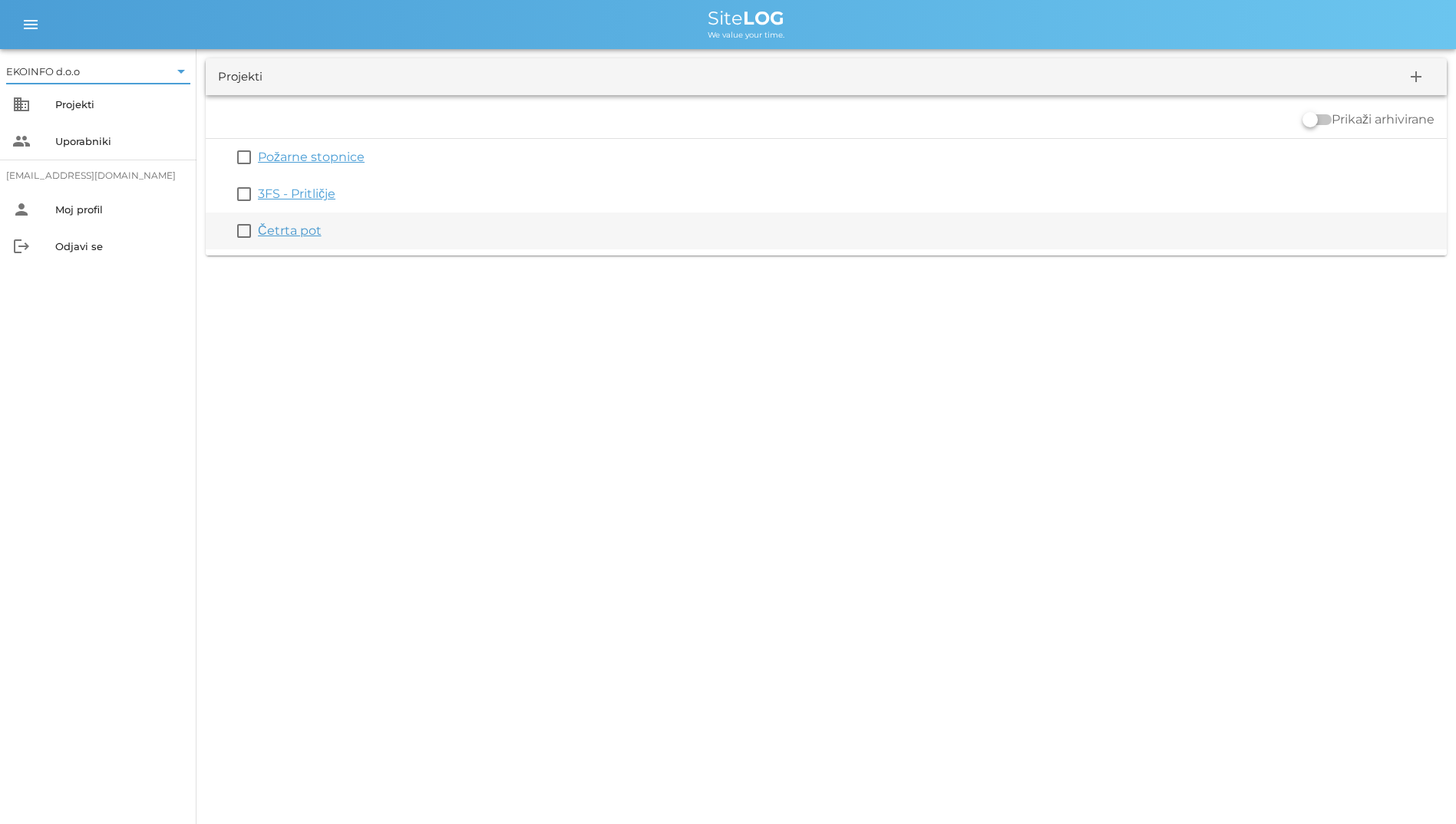
click at [303, 231] on link "Četrta pot" at bounding box center [290, 230] width 64 height 15
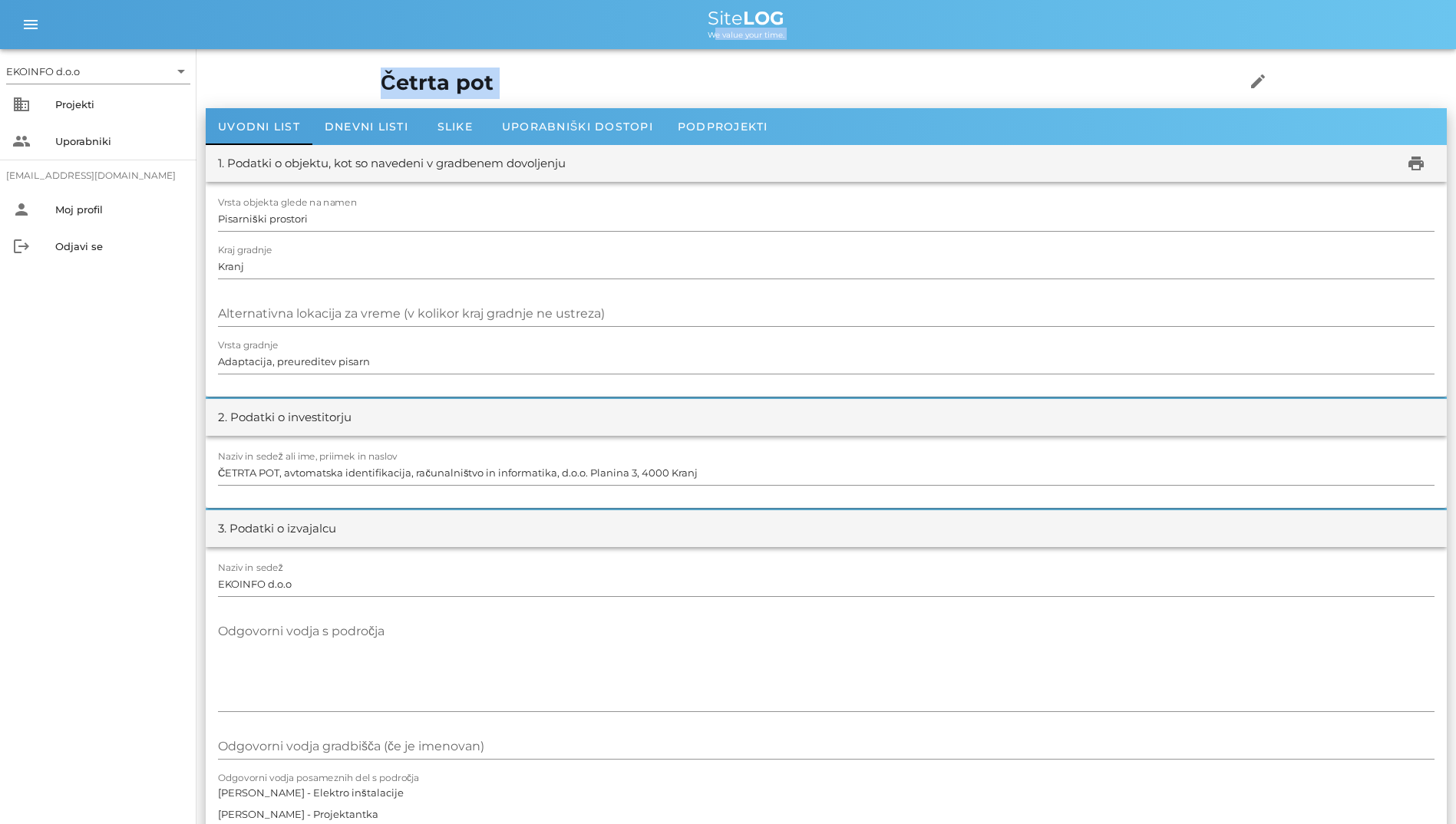
drag, startPoint x: 623, startPoint y: 36, endPoint x: 804, endPoint y: 129, distance: 203.5
click at [555, 26] on div "Site LOG" at bounding box center [746, 19] width 1395 height 19
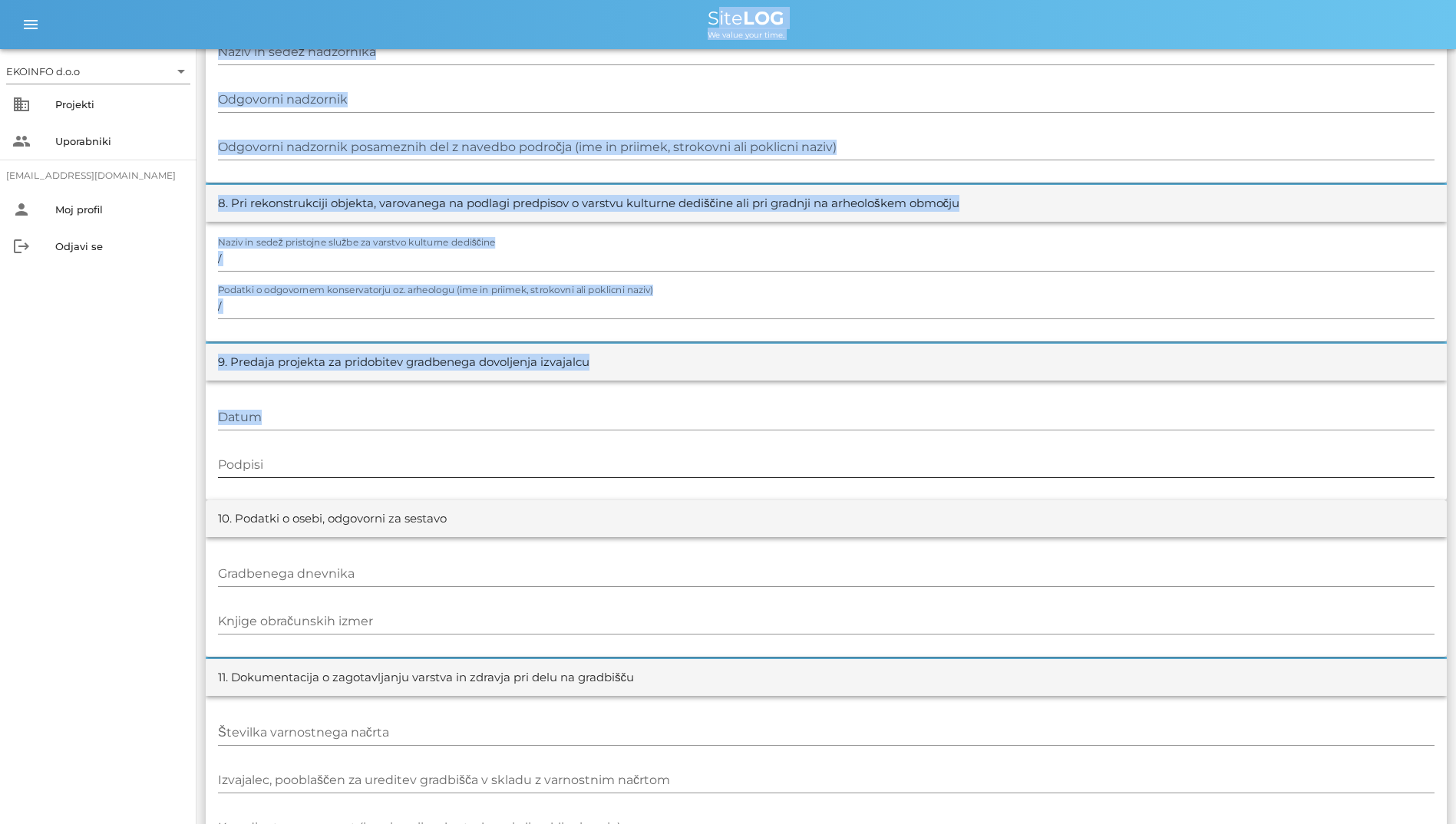
scroll to position [1418, 0]
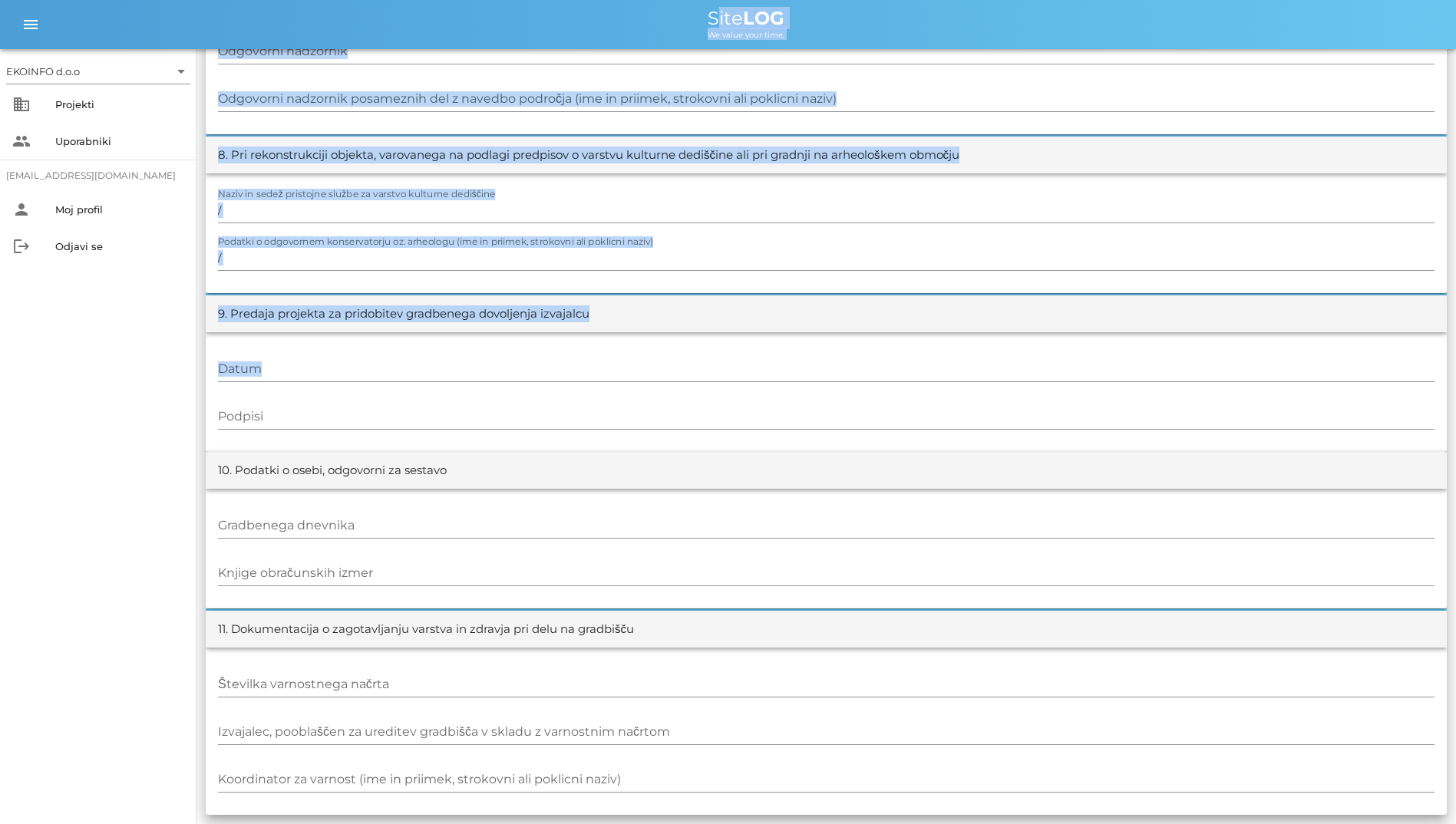
drag, startPoint x: 603, startPoint y: 17, endPoint x: 664, endPoint y: 647, distance: 632.9
click at [27, 114] on div "business Projekti" at bounding box center [98, 104] width 197 height 37
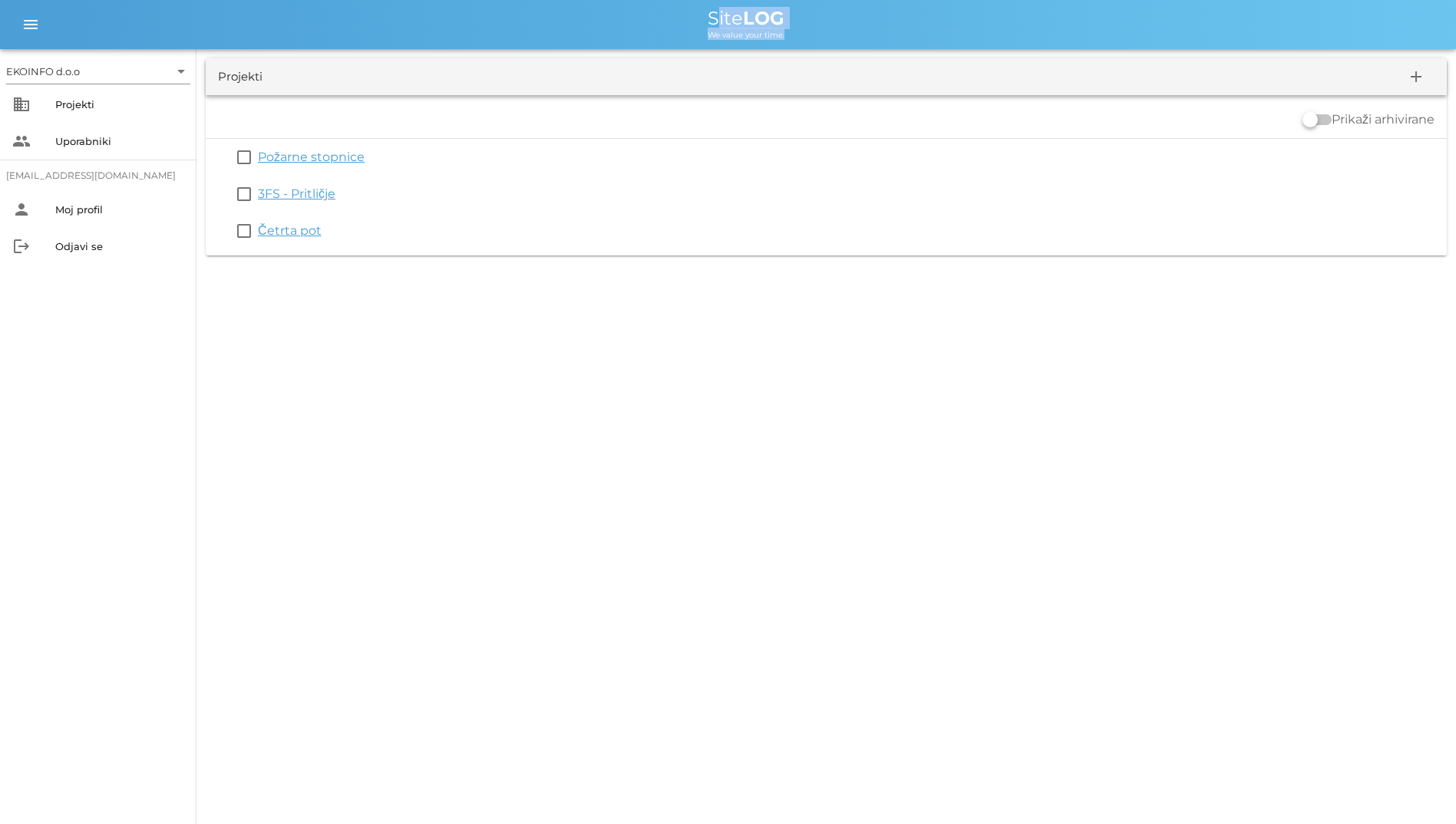
click at [323, 295] on div "EKOINFO d.o.o arrow_drop_down business Projekti people Uporabniki [EMAIL_ADDRES…" at bounding box center [728, 412] width 1456 height 824
drag, startPoint x: 698, startPoint y: 37, endPoint x: 851, endPoint y: 89, distance: 161.6
click at [851, 89] on div "EKOINFO d.o.o arrow_drop_down business Projekti people Uporabniki [EMAIL_ADDRES…" at bounding box center [728, 132] width 1456 height 264
click at [709, 354] on div "EKOINFO d.o.o arrow_drop_down business Projekti people Uporabniki [EMAIL_ADDRES…" at bounding box center [728, 412] width 1456 height 824
drag, startPoint x: 681, startPoint y: 31, endPoint x: 801, endPoint y: 26, distance: 120.1
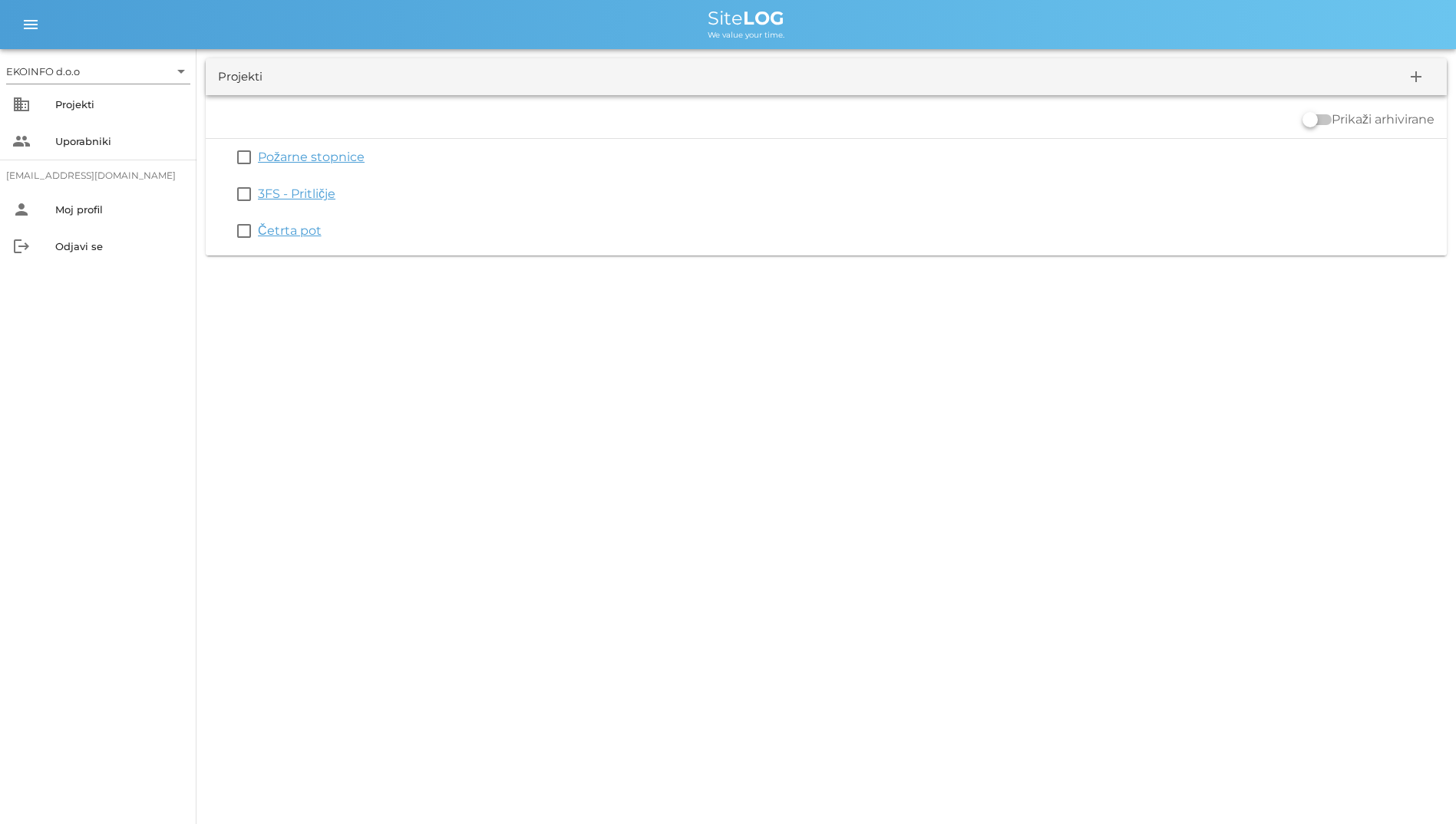
click at [801, 26] on div "Site LOG We value your time." at bounding box center [746, 24] width 1395 height 30
click at [691, 27] on div "Site LOG" at bounding box center [746, 19] width 1395 height 19
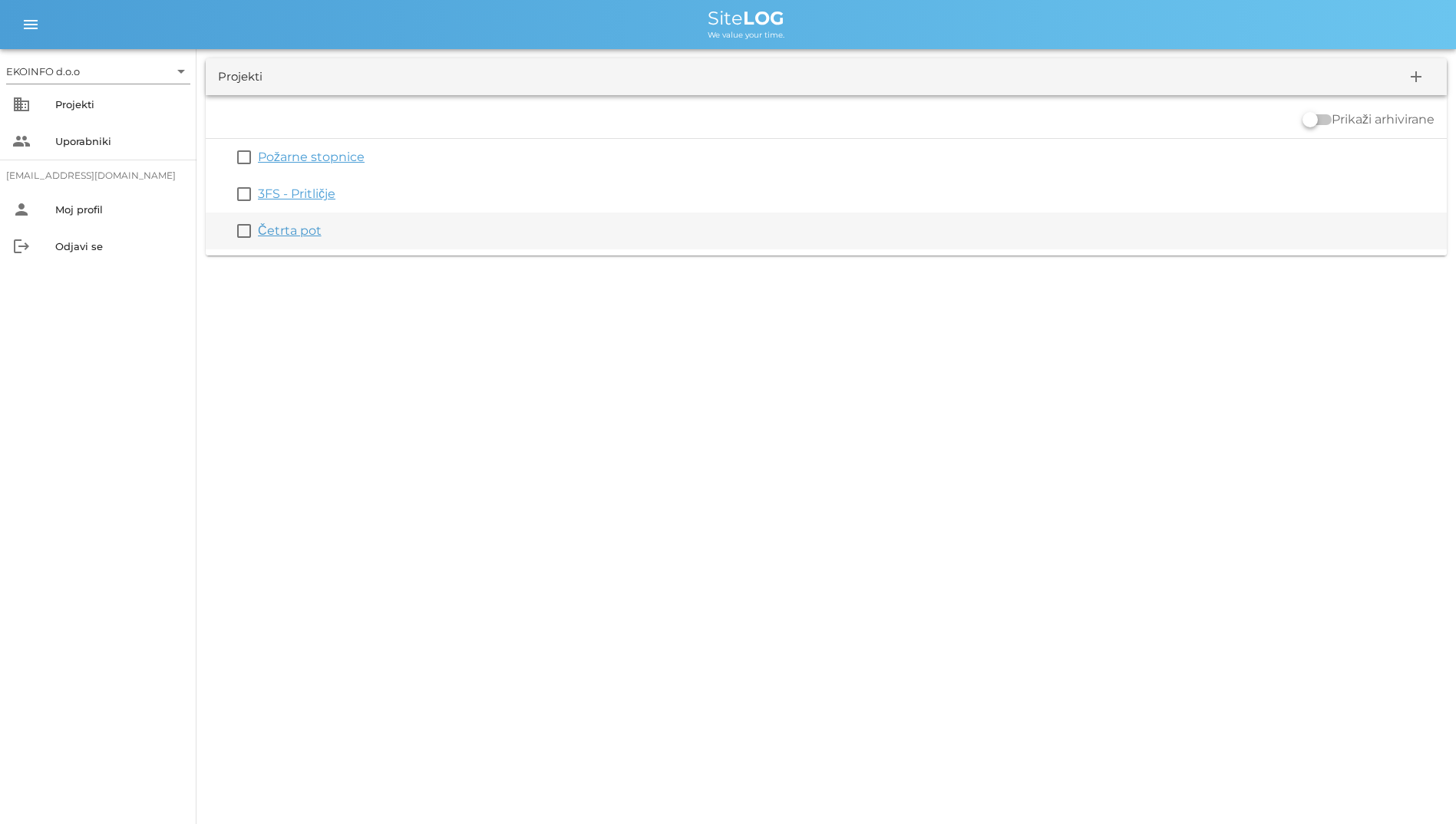
click at [295, 240] on div "check_box_outline_blank Četrta pot" at bounding box center [826, 230] width 1241 height 37
click at [293, 232] on link "Četrta pot" at bounding box center [290, 230] width 64 height 15
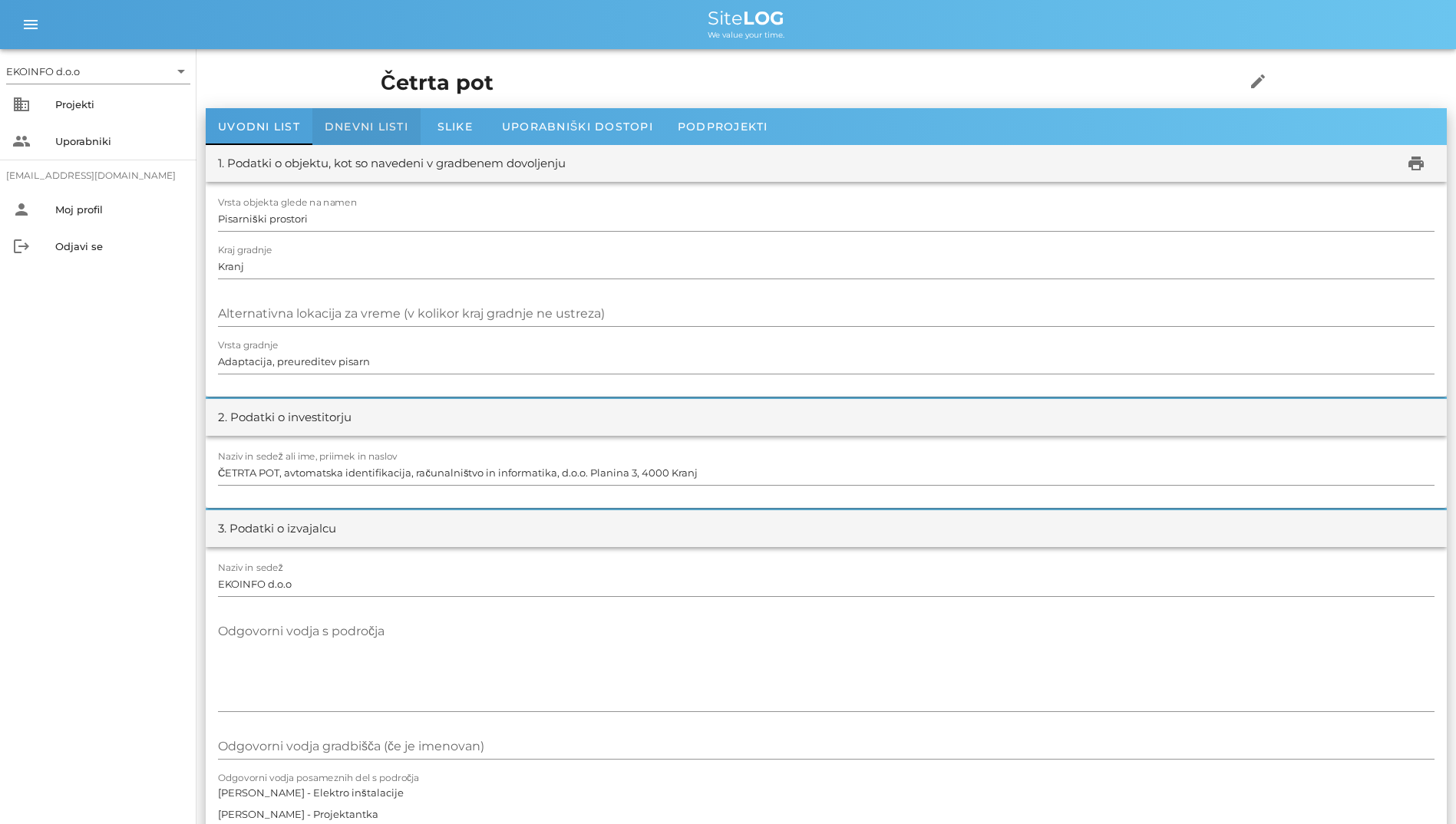
click at [352, 119] on div "Dnevni listi" at bounding box center [366, 126] width 108 height 37
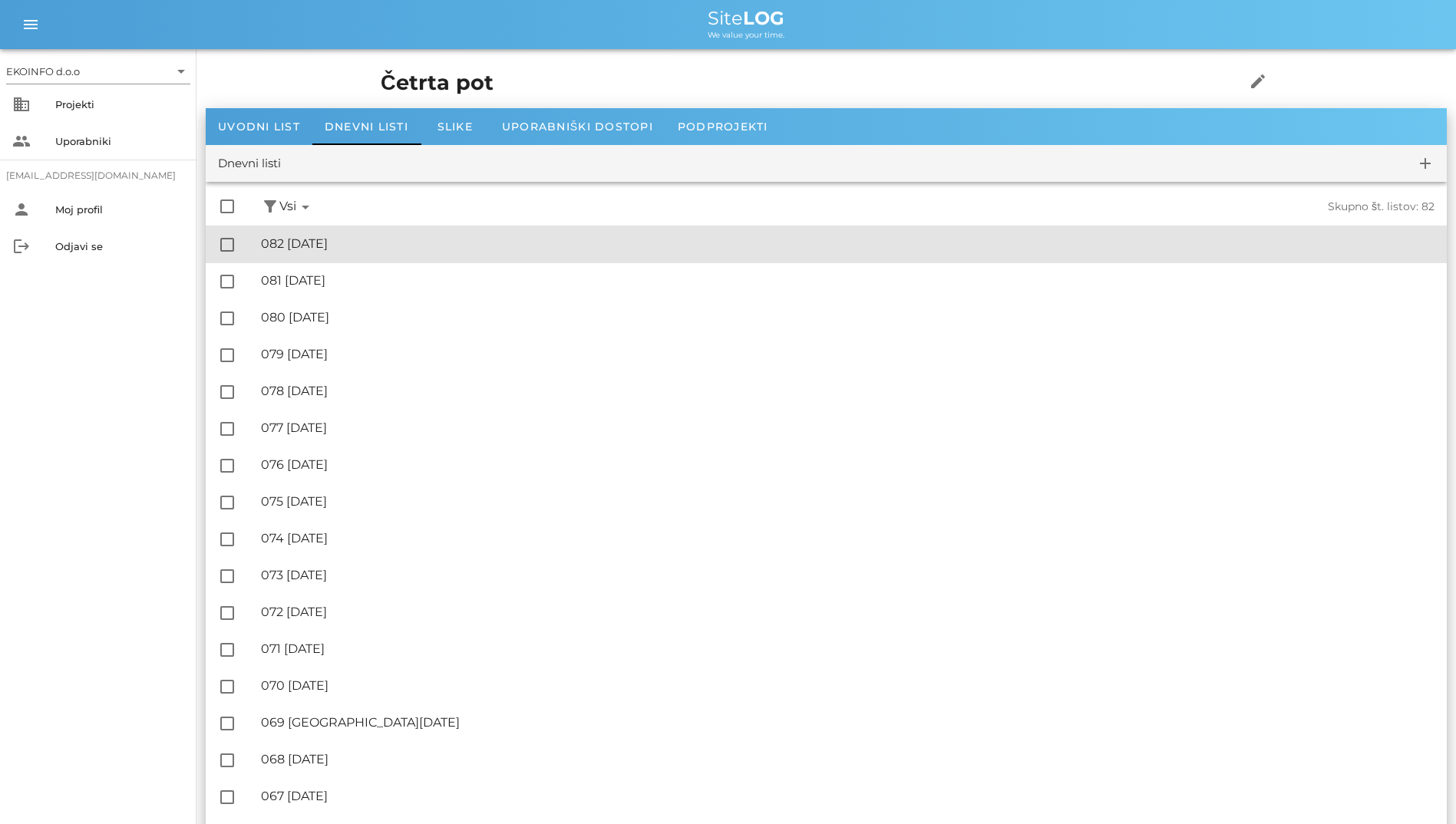
click at [354, 237] on div "🔏 082 [DATE]" at bounding box center [848, 243] width 1174 height 15
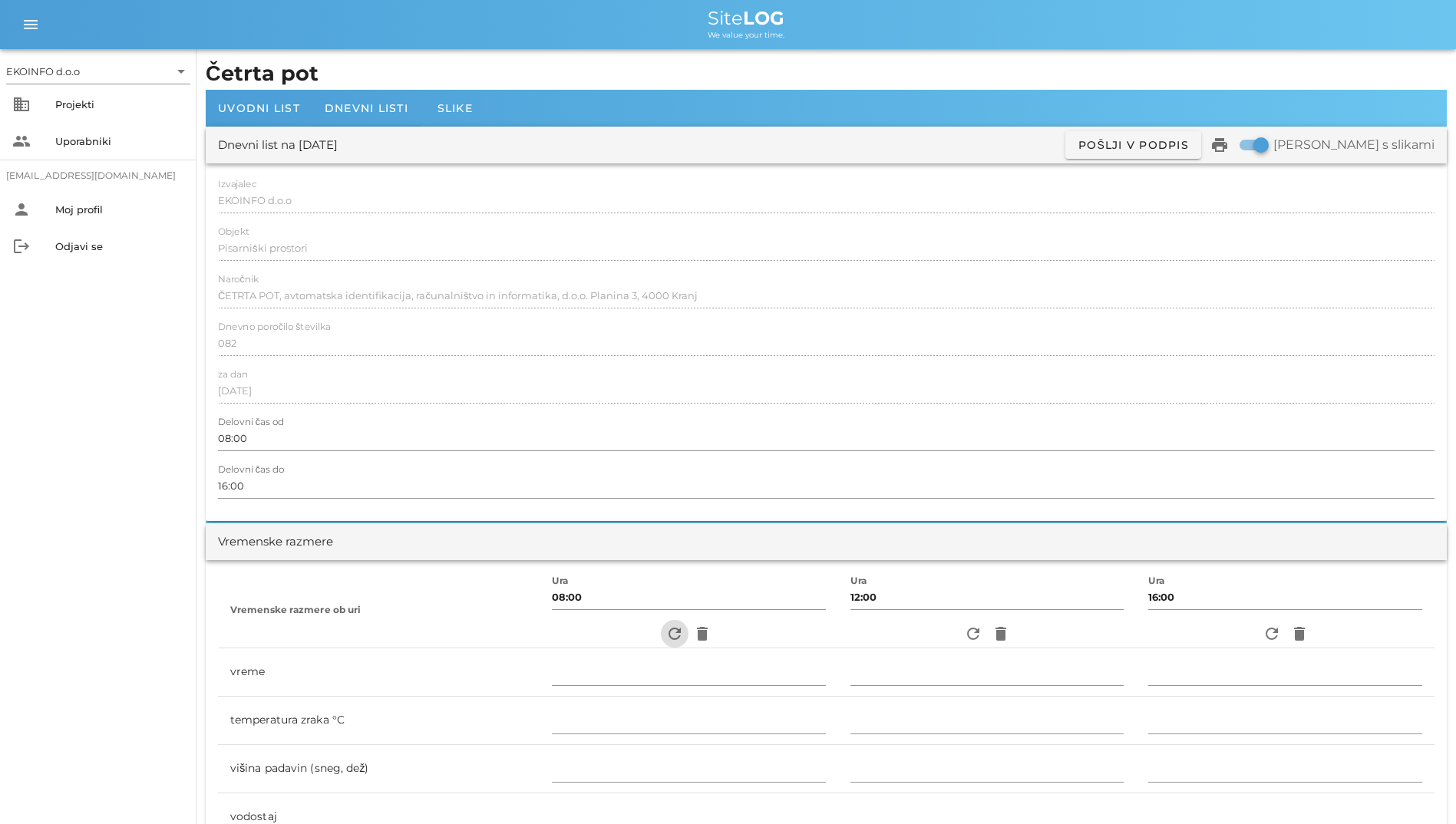
click at [666, 630] on icon "refresh" at bounding box center [675, 634] width 19 height 19
click at [671, 629] on icon "refresh" at bounding box center [675, 634] width 19 height 19
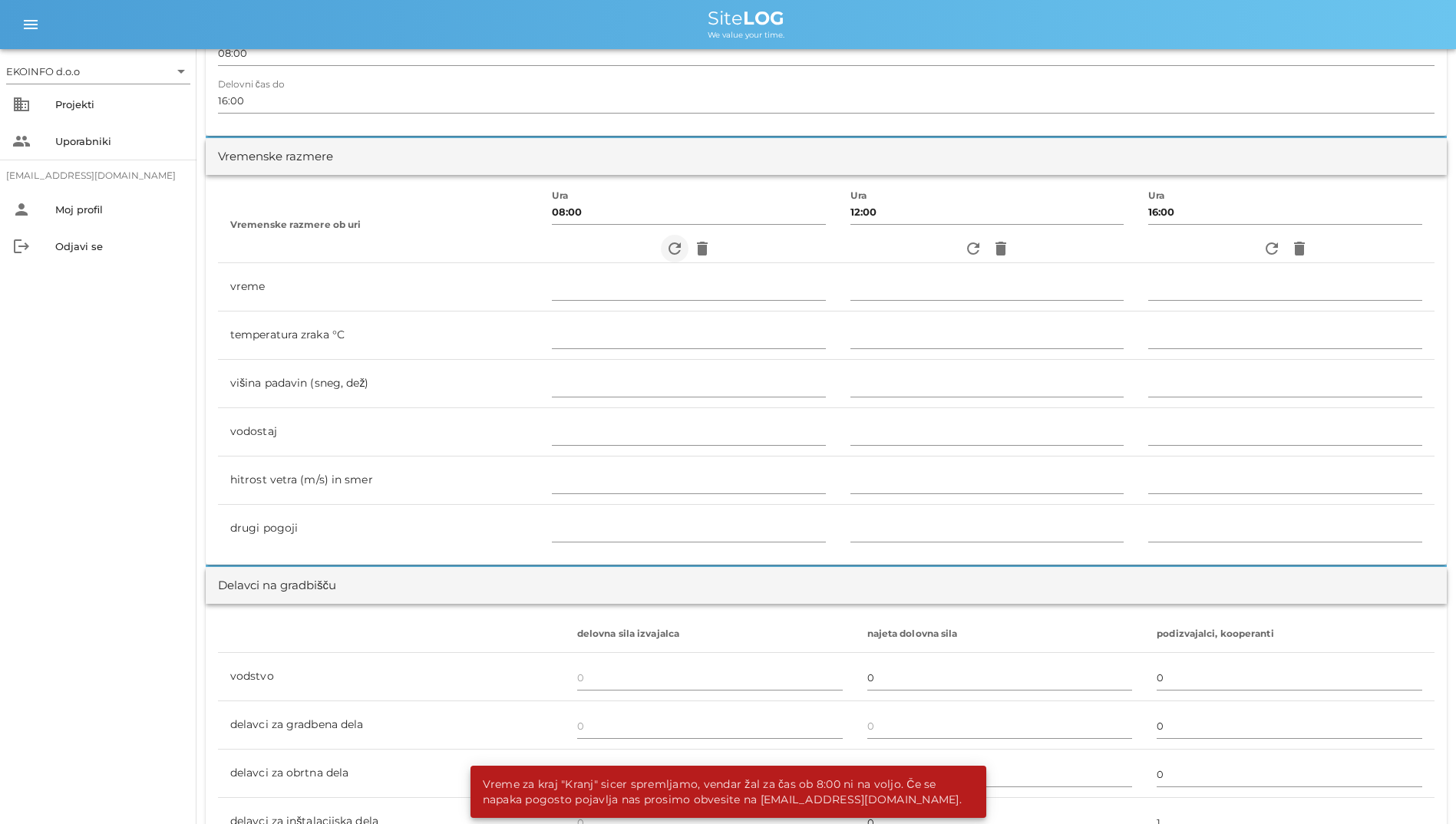
scroll to position [537, 0]
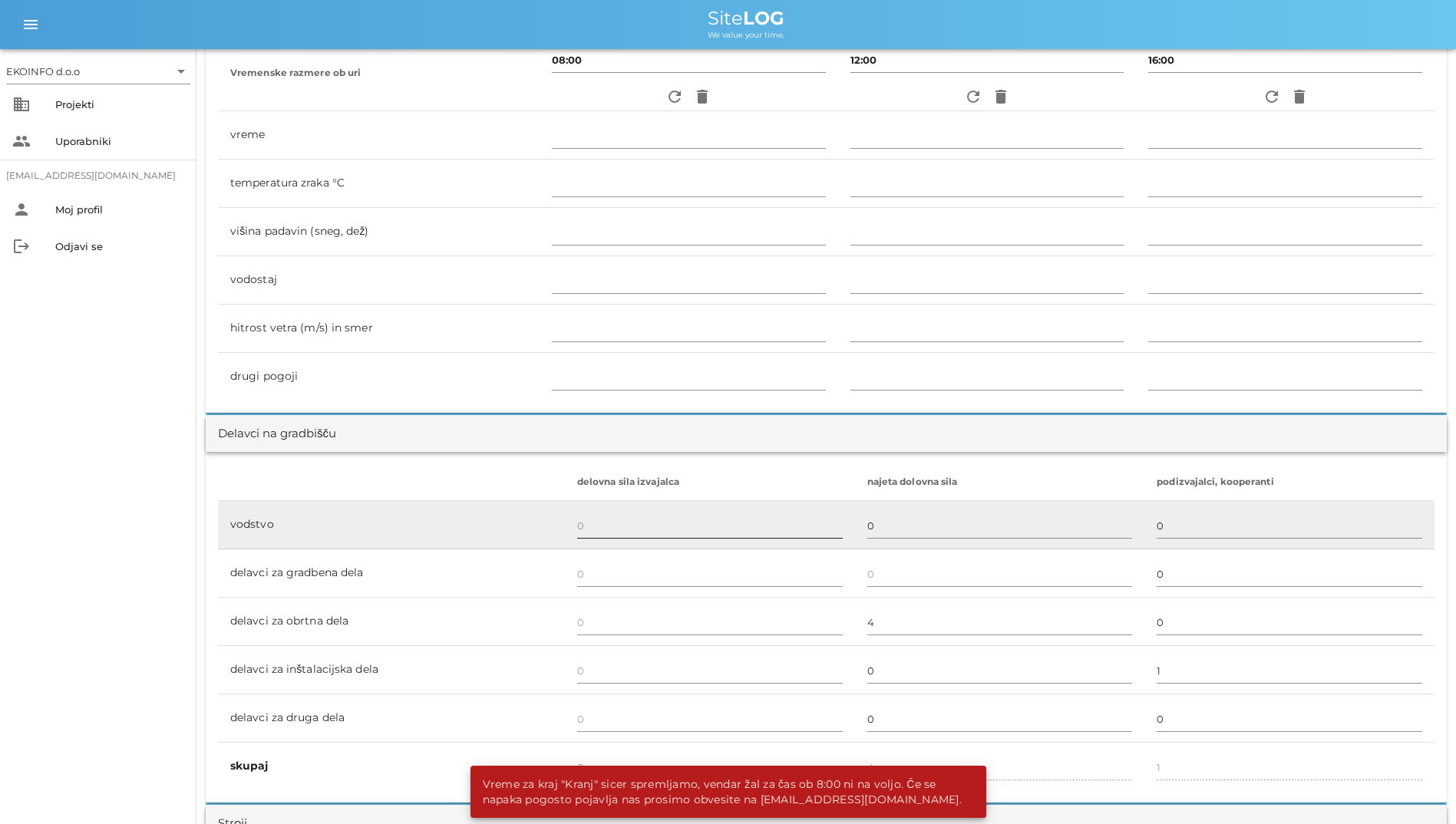
click at [622, 538] on div at bounding box center [709, 543] width 265 height 11
click at [618, 532] on input "text" at bounding box center [709, 525] width 265 height 25
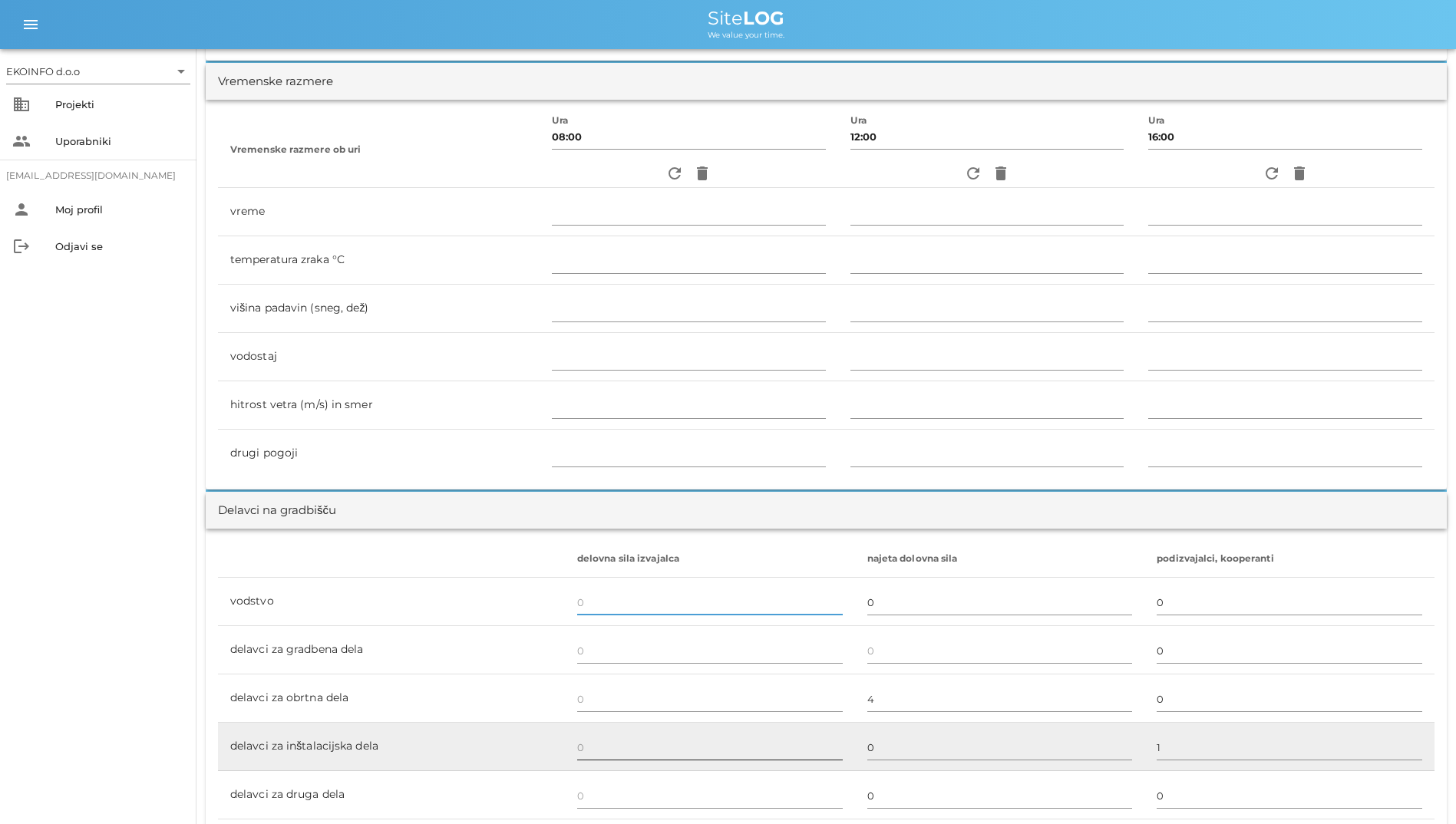
scroll to position [0, 0]
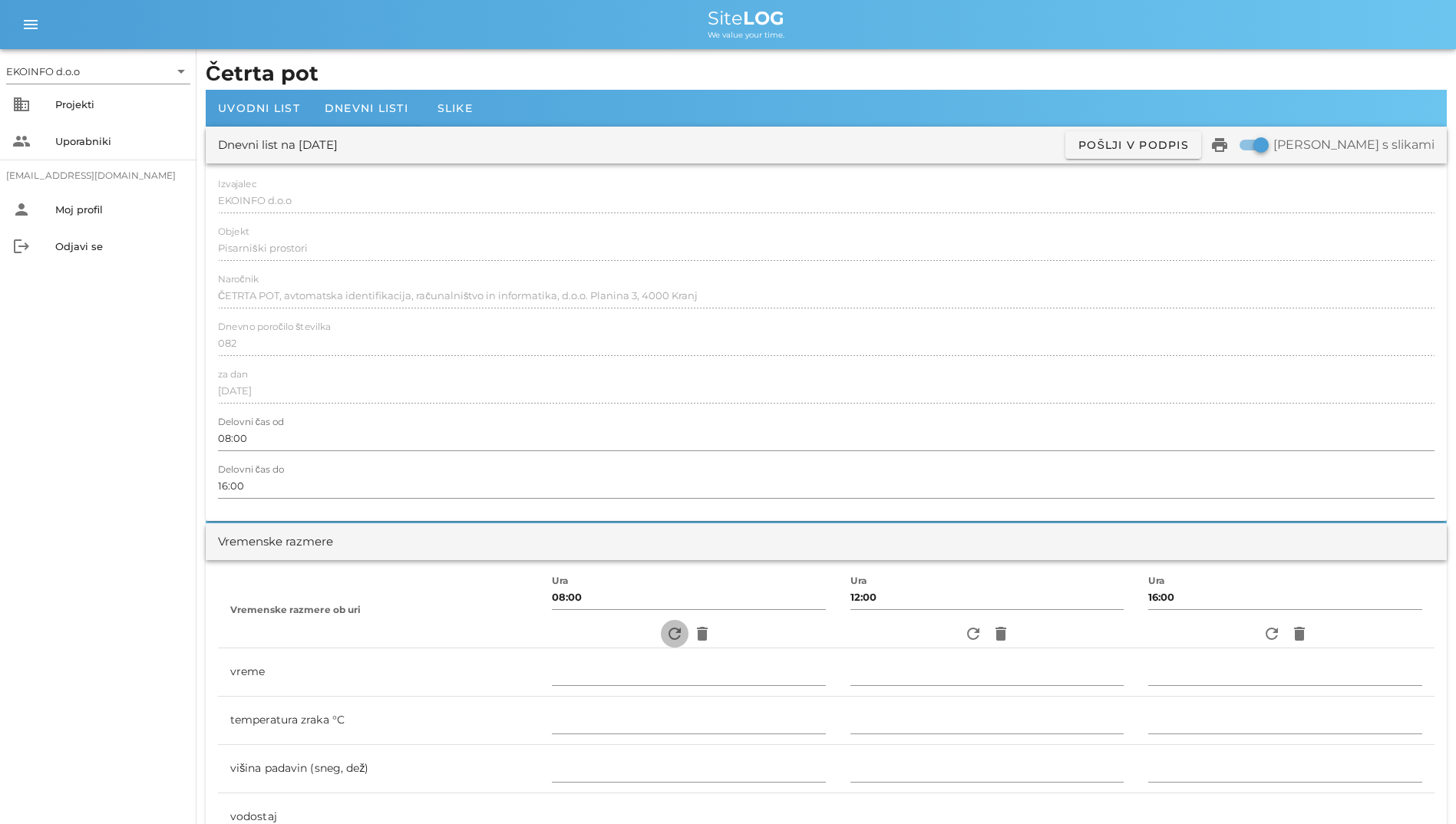
click at [666, 632] on icon "refresh" at bounding box center [675, 634] width 19 height 19
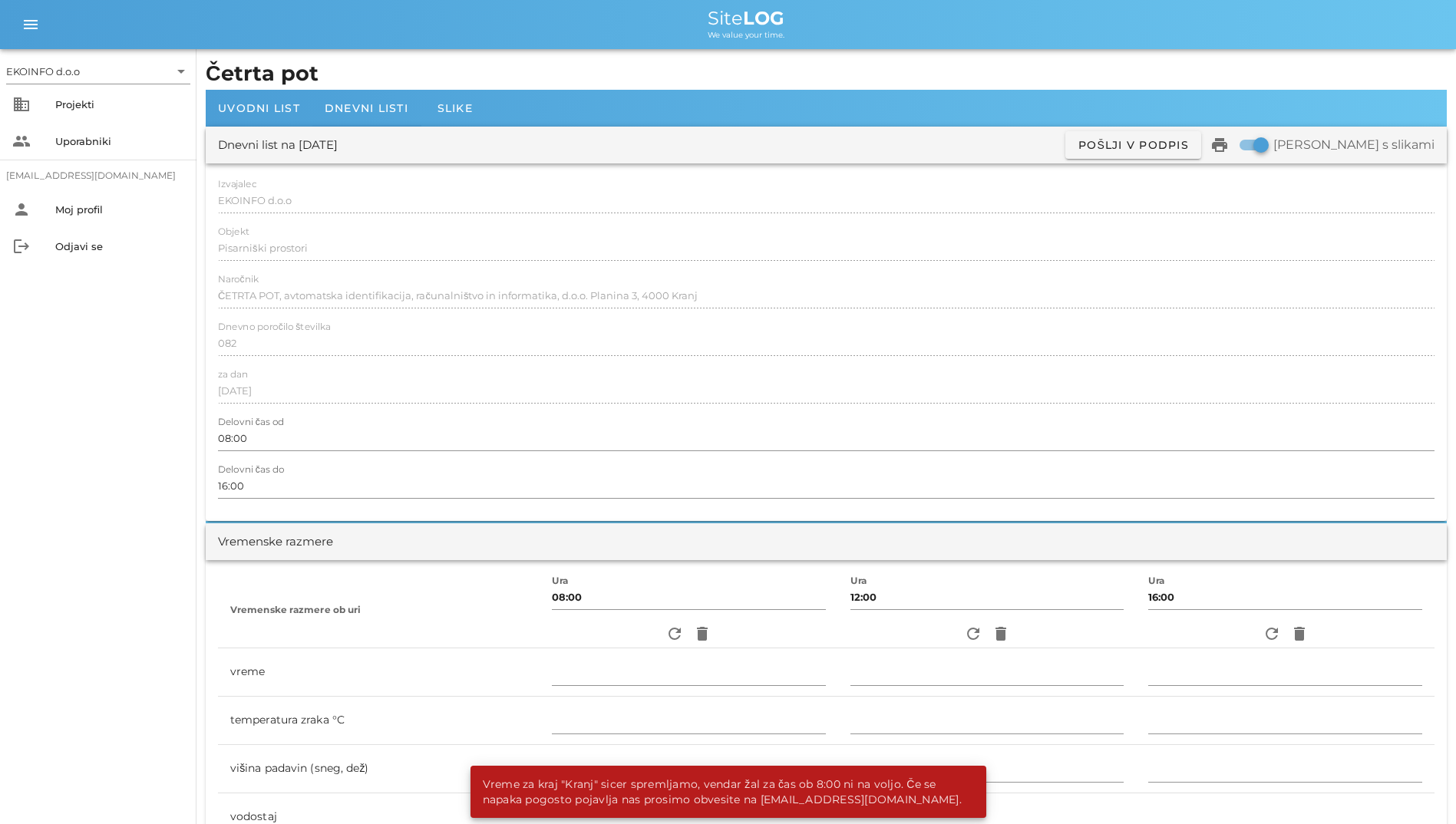
click at [292, 86] on h1 "Četrta pot" at bounding box center [826, 74] width 1241 height 31
click at [283, 113] on span "Uvodni list" at bounding box center [259, 108] width 82 height 14
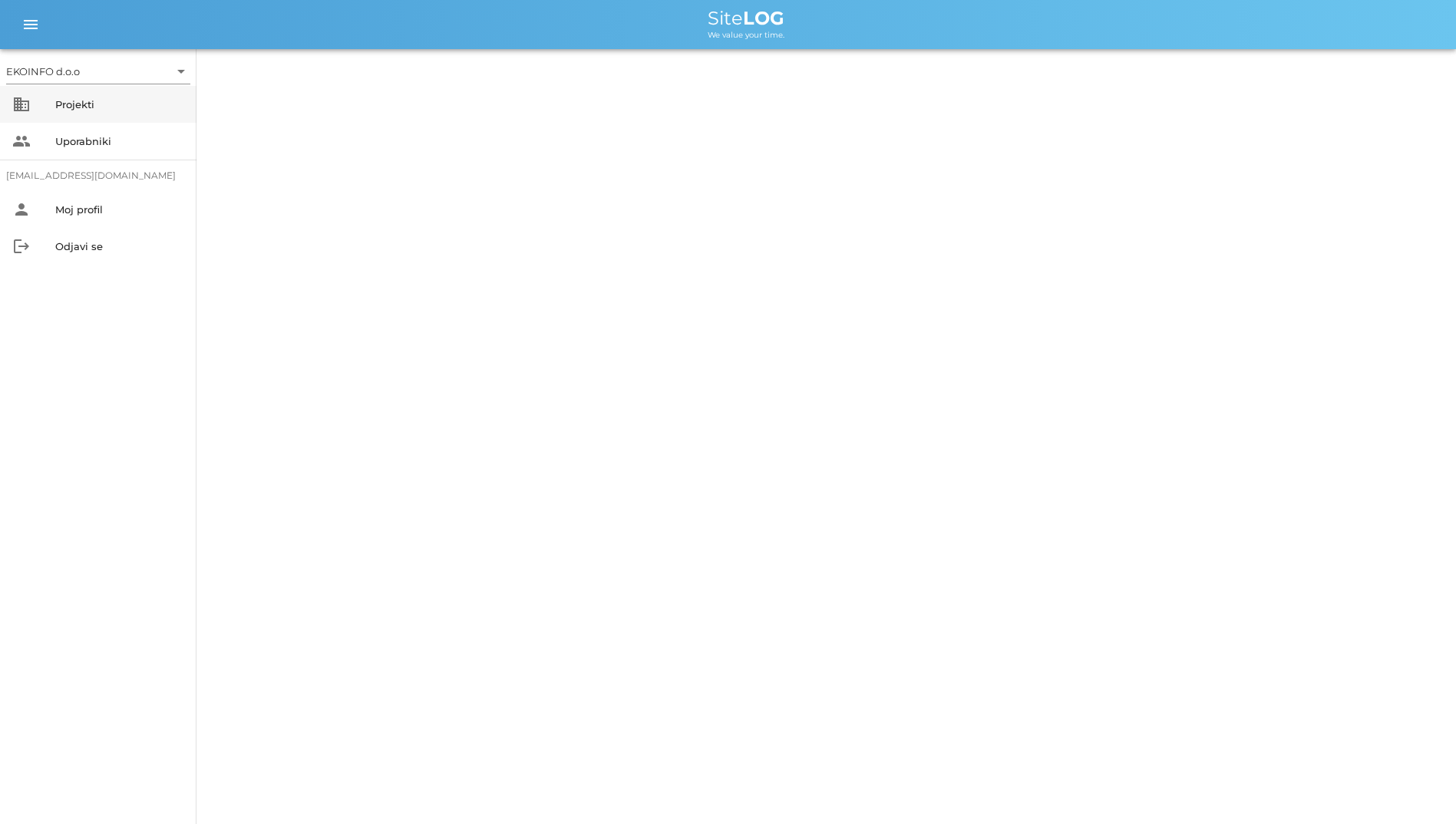
click at [57, 110] on div "Projekti" at bounding box center [120, 104] width 129 height 25
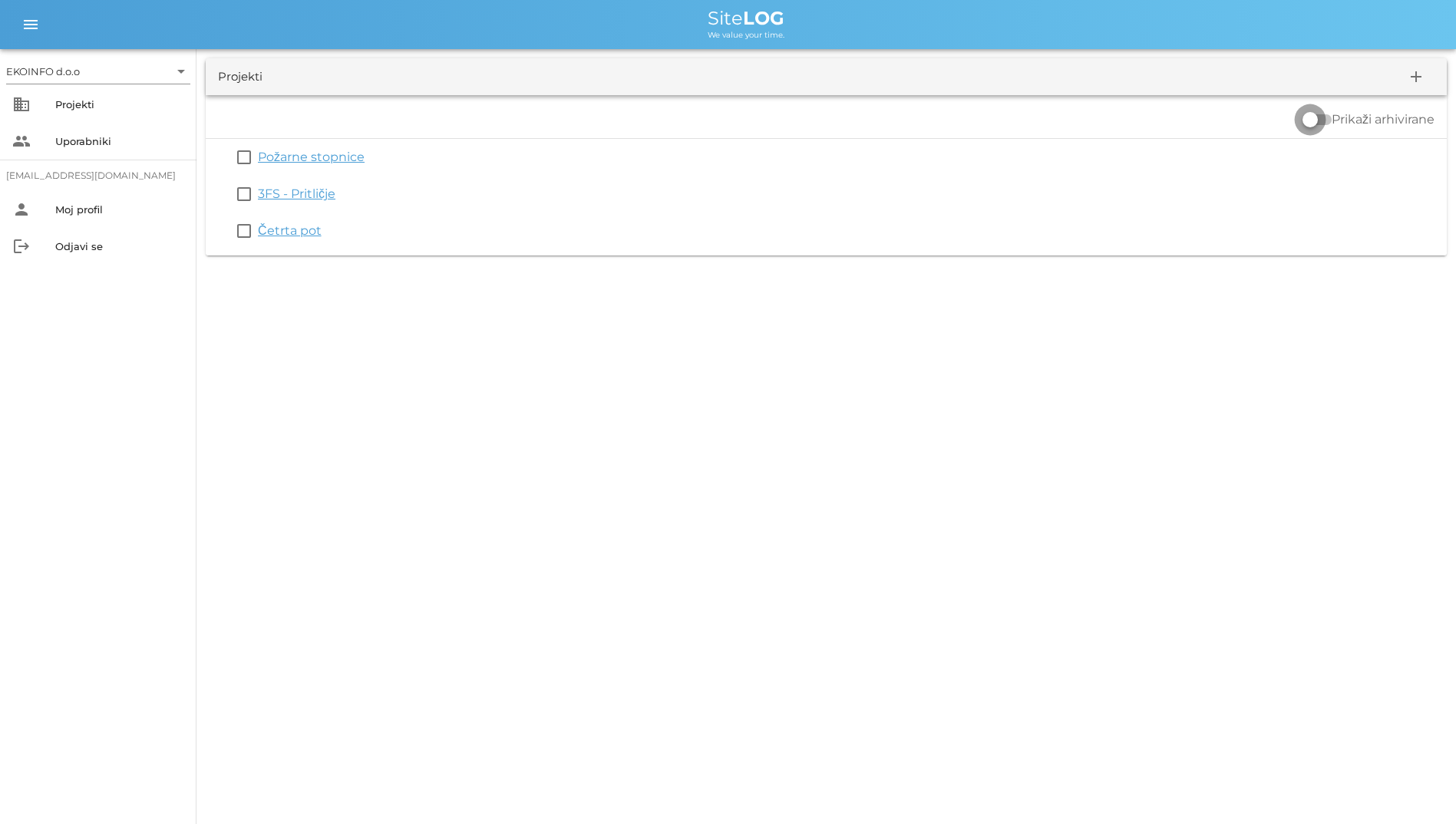
click at [1304, 124] on div at bounding box center [1311, 120] width 26 height 26
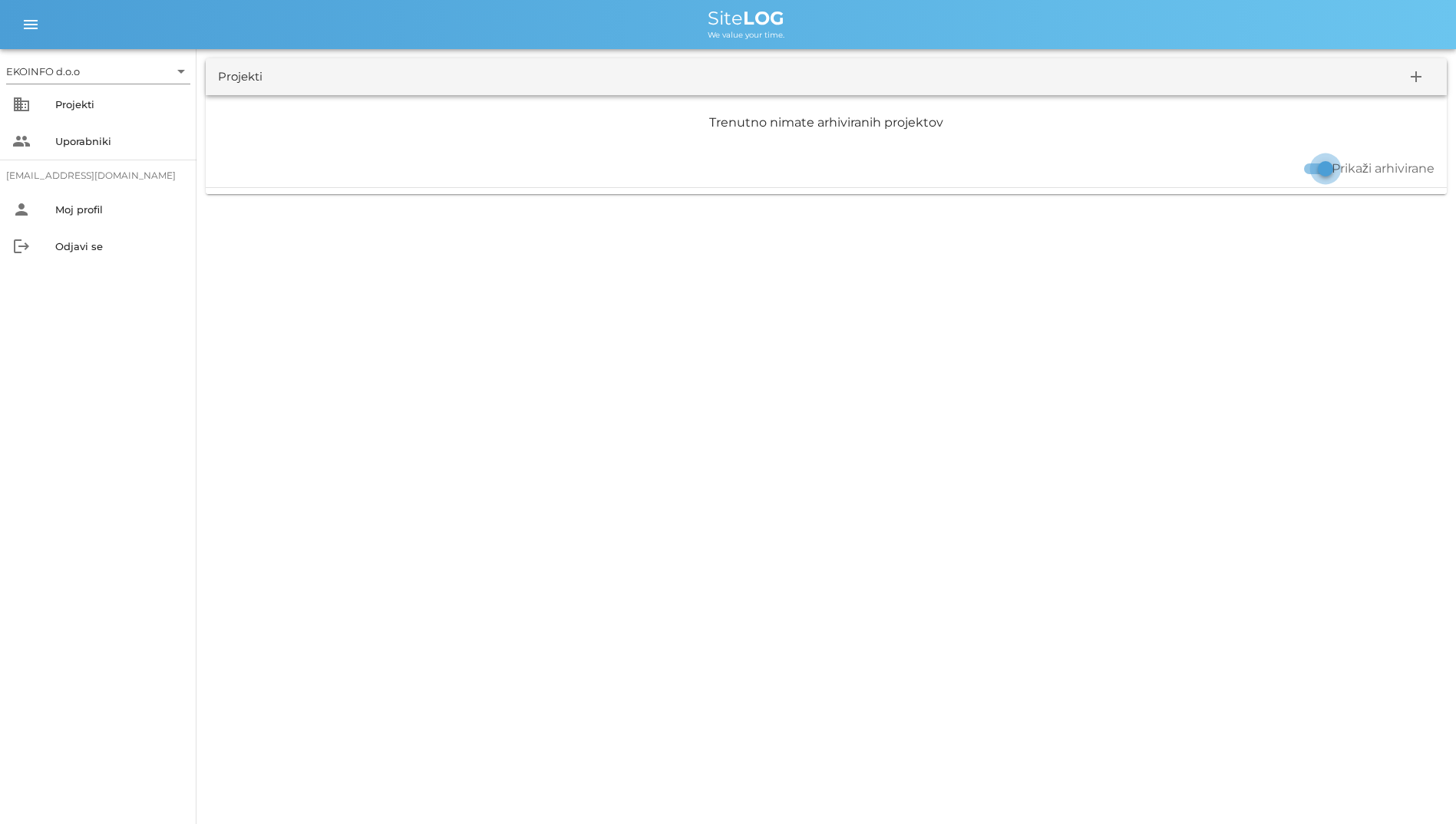
click at [1321, 169] on div at bounding box center [1326, 169] width 26 height 26
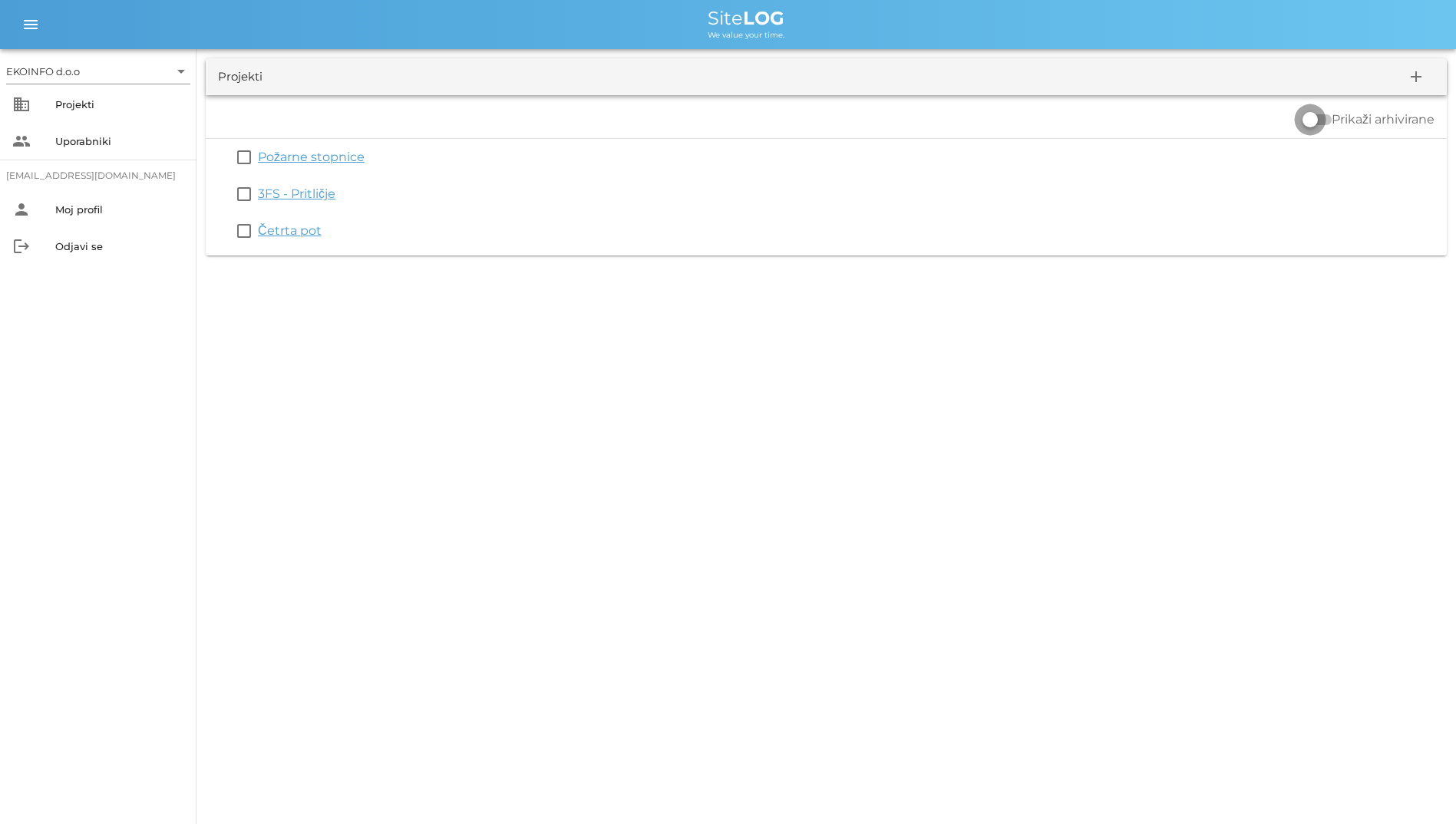
click at [1297, 117] on div at bounding box center [1311, 120] width 26 height 26
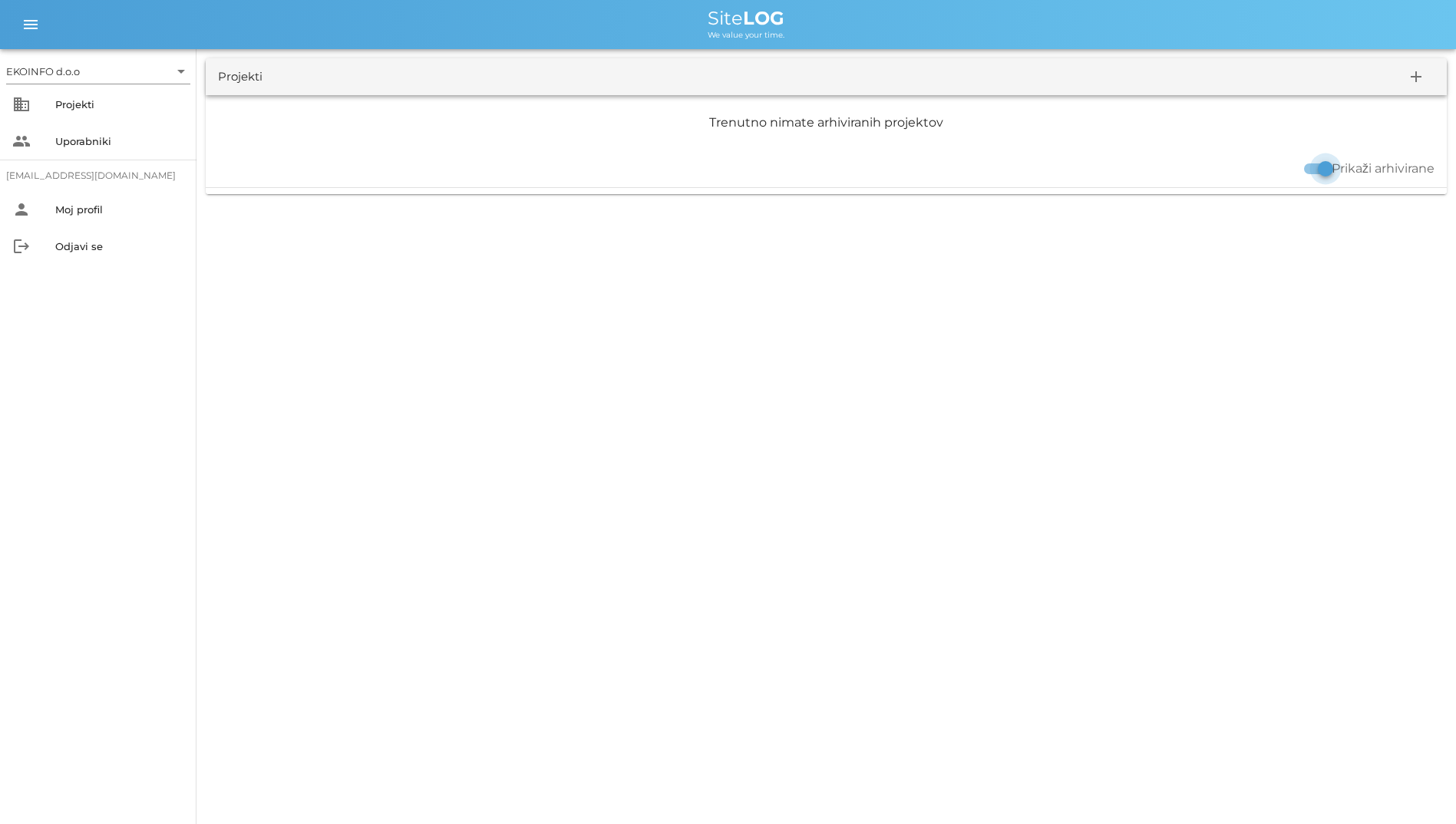
click at [1314, 159] on div at bounding box center [1326, 169] width 26 height 26
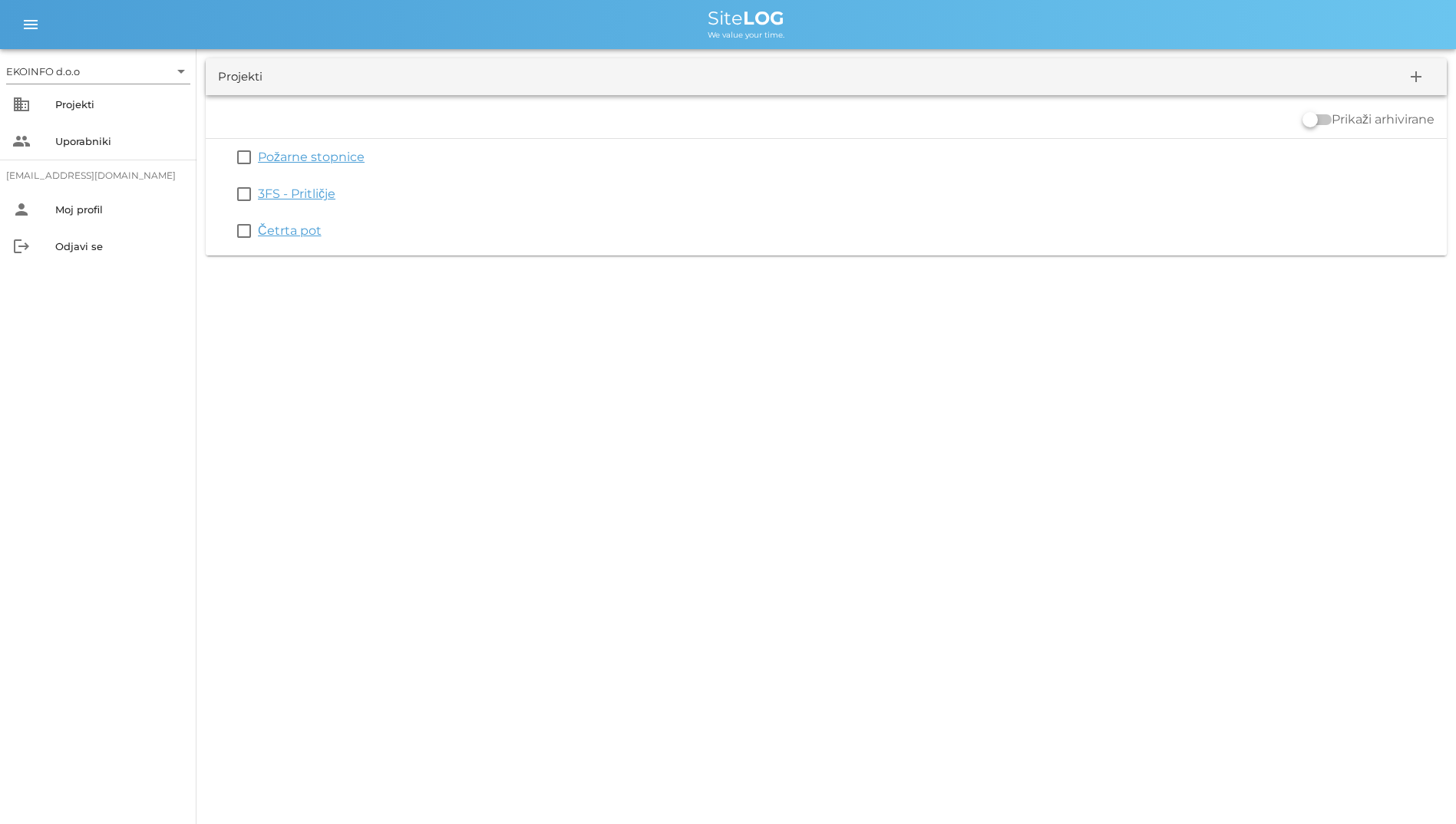
drag, startPoint x: 775, startPoint y: 71, endPoint x: 1186, endPoint y: 389, distance: 519.7
click at [1186, 389] on div "EKOINFO d.o.o arrow_drop_down business Projekti people Uporabniki [EMAIL_ADDRES…" at bounding box center [728, 412] width 1456 height 824
drag, startPoint x: 1186, startPoint y: 389, endPoint x: 1024, endPoint y: 548, distance: 227.0
click at [1024, 548] on div "EKOINFO d.o.o arrow_drop_down business Projekti people Uporabniki [EMAIL_ADDRES…" at bounding box center [728, 412] width 1456 height 824
drag, startPoint x: 1220, startPoint y: 498, endPoint x: -1, endPoint y: 70, distance: 1293.8
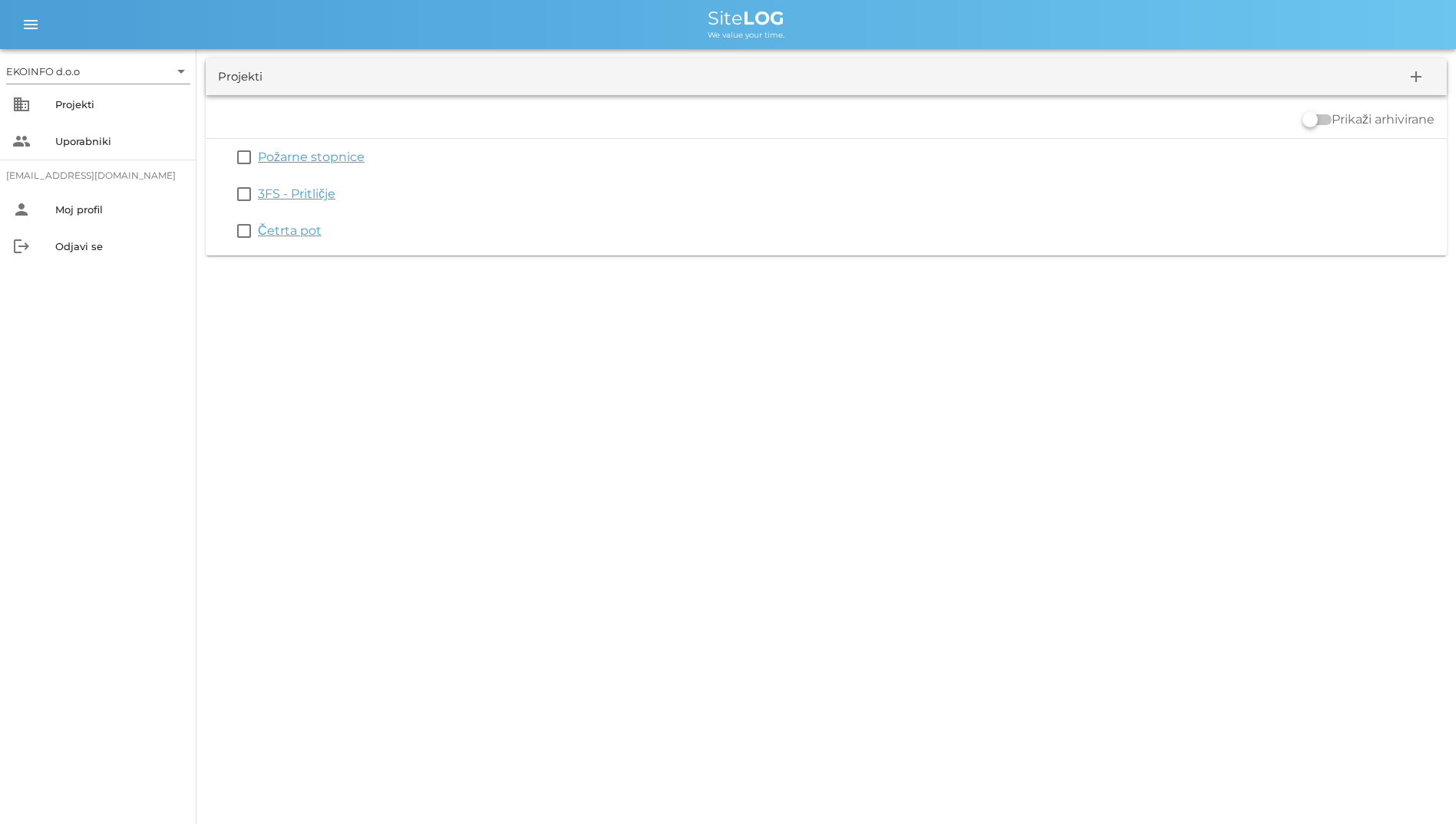
click at [0, 70] on html "EKOINFO d.o.o arrow_drop_down business Projekti people Uporabniki [EMAIL_ADDRES…" at bounding box center [728, 412] width 1456 height 824
click at [383, 264] on div "EKOINFO d.o.o arrow_drop_down business Projekti people Uporabniki [EMAIL_ADDRES…" at bounding box center [728, 412] width 1456 height 824
drag, startPoint x: 470, startPoint y: 352, endPoint x: 23, endPoint y: 47, distance: 541.1
click at [23, 47] on div "EKOINFO d.o.o arrow_drop_down business Projekti people Uporabniki [EMAIL_ADDRES…" at bounding box center [728, 412] width 1456 height 824
drag, startPoint x: 23, startPoint y: 47, endPoint x: 7, endPoint y: 36, distance: 19.4
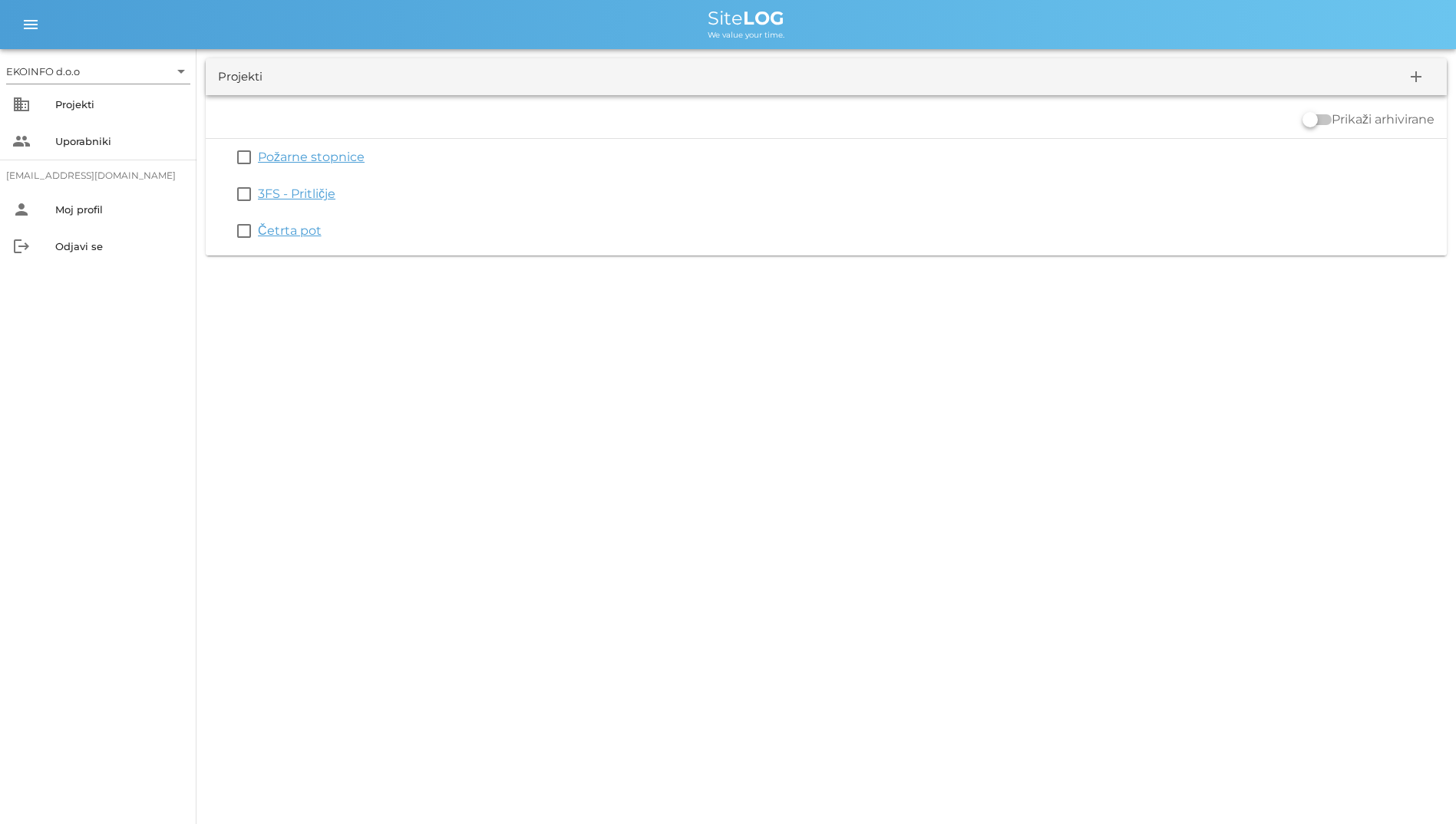
click at [7, 36] on div "menu menu Site LOG We value your time." at bounding box center [728, 24] width 1456 height 49
drag, startPoint x: 8, startPoint y: 26, endPoint x: 171, endPoint y: 307, distance: 324.9
click at [171, 264] on div "EKOINFO d.o.o arrow_drop_down business Projekti people Uporabniki [EMAIL_ADDRES…" at bounding box center [728, 132] width 1456 height 264
drag, startPoint x: 171, startPoint y: 307, endPoint x: 338, endPoint y: 35, distance: 319.2
click at [338, 35] on div "EKOINFO d.o.o arrow_drop_down business Projekti people Uporabniki [EMAIL_ADDRES…" at bounding box center [728, 412] width 1456 height 824
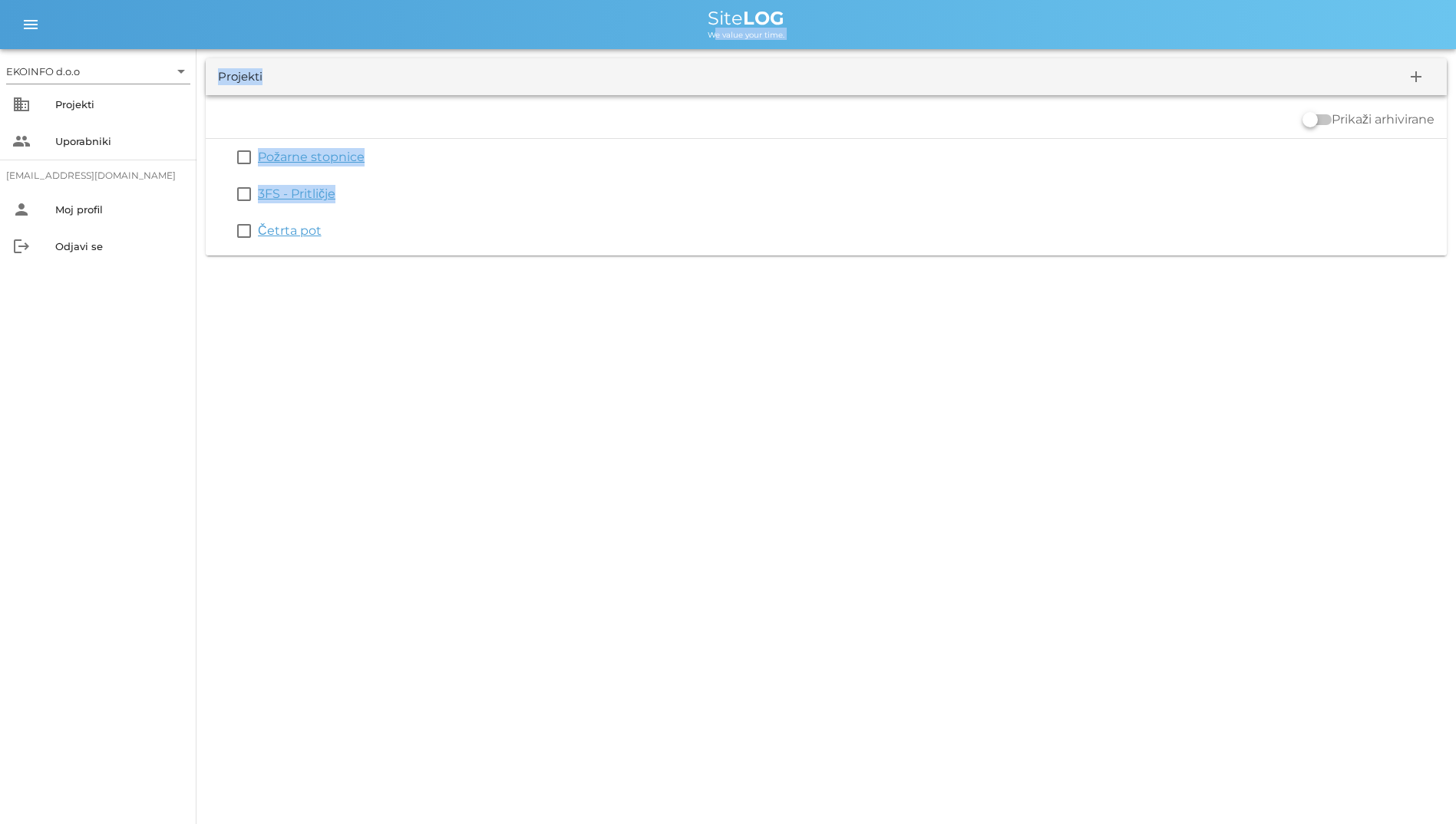
drag, startPoint x: 338, startPoint y: 35, endPoint x: 254, endPoint y: 34, distance: 84.0
click at [254, 34] on div "We value your time." at bounding box center [746, 34] width 1395 height 12
drag, startPoint x: 705, startPoint y: 24, endPoint x: 830, endPoint y: 23, distance: 125.0
click at [830, 23] on div "Site LOG" at bounding box center [746, 19] width 1395 height 19
click at [530, 22] on div "Site LOG" at bounding box center [746, 19] width 1395 height 19
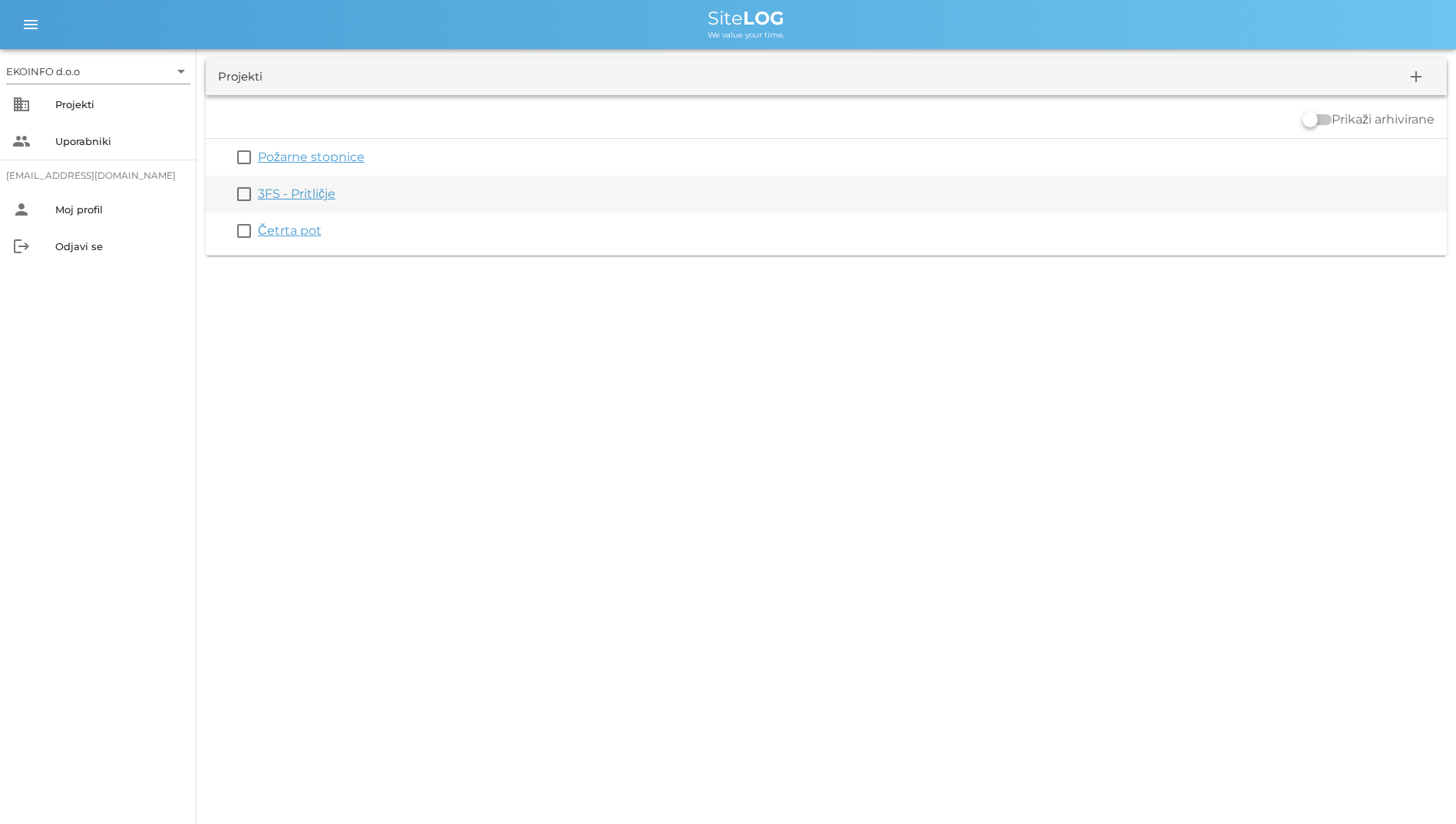
click at [310, 201] on div "3FS - Pritličje" at bounding box center [849, 194] width 1183 height 19
click at [314, 189] on link "3FS - Pritličje" at bounding box center [297, 194] width 78 height 15
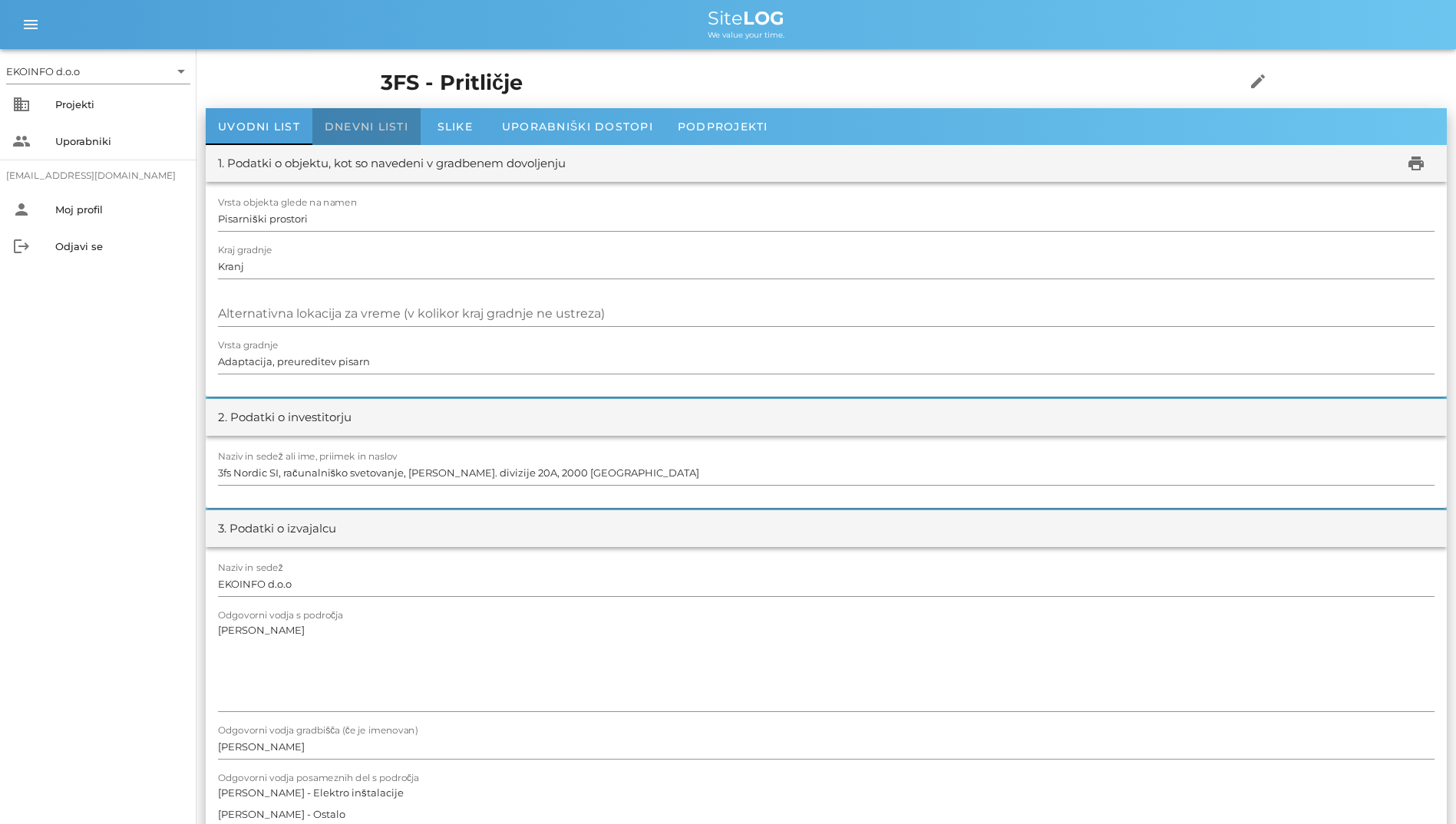
click at [369, 140] on div "Dnevni listi" at bounding box center [366, 126] width 108 height 37
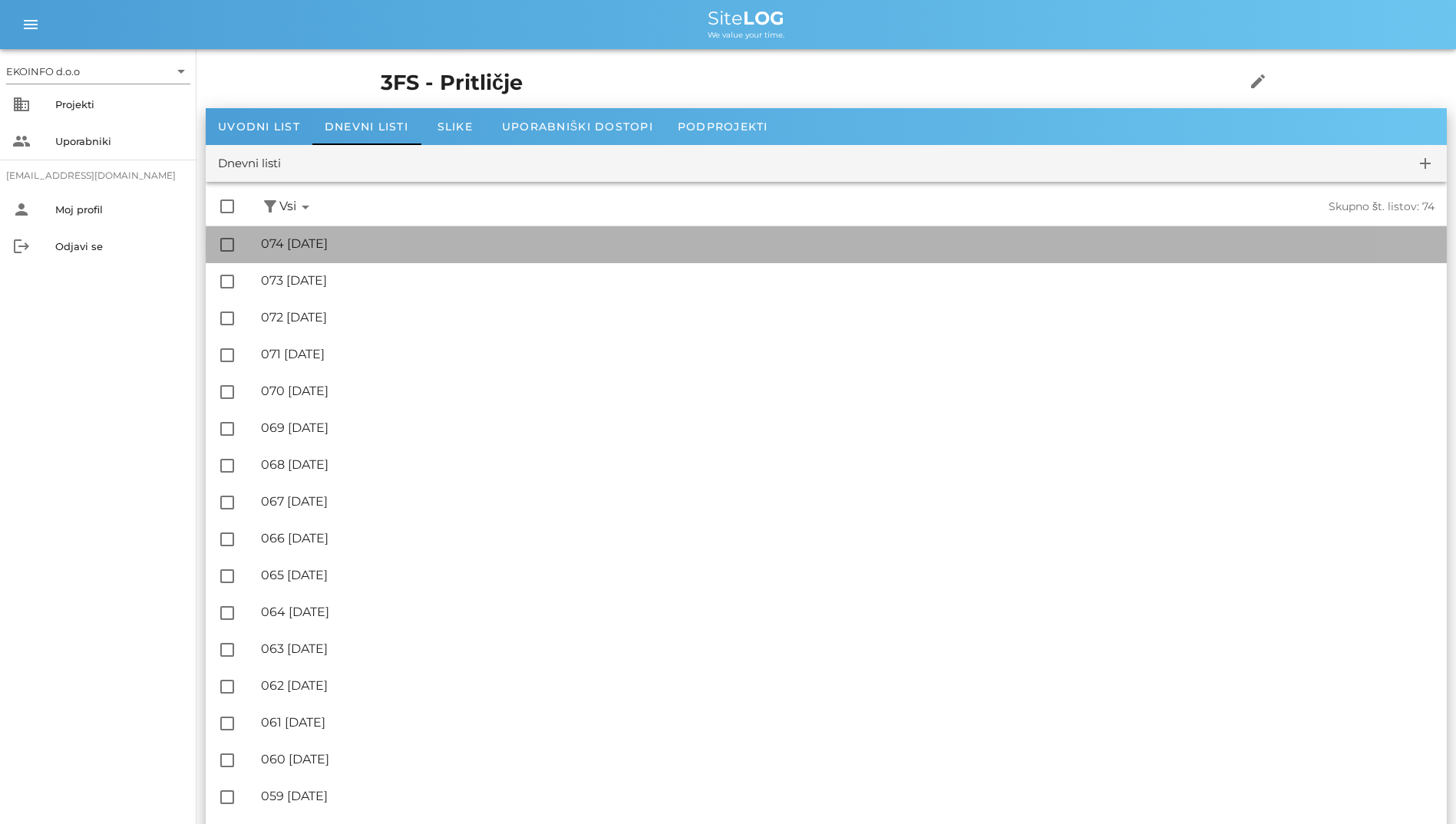
click at [387, 231] on div "🔏 074 [DATE] ✓ Podpisal: Nadzornik ✓ Podpisal: Sestavljalec ✓ Podpisal: Odgovor…" at bounding box center [848, 244] width 1174 height 34
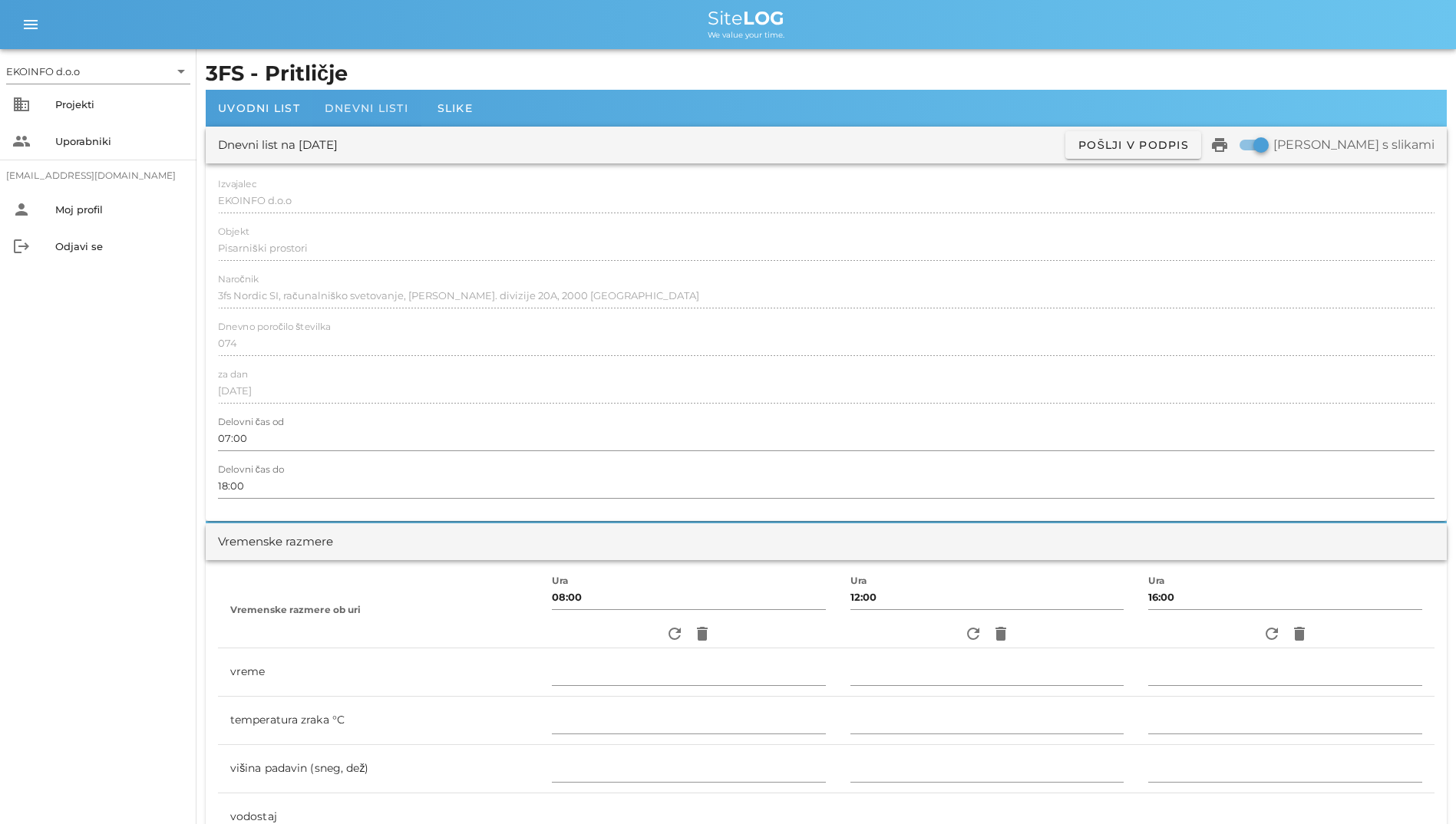
click at [376, 96] on div "Dnevni listi" at bounding box center [366, 107] width 108 height 37
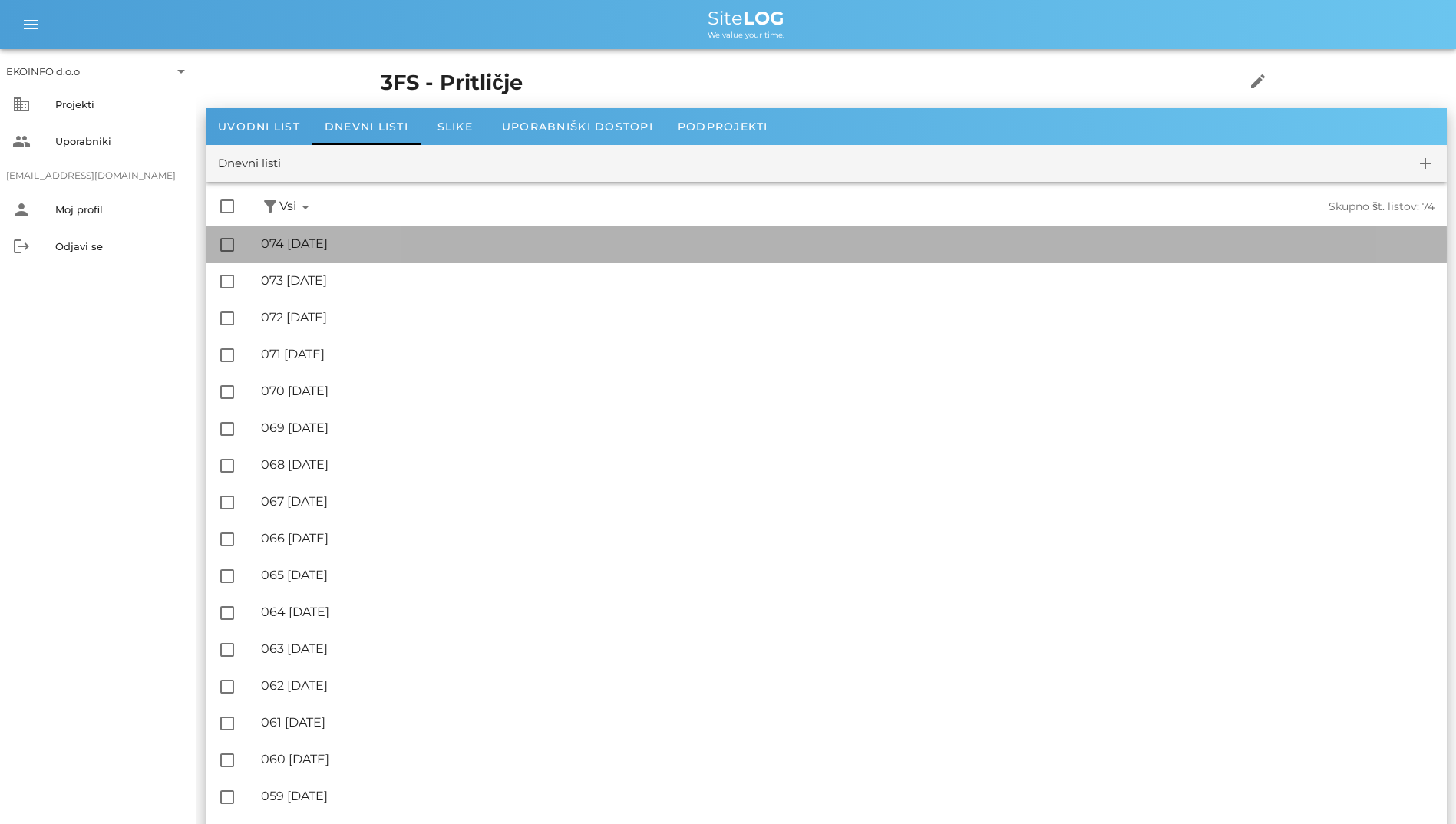
click at [374, 233] on div "🔏 074 [DATE] ✓ Podpisal: Nadzornik ✓ Podpisal: Sestavljalec ✓ Podpisal: Odgovor…" at bounding box center [848, 244] width 1174 height 34
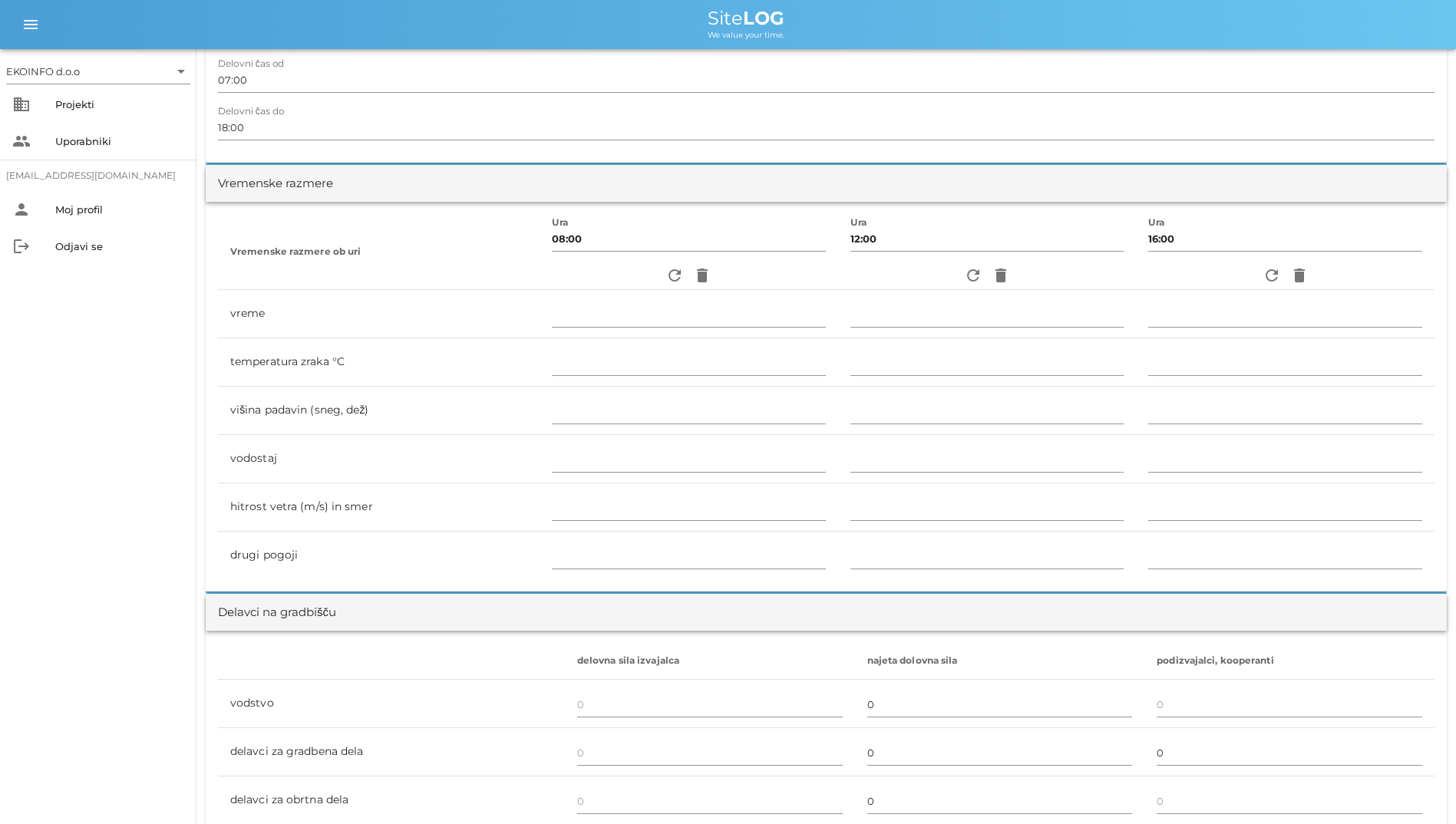
scroll to position [460, 0]
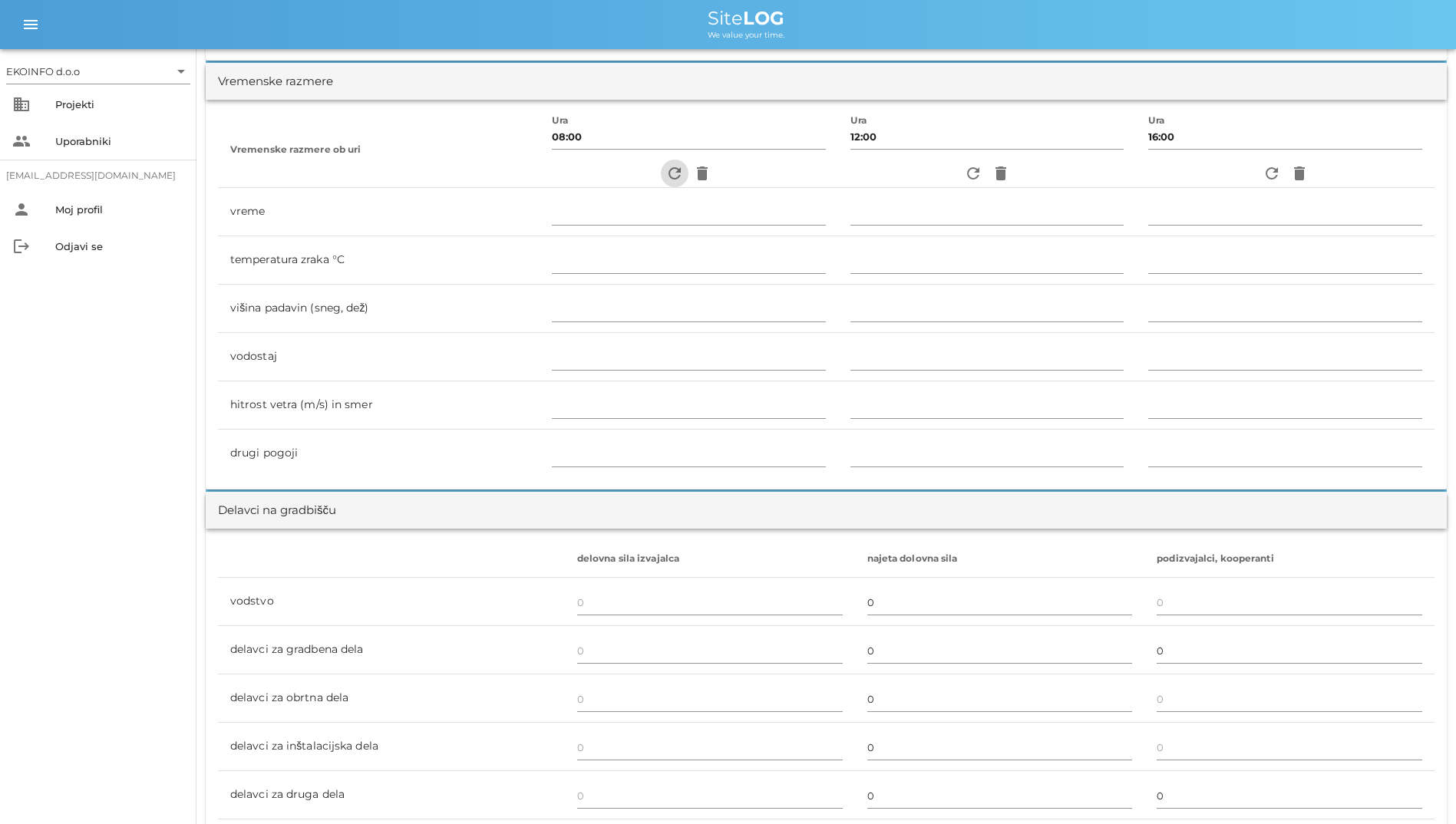
click at [661, 161] on button "refresh" at bounding box center [675, 173] width 28 height 28
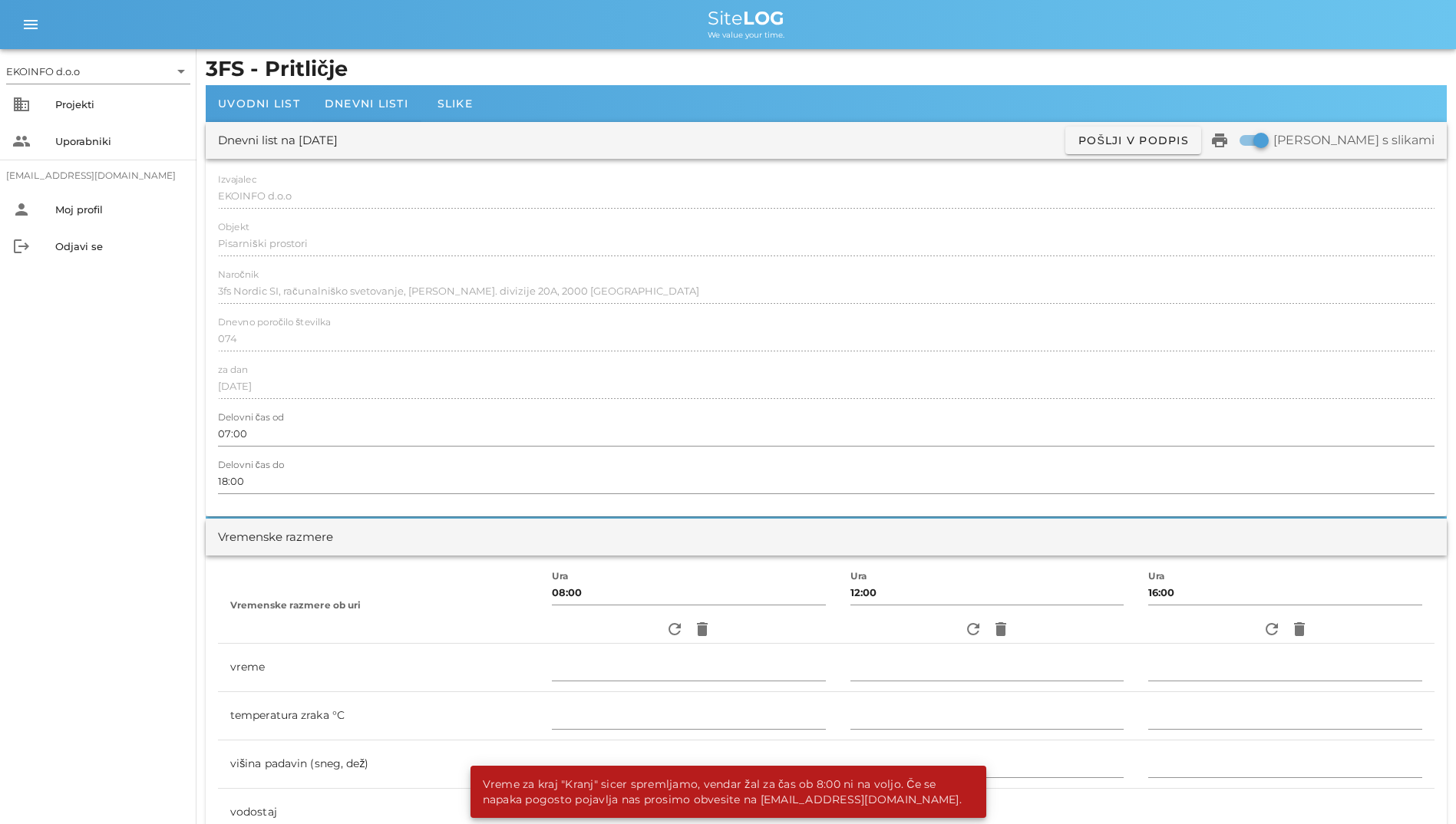
scroll to position [0, 0]
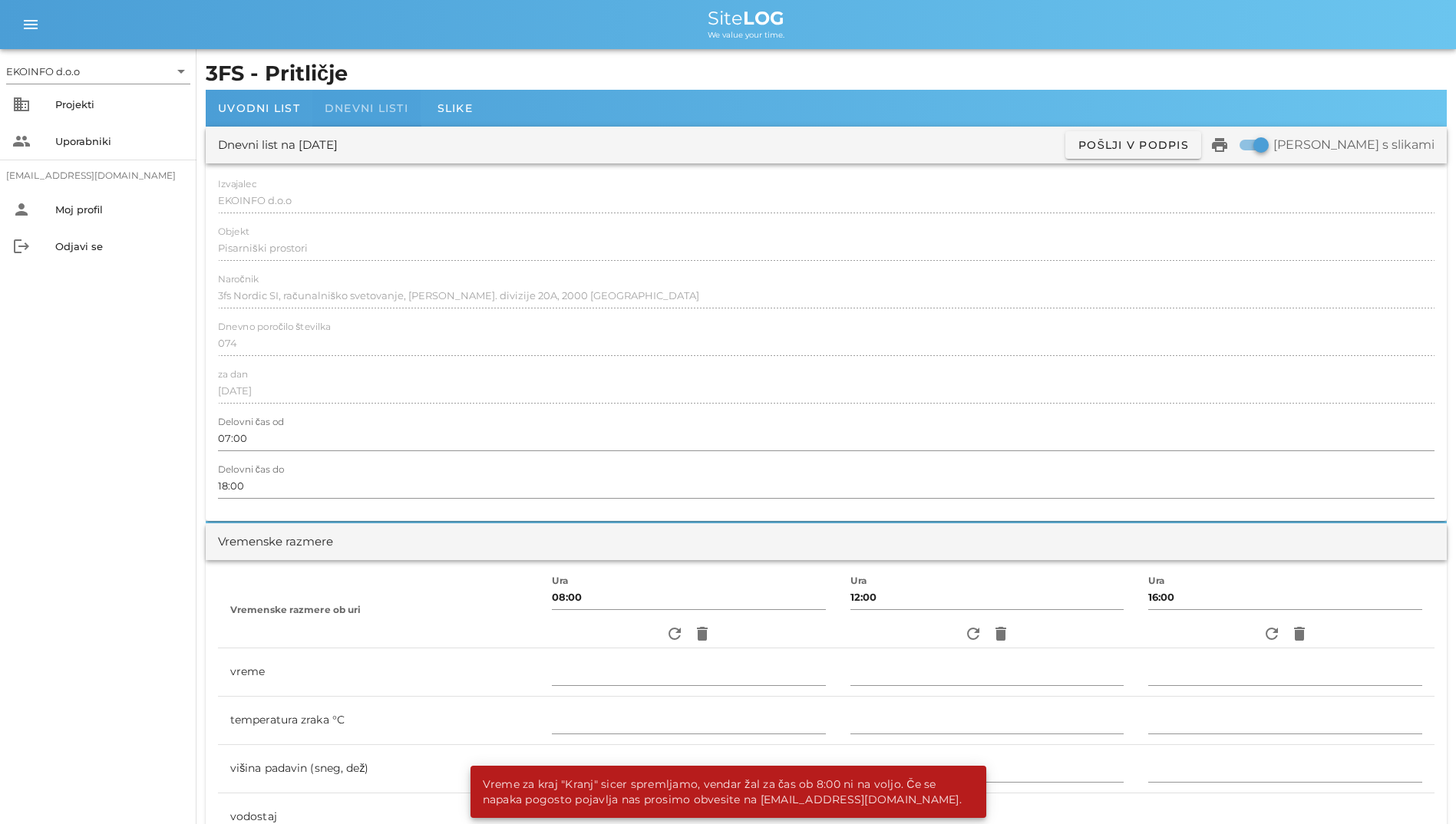
click at [367, 112] on span "Dnevni listi" at bounding box center [366, 108] width 84 height 14
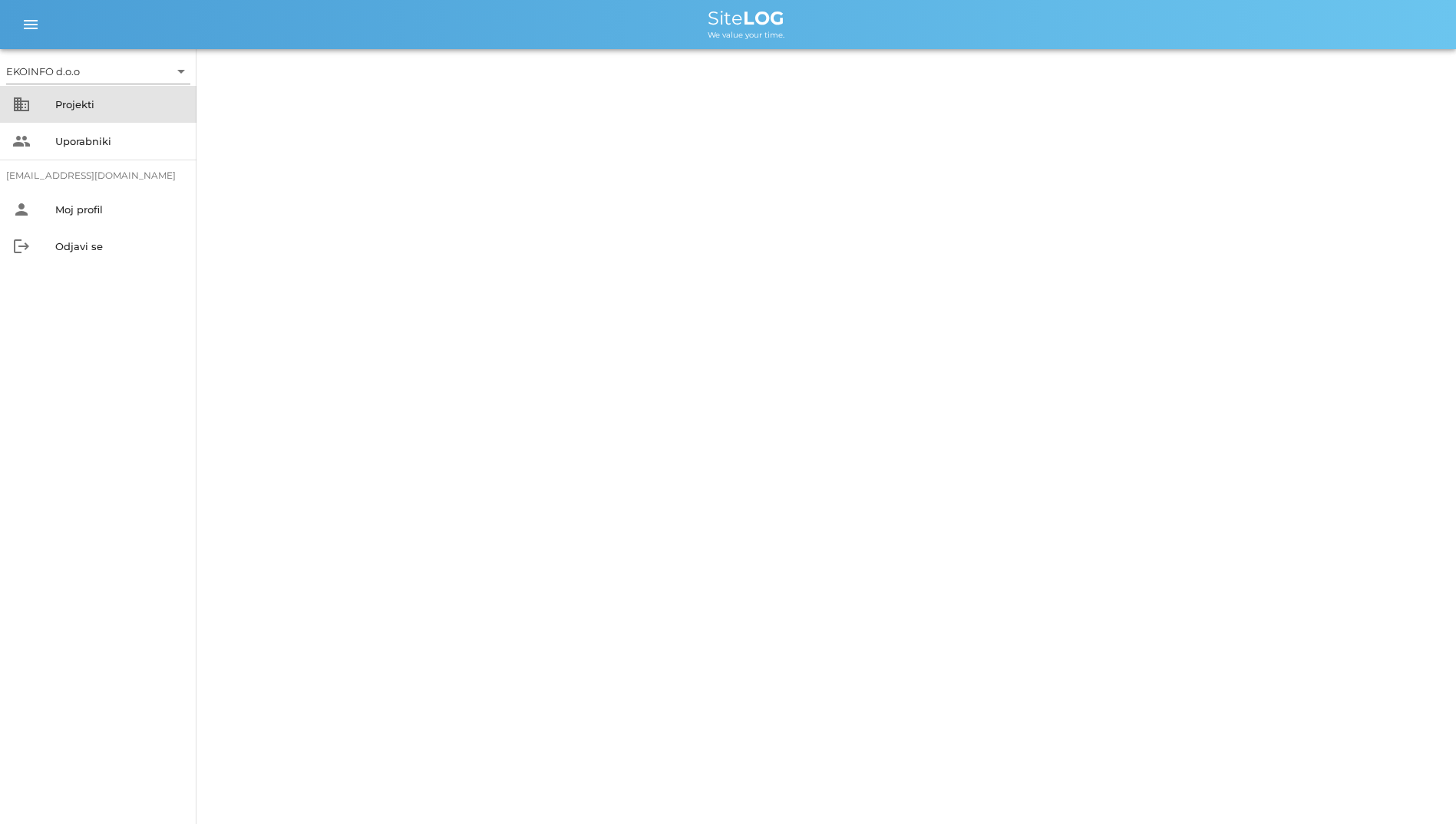
click at [77, 104] on div "Projekti" at bounding box center [120, 104] width 129 height 12
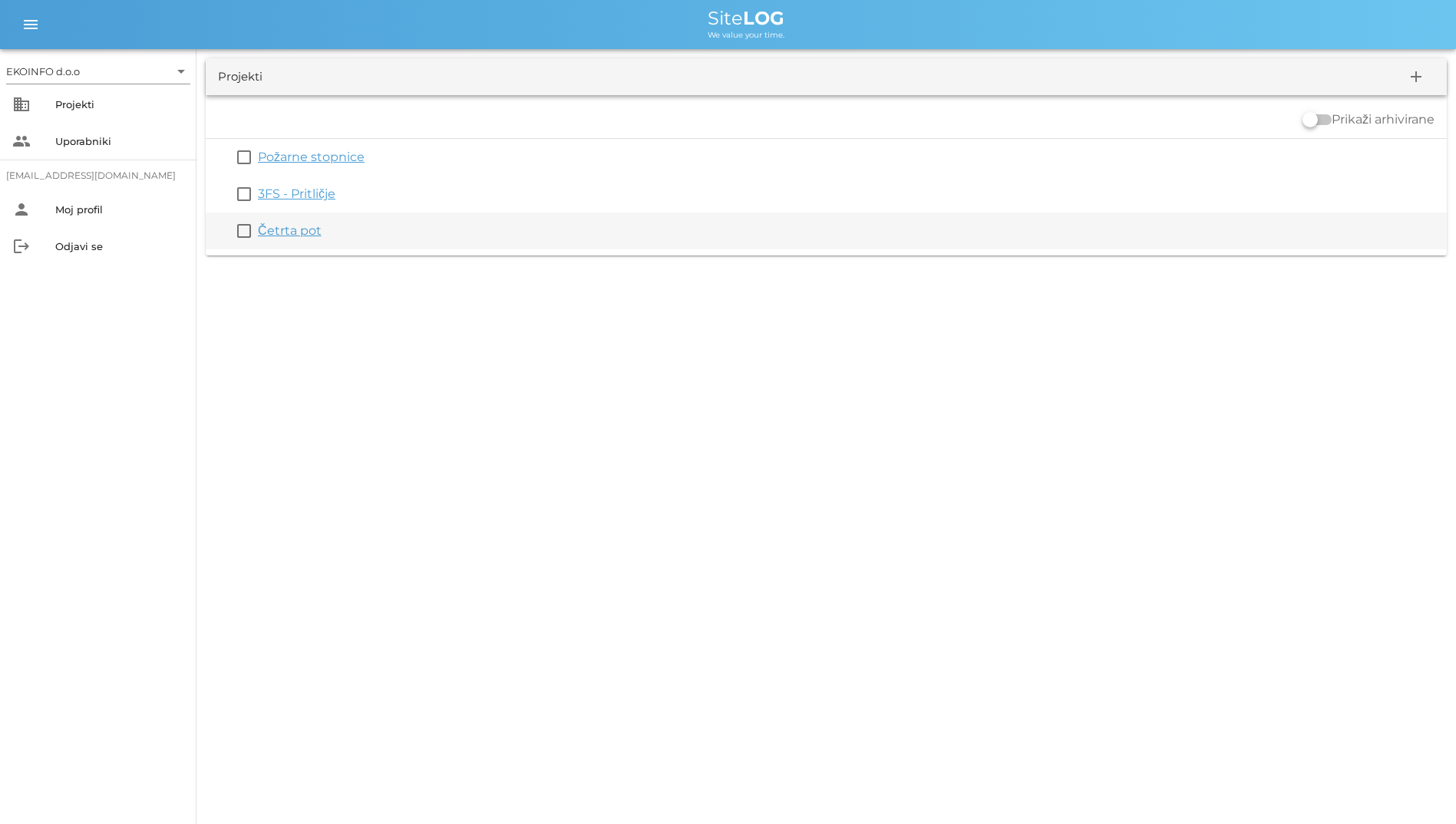
click at [285, 232] on link "Četrta pot" at bounding box center [290, 230] width 64 height 15
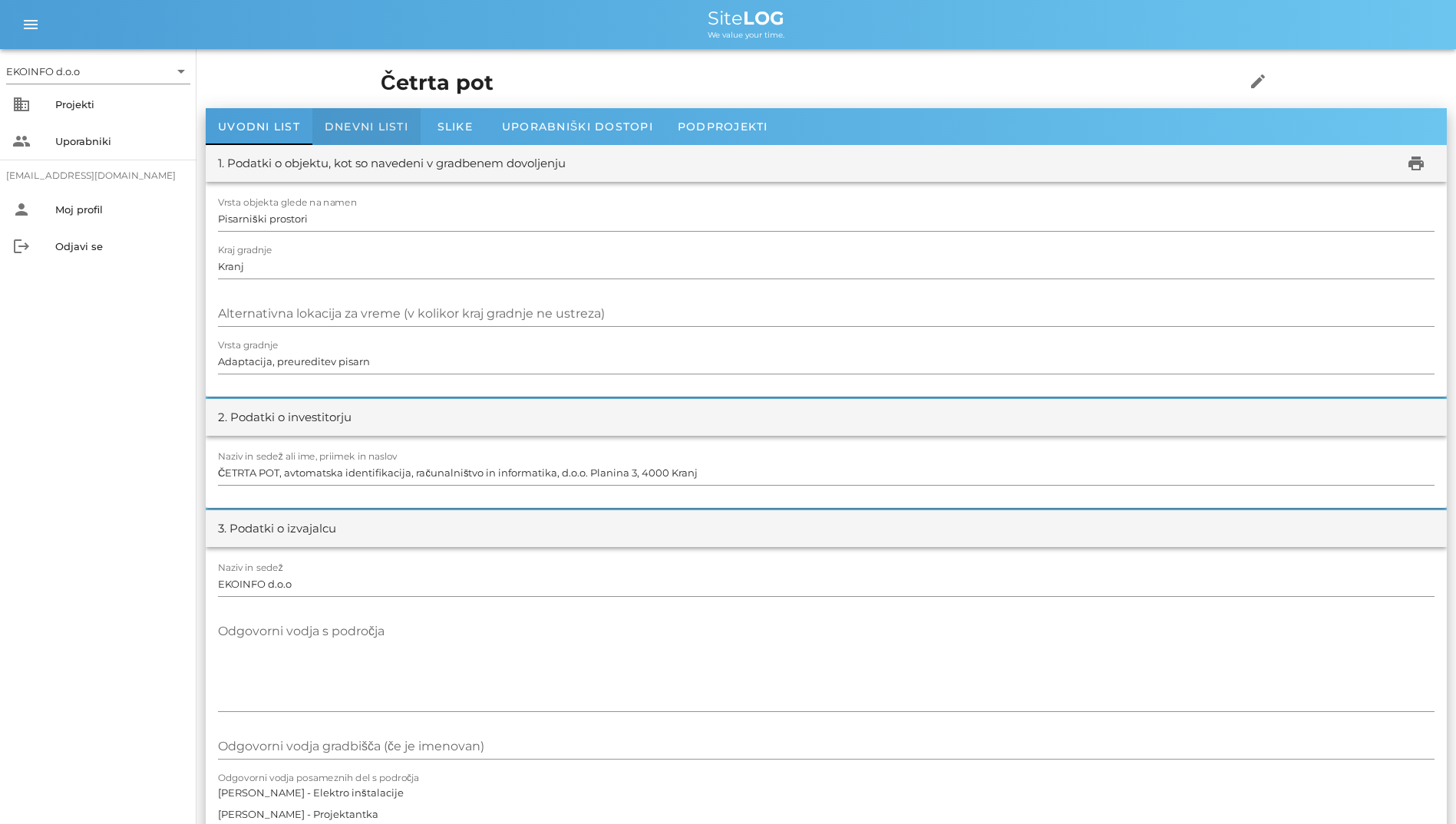
click at [373, 134] on div "Dnevni listi" at bounding box center [366, 126] width 108 height 37
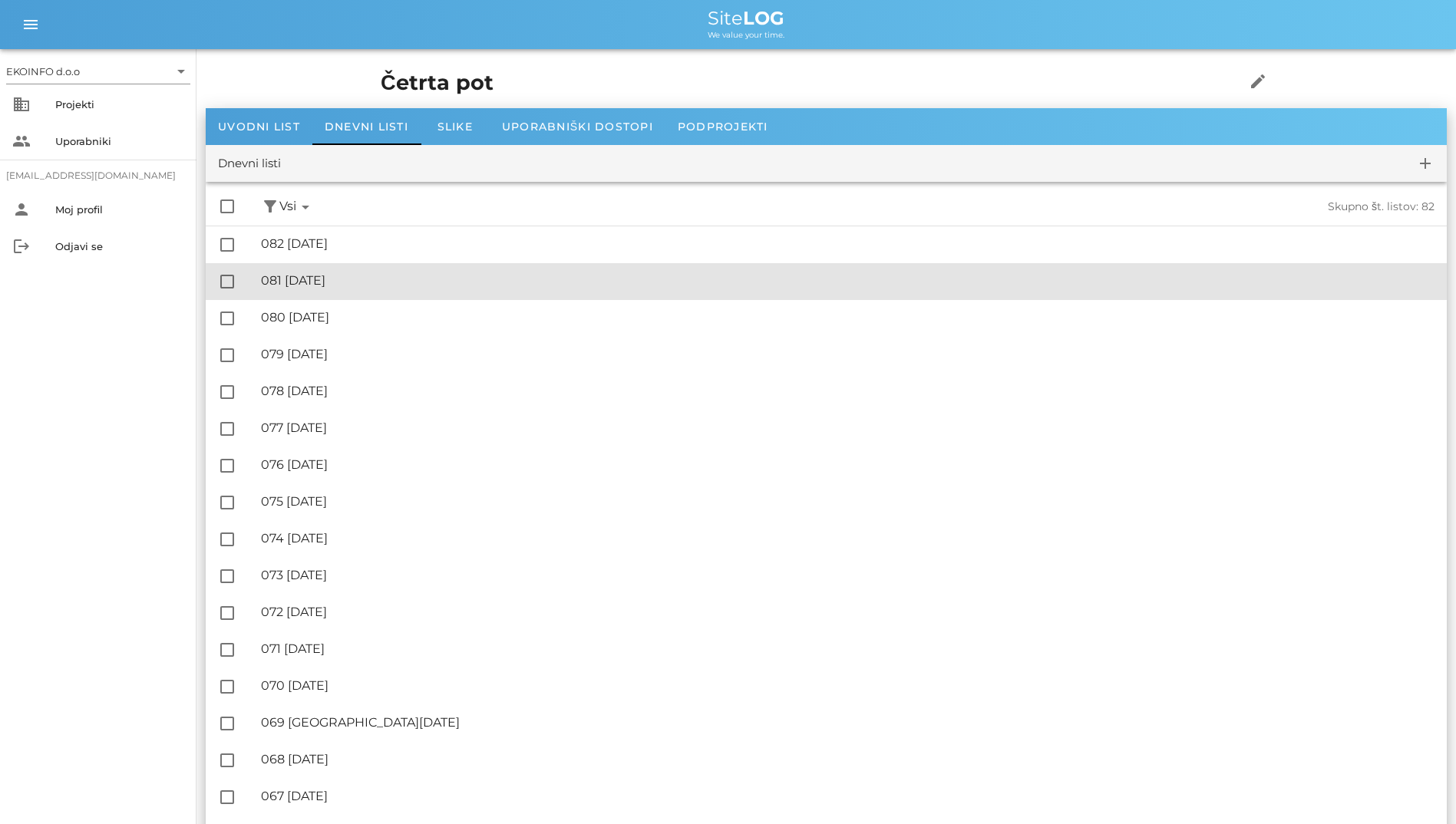
click at [345, 280] on div "🔏 081 [DATE]" at bounding box center [848, 280] width 1174 height 15
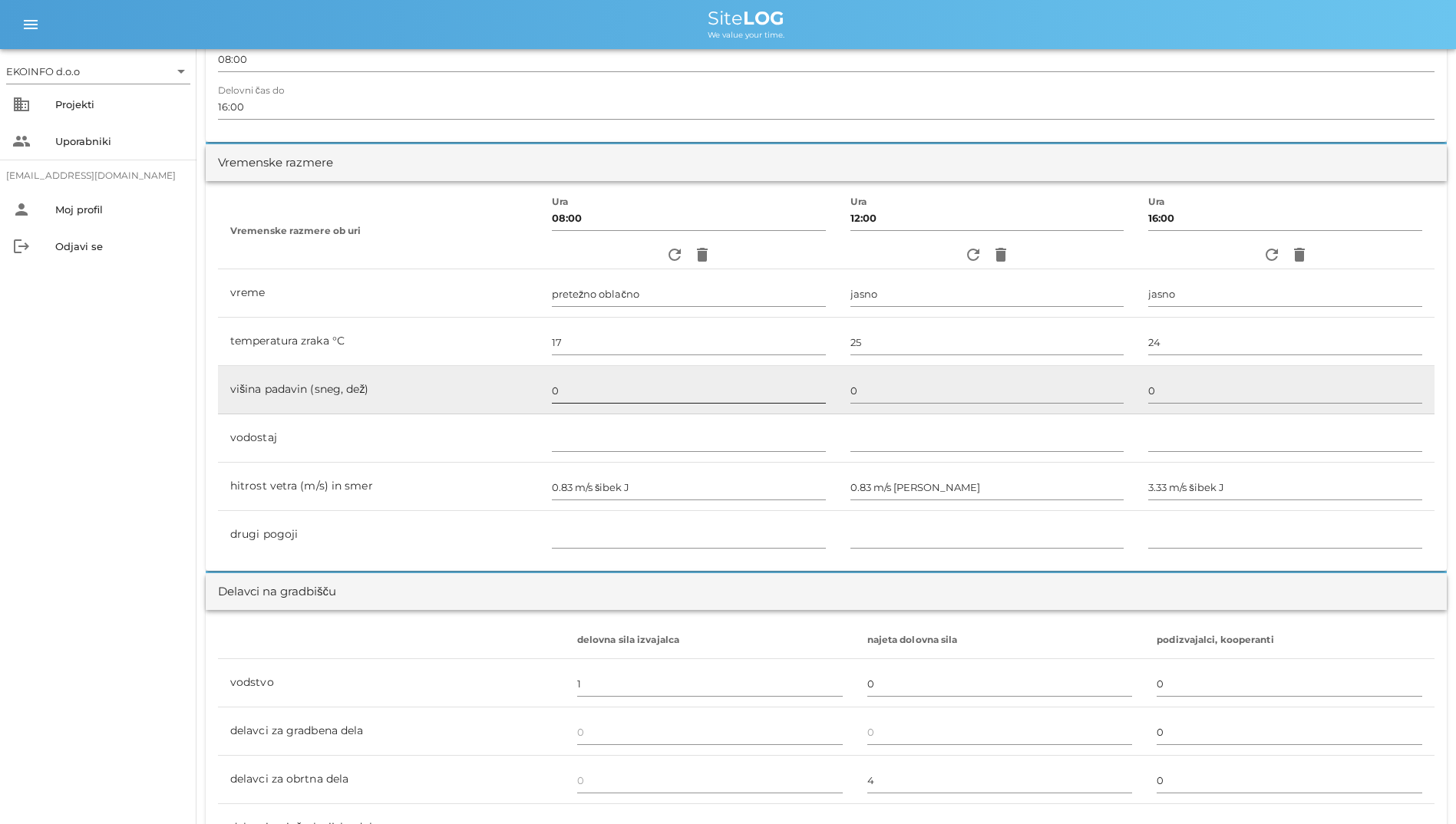
scroll to position [383, 0]
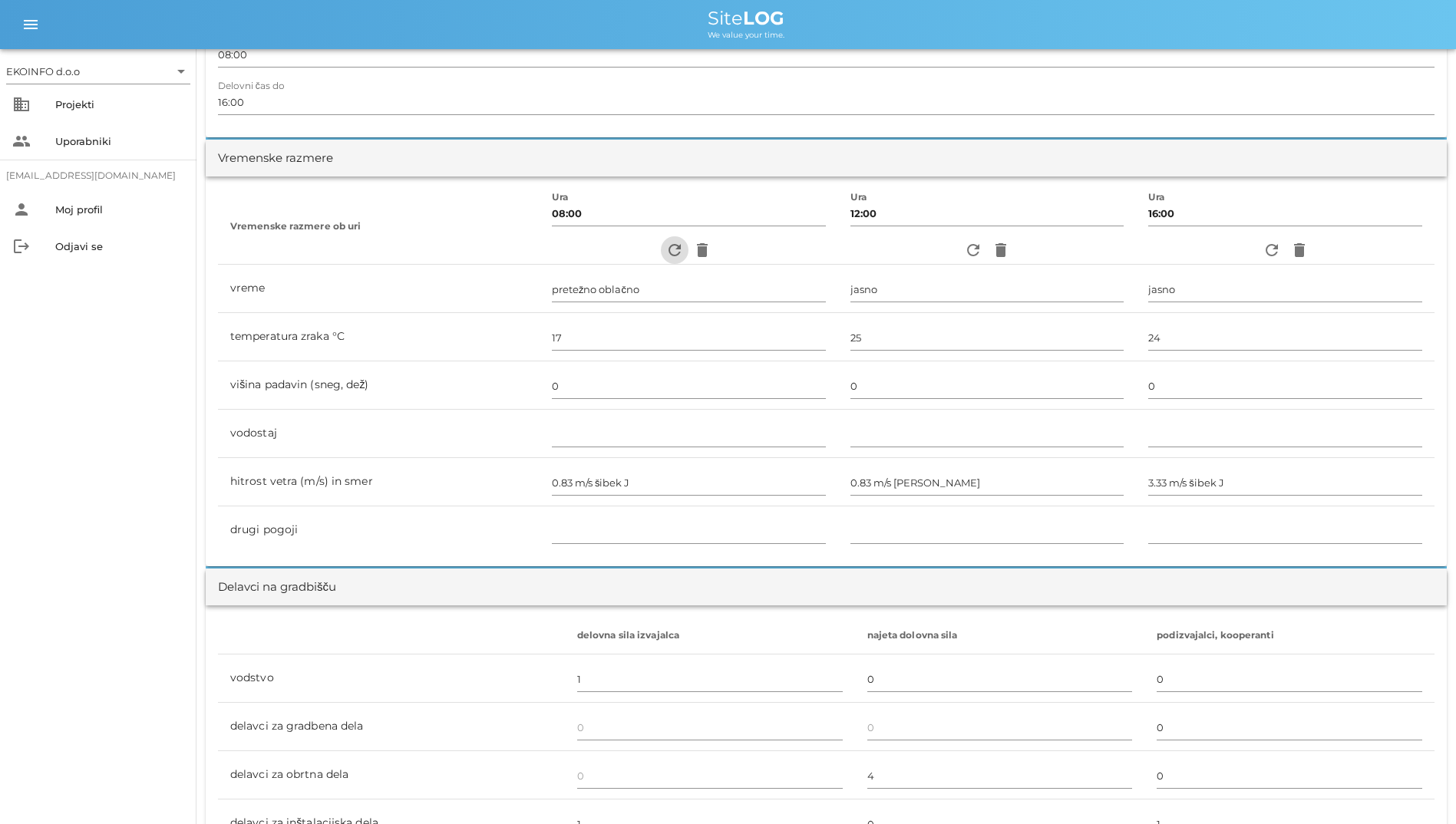
click at [667, 246] on icon "refresh" at bounding box center [675, 250] width 19 height 19
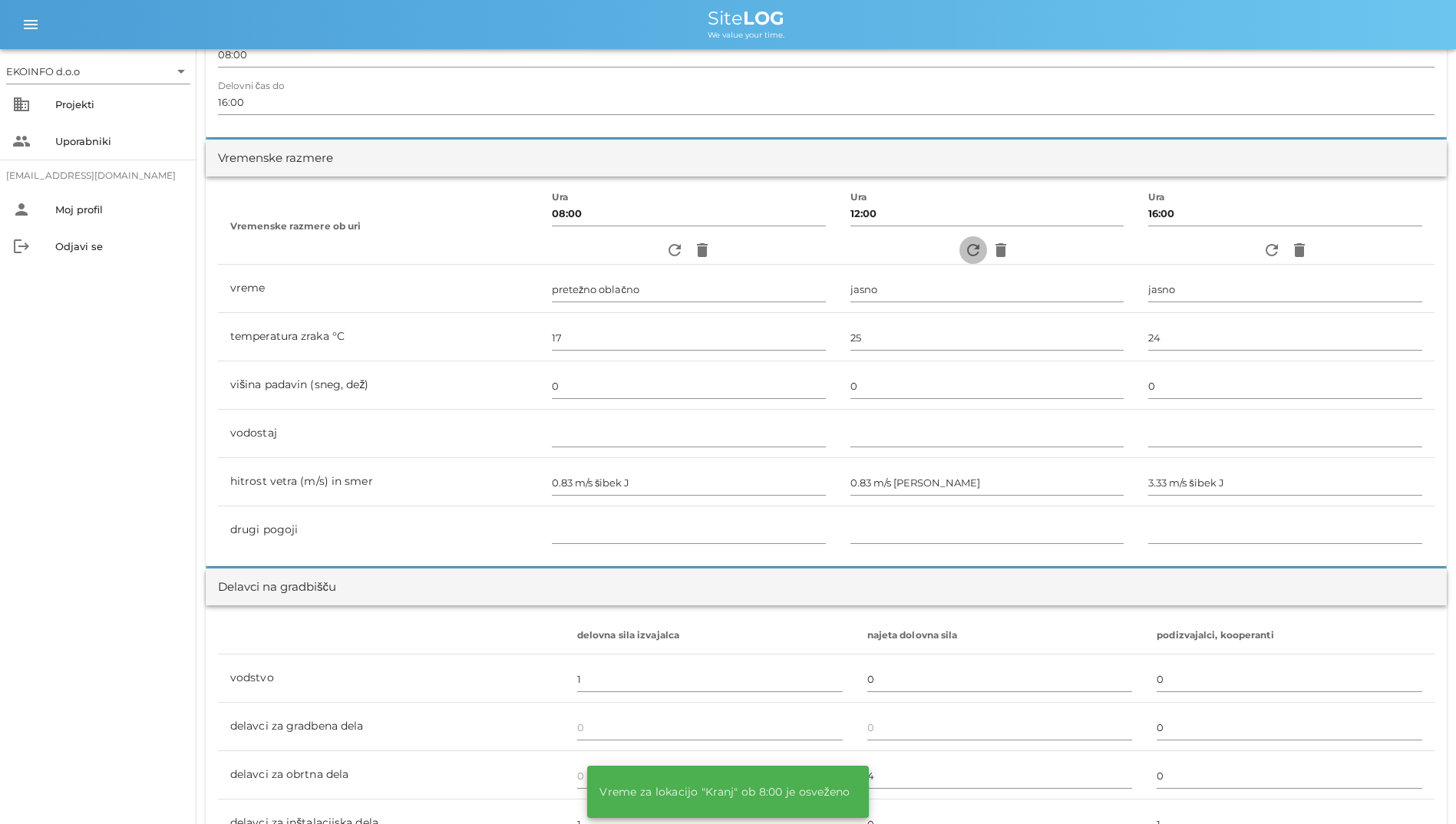
click at [968, 252] on icon "refresh" at bounding box center [973, 250] width 19 height 19
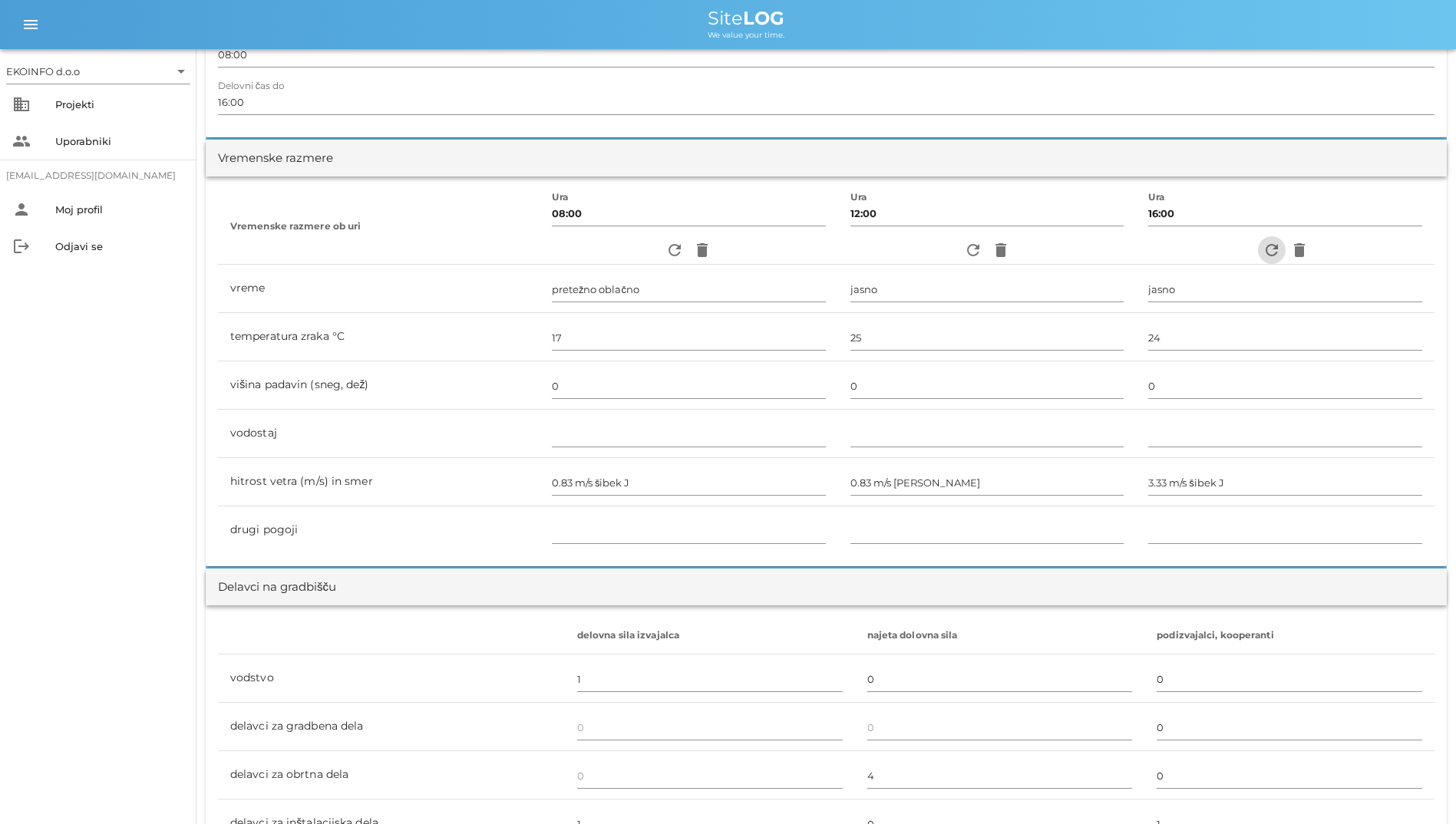
click at [1258, 252] on span "refresh" at bounding box center [1272, 250] width 28 height 19
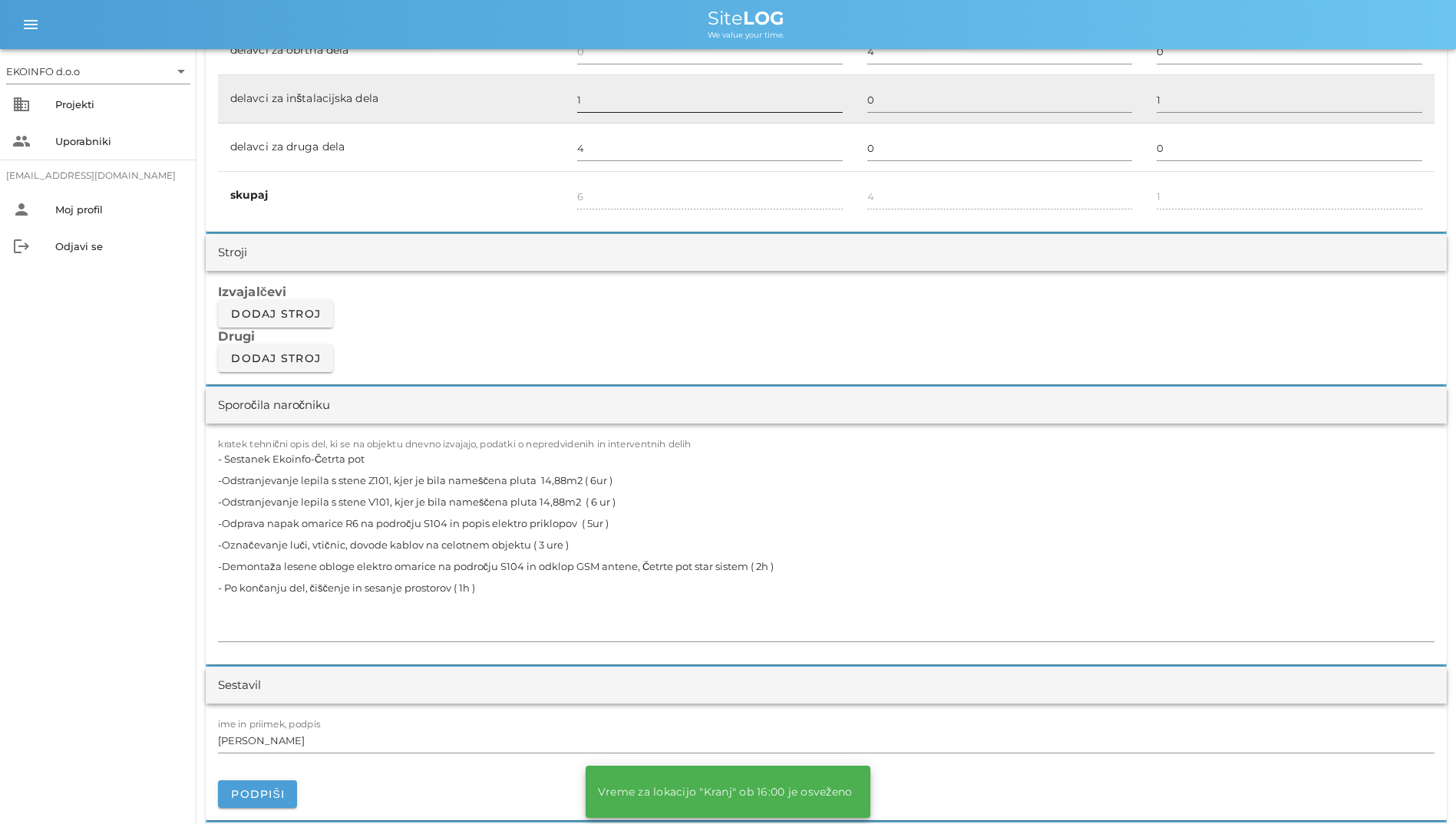
scroll to position [1381, 0]
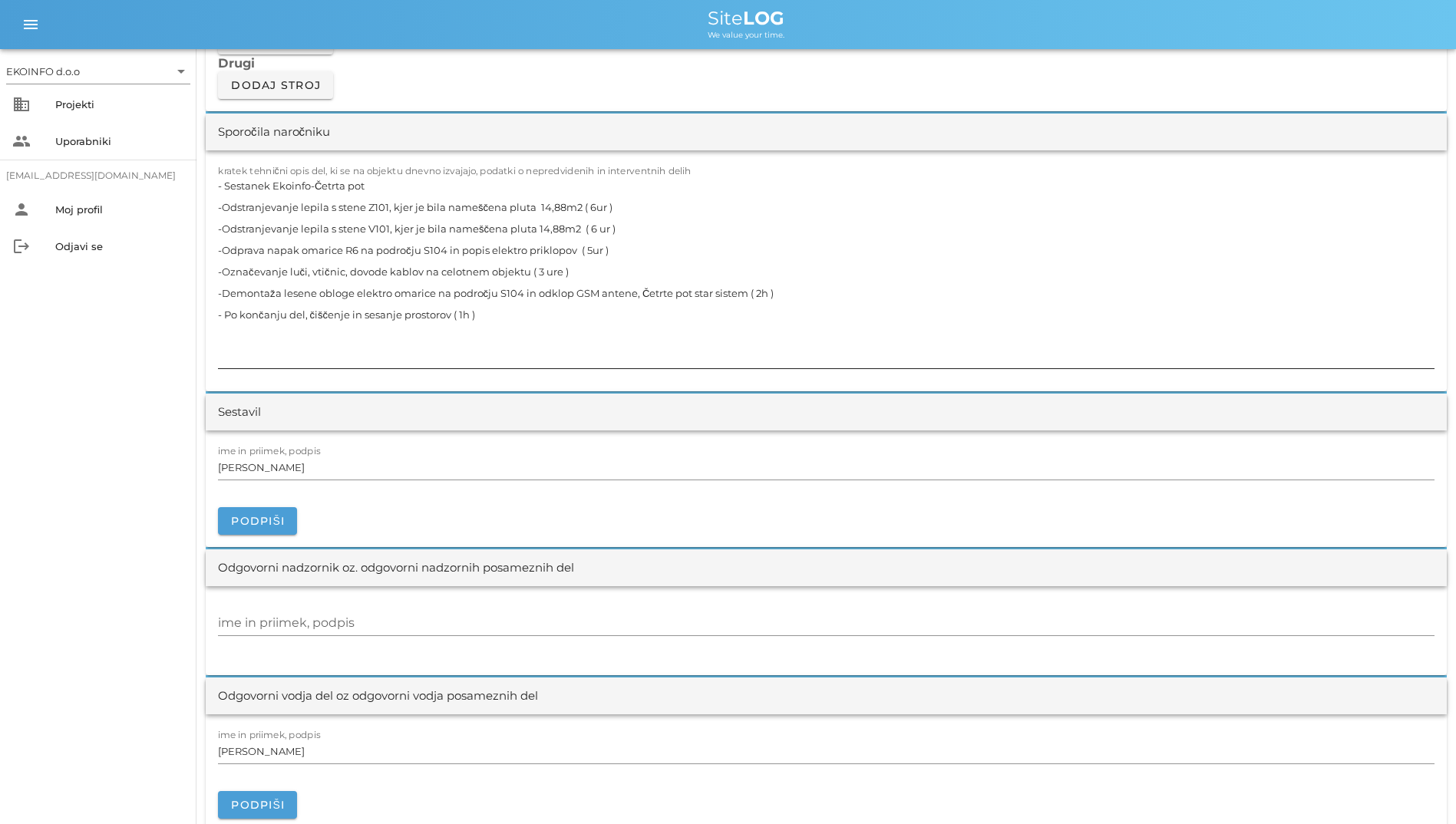
click at [617, 360] on textarea "- Sestanek Ekoinfo-Četrta pot -Odstranjevanje lepila s stene Z101, kjer je bila…" at bounding box center [826, 271] width 1216 height 194
drag, startPoint x: 498, startPoint y: 360, endPoint x: 277, endPoint y: 324, distance: 223.9
click at [277, 324] on textarea "- Sestanek Ekoinfo-Četrta pot -Odstranjevanje lepila s stene Z101, kjer je bila…" at bounding box center [826, 271] width 1216 height 194
click at [229, 354] on textarea "- Sestanek Ekoinfo-Četrta pot -Odstranjevanje lepila s stene Z101, kjer je bila…" at bounding box center [826, 271] width 1216 height 194
drag, startPoint x: 244, startPoint y: 361, endPoint x: 194, endPoint y: 338, distance: 55.0
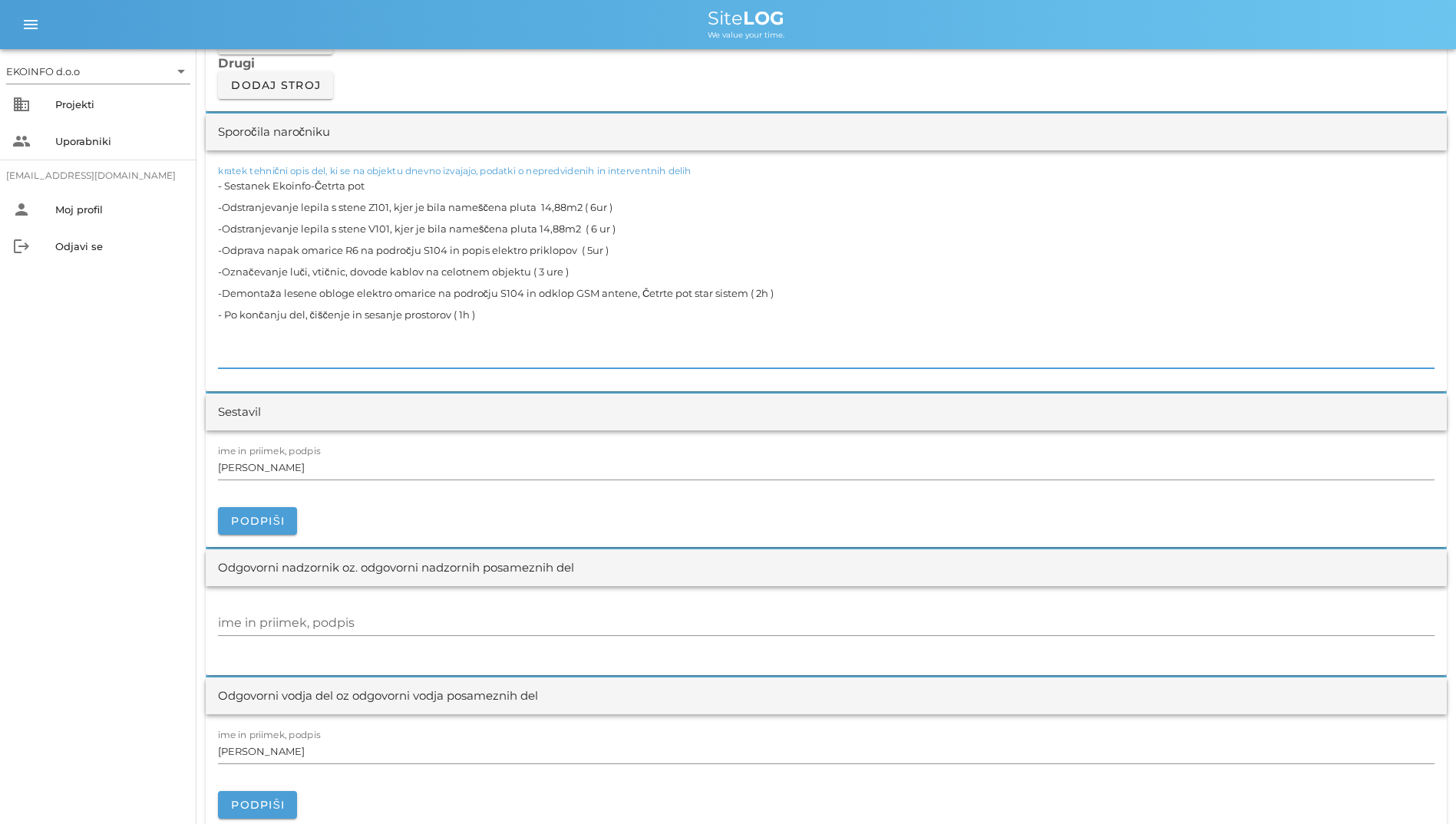
click at [194, 338] on div "EKOINFO d.o.o arrow_drop_down business Projekti people Uporabniki [EMAIL_ADDRES…" at bounding box center [728, 435] width 1456 height 3632
click at [222, 358] on textarea "- Sestanek Ekoinfo-Četrta pot -Odstranjevanje lepila s stene Z101, kjer je bila…" at bounding box center [826, 271] width 1216 height 194
drag, startPoint x: 284, startPoint y: 359, endPoint x: 159, endPoint y: 330, distance: 128.3
click at [159, 330] on div "EKOINFO d.o.o arrow_drop_down business Projekti people Uporabniki [EMAIL_ADDRES…" at bounding box center [728, 435] width 1456 height 3632
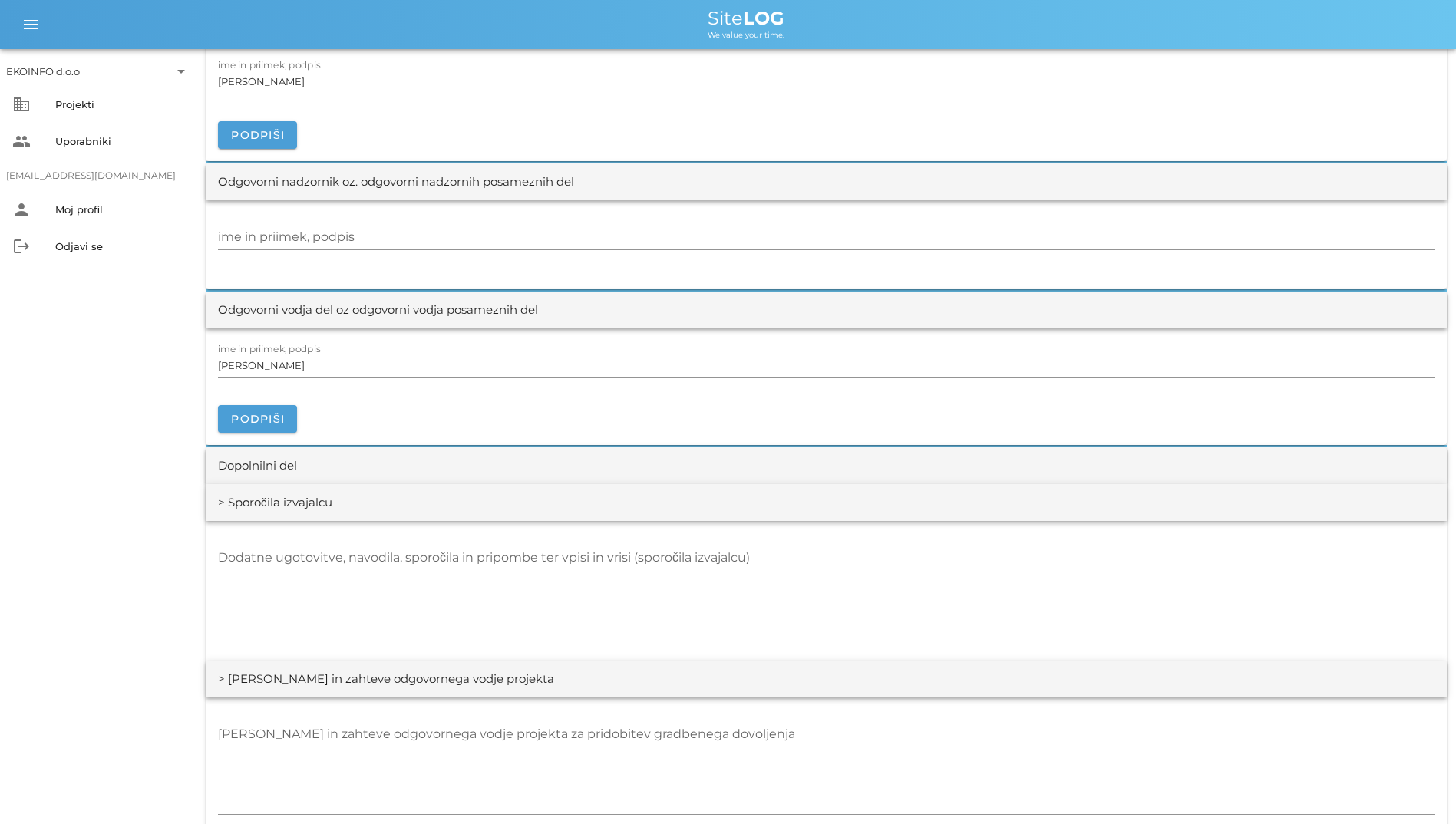
scroll to position [1765, 0]
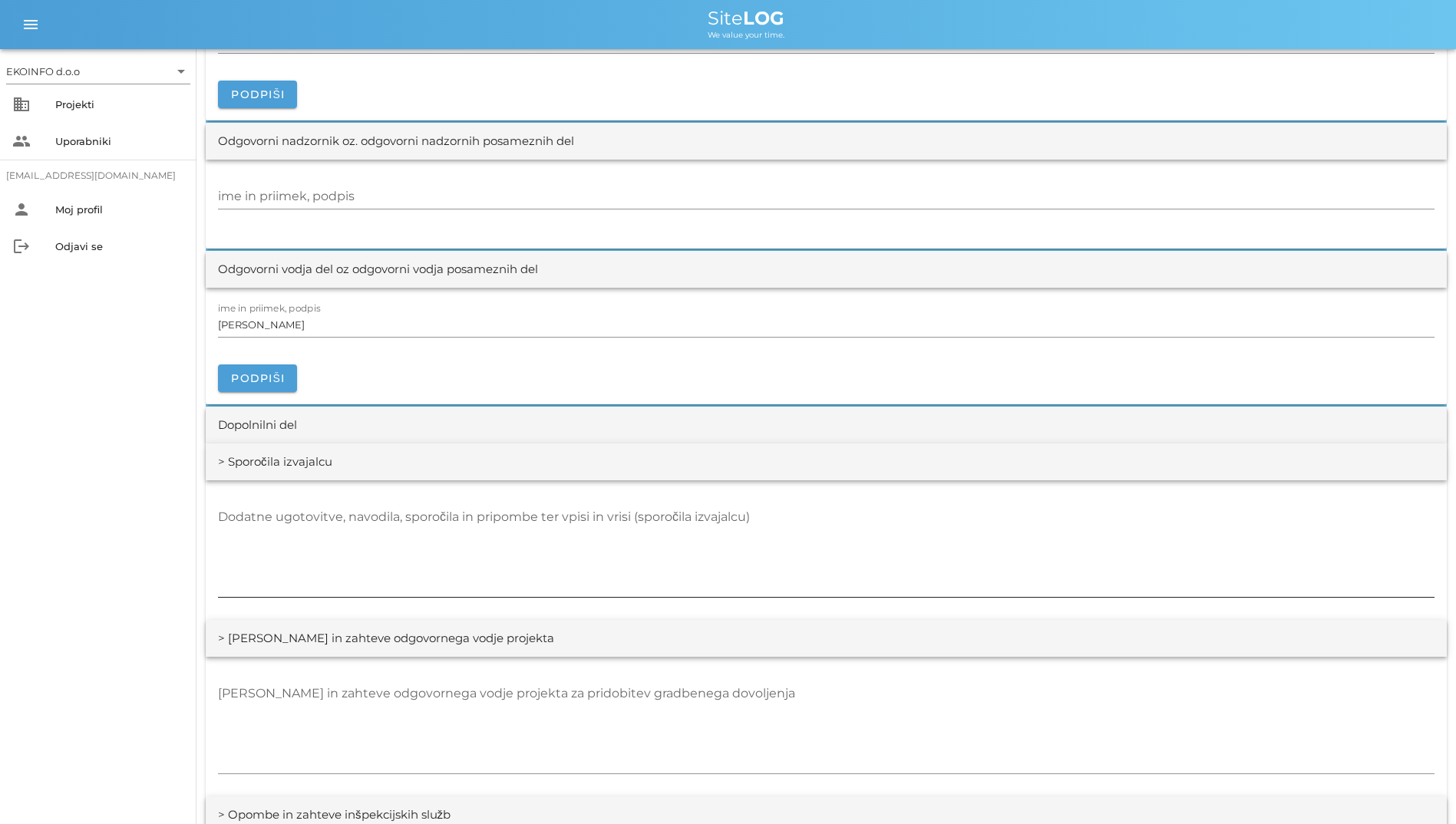
click at [334, 518] on textarea "Dodatne ugotovitve, navodila, sporočila in pripombe ter vpisi in vrisi (sporoči…" at bounding box center [826, 550] width 1216 height 92
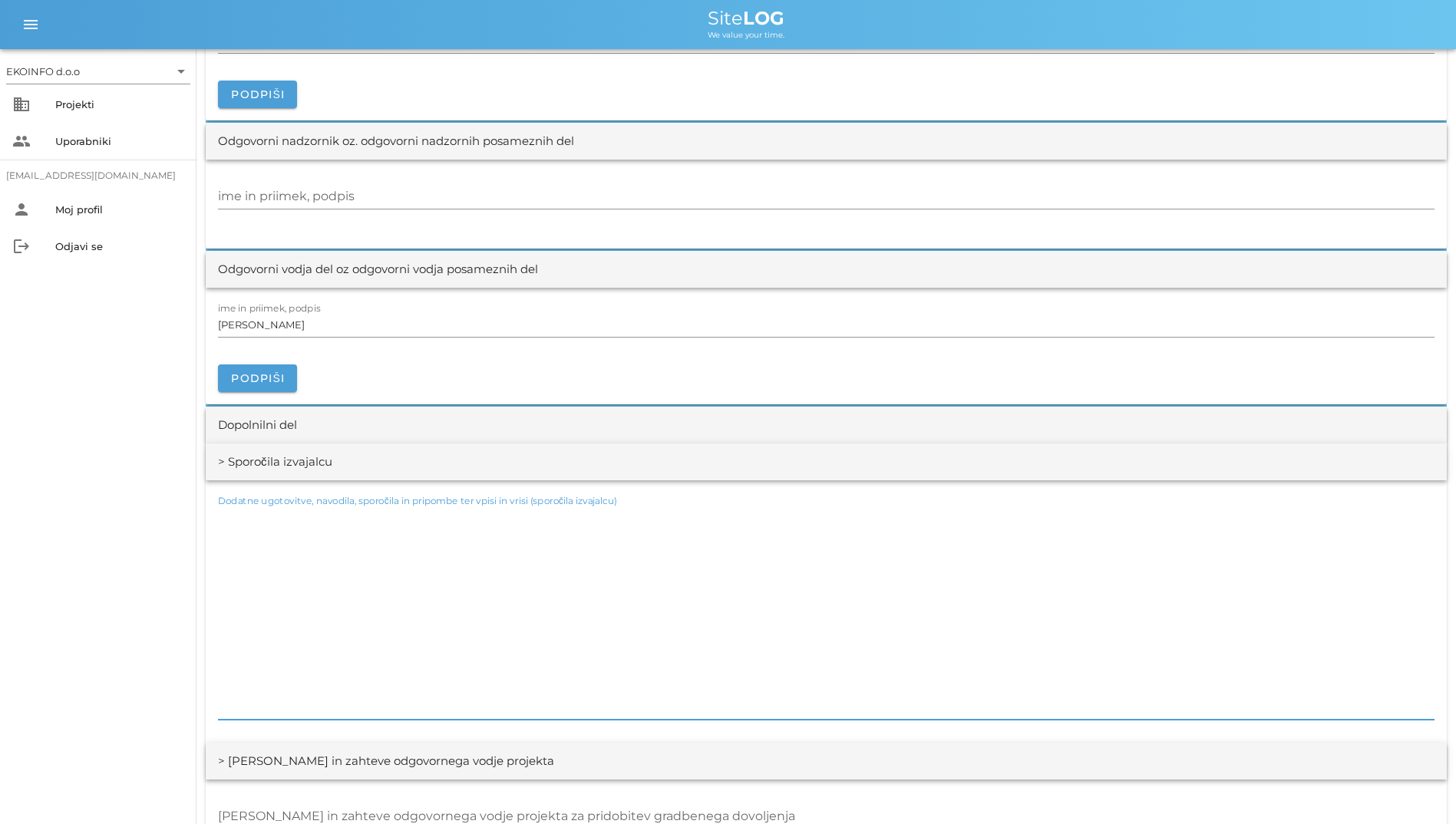
click at [230, 699] on textarea "Dodatne ugotovitve, navodila, sporočila in pripombe ter vpisi in vrisi (sporoči…" at bounding box center [826, 612] width 1216 height 215
click at [232, 711] on textarea "Dodatne ugotovitve, navodila, sporočila in pripombe ter vpisi in vrisi (sporoči…" at bounding box center [826, 612] width 1216 height 215
drag, startPoint x: 232, startPoint y: 711, endPoint x: 219, endPoint y: 710, distance: 13.0
click at [219, 710] on textarea "Dodatne ugotovitve, navodila, sporočila in pripombe ter vpisi in vrisi (sporoči…" at bounding box center [826, 612] width 1216 height 215
drag, startPoint x: 229, startPoint y: 693, endPoint x: 197, endPoint y: 522, distance: 174.0
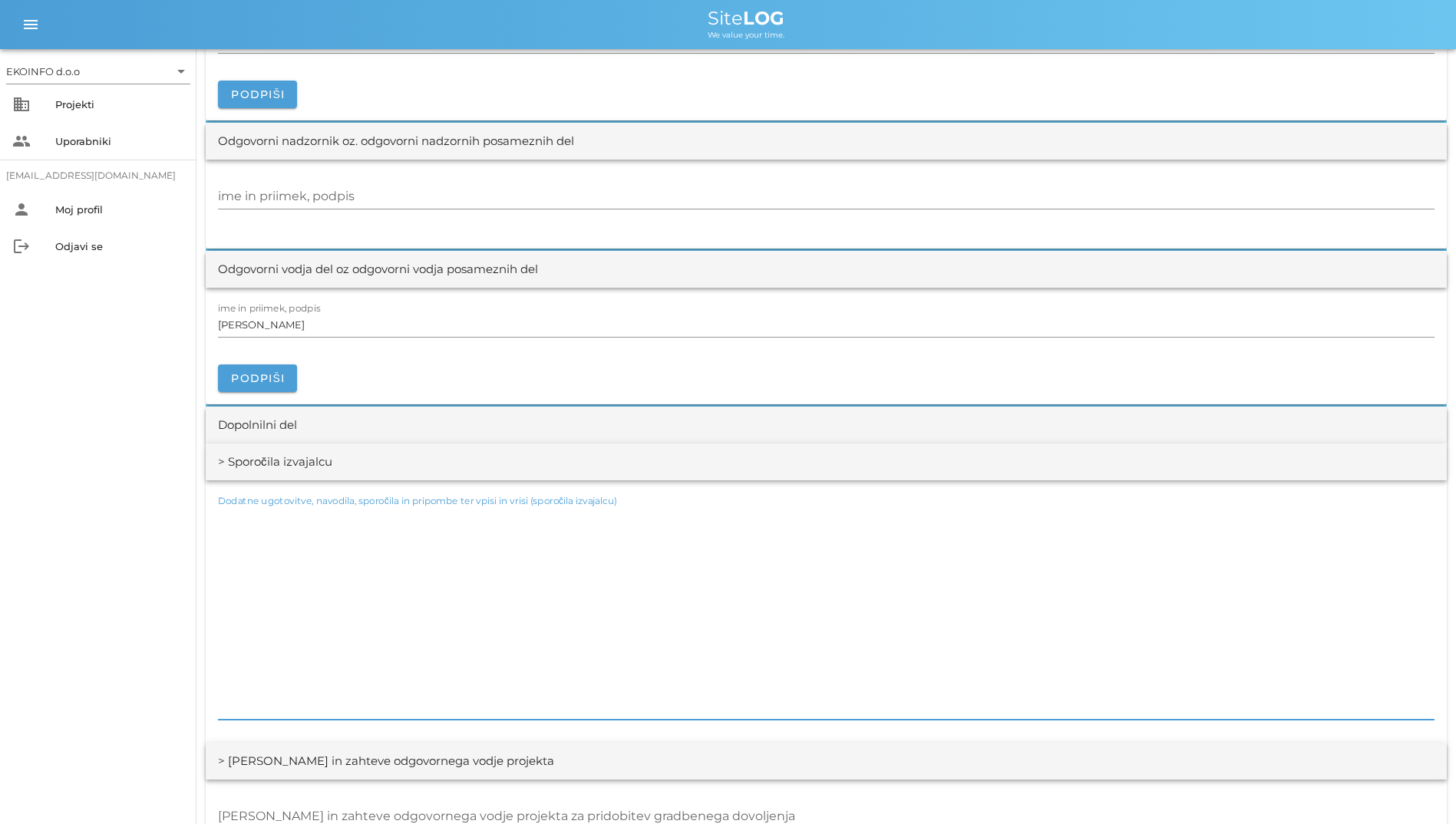
click at [197, 522] on div "[DATE] Close Vreme za lokacijo "Kranj" ob 16:00 je osveženo Četrta pot Uvodni l…" at bounding box center [826, 115] width 1259 height 3662
click at [247, 525] on textarea "Dodatne ugotovitve, navodila, sporočila in pripombe ter vpisi in vrisi (sporoči…" at bounding box center [826, 612] width 1216 height 215
click at [228, 502] on label "Dodatne ugotovitve, navodila, sporočila in pripombe ter vpisi in vrisi (sporoči…" at bounding box center [417, 501] width 399 height 12
click at [228, 505] on textarea "Dodatne ugotovitve, navodila, sporočila in pripombe ter vpisi in vrisi (sporoči…" at bounding box center [826, 612] width 1216 height 215
click at [236, 513] on textarea "Dodatne ugotovitve, navodila, sporočila in pripombe ter vpisi in vrisi (sporoči…" at bounding box center [826, 612] width 1216 height 215
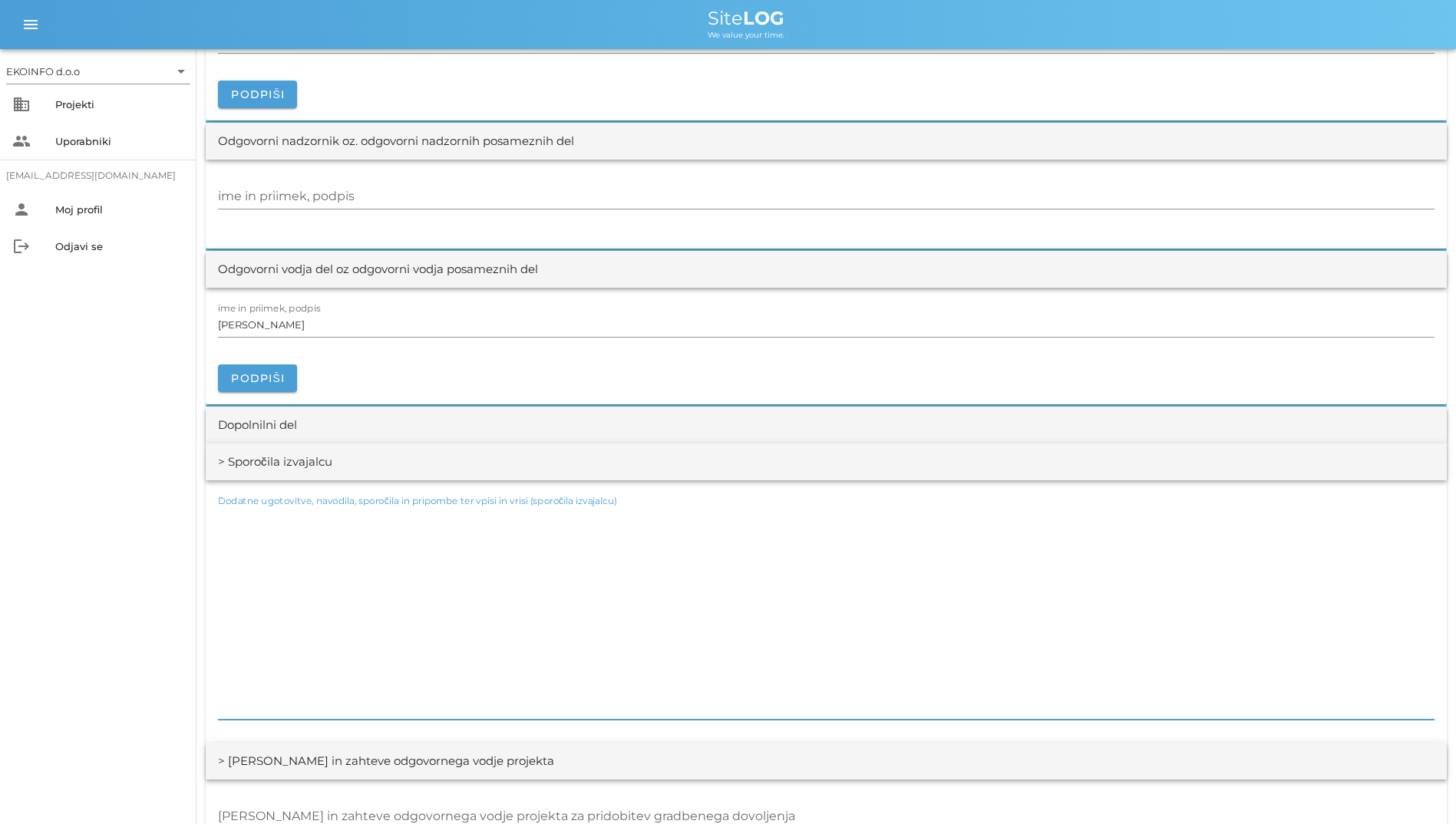
click at [236, 513] on textarea "Dodatne ugotovitve, navodila, sporočila in pripombe ter vpisi in vrisi (sporoči…" at bounding box center [826, 612] width 1216 height 215
click at [233, 515] on textarea "Dodatne ugotovitve, navodila, sporočila in pripombe ter vpisi in vrisi (sporoči…" at bounding box center [826, 612] width 1216 height 215
drag, startPoint x: 233, startPoint y: 527, endPoint x: 198, endPoint y: 525, distance: 35.1
click at [198, 525] on div "[DATE] Close Vreme za lokacijo "Kranj" ob 16:00 je osveženo Četrta pot Uvodni l…" at bounding box center [826, 115] width 1259 height 3662
click at [264, 647] on textarea "Dodatne ugotovitve, navodila, sporočila in pripombe ter vpisi in vrisi (sporoči…" at bounding box center [826, 612] width 1216 height 215
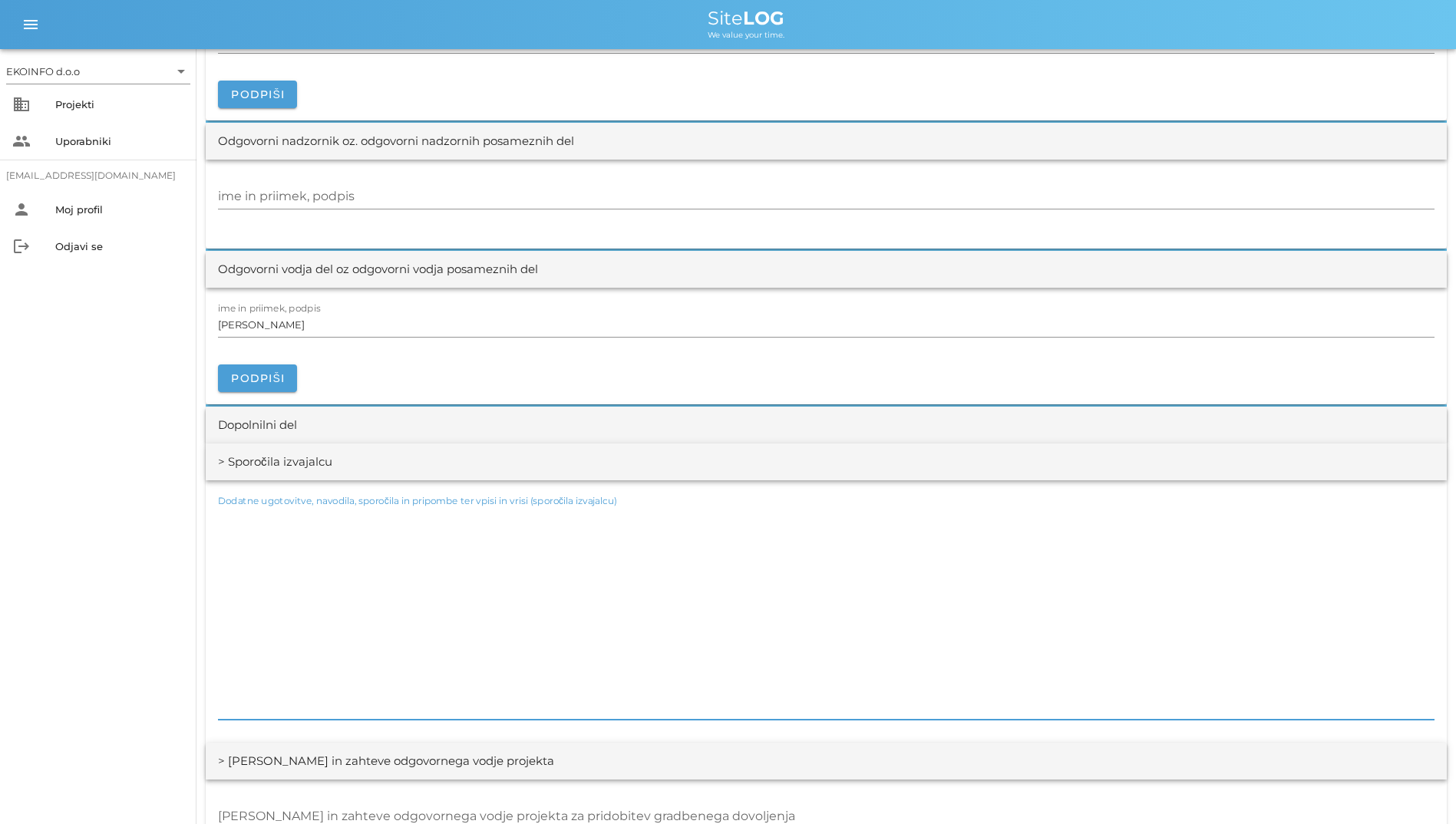
click at [218, 665] on textarea "Dodatne ugotovitve, navodila, sporočila in pripombe ter vpisi in vrisi (sporoči…" at bounding box center [826, 612] width 1216 height 215
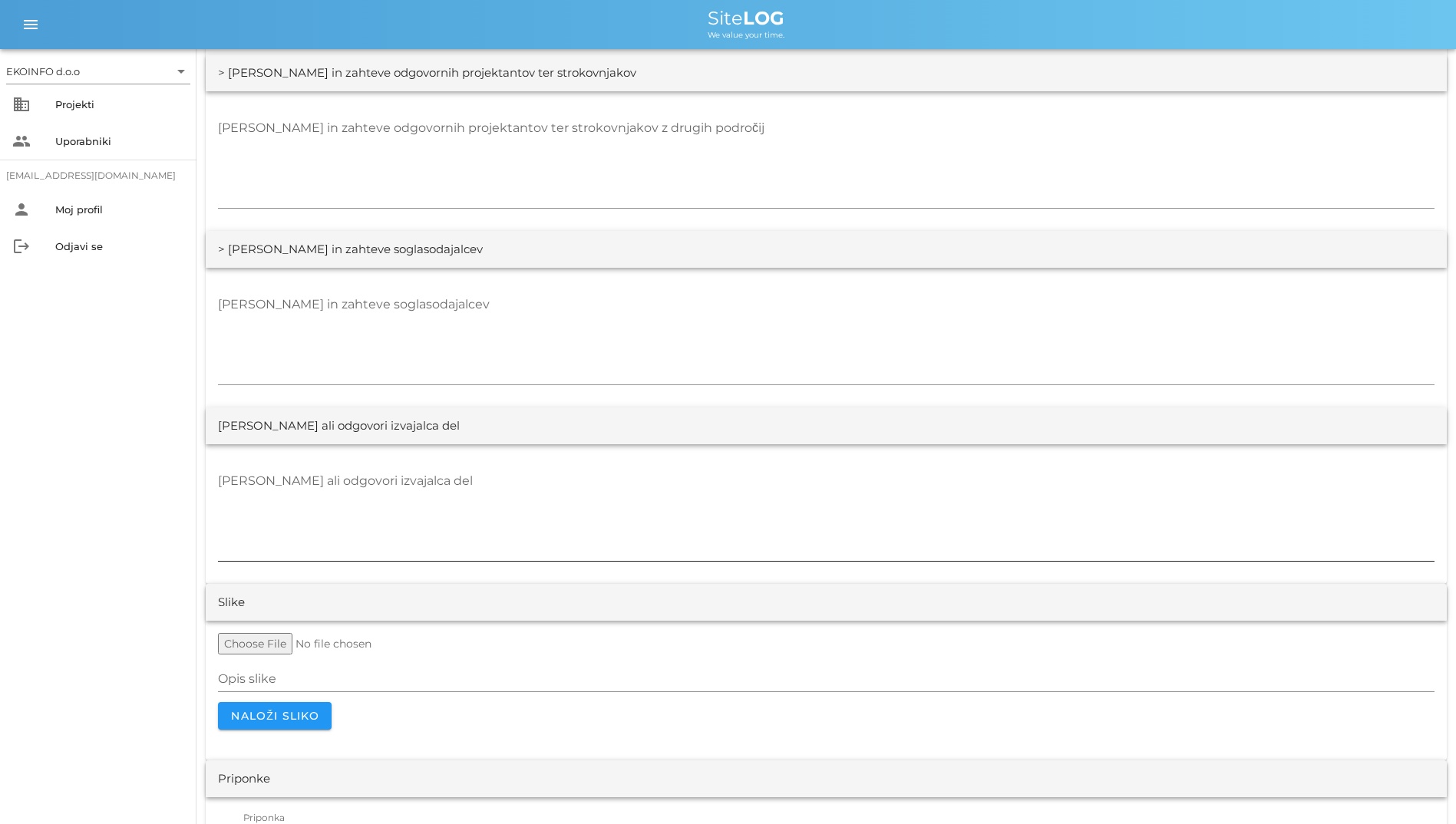
scroll to position [2765, 0]
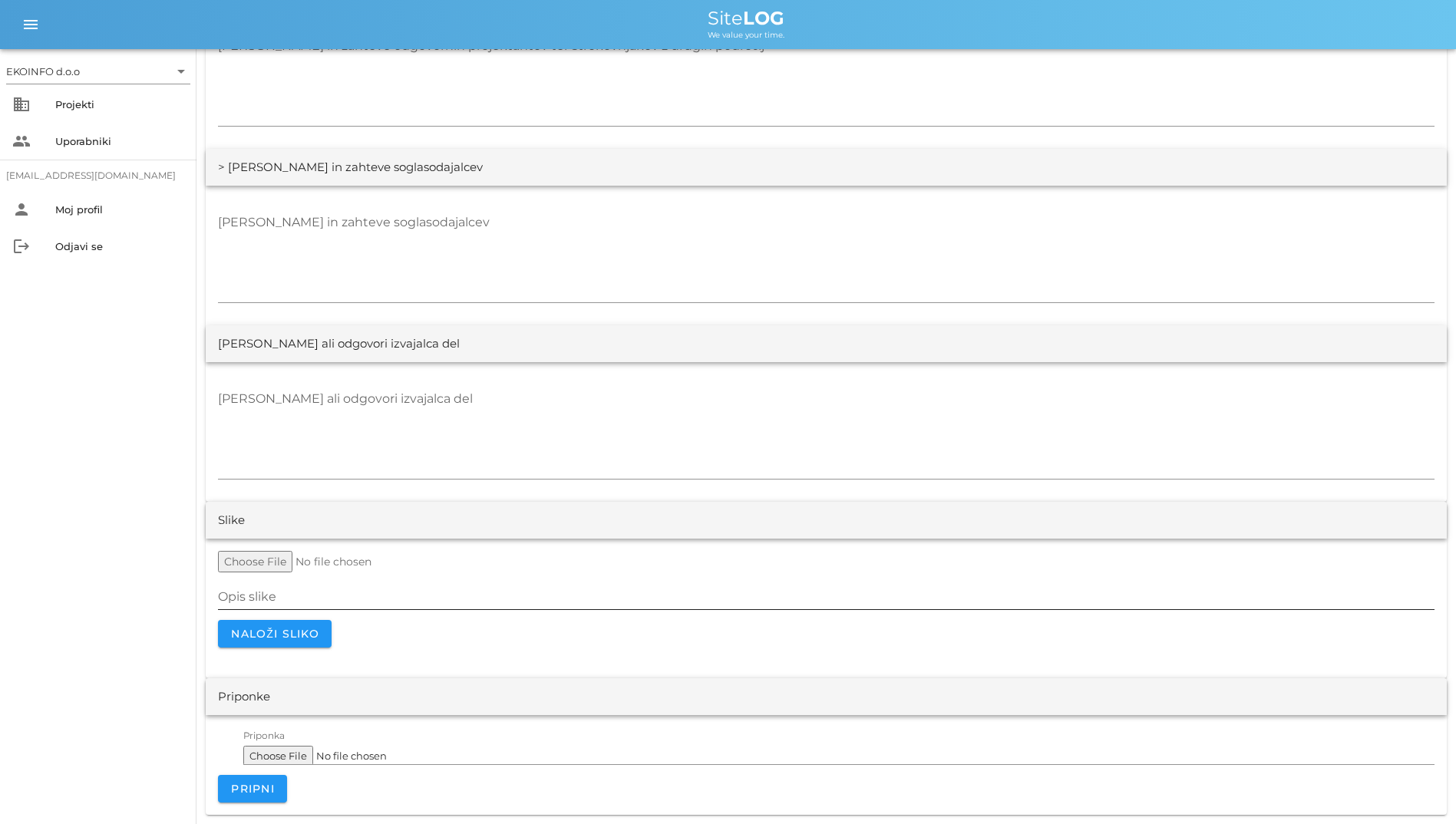
click at [338, 599] on input "Opis slike" at bounding box center [826, 597] width 1216 height 25
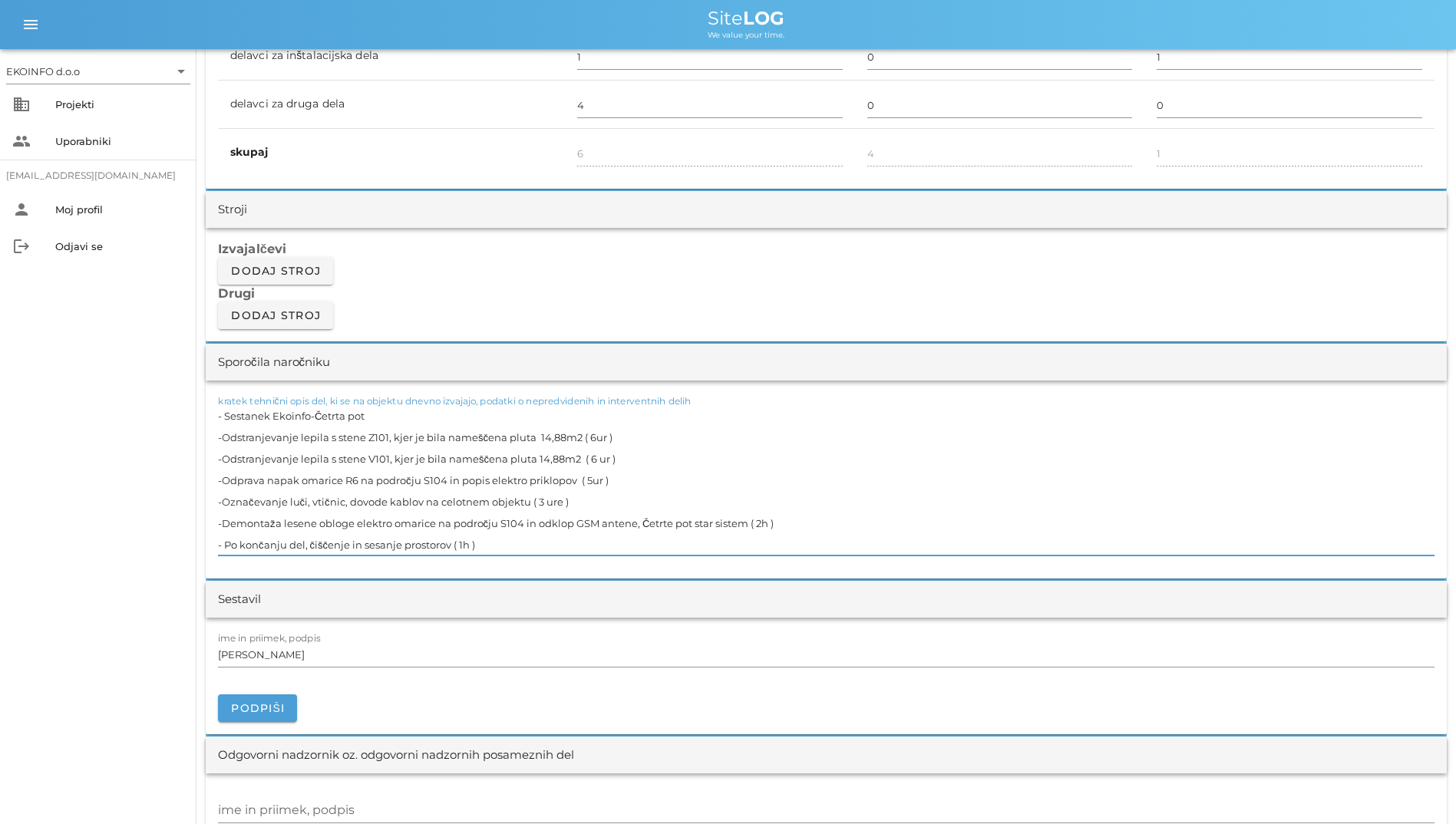
click at [389, 548] on textarea "- Sestanek Ekoinfo-Četrta pot -Odstranjevanje lepila s stene Z101, kjer je bila…" at bounding box center [826, 480] width 1216 height 150
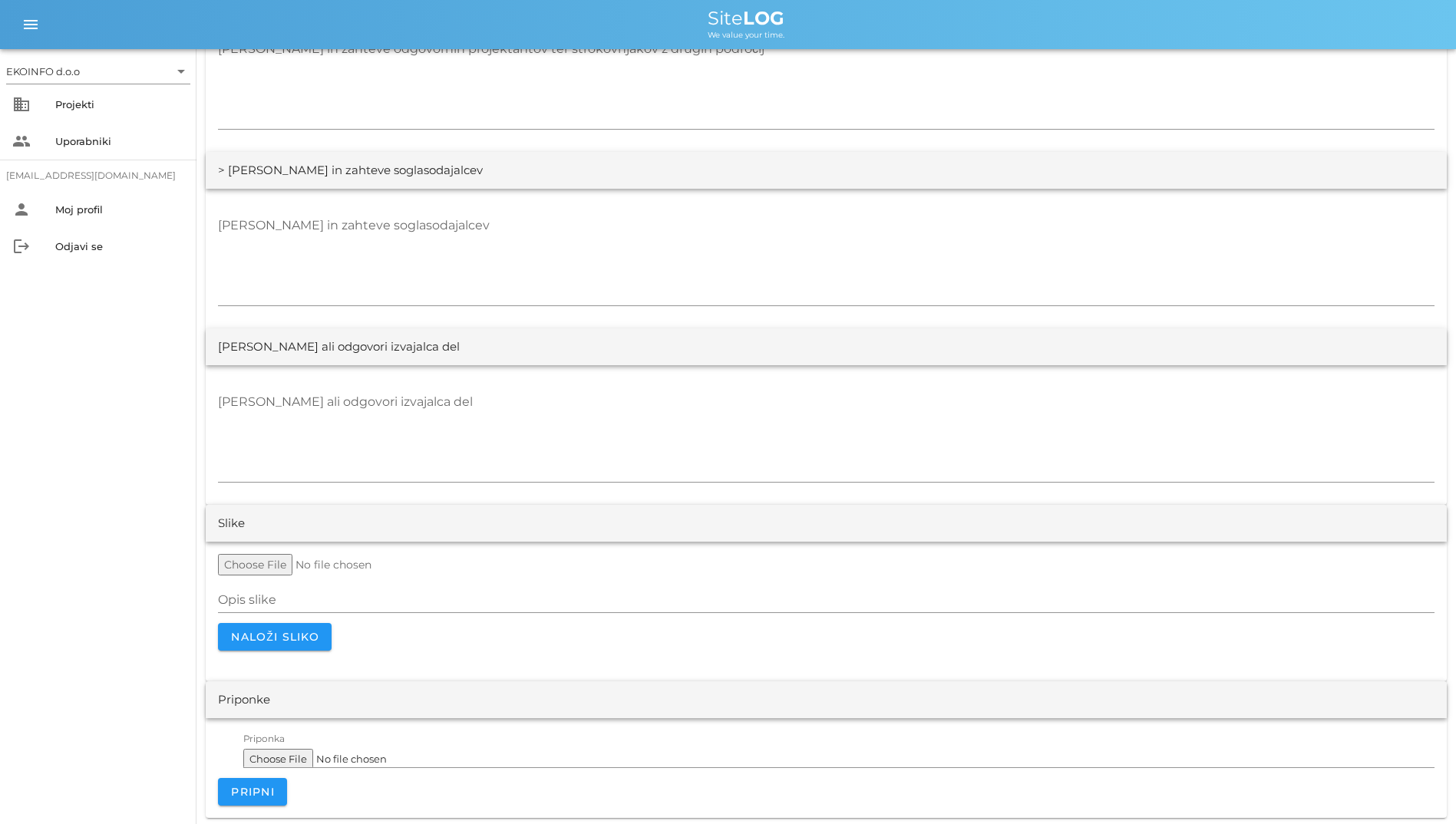
scroll to position [2765, 0]
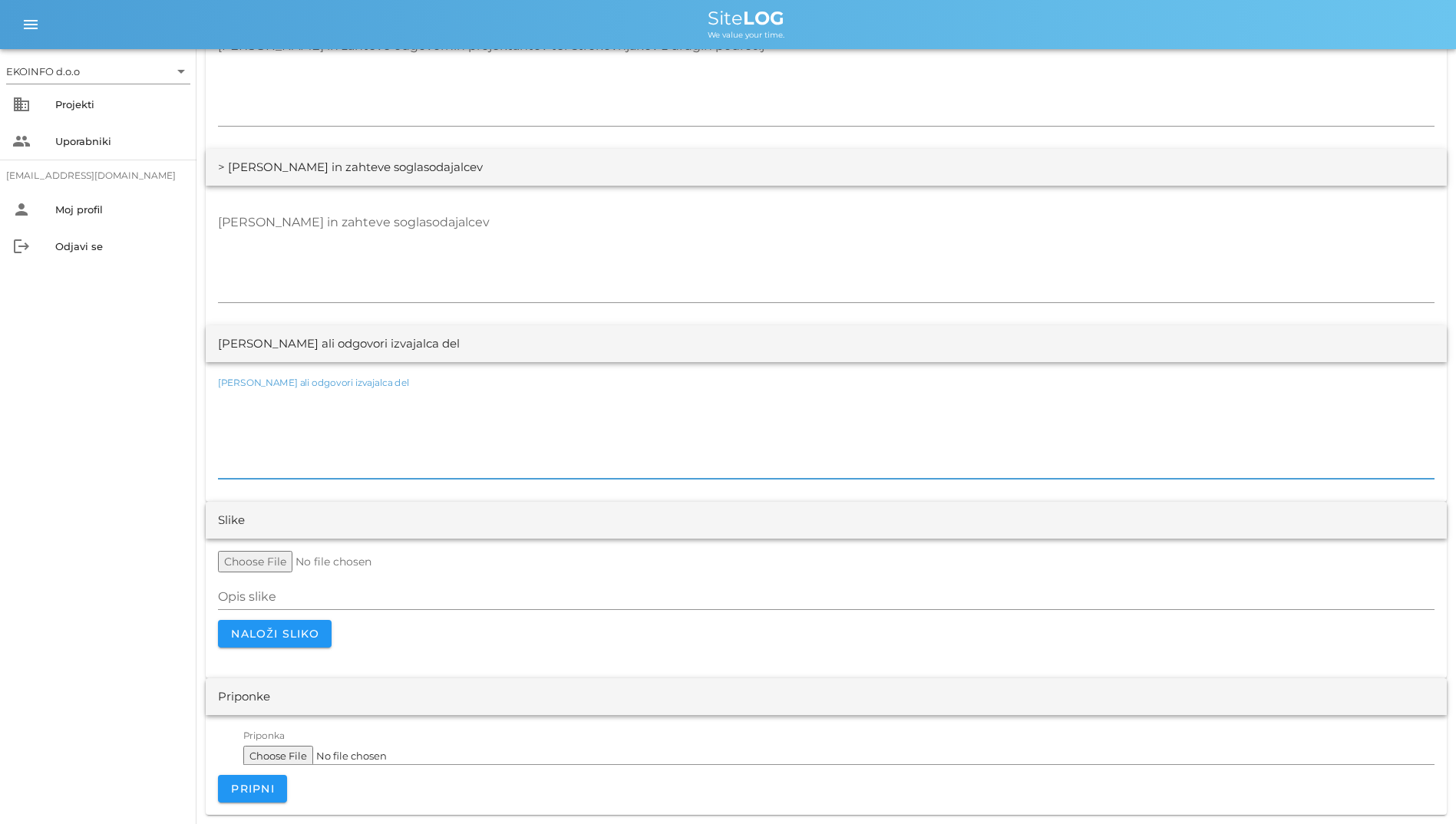
click at [431, 463] on textarea "[PERSON_NAME] ali odgovori izvajalca del" at bounding box center [826, 432] width 1216 height 92
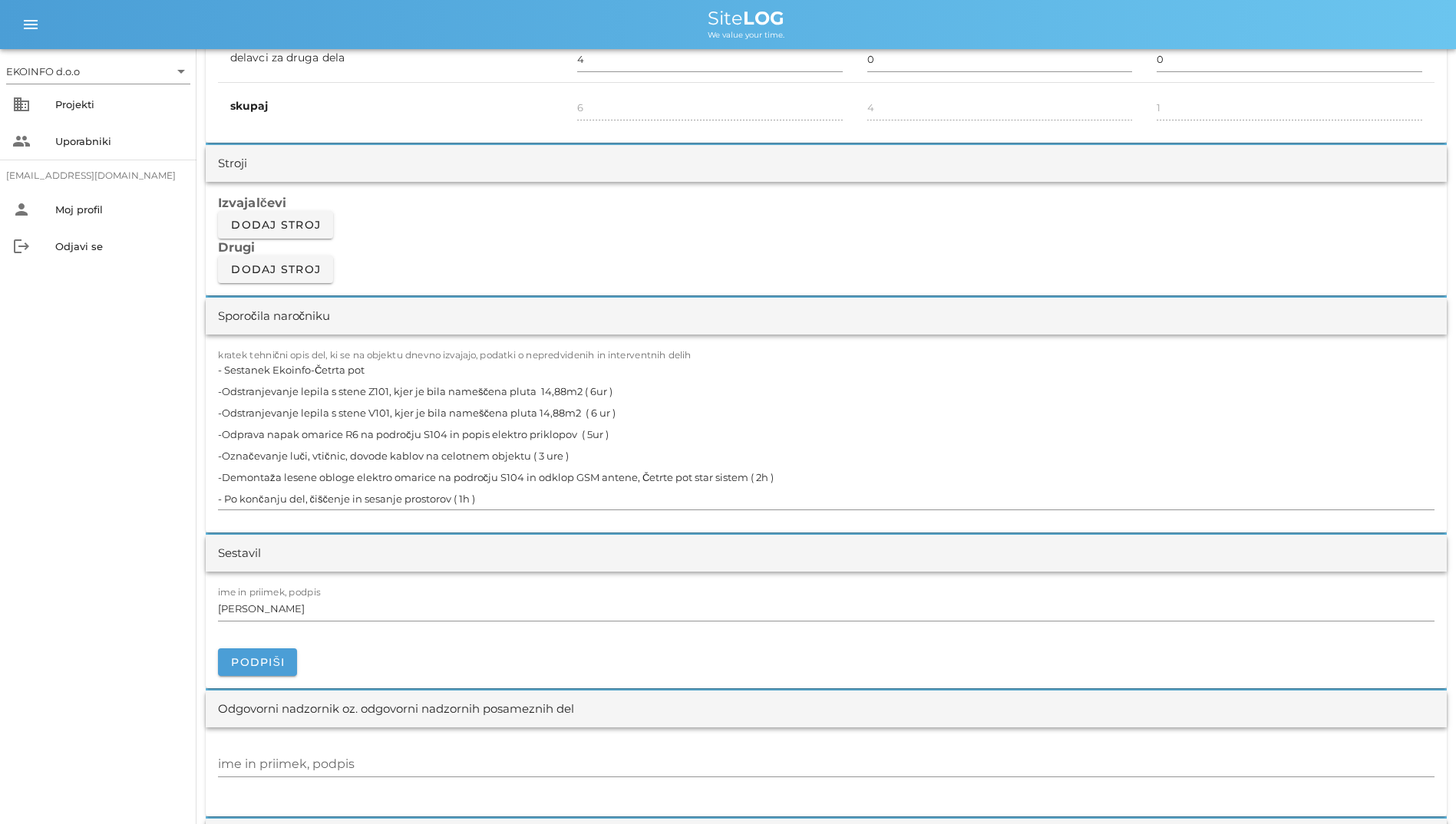
scroll to position [1381, 0]
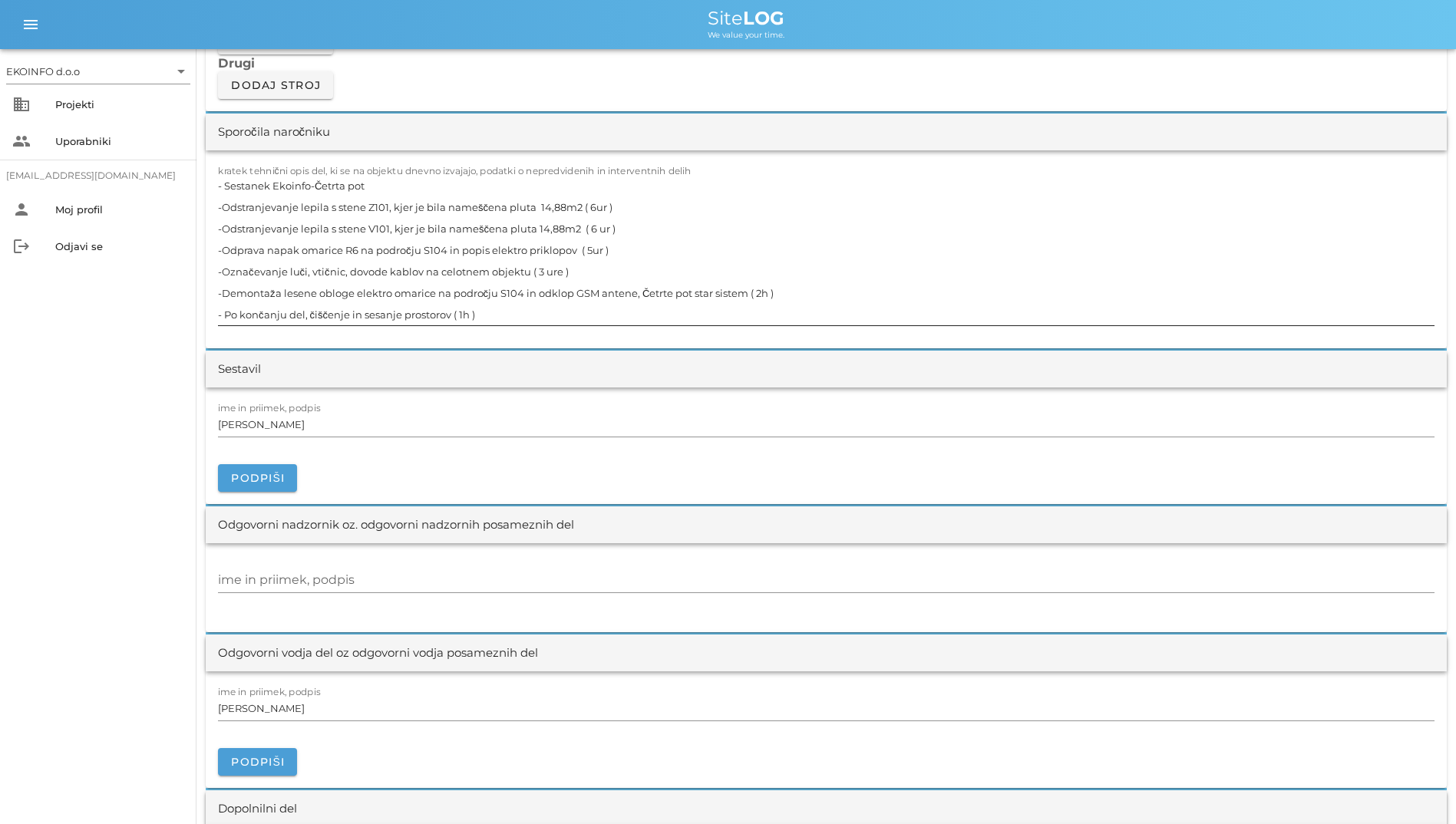
click at [660, 257] on textarea "- Sestanek Ekoinfo-Četrta pot -Odstranjevanje lepila s stene Z101, kjer je bila…" at bounding box center [826, 250] width 1216 height 150
click at [702, 408] on div "ime in priimek, podpis Uroš Možina" at bounding box center [826, 424] width 1216 height 44
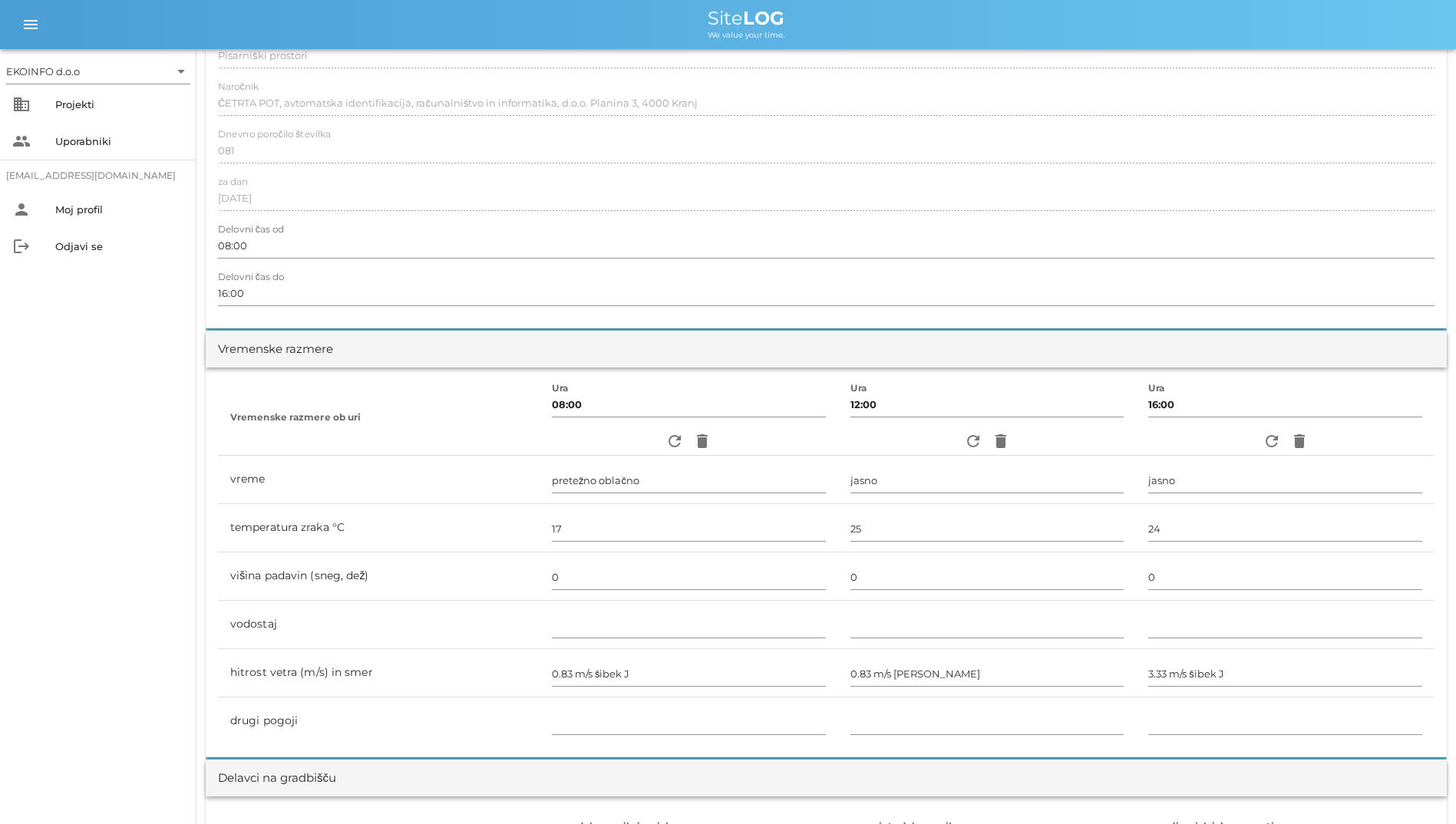
scroll to position [153, 0]
